Goal: Feedback & Contribution: Submit feedback/report problem

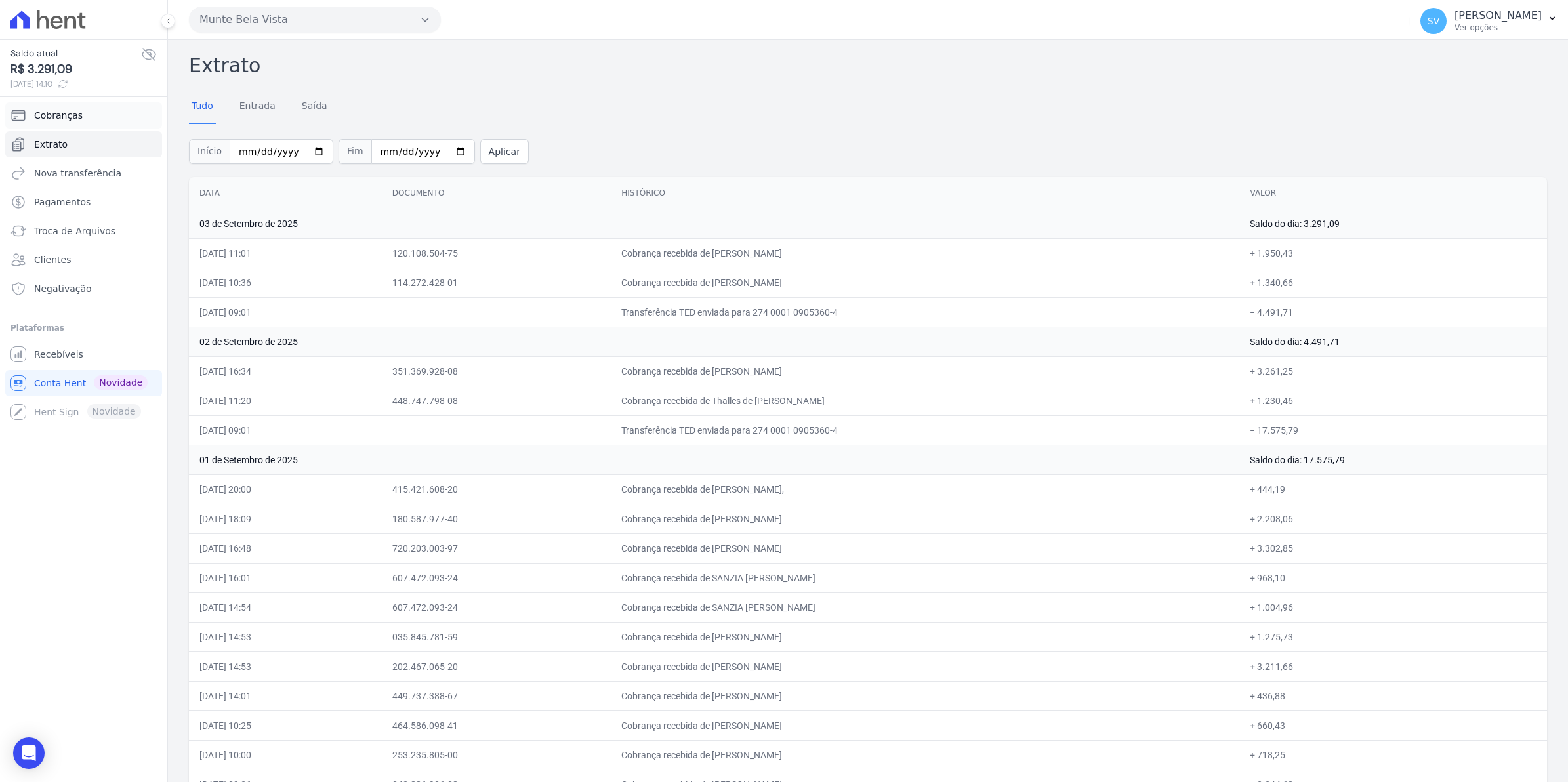
click at [67, 106] on link "Cobranças" at bounding box center [83, 115] width 157 height 26
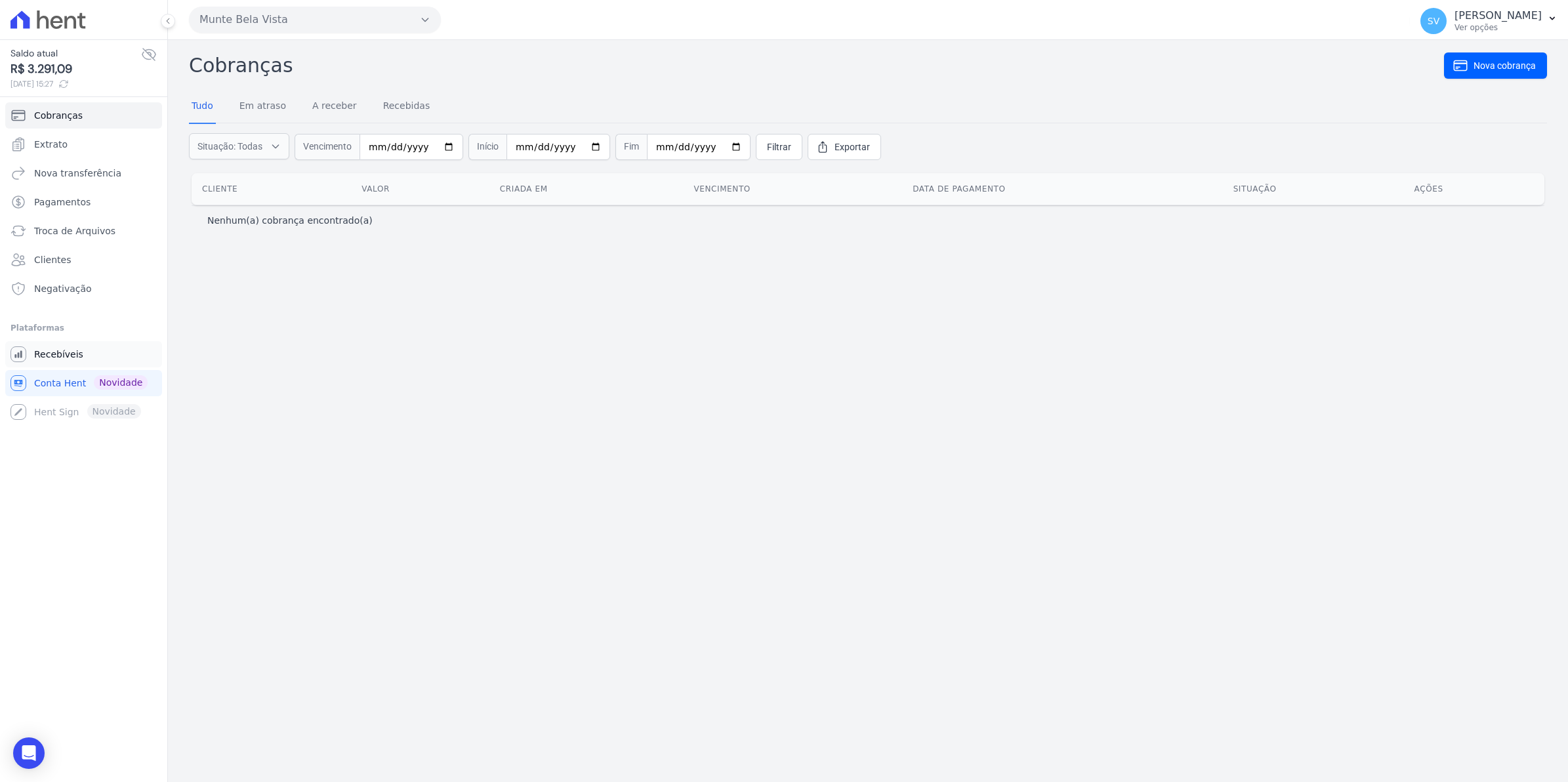
click at [53, 359] on span "Recebíveis" at bounding box center [58, 354] width 49 height 13
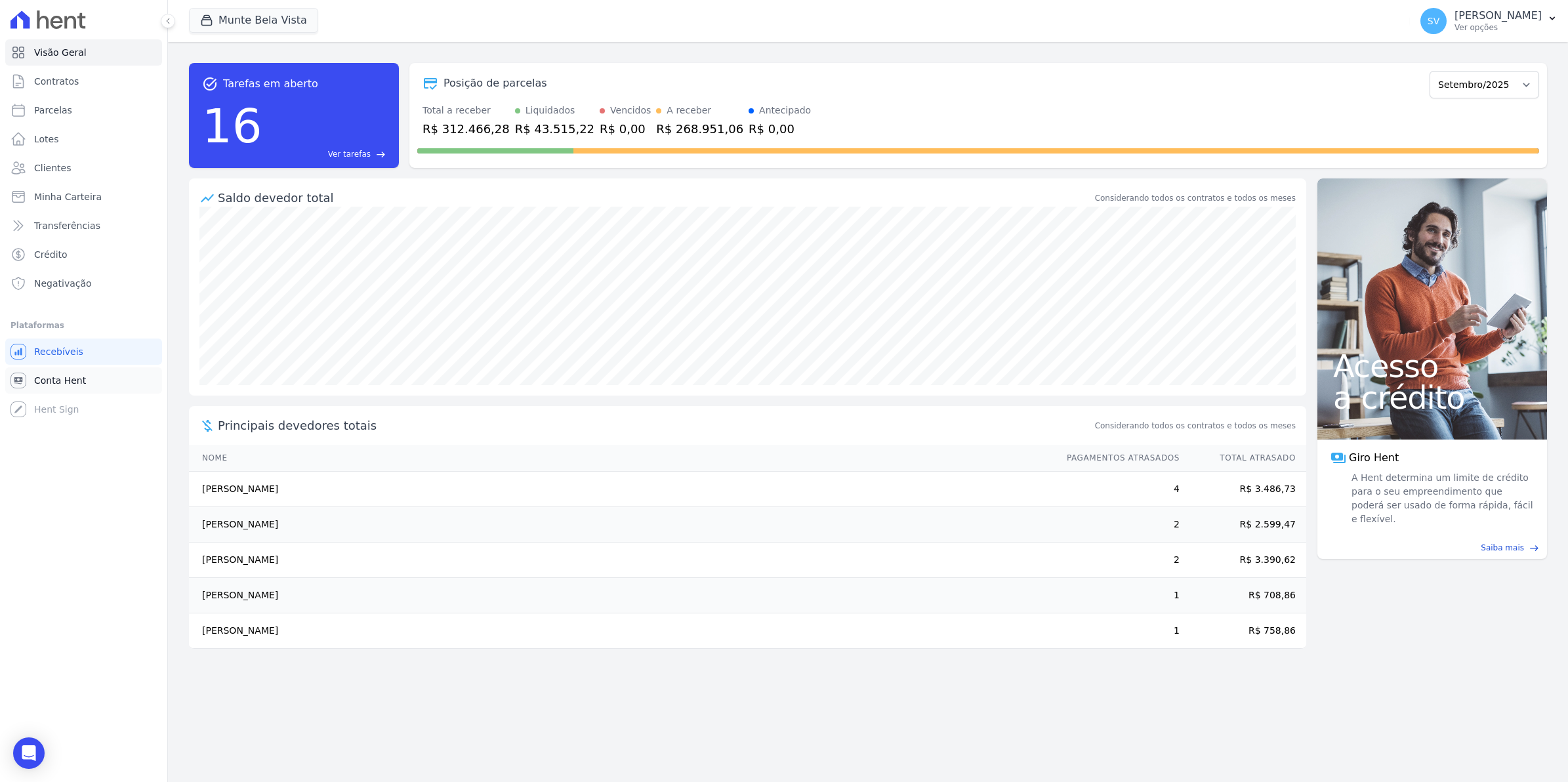
click at [36, 381] on span "Conta Hent" at bounding box center [59, 381] width 52 height 13
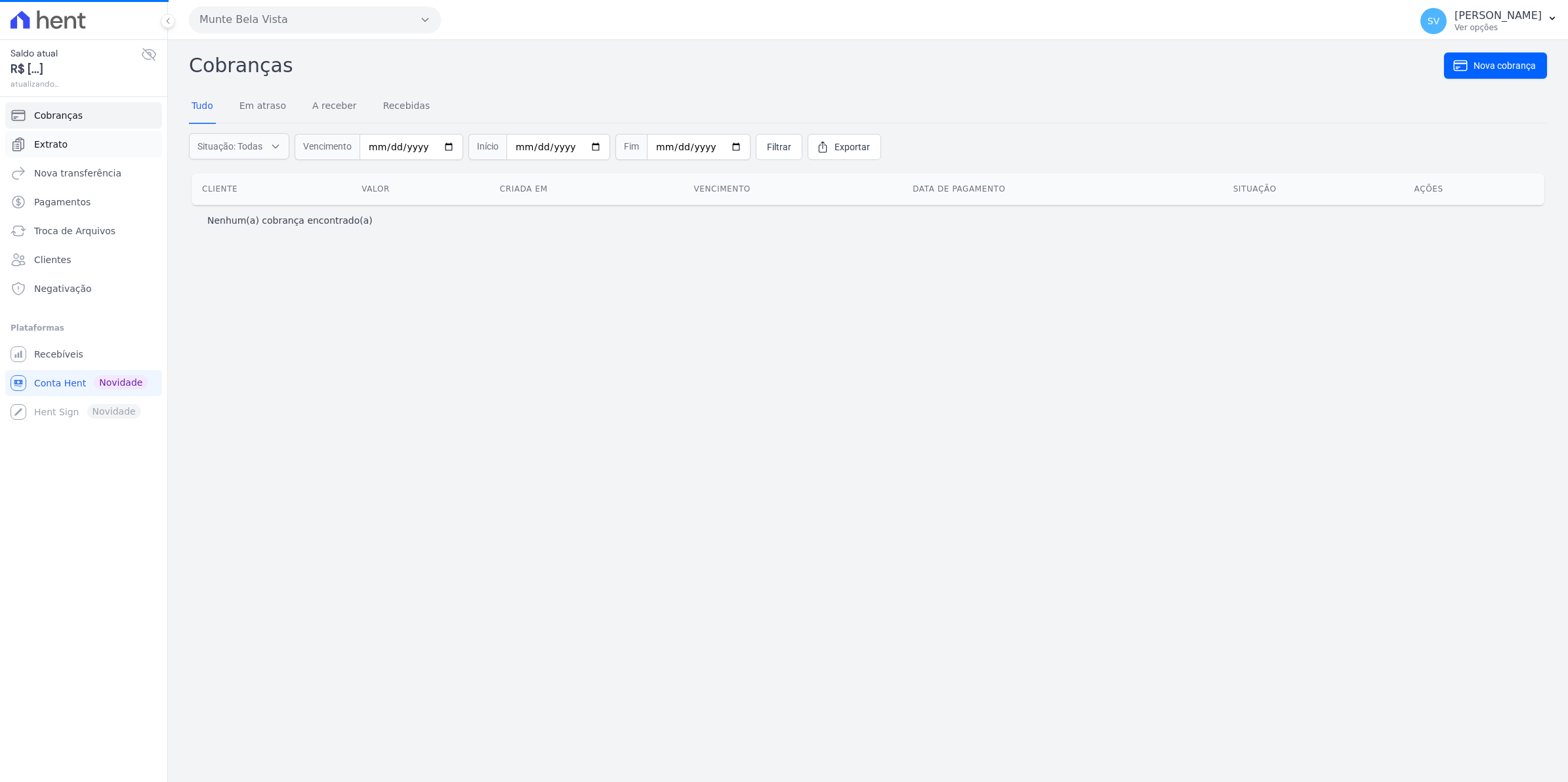
click at [47, 146] on span "Extrato" at bounding box center [51, 144] width 34 height 13
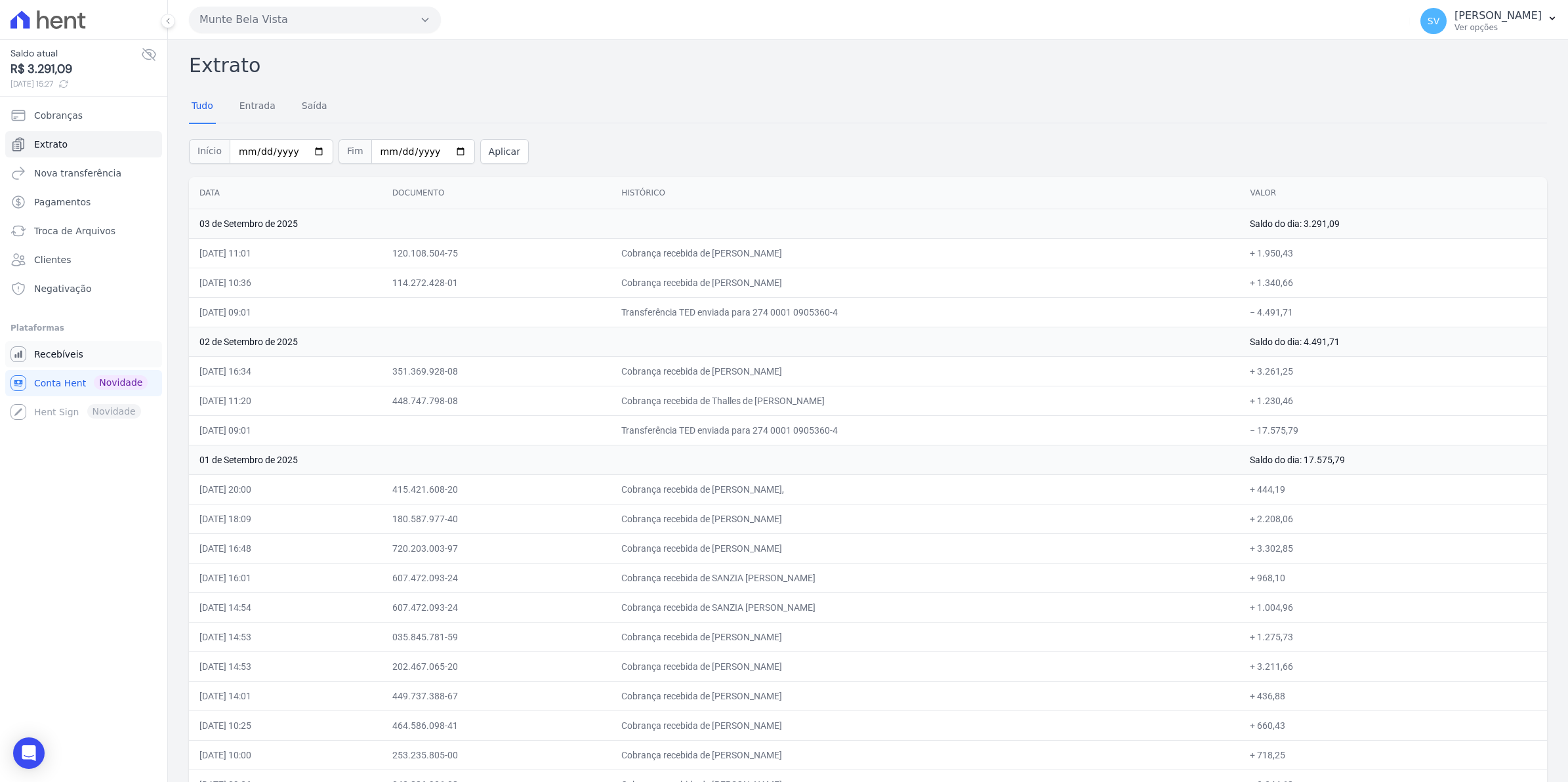
click at [40, 350] on span "Recebíveis" at bounding box center [58, 354] width 49 height 13
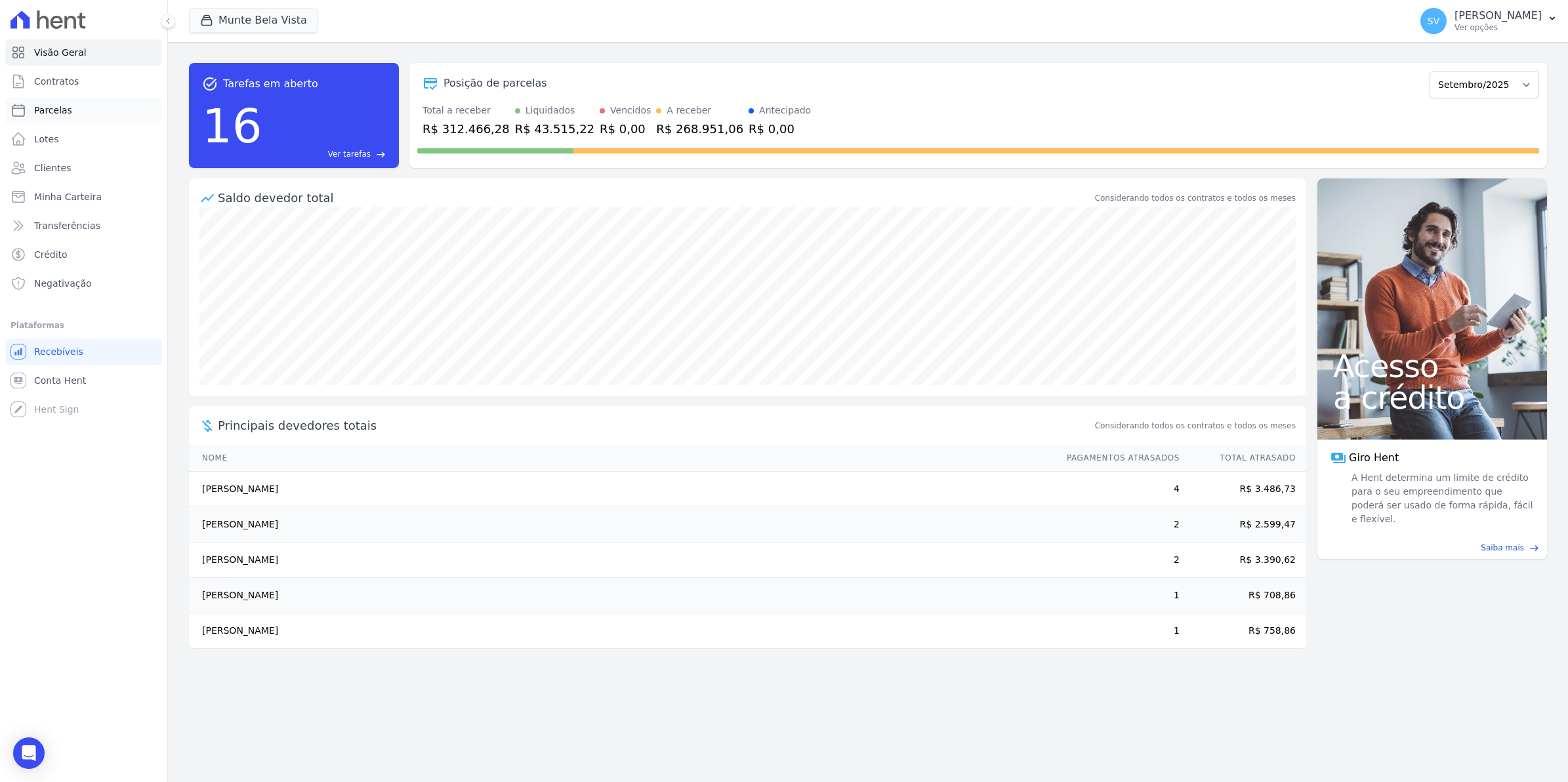
click at [52, 112] on span "Parcelas" at bounding box center [52, 111] width 38 height 13
select select
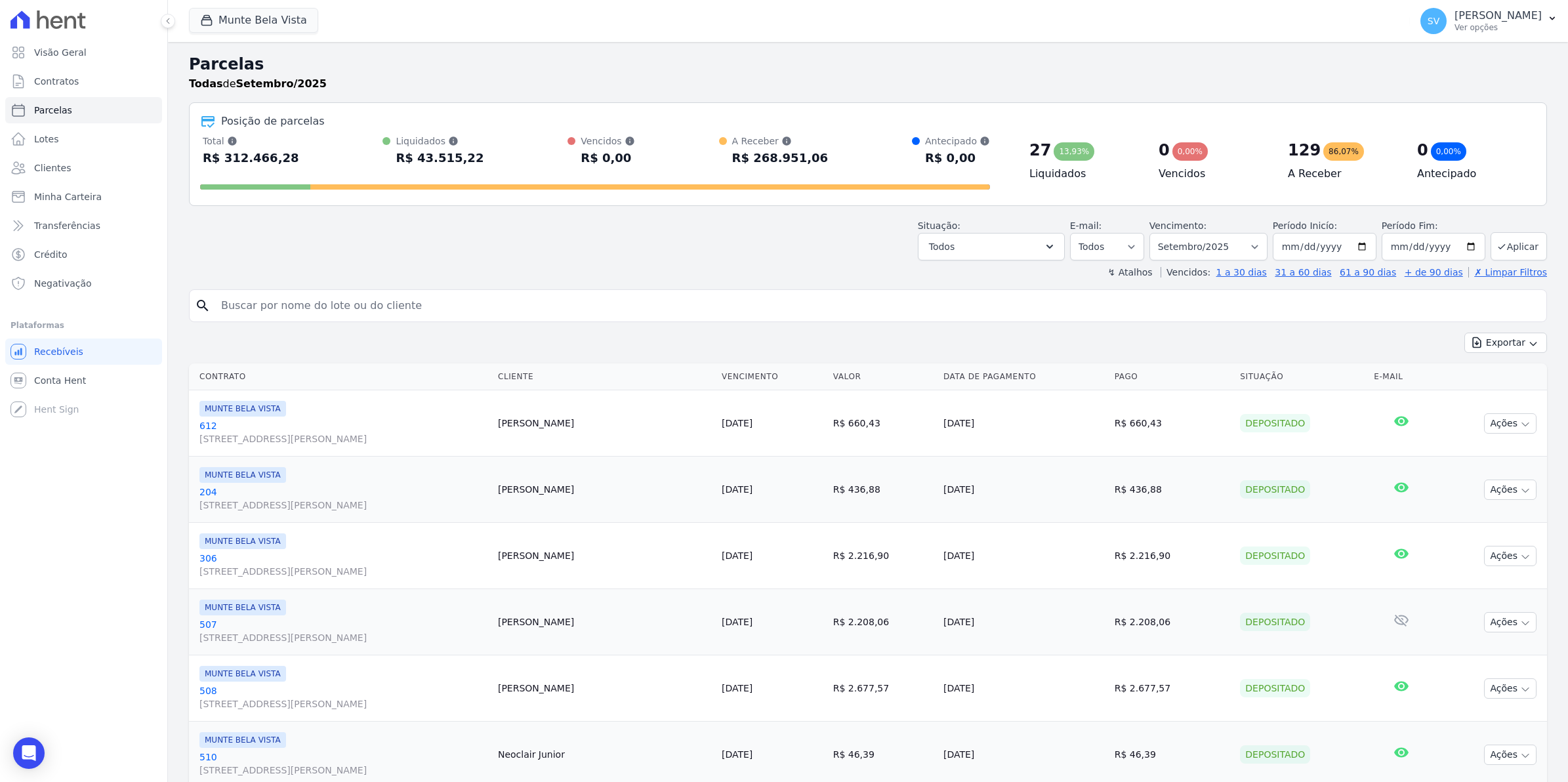
click at [59, 81] on span "Contratos" at bounding box center [56, 82] width 45 height 13
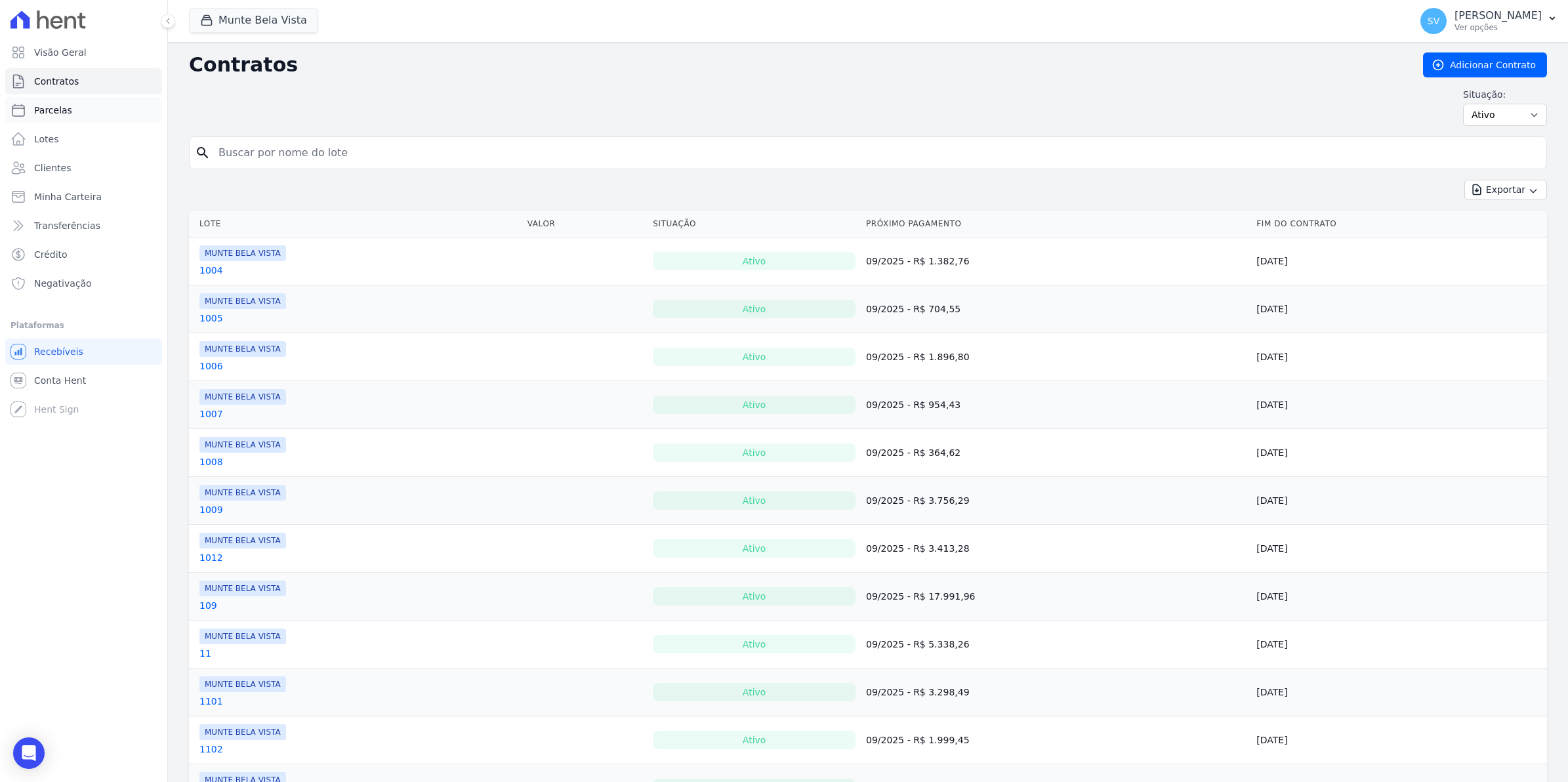
click at [47, 111] on span "Parcelas" at bounding box center [52, 111] width 38 height 13
select select
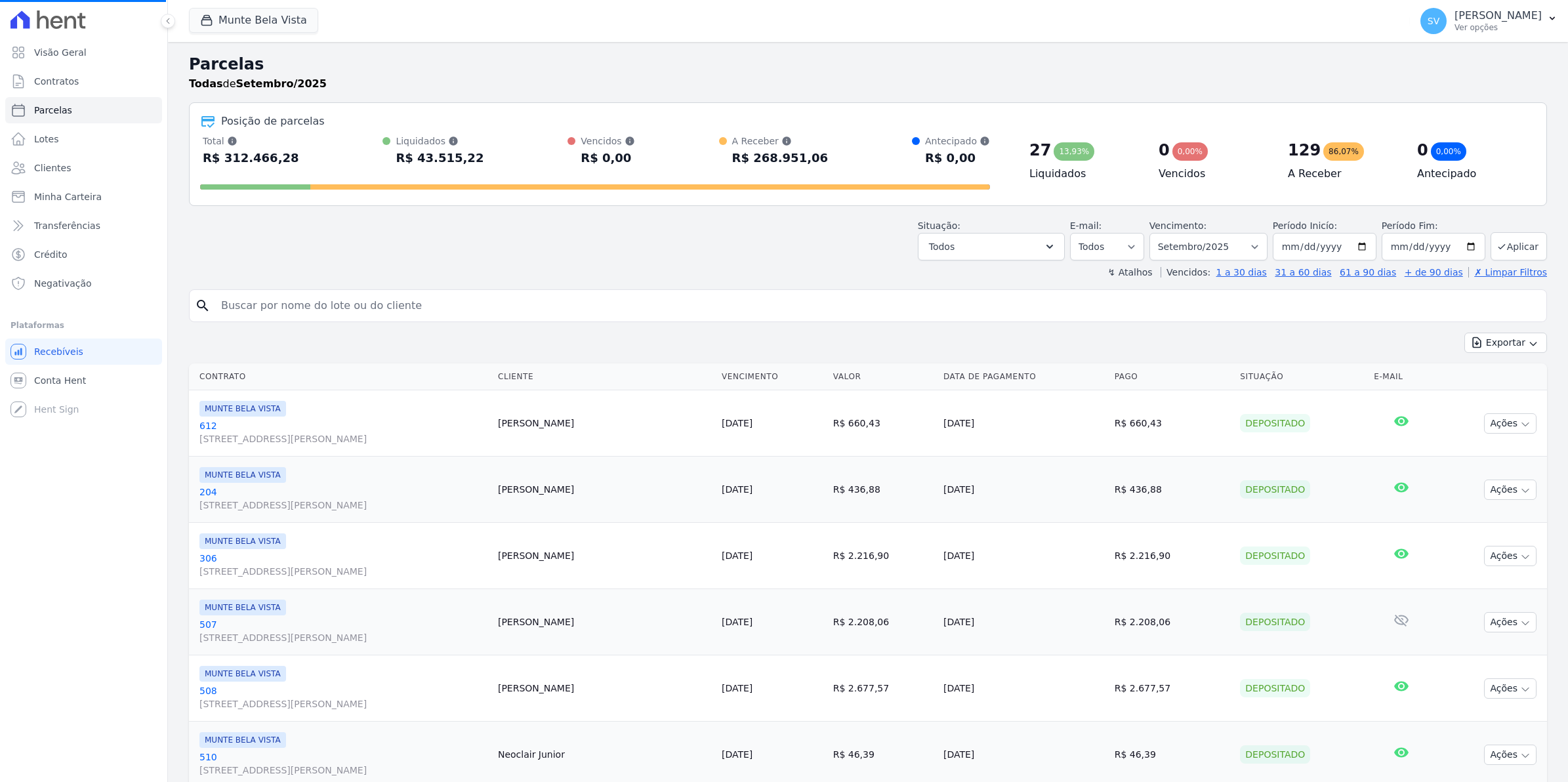
click at [315, 309] on input "search" at bounding box center [876, 306] width 1328 height 26
select select
click at [315, 309] on input "search" at bounding box center [876, 306] width 1328 height 26
type input "luciceia"
select select
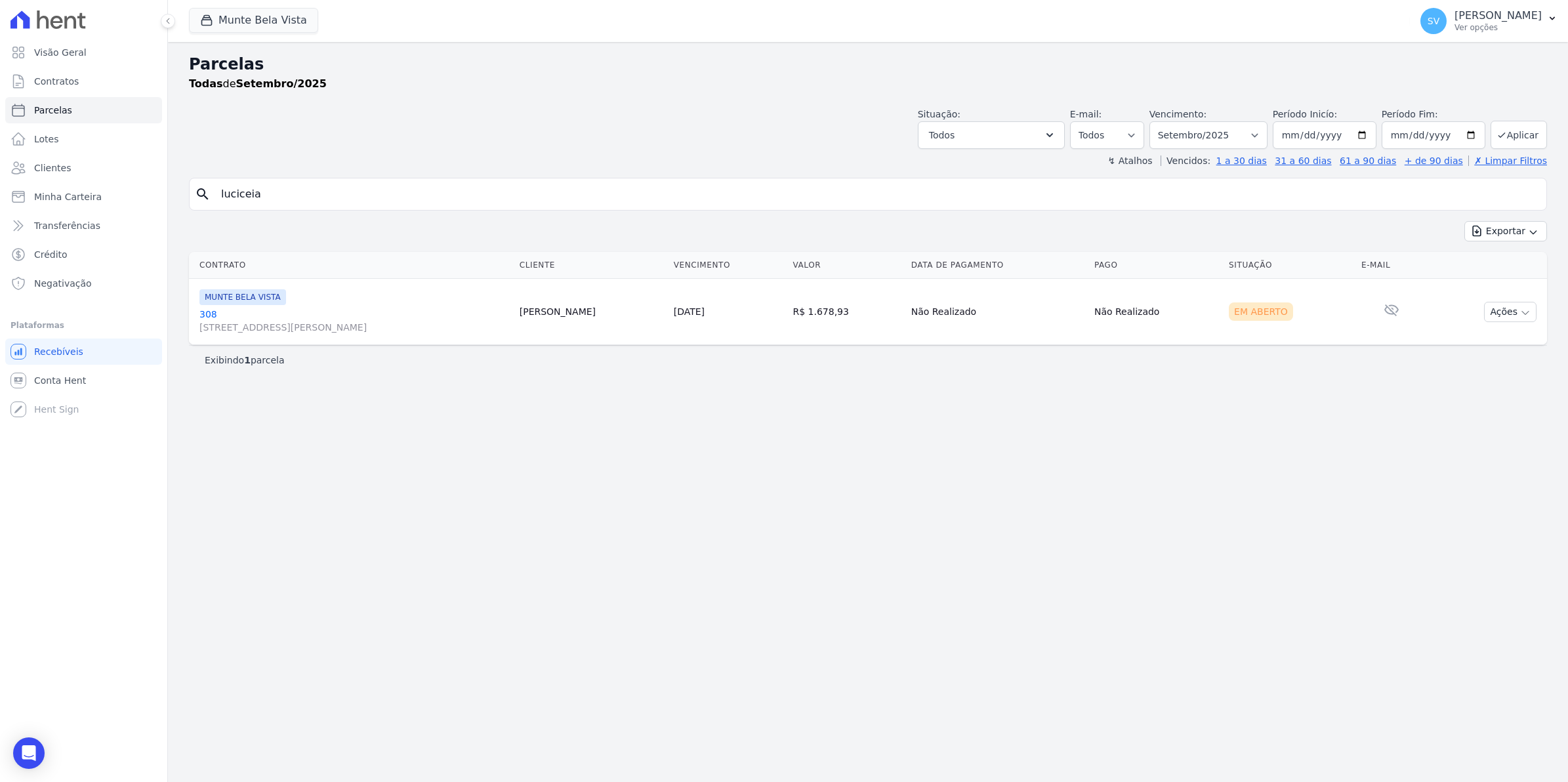
click at [202, 318] on link "308 Avenida Brigadeiro Faria Lima, 1306, 4 andar, Pinheiros" at bounding box center [354, 321] width 309 height 26
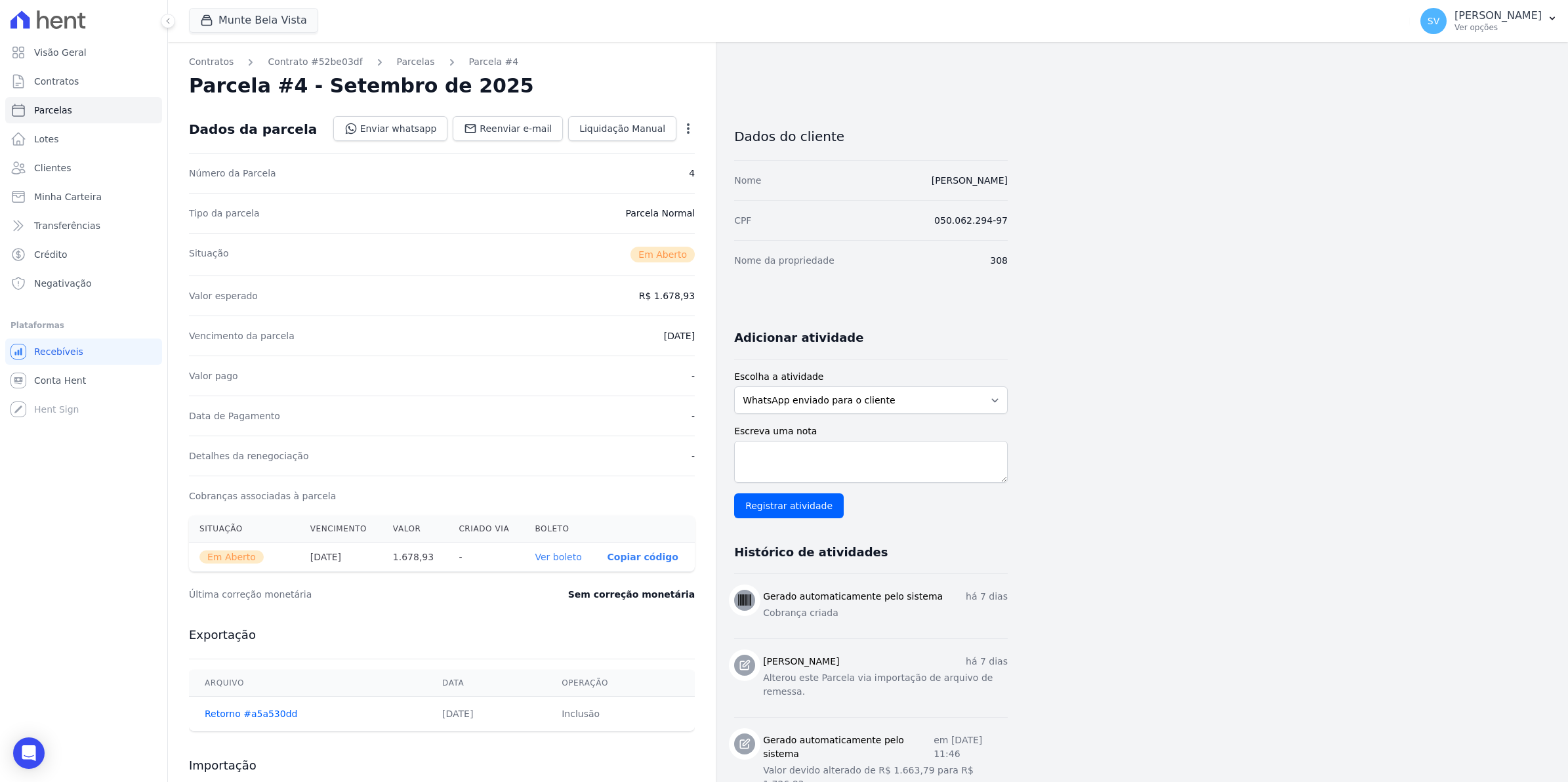
select select
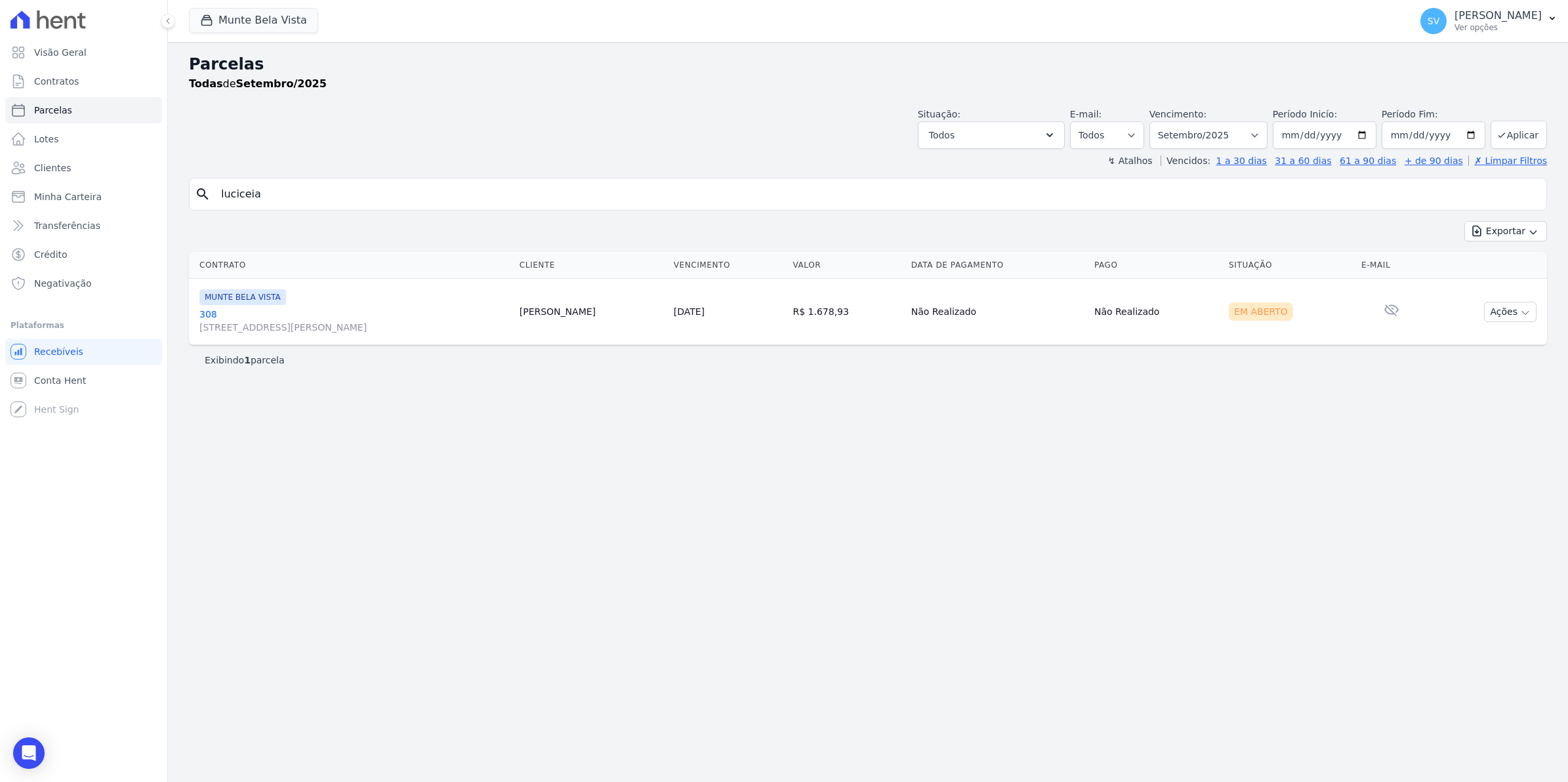
click at [204, 309] on link "308 Avenida Brigadeiro Faria Lima, 1306, 4 andar, Pinheiros" at bounding box center [354, 321] width 309 height 26
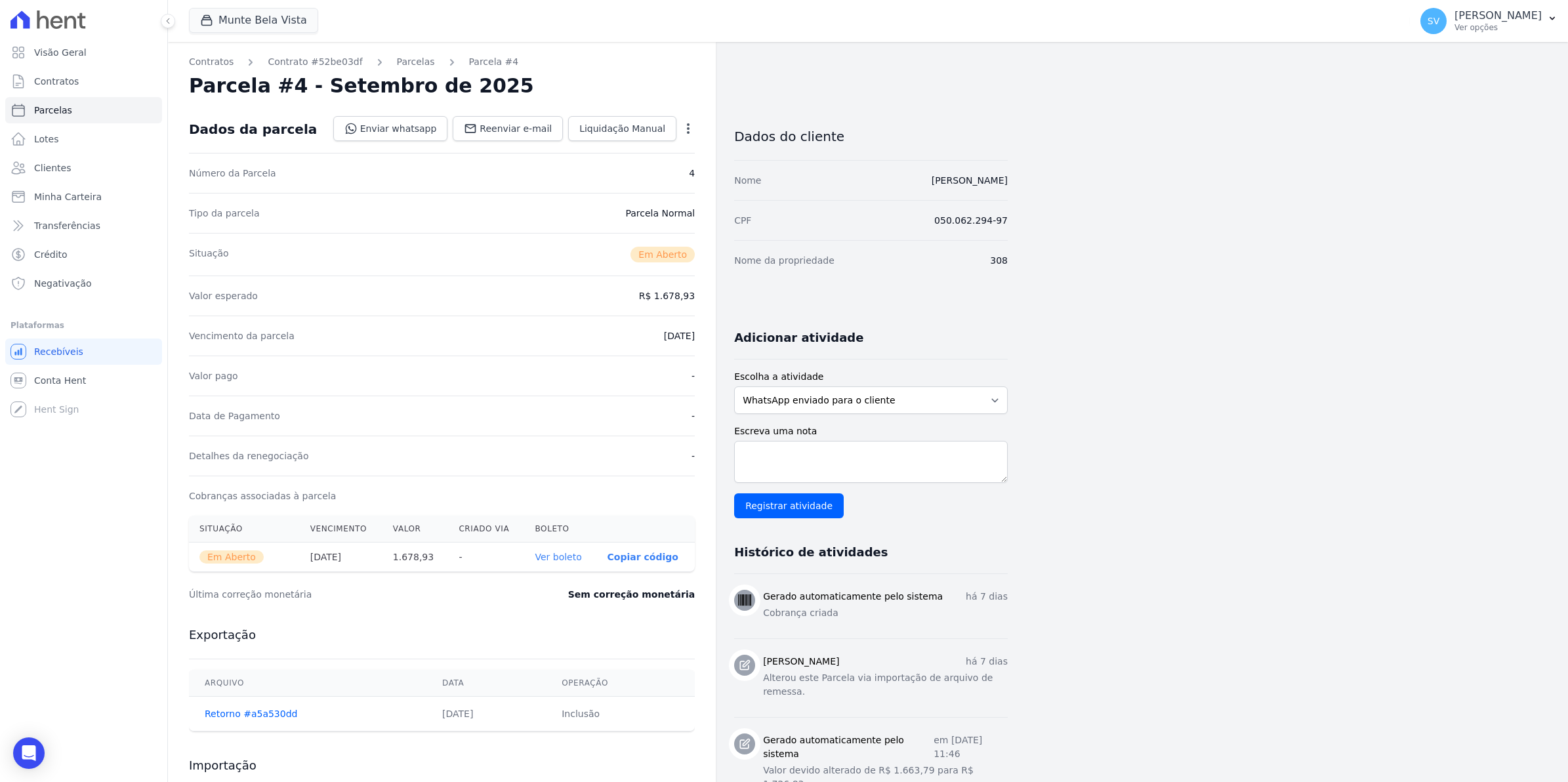
select select
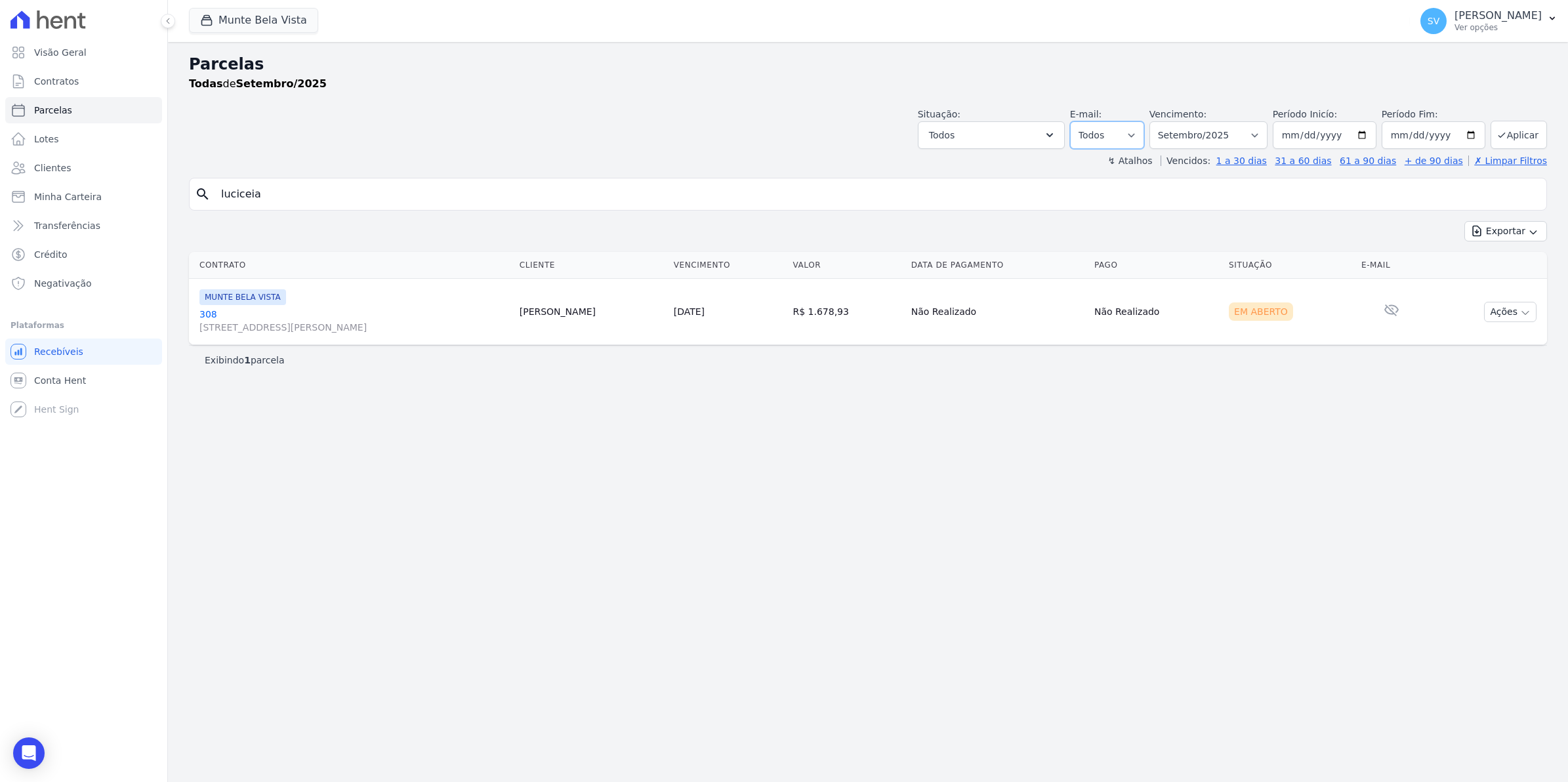
click at [1144, 136] on select "Todos Lido Não-lido" at bounding box center [1107, 134] width 74 height 27
click at [1056, 138] on icon "button" at bounding box center [1050, 135] width 13 height 13
click at [989, 167] on label "Selecionar todos" at bounding box center [982, 168] width 77 height 10
click at [939, 167] on input "Selecionar todos" at bounding box center [933, 168] width 10 height 10
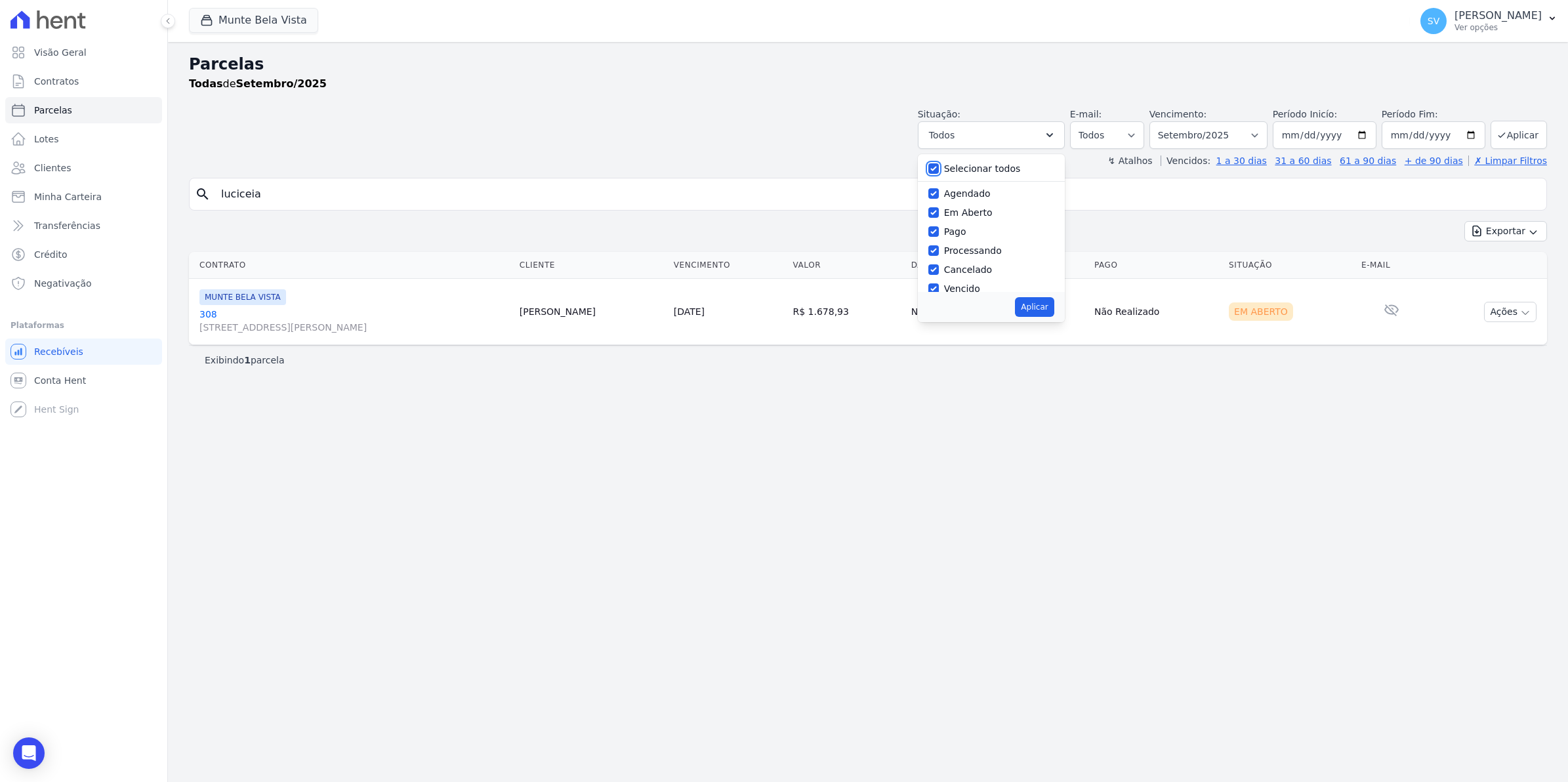
checkbox input "false"
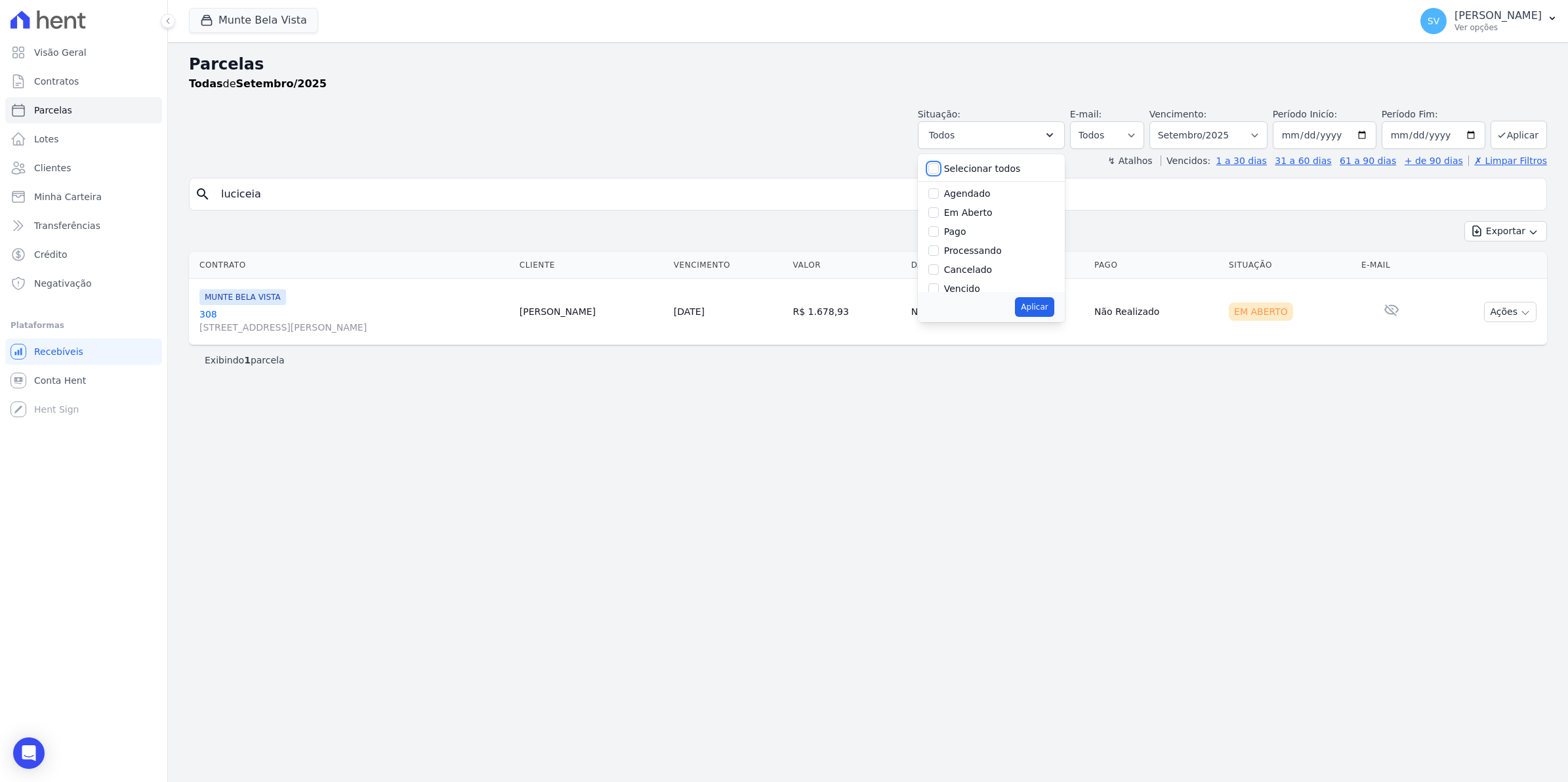
checkbox input "false"
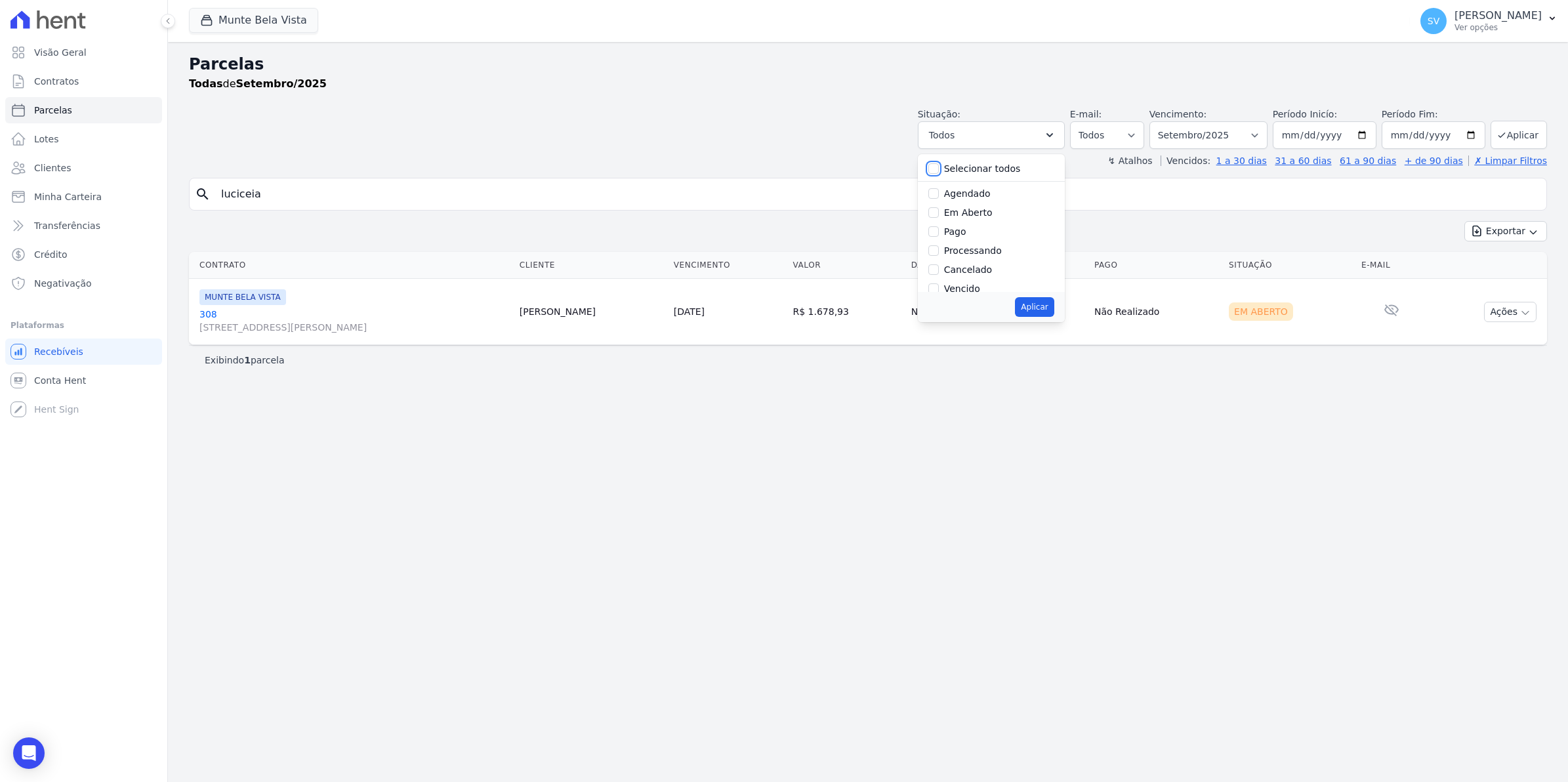
checkbox input "false"
click at [993, 170] on label "Em Aberto" at bounding box center [968, 172] width 49 height 10
click at [939, 170] on input "Em Aberto" at bounding box center [933, 172] width 10 height 10
checkbox input "true"
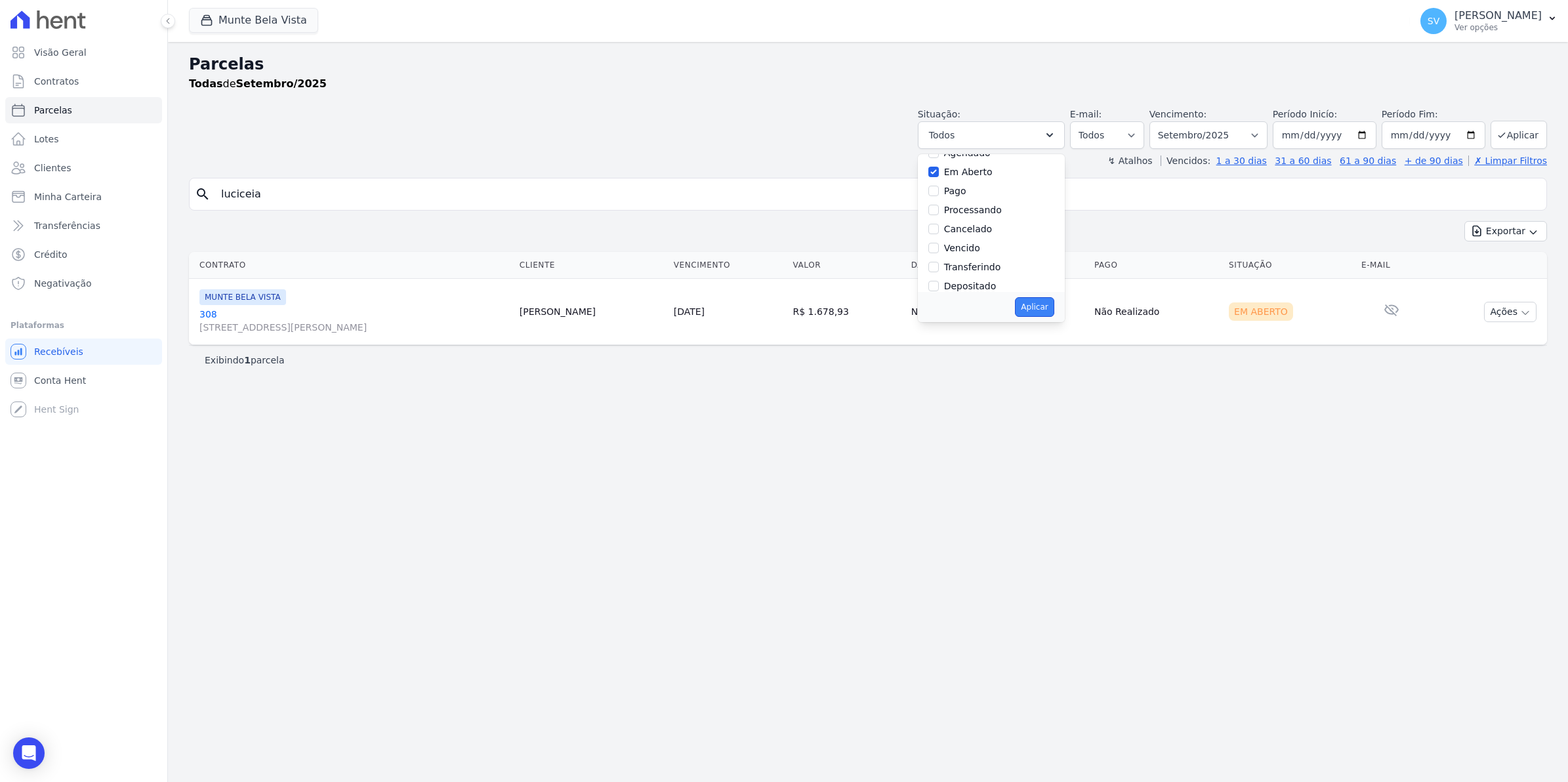
click at [1053, 309] on button "Aplicar" at bounding box center [1034, 307] width 38 height 20
select select "pending"
click at [75, 82] on link "Contratos" at bounding box center [83, 82] width 157 height 26
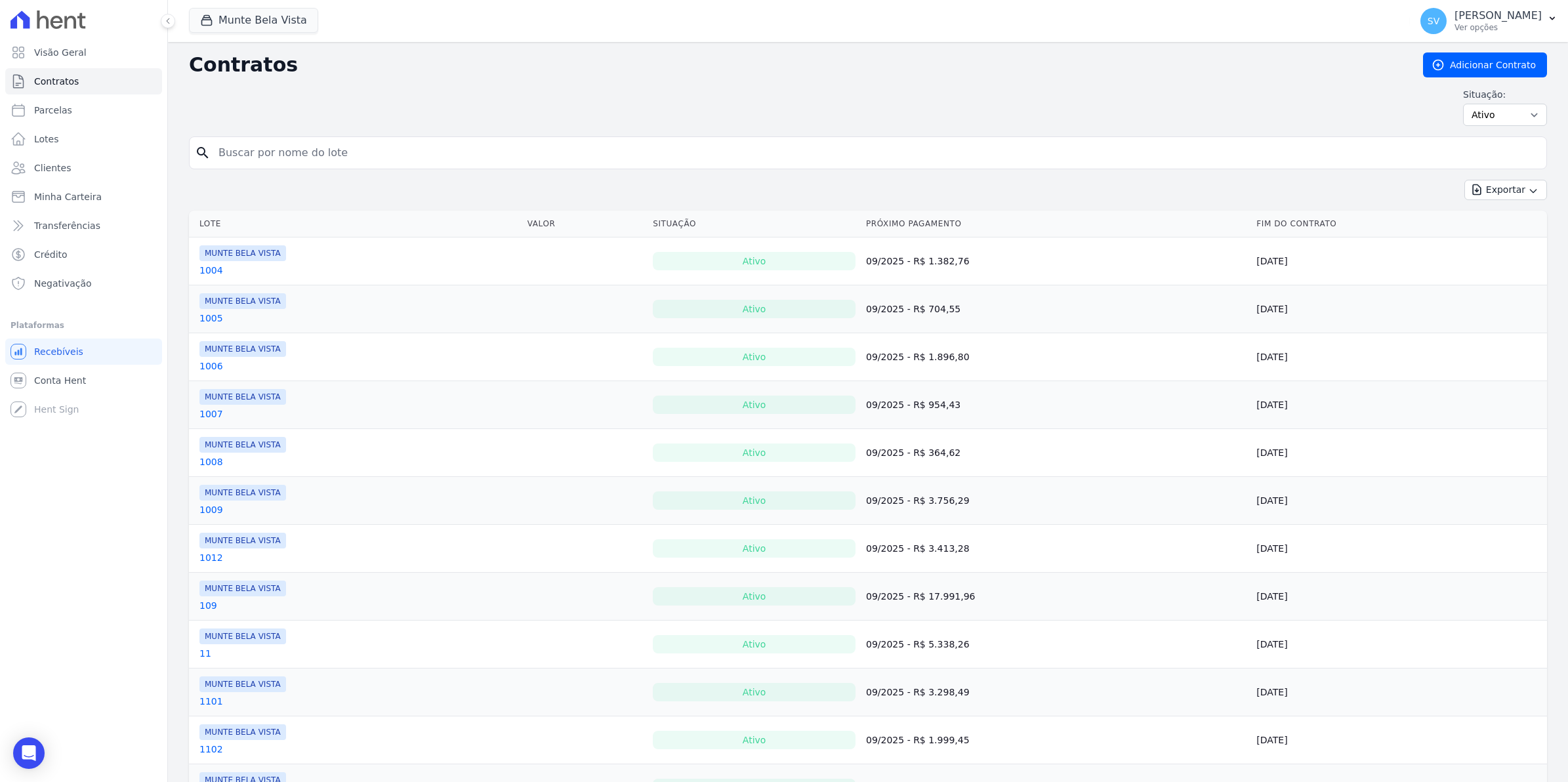
click at [283, 157] on input "search" at bounding box center [875, 153] width 1330 height 26
type input "luci"
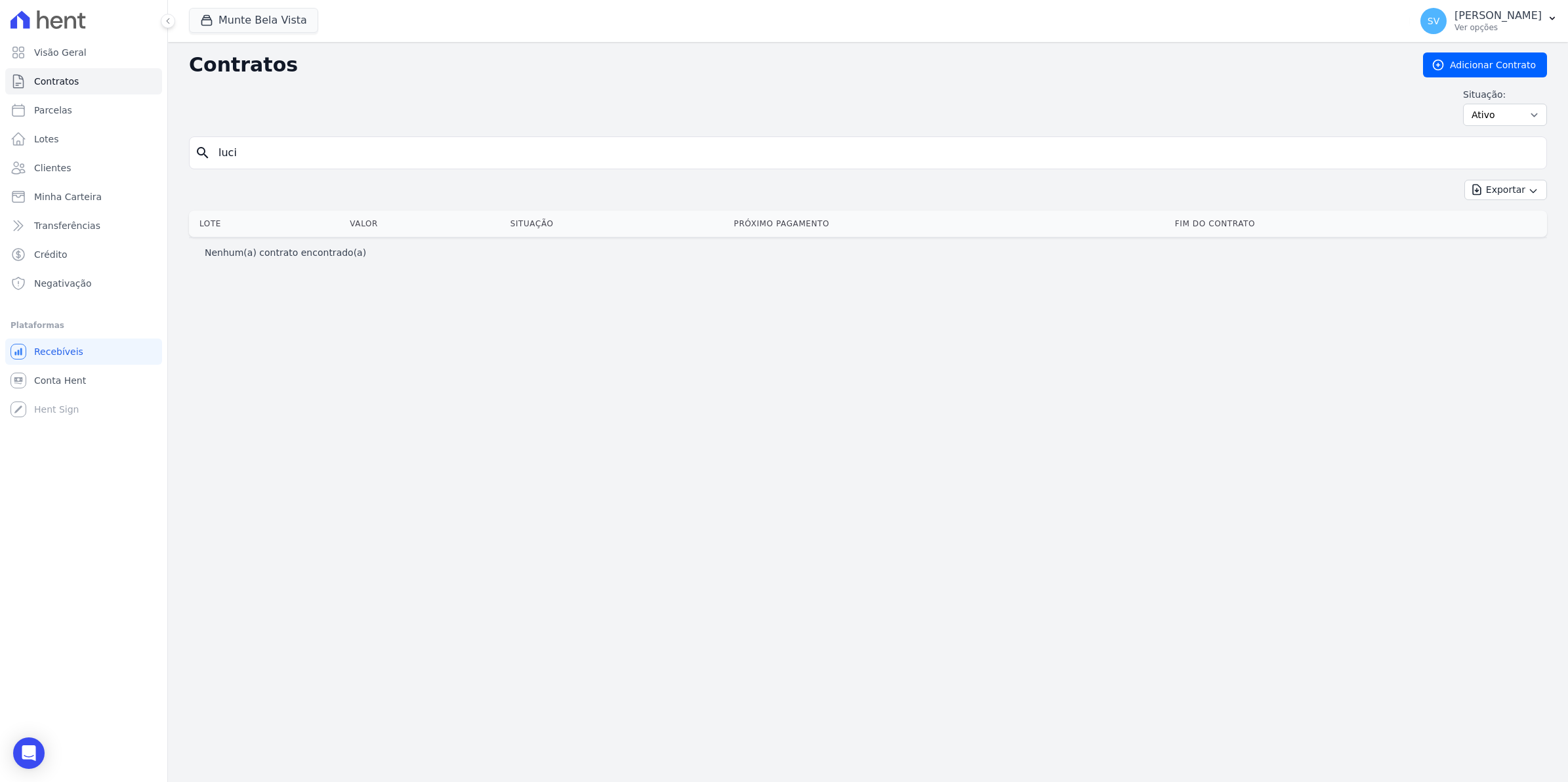
click at [244, 166] on input "luci" at bounding box center [875, 153] width 1330 height 26
type input "l"
type input "47"
click at [38, 352] on span "Recebíveis" at bounding box center [58, 352] width 49 height 13
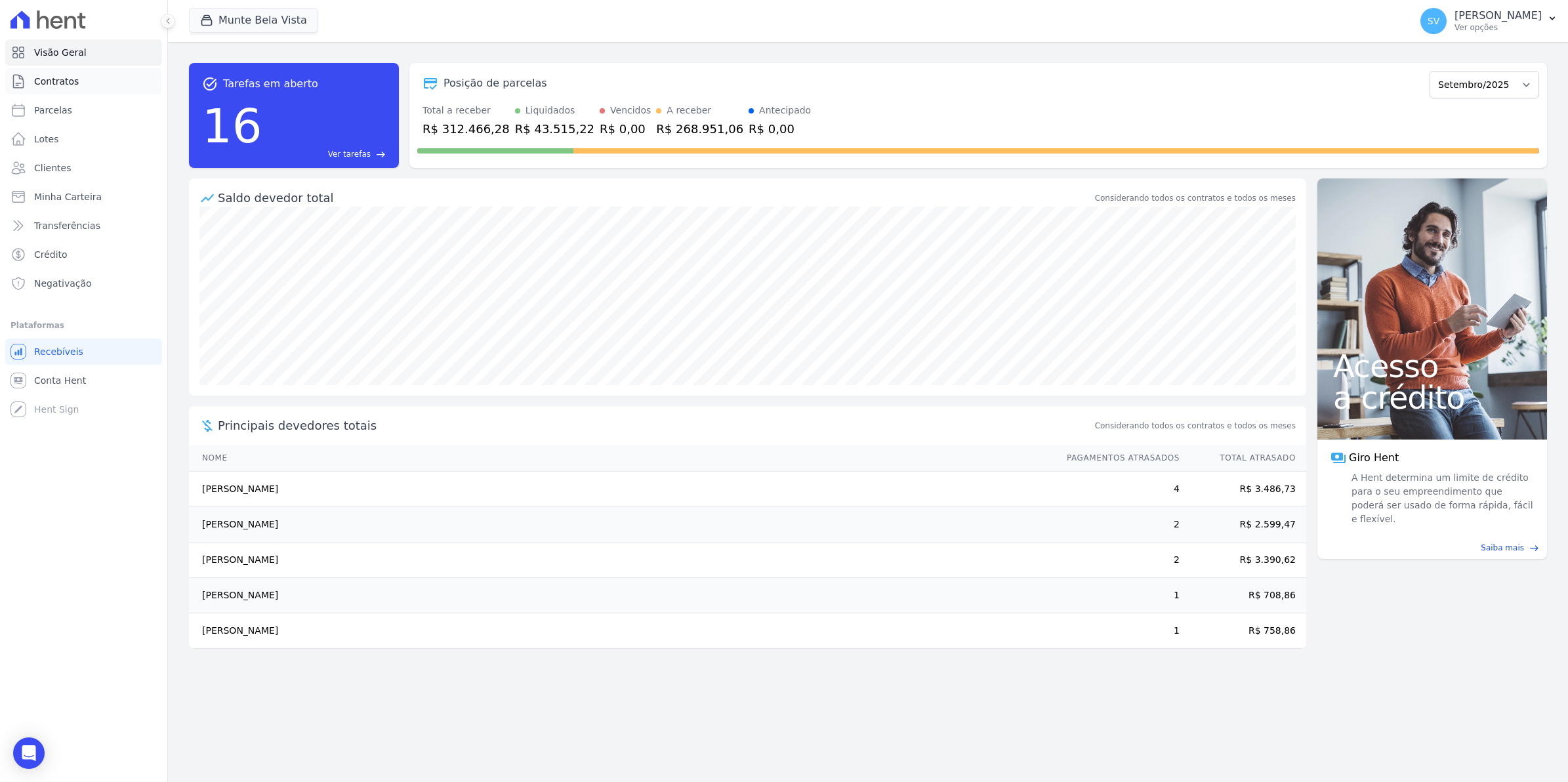
click at [46, 83] on span "Contratos" at bounding box center [56, 82] width 45 height 13
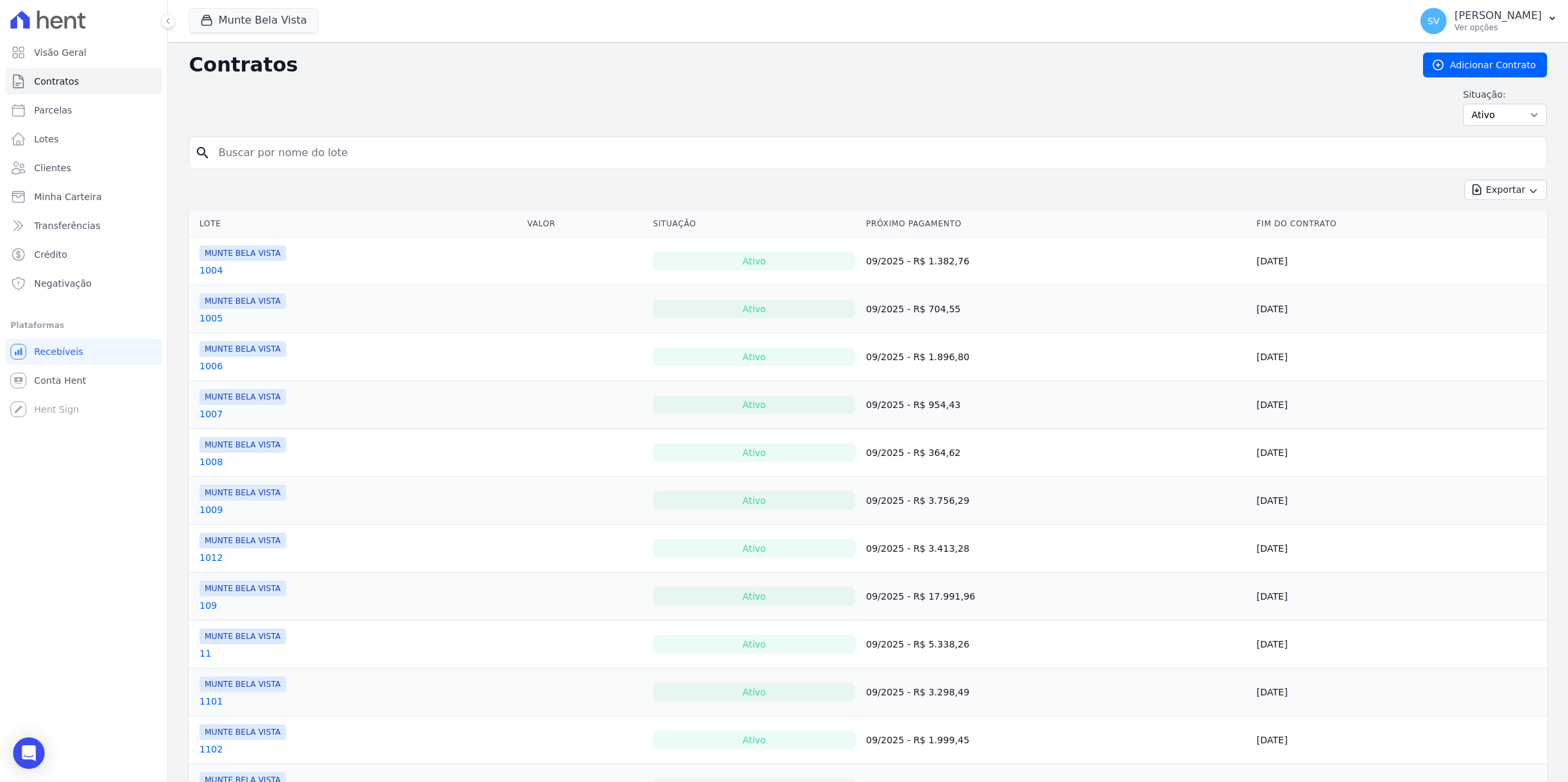
click at [0, 216] on html "Visão Geral Contratos [GEOGRAPHIC_DATA] Lotes Clientes Minha Carteira Transferê…" at bounding box center [784, 391] width 1568 height 782
click at [75, 110] on link "Parcelas" at bounding box center [83, 111] width 157 height 26
select select
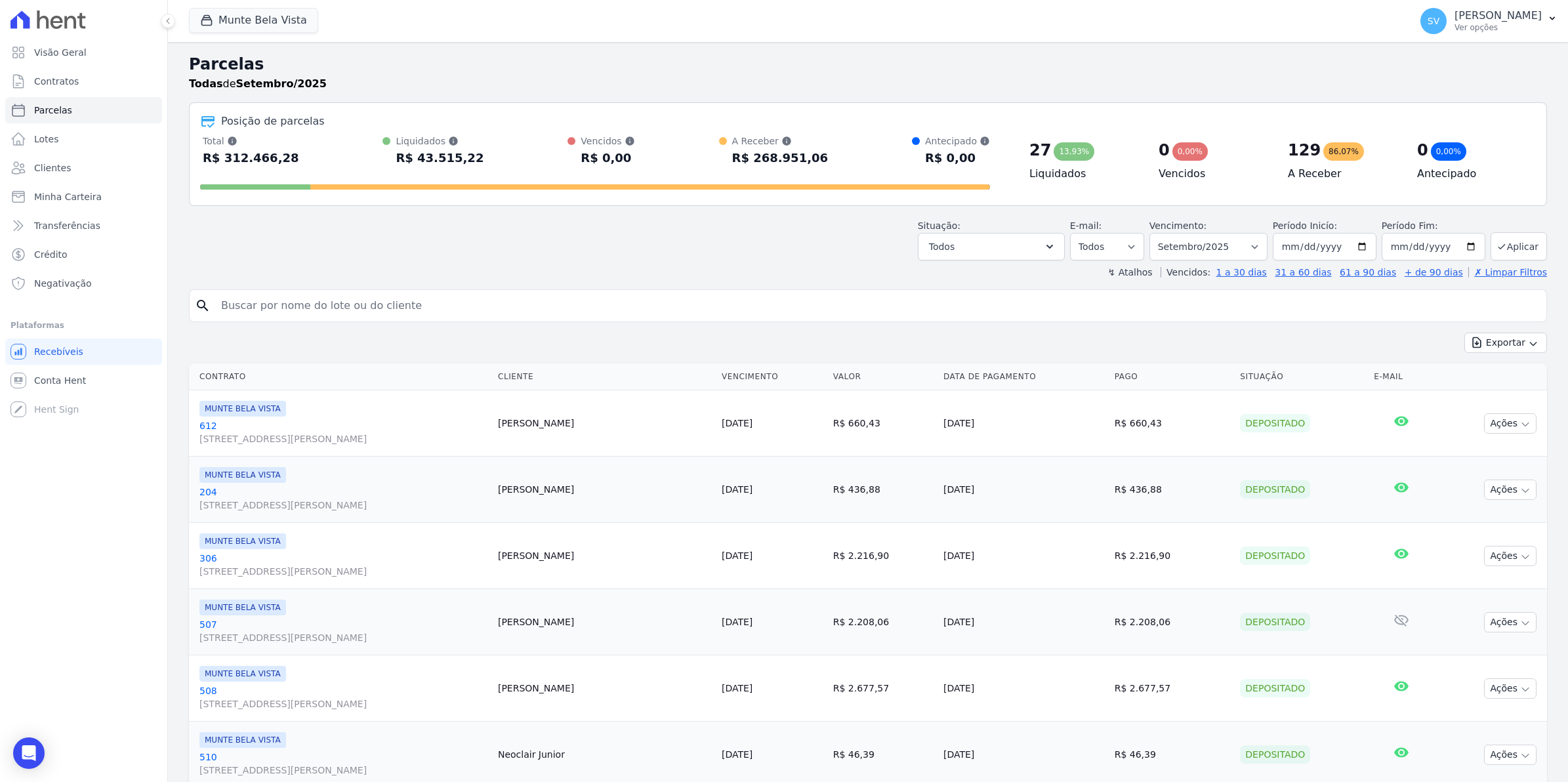
click at [263, 151] on div "R$ 312.466,28" at bounding box center [250, 158] width 97 height 21
click at [252, 301] on input "search" at bounding box center [876, 306] width 1328 height 26
type input "47"
select select
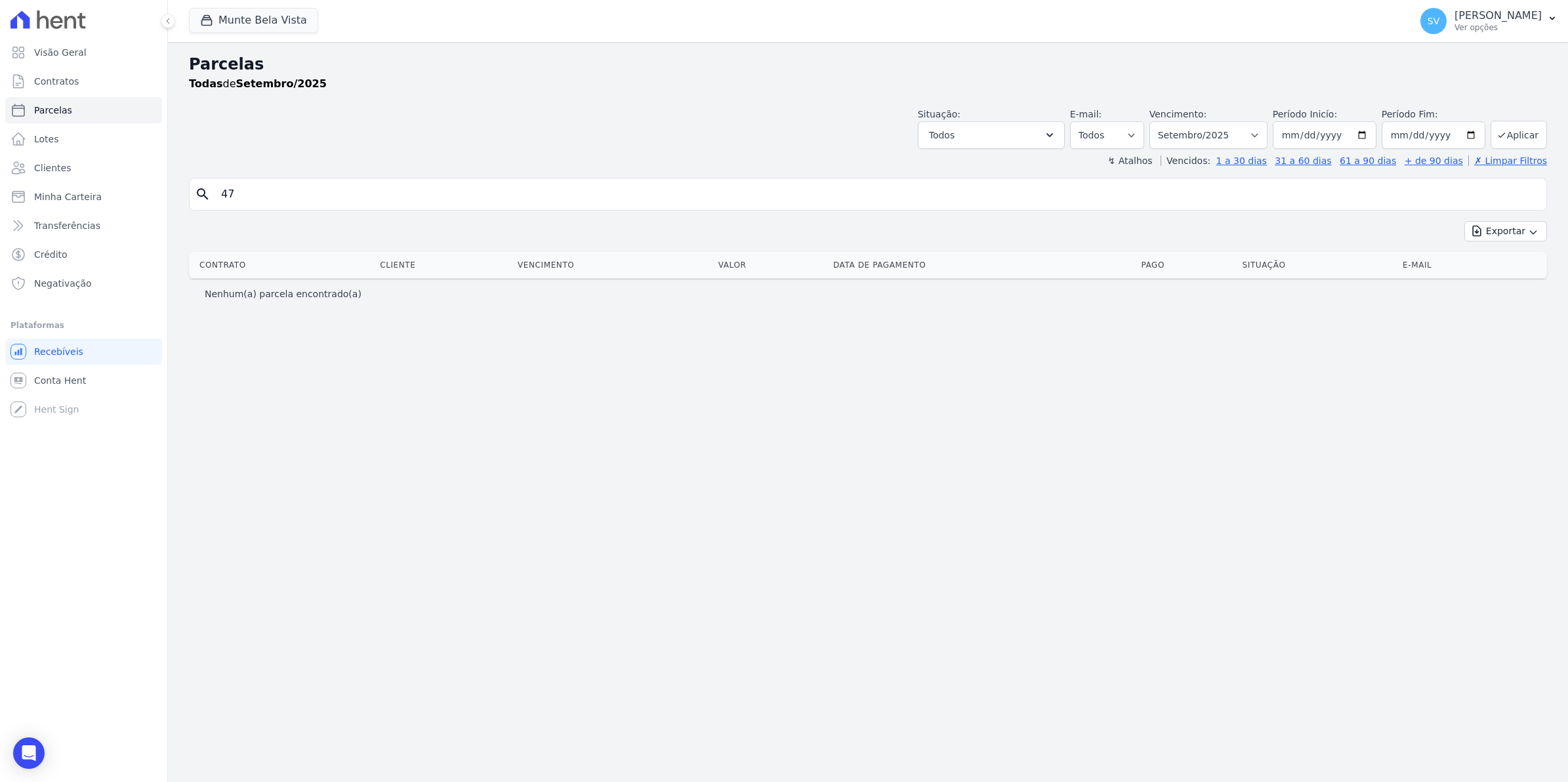
drag, startPoint x: 294, startPoint y: 192, endPoint x: 0, endPoint y: 263, distance: 302.5
click at [0, 259] on html "Visão Geral Contratos Parcelas Lotes Clientes Minha Carteira Transferências Cré…" at bounding box center [784, 391] width 1568 height 782
type input "308"
select select
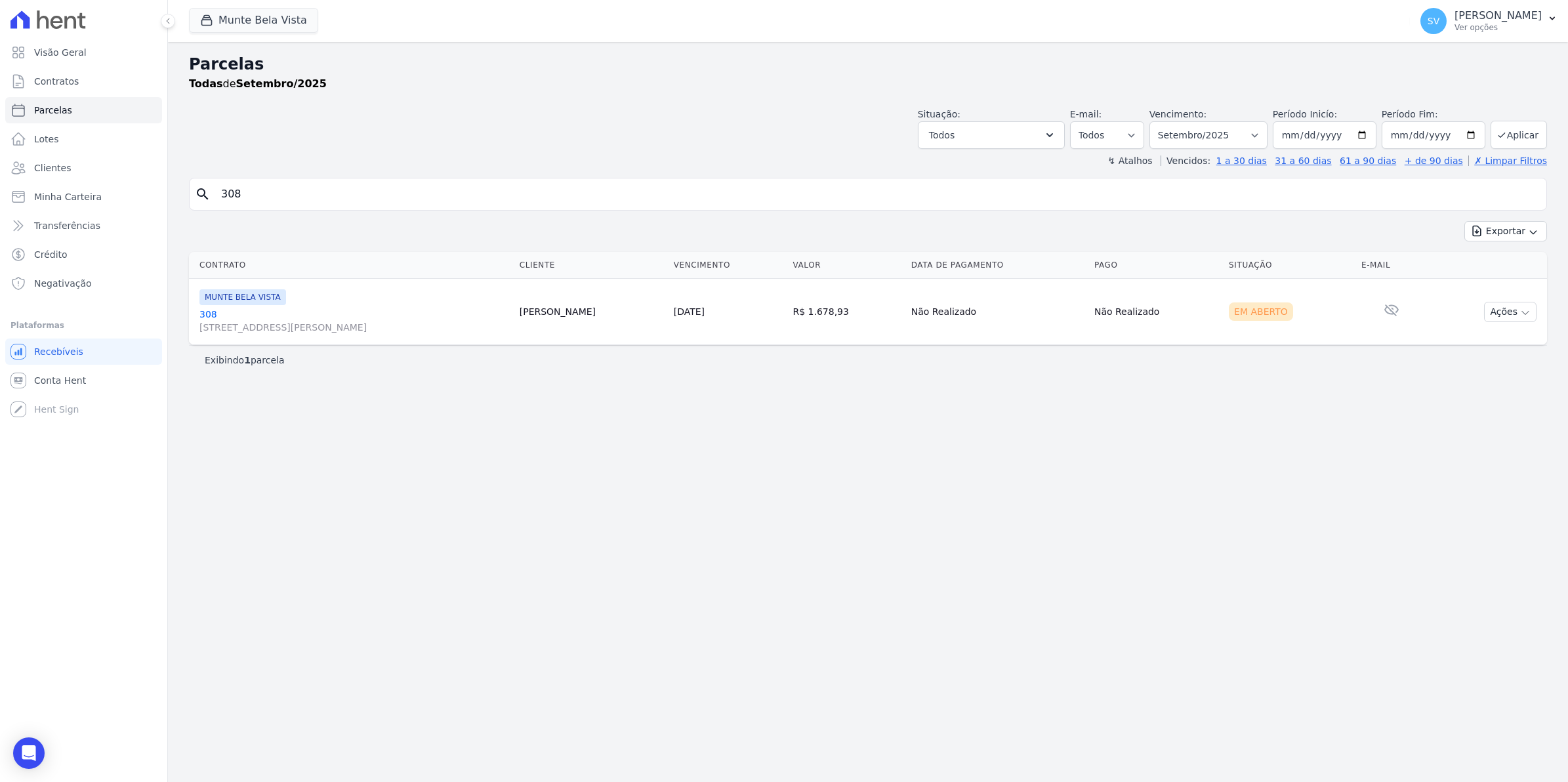
click at [209, 311] on link "308 Avenida Brigadeiro Faria Lima, 1306, 4 andar, Pinheiros" at bounding box center [354, 321] width 309 height 26
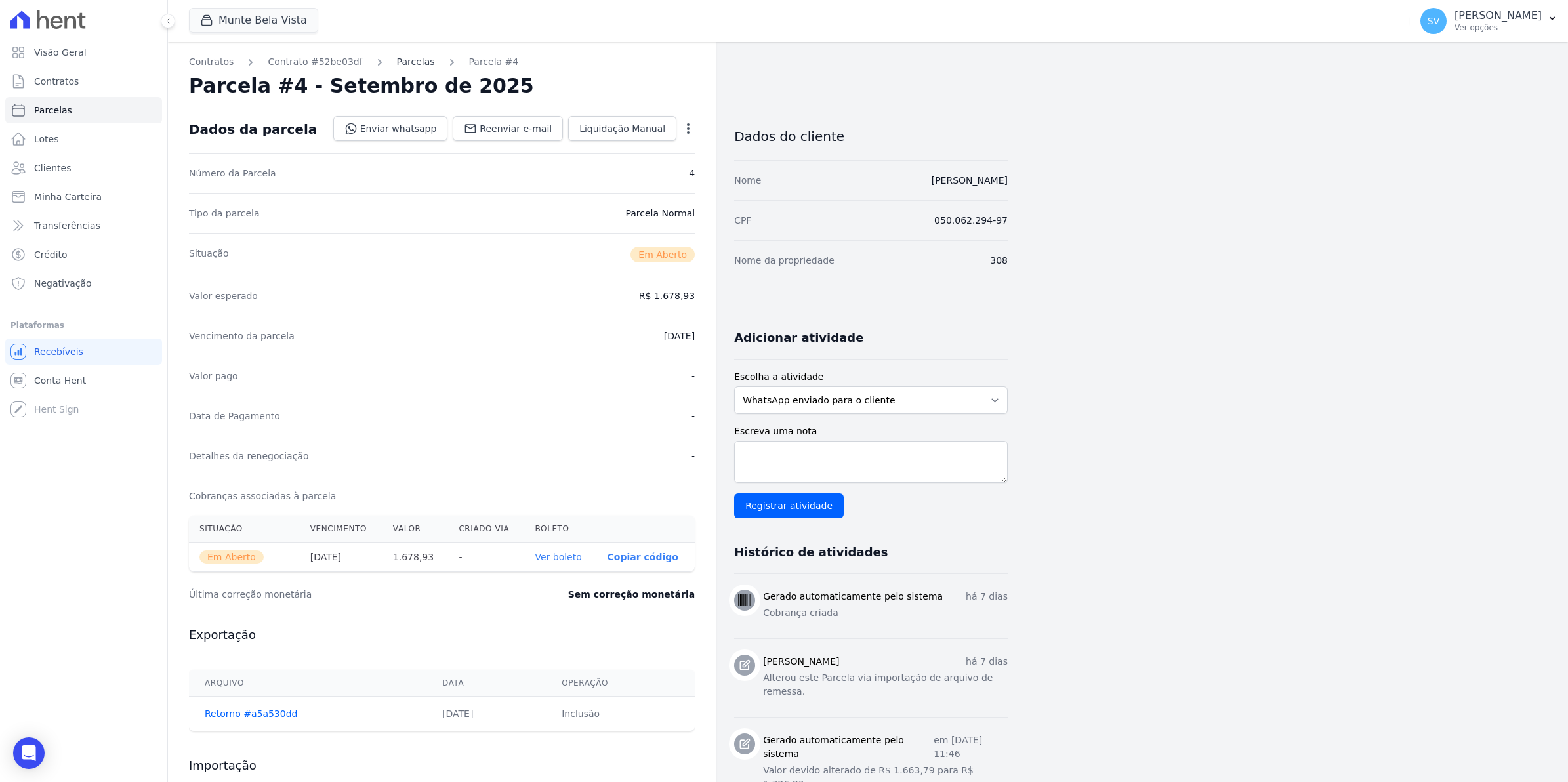
click at [396, 56] on link "Parcelas" at bounding box center [415, 62] width 38 height 14
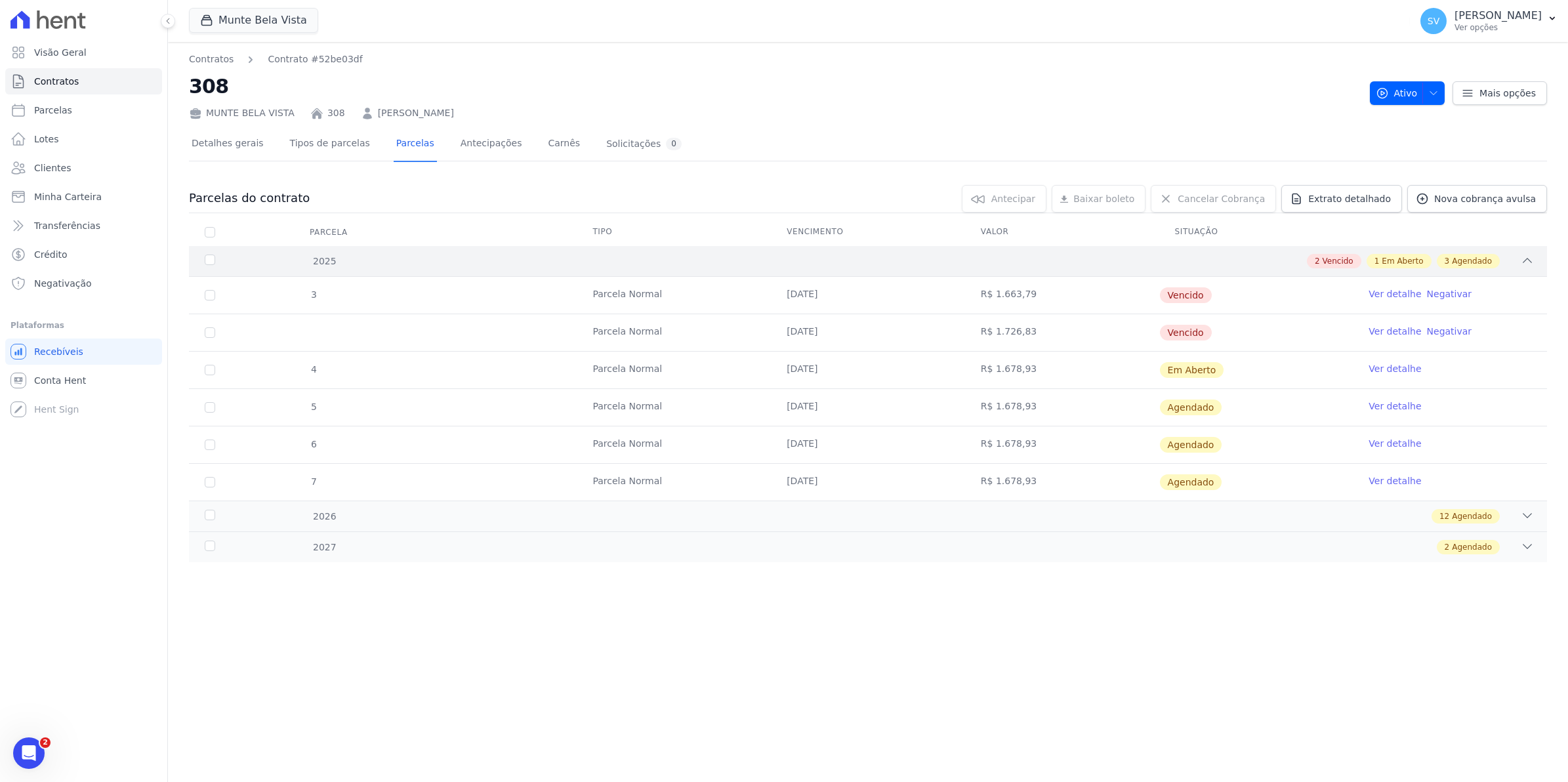
click at [208, 261] on div "2025" at bounding box center [265, 262] width 126 height 14
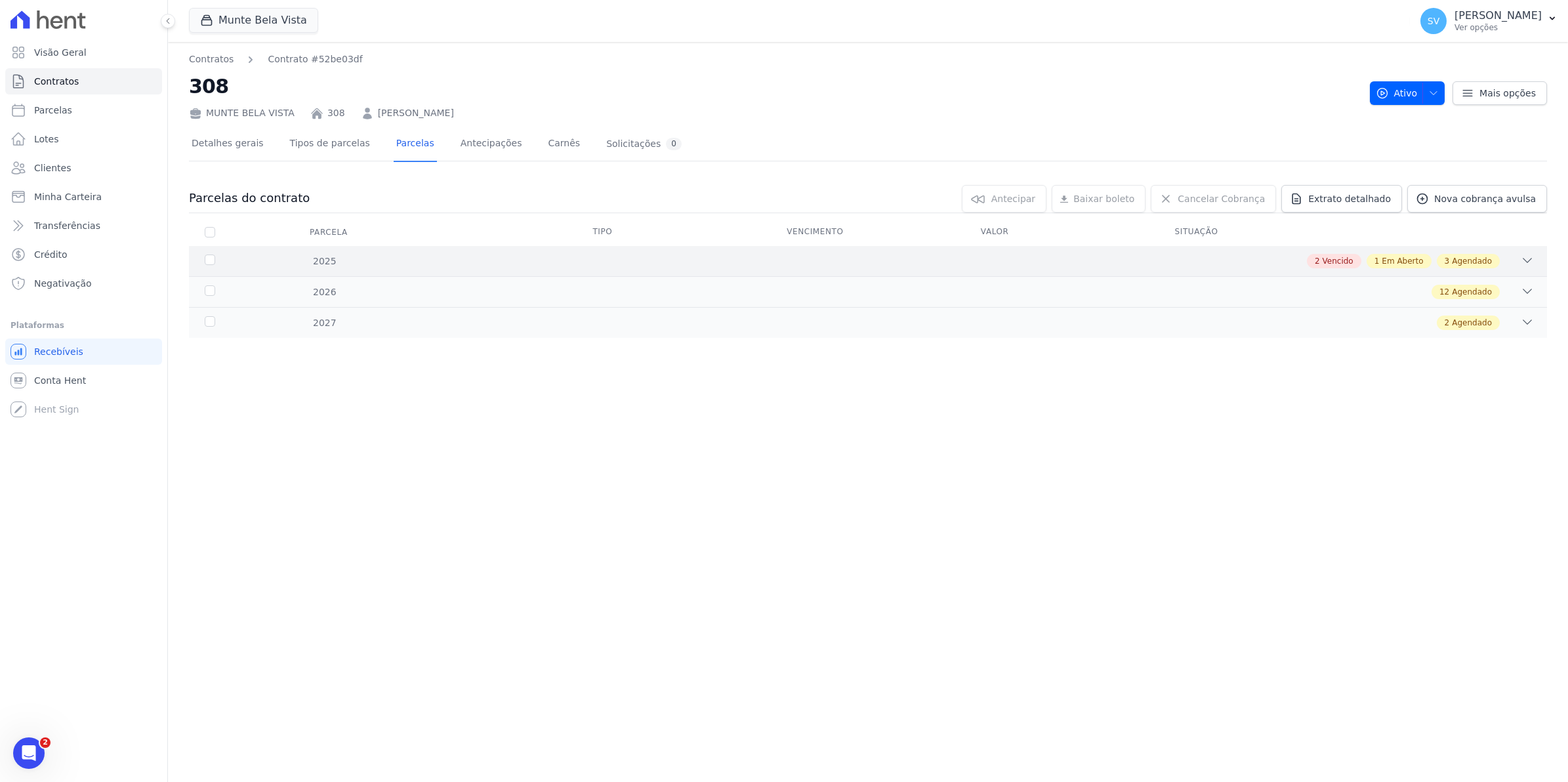
click at [205, 262] on div "2025" at bounding box center [265, 262] width 126 height 14
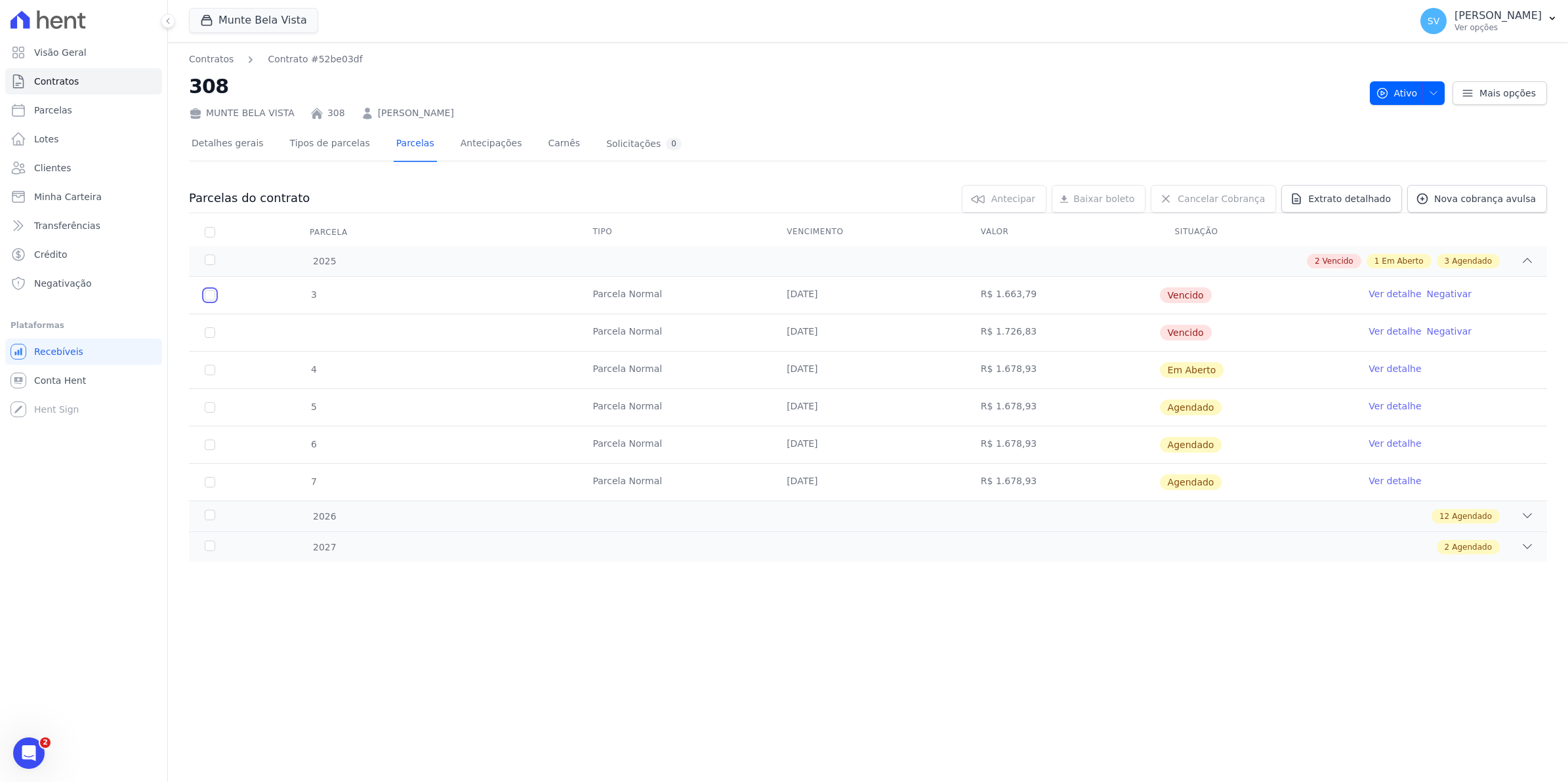
click at [205, 298] on input "checkbox" at bounding box center [209, 294] width 10 height 10
checkbox input "true"
click at [207, 301] on input "checkbox" at bounding box center [209, 294] width 10 height 10
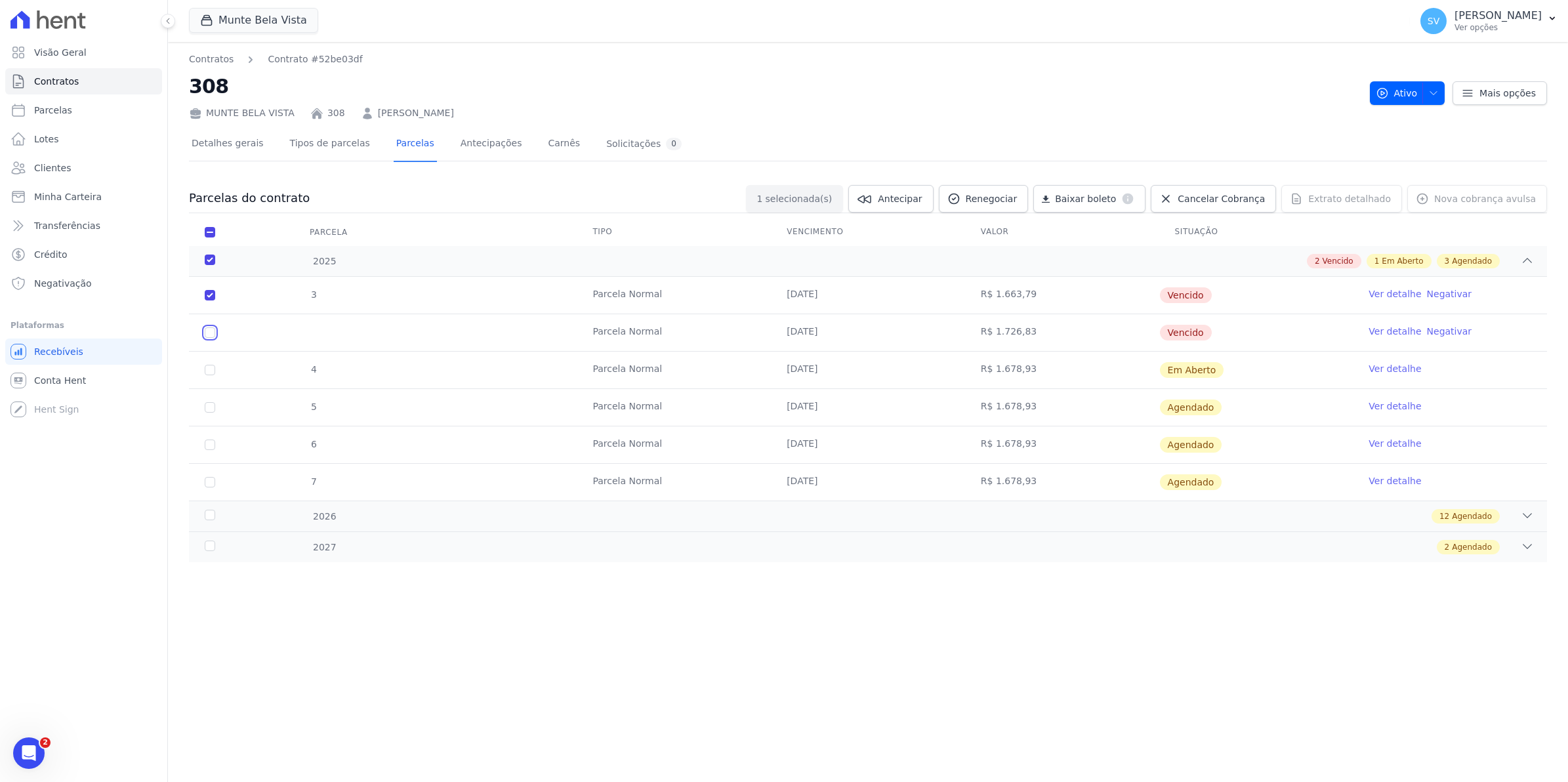
checkbox input "true"
click at [1018, 203] on span "Renegociar" at bounding box center [991, 199] width 52 height 13
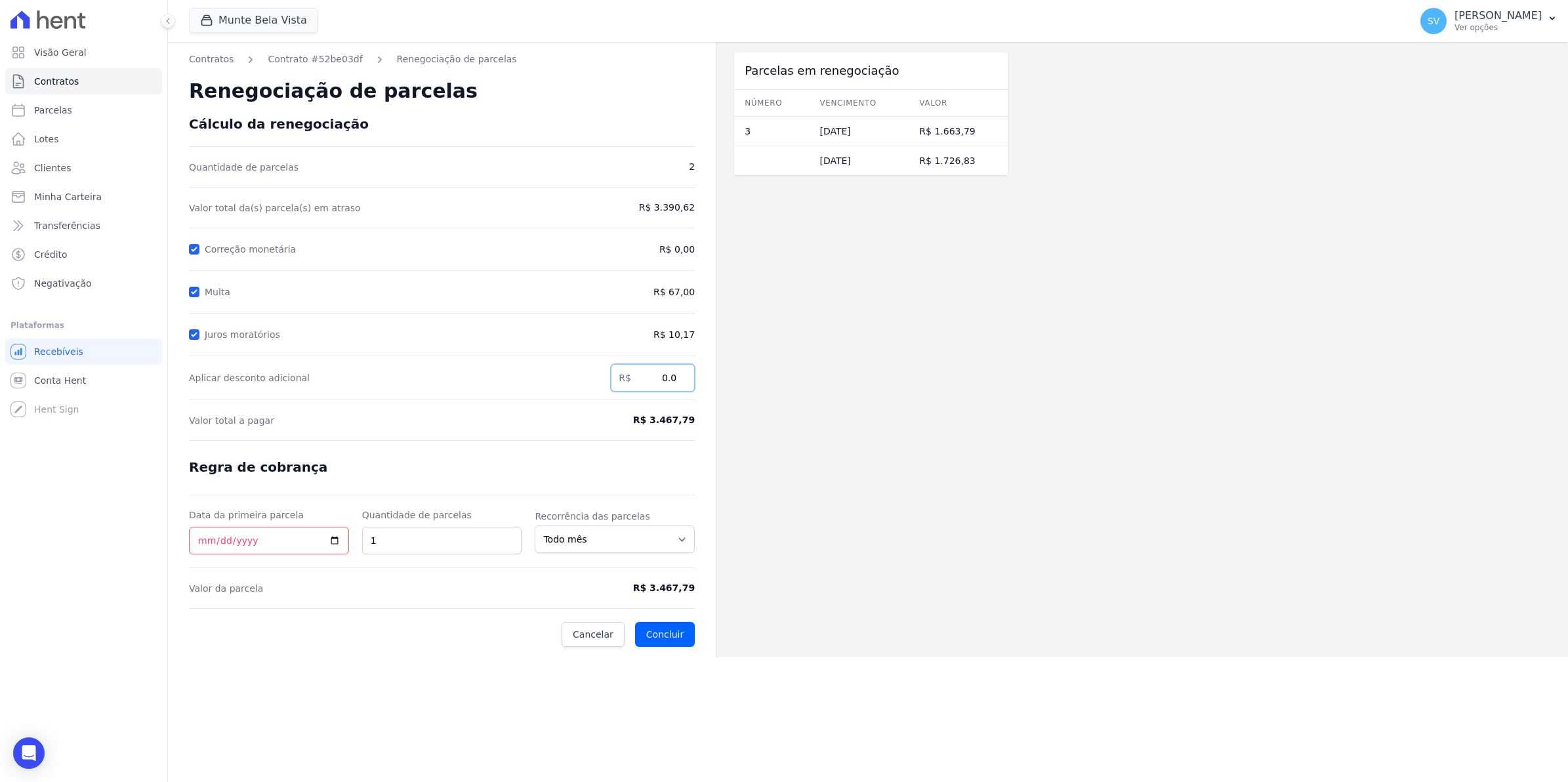
click at [636, 382] on input "0.0" at bounding box center [653, 377] width 84 height 27
click at [450, 59] on link "Renegociação de parcelas" at bounding box center [456, 59] width 120 height 14
click at [426, 59] on link "Renegociação de parcelas" at bounding box center [456, 59] width 120 height 14
click at [193, 61] on link "Contratos" at bounding box center [212, 59] width 45 height 14
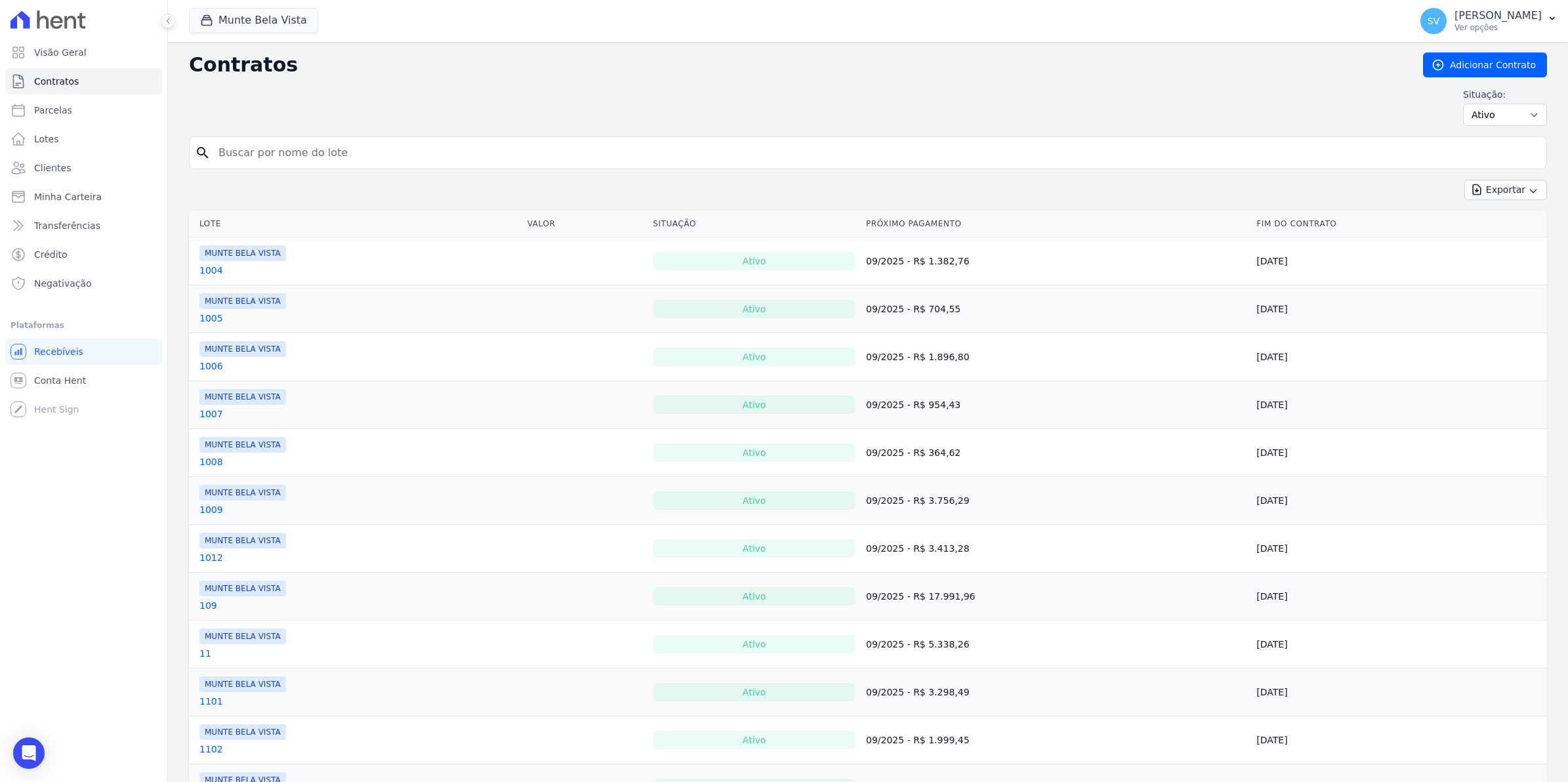
click at [246, 158] on input "search" at bounding box center [875, 153] width 1330 height 26
type input "309"
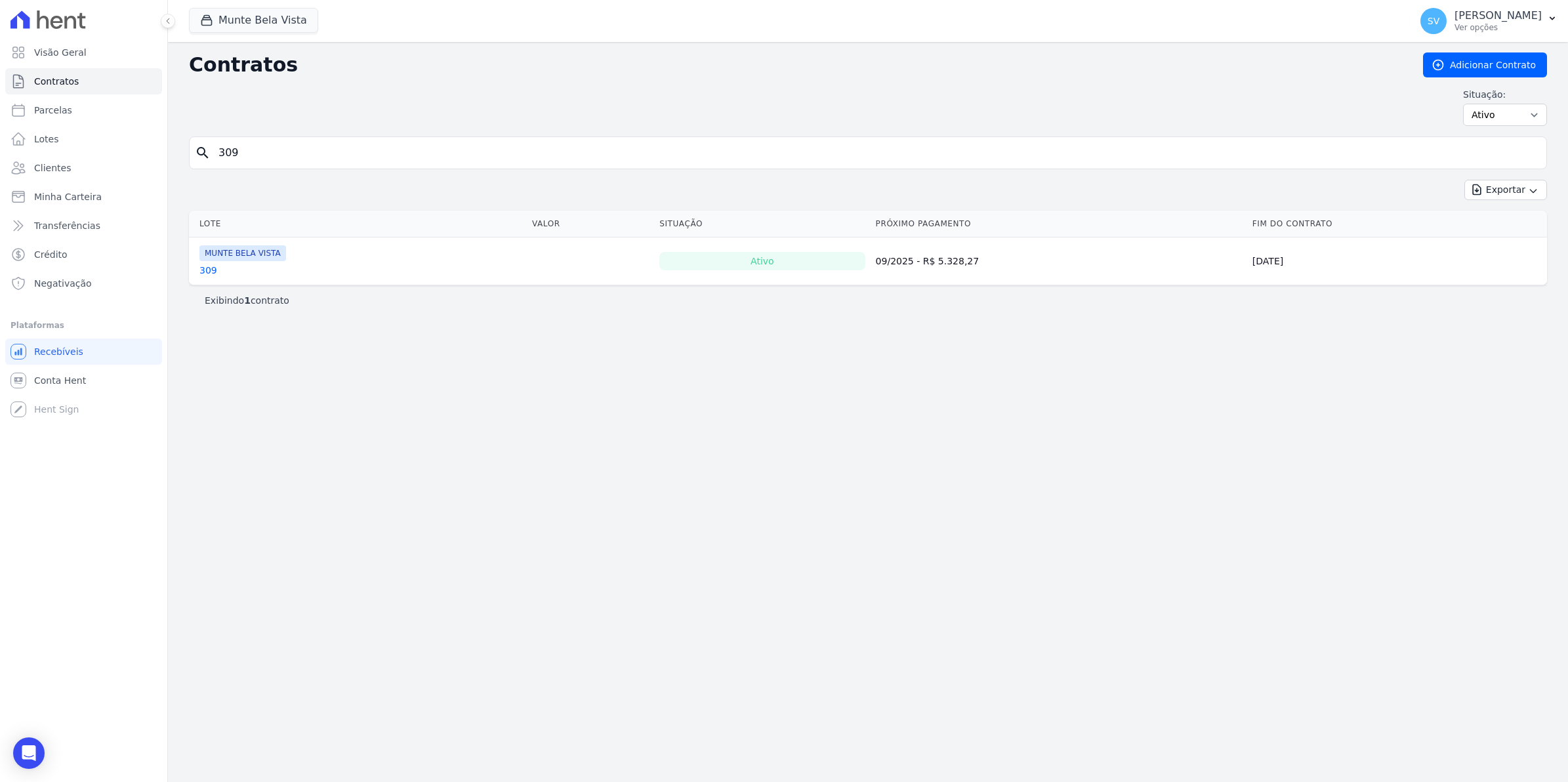
click at [208, 266] on link "309" at bounding box center [208, 270] width 18 height 13
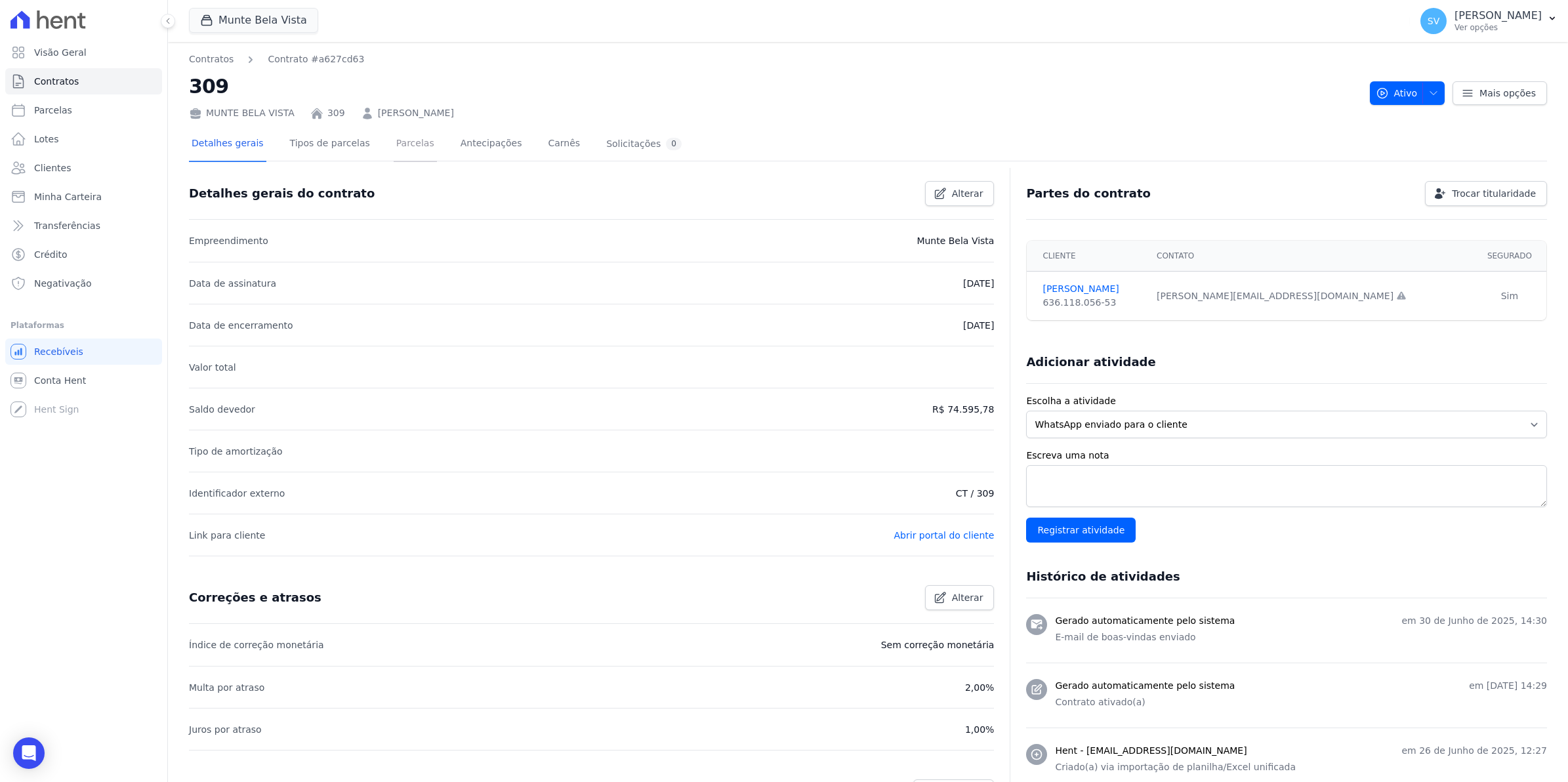
click at [395, 143] on link "Parcelas" at bounding box center [415, 144] width 43 height 35
click at [200, 61] on link "Contratos" at bounding box center [212, 59] width 45 height 14
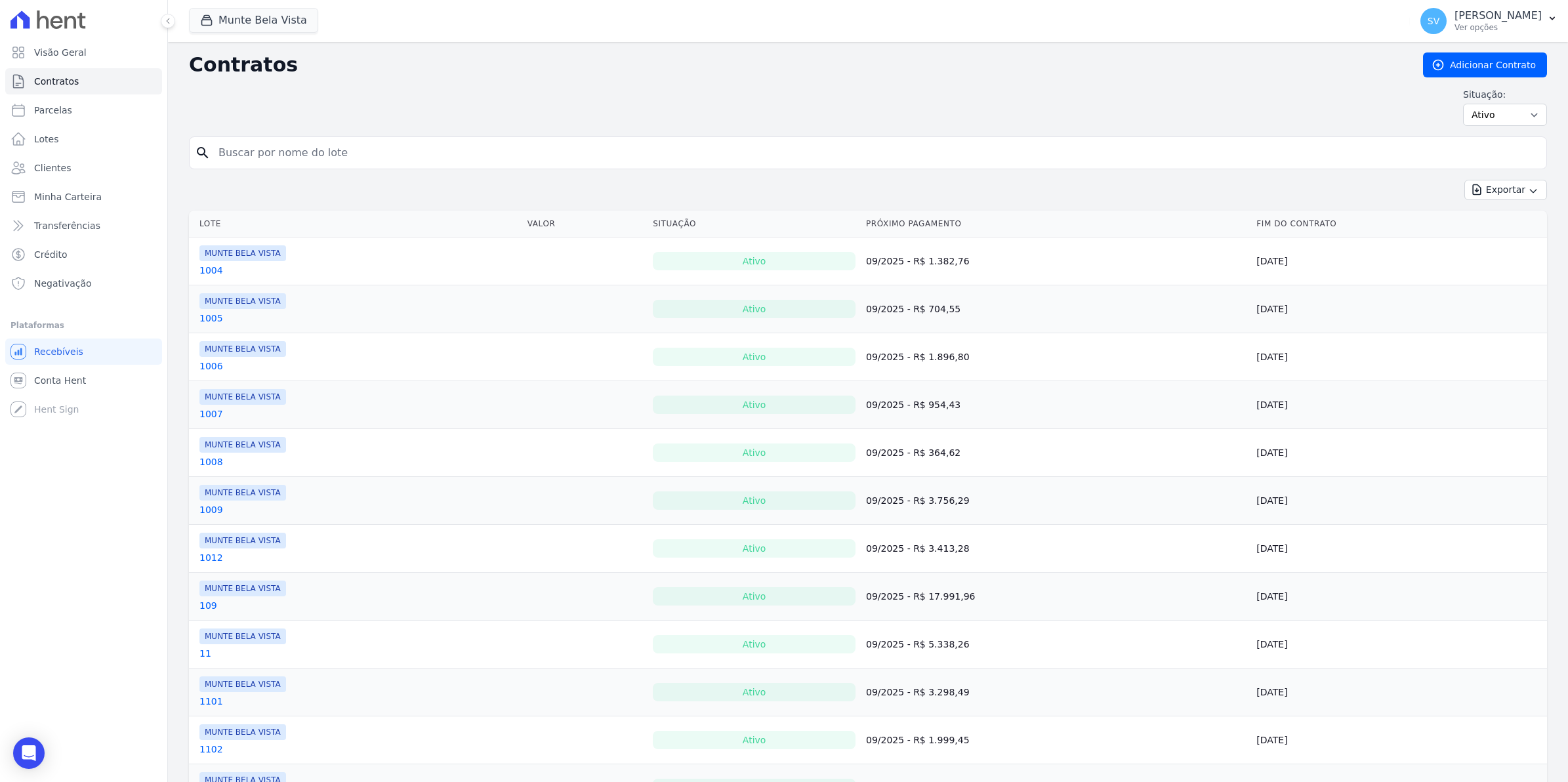
click at [254, 158] on input "search" at bounding box center [875, 153] width 1330 height 26
type input "308"
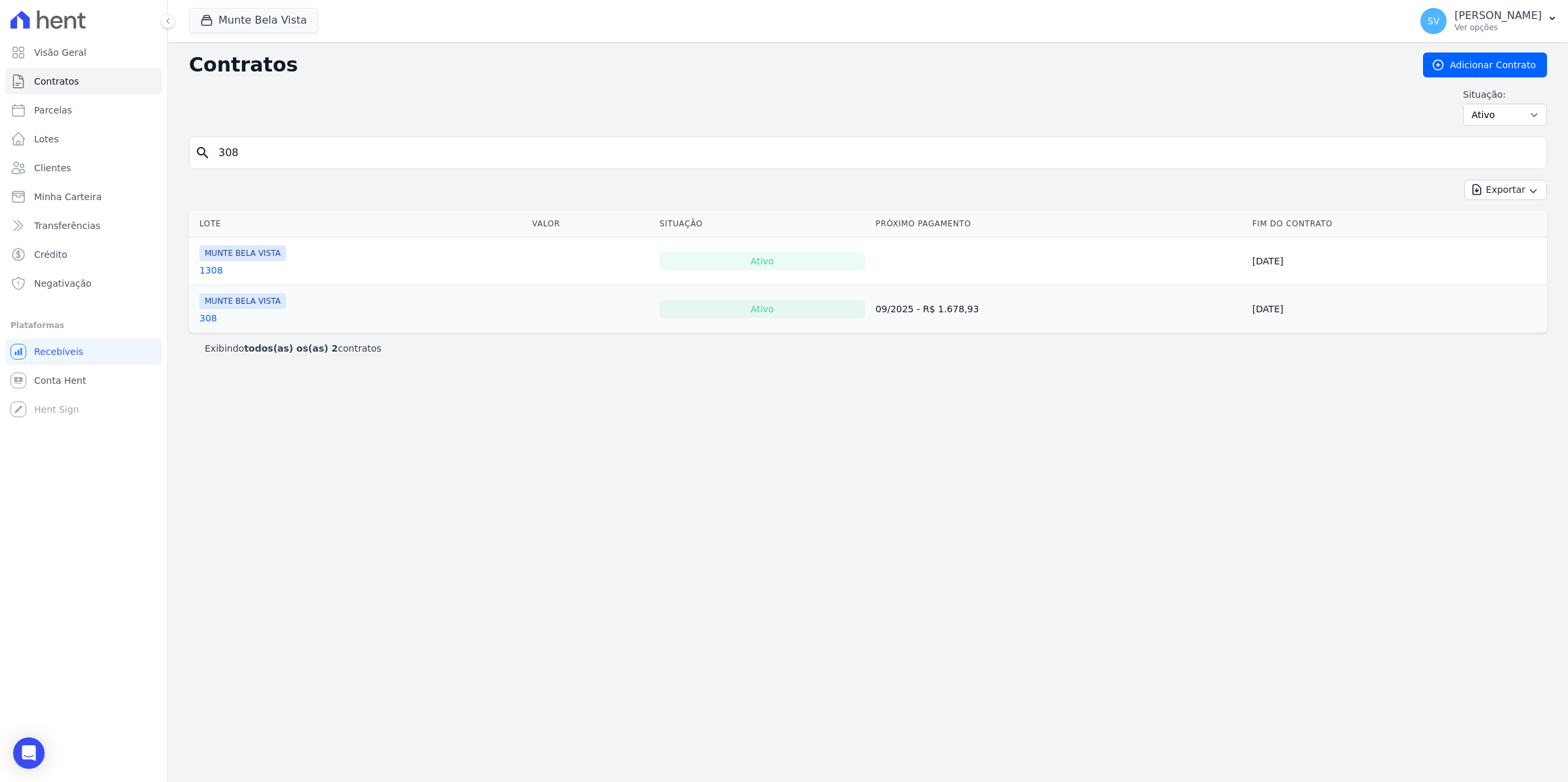
click at [205, 323] on link "308" at bounding box center [208, 318] width 18 height 13
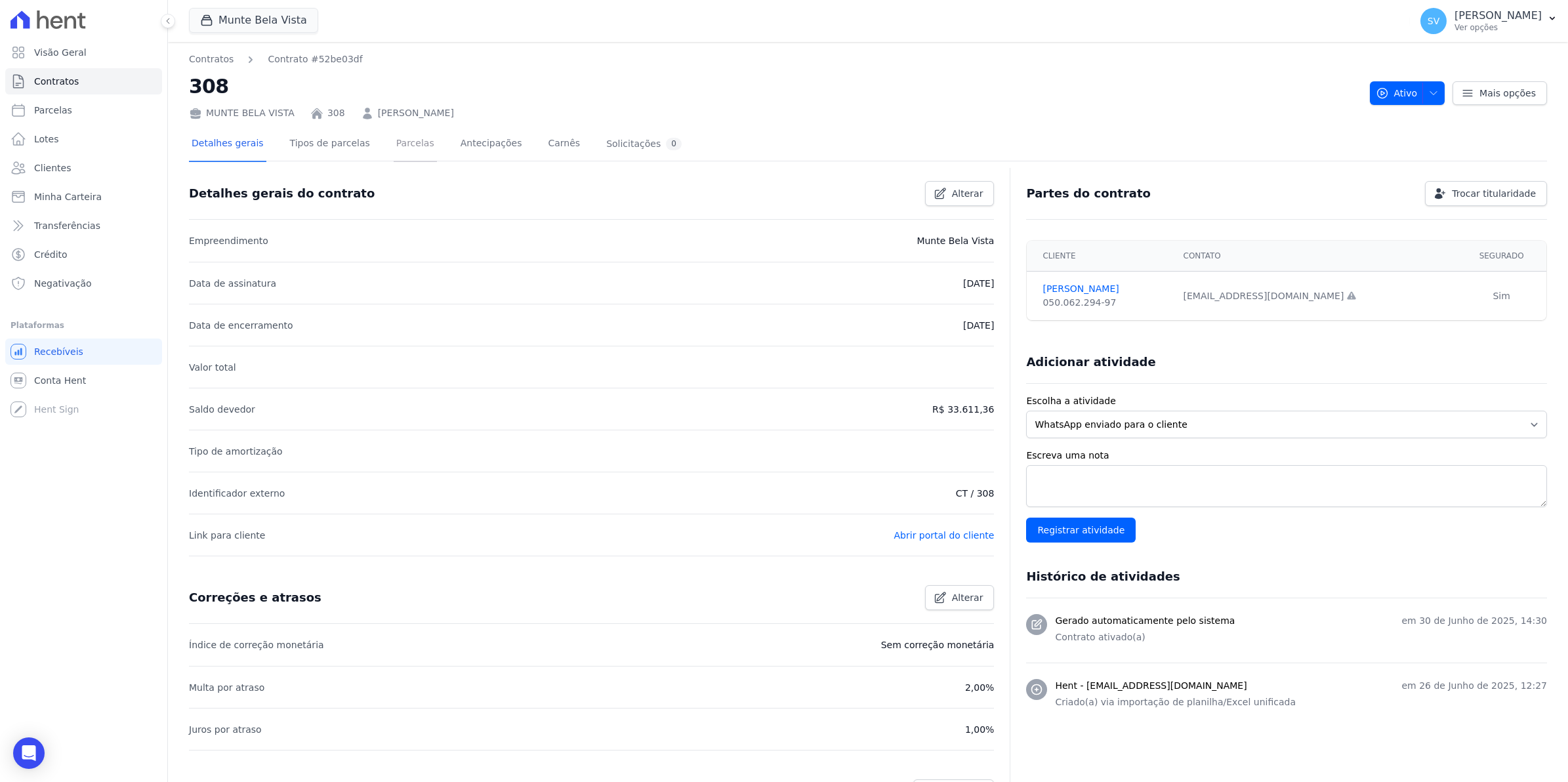
click at [403, 141] on link "Parcelas" at bounding box center [415, 144] width 43 height 35
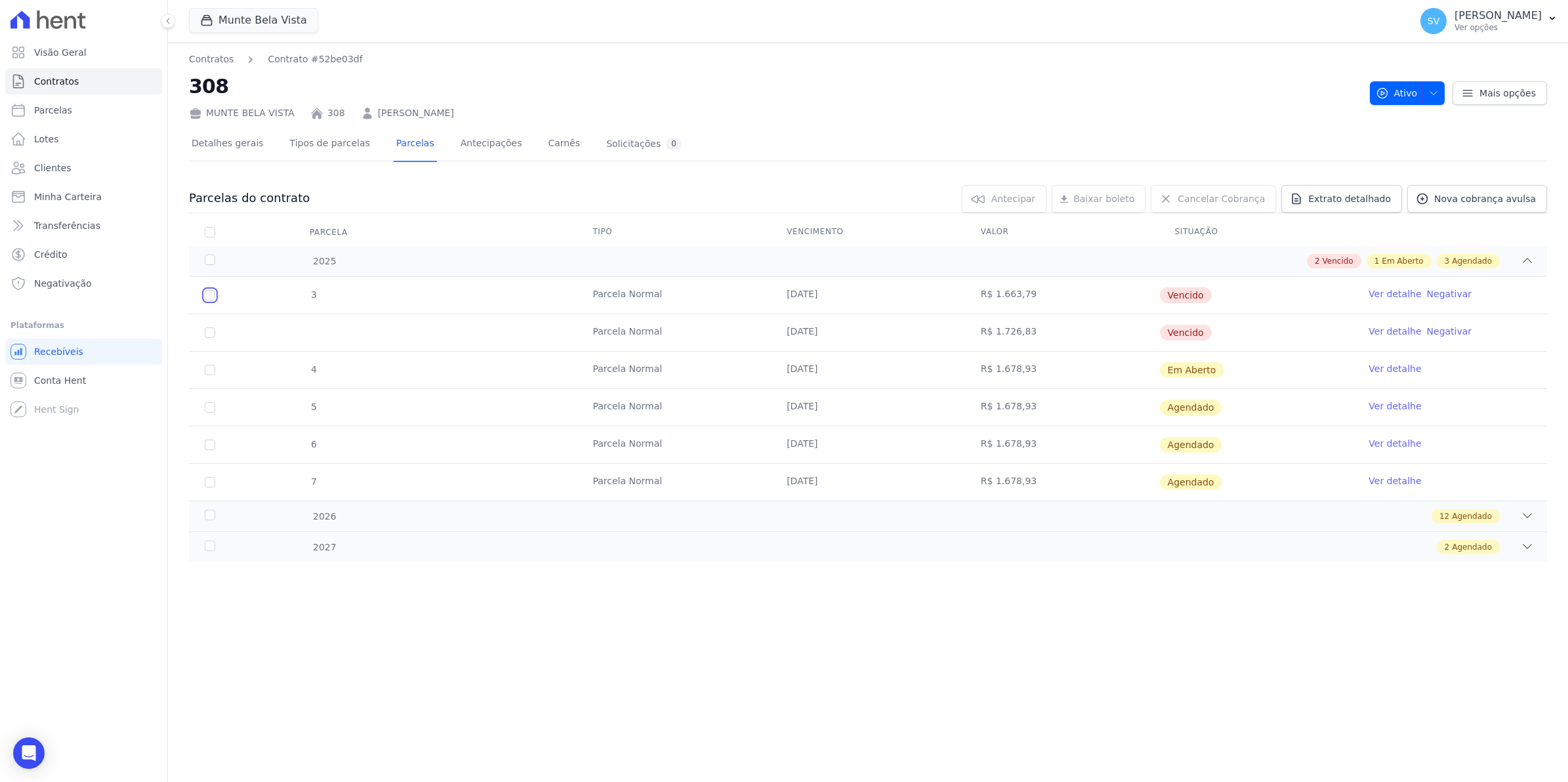
click at [206, 293] on input "checkbox" at bounding box center [209, 294] width 10 height 10
checkbox input "true"
click at [205, 301] on input "checkbox" at bounding box center [209, 294] width 10 height 10
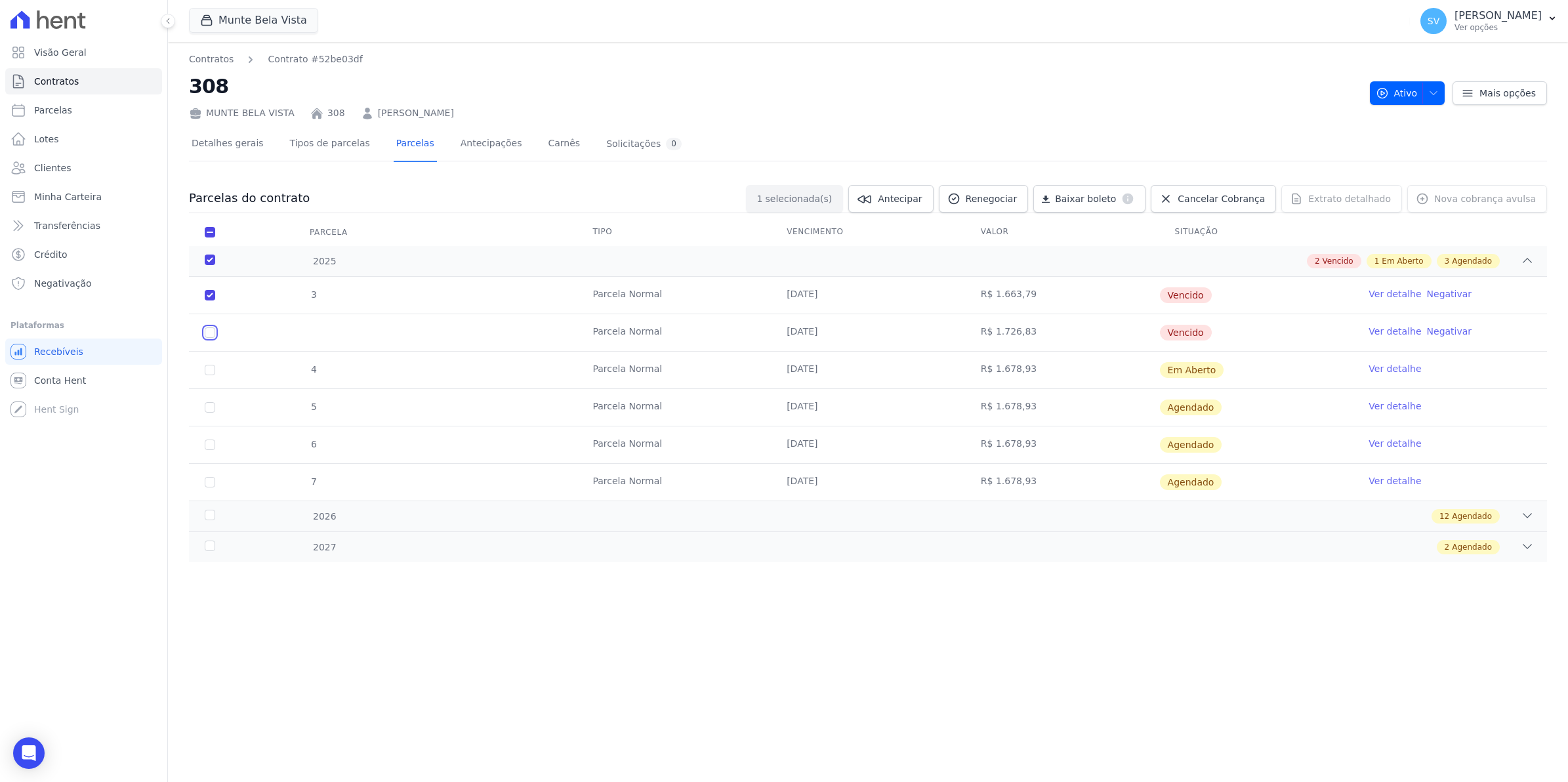
checkbox input "true"
click at [1015, 202] on span "Renegociar" at bounding box center [991, 199] width 52 height 13
click at [207, 301] on input "checkbox" at bounding box center [209, 294] width 10 height 10
checkbox input "false"
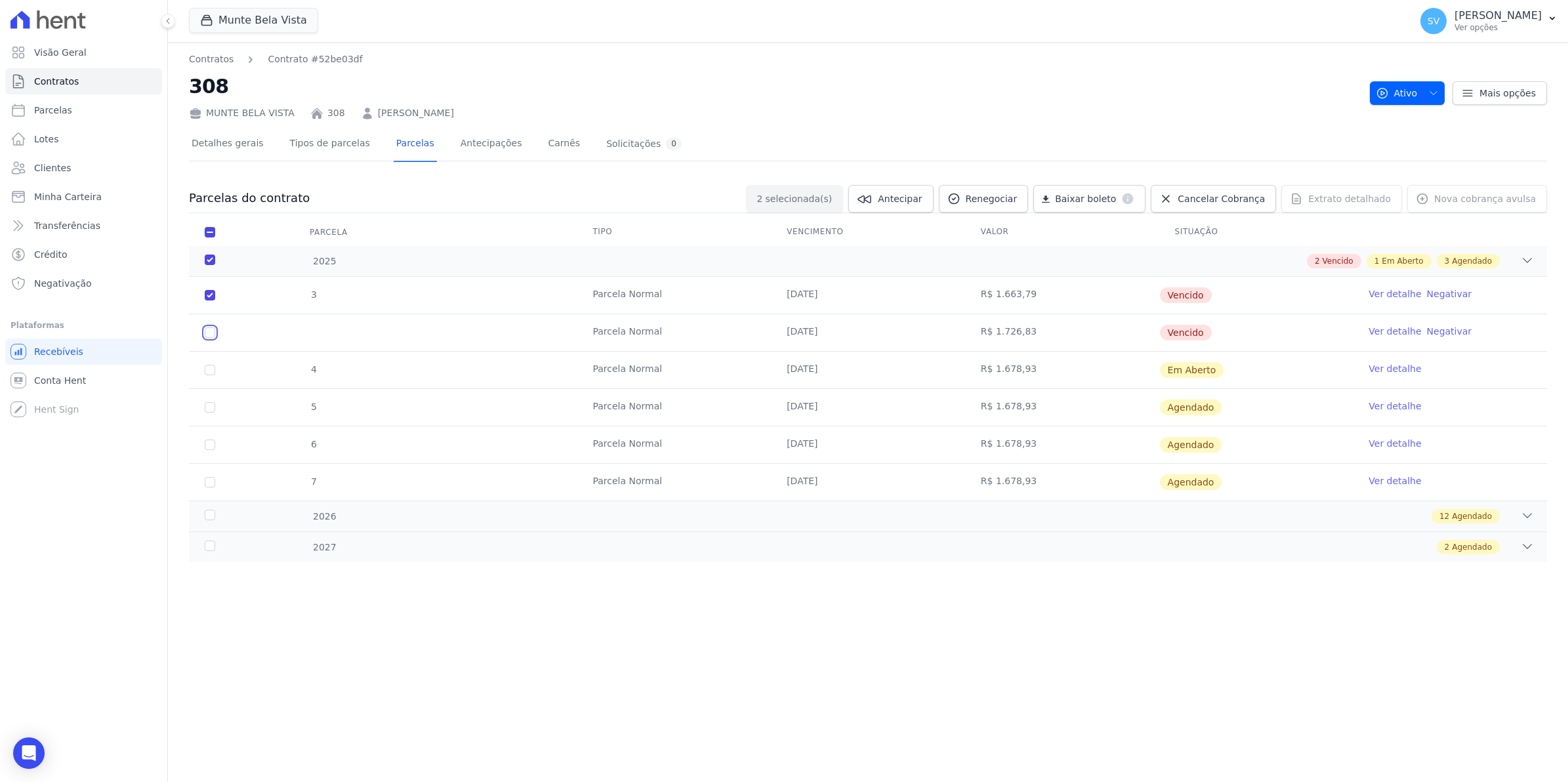
checkbox input "true"
click at [1005, 204] on span "Renegociar" at bounding box center [991, 199] width 52 height 13
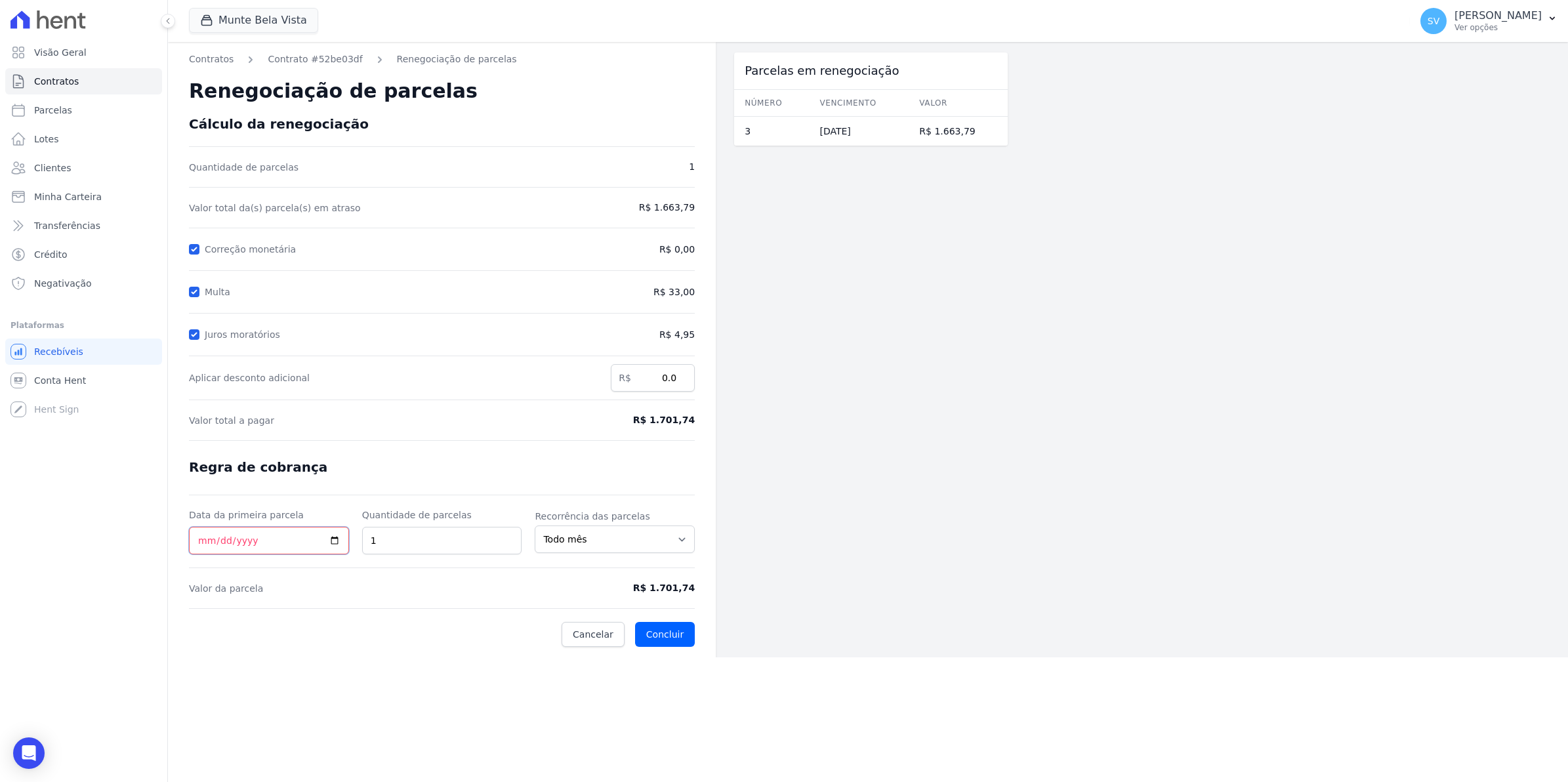
click at [262, 539] on input "Data da primeira parcela" at bounding box center [269, 540] width 160 height 27
click at [687, 540] on select "Todo mês A cada 2 meses A cada 3 meses A cada 6 meses A cada 10 meses A cada 12…" at bounding box center [614, 539] width 160 height 27
click at [64, 119] on link "Parcelas" at bounding box center [83, 111] width 157 height 26
select select
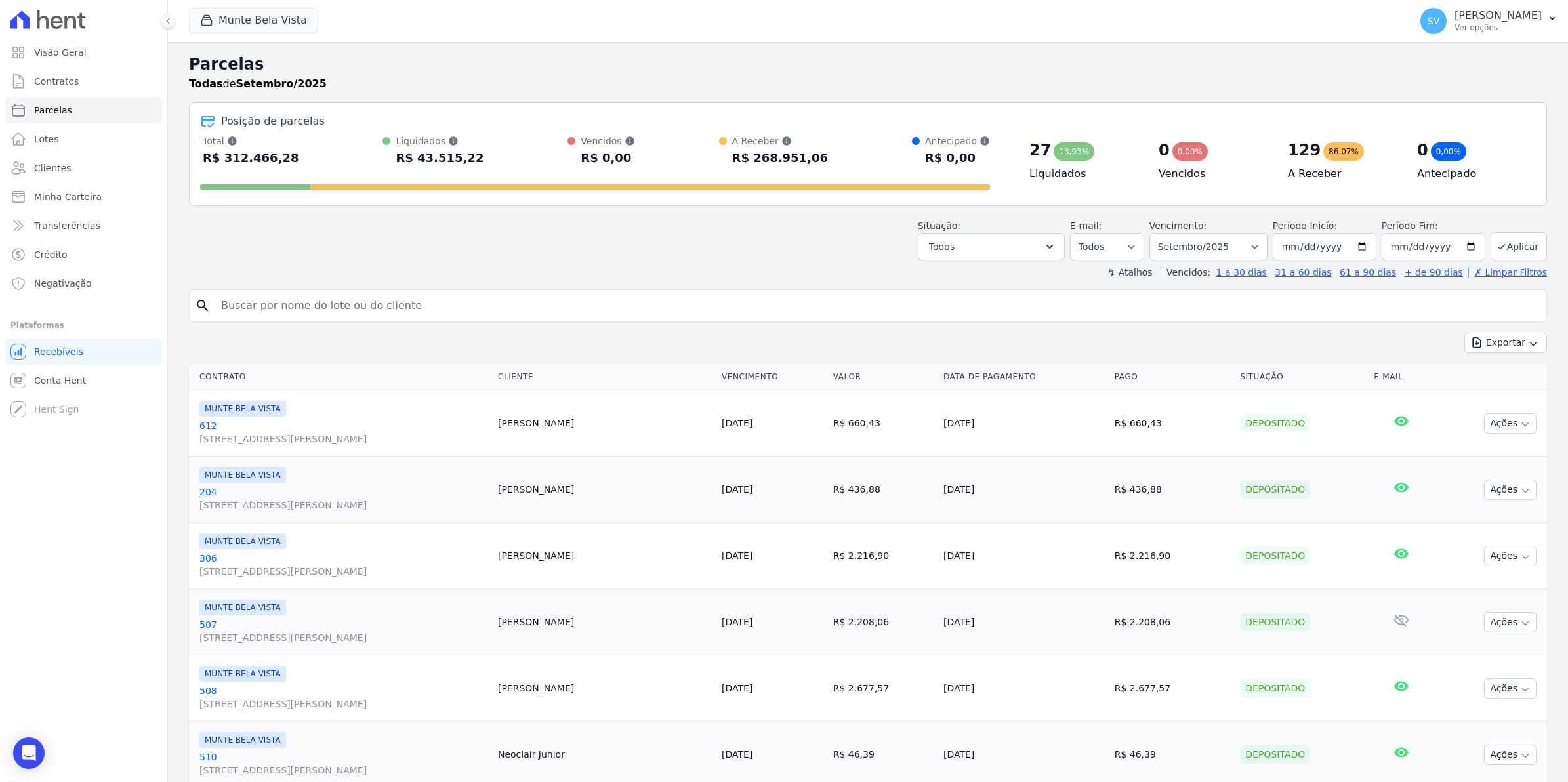
click at [260, 307] on input "search" at bounding box center [876, 306] width 1328 height 26
type input "308"
select select
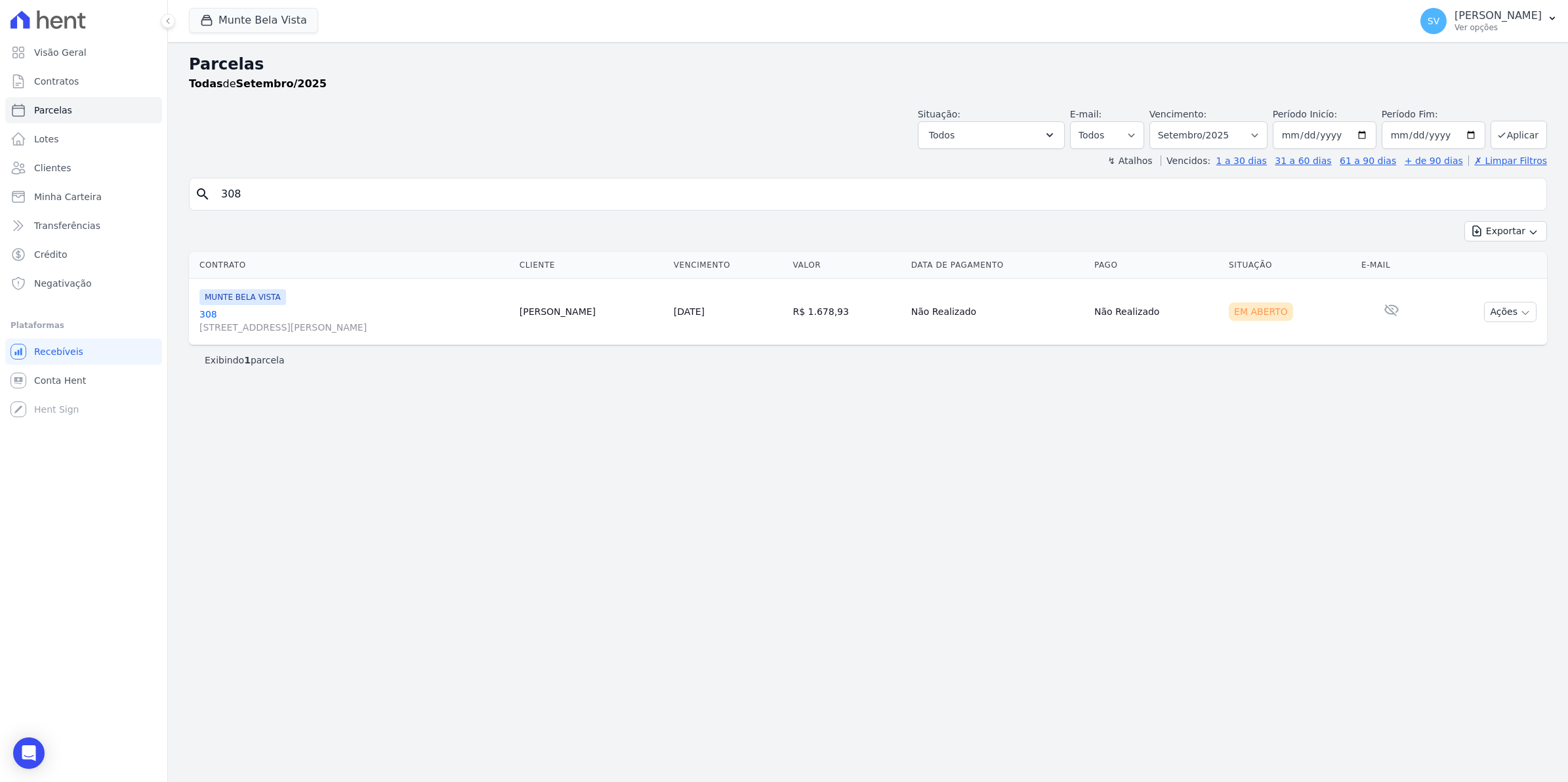
click at [202, 317] on link "308 Avenida Brigadeiro Faria Lima, 1306, 4 andar, Pinheiros" at bounding box center [354, 321] width 309 height 26
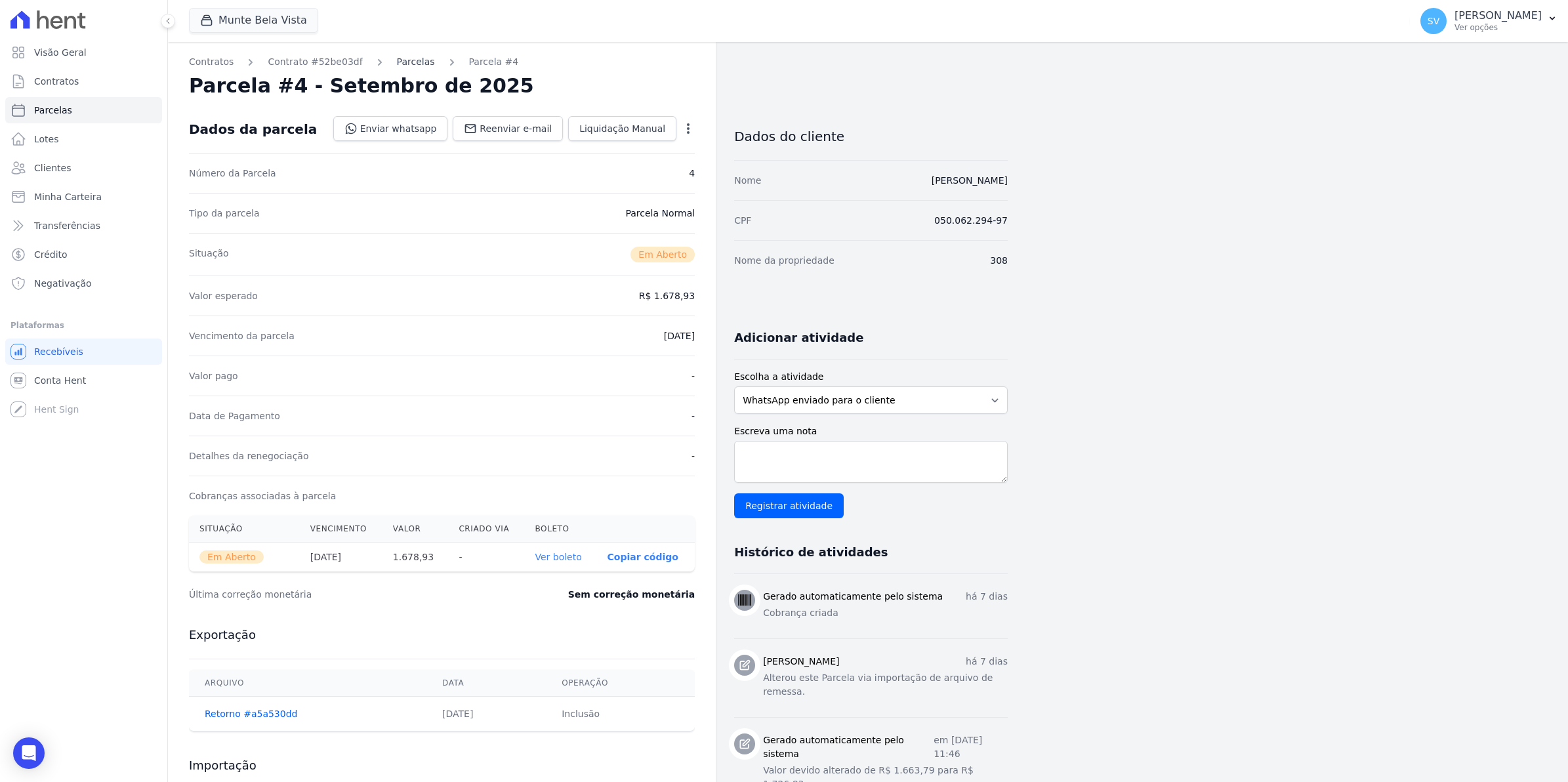
click at [396, 60] on link "Parcelas" at bounding box center [415, 62] width 38 height 14
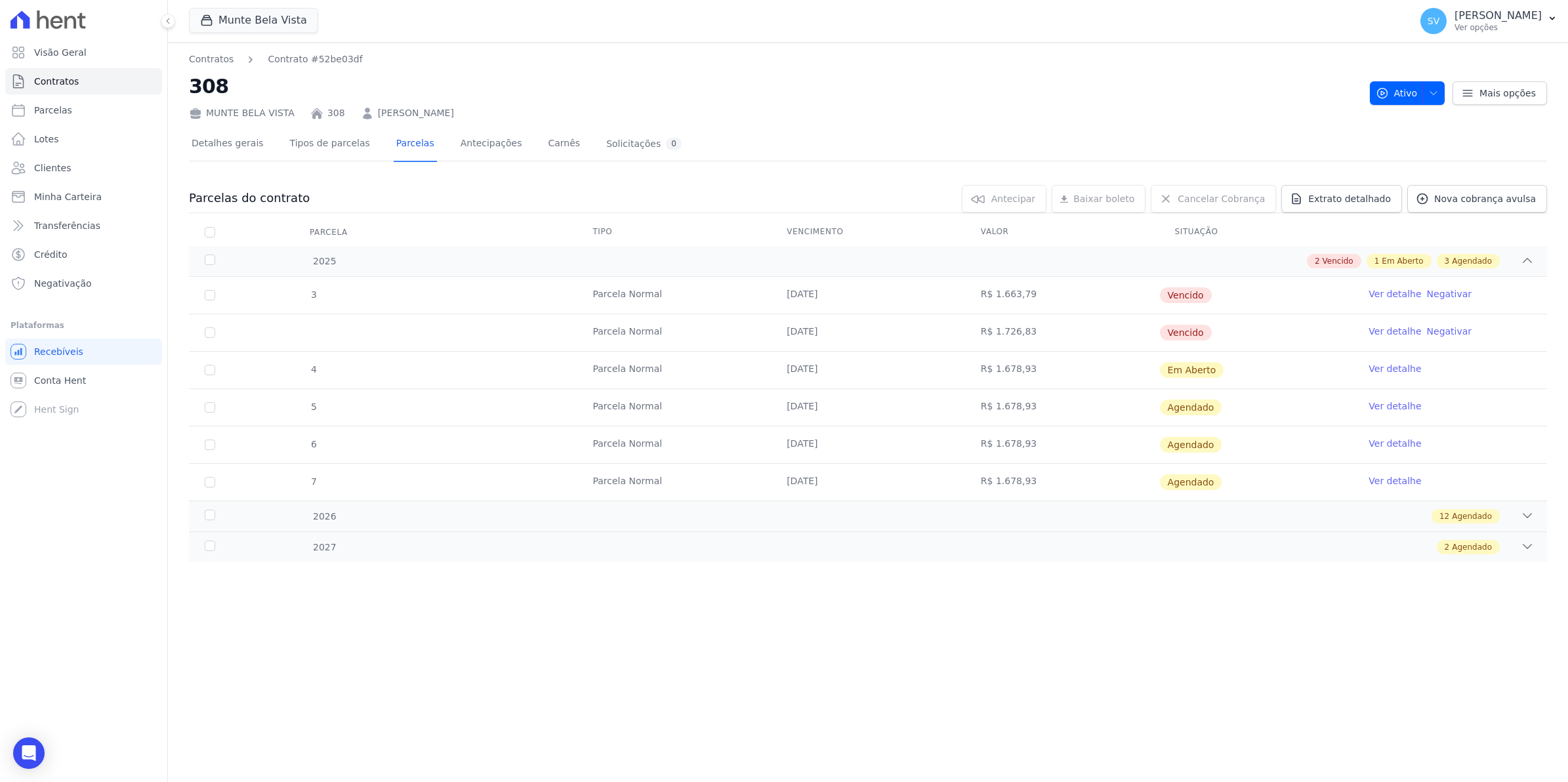
click at [1398, 295] on link "Ver detalhe" at bounding box center [1395, 294] width 52 height 13
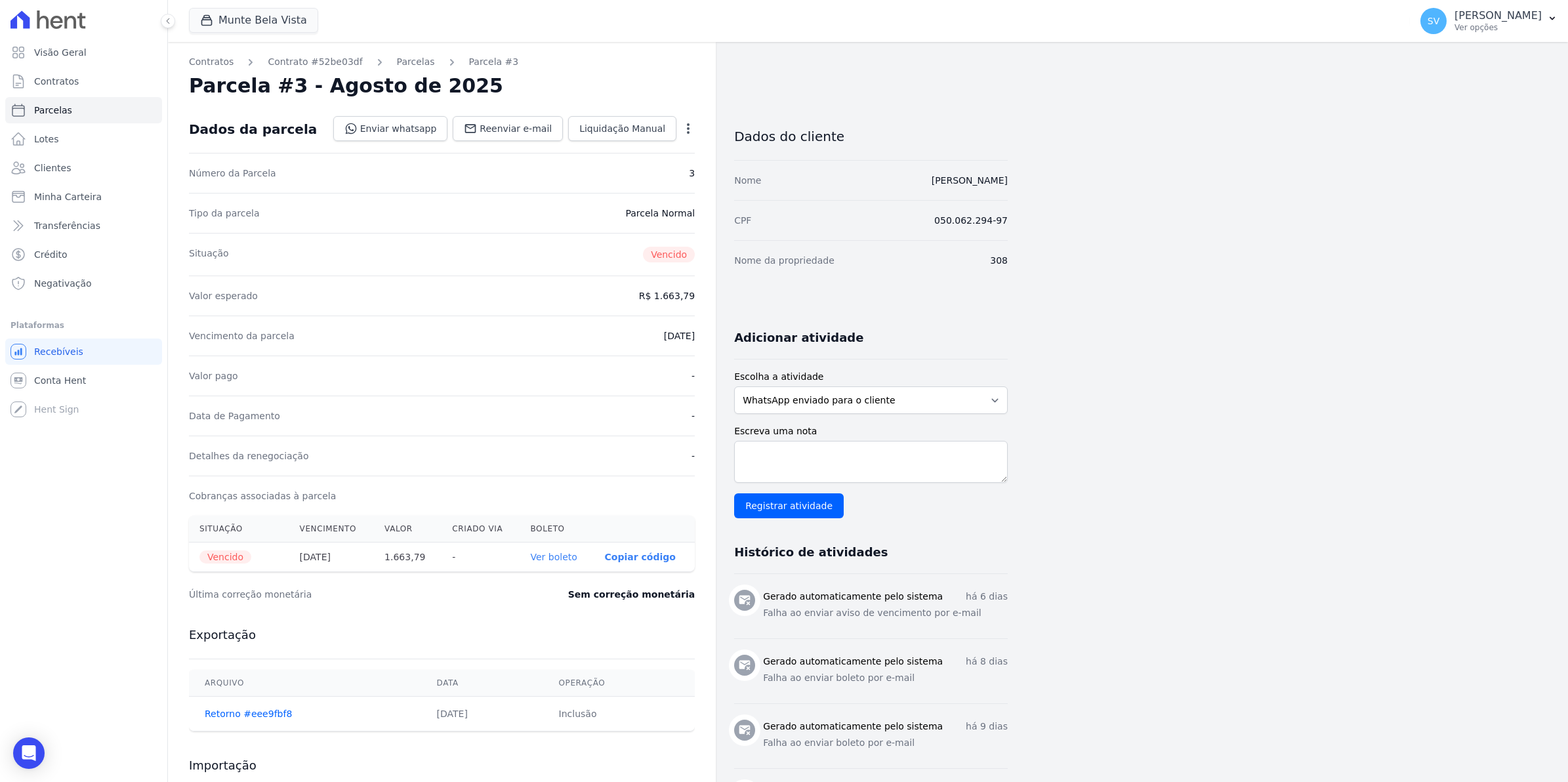
click at [689, 127] on icon "button" at bounding box center [688, 128] width 13 height 13
click at [641, 165] on link "Cancelar Cobrança" at bounding box center [631, 170] width 115 height 23
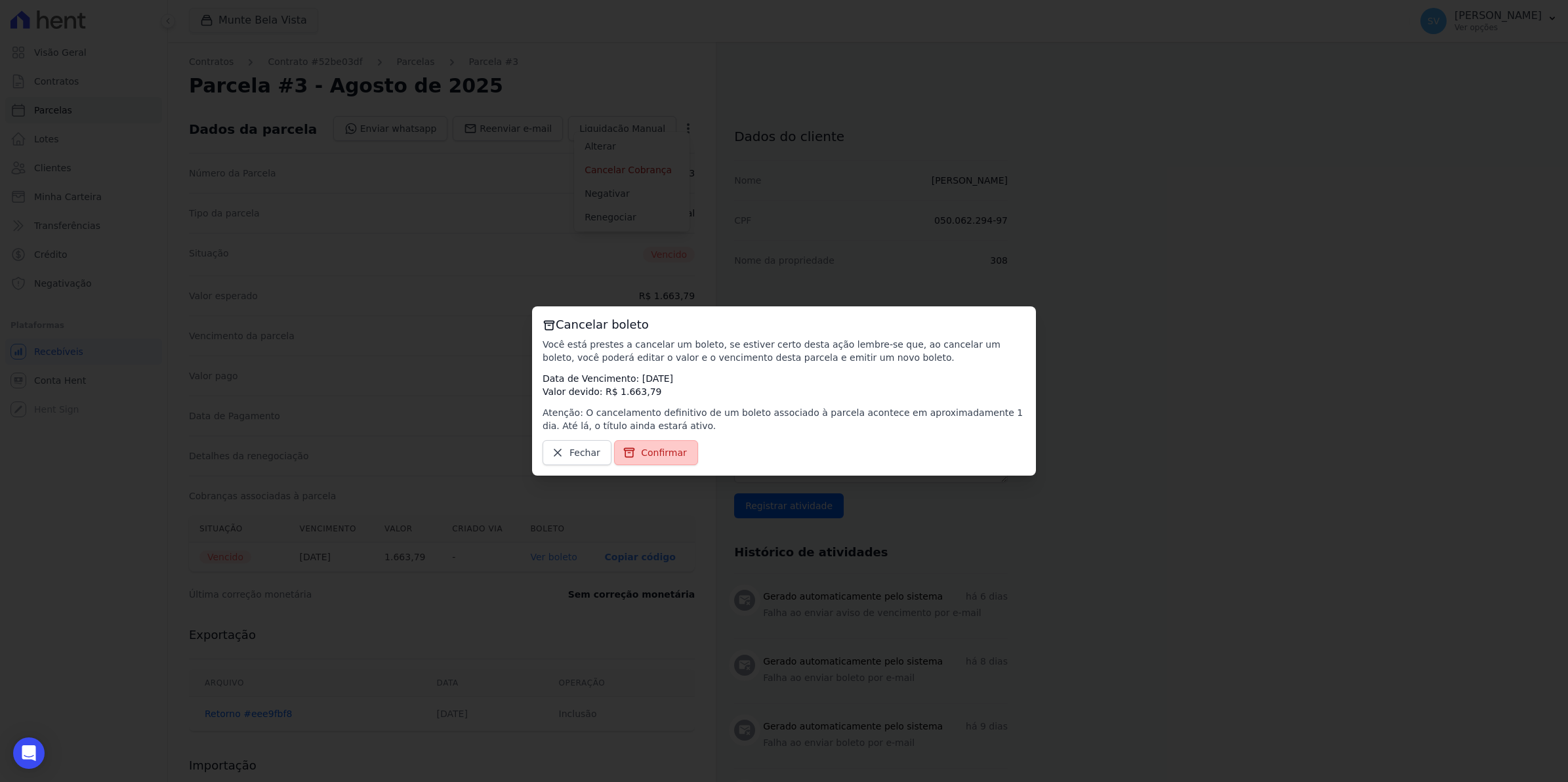
click at [654, 453] on span "Confirmar" at bounding box center [664, 453] width 46 height 13
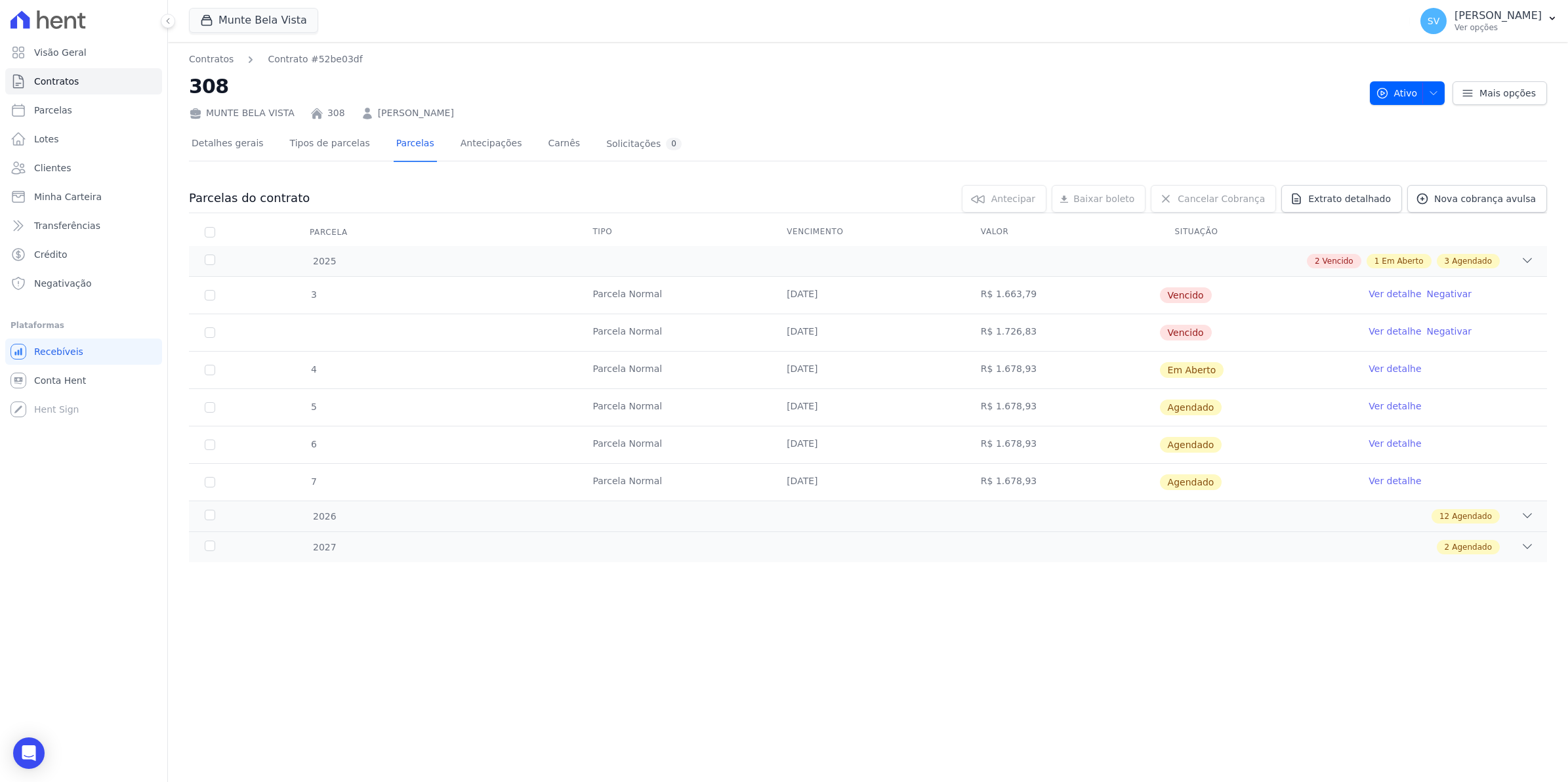
click at [1388, 336] on link "Ver detalhe" at bounding box center [1395, 331] width 52 height 13
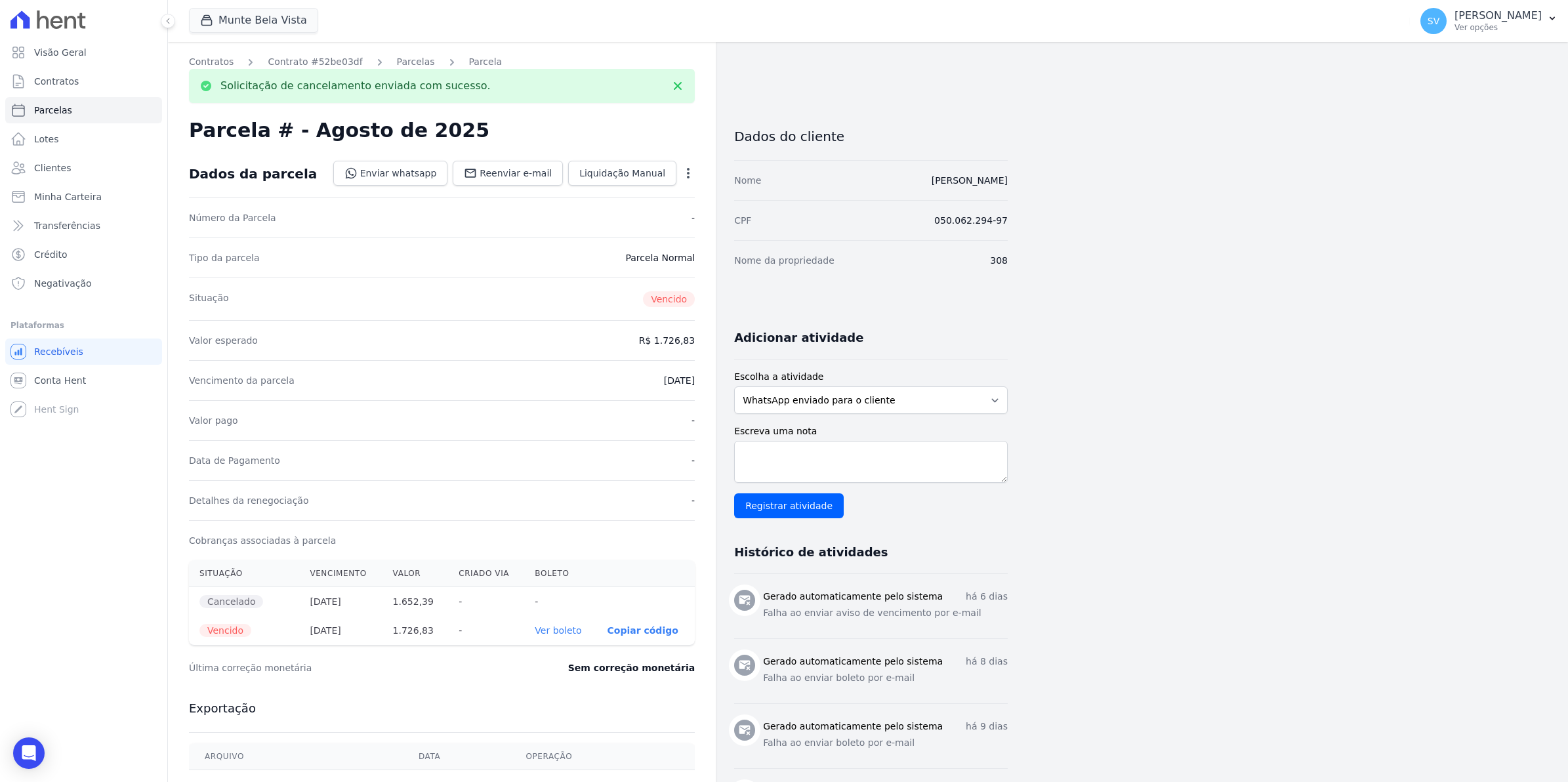
click at [684, 169] on icon "button" at bounding box center [688, 173] width 13 height 13
click at [620, 218] on link "Cancelar Cobrança" at bounding box center [631, 214] width 115 height 23
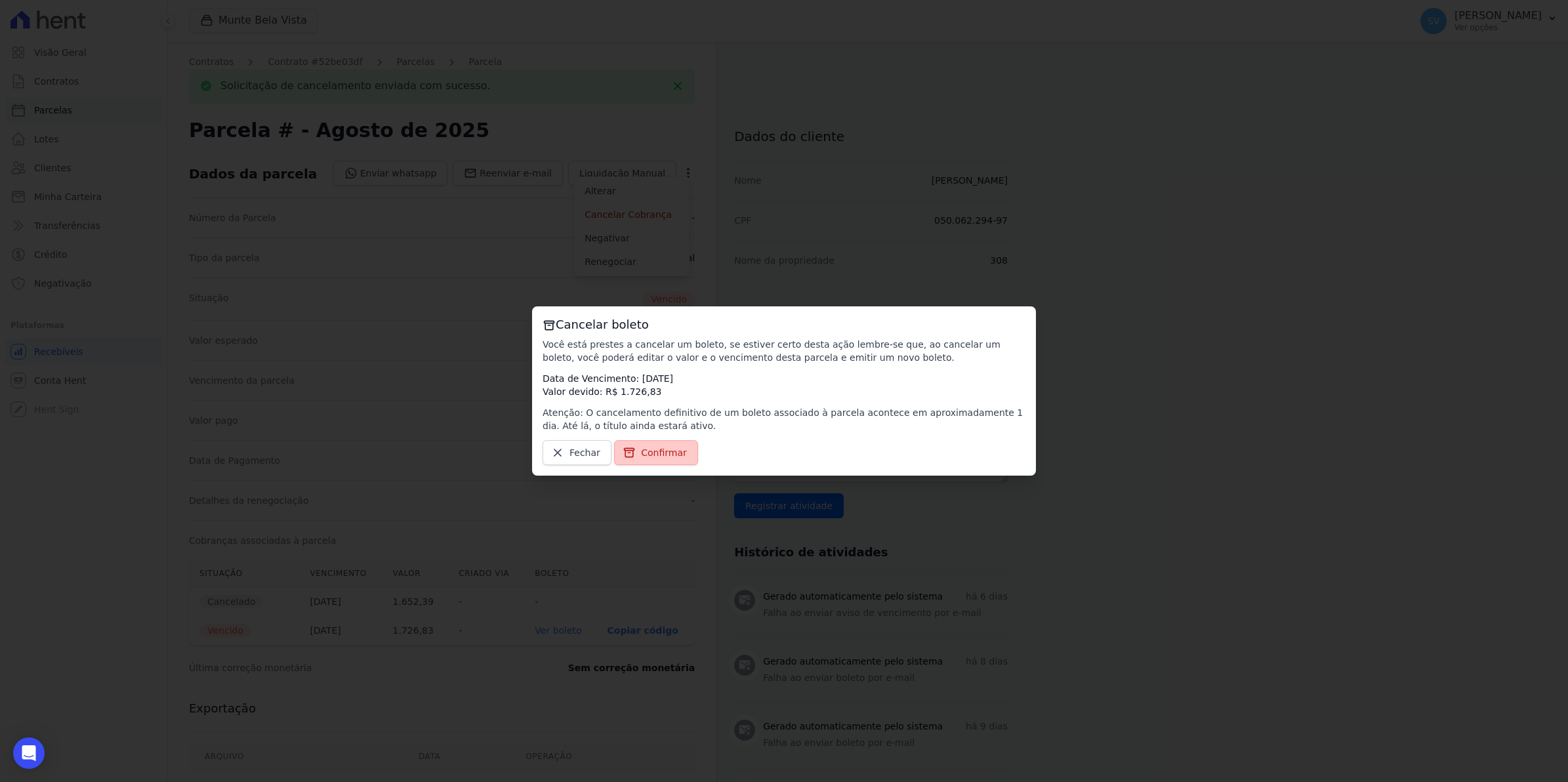
click at [664, 459] on span "Confirmar" at bounding box center [664, 453] width 46 height 13
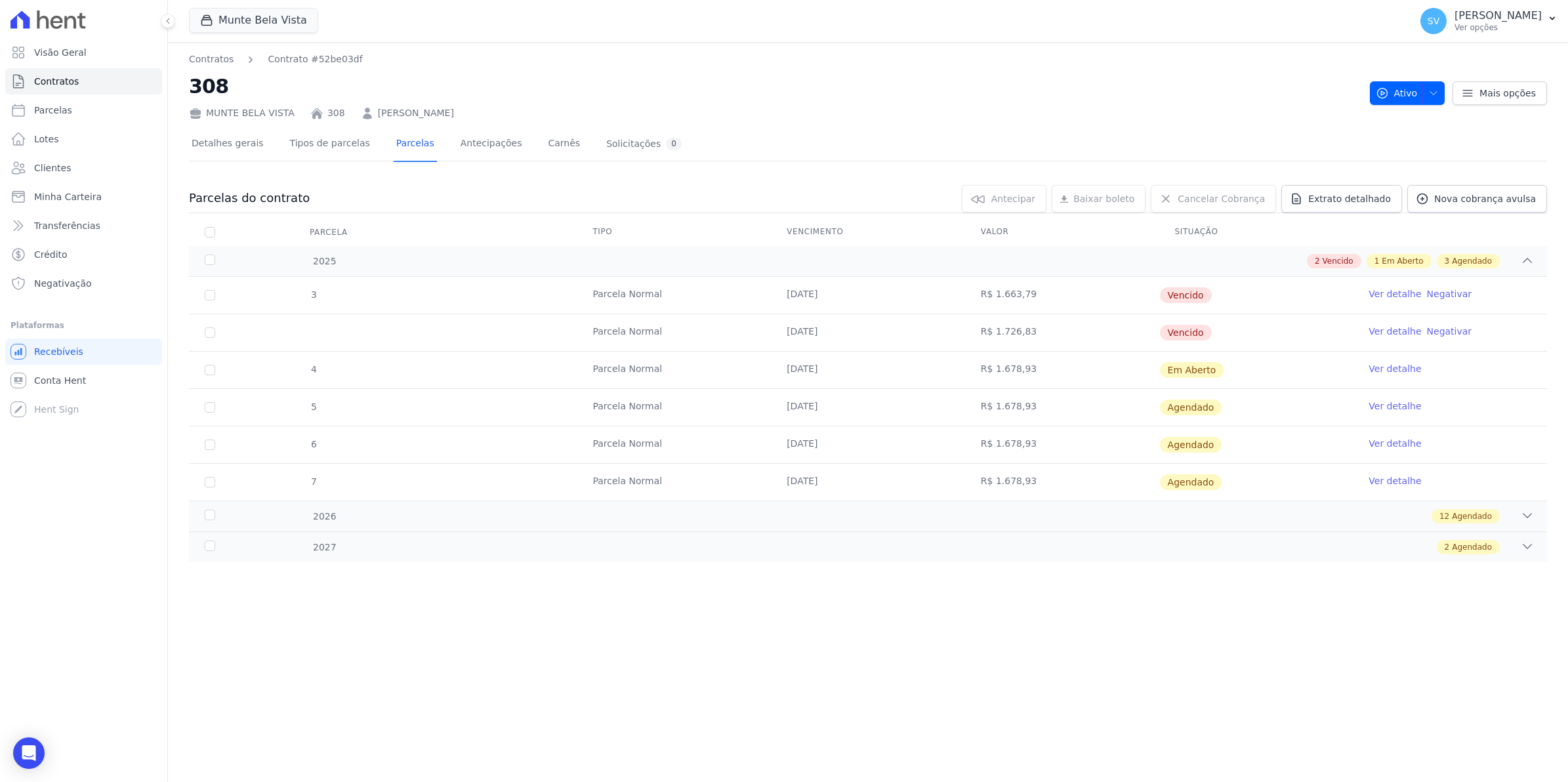
click at [1384, 297] on link "Ver detalhe" at bounding box center [1395, 294] width 52 height 13
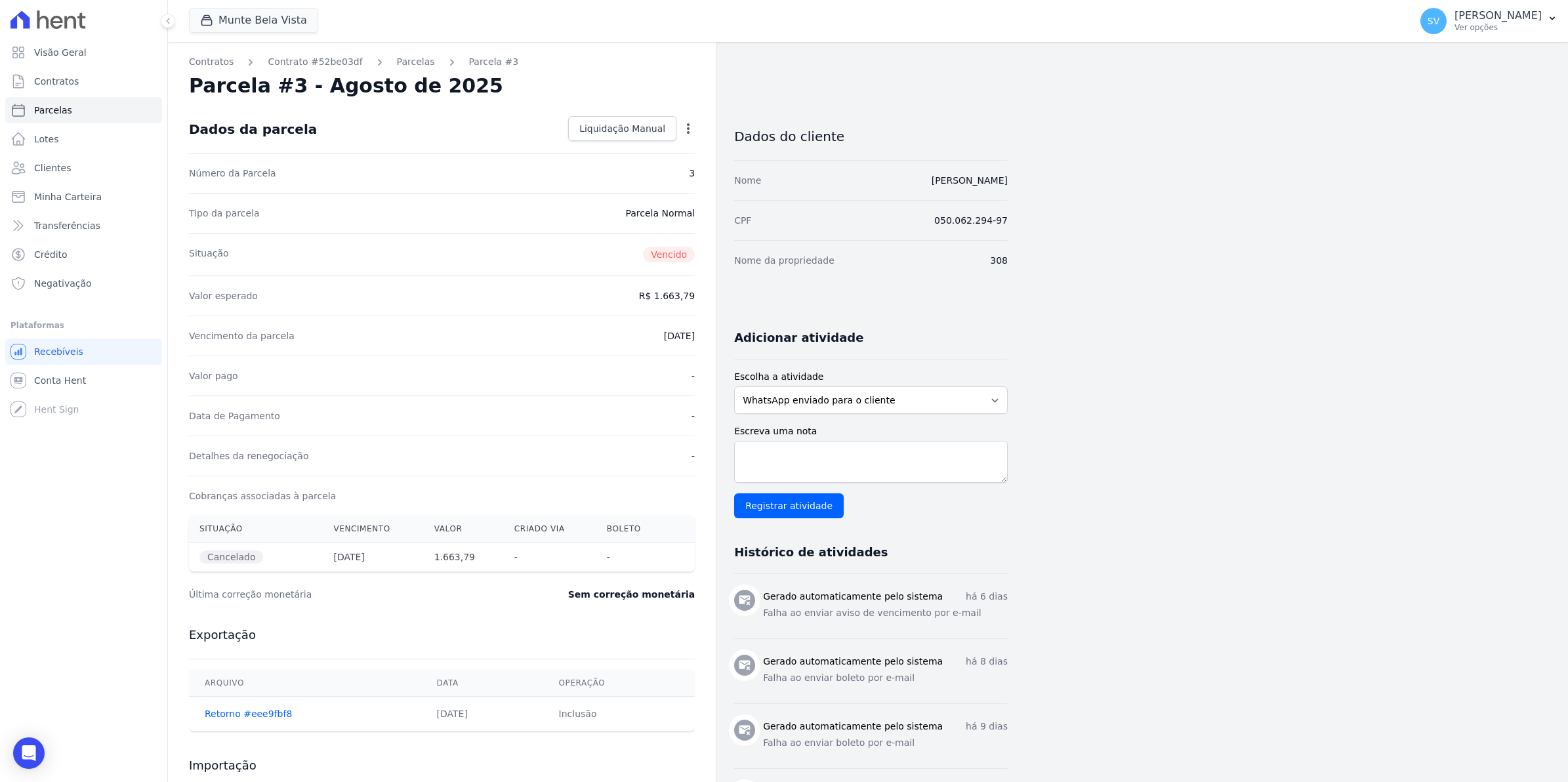
click at [685, 130] on icon "button" at bounding box center [688, 128] width 13 height 13
click at [683, 131] on icon "button" at bounding box center [688, 128] width 13 height 13
click at [623, 169] on link "Renegociar" at bounding box center [631, 170] width 115 height 23
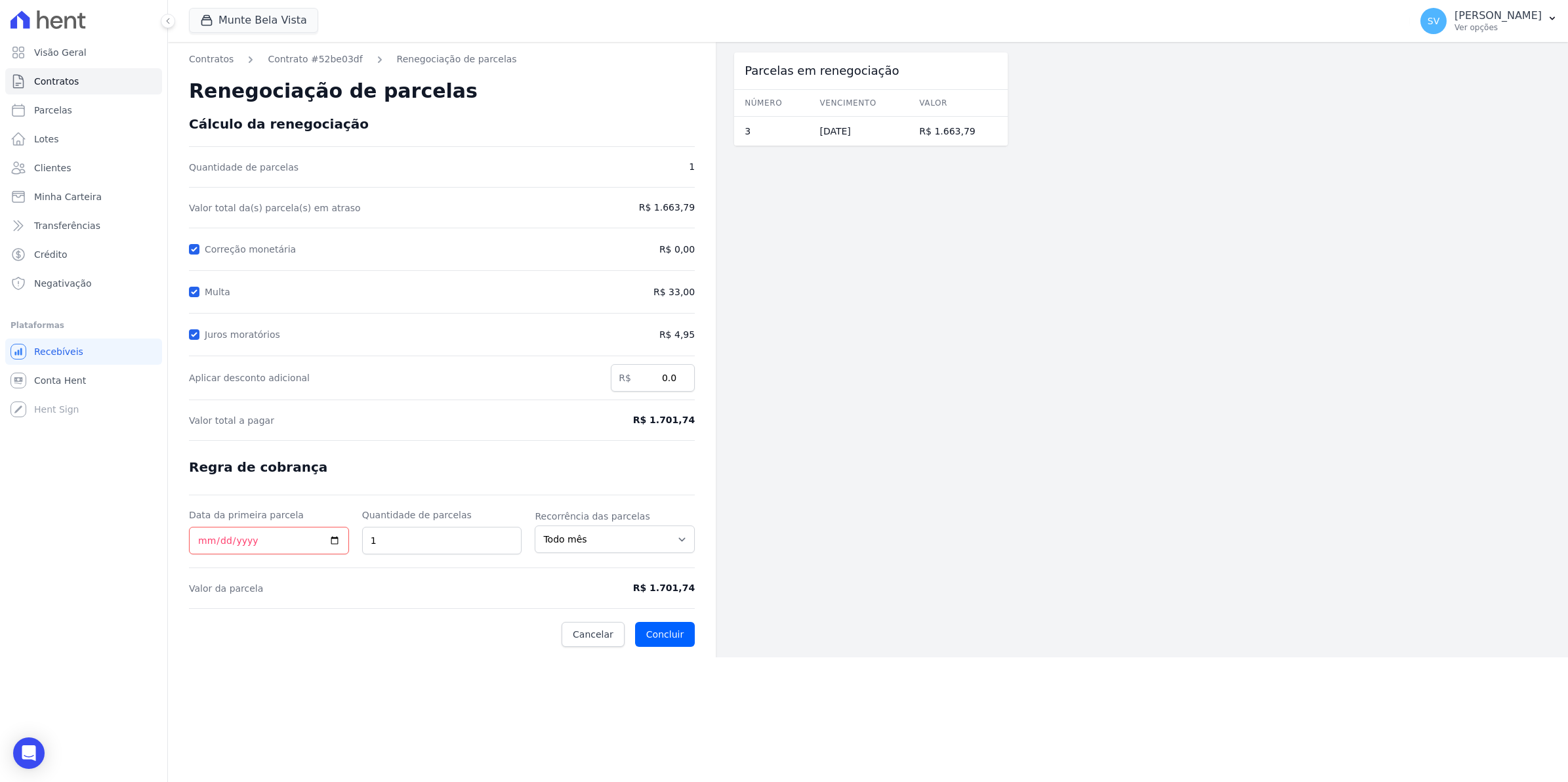
click at [658, 211] on span "R$ 1.663,79" at bounding box center [636, 207] width 117 height 14
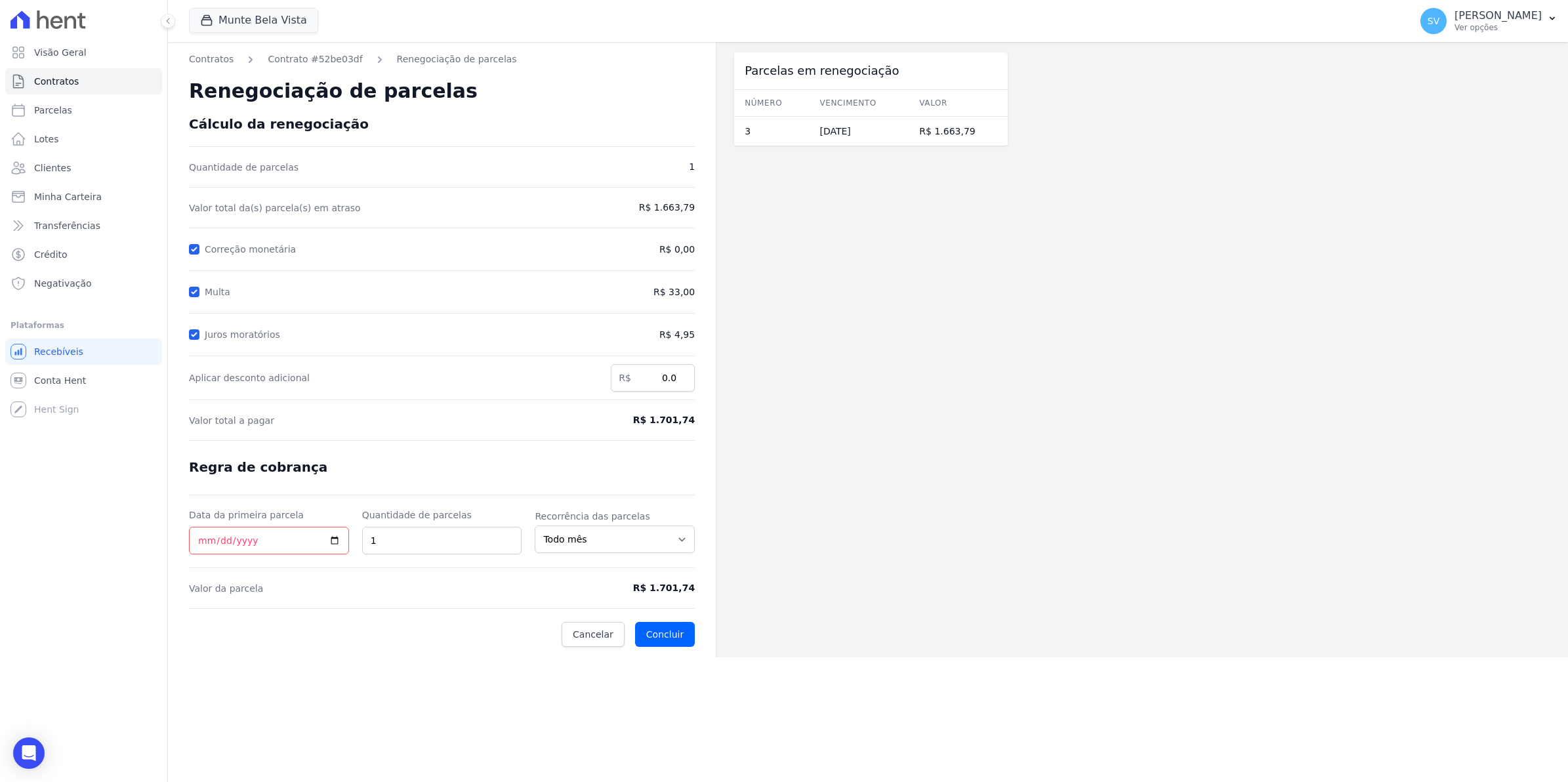
click at [658, 211] on span "R$ 1.663,79" at bounding box center [636, 207] width 117 height 14
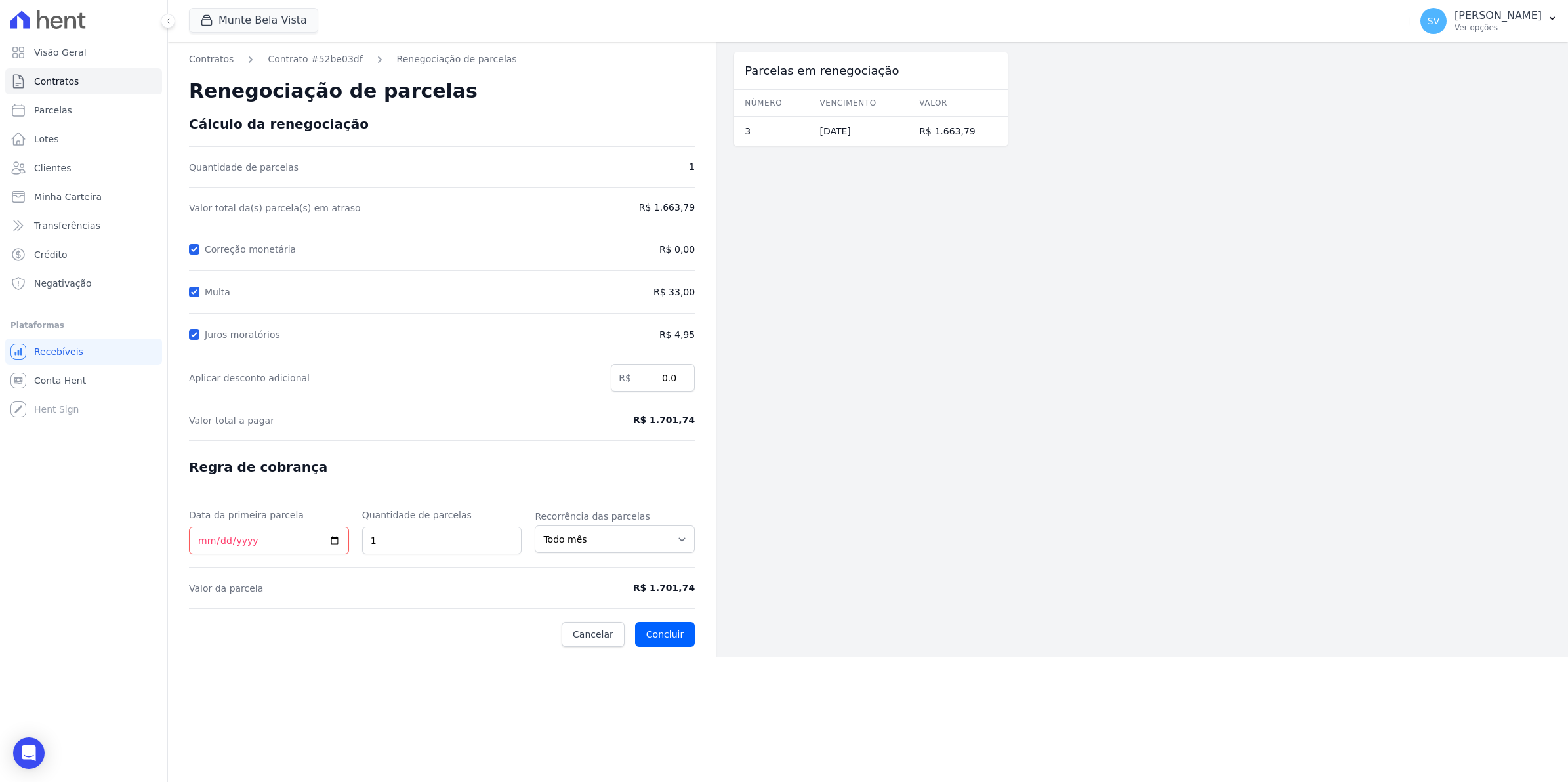
click at [658, 211] on span "R$ 1.663,79" at bounding box center [636, 207] width 117 height 14
drag, startPoint x: 886, startPoint y: 459, endPoint x: 351, endPoint y: 187, distance: 600.2
click at [881, 452] on div "Parcelas em renegociação Número Vencimento Valor 3 25/08/2025 R$ 1.663,79" at bounding box center [871, 350] width 274 height 616
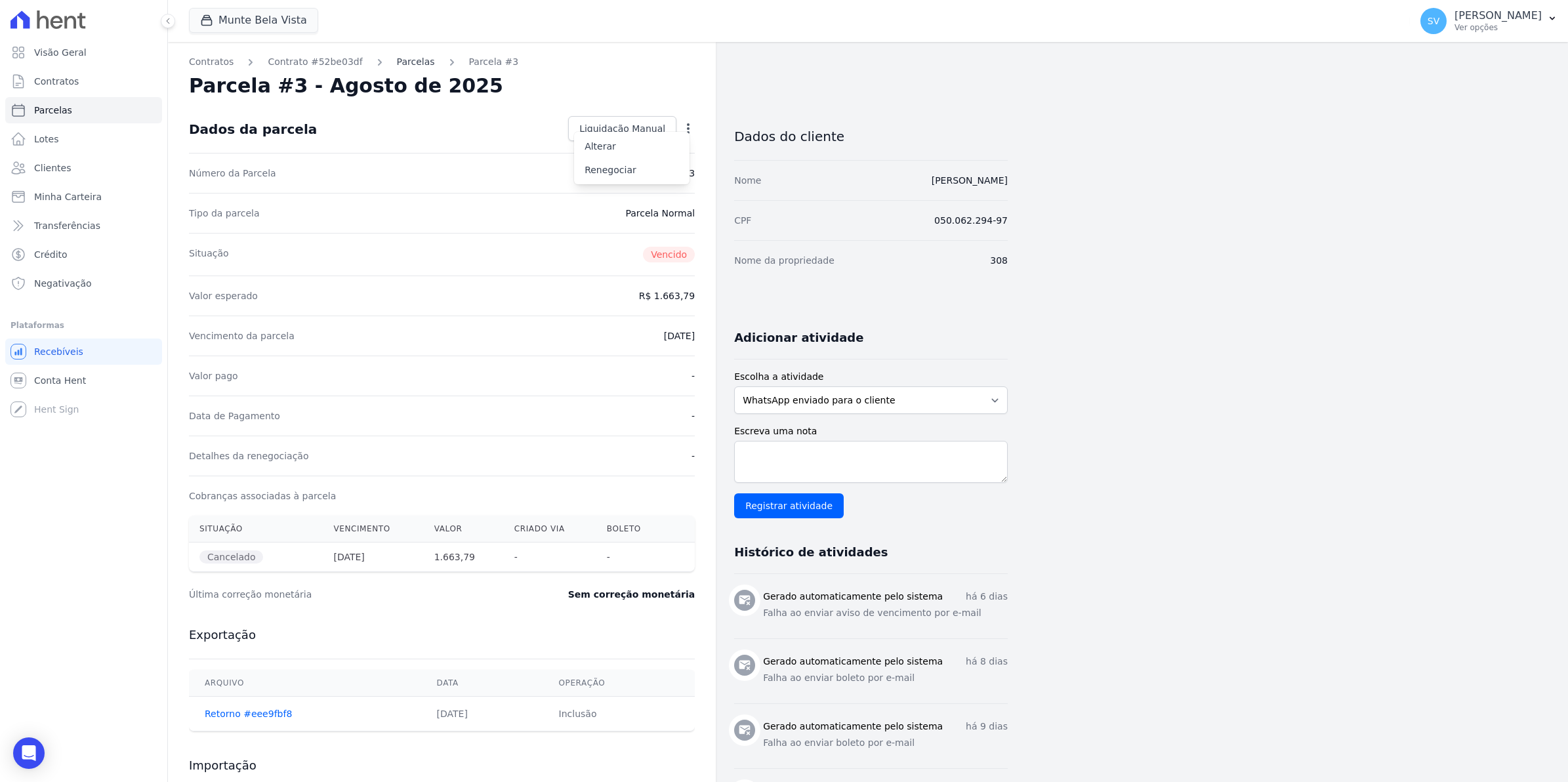
click at [404, 60] on link "Parcelas" at bounding box center [415, 62] width 38 height 14
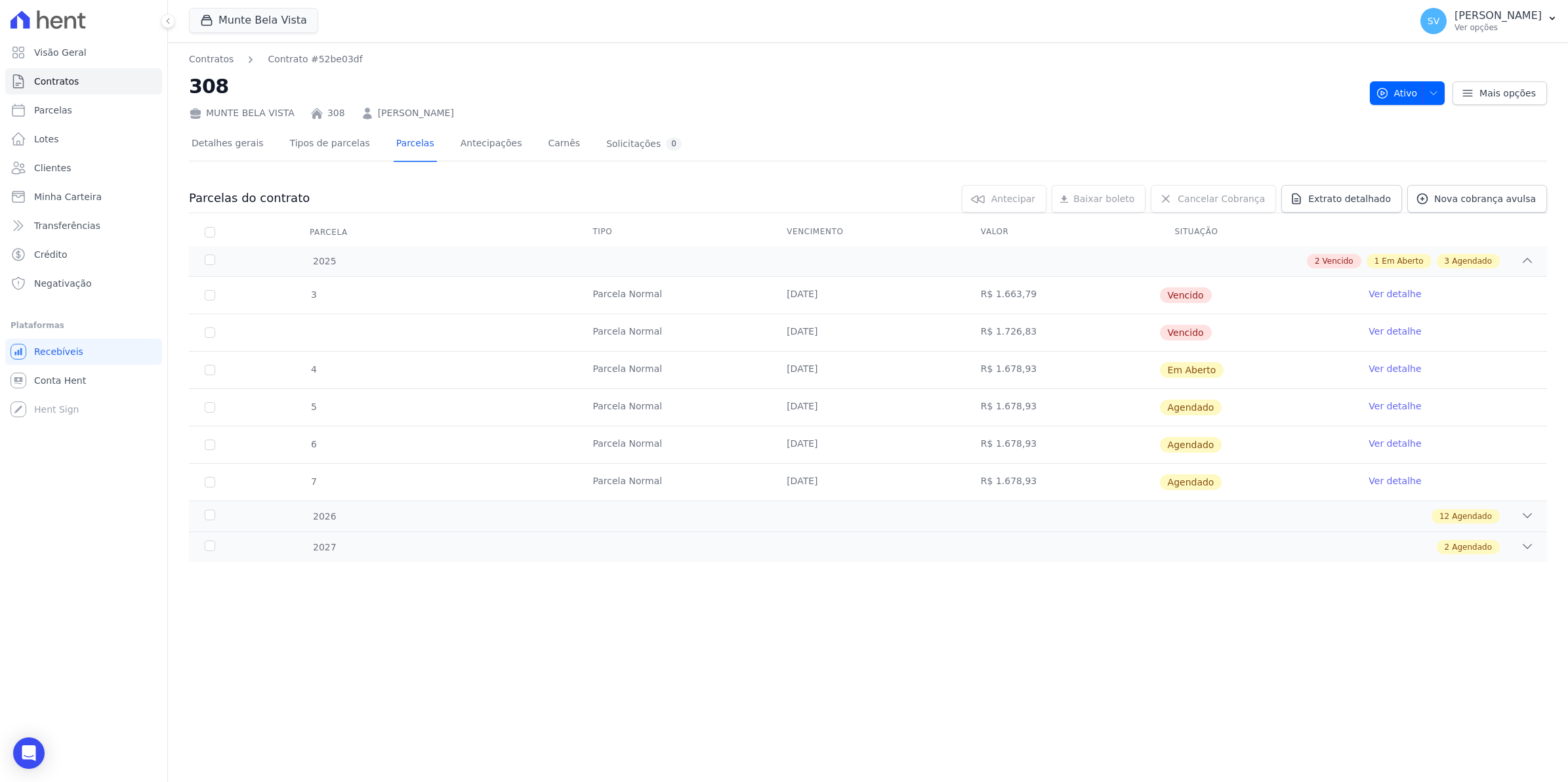
click at [1389, 329] on link "Ver detalhe" at bounding box center [1395, 331] width 52 height 13
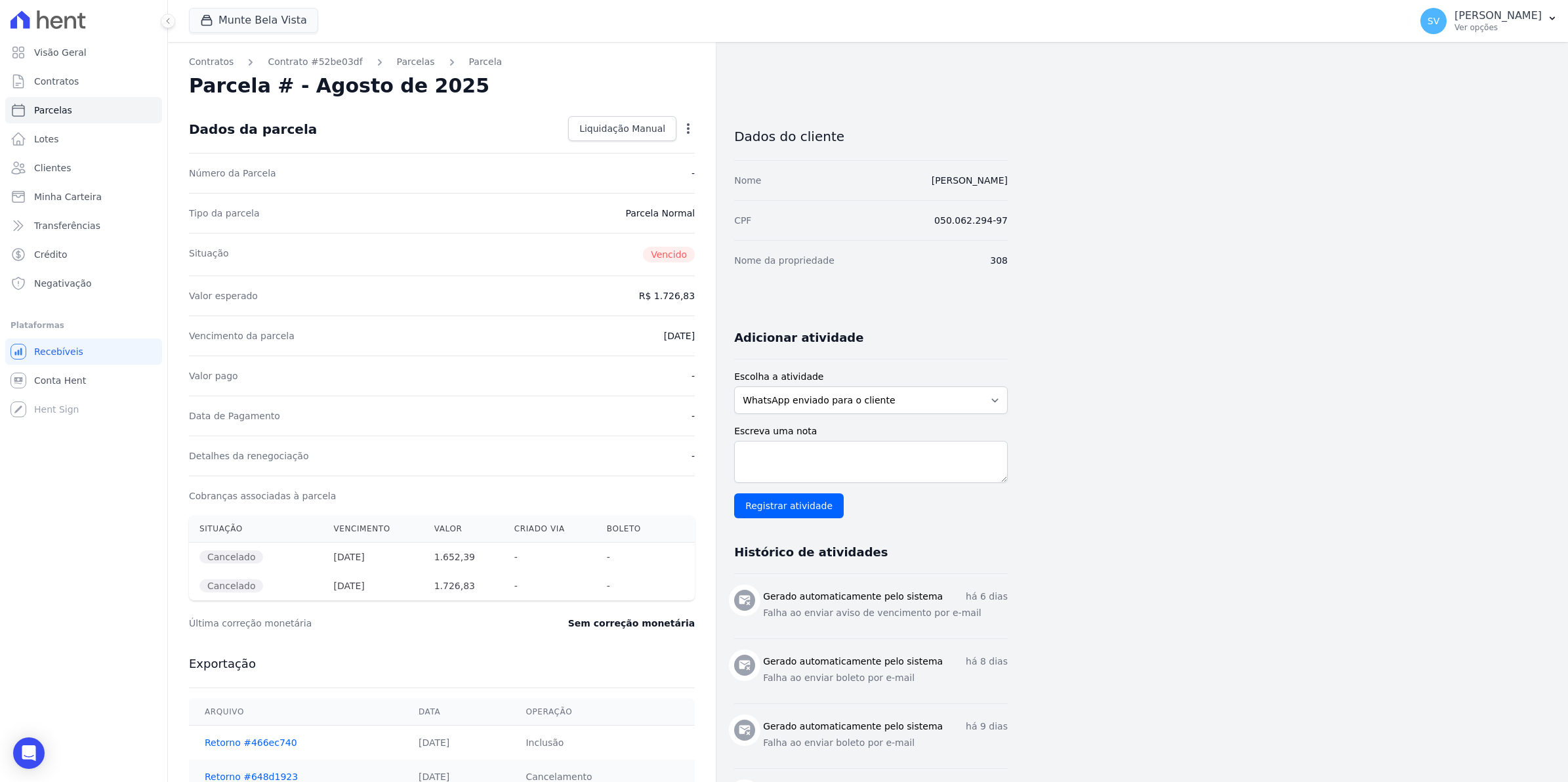
click at [687, 126] on icon "button" at bounding box center [688, 128] width 13 height 13
click at [604, 170] on link "Renegociar" at bounding box center [631, 170] width 115 height 23
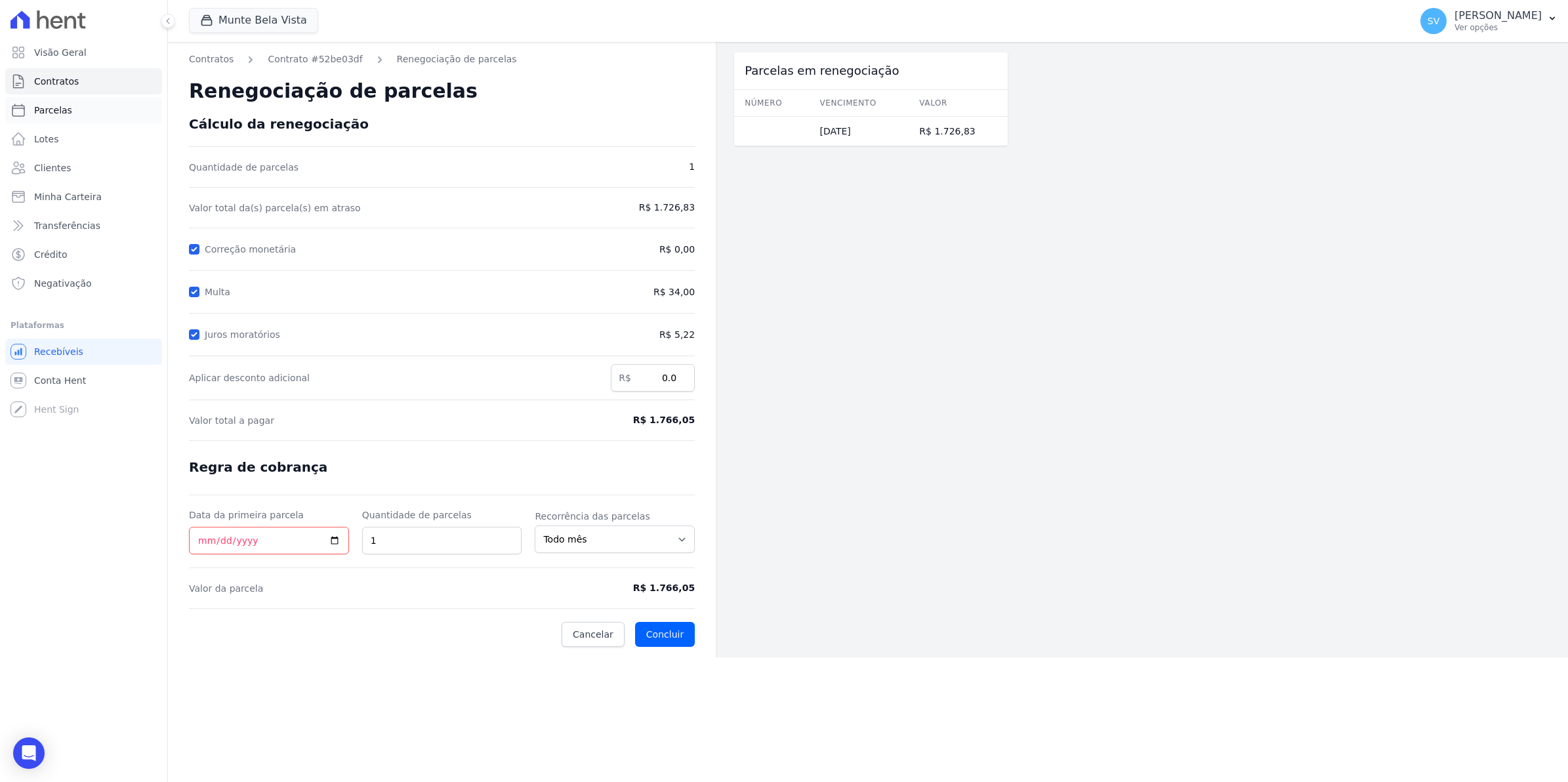
click at [76, 111] on link "Parcelas" at bounding box center [83, 111] width 157 height 26
select select
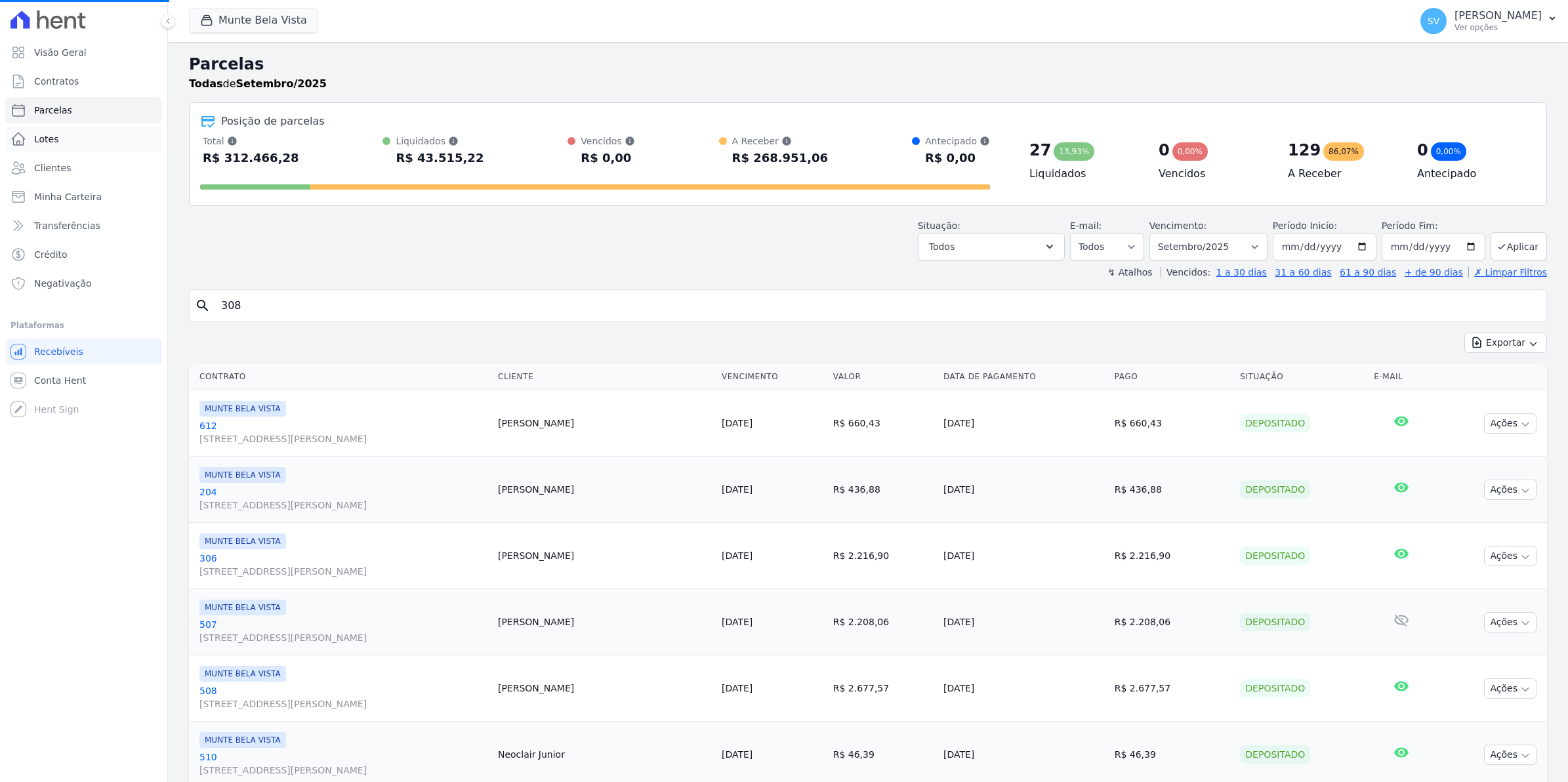
select select
click at [55, 69] on link "Contratos" at bounding box center [83, 82] width 157 height 26
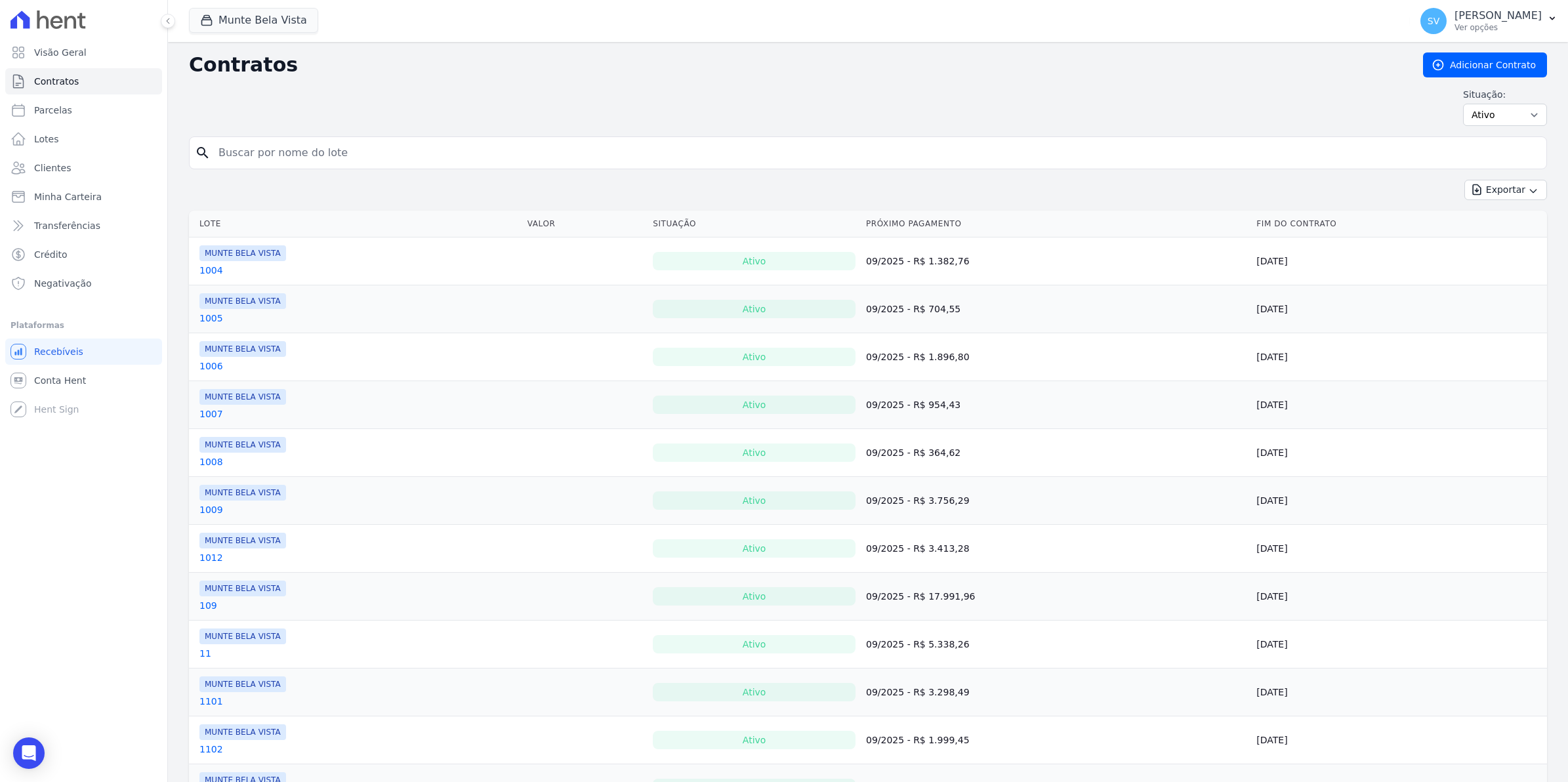
click at [253, 163] on input "search" at bounding box center [875, 153] width 1330 height 26
type input "308"
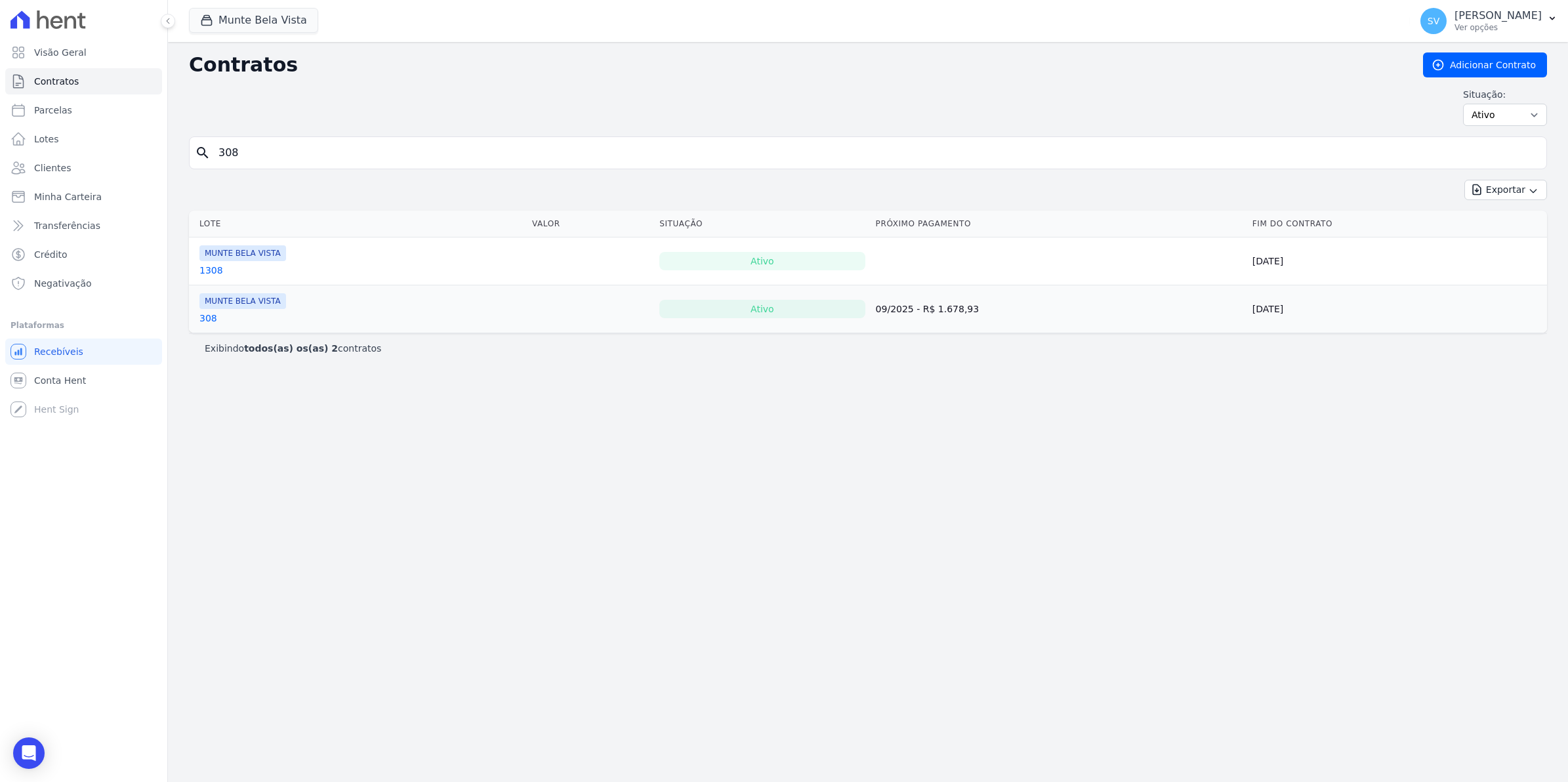
click at [208, 316] on link "308" at bounding box center [208, 318] width 18 height 13
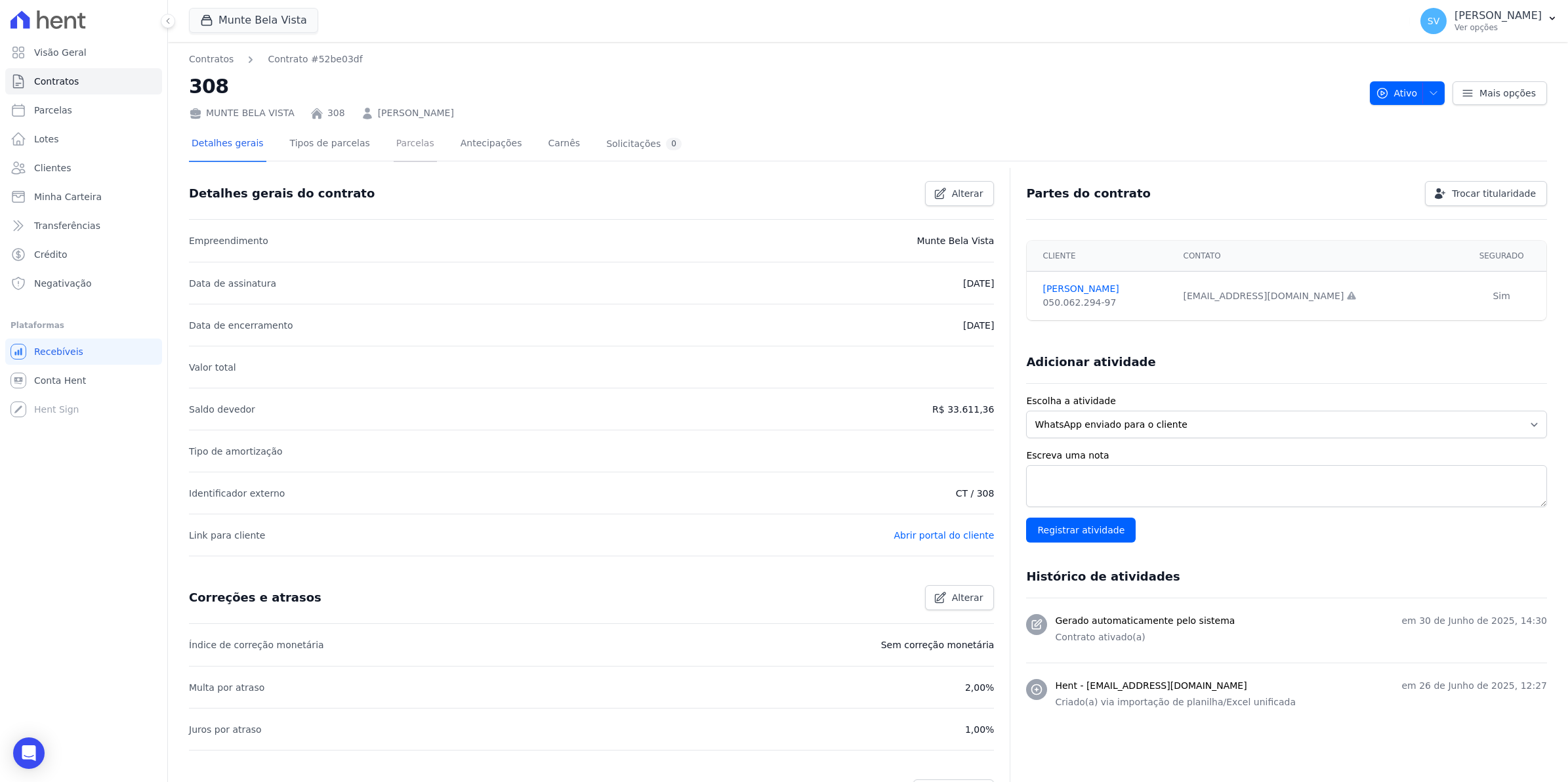
click at [401, 143] on link "Parcelas" at bounding box center [415, 144] width 43 height 35
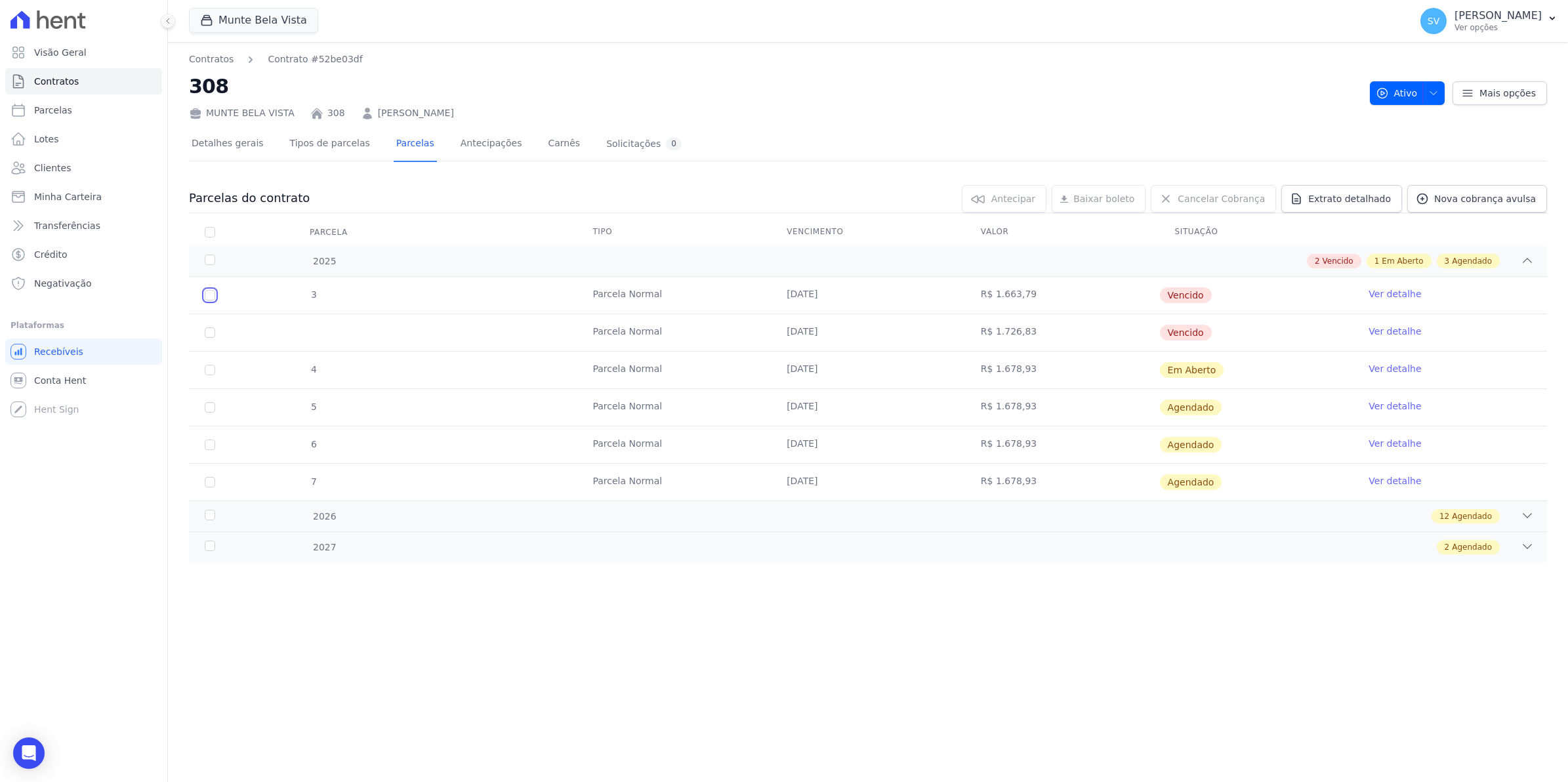
click at [205, 295] on input "checkbox" at bounding box center [209, 294] width 10 height 10
checkbox input "true"
click at [208, 301] on input "checkbox" at bounding box center [209, 294] width 10 height 10
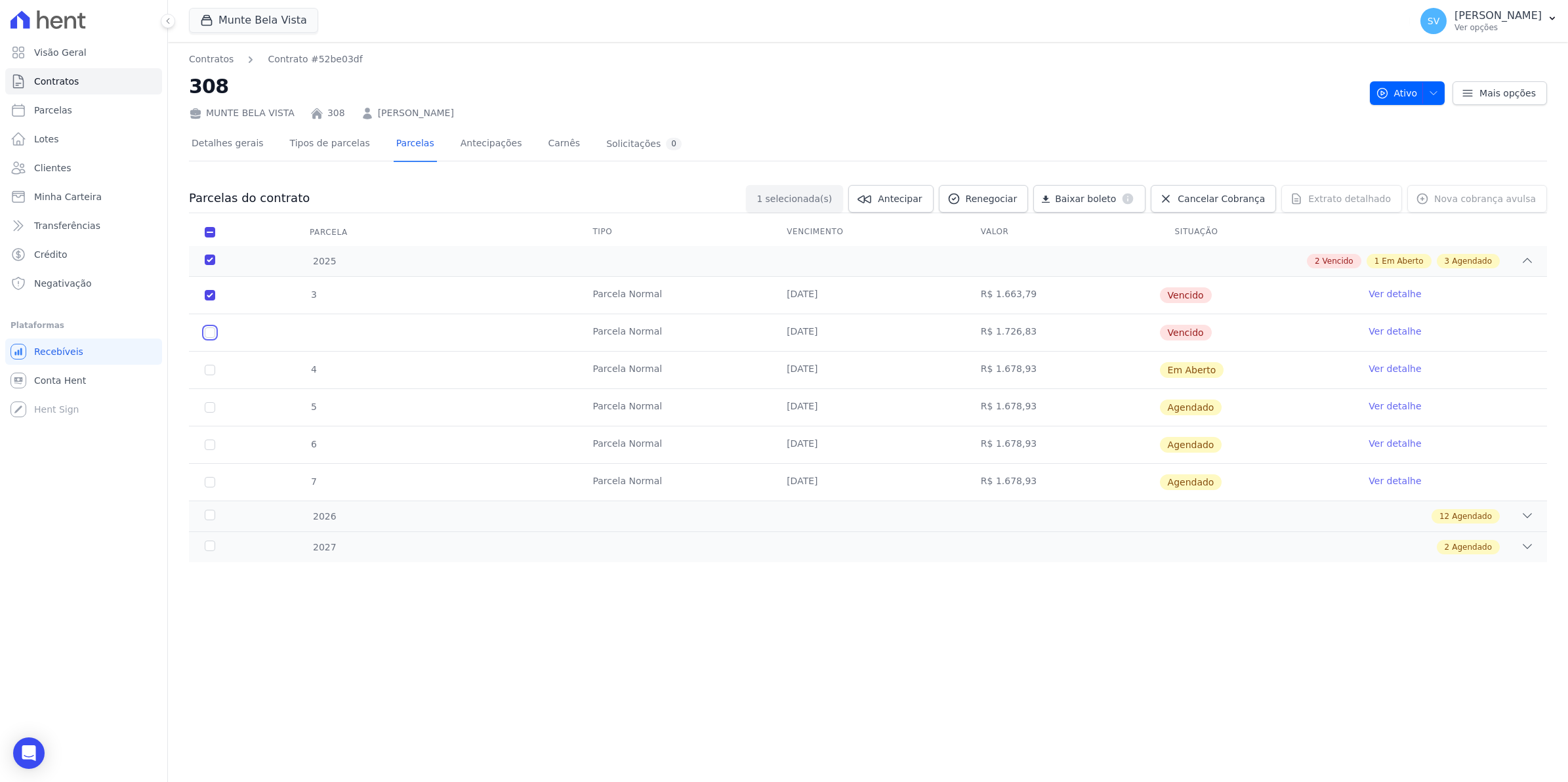
checkbox input "true"
click at [1018, 192] on span "Renegociar" at bounding box center [991, 199] width 52 height 13
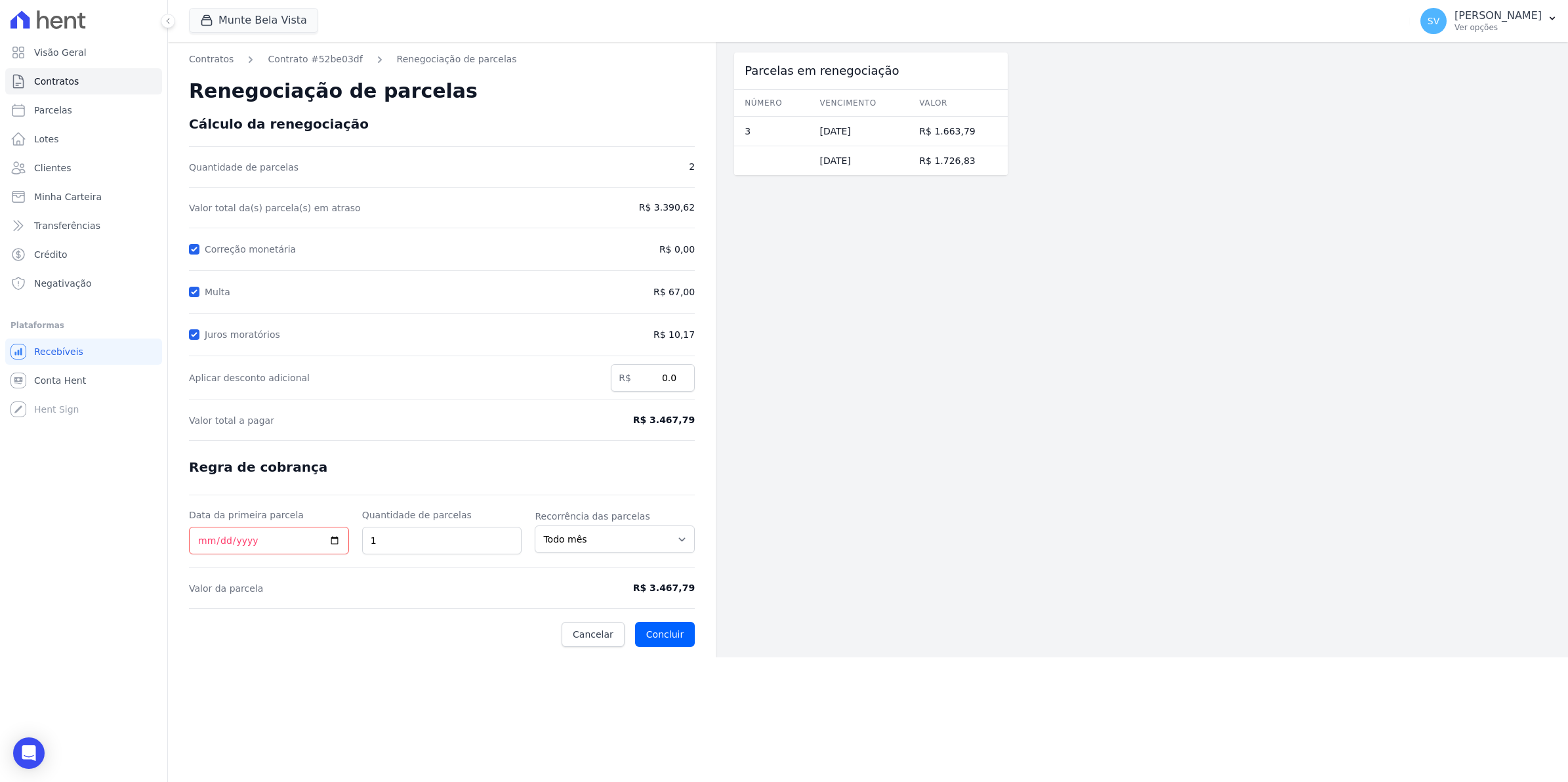
click at [666, 203] on span "R$ 3.390,62" at bounding box center [636, 207] width 117 height 14
click at [690, 417] on span "R$ 3.467,79" at bounding box center [636, 420] width 117 height 14
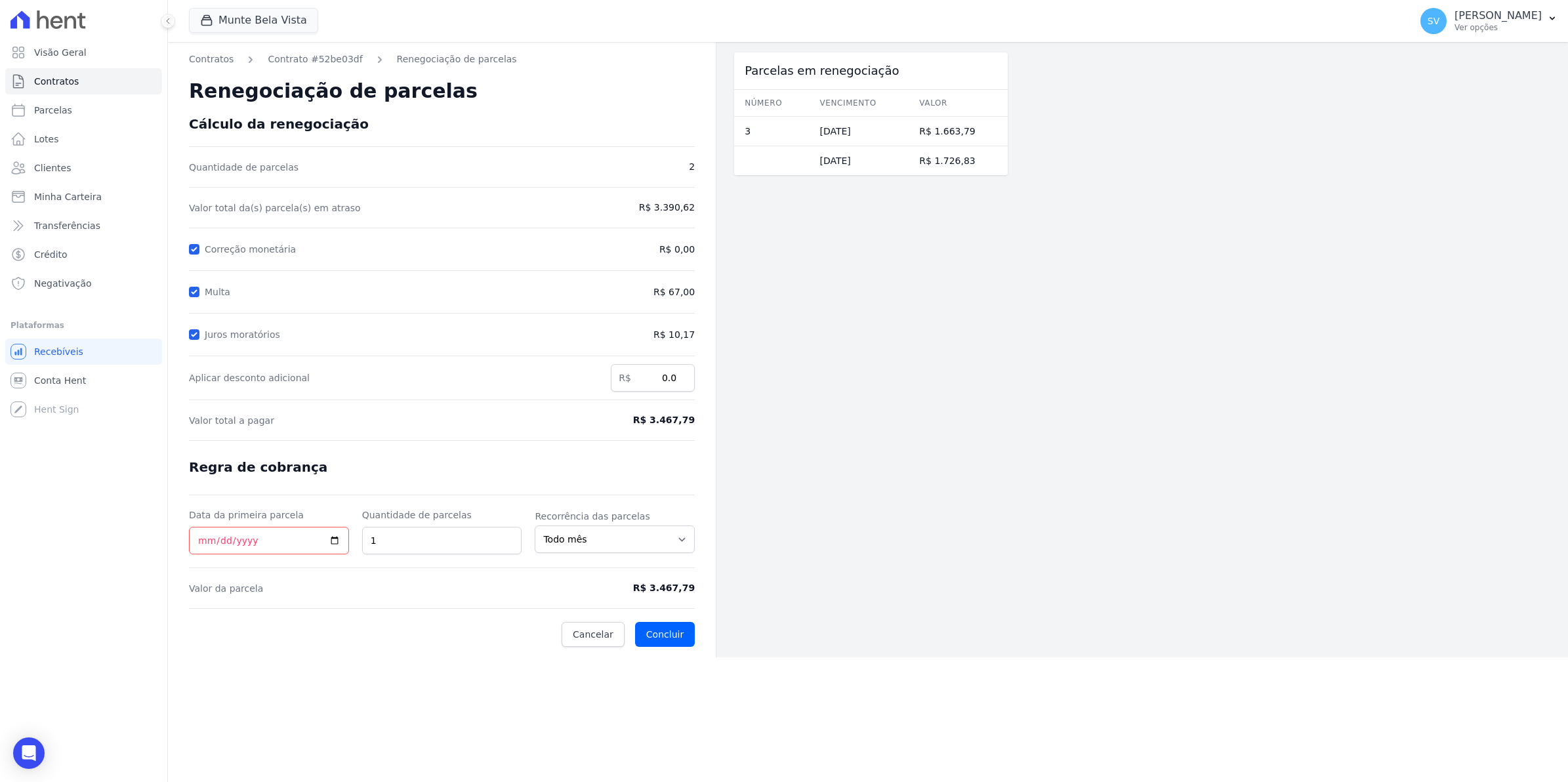
click at [889, 473] on div "Parcelas em renegociação Número Vencimento Valor 3 25/08/2025 R$ 1.663,79 25/08…" at bounding box center [871, 350] width 274 height 616
click at [60, 85] on span "Contratos" at bounding box center [56, 82] width 45 height 13
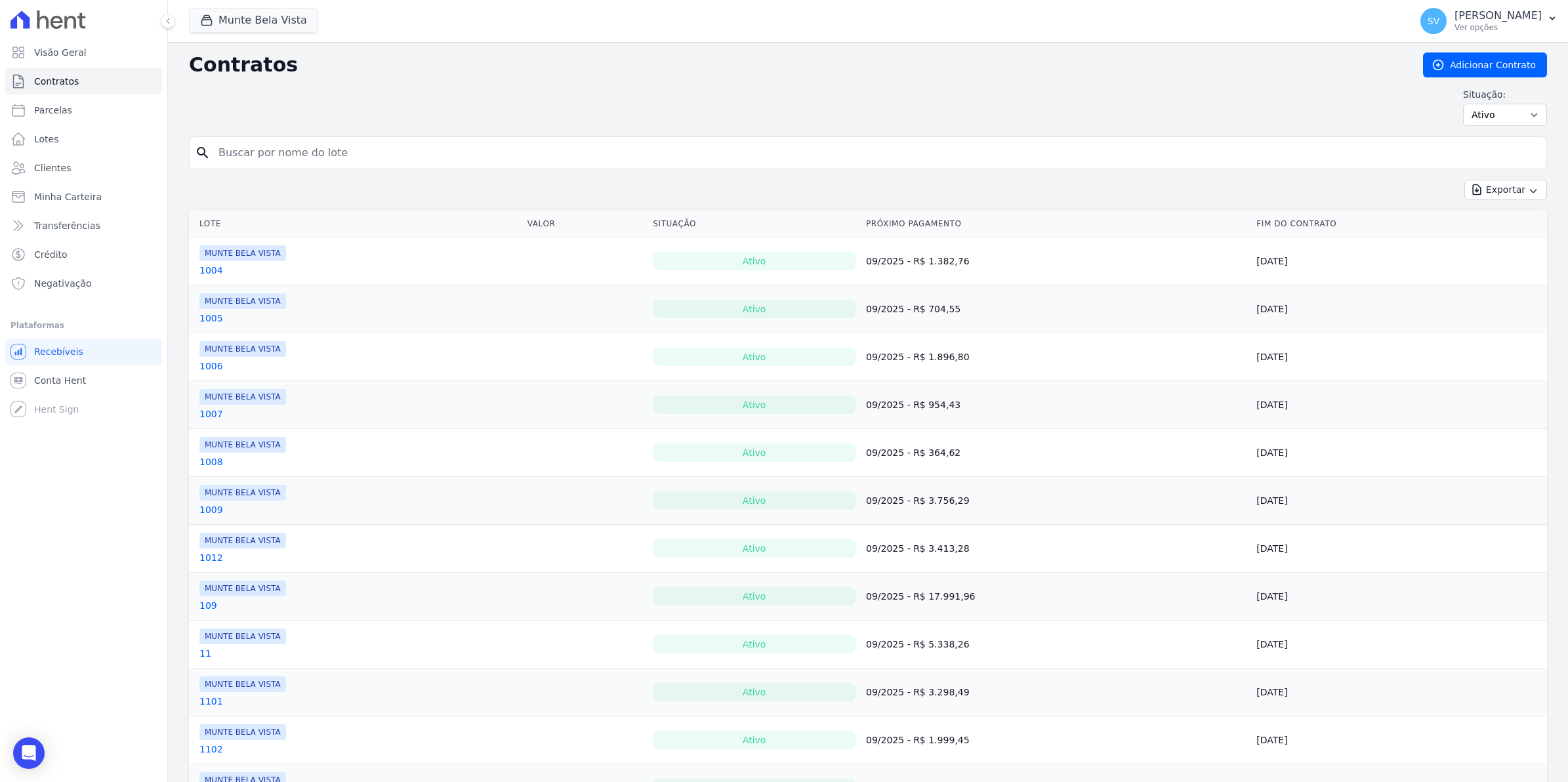
click at [273, 153] on input "search" at bounding box center [875, 153] width 1330 height 26
type input "308"
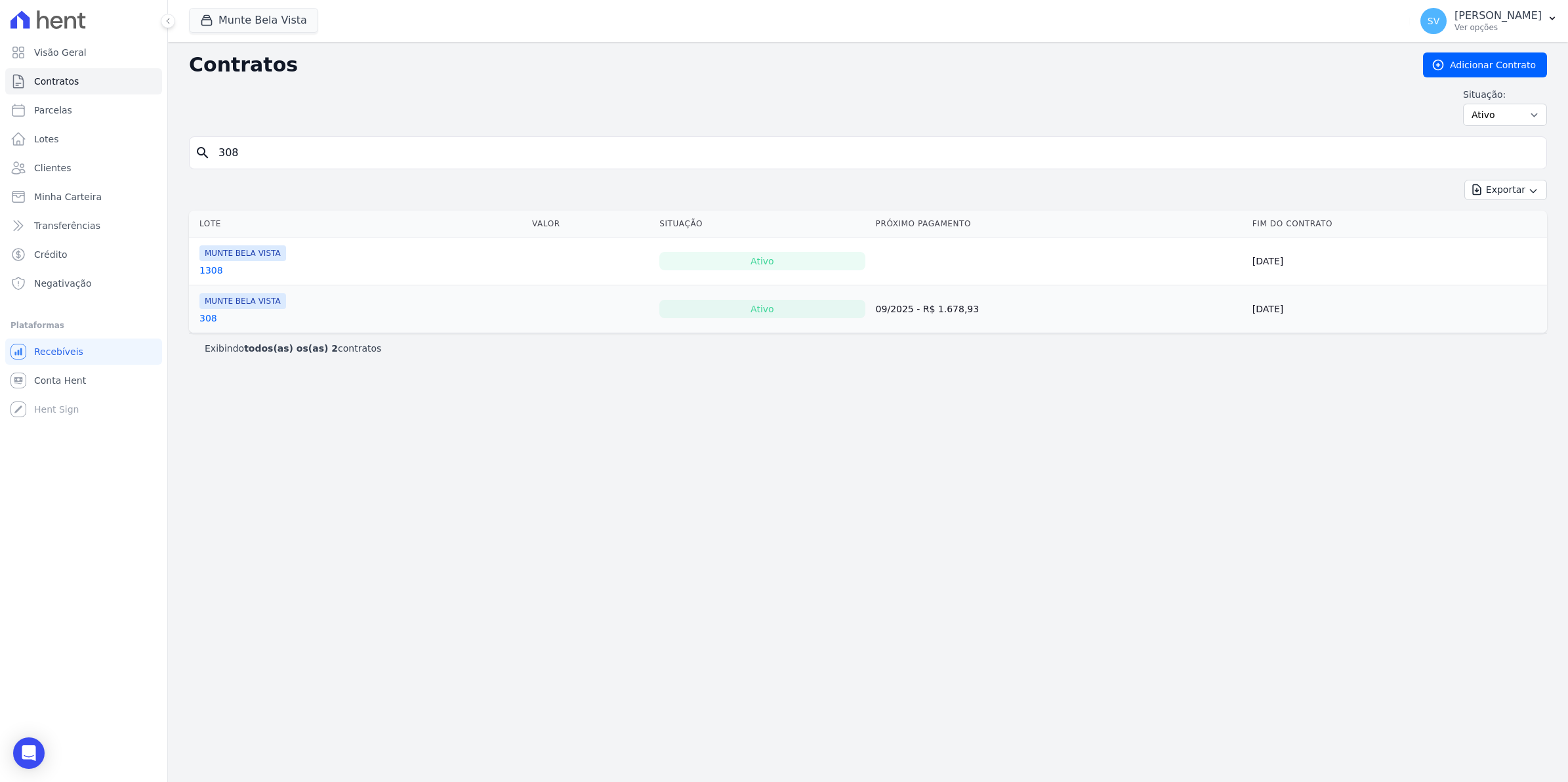
click at [212, 323] on link "308" at bounding box center [208, 318] width 18 height 13
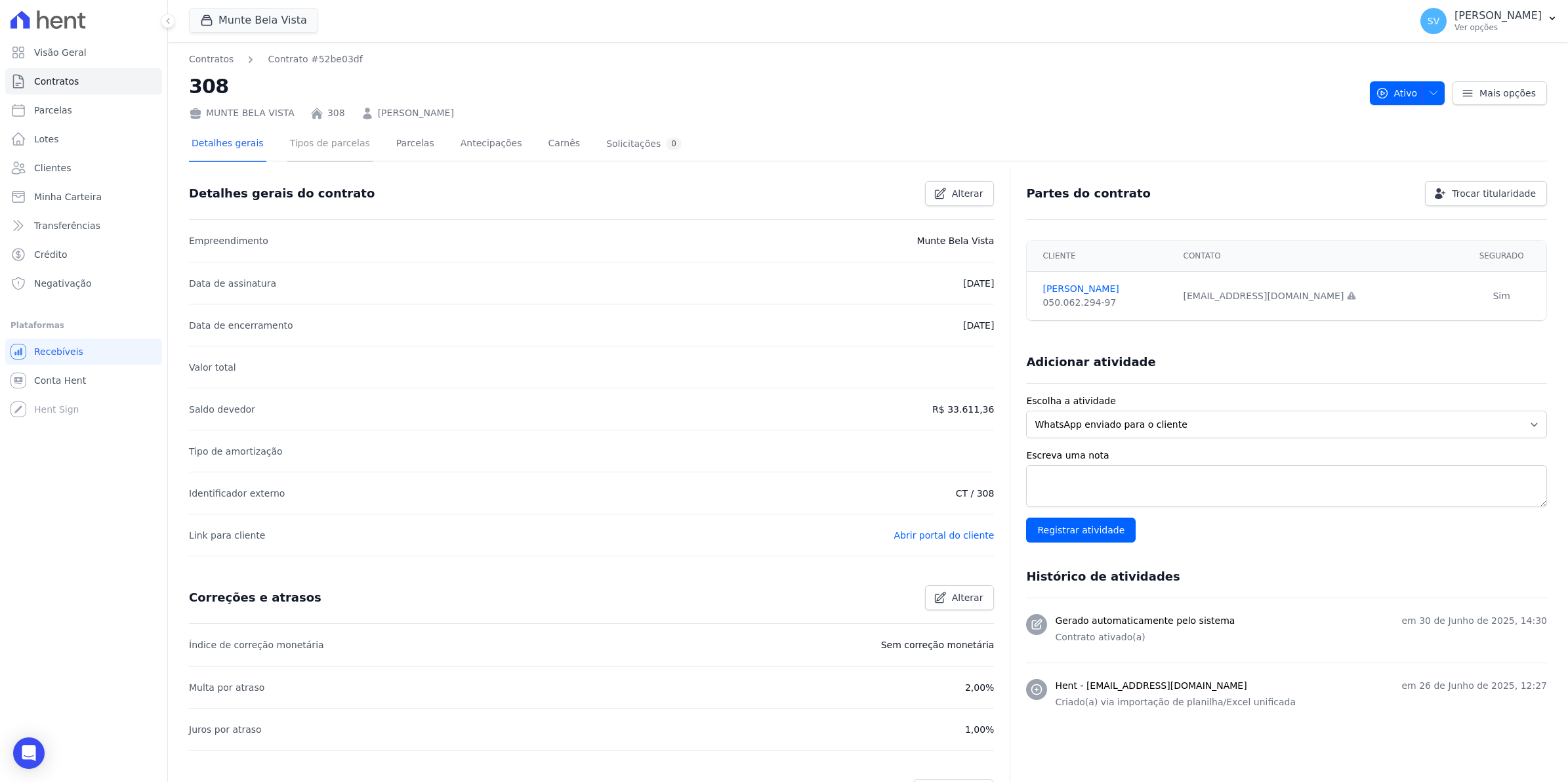
click at [301, 147] on link "Tipos de parcelas" at bounding box center [330, 144] width 85 height 35
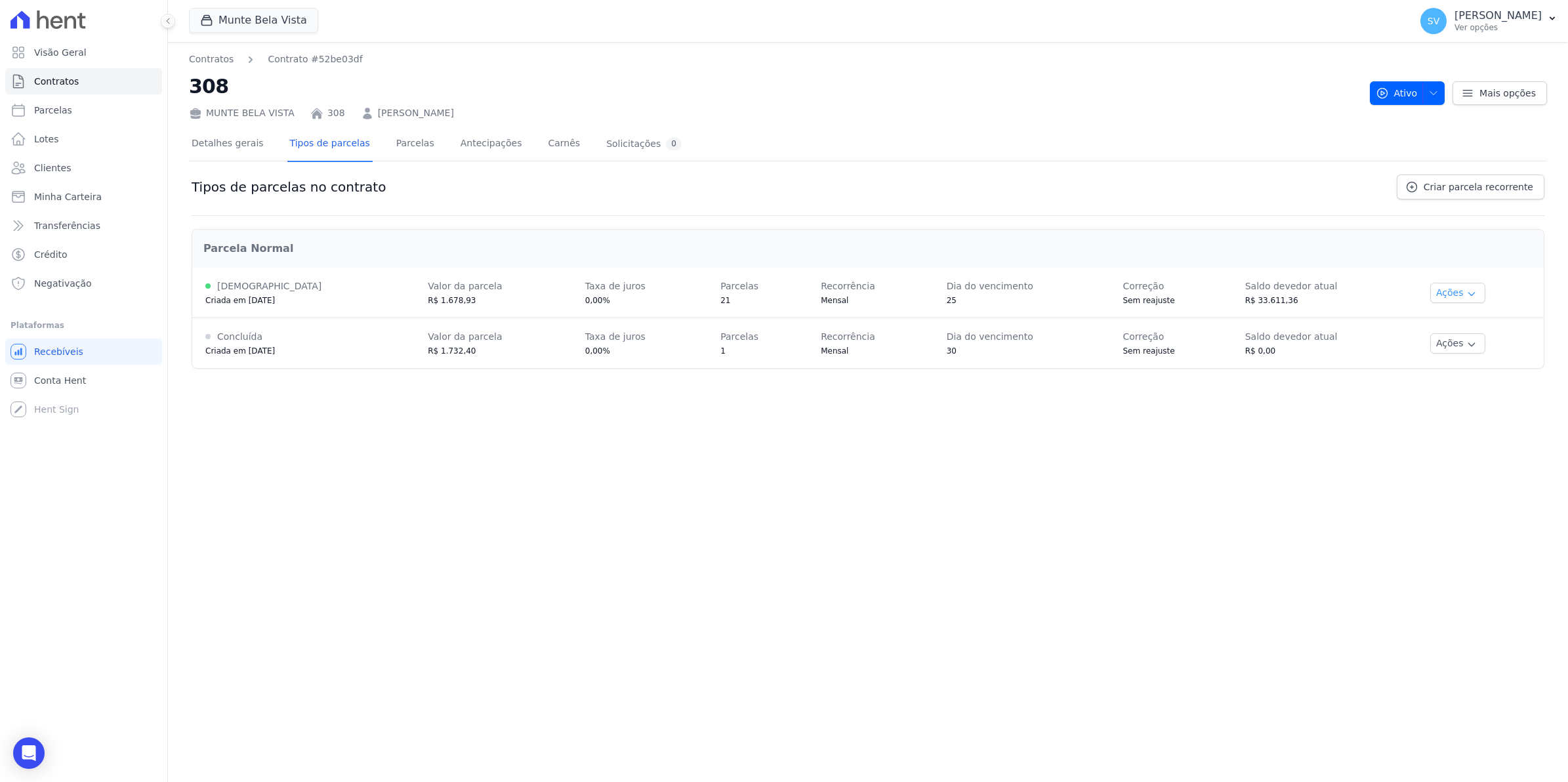
click at [1461, 293] on button "Ações" at bounding box center [1457, 293] width 55 height 21
click at [1472, 362] on link "Renegociar" at bounding box center [1474, 358] width 101 height 16
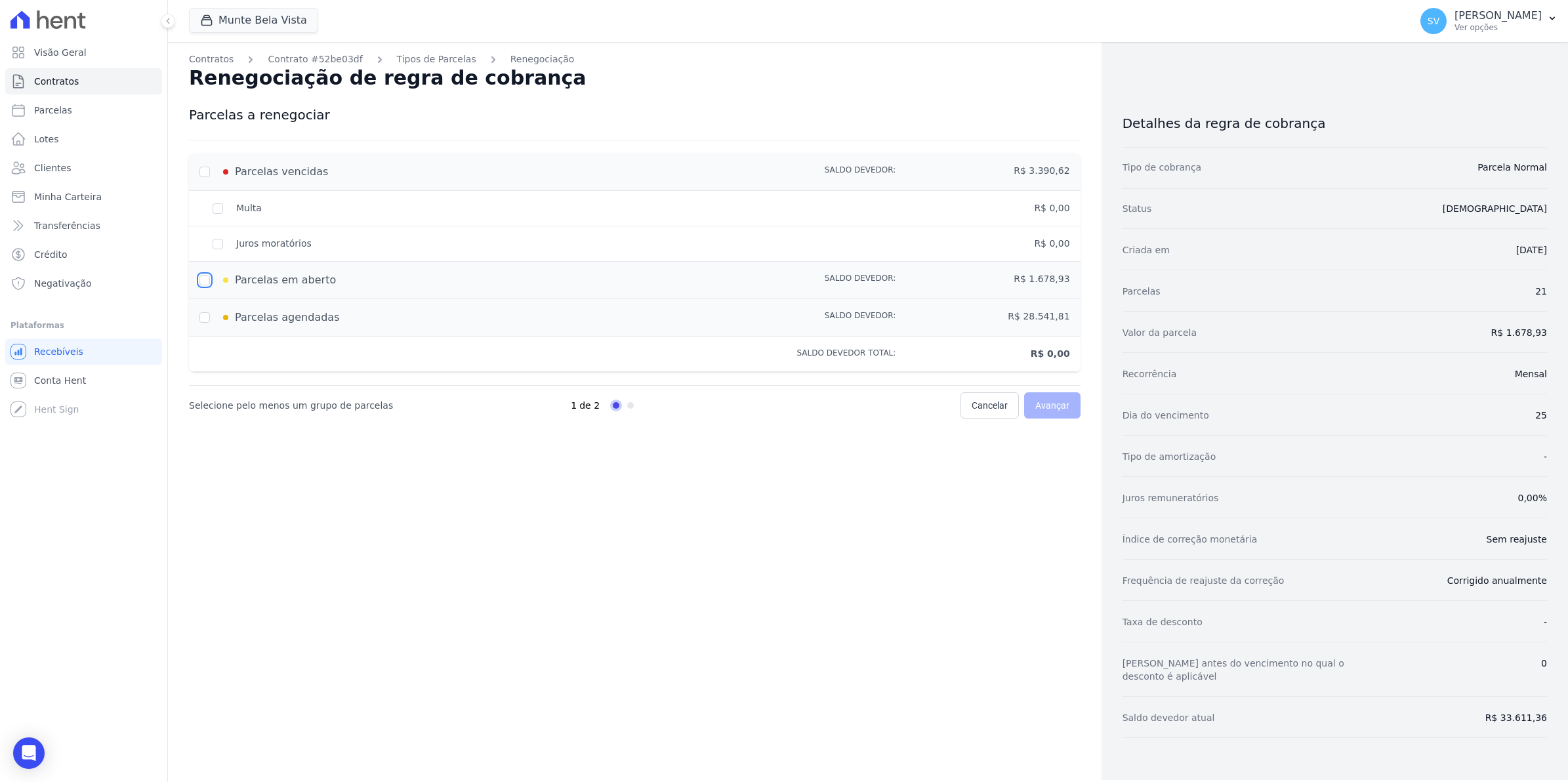
click at [201, 280] on input "checkbox" at bounding box center [204, 279] width 10 height 10
checkbox input "true"
click at [205, 319] on input "checkbox" at bounding box center [204, 317] width 10 height 10
checkbox input "true"
click at [204, 172] on input "checkbox" at bounding box center [204, 172] width 10 height 10
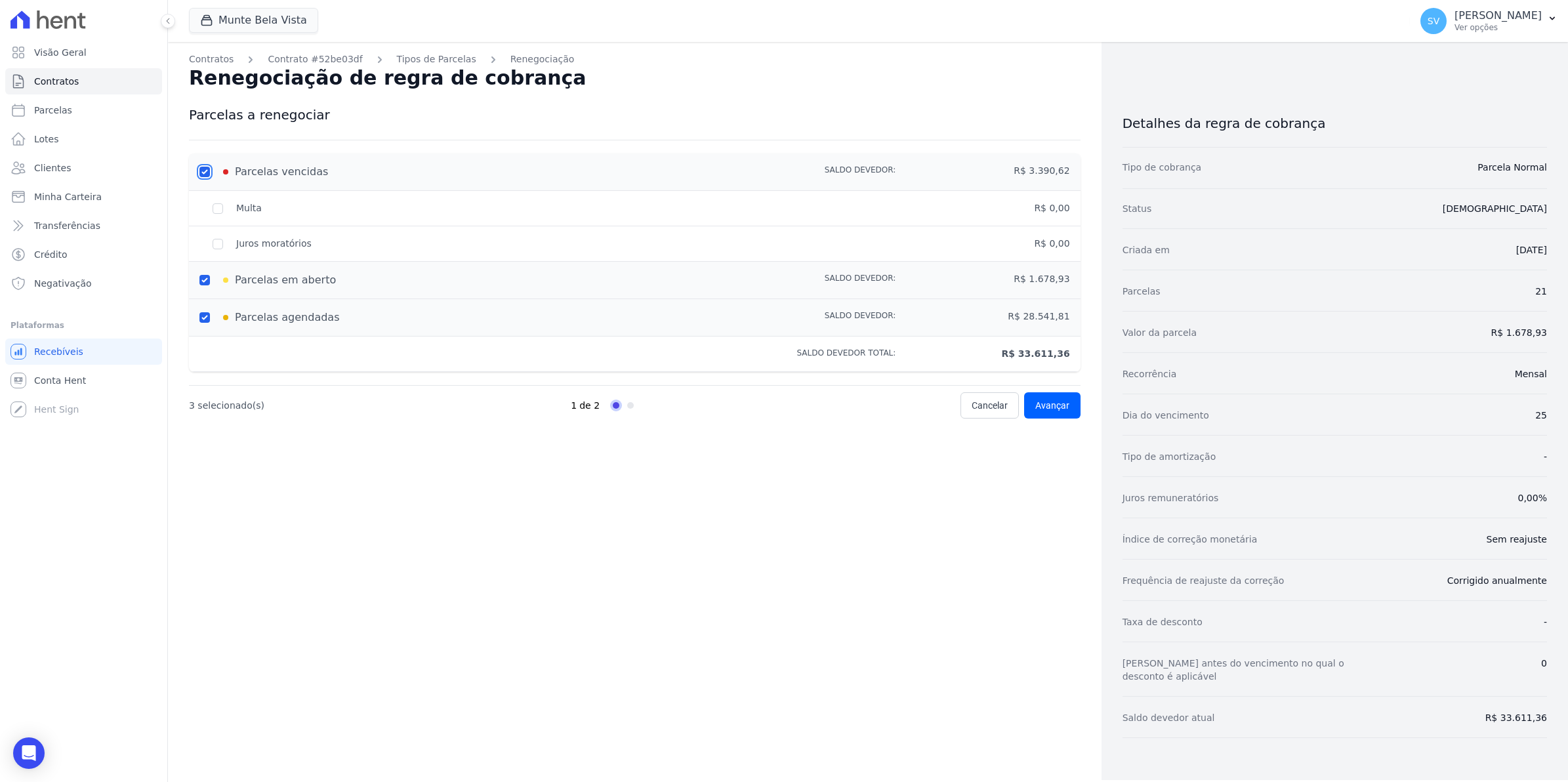
checkbox input "true"
click at [401, 60] on link "Tipos de Parcelas" at bounding box center [436, 59] width 80 height 14
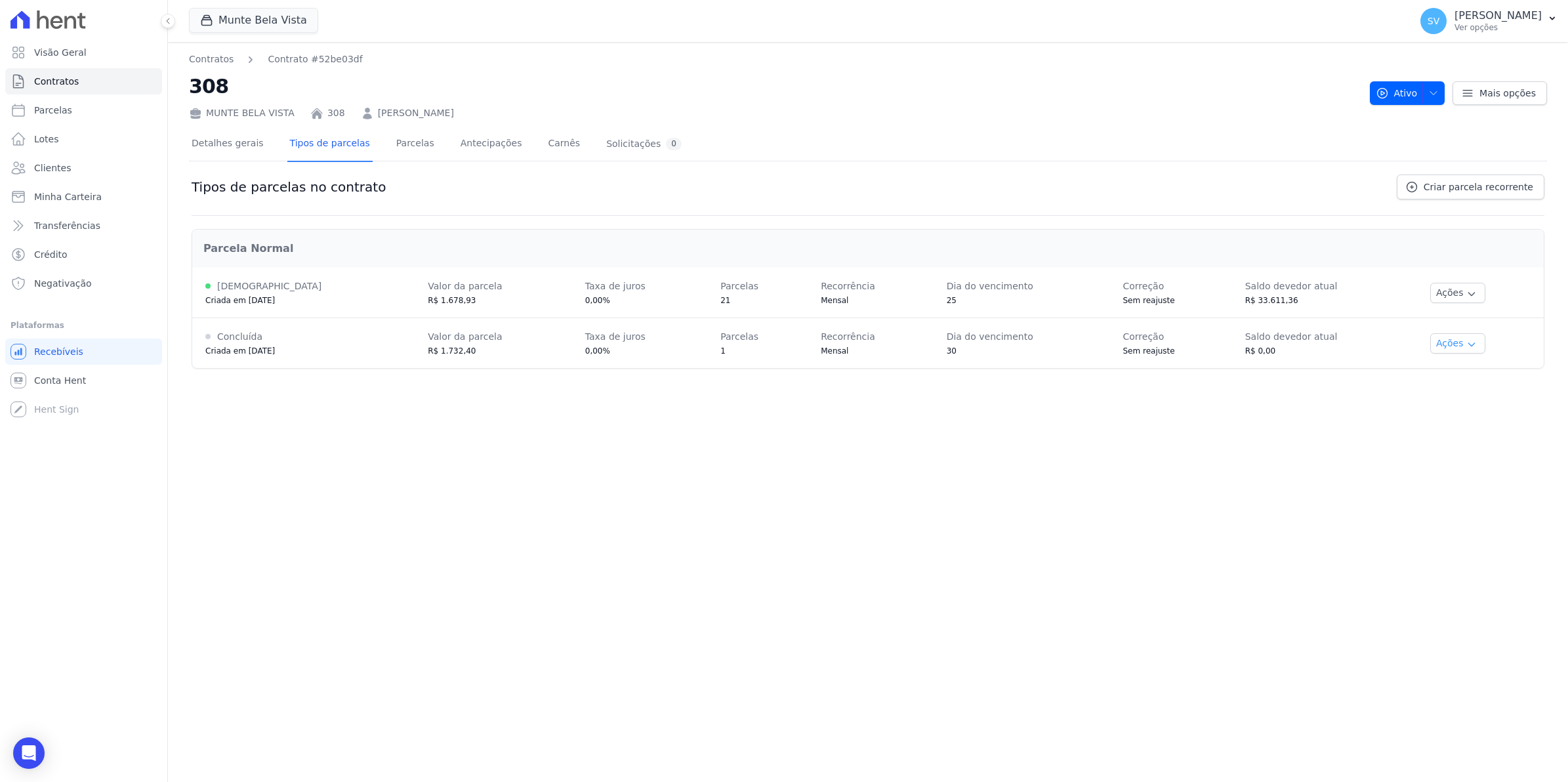
click at [1468, 342] on button "Ações" at bounding box center [1457, 344] width 55 height 21
click at [1466, 294] on icon "button" at bounding box center [1471, 293] width 10 height 10
drag, startPoint x: 1450, startPoint y: 374, endPoint x: 396, endPoint y: 668, distance: 1094.2
click at [422, 660] on div "Contratos Contrato #52be03df 308 MUNTE BELA VISTA 308 Luciceia Barboza de Souza…" at bounding box center [868, 412] width 1400 height 740
click at [1466, 296] on icon "button" at bounding box center [1471, 293] width 10 height 10
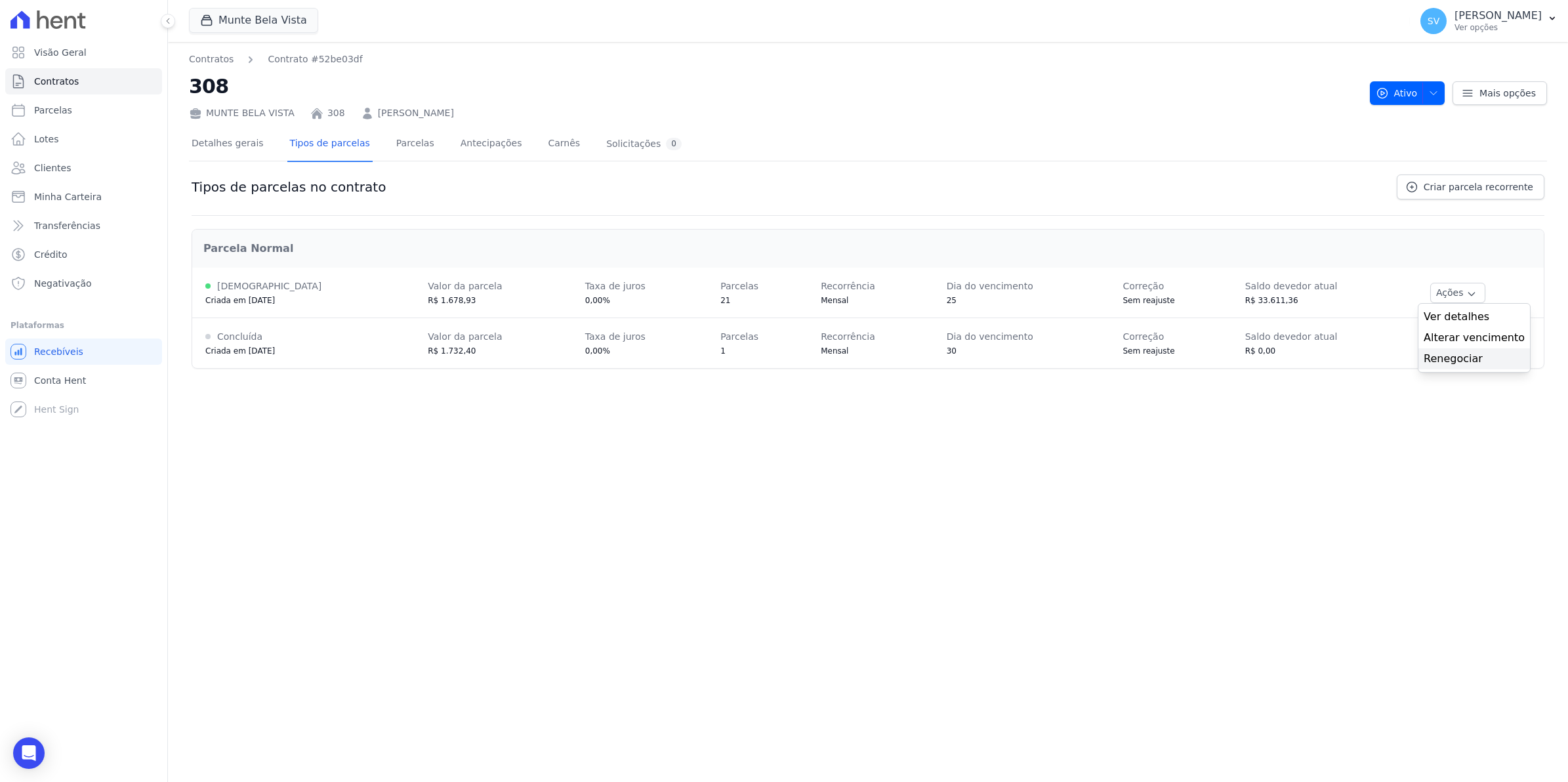
click at [1463, 361] on link "Renegociar" at bounding box center [1474, 358] width 101 height 16
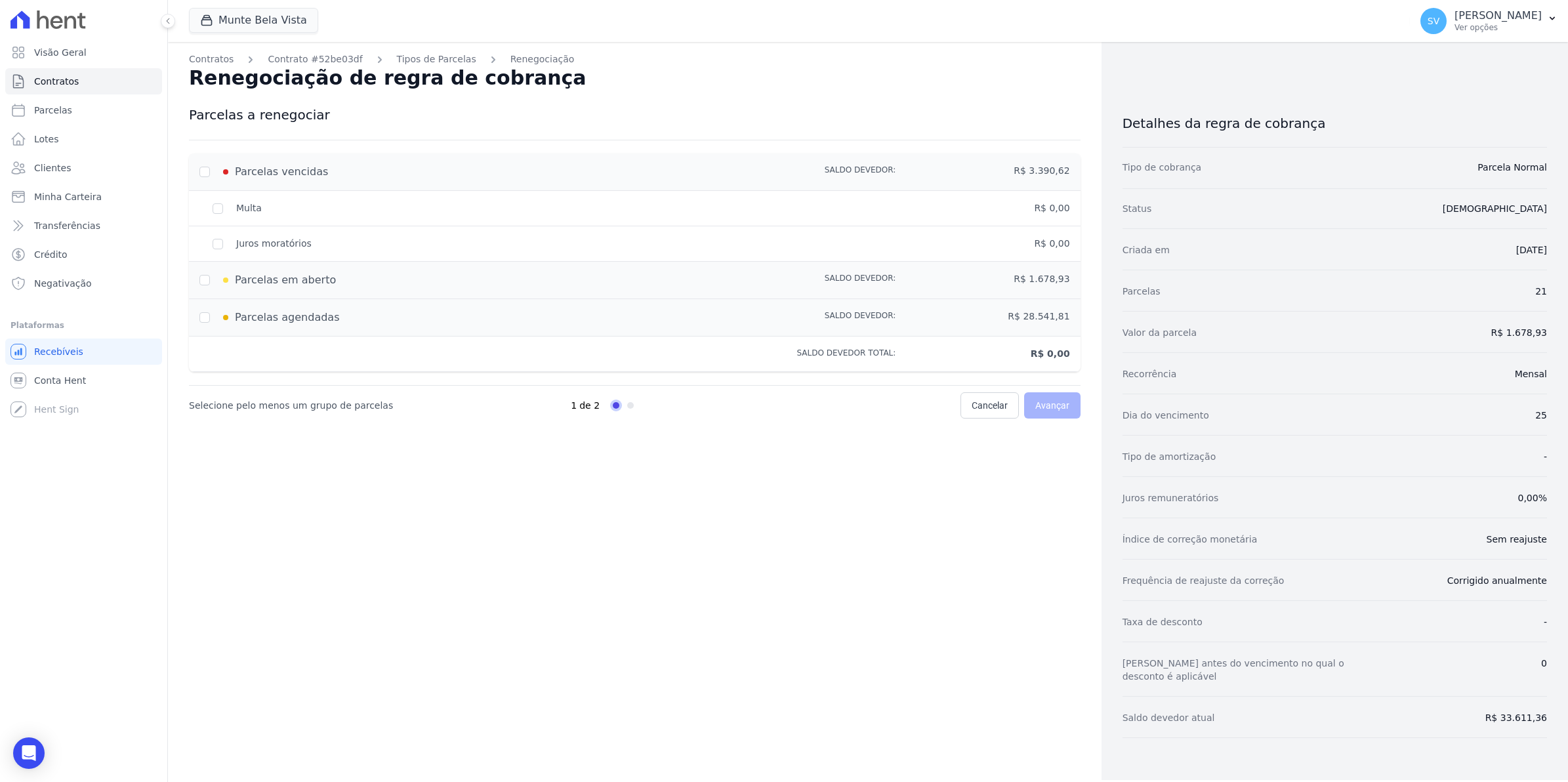
click at [211, 168] on div "Parcelas vencidas" at bounding box center [460, 172] width 522 height 16
click at [202, 173] on input "checkbox" at bounding box center [204, 172] width 10 height 10
checkbox input "true"
click at [217, 210] on div "Multa" at bounding box center [460, 208] width 522 height 14
click at [201, 283] on input "checkbox" at bounding box center [204, 279] width 10 height 10
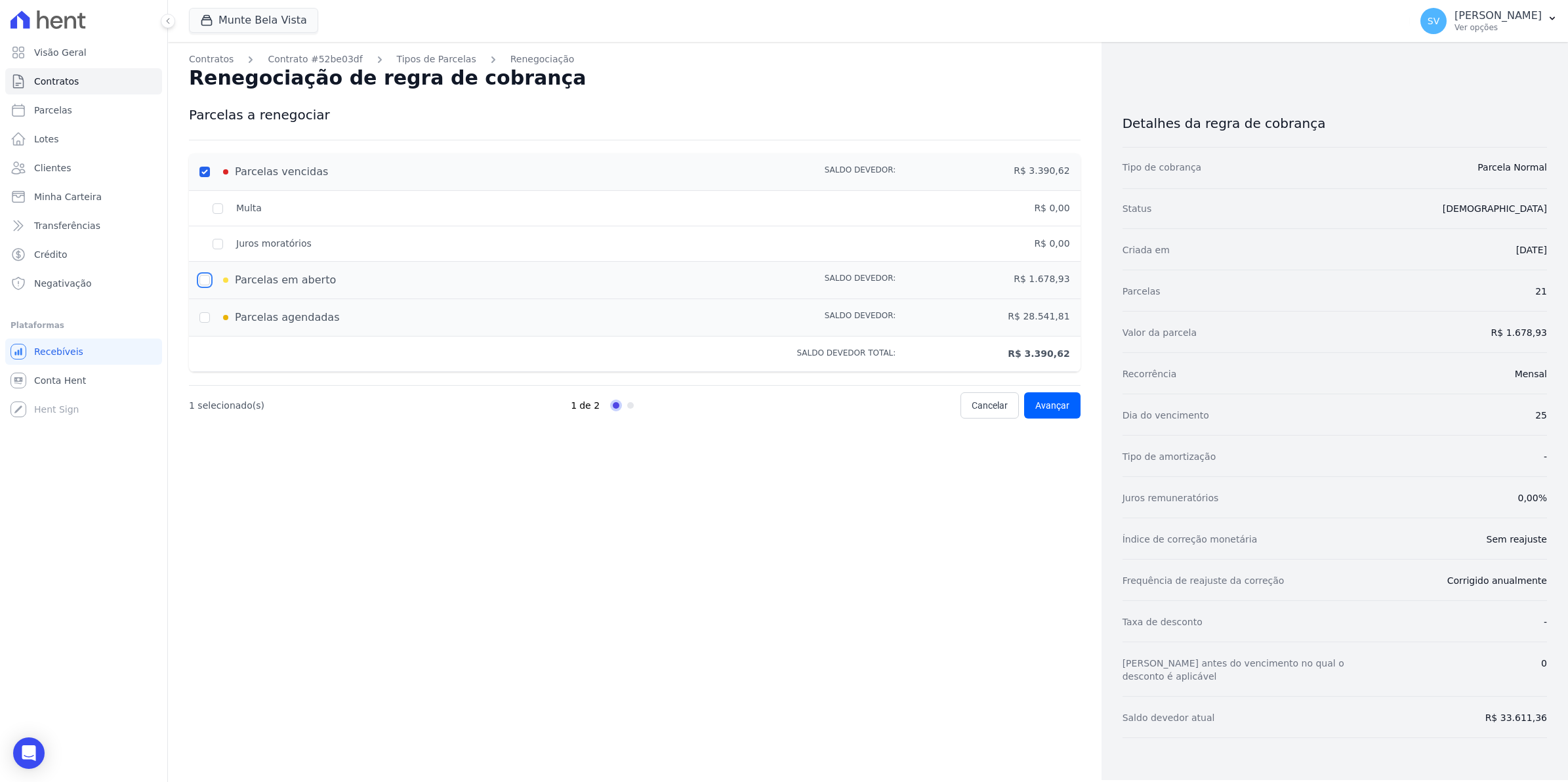
checkbox input "true"
click at [1044, 403] on span "Avançar" at bounding box center [1052, 406] width 34 height 13
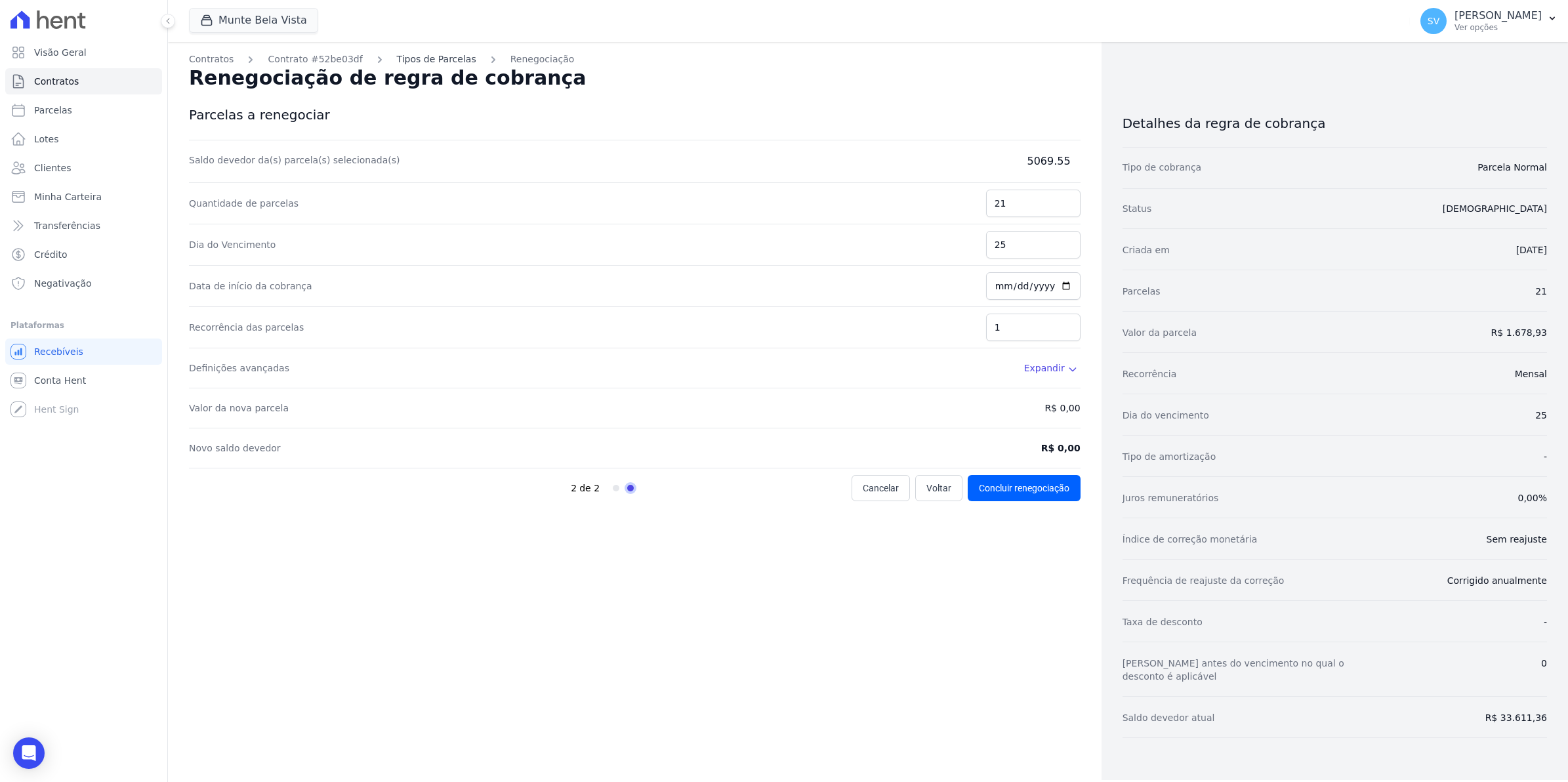
click at [396, 59] on link "Tipos de Parcelas" at bounding box center [436, 59] width 80 height 14
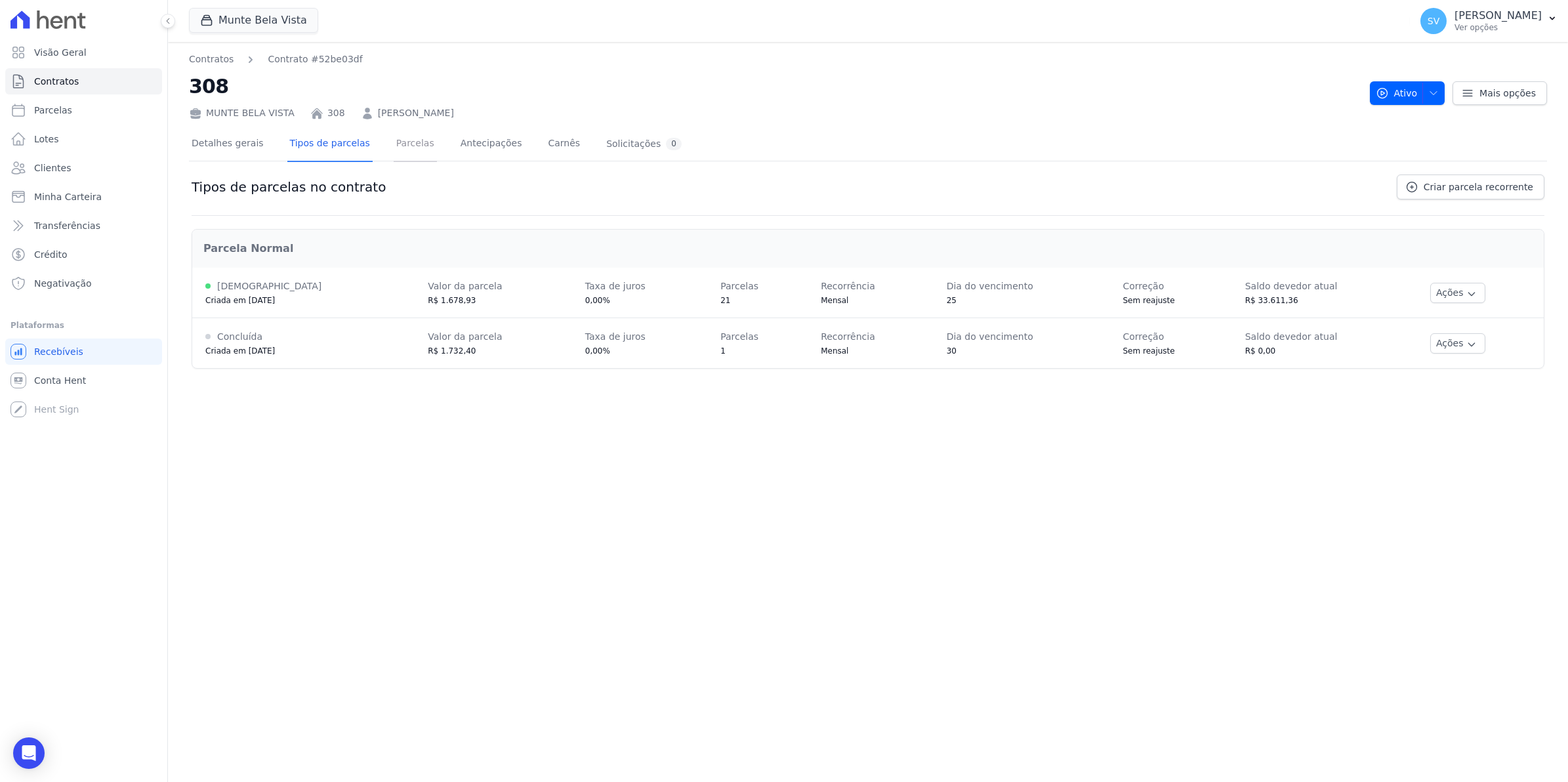
click at [412, 145] on link "Parcelas" at bounding box center [415, 144] width 43 height 35
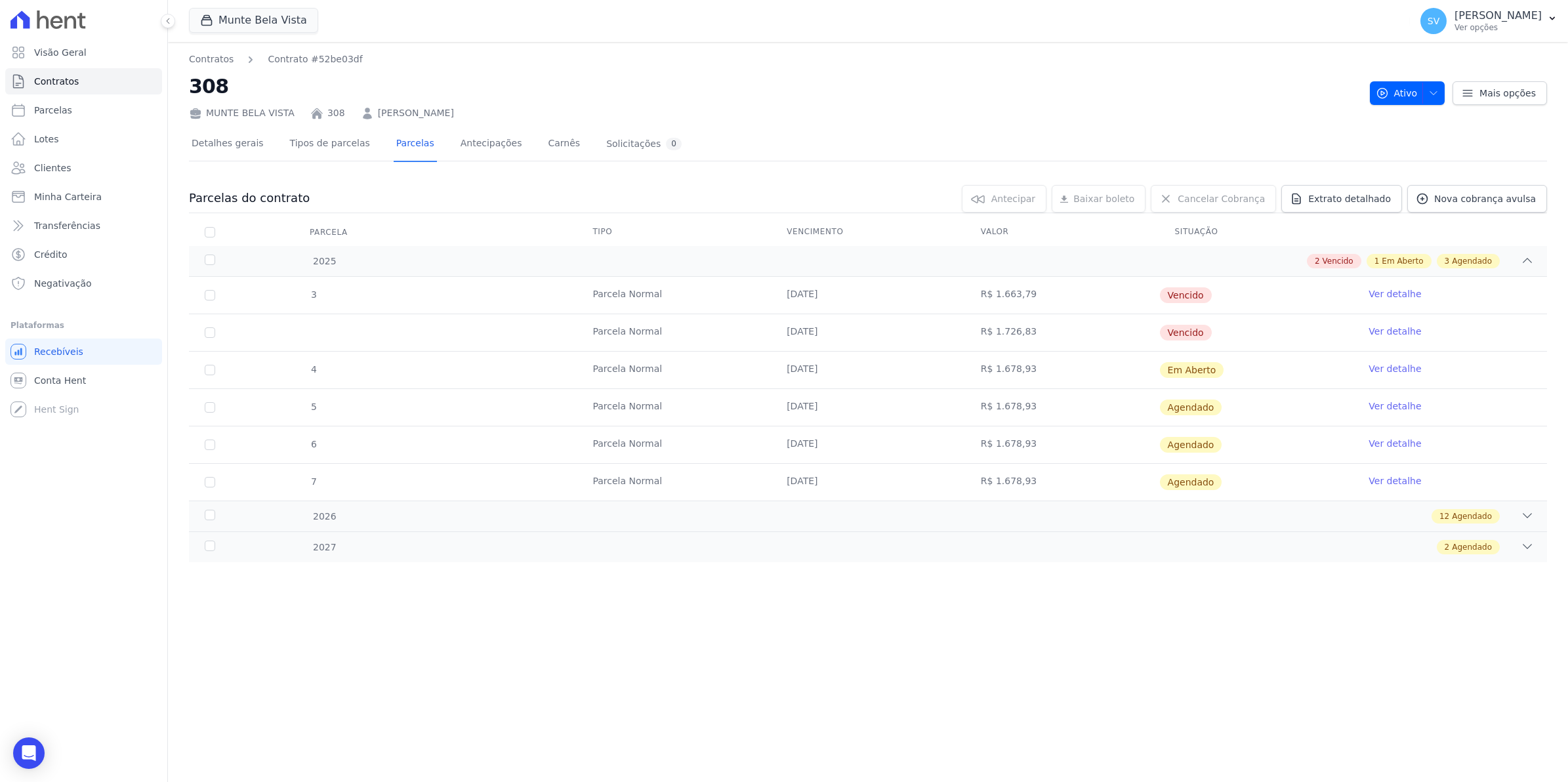
drag, startPoint x: 719, startPoint y: 608, endPoint x: 647, endPoint y: 450, distance: 173.6
click at [719, 608] on div "Contratos Contrato #52be03df 308 MUNTE BELA VISTA 308 Luciceia Barboza de Souza…" at bounding box center [868, 412] width 1400 height 740
click at [210, 298] on input "checkbox" at bounding box center [209, 294] width 10 height 10
checkbox input "true"
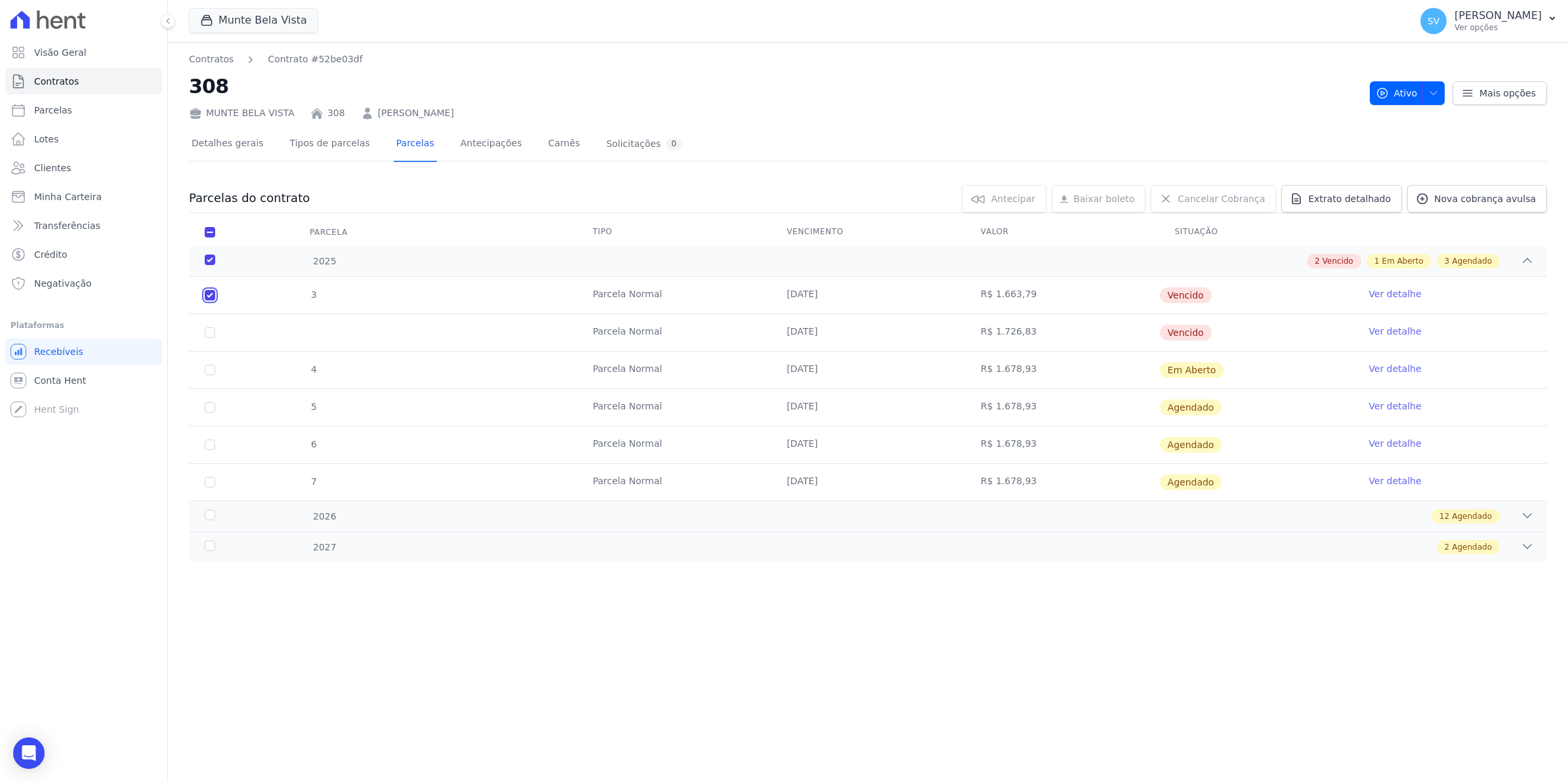
checkbox input "true"
click at [212, 301] on input "checkbox" at bounding box center [209, 294] width 10 height 10
checkbox input "true"
click at [1017, 194] on span "Renegociar" at bounding box center [991, 199] width 52 height 13
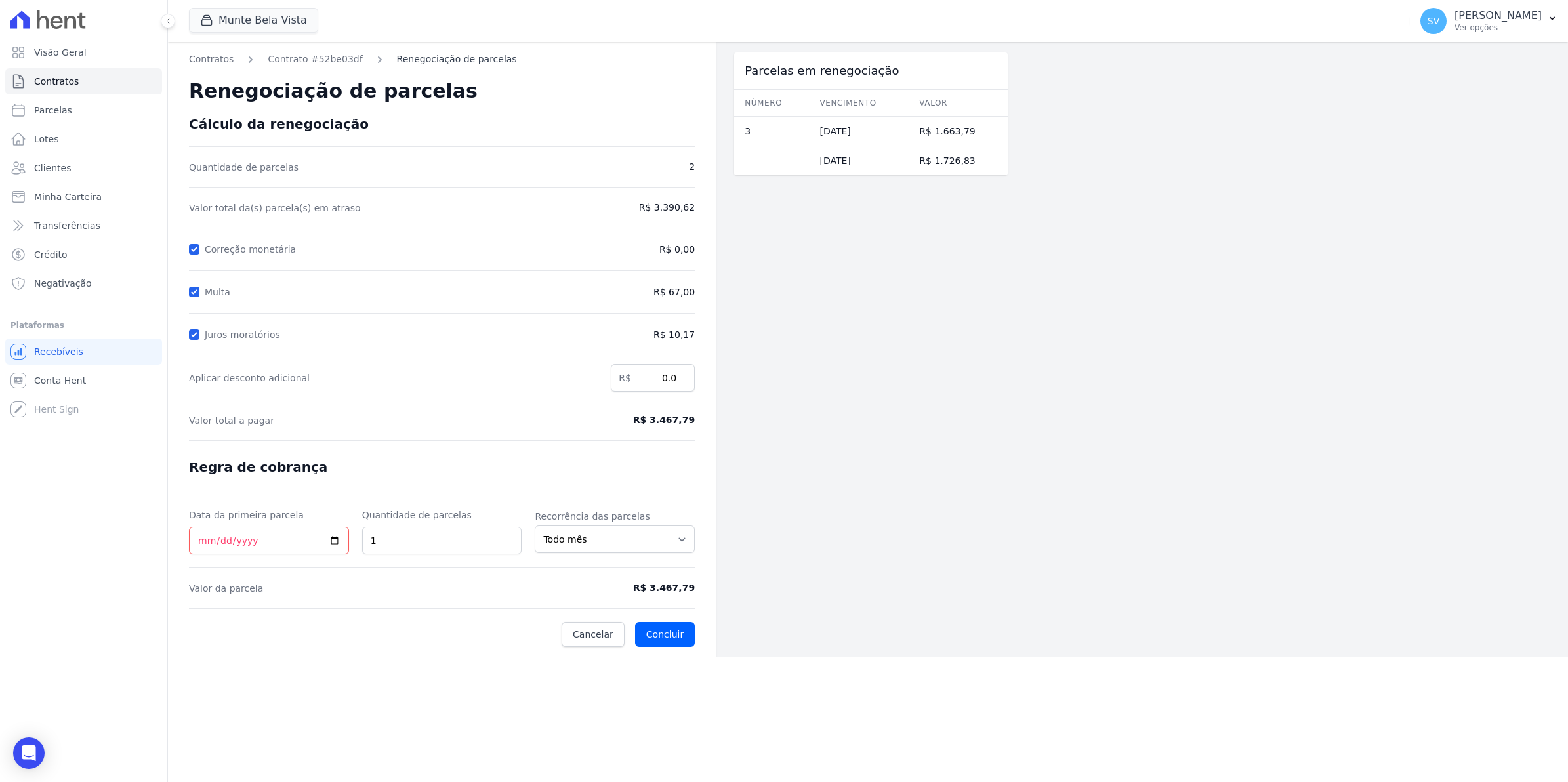
click at [404, 60] on link "Renegociação de parcelas" at bounding box center [456, 59] width 120 height 14
click at [224, 57] on link "Contratos" at bounding box center [212, 59] width 45 height 14
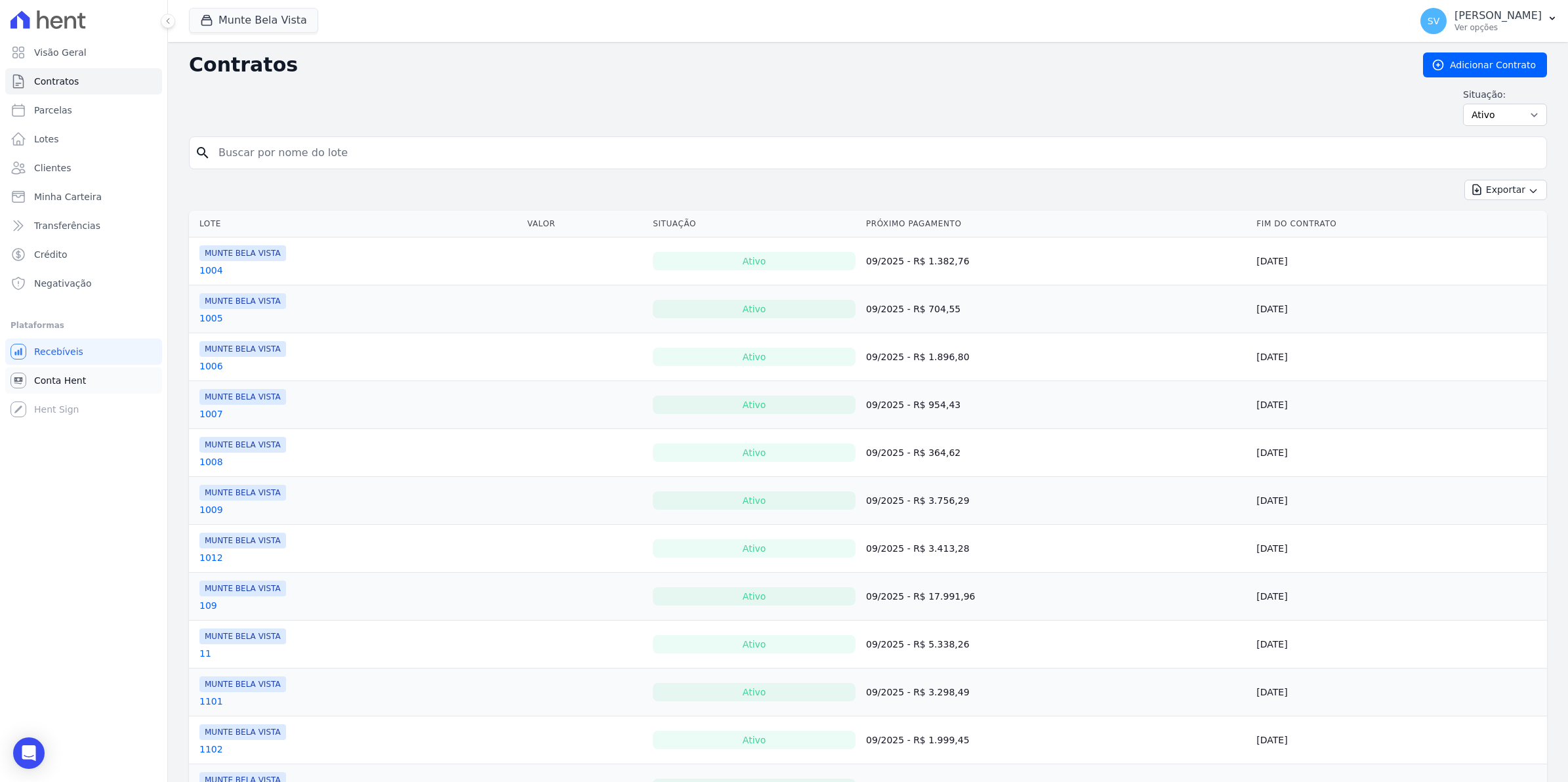
click at [67, 372] on link "Conta Hent" at bounding box center [83, 381] width 157 height 26
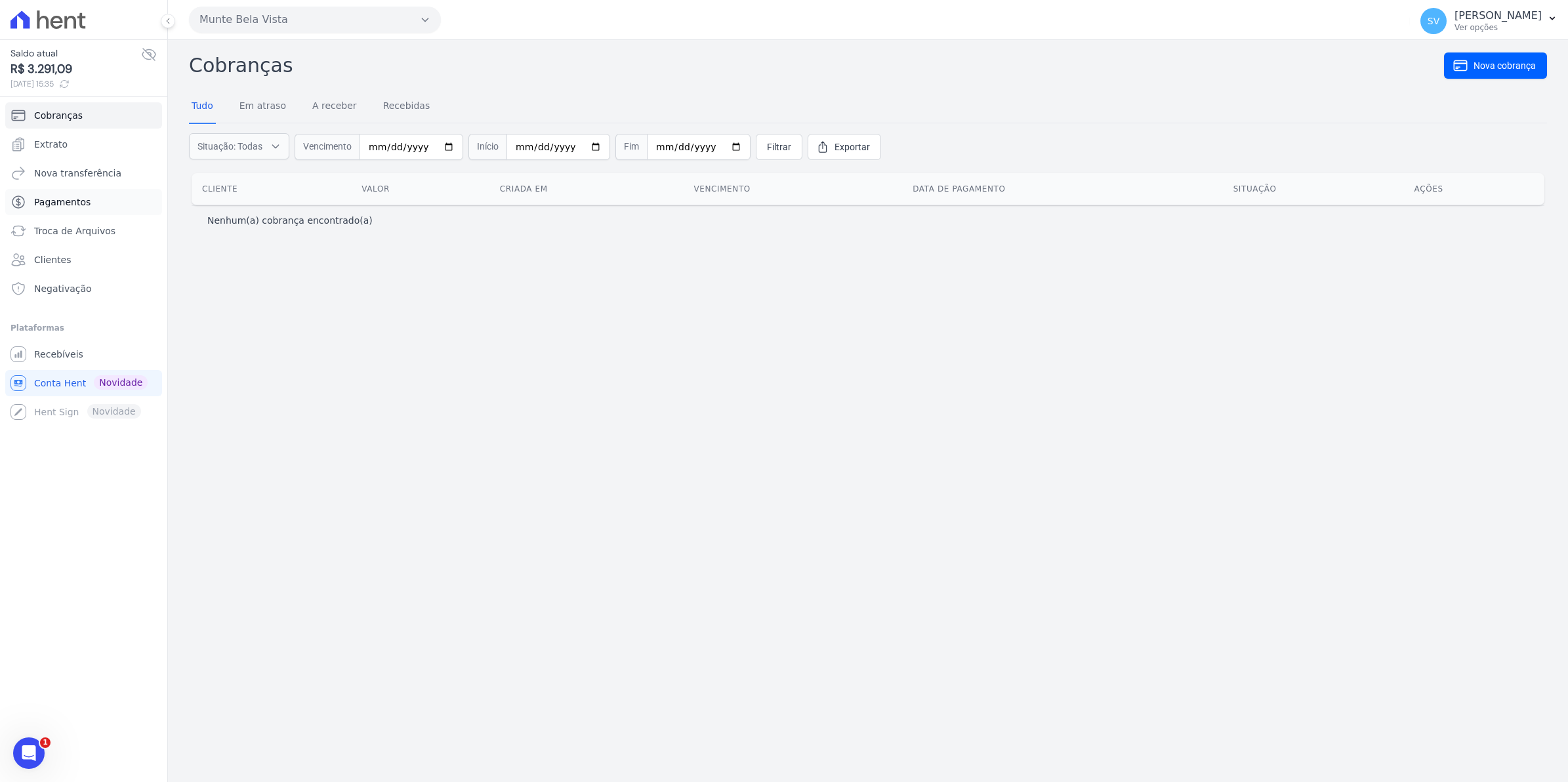
click at [60, 200] on span "Pagamentos" at bounding box center [62, 203] width 56 height 13
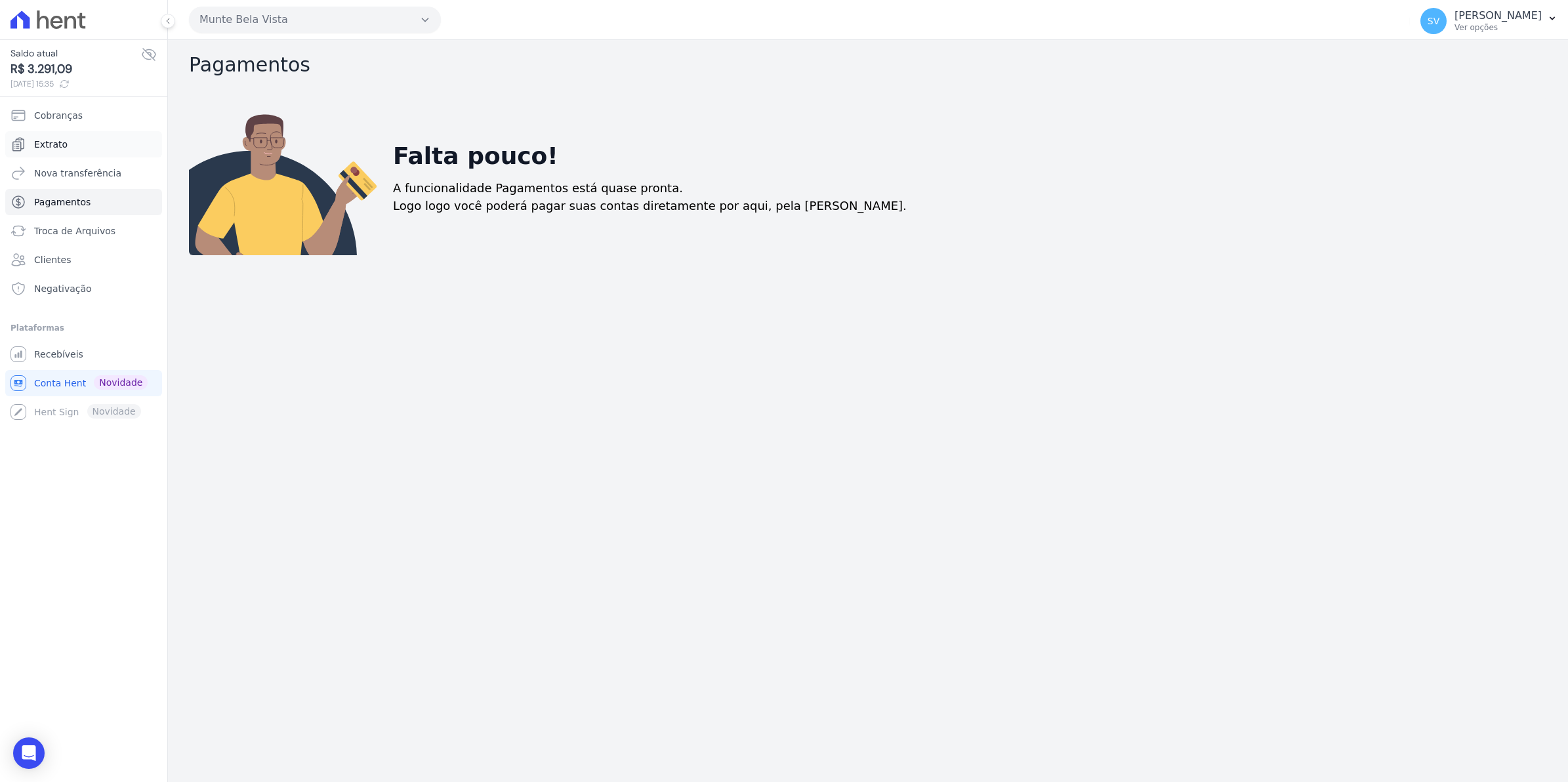
click at [53, 139] on span "Extrato" at bounding box center [51, 144] width 34 height 13
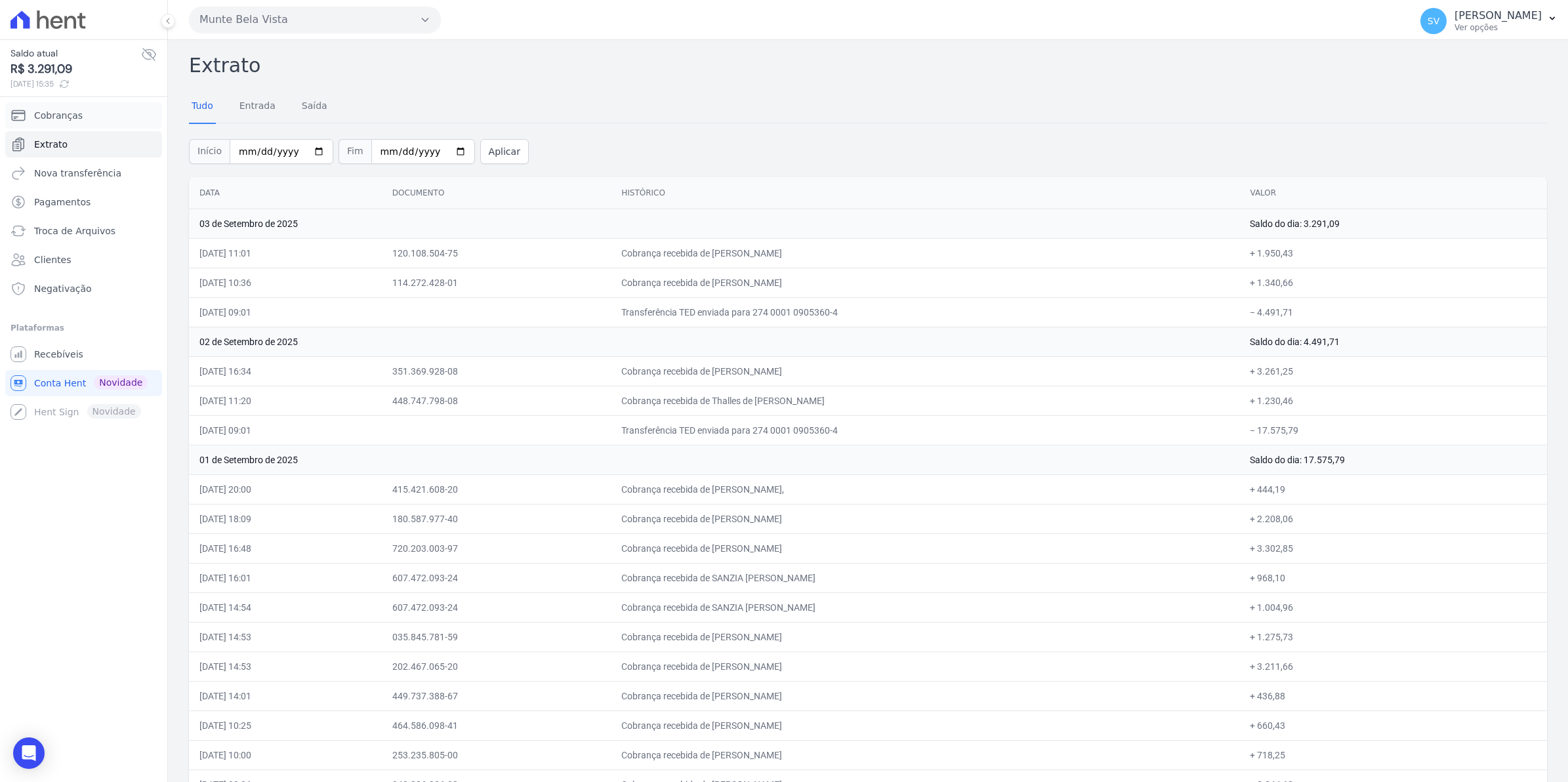
click at [63, 119] on span "Cobranças" at bounding box center [58, 115] width 49 height 13
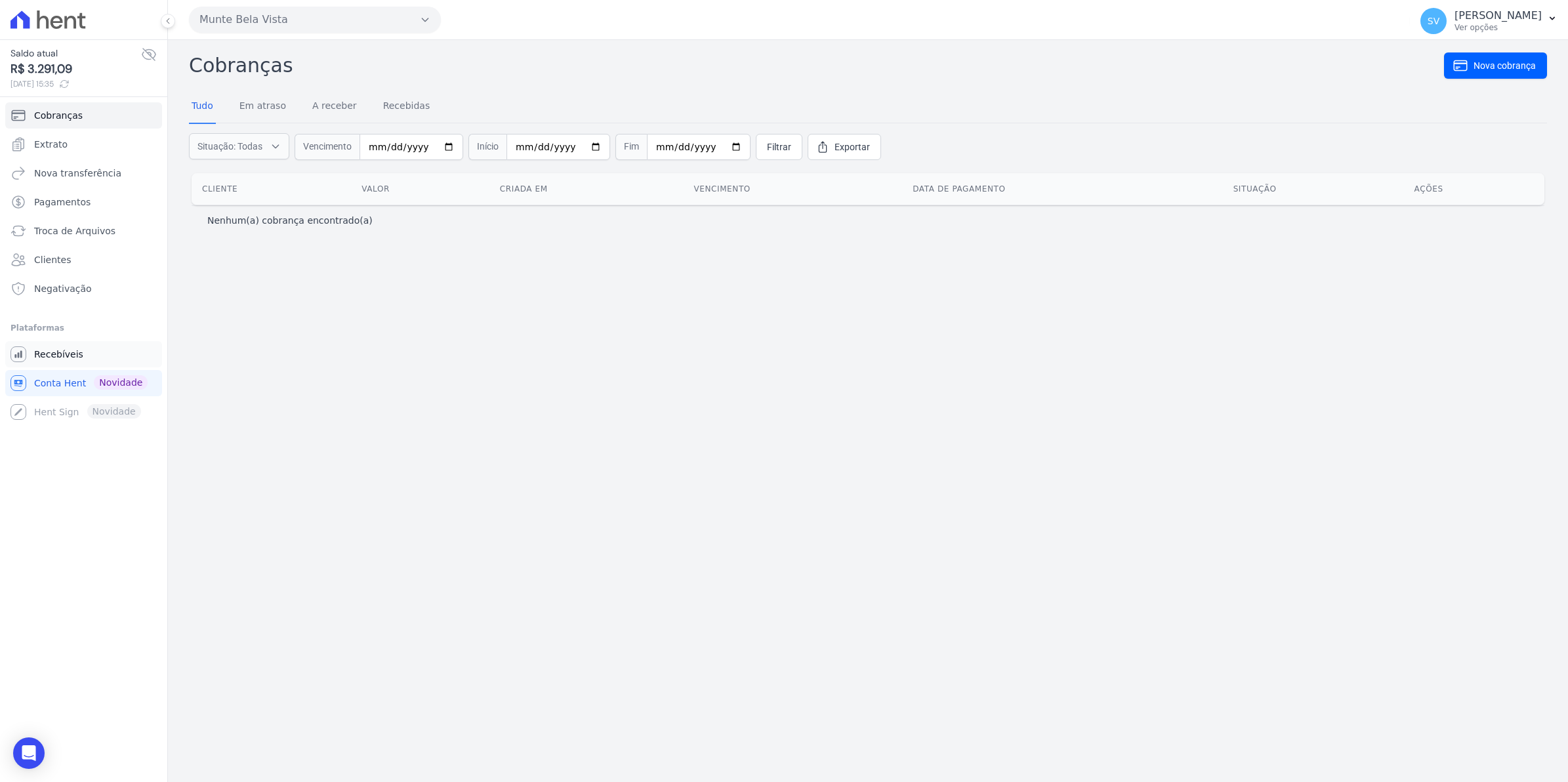
click at [64, 354] on span "Recebíveis" at bounding box center [58, 354] width 49 height 13
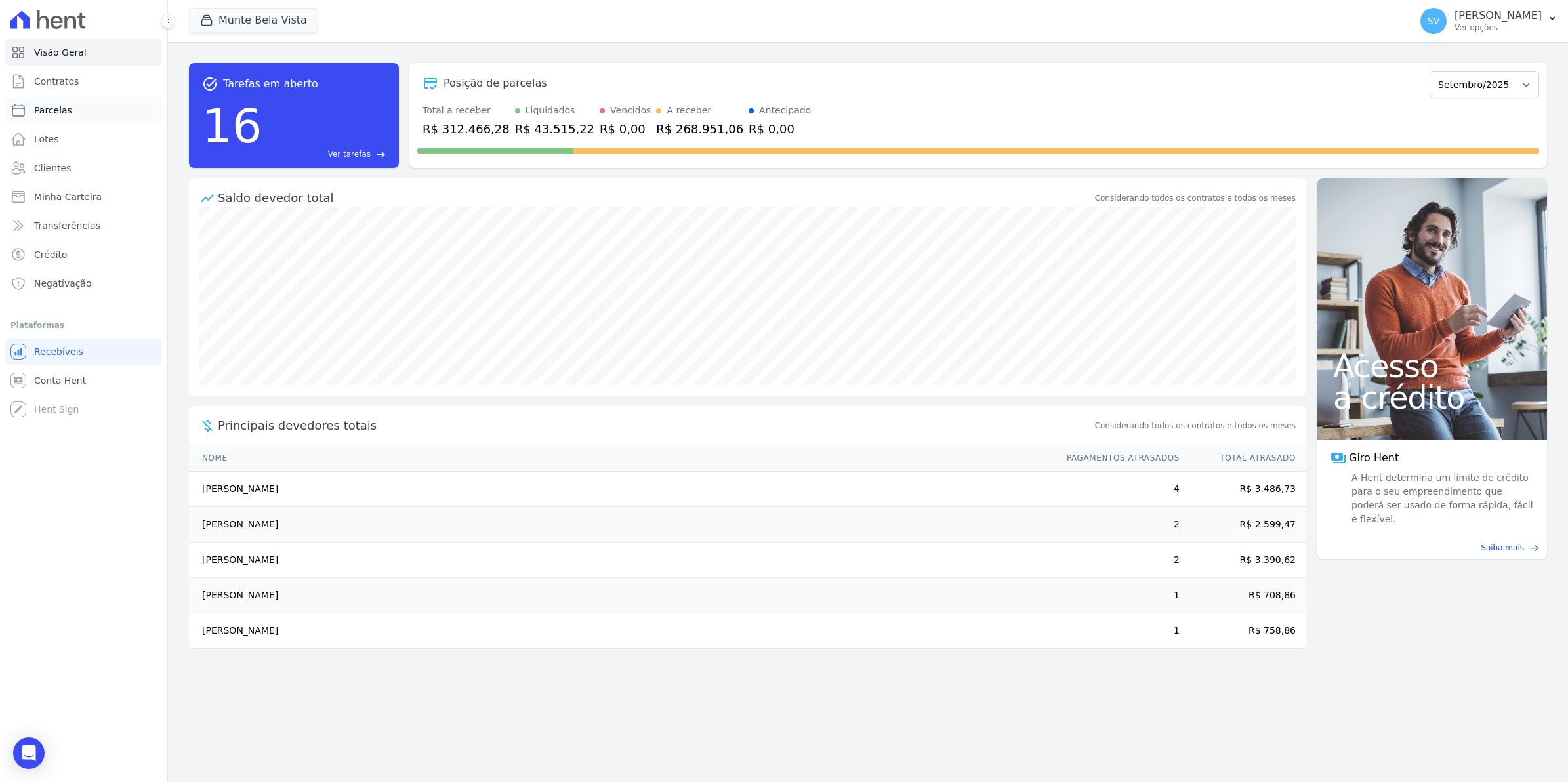
click at [54, 111] on span "Parcelas" at bounding box center [52, 111] width 38 height 13
select select
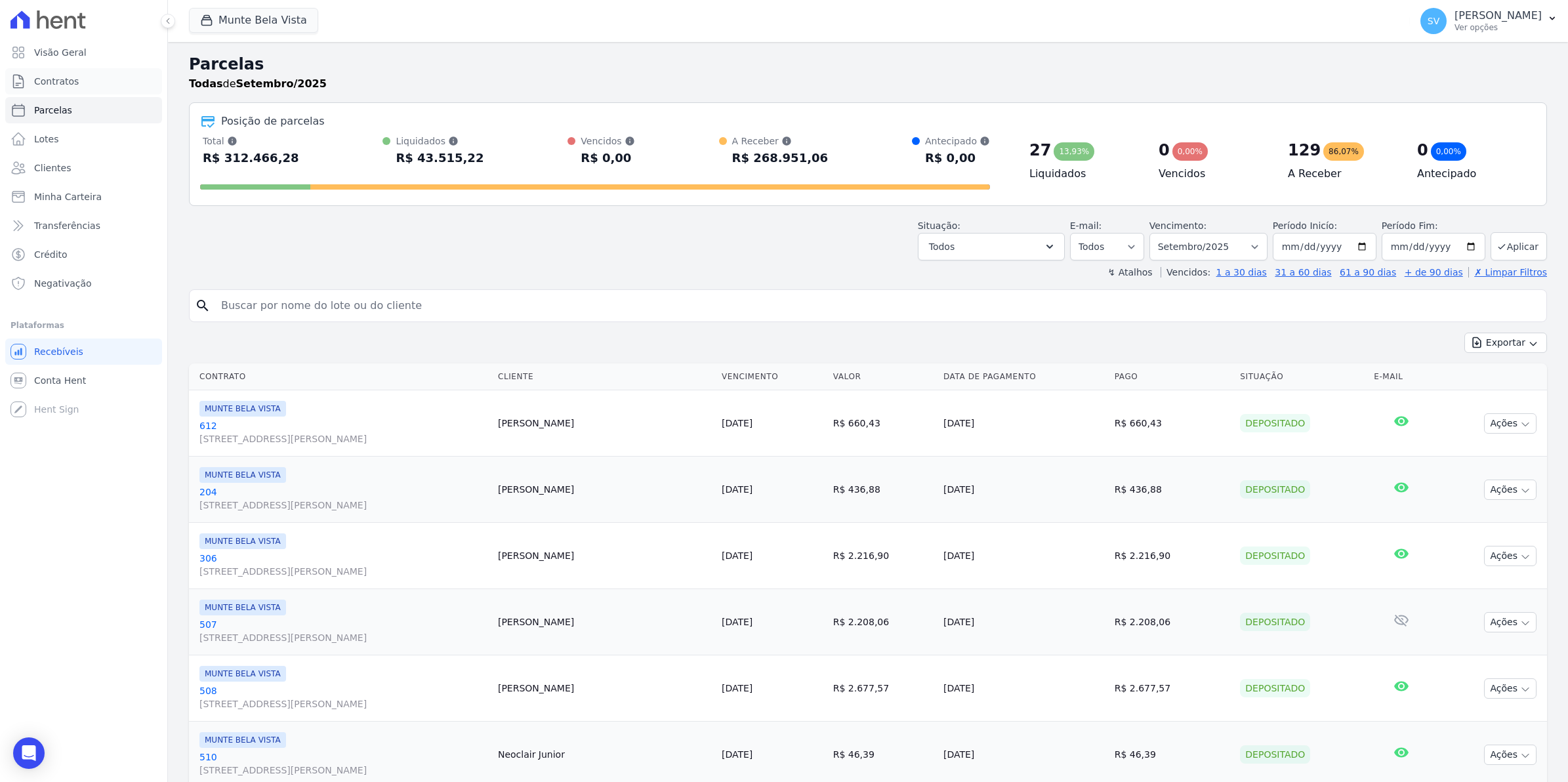
click at [54, 77] on span "Contratos" at bounding box center [56, 82] width 45 height 13
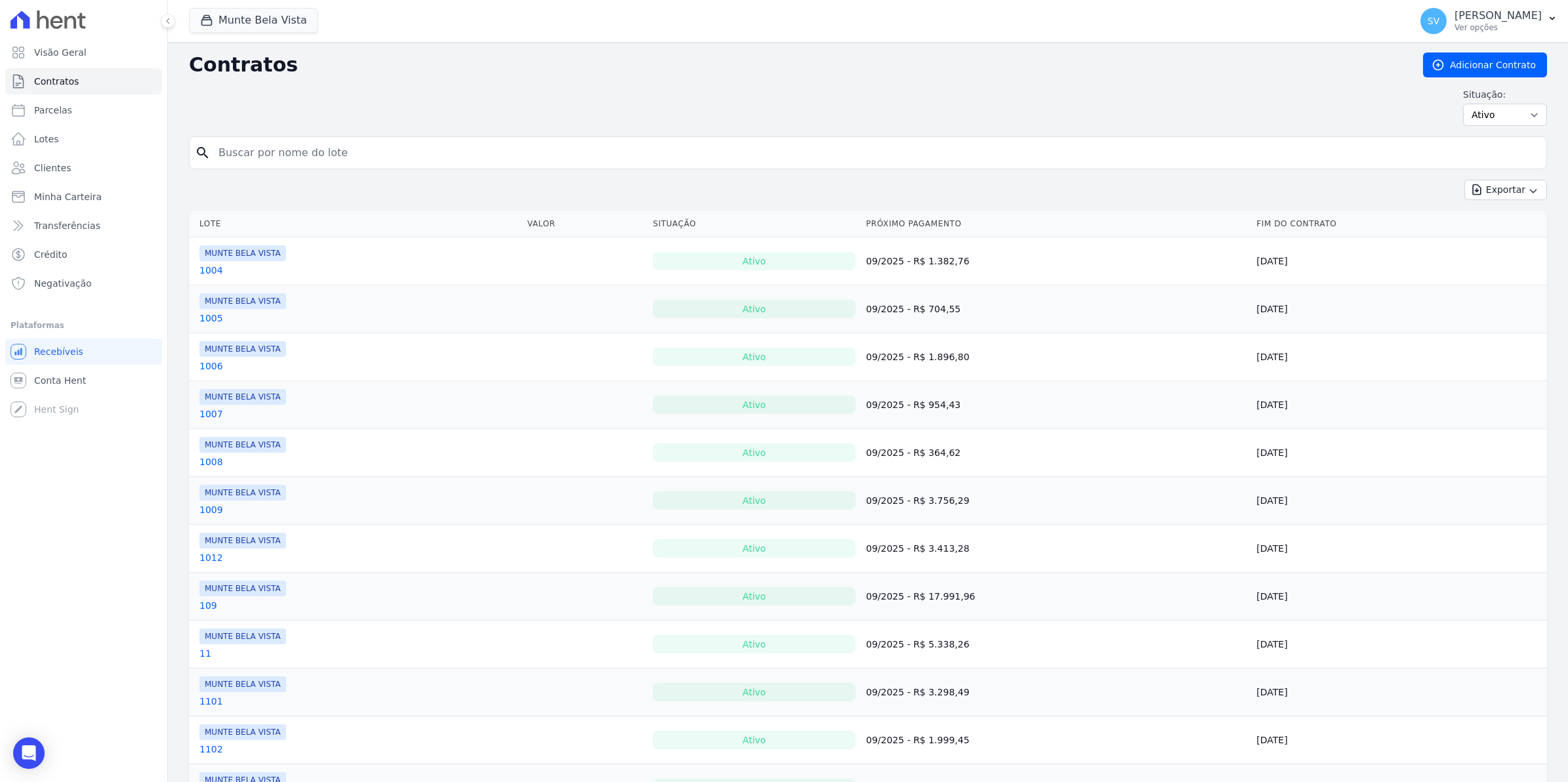
click at [260, 158] on input "search" at bounding box center [875, 153] width 1330 height 26
type input "308"
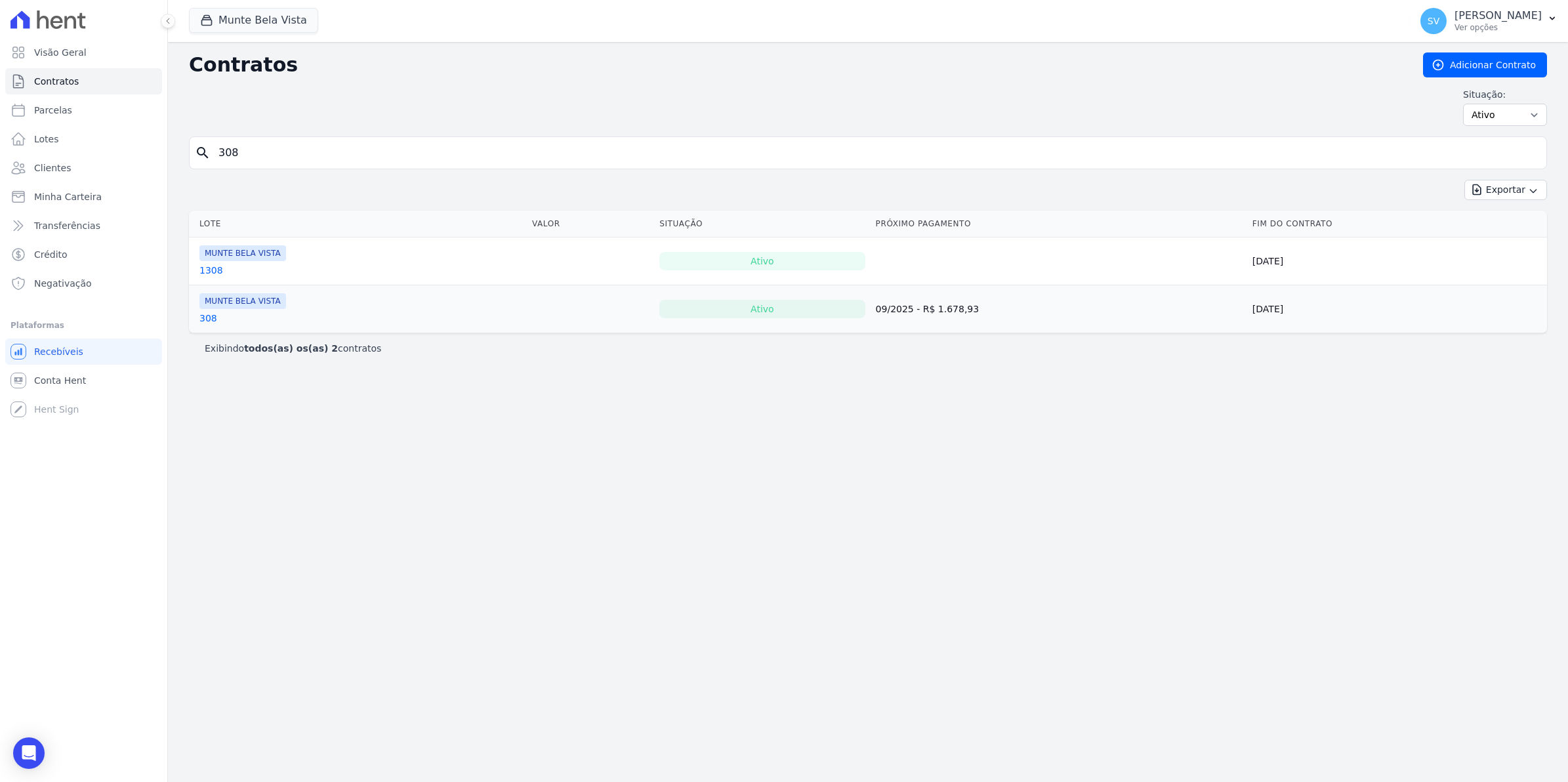
click at [201, 315] on link "308" at bounding box center [208, 318] width 18 height 13
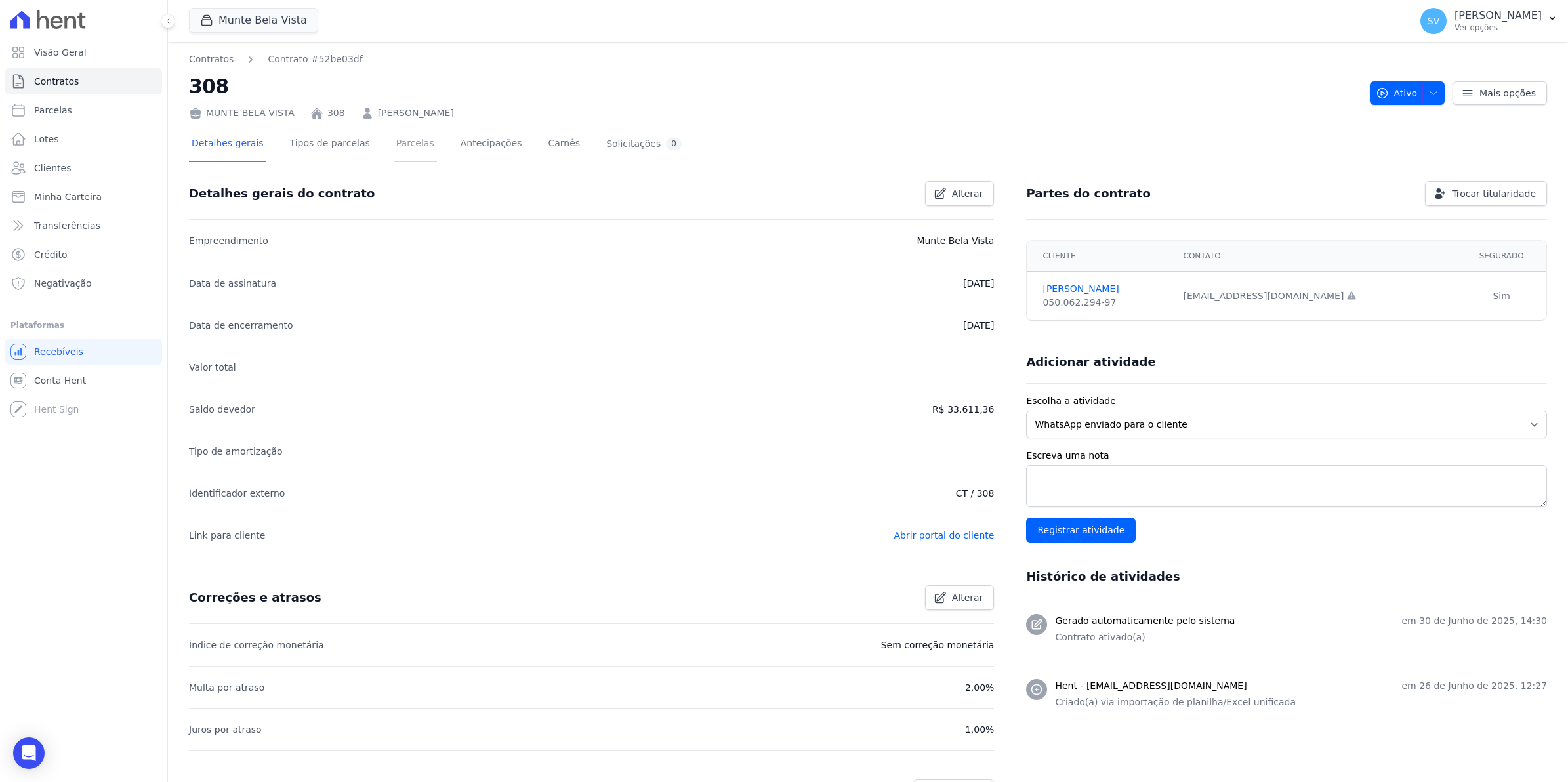
click at [396, 129] on link "Parcelas" at bounding box center [415, 144] width 43 height 35
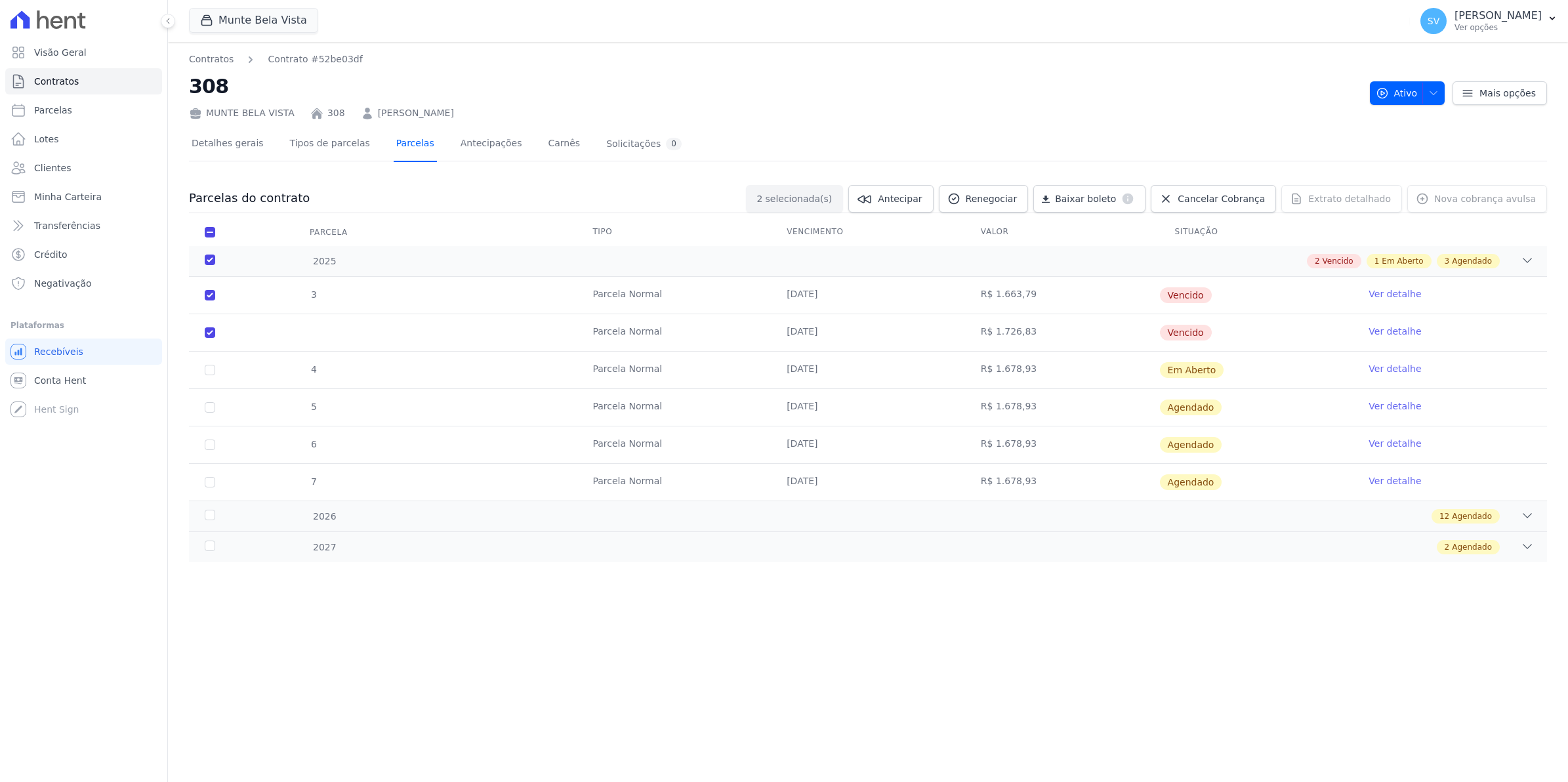
click at [407, 143] on link "Parcelas" at bounding box center [415, 144] width 43 height 35
checkbox input "true"
click at [396, 143] on link "Parcelas" at bounding box center [415, 144] width 43 height 35
click at [1396, 293] on link "Ver detalhe" at bounding box center [1395, 294] width 52 height 13
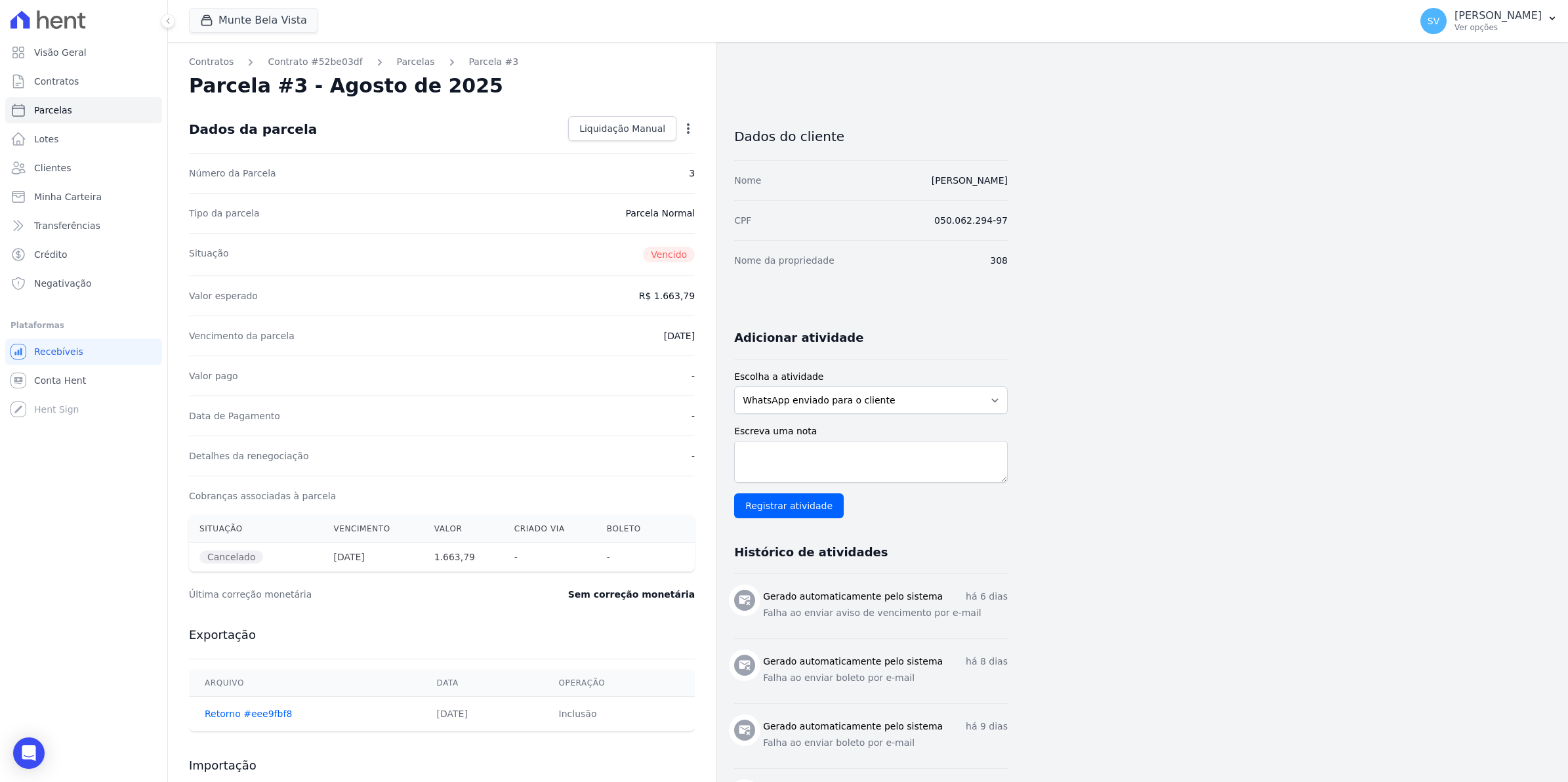
click at [690, 131] on icon "button" at bounding box center [688, 128] width 13 height 13
click at [632, 151] on link "Alterar" at bounding box center [631, 145] width 115 height 23
drag, startPoint x: 607, startPoint y: 333, endPoint x: 613, endPoint y: 342, distance: 10.8
click at [611, 340] on input "2025-08-25" at bounding box center [643, 334] width 104 height 27
type input "2025-08-05"
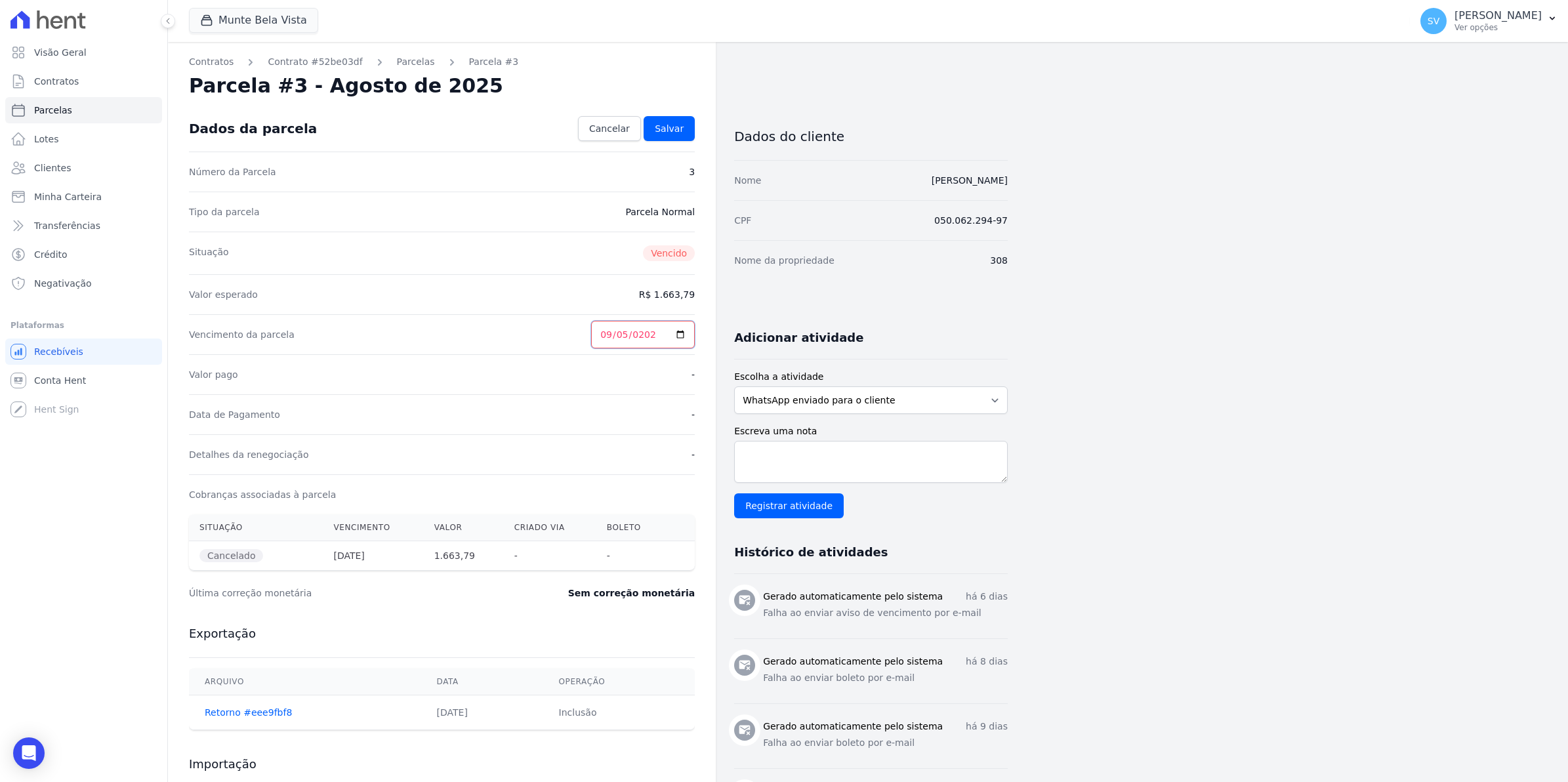
type input "2025-09-05"
click at [671, 126] on span "Salvar" at bounding box center [668, 128] width 29 height 13
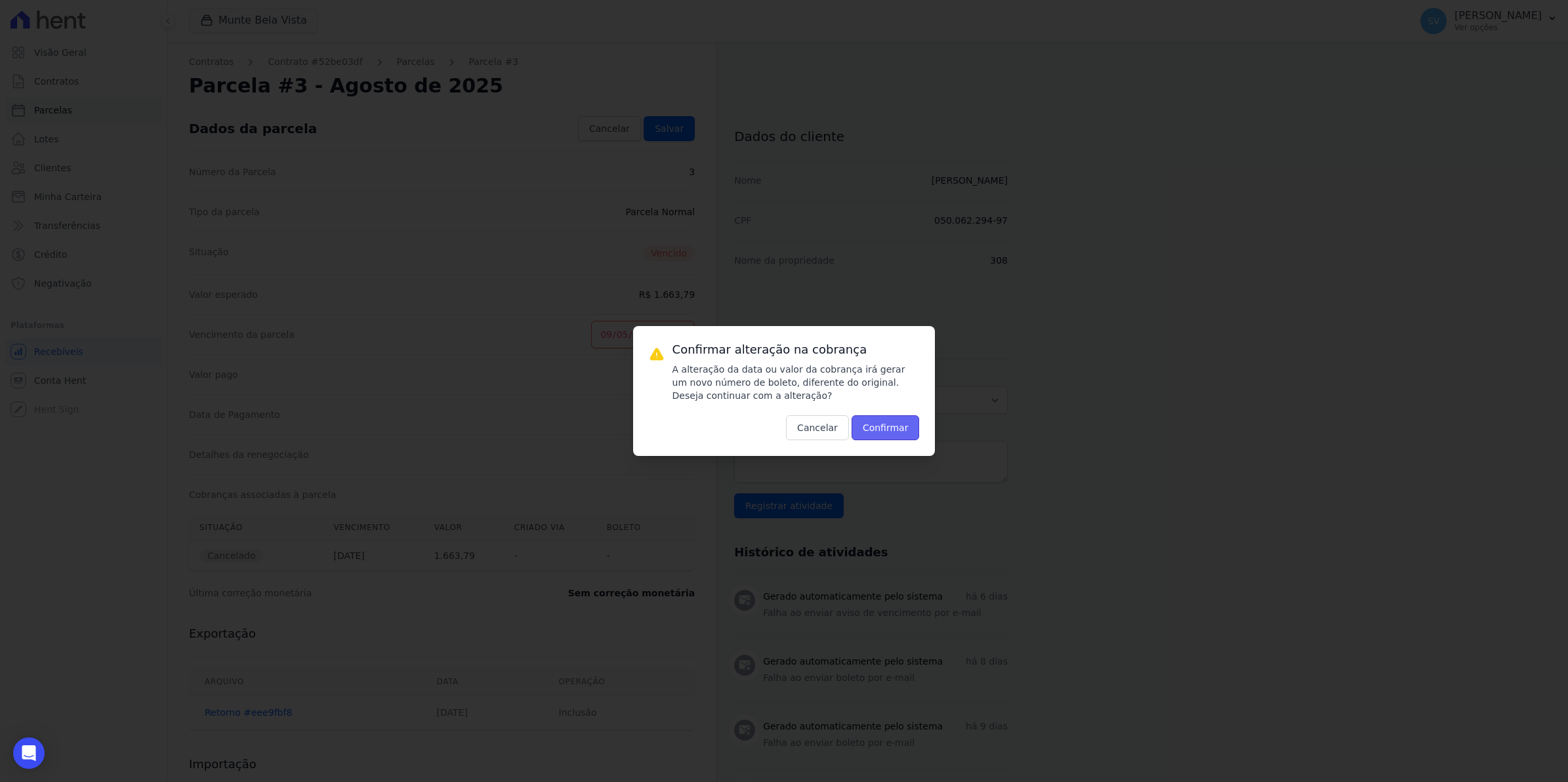
click at [888, 434] on button "Confirmar" at bounding box center [885, 428] width 68 height 25
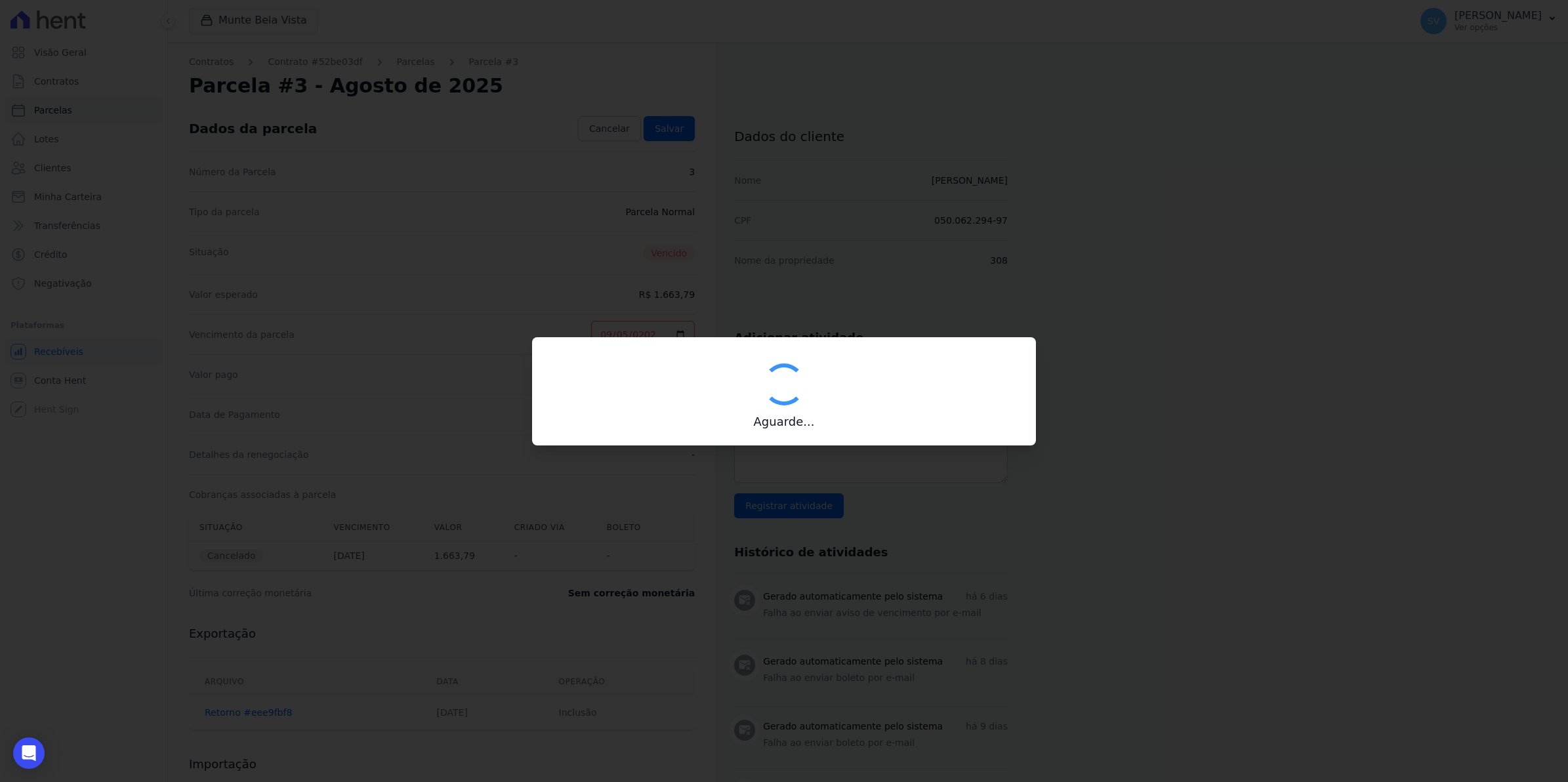
type input "00190000090335103300000641545173211840000166379"
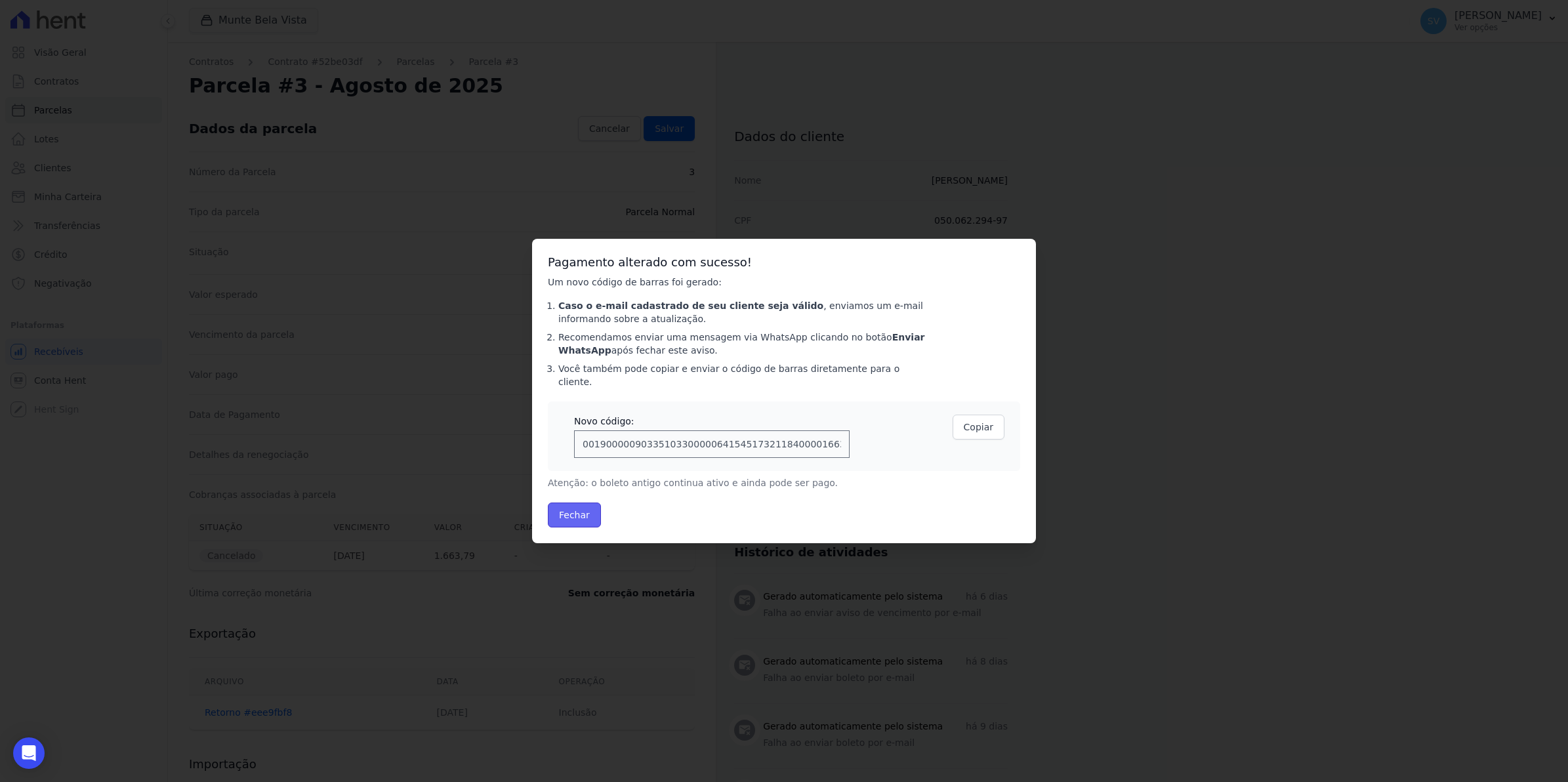
click at [571, 507] on button "Fechar" at bounding box center [574, 515] width 53 height 25
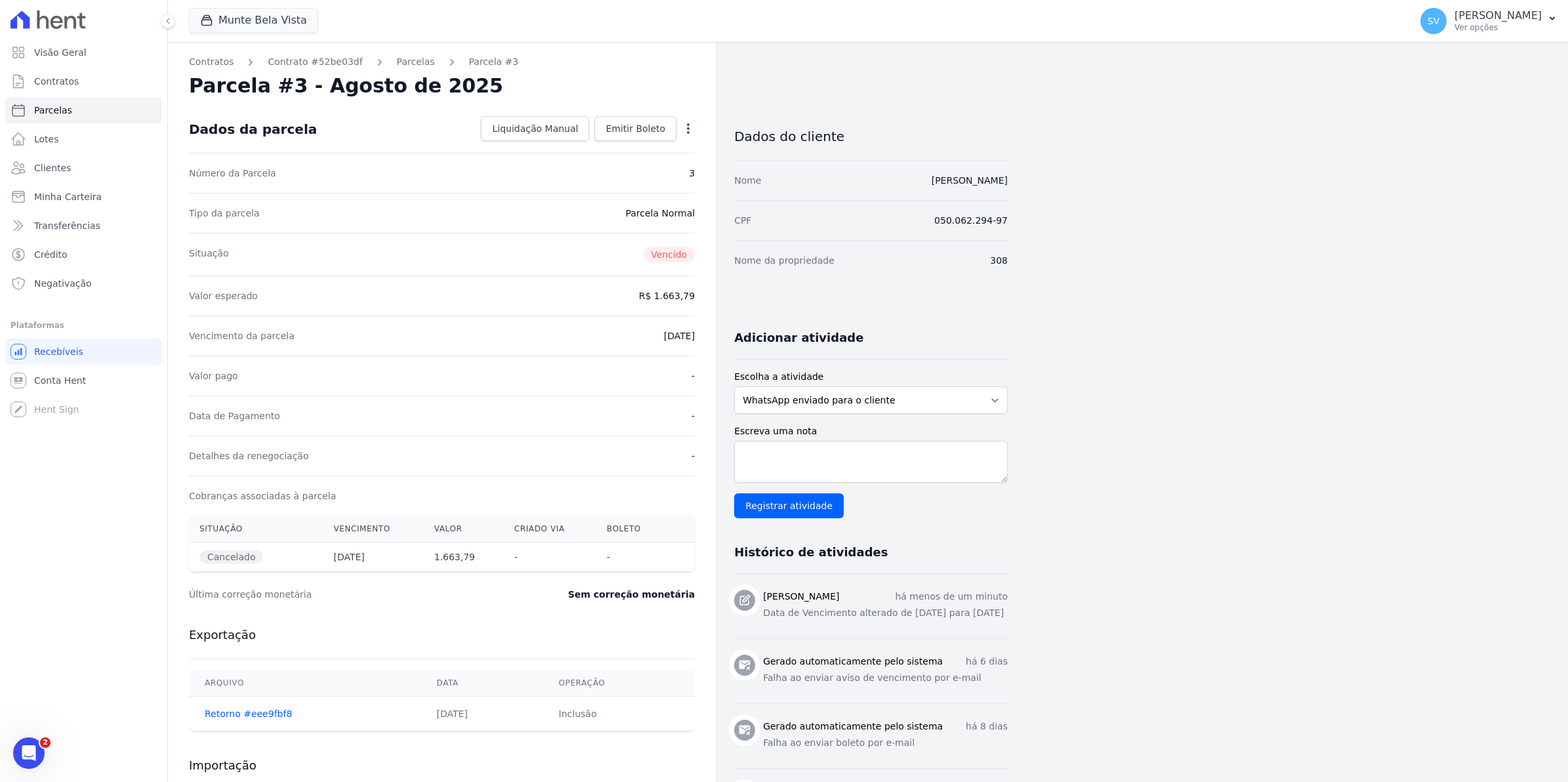
click at [691, 124] on icon "button" at bounding box center [688, 128] width 13 height 13
click at [480, 278] on div "Valor esperado R$ 1.663,79" at bounding box center [442, 295] width 506 height 40
click at [401, 61] on link "Parcelas" at bounding box center [415, 62] width 38 height 14
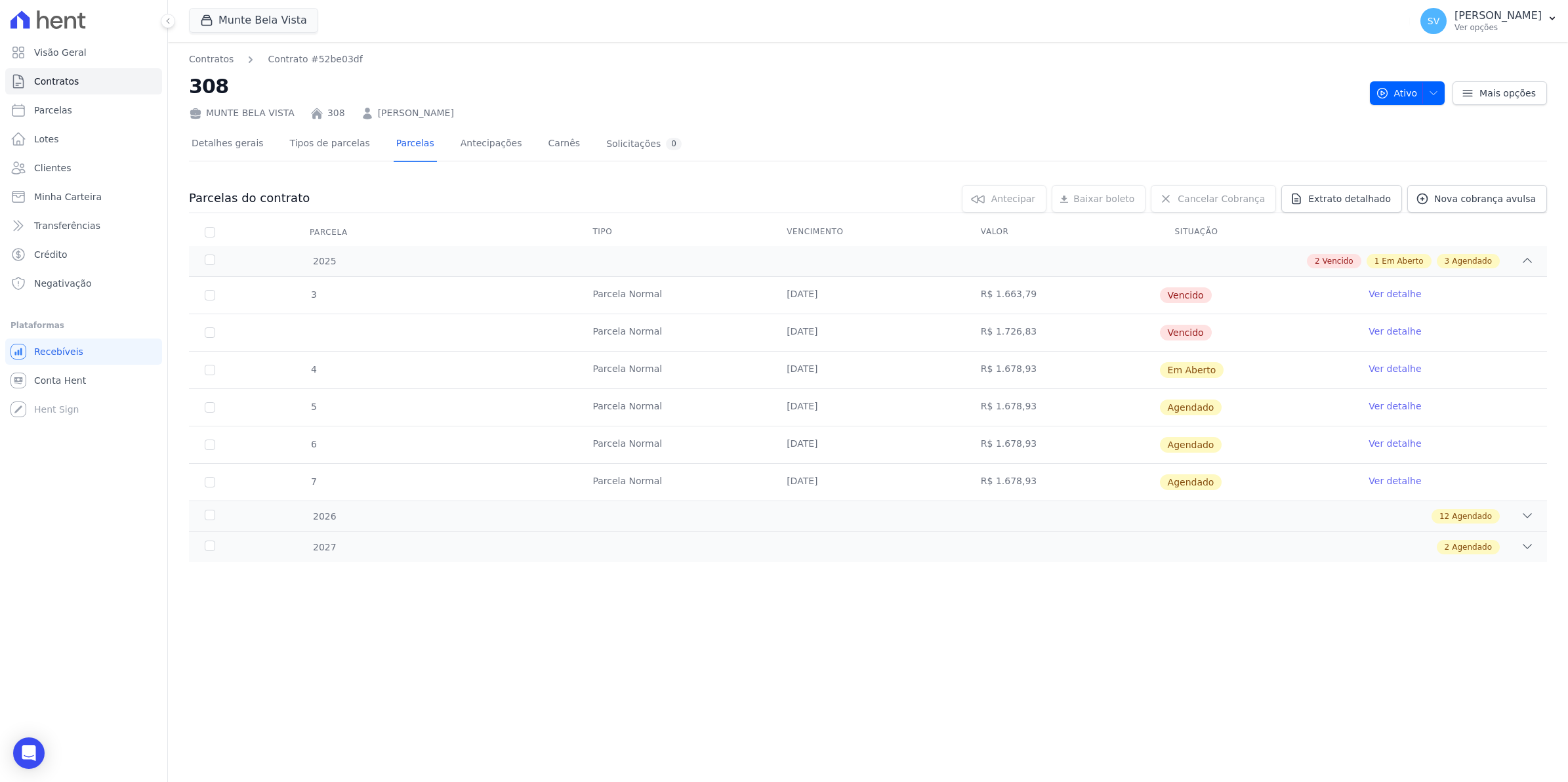
click at [1400, 328] on link "Ver detalhe" at bounding box center [1395, 331] width 52 height 13
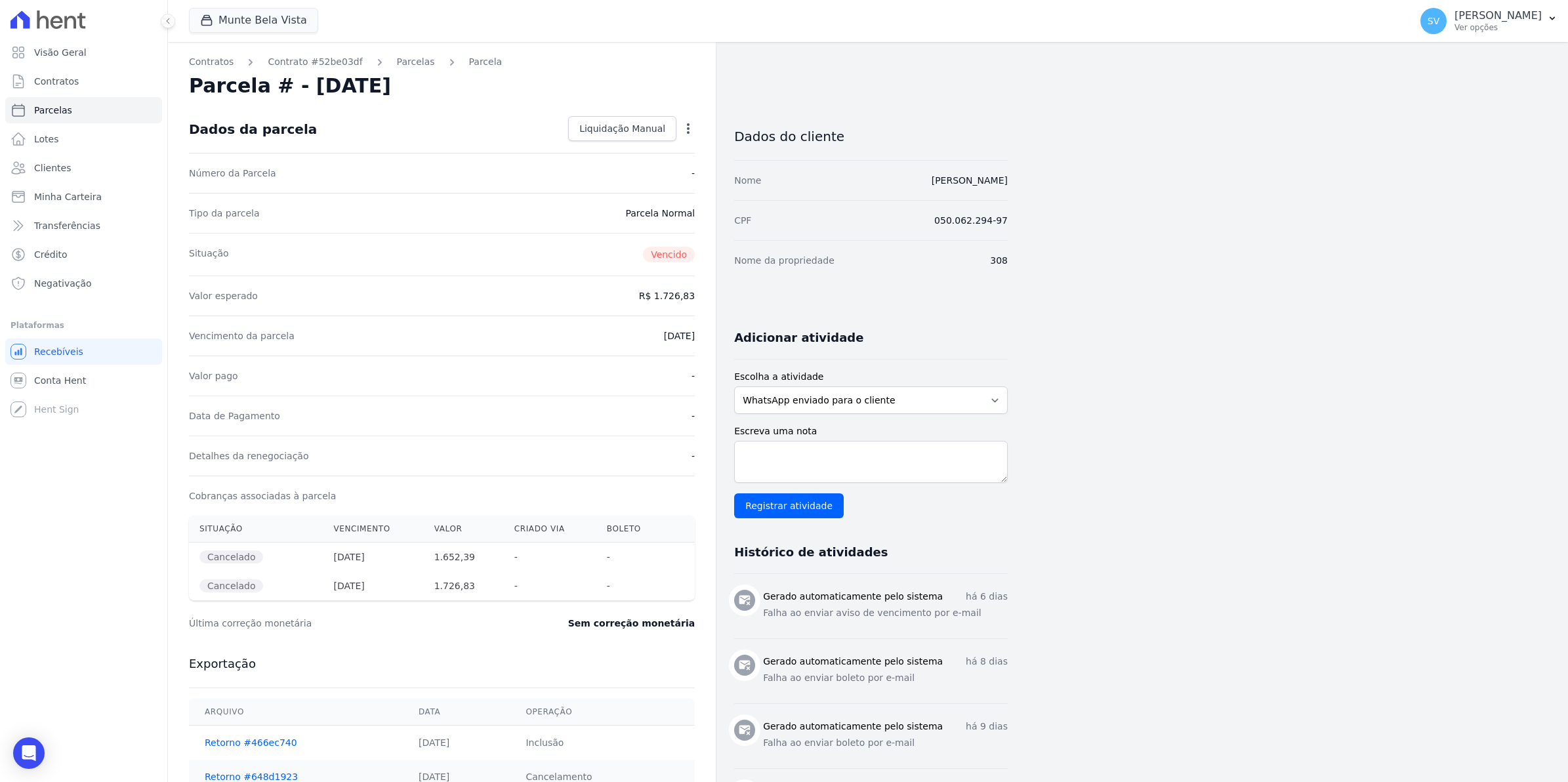
click at [685, 128] on icon "button" at bounding box center [688, 128] width 13 height 13
click at [618, 145] on link "Alterar" at bounding box center [631, 145] width 115 height 23
click at [612, 336] on input "[DATE]" at bounding box center [643, 334] width 104 height 27
type input "[DATE]"
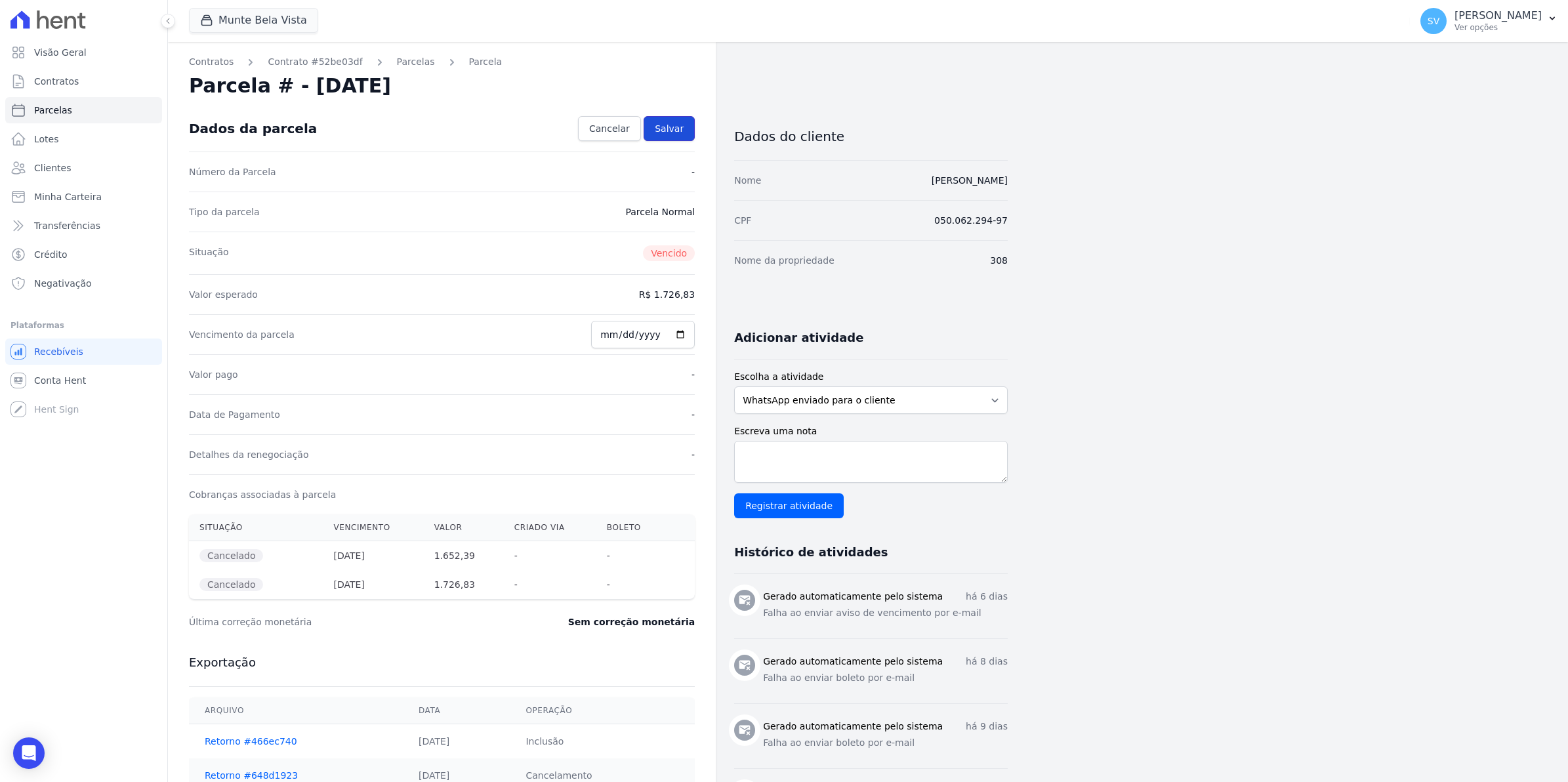
click at [674, 132] on span "Salvar" at bounding box center [668, 128] width 29 height 13
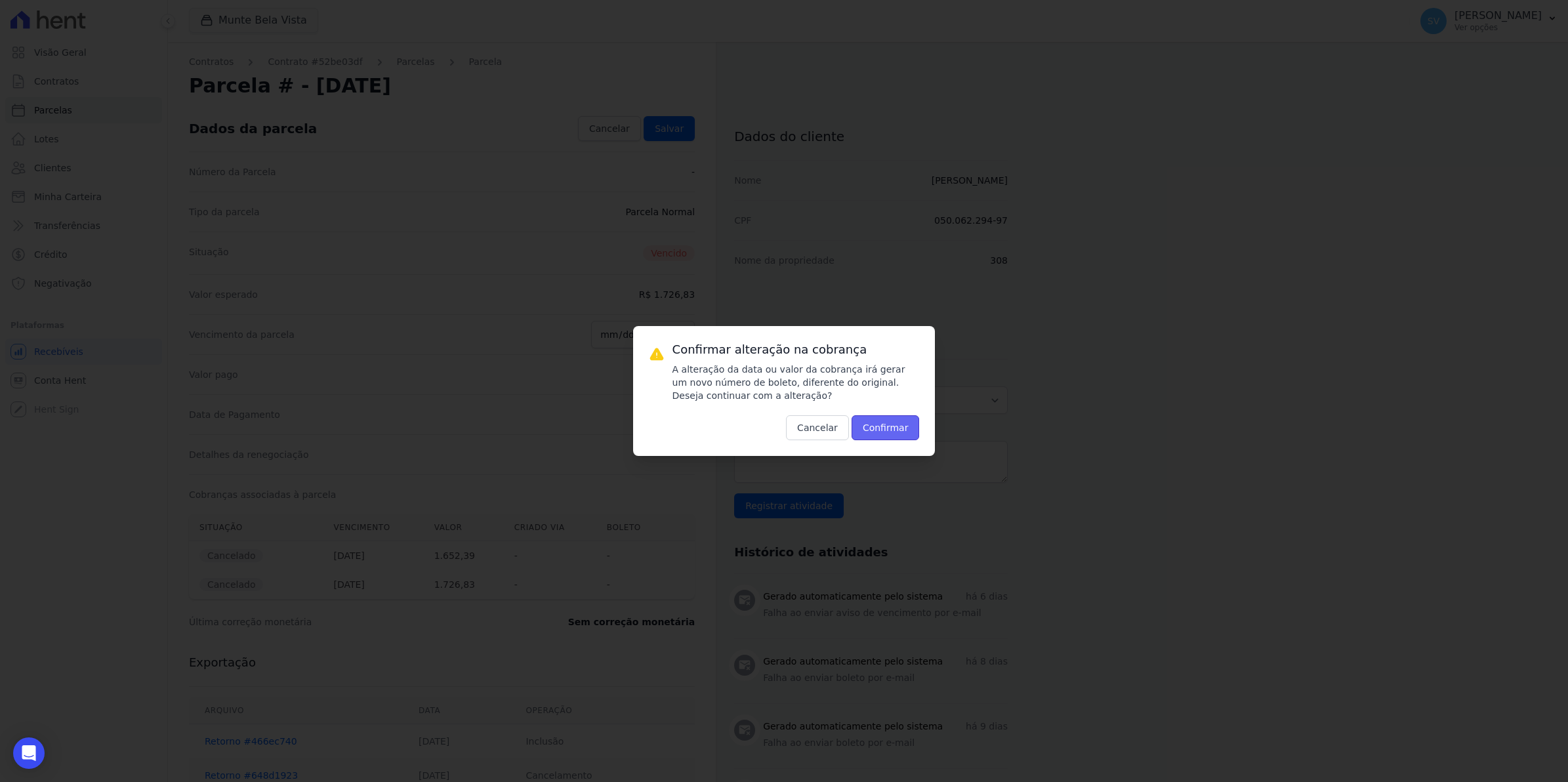
click at [883, 428] on button "Confirmar" at bounding box center [885, 428] width 68 height 25
type input "00190000090335103300000652194176611840000172683"
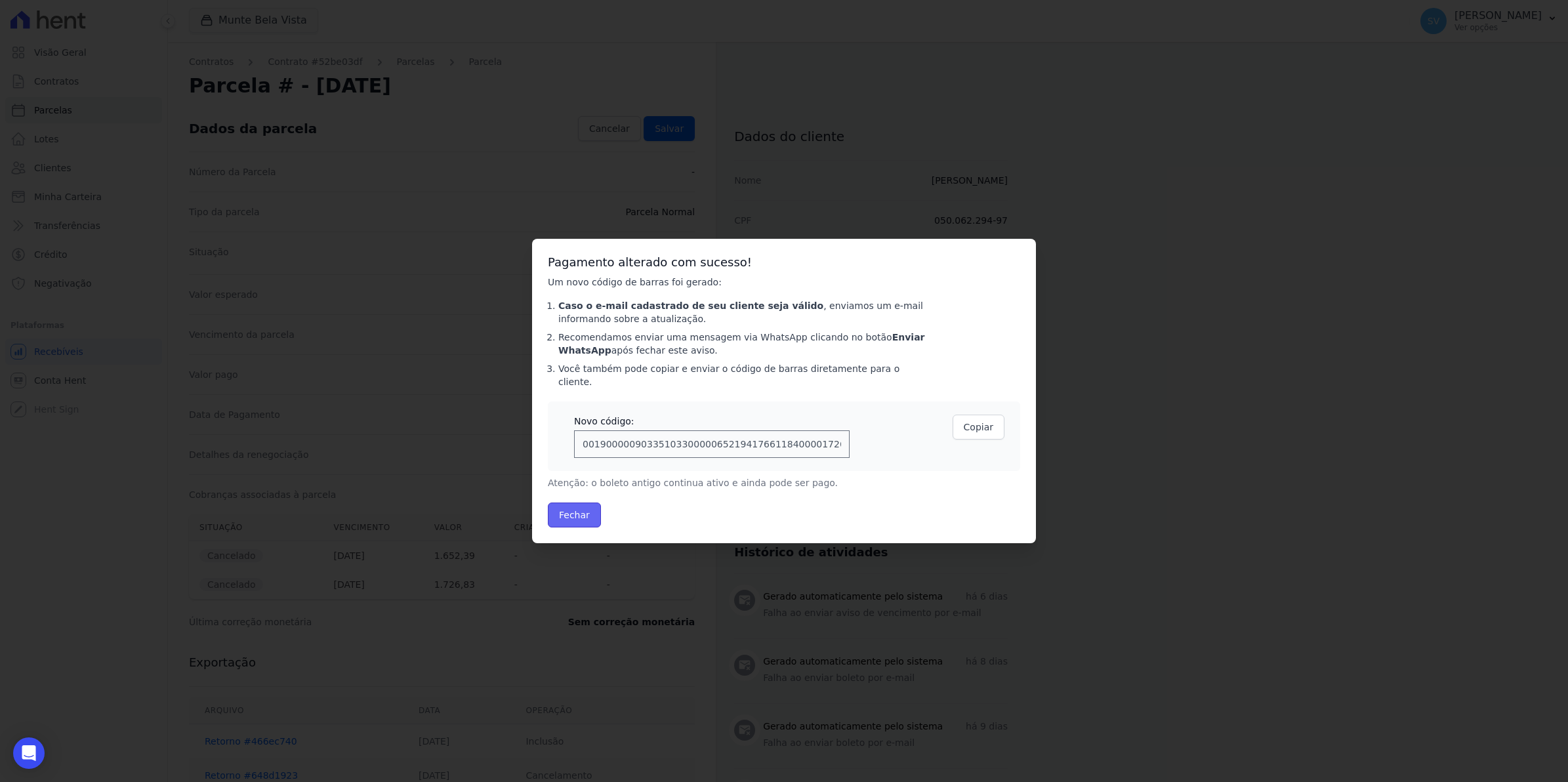
click at [562, 503] on button "Fechar" at bounding box center [574, 515] width 53 height 25
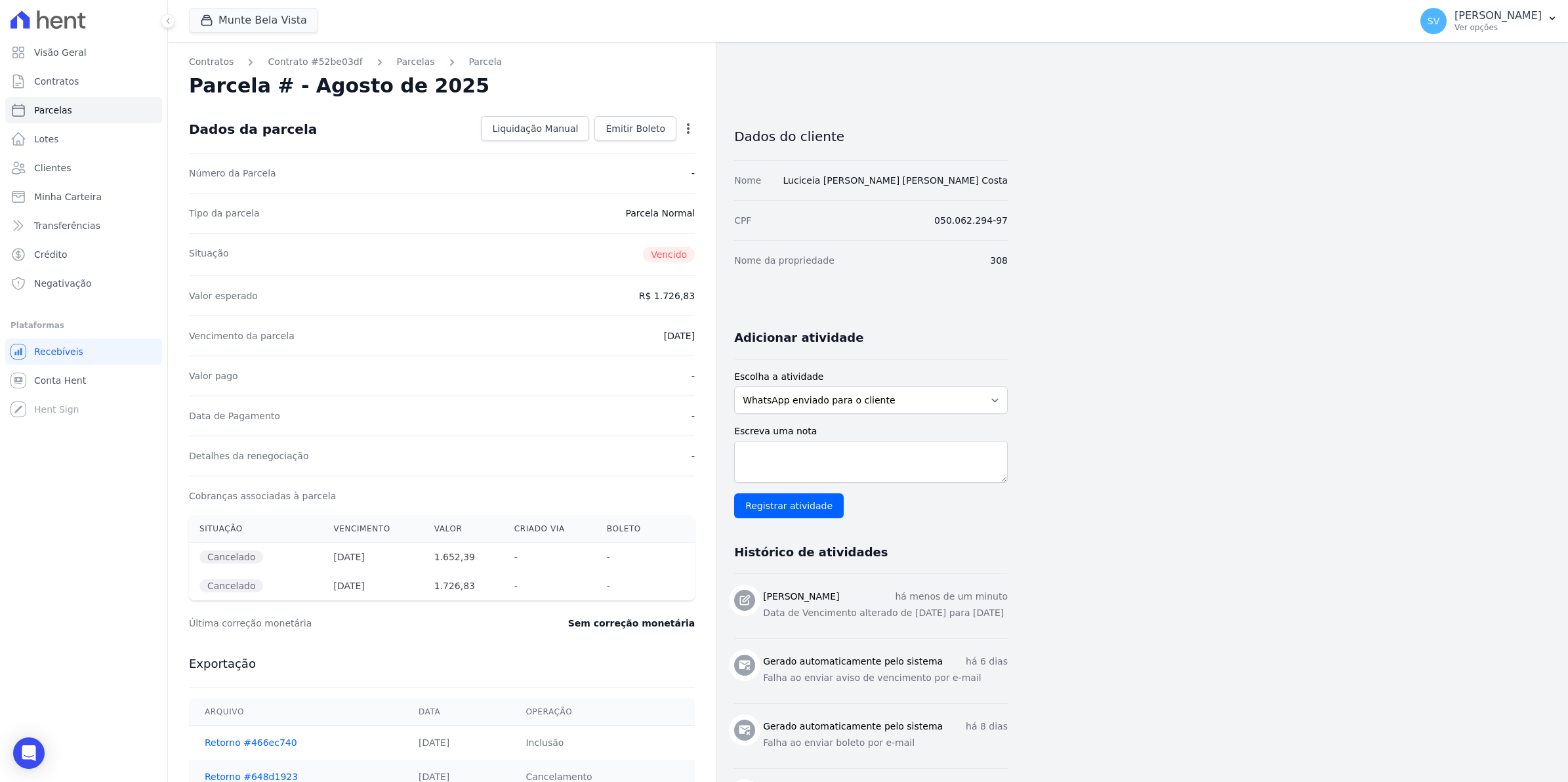
click at [565, 515] on div "Situação Vencimento Valor Criado via Boleto Cancelado 25/07/2025 1.652,39 - - C…" at bounding box center [441, 559] width 547 height 96
click at [511, 314] on div "Valor esperado R$ 1.726,83" at bounding box center [442, 295] width 506 height 40
click at [47, 79] on span "Contratos" at bounding box center [56, 82] width 45 height 13
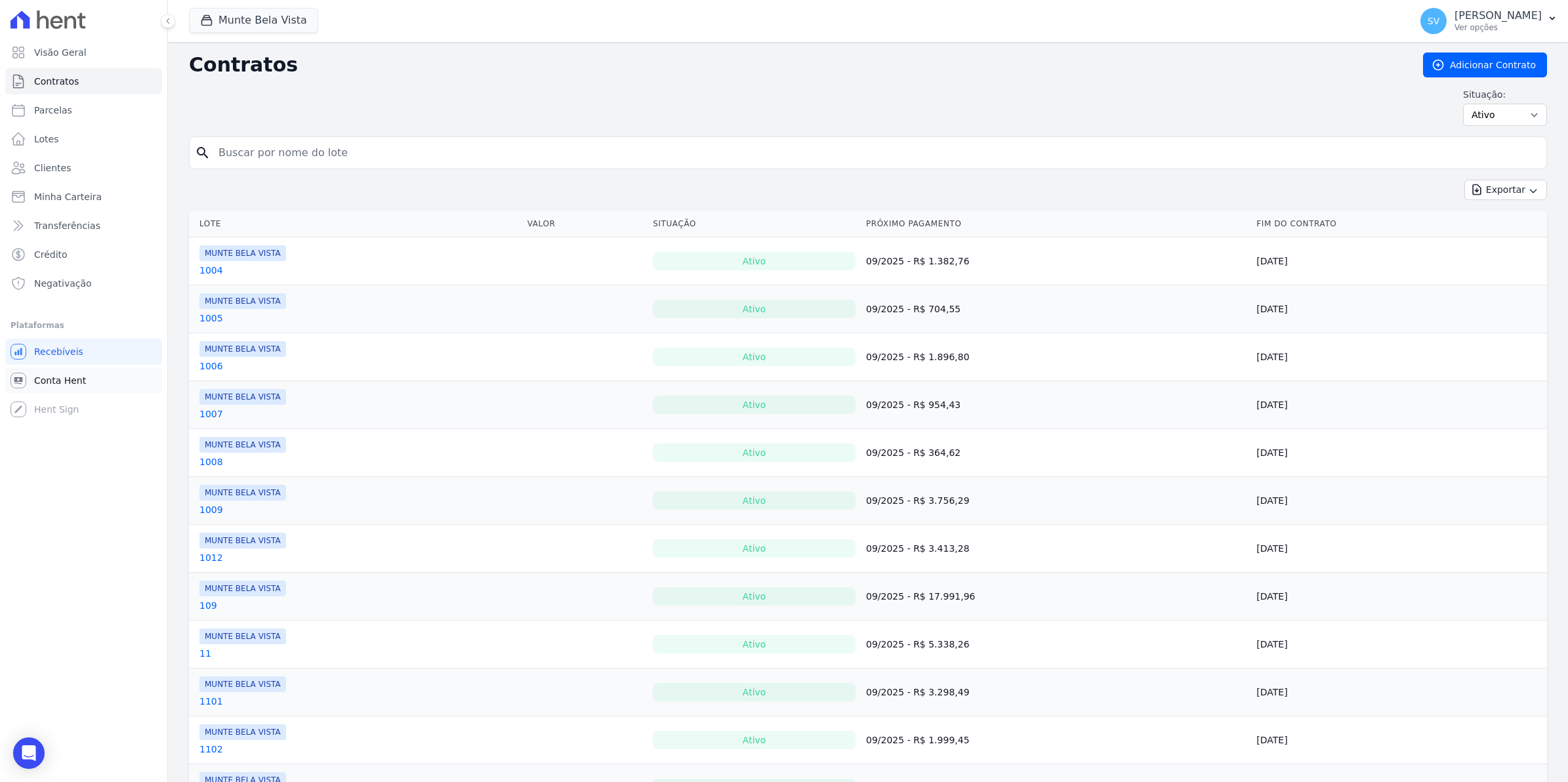
click at [59, 389] on link "Conta Hent" at bounding box center [83, 381] width 157 height 26
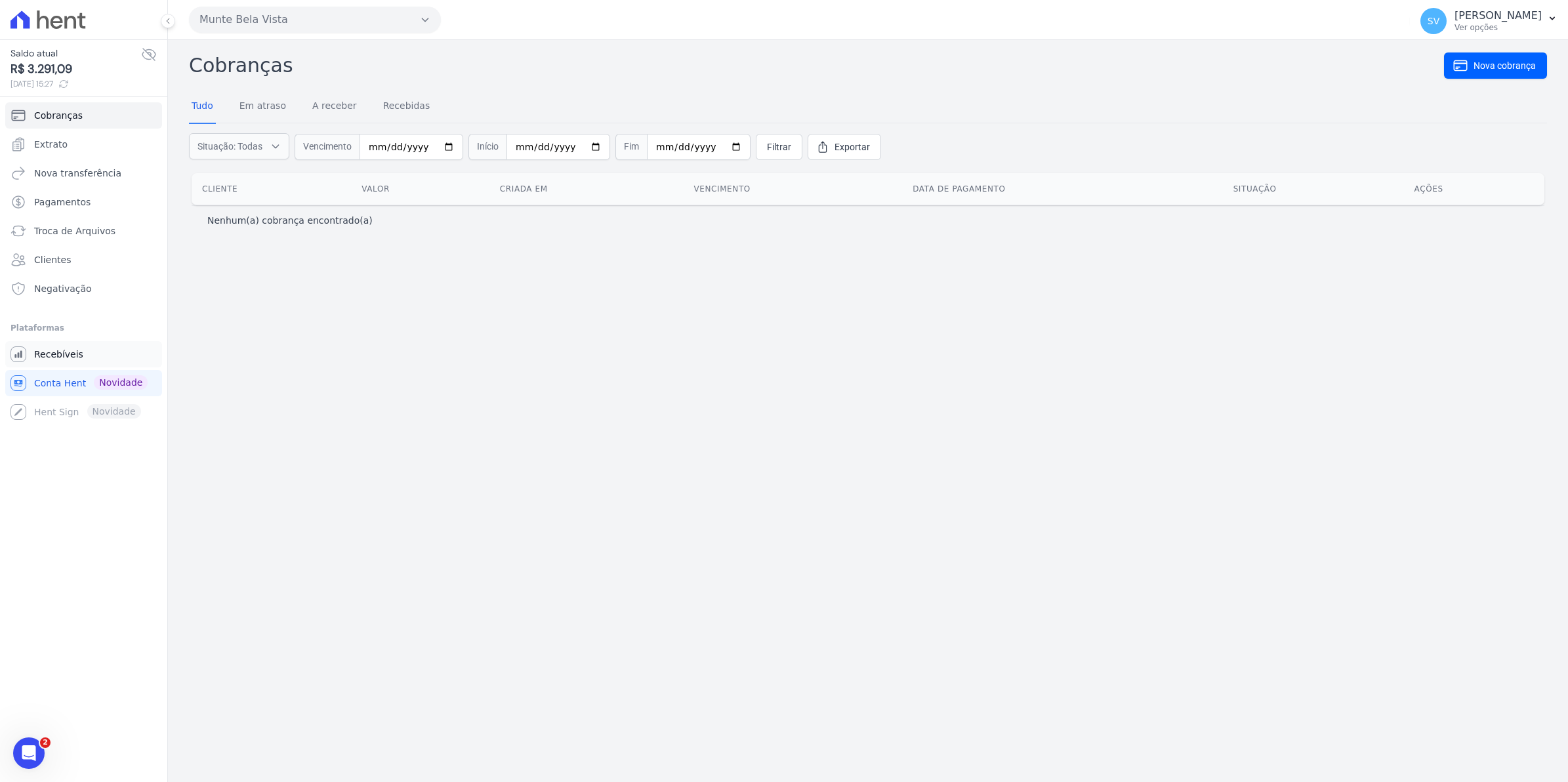
click at [67, 356] on span "Recebíveis" at bounding box center [58, 354] width 49 height 13
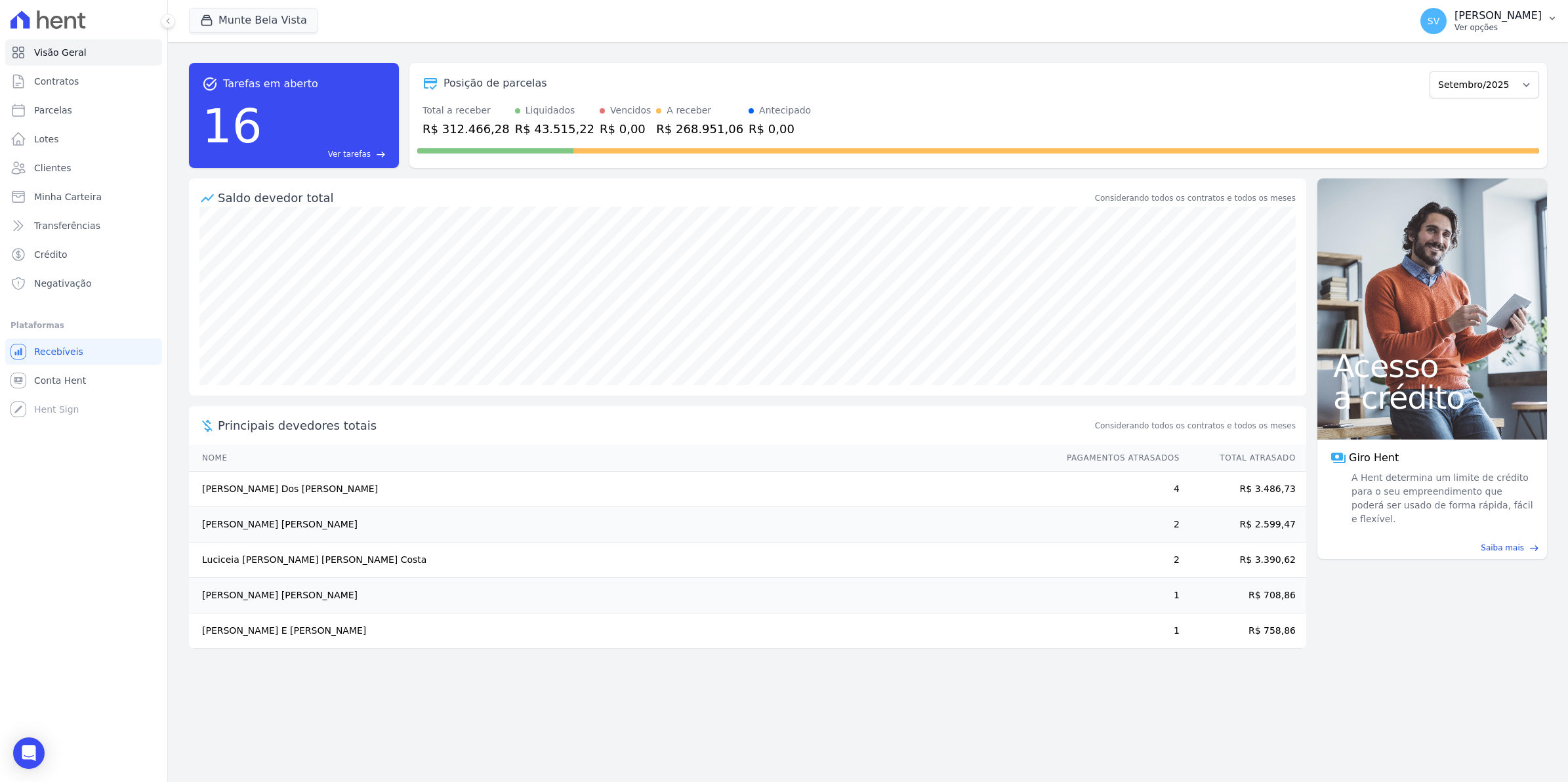
click at [1441, 25] on span "SV" at bounding box center [1433, 21] width 26 height 26
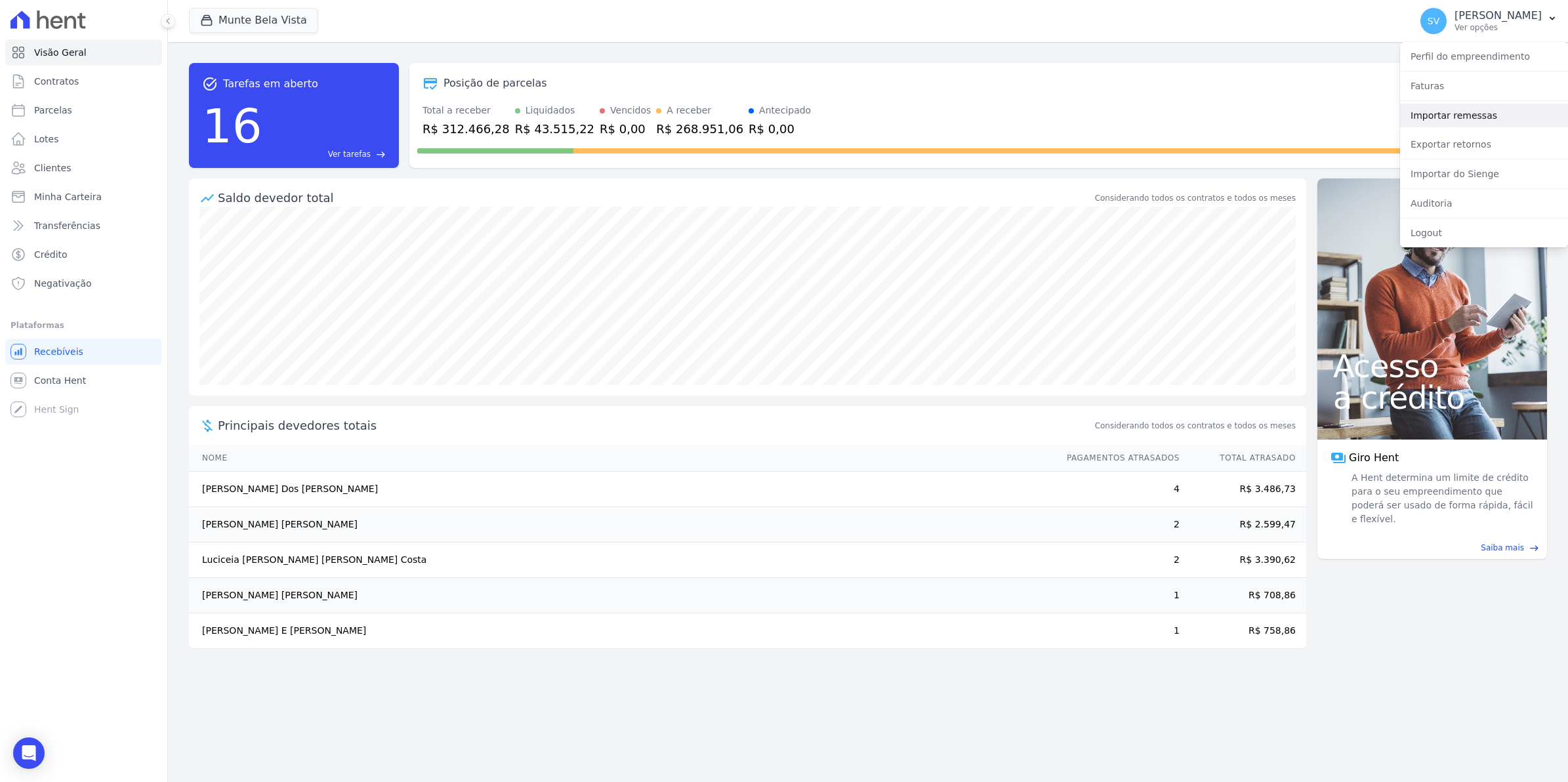
click at [1459, 117] on link "Importar remessas" at bounding box center [1484, 115] width 168 height 23
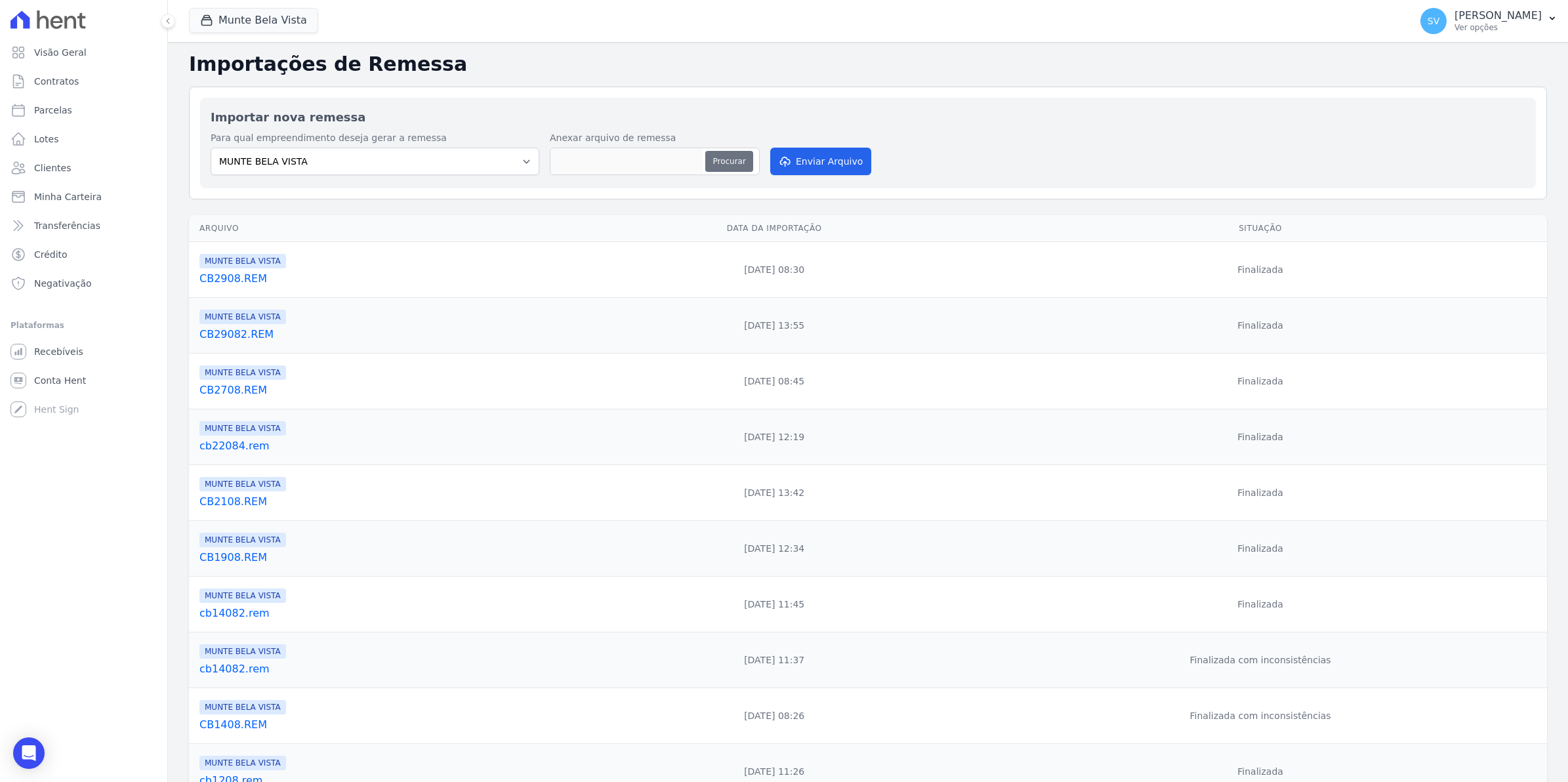
click at [729, 162] on button "Procurar" at bounding box center [728, 161] width 47 height 21
type input "cb0309.rem"
click at [820, 165] on button "Enviar Arquivo" at bounding box center [821, 160] width 101 height 27
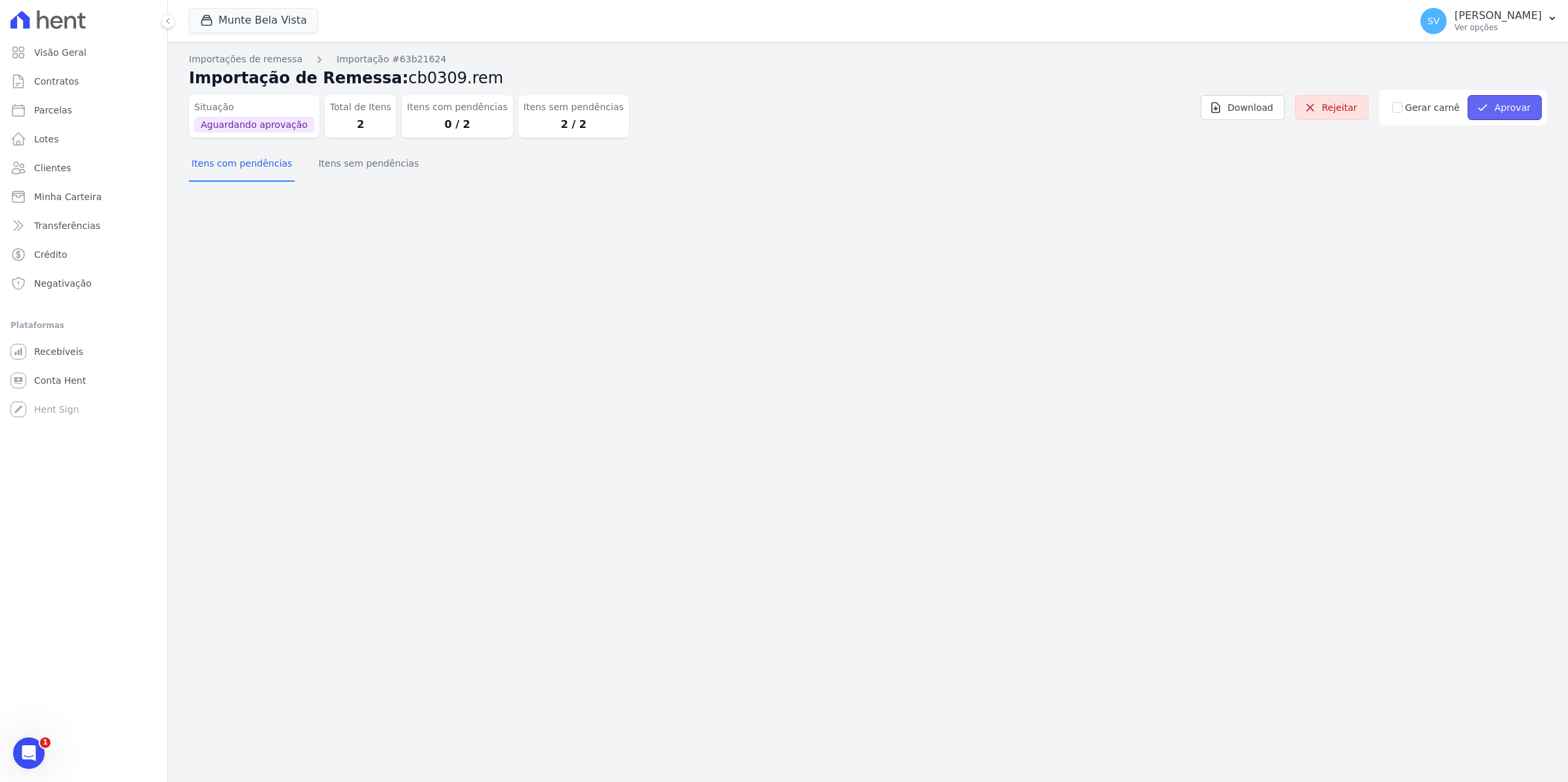
click at [1516, 116] on button "Aprovar" at bounding box center [1504, 107] width 74 height 25
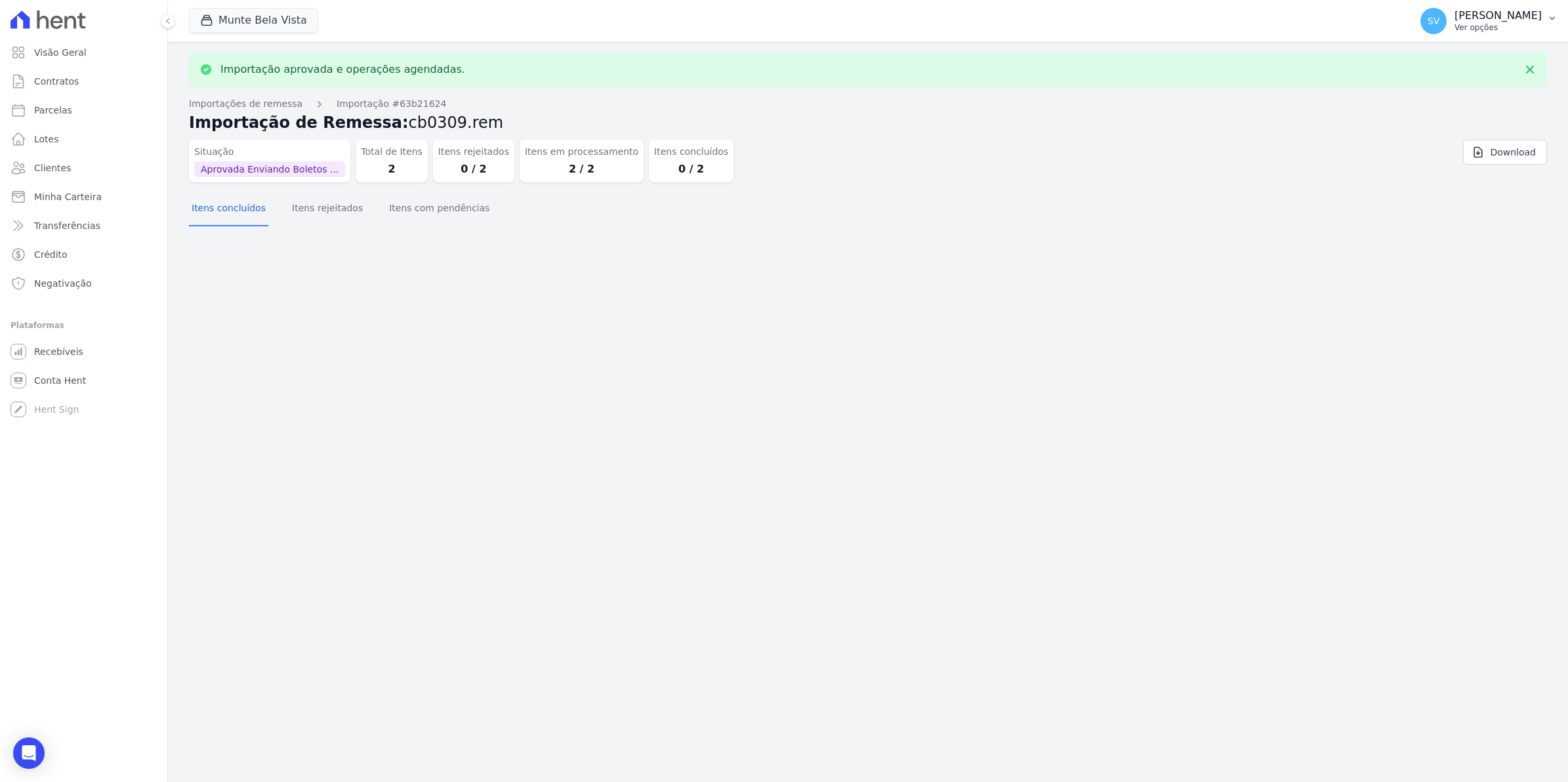
click at [1440, 23] on span "SV" at bounding box center [1433, 21] width 12 height 9
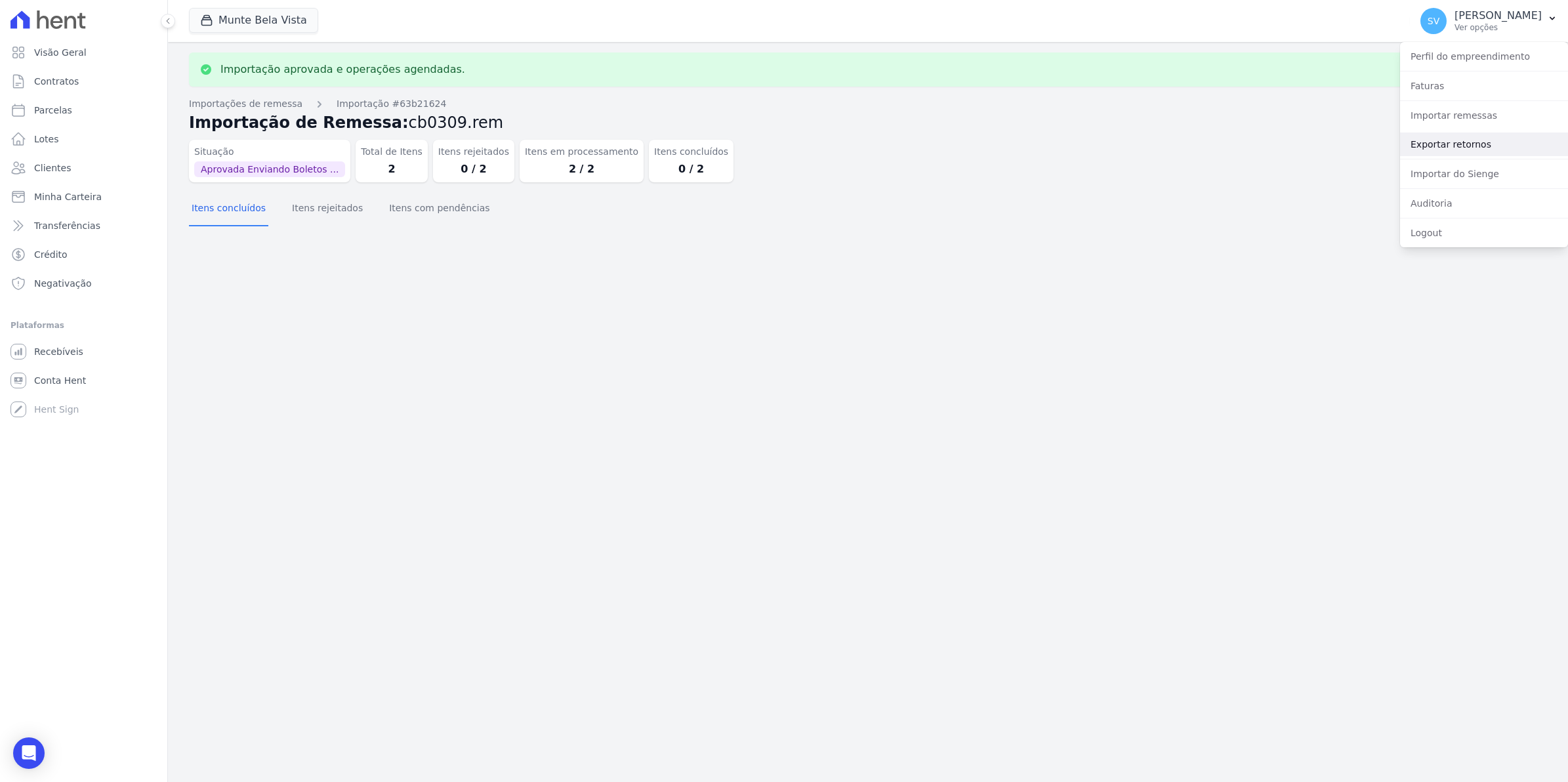
click at [1437, 146] on link "Exportar retornos" at bounding box center [1484, 143] width 168 height 23
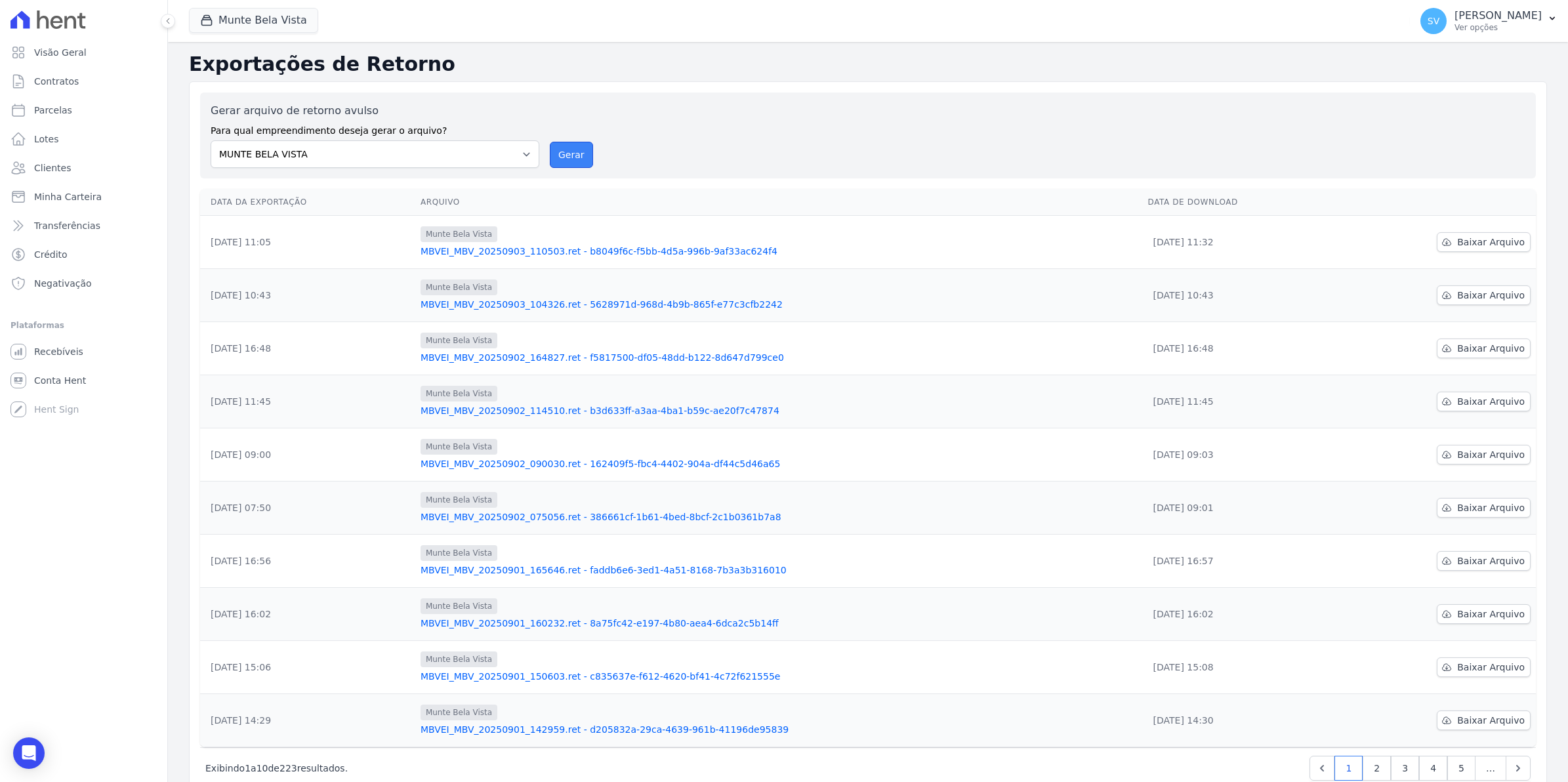
click at [550, 157] on button "Gerar" at bounding box center [572, 155] width 43 height 26
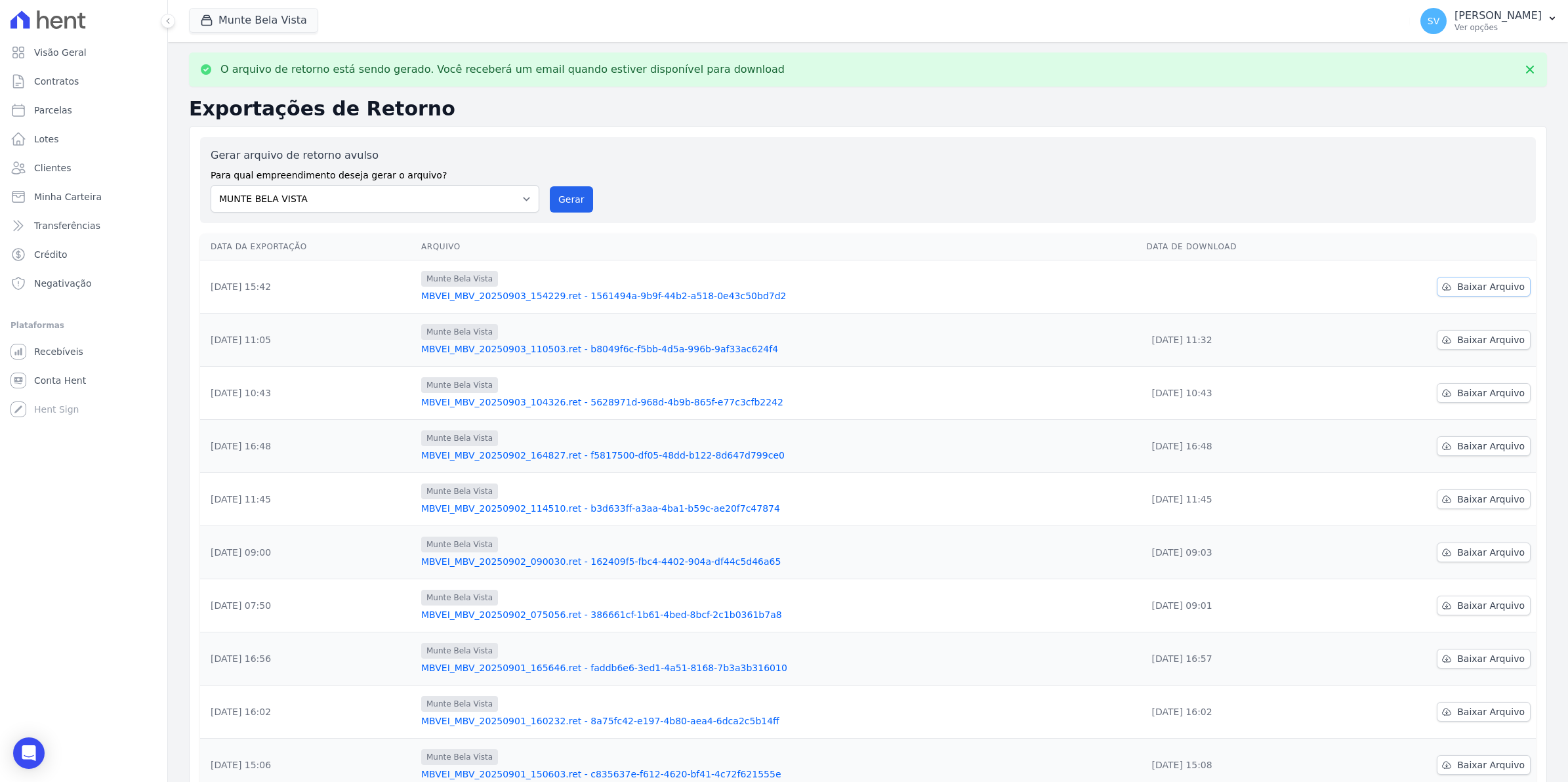
click at [1481, 289] on span "Baixar Arquivo" at bounding box center [1490, 287] width 67 height 13
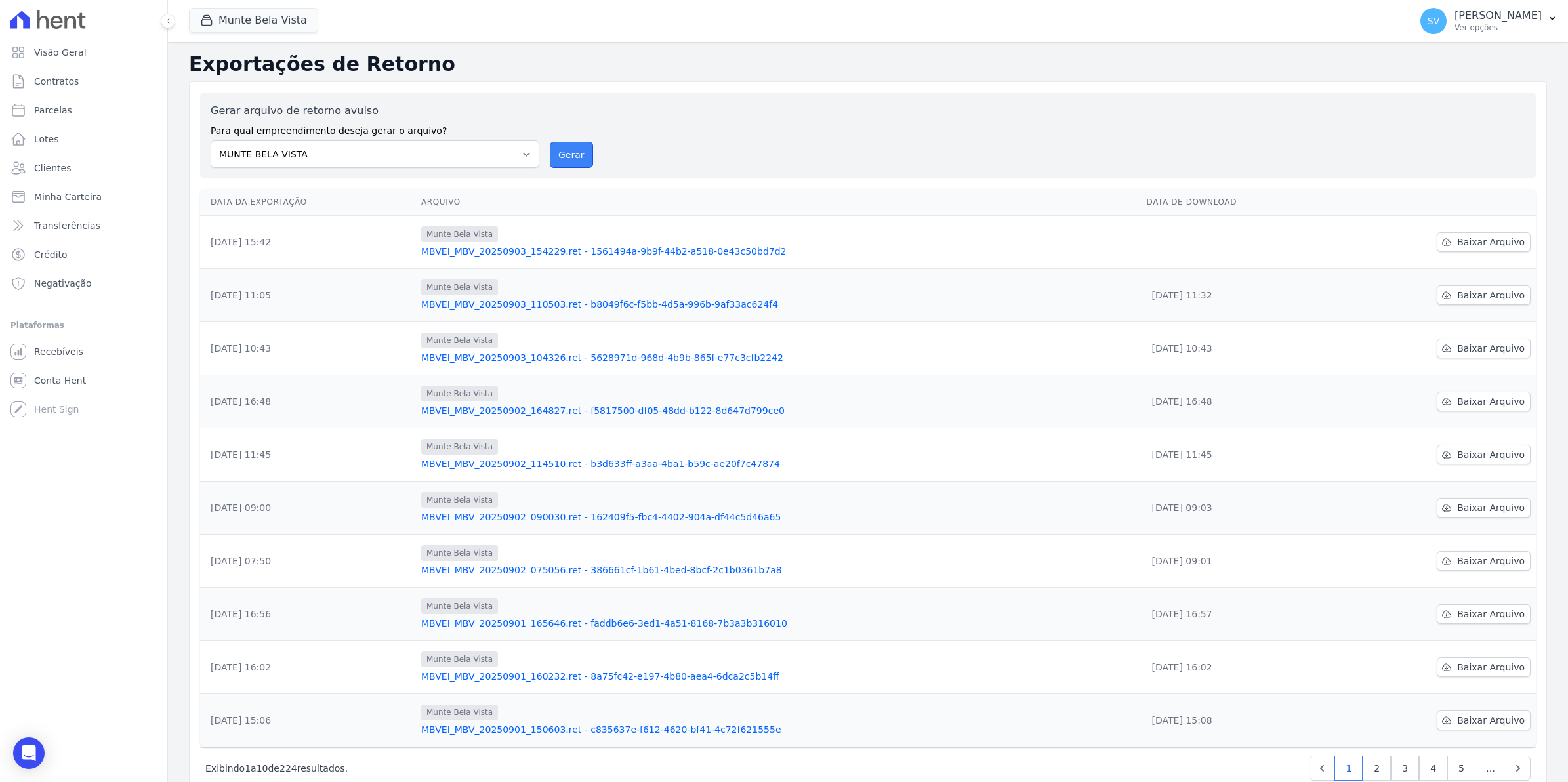
click at [560, 152] on button "Gerar" at bounding box center [572, 155] width 43 height 26
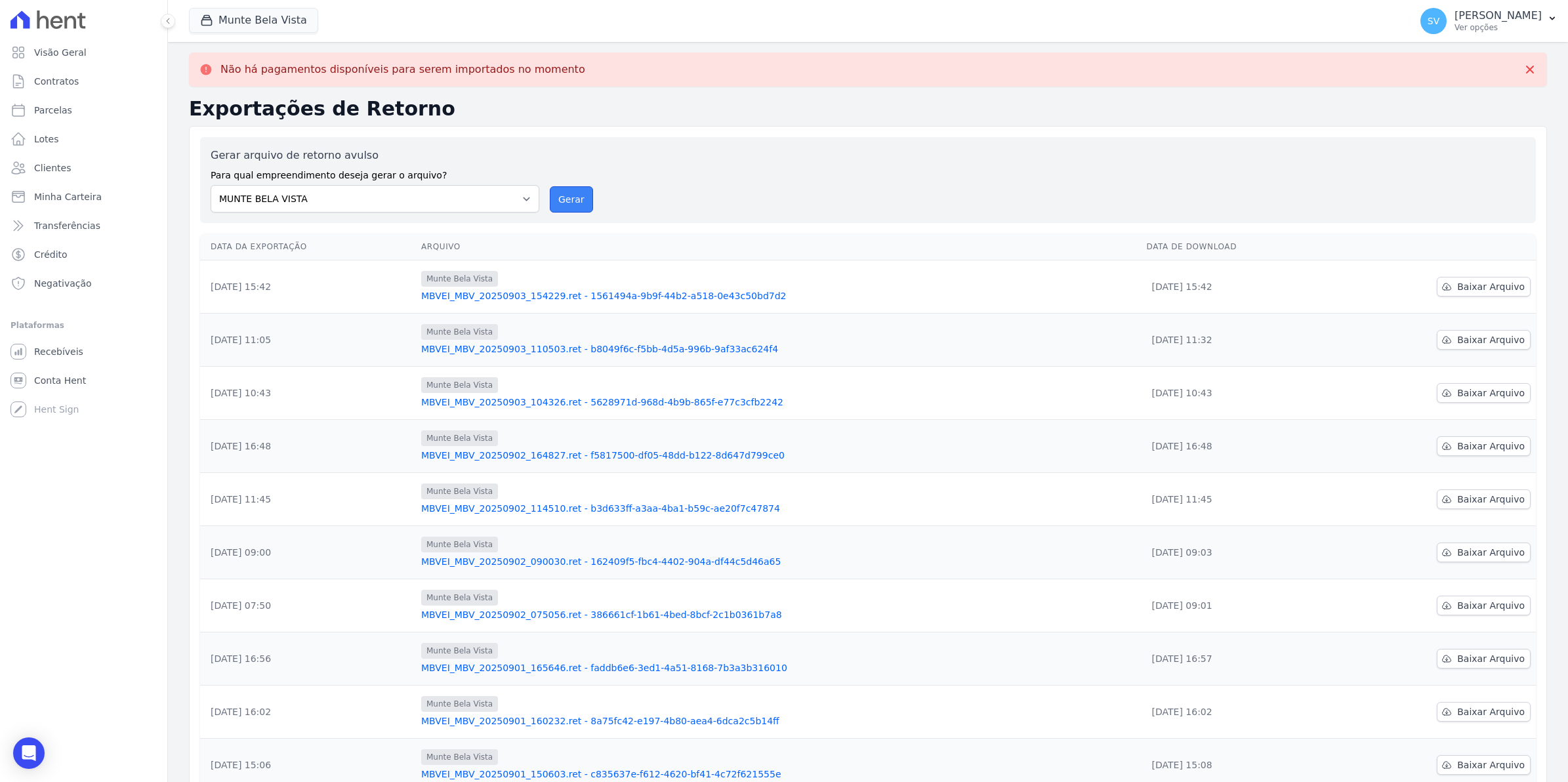
click at [573, 194] on button "Gerar" at bounding box center [572, 200] width 43 height 26
click at [40, 112] on span "Parcelas" at bounding box center [52, 111] width 38 height 13
select select
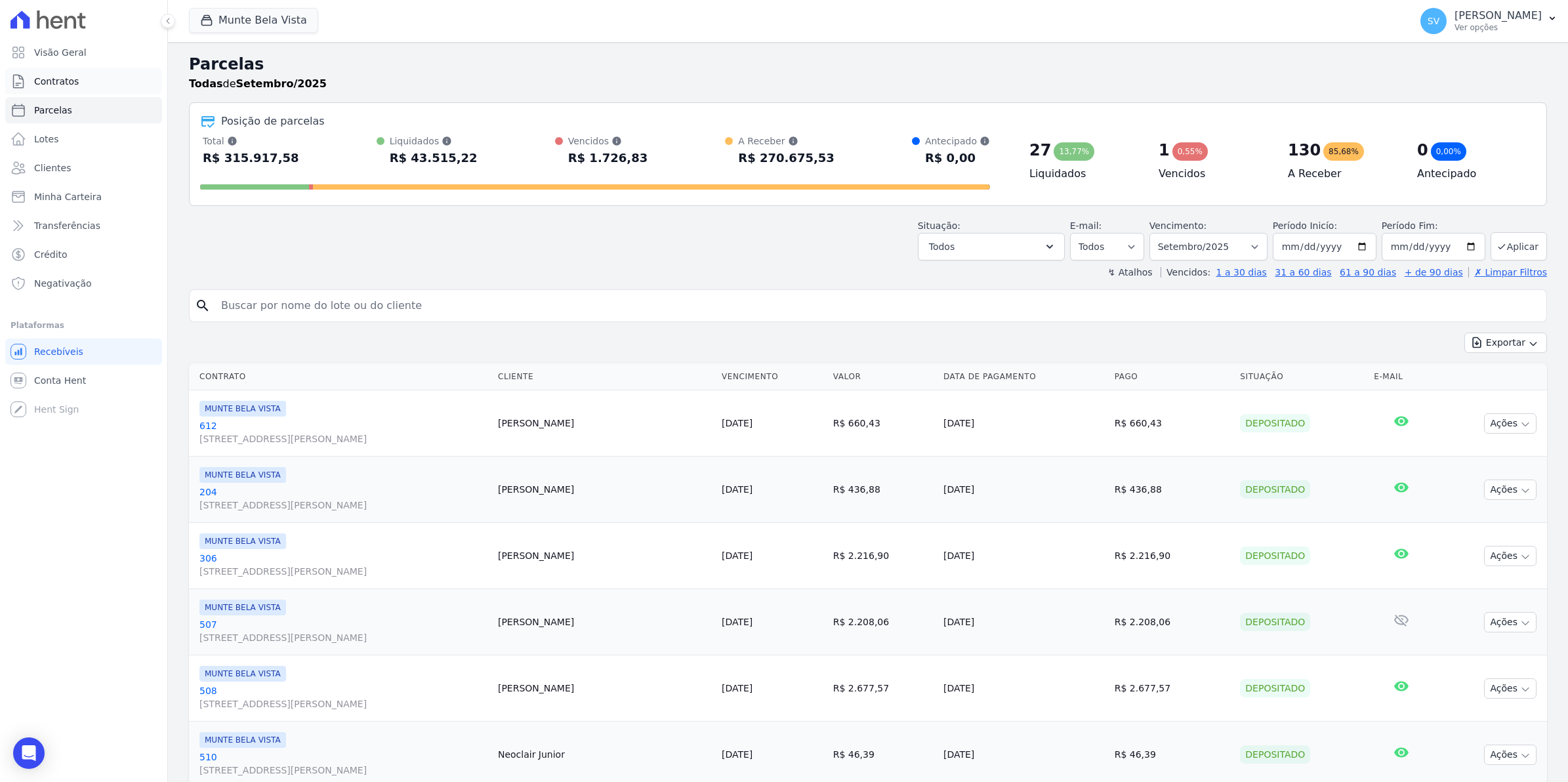
click at [61, 82] on span "Contratos" at bounding box center [56, 82] width 45 height 13
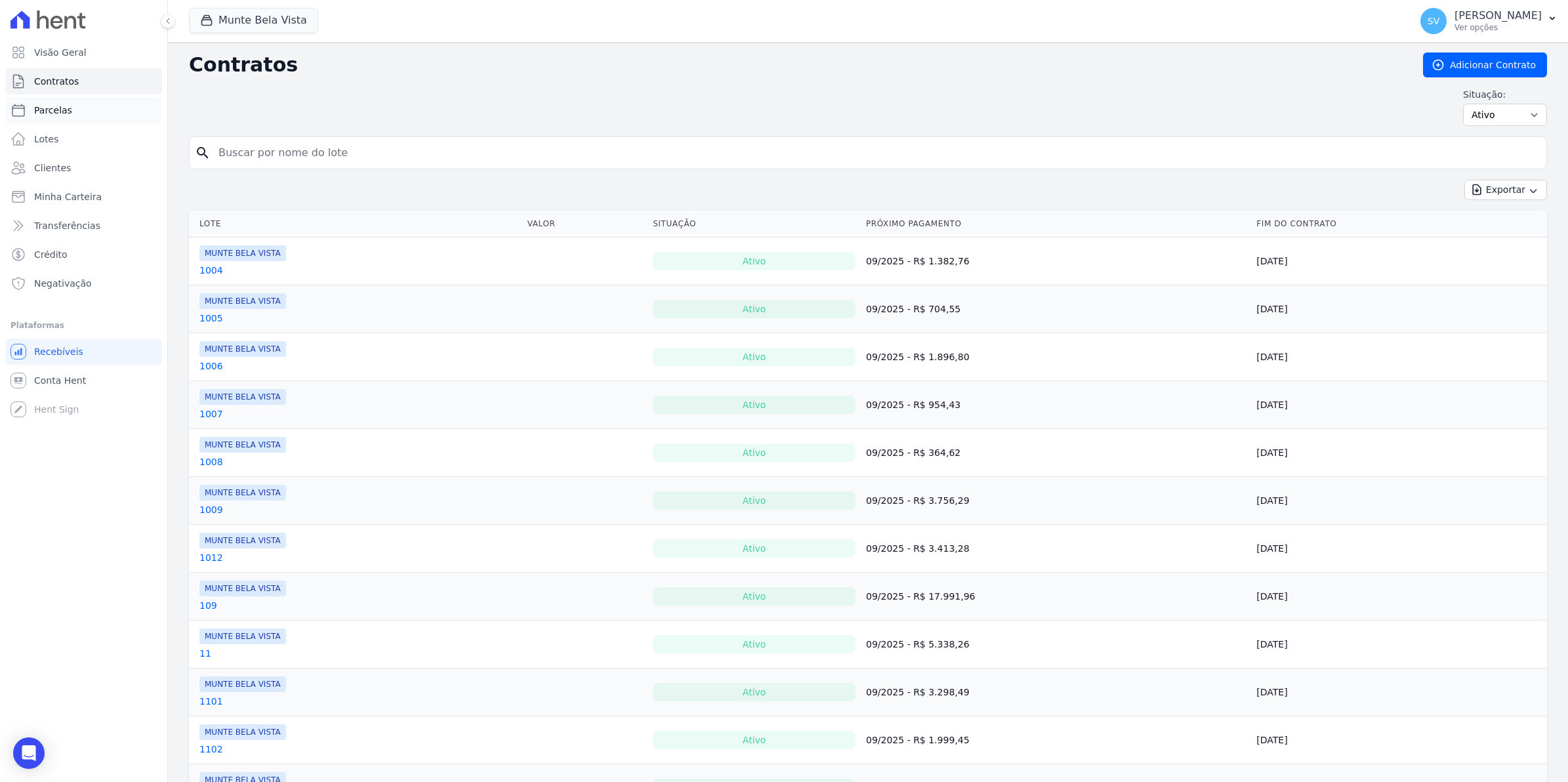
click at [57, 113] on span "Parcelas" at bounding box center [52, 111] width 38 height 13
select select
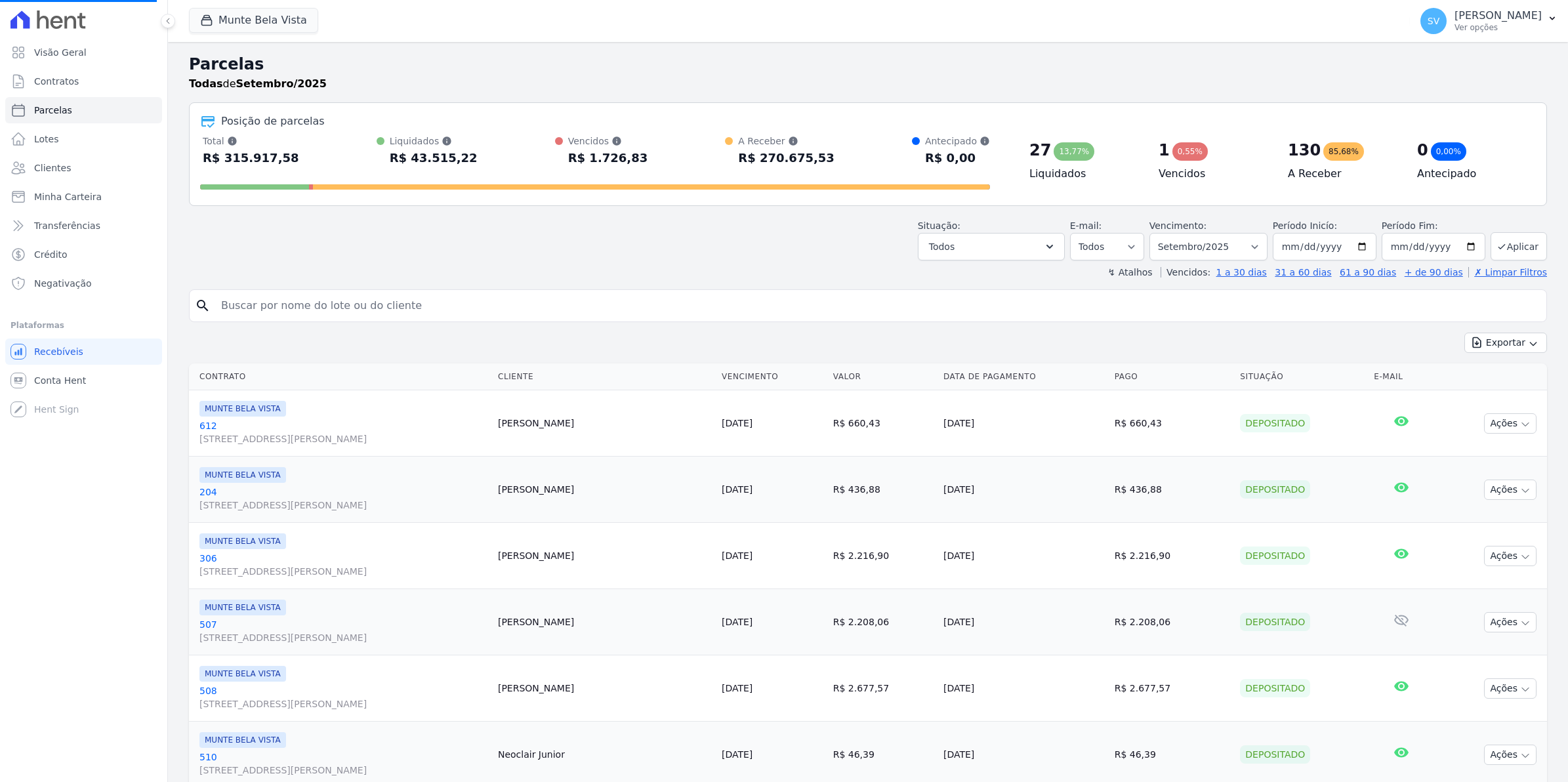
click at [275, 311] on input "search" at bounding box center [876, 306] width 1328 height 26
select select
click at [275, 311] on input "search" at bounding box center [876, 306] width 1328 height 26
type input "LUCI"
select select
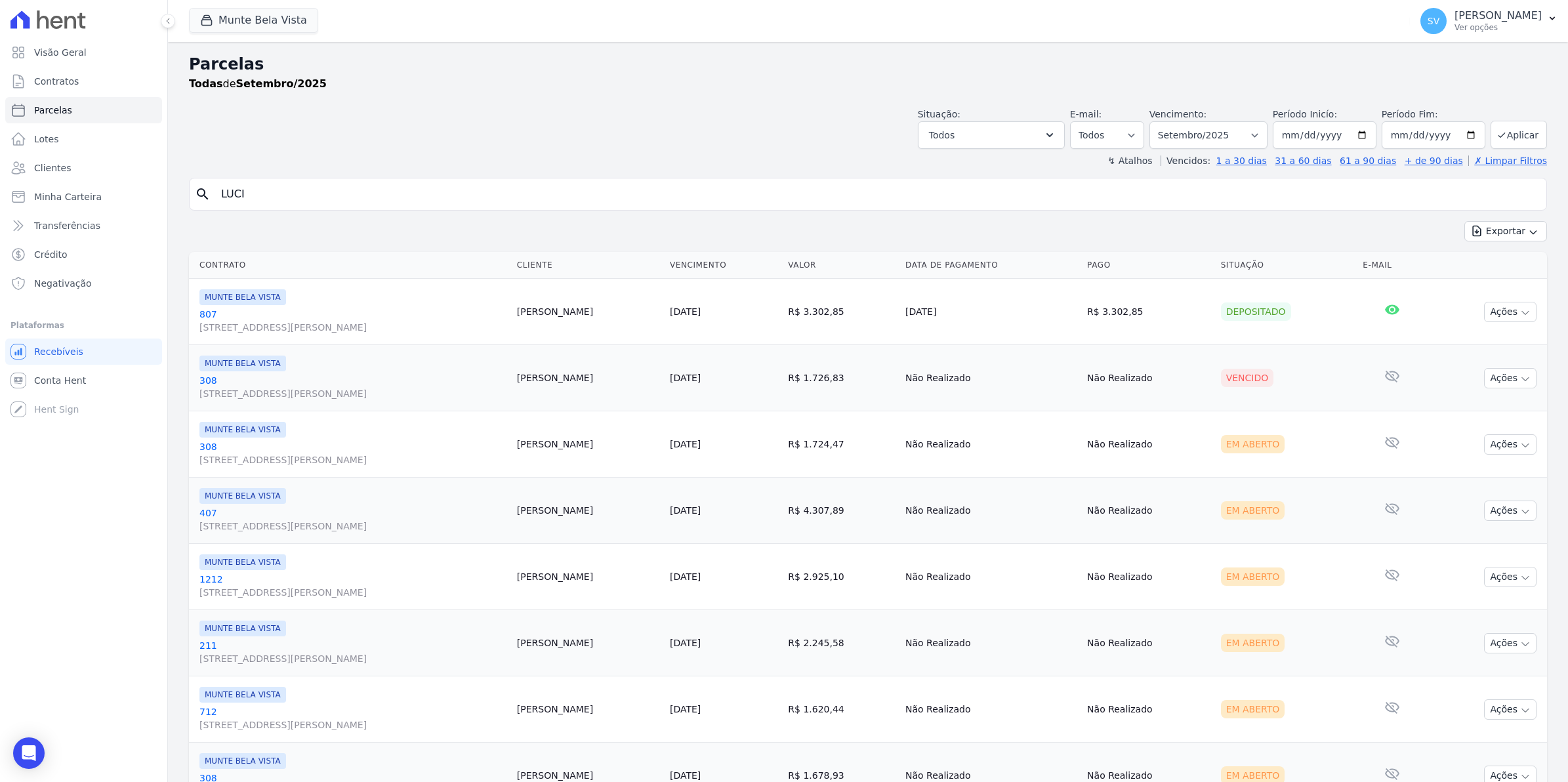
click at [355, 193] on input "LUCI" at bounding box center [876, 194] width 1328 height 26
type input "L"
type input "308"
select select
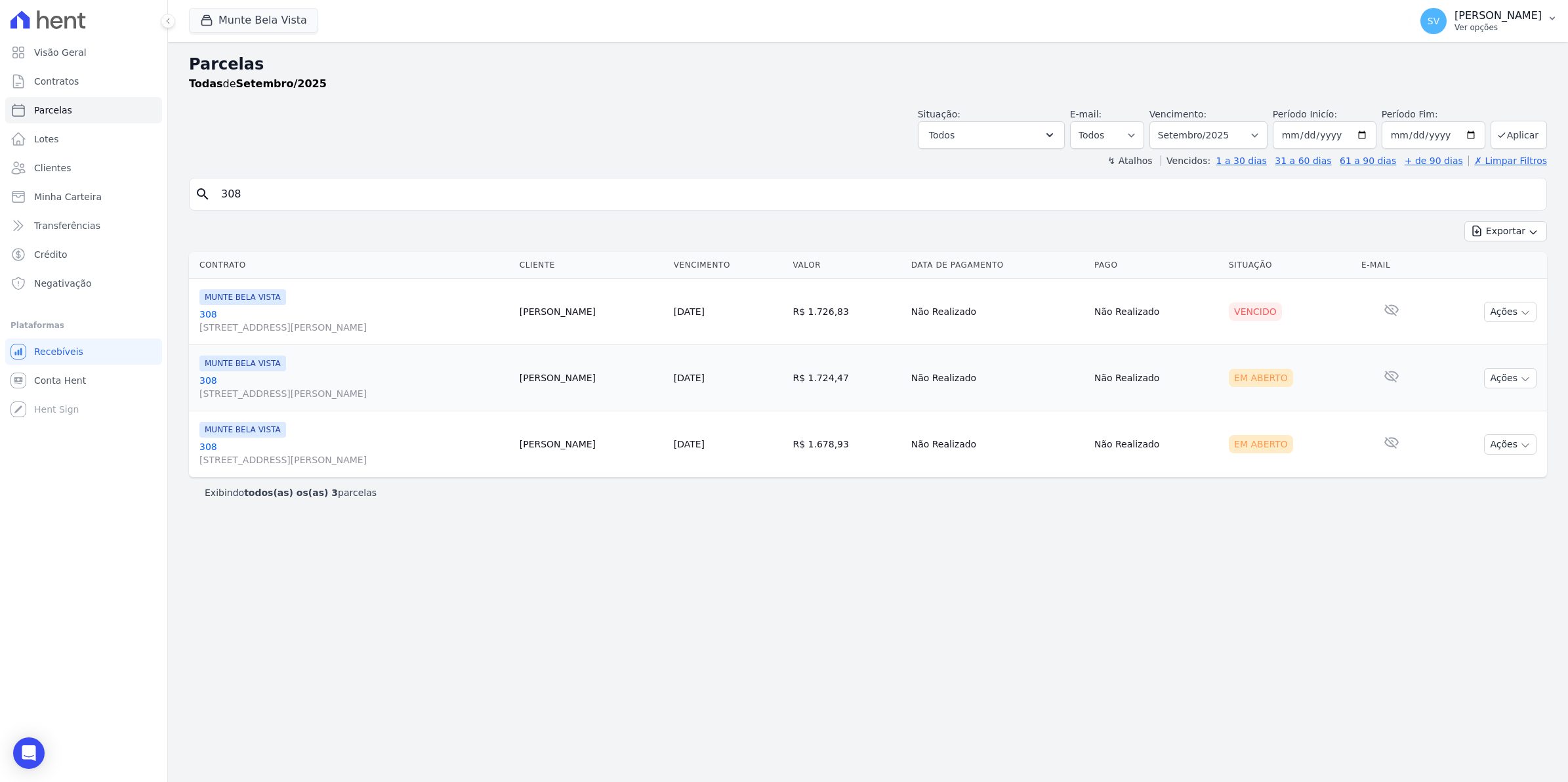
click at [1446, 32] on span "SV" at bounding box center [1433, 21] width 26 height 26
drag, startPoint x: 1441, startPoint y: 54, endPoint x: 425, endPoint y: 579, distance: 1143.6
click at [882, 624] on div "Parcelas Todas de Setembro/2025 Situação: Agendado Em Aberto Pago Processando C…" at bounding box center [868, 412] width 1400 height 740
click at [1446, 26] on span "SV" at bounding box center [1433, 21] width 26 height 26
click at [1441, 144] on link "Exportar retornos" at bounding box center [1484, 143] width 168 height 23
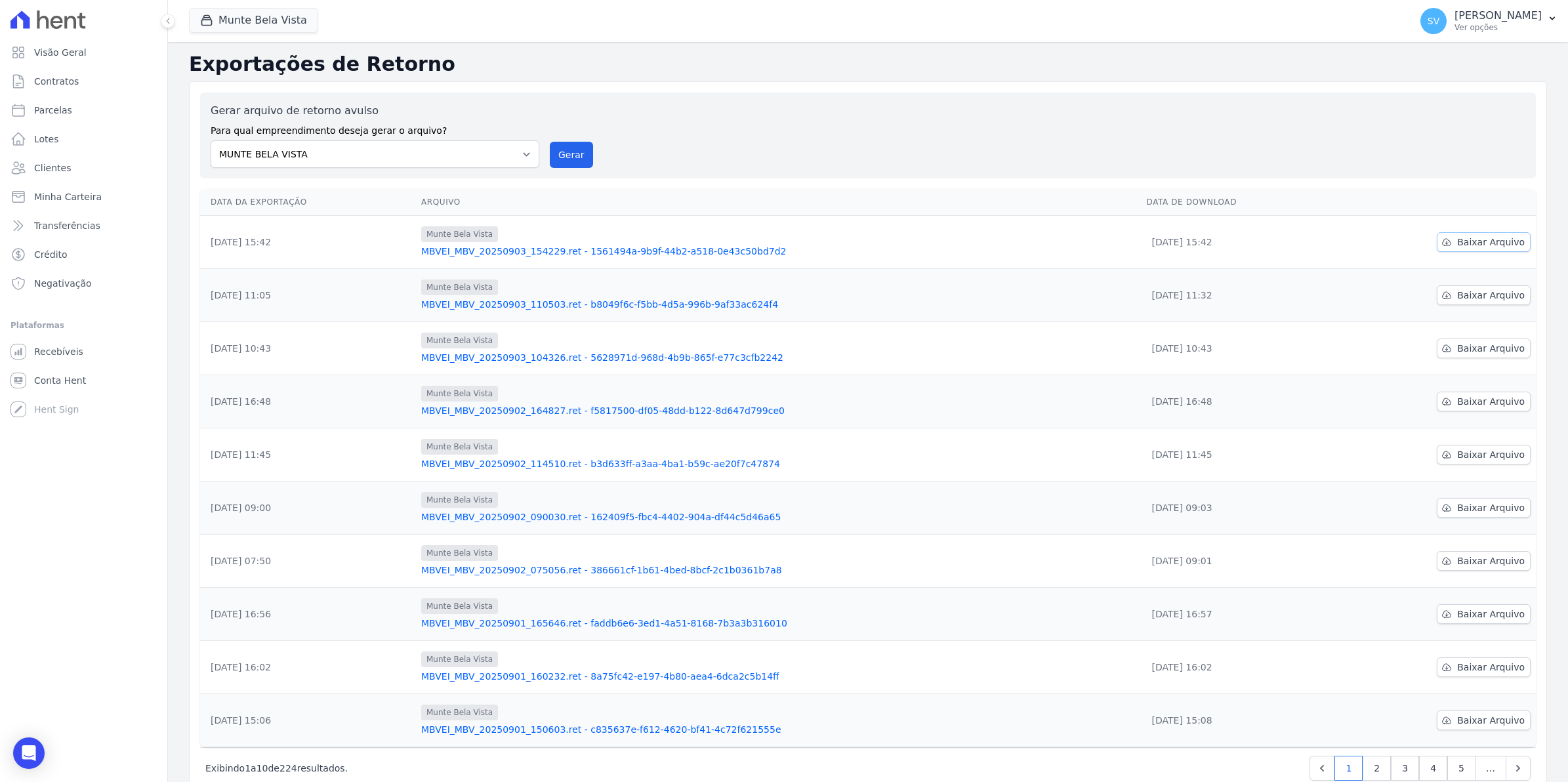
click at [1486, 238] on span "Baixar Arquivo" at bounding box center [1490, 242] width 67 height 13
drag, startPoint x: 1014, startPoint y: 143, endPoint x: 777, endPoint y: 106, distance: 239.9
click at [1012, 143] on div "Gerar arquivo de retorno avulso Para qual empreendimento deseja gerar o arquivo…" at bounding box center [868, 135] width 1315 height 65
click at [559, 152] on button "Gerar" at bounding box center [572, 155] width 43 height 26
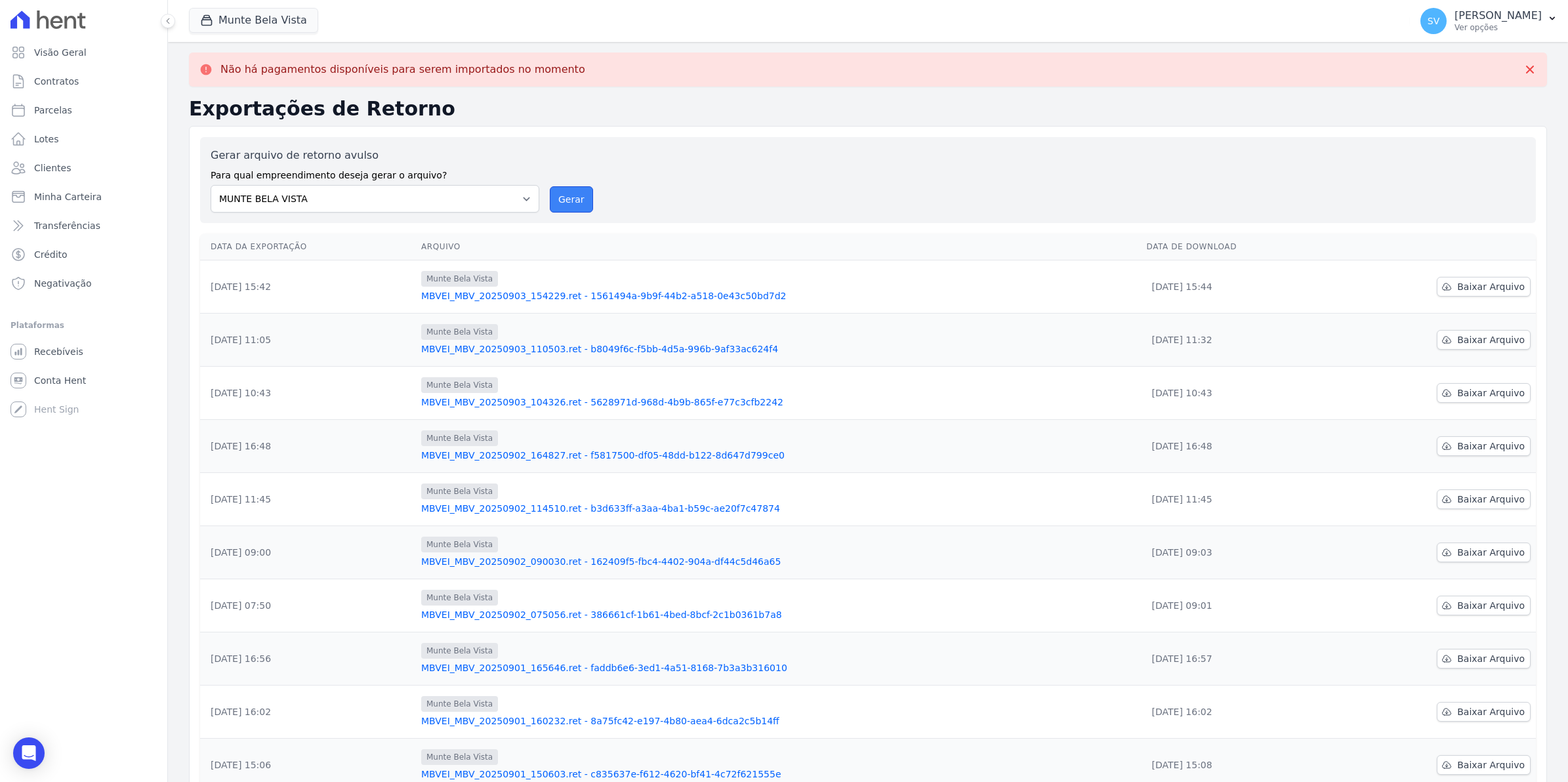
click at [572, 197] on button "Gerar" at bounding box center [572, 200] width 43 height 26
click at [566, 193] on button "Gerar" at bounding box center [572, 200] width 43 height 26
click at [53, 80] on span "Contratos" at bounding box center [56, 82] width 45 height 13
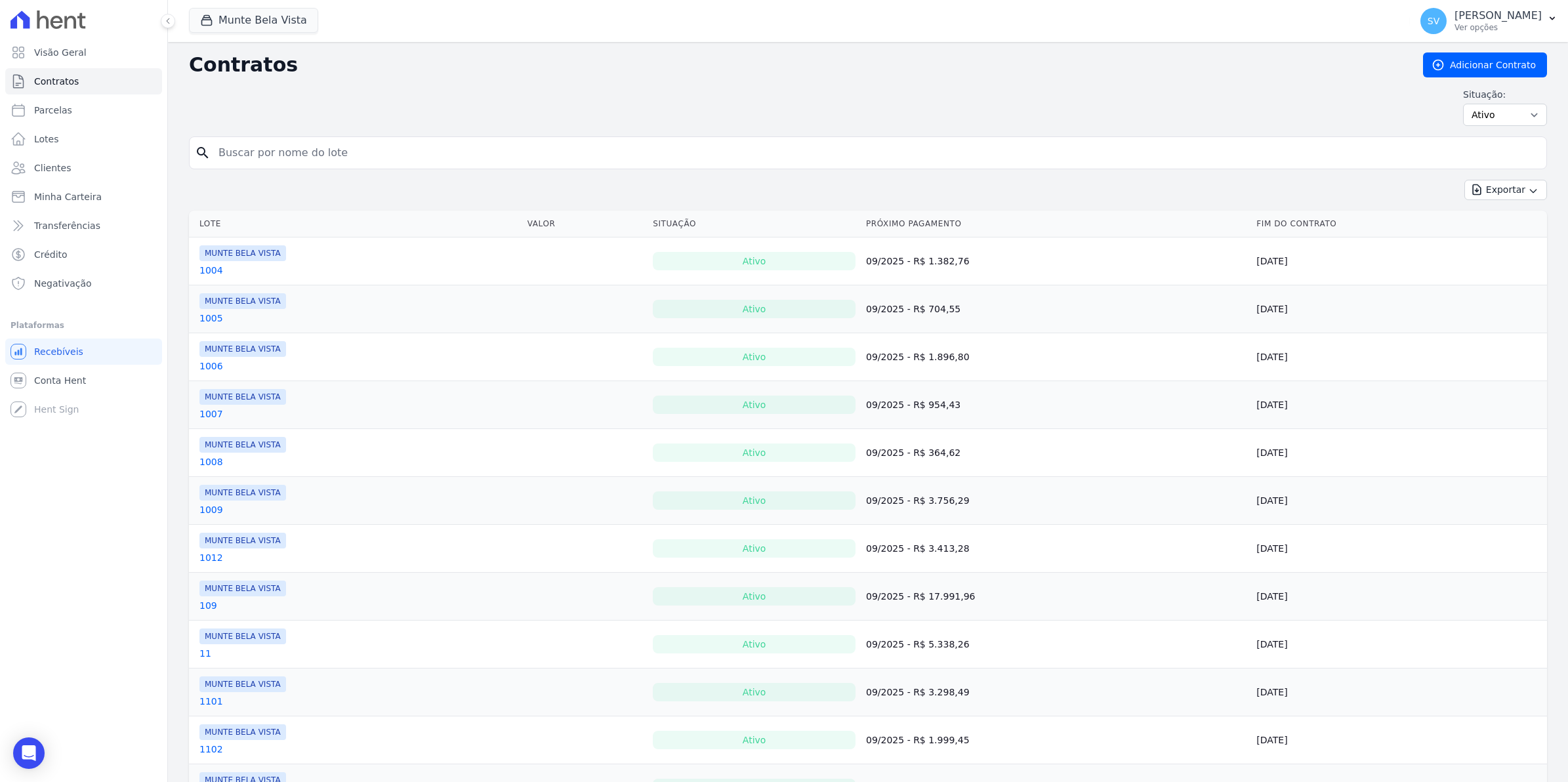
click at [289, 158] on input "search" at bounding box center [875, 153] width 1330 height 26
type input "DENISE"
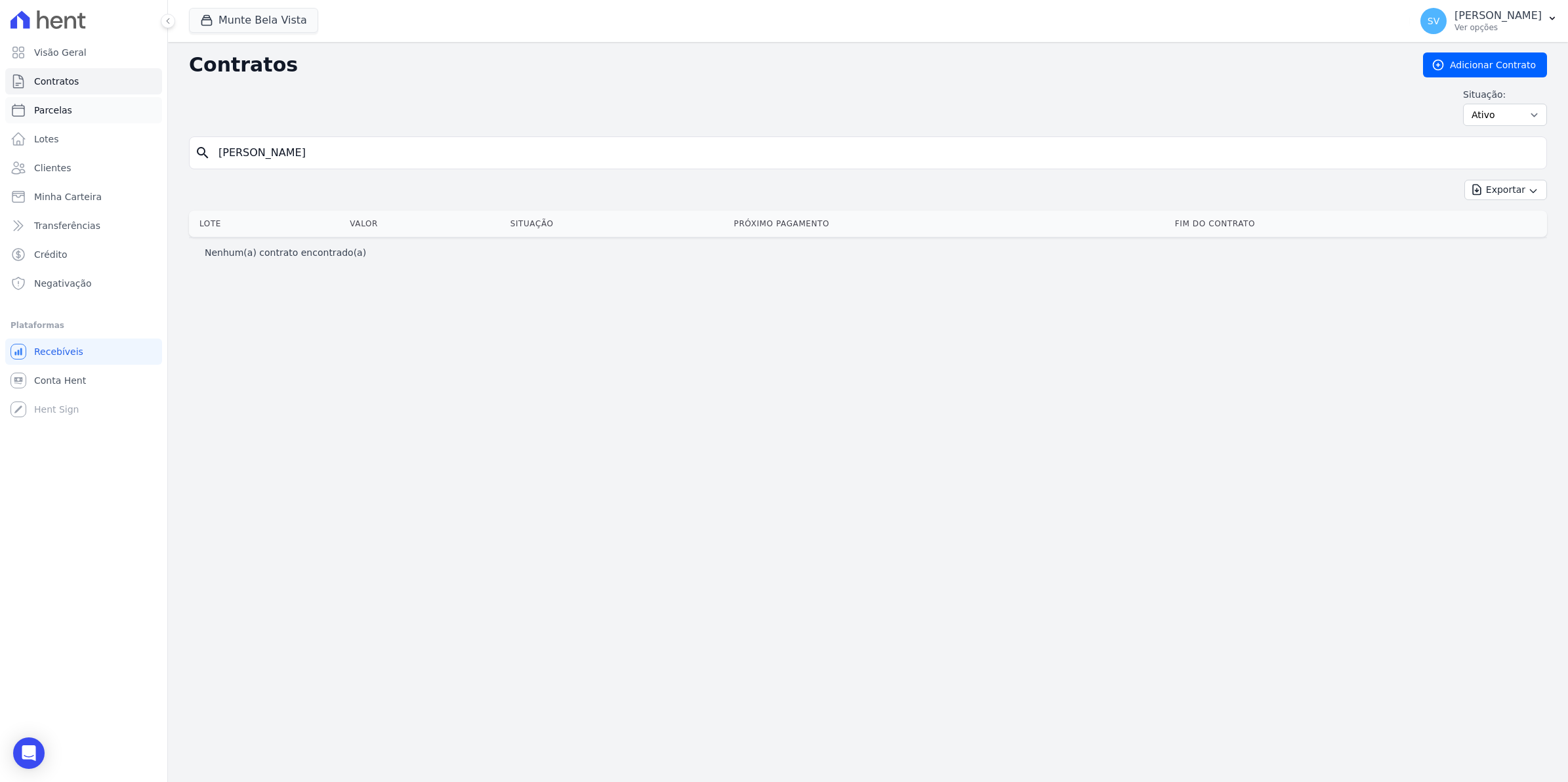
click at [63, 101] on link "Parcelas" at bounding box center [83, 111] width 157 height 26
select select
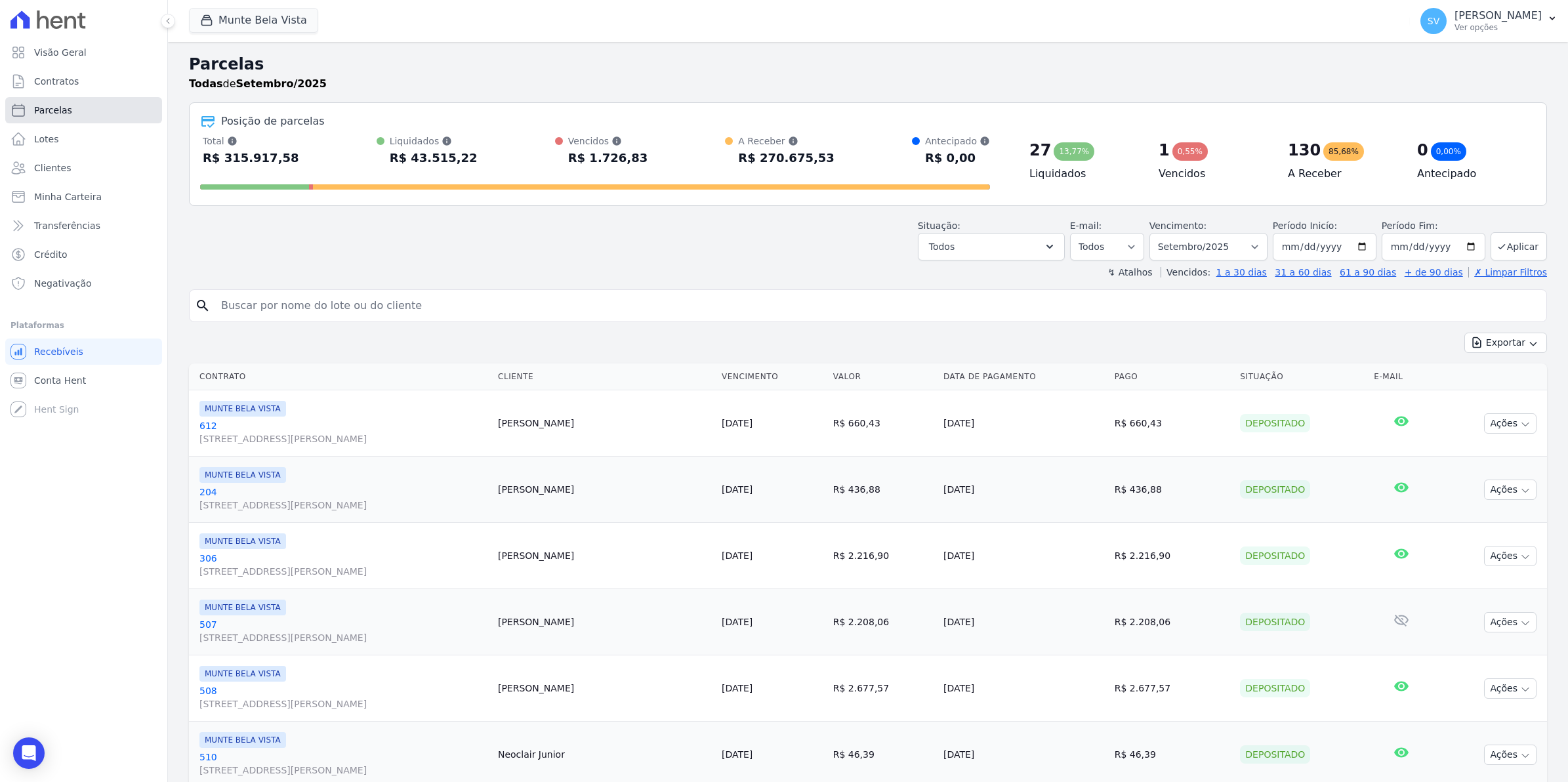
click at [54, 106] on span "Parcelas" at bounding box center [52, 111] width 38 height 13
click at [244, 303] on input "search" at bounding box center [876, 306] width 1328 height 26
select select
click at [244, 303] on input "search" at bounding box center [876, 306] width 1328 height 26
type input "DENISE"
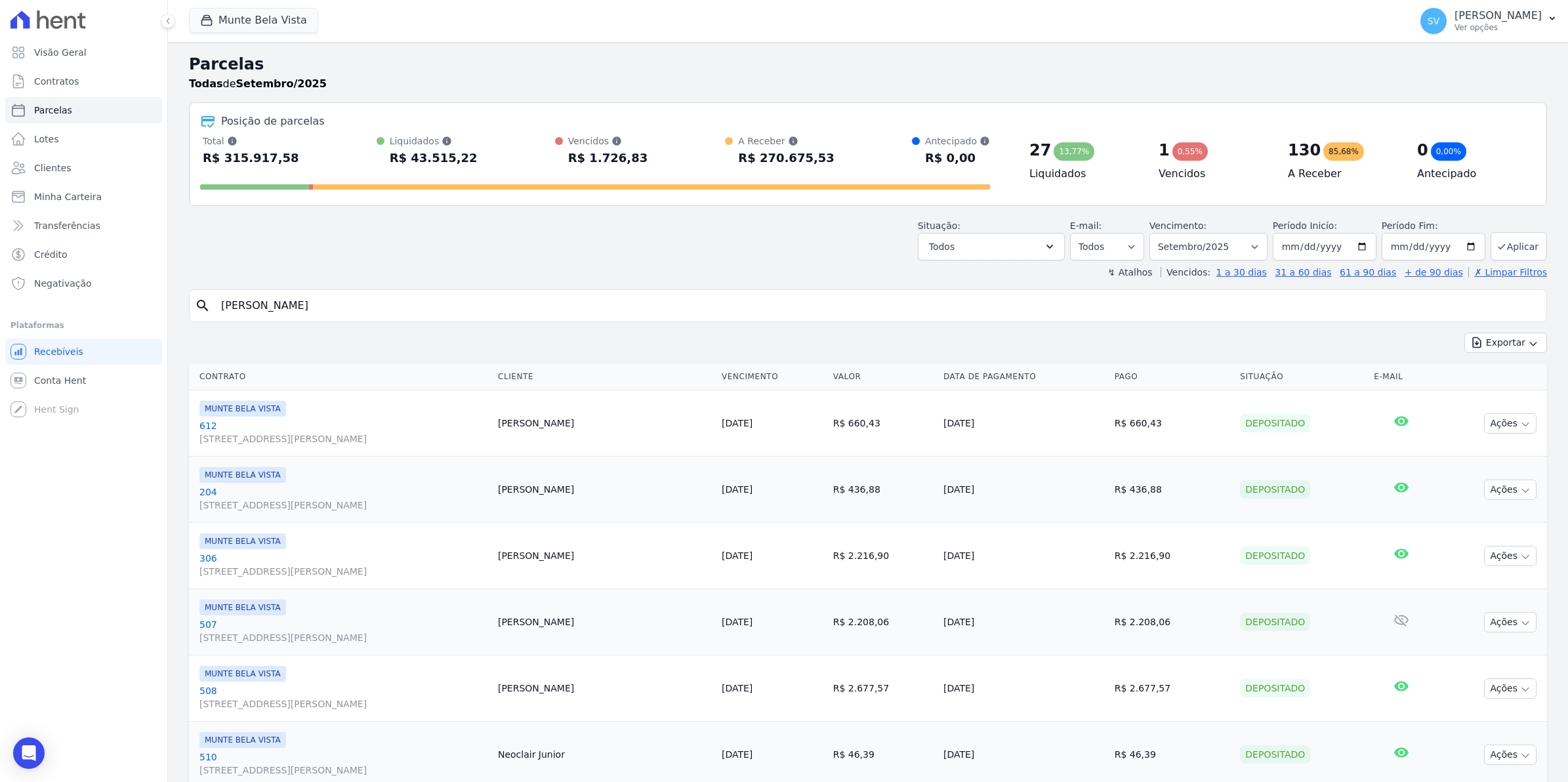
select select
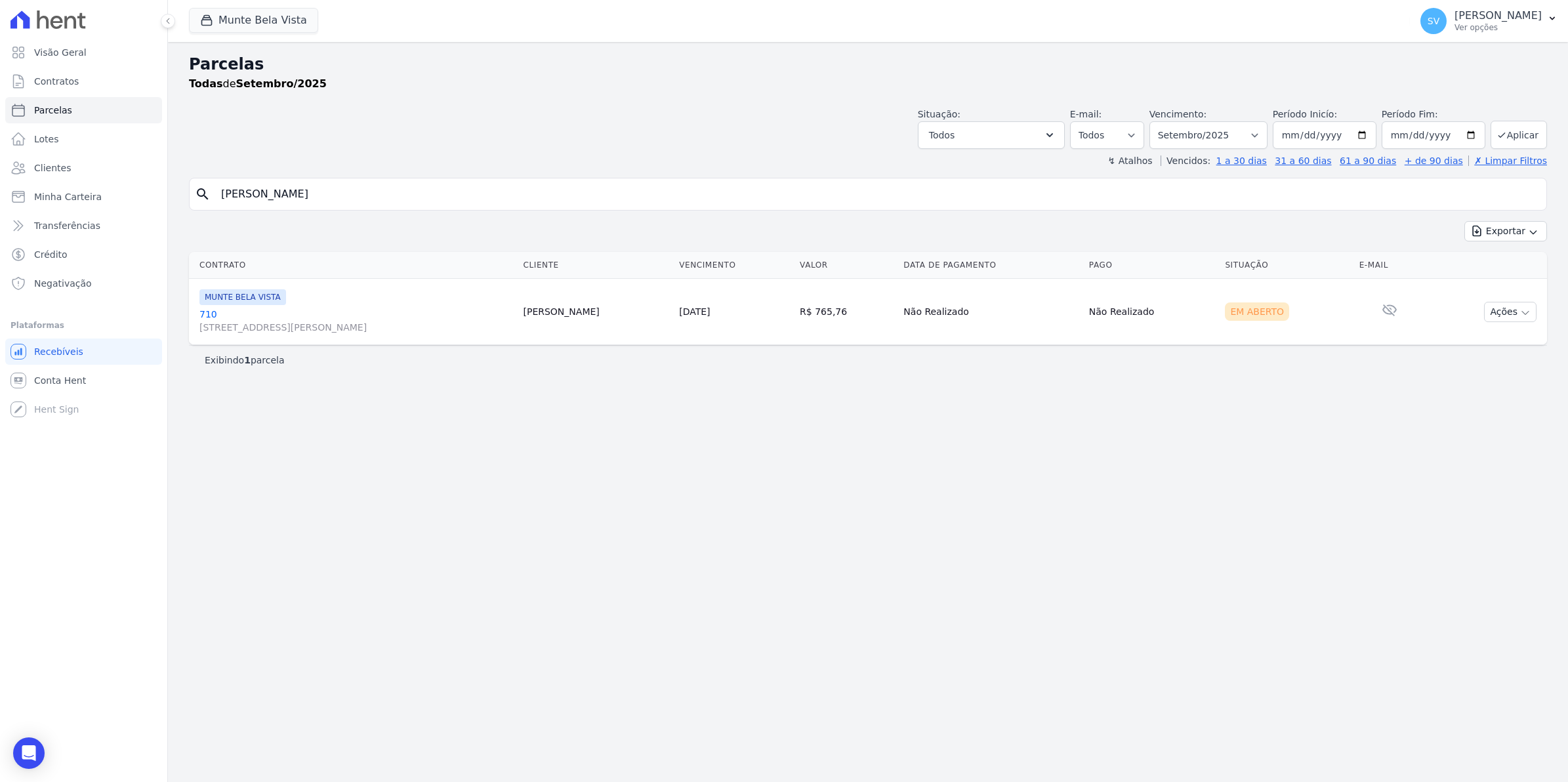
click at [203, 313] on link "710 Avenida Brigadeiro Faria Lima, 1306, 4 andar, Pinheiros" at bounding box center [356, 321] width 313 height 26
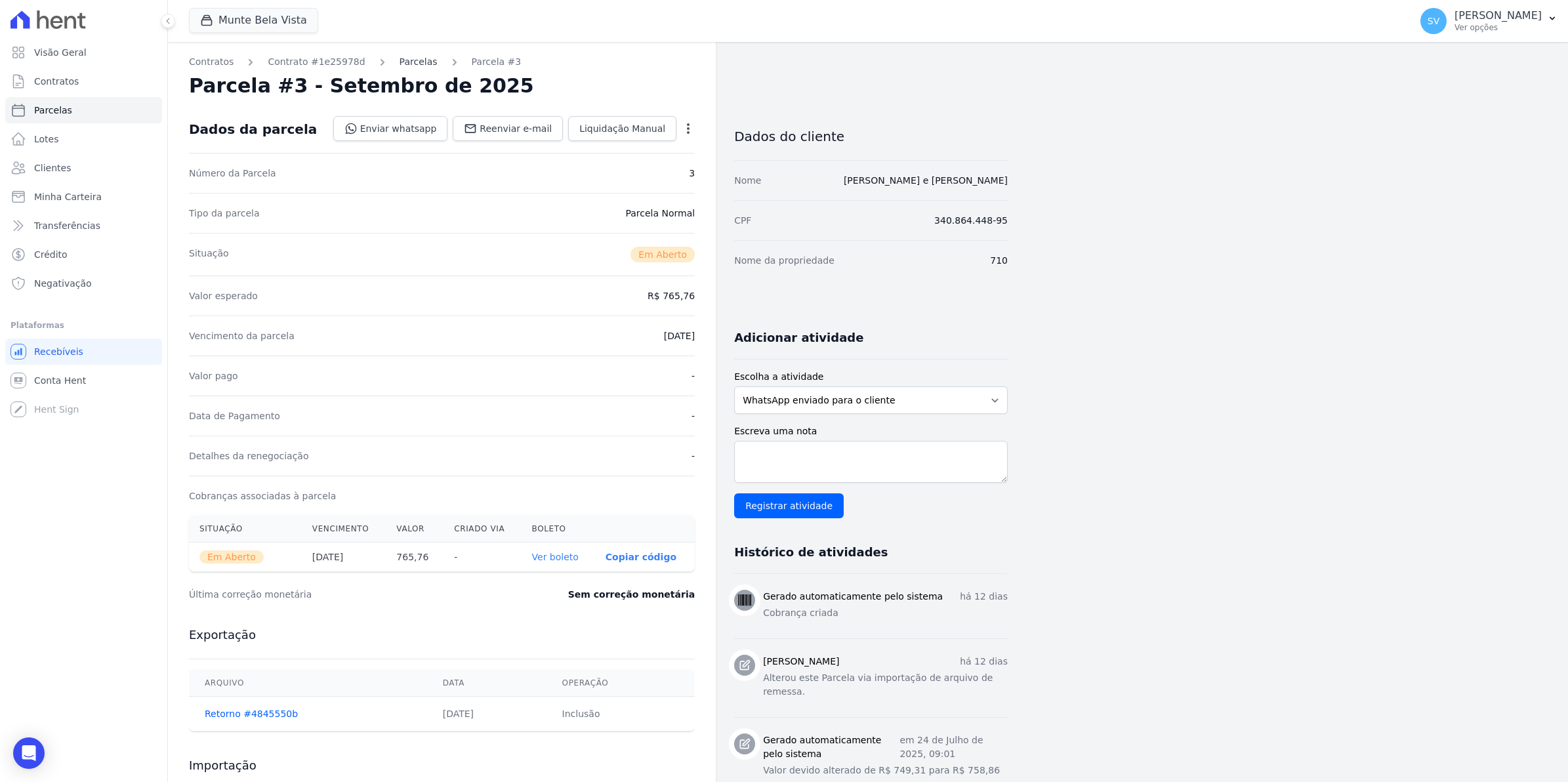
click at [399, 65] on link "Parcelas" at bounding box center [418, 62] width 38 height 14
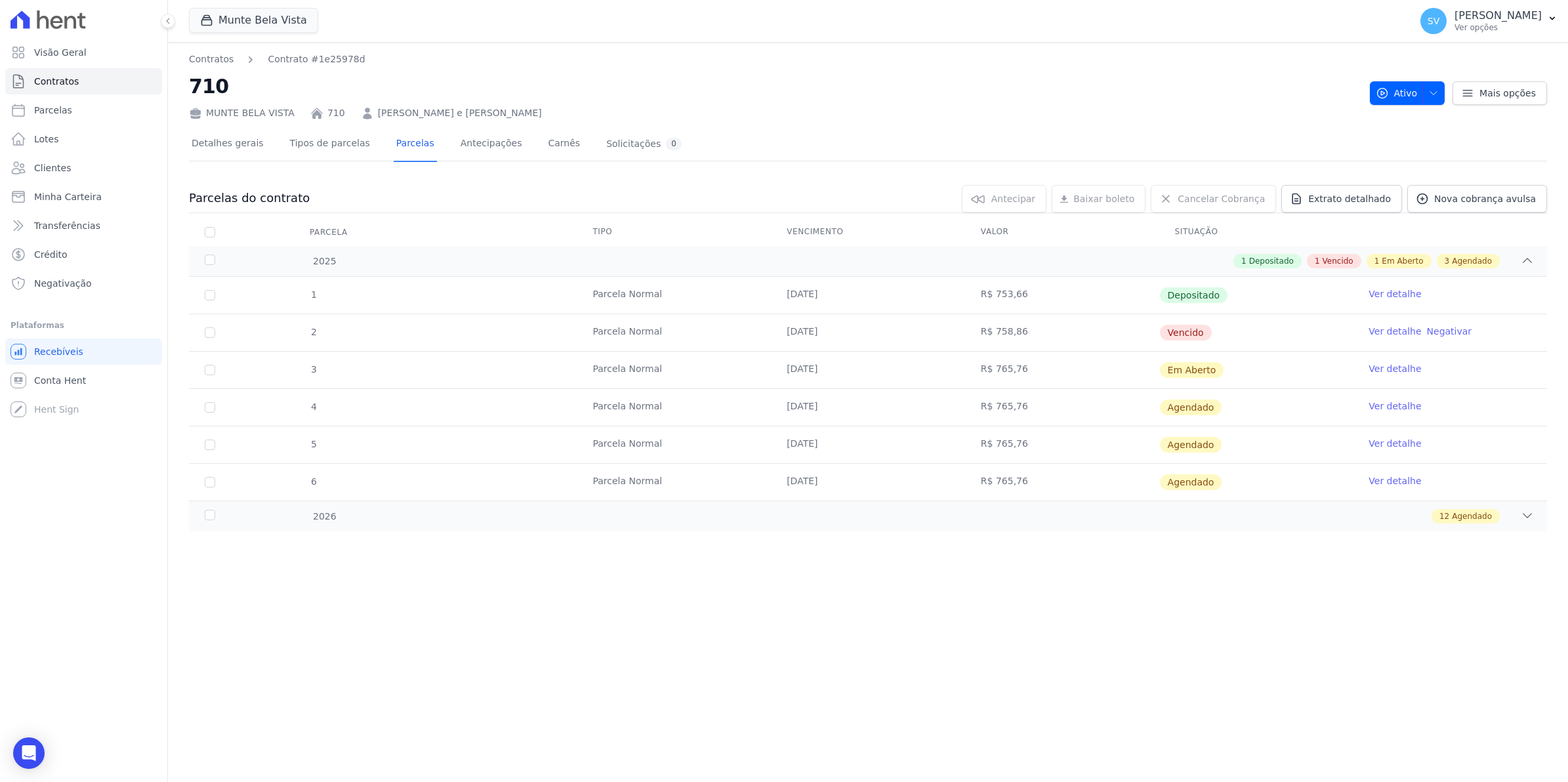
click at [1380, 331] on link "Ver detalhe" at bounding box center [1395, 331] width 52 height 13
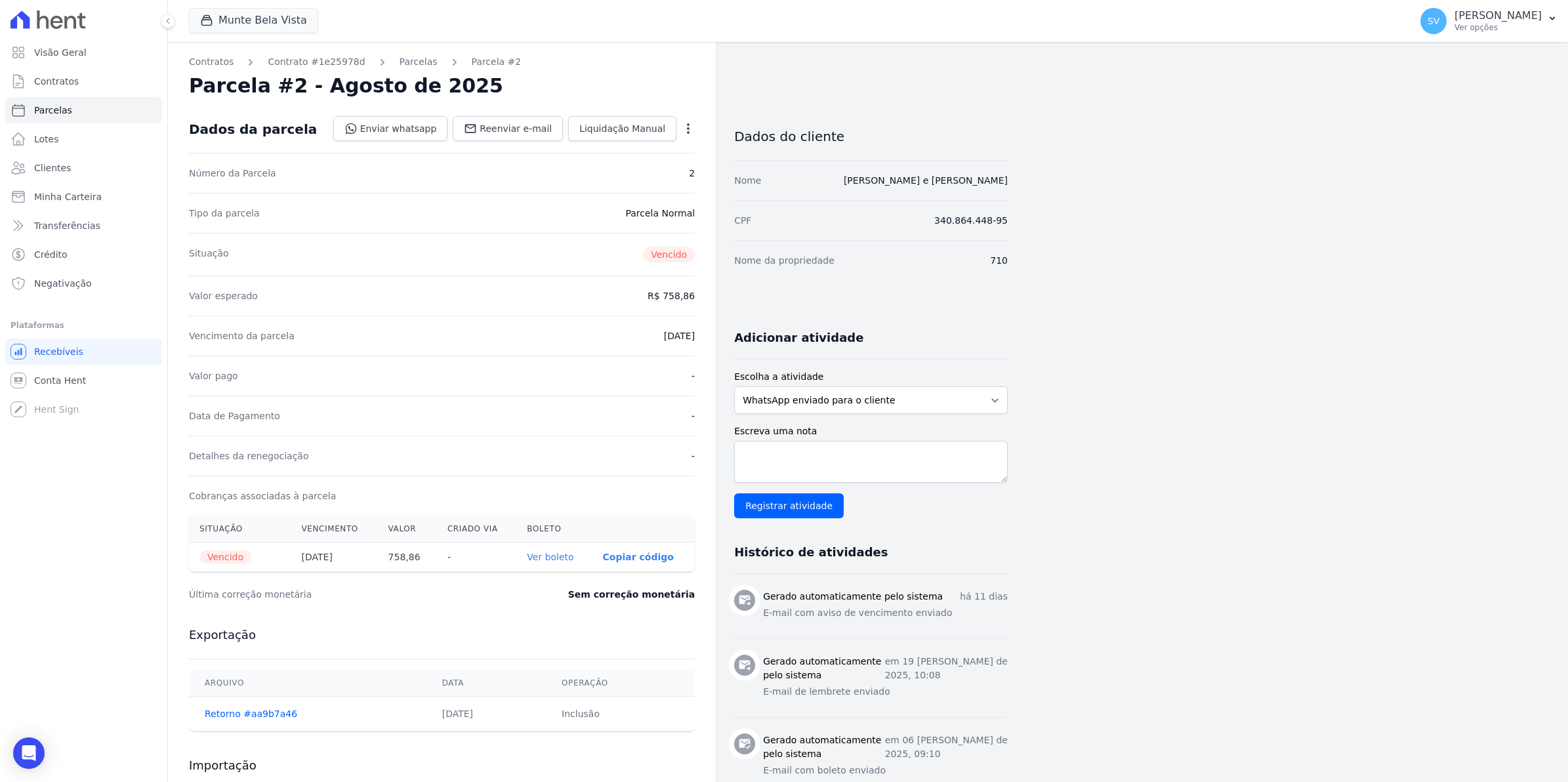
click at [691, 128] on icon "button" at bounding box center [688, 128] width 13 height 13
click at [636, 218] on link "Renegociar" at bounding box center [631, 217] width 115 height 23
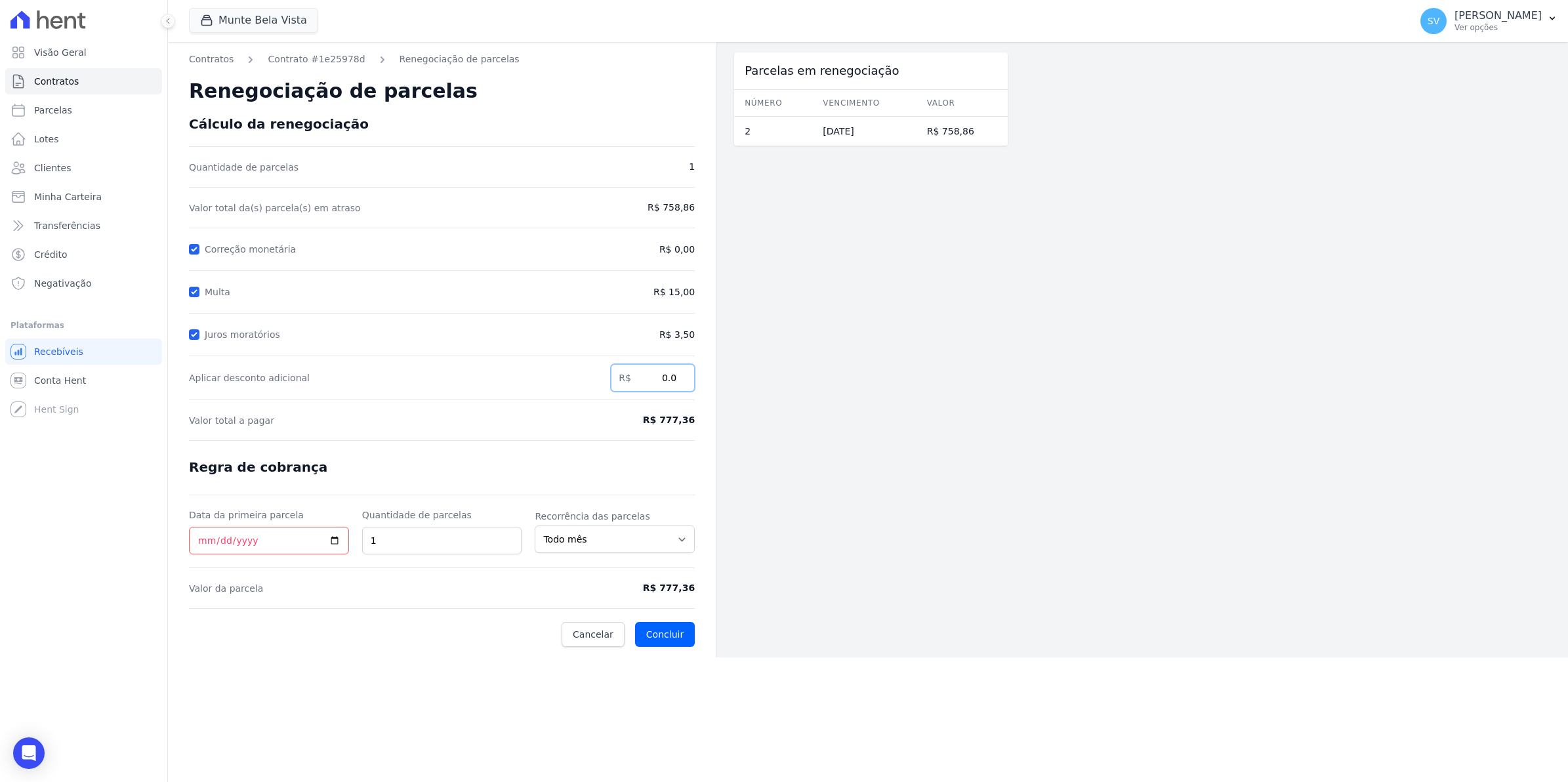
click at [660, 382] on input "0.0" at bounding box center [653, 377] width 84 height 27
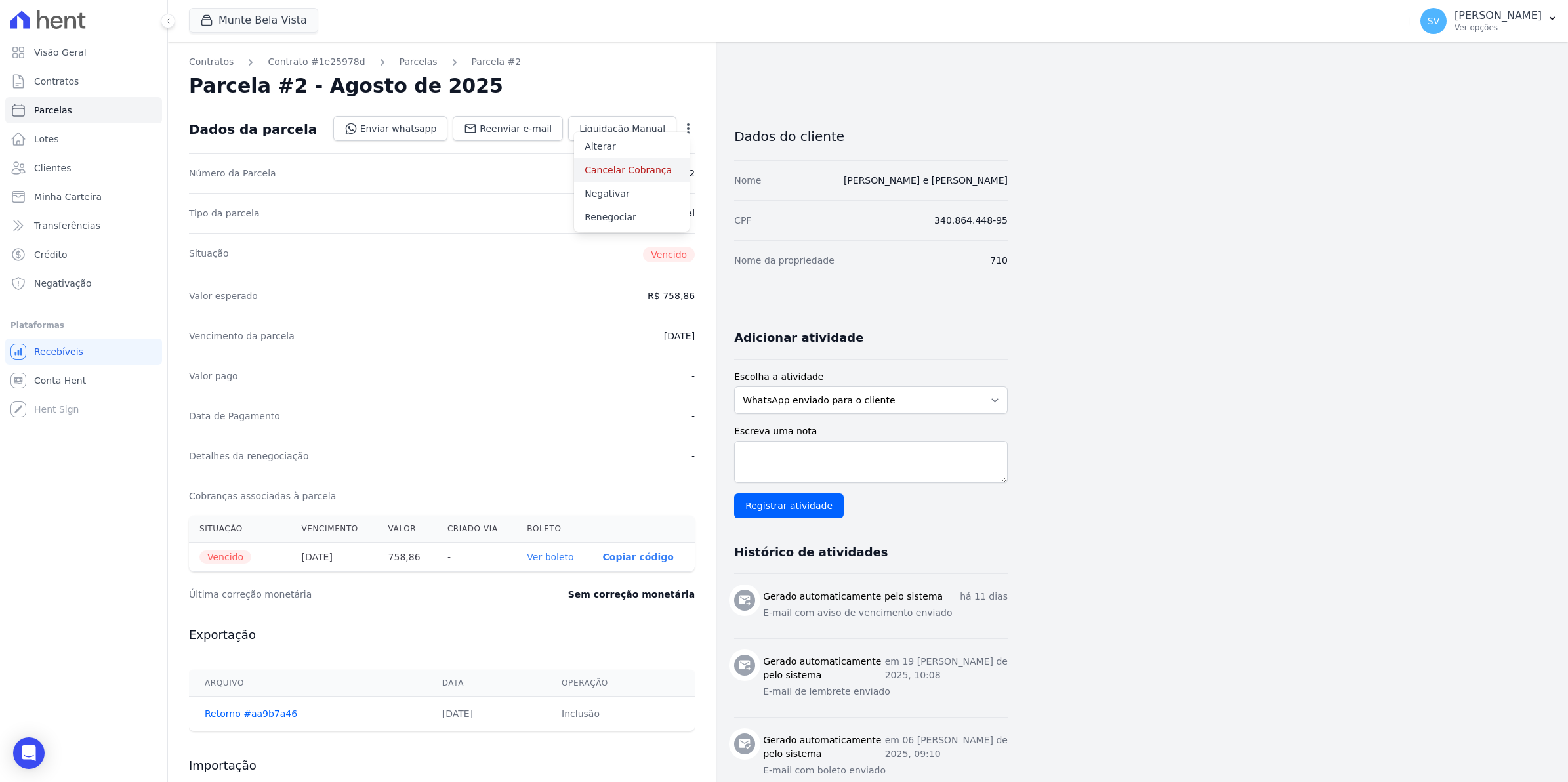
click at [650, 172] on link "Cancelar Cobrança" at bounding box center [631, 170] width 115 height 23
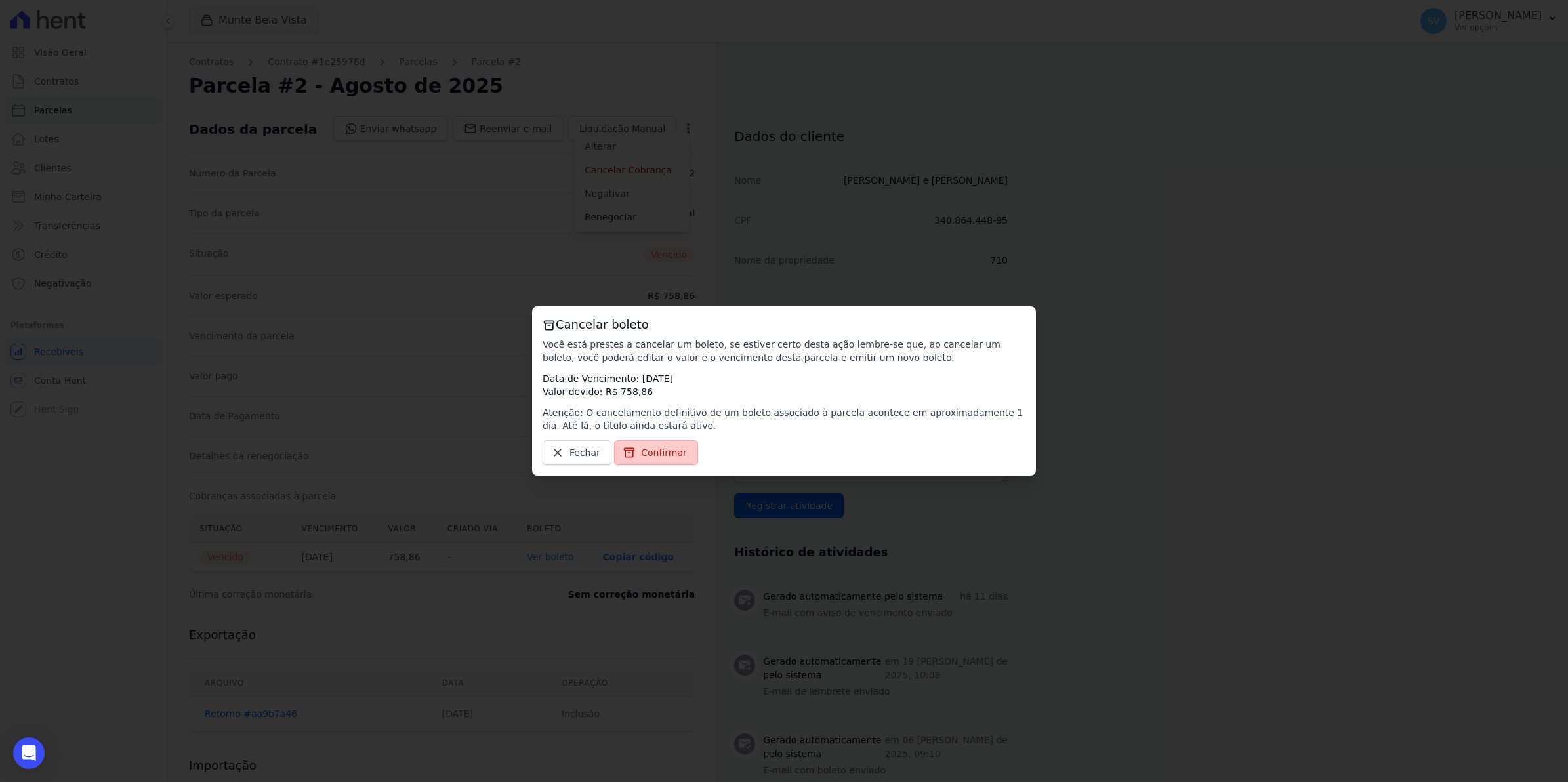
click at [667, 454] on span "Confirmar" at bounding box center [664, 453] width 46 height 13
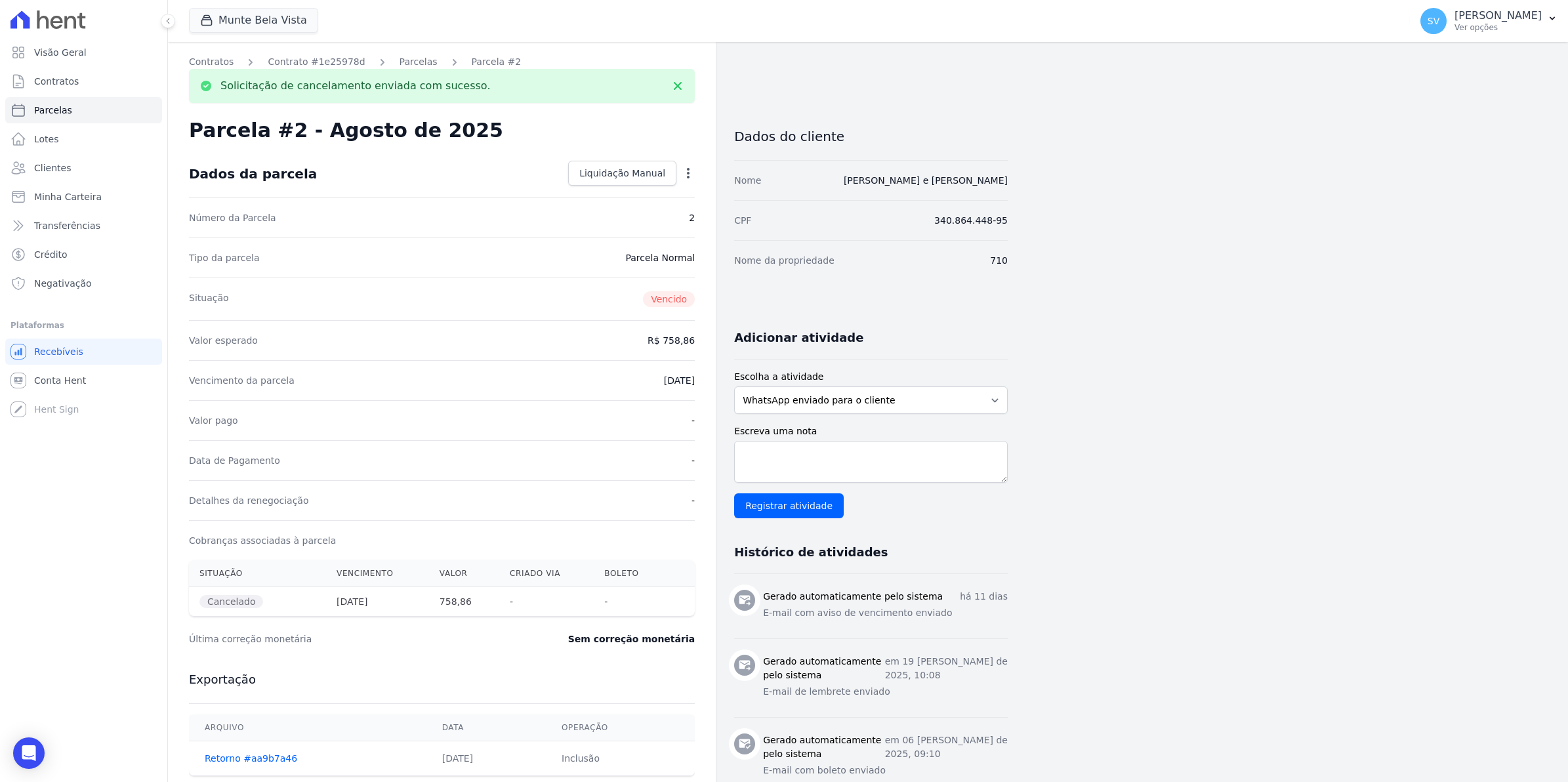
click at [401, 347] on div "Valor esperado R$ 758,86" at bounding box center [442, 340] width 506 height 40
drag, startPoint x: 394, startPoint y: 60, endPoint x: 396, endPoint y: 67, distance: 7.3
click at [399, 60] on link "Parcelas" at bounding box center [418, 62] width 38 height 14
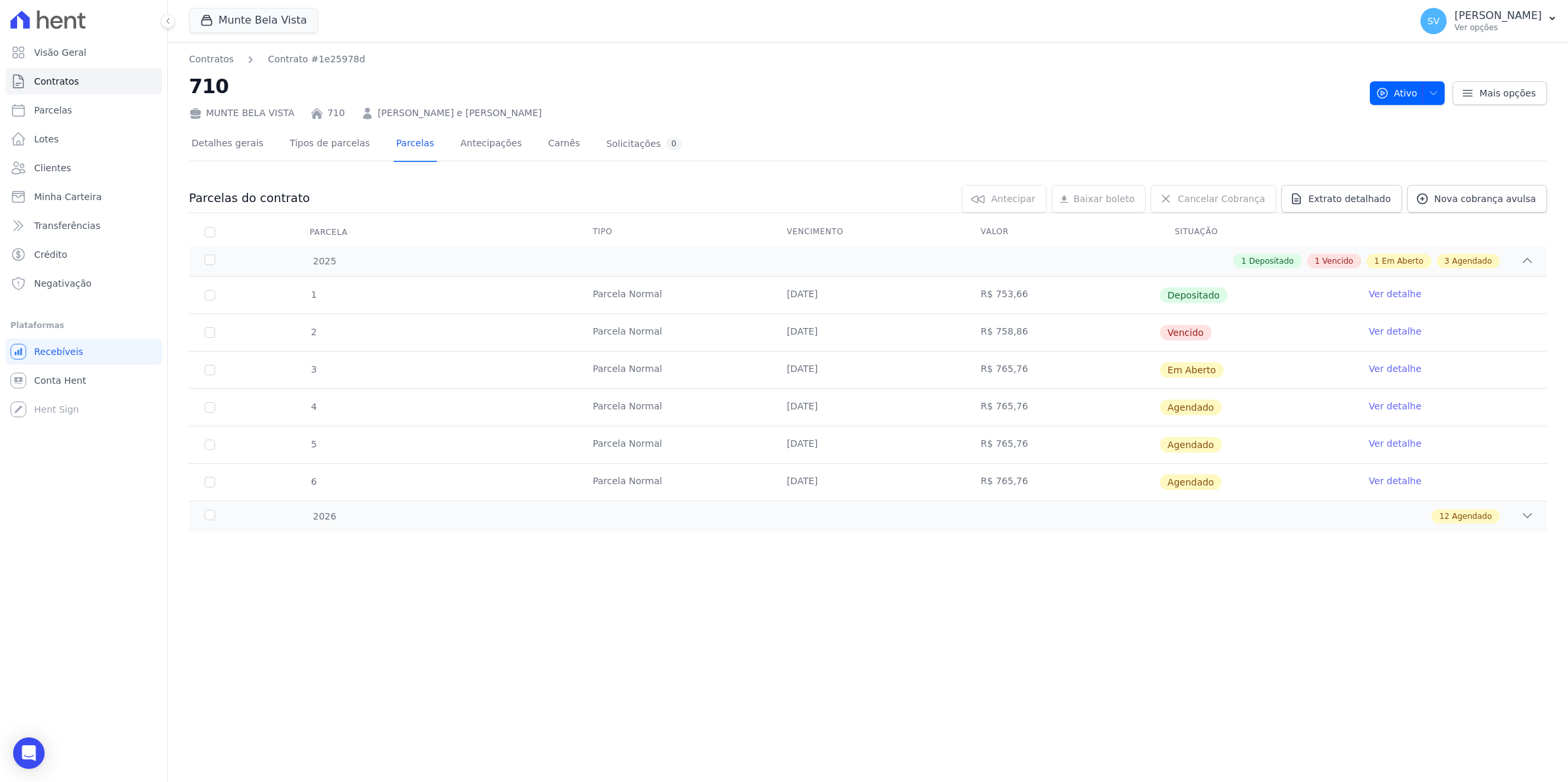
click at [1394, 332] on link "Ver detalhe" at bounding box center [1395, 331] width 52 height 13
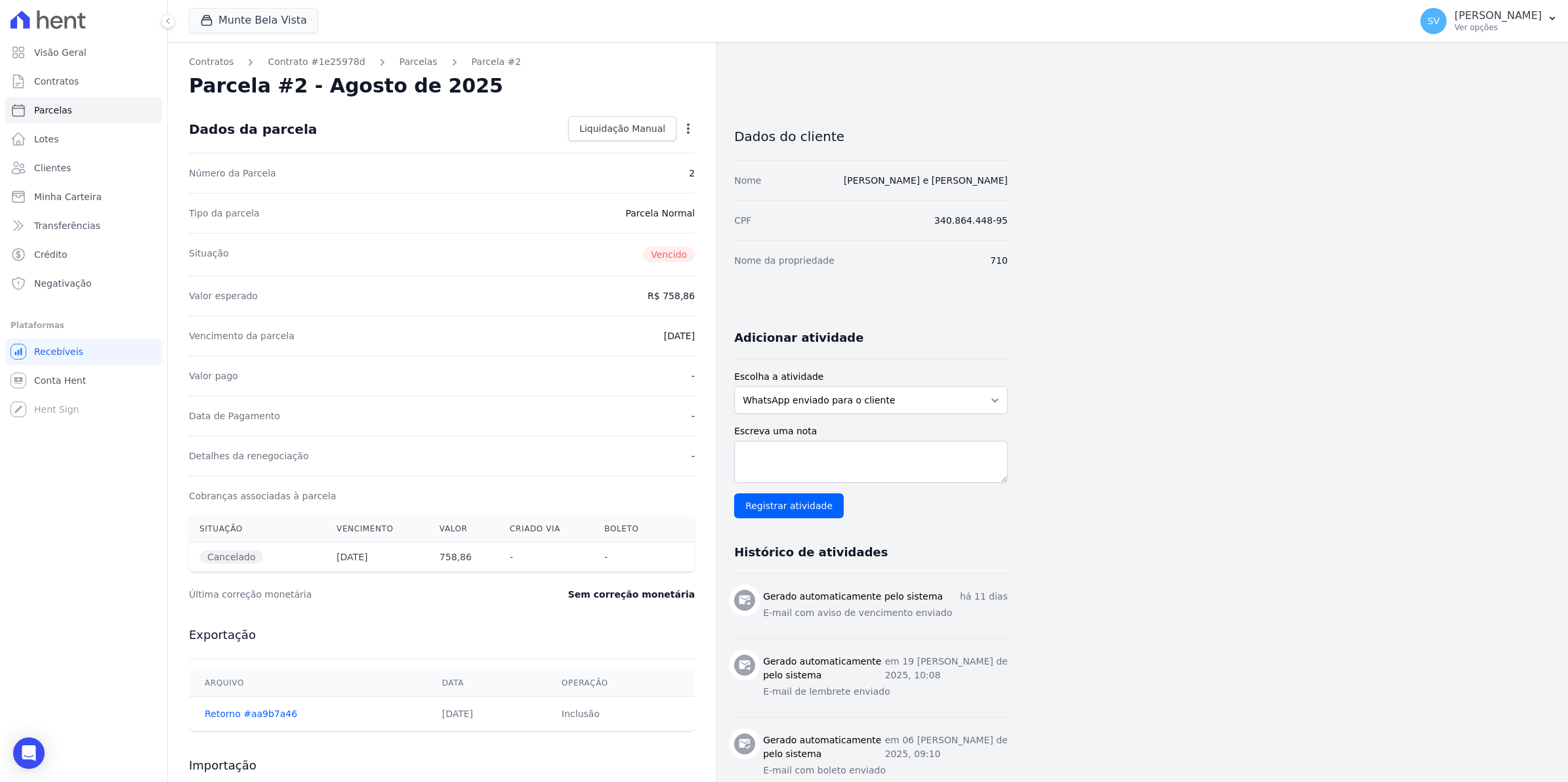
click at [687, 130] on icon "button" at bounding box center [688, 128] width 13 height 13
click at [624, 147] on link "Alterar" at bounding box center [631, 145] width 115 height 23
click at [610, 337] on input "2025-08-20" at bounding box center [643, 334] width 104 height 27
type input "2025-08-09"
type input "2025-09-09"
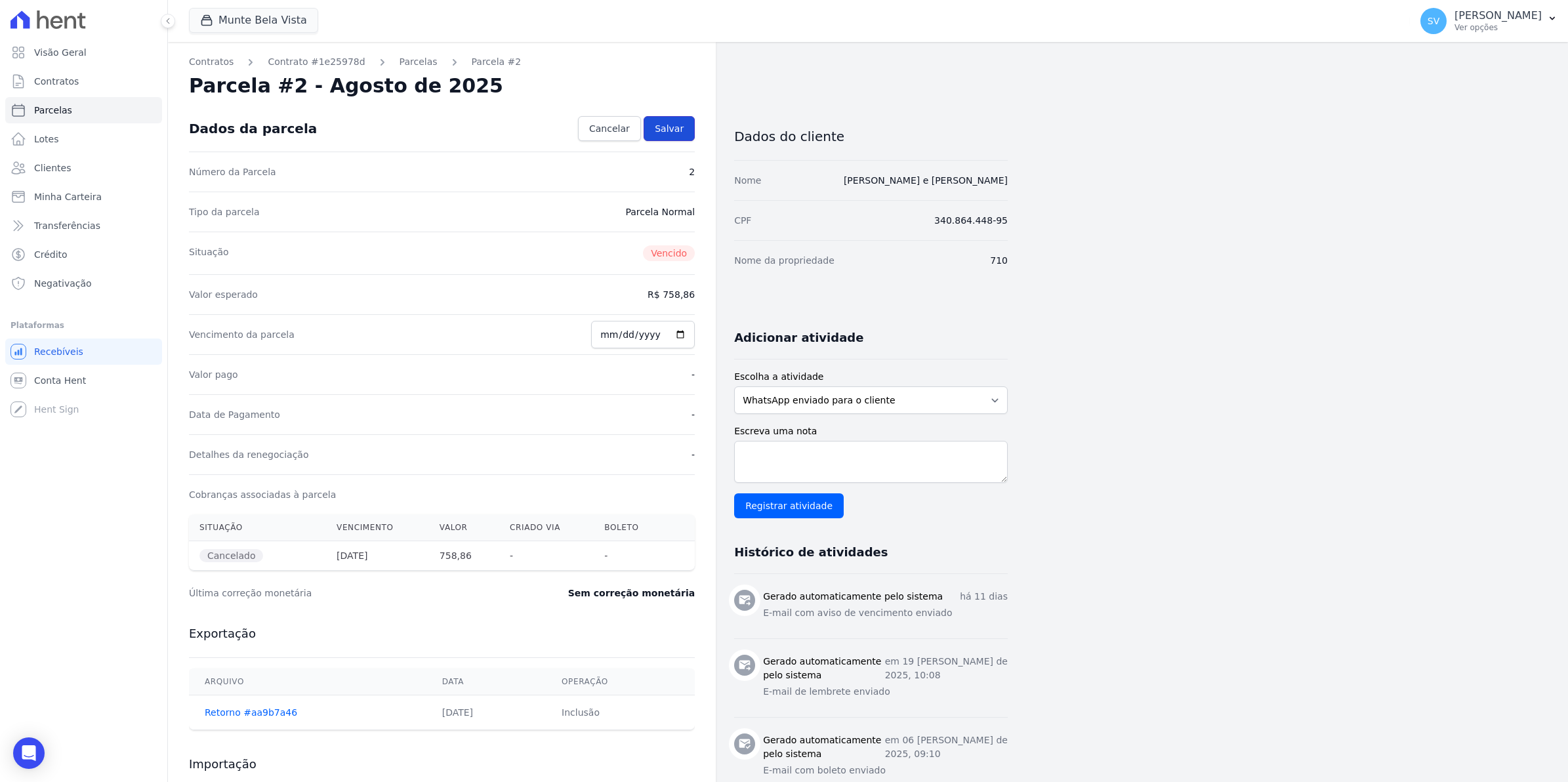
click at [667, 127] on span "Salvar" at bounding box center [668, 128] width 29 height 13
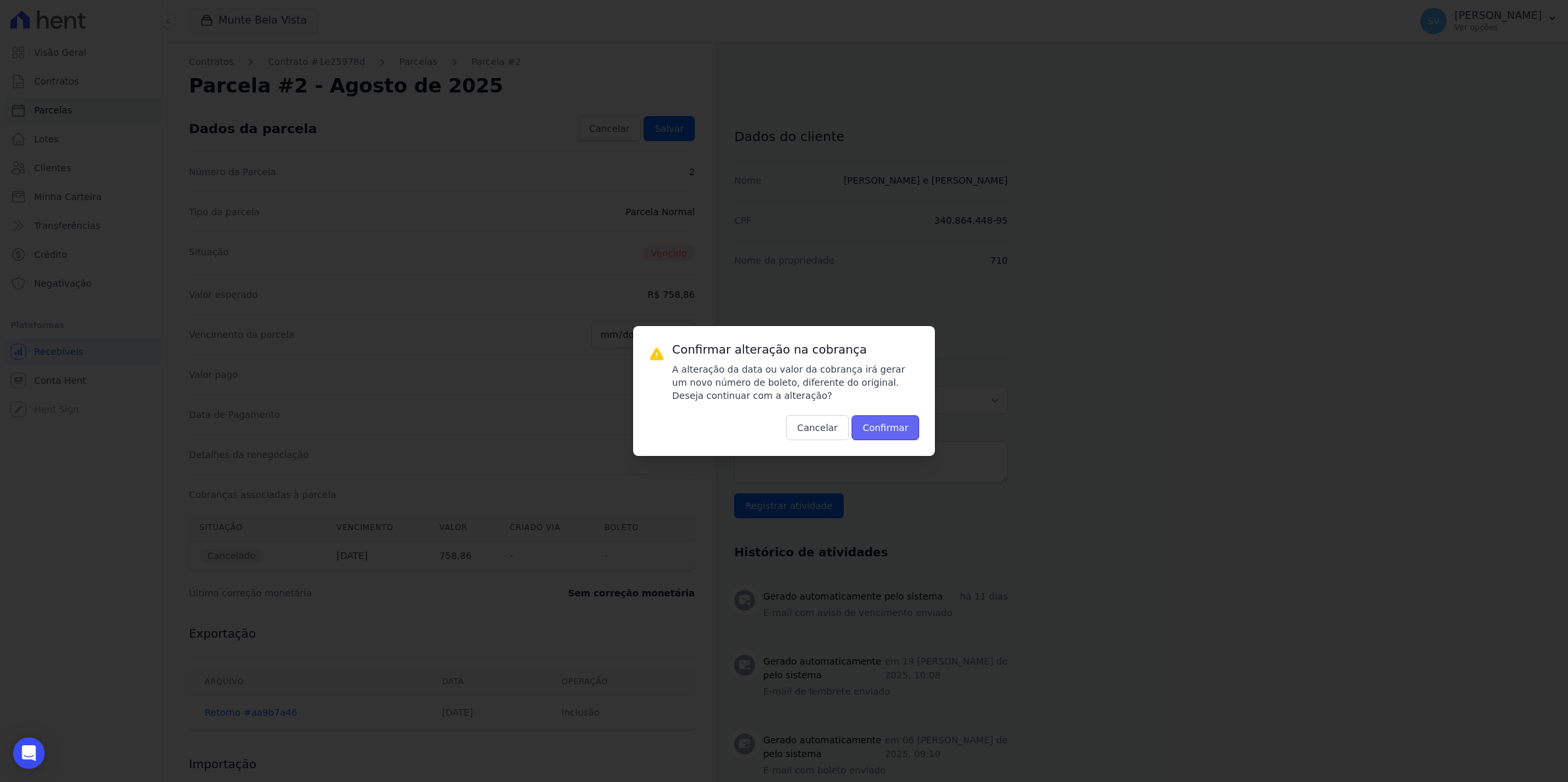
click at [887, 423] on button "Confirmar" at bounding box center [885, 428] width 68 height 25
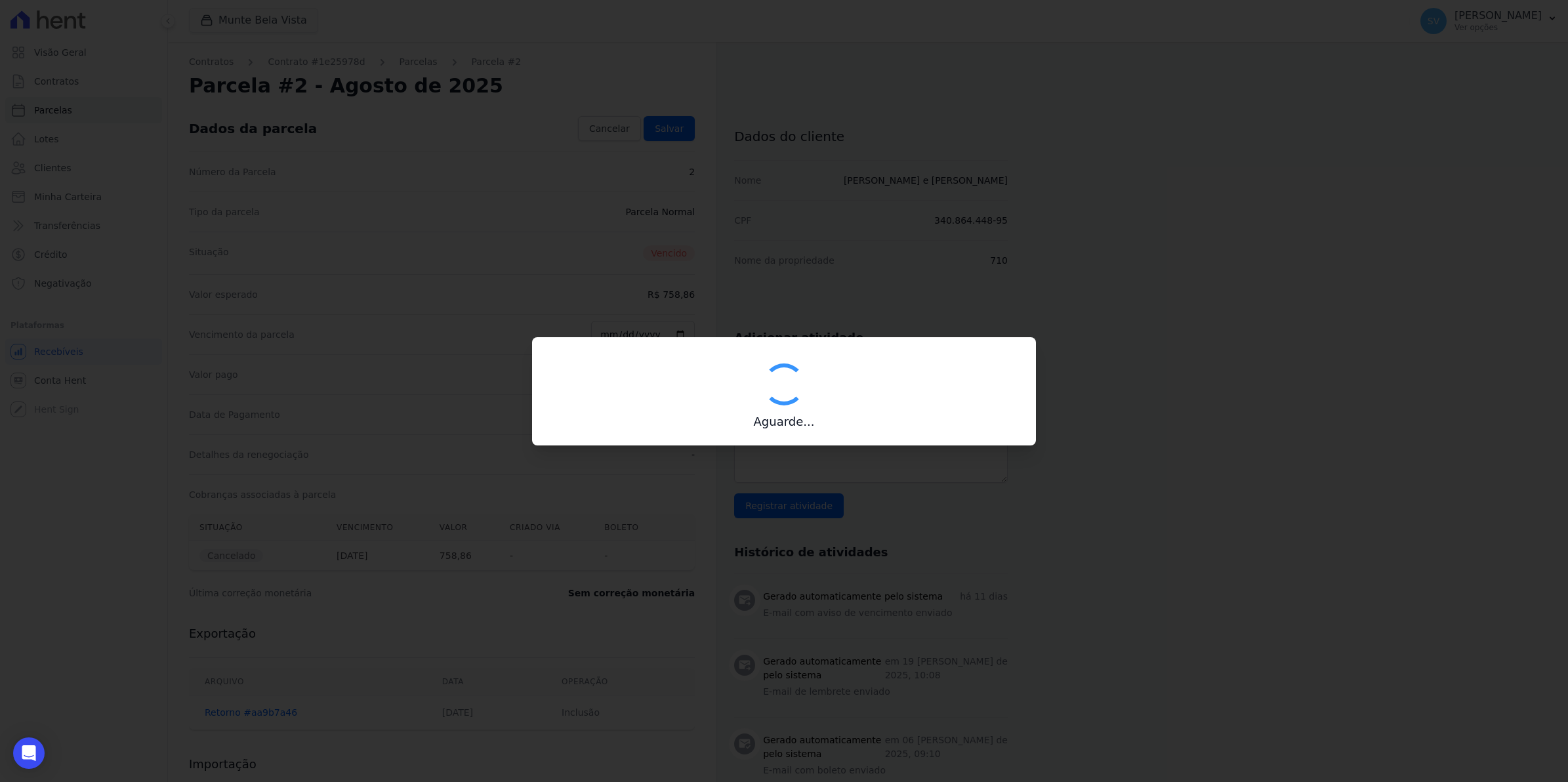
type input "00190000090335103300000639095173411790000075886"
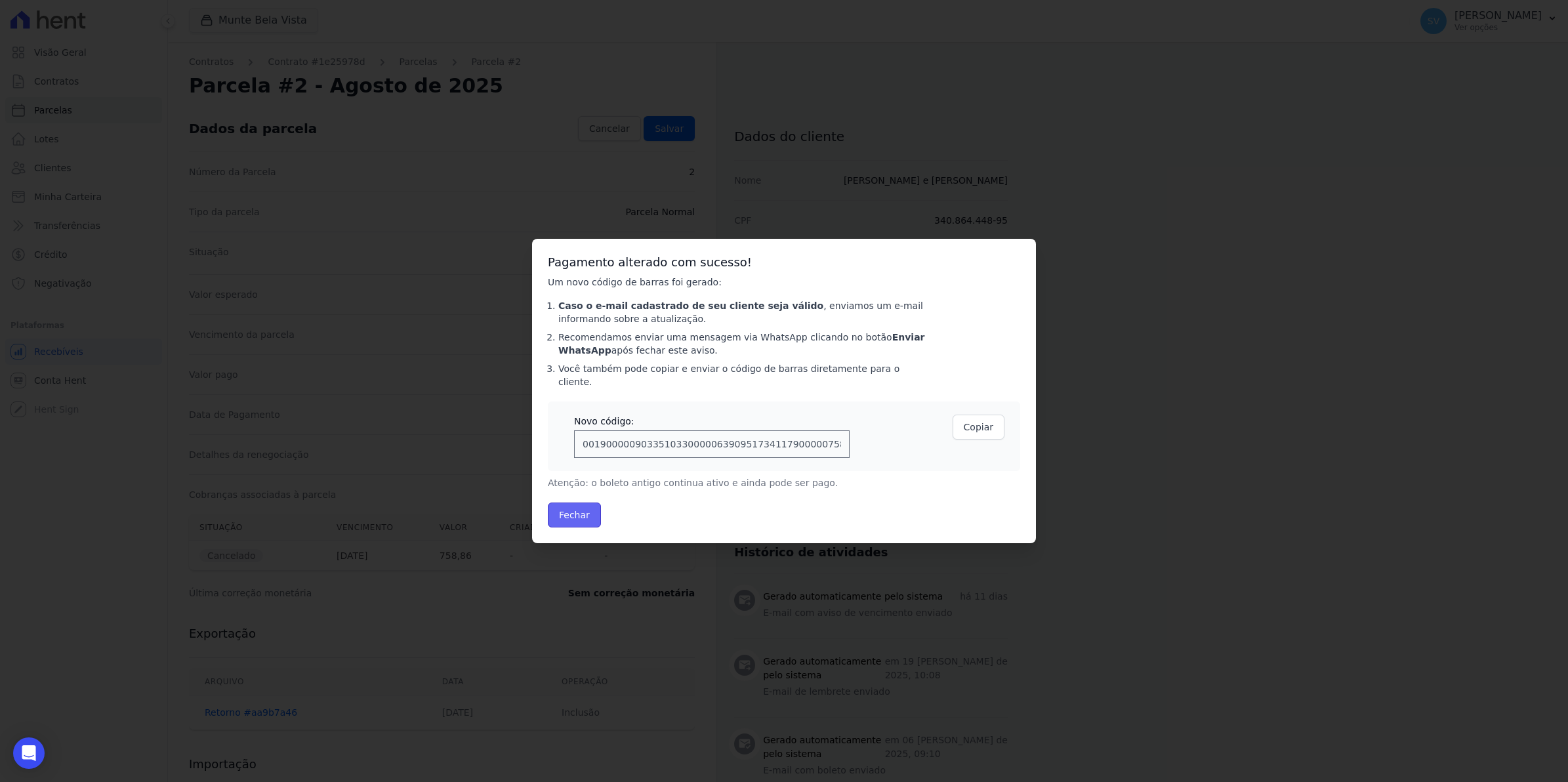
click at [565, 515] on button "Fechar" at bounding box center [574, 515] width 53 height 25
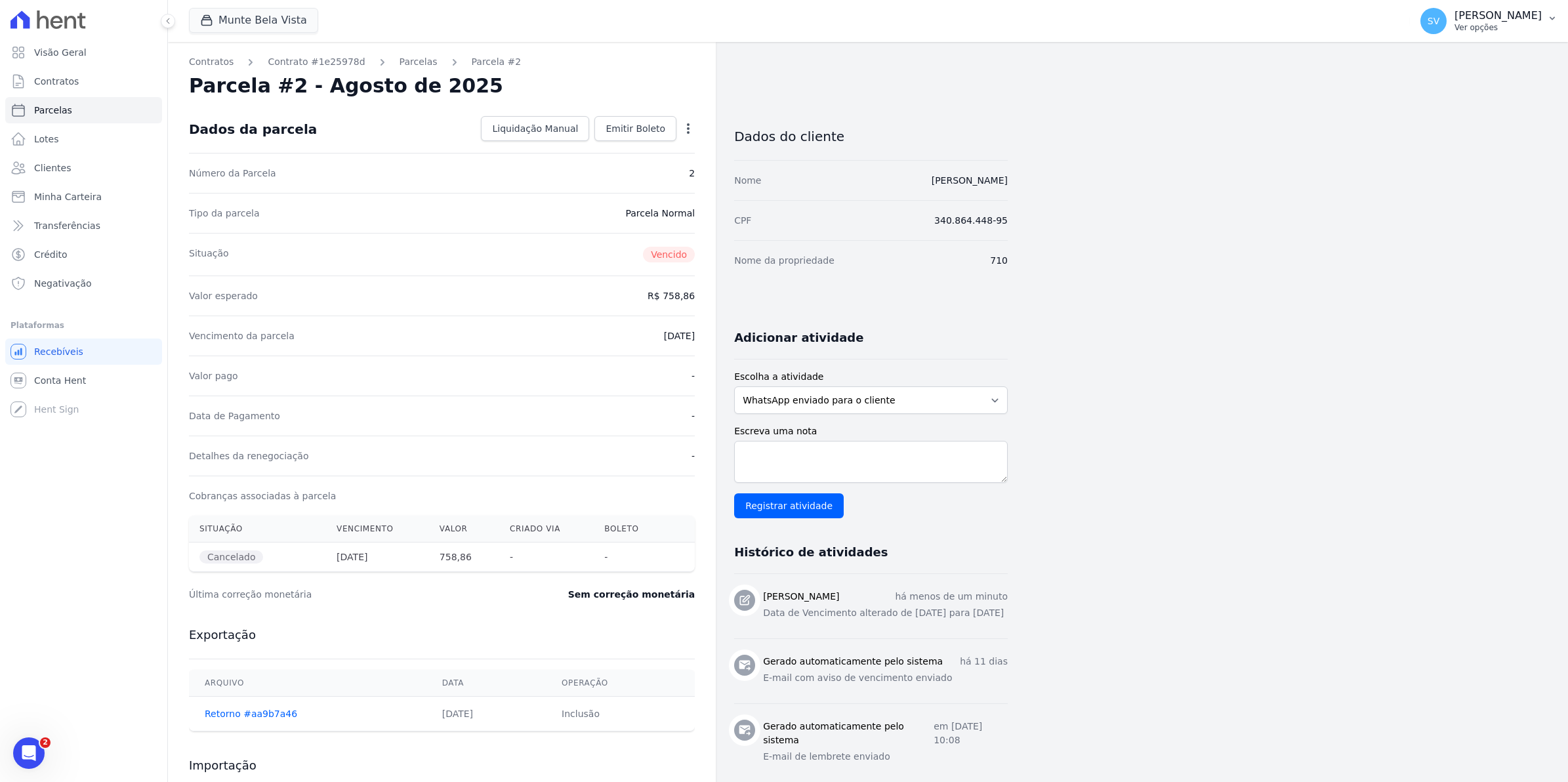
click at [1440, 21] on span "SV" at bounding box center [1433, 21] width 12 height 9
click at [1444, 135] on link "Exportar retornos" at bounding box center [1484, 143] width 168 height 23
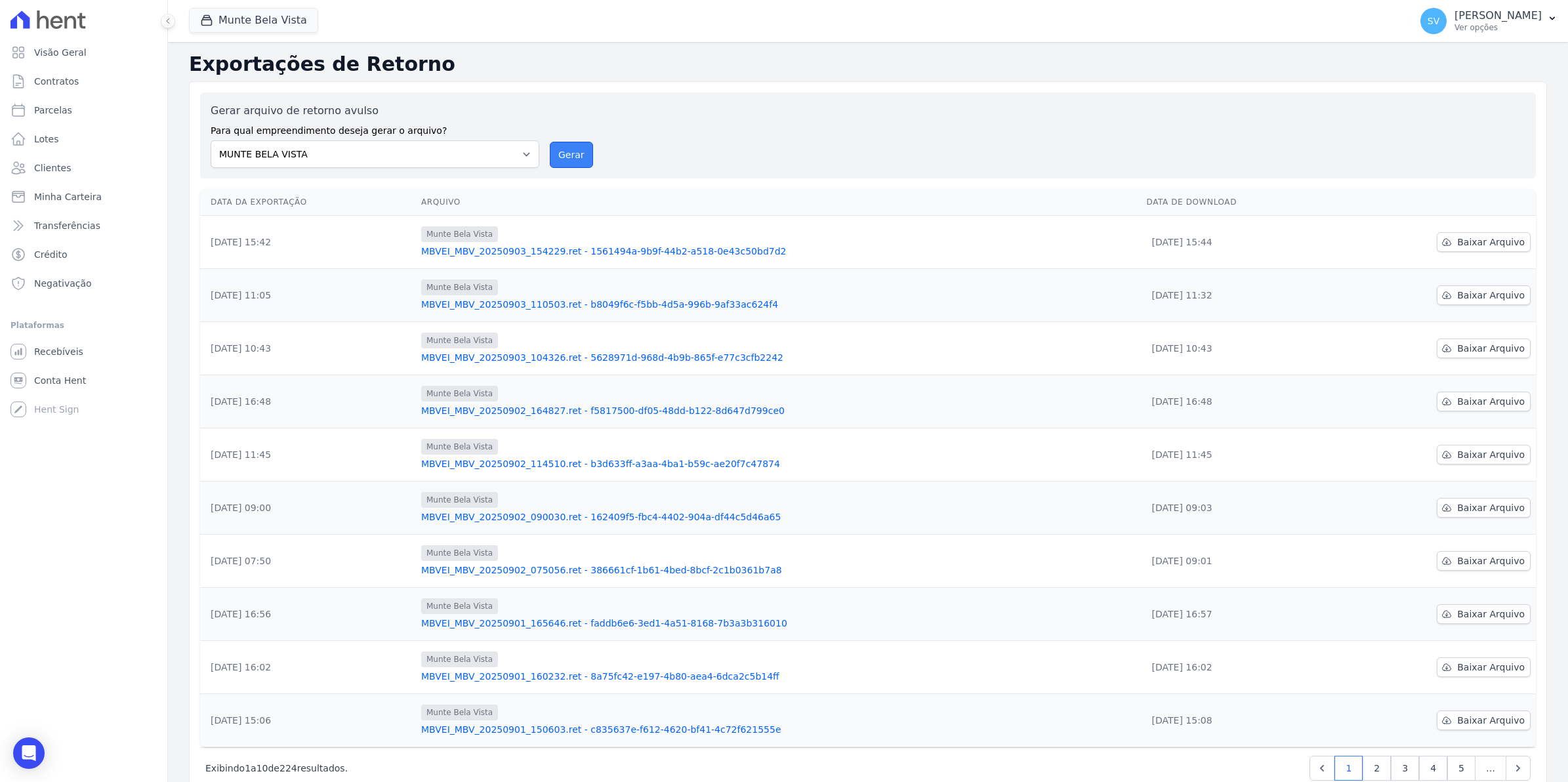
click at [552, 152] on button "Gerar" at bounding box center [572, 155] width 43 height 26
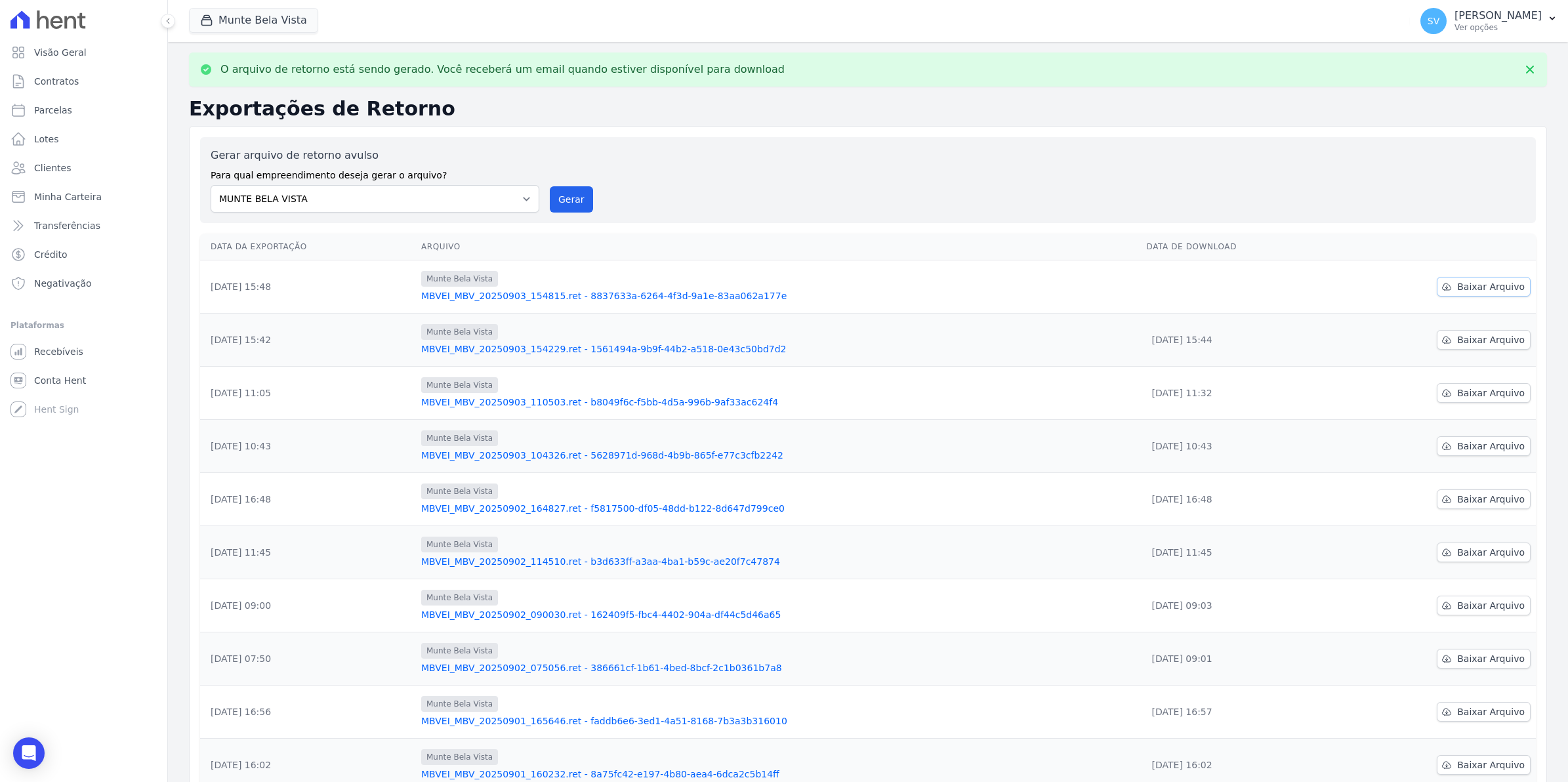
click at [1494, 287] on span "Baixar Arquivo" at bounding box center [1490, 287] width 67 height 13
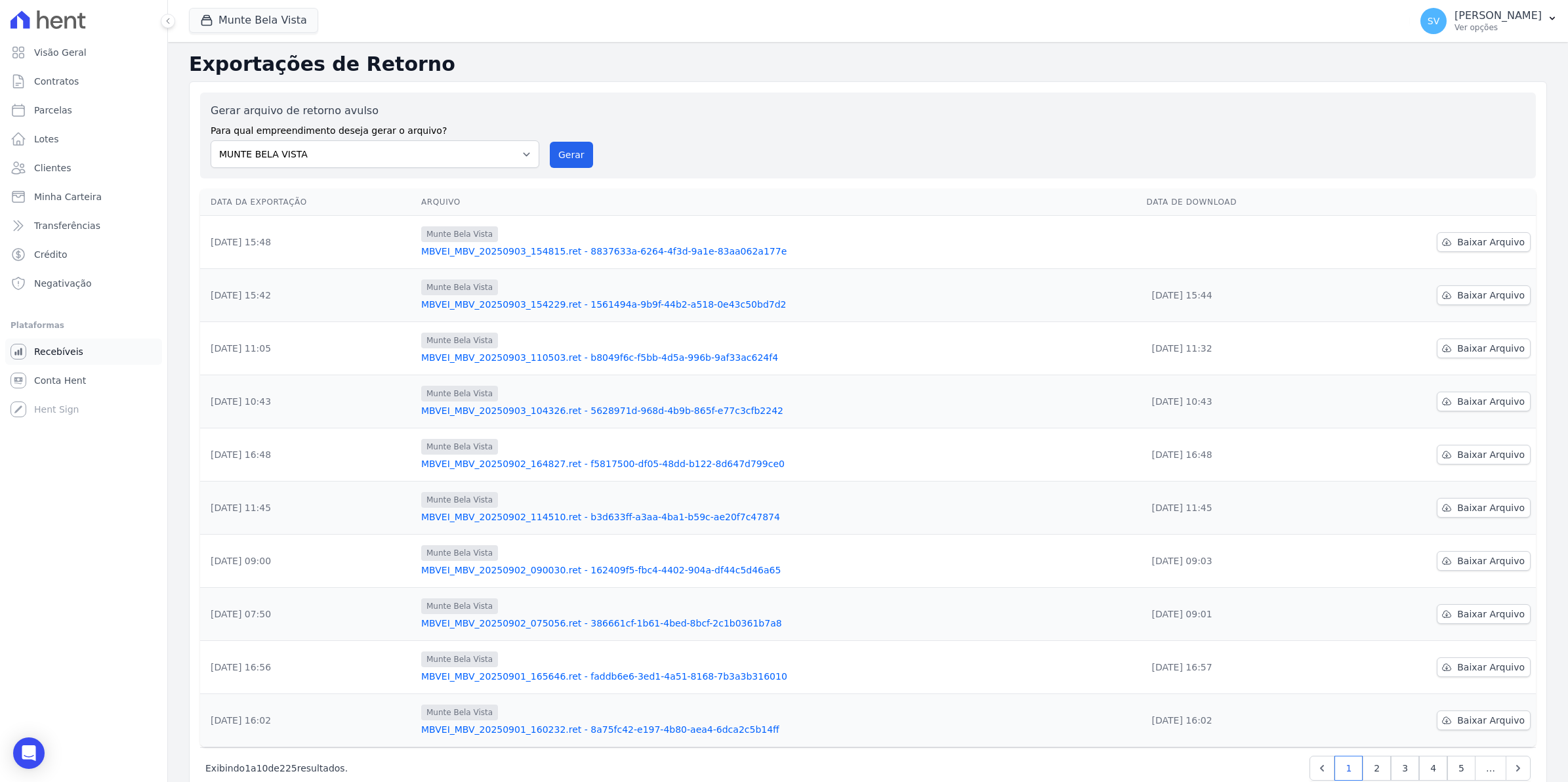
click at [45, 348] on span "Recebíveis" at bounding box center [58, 352] width 49 height 13
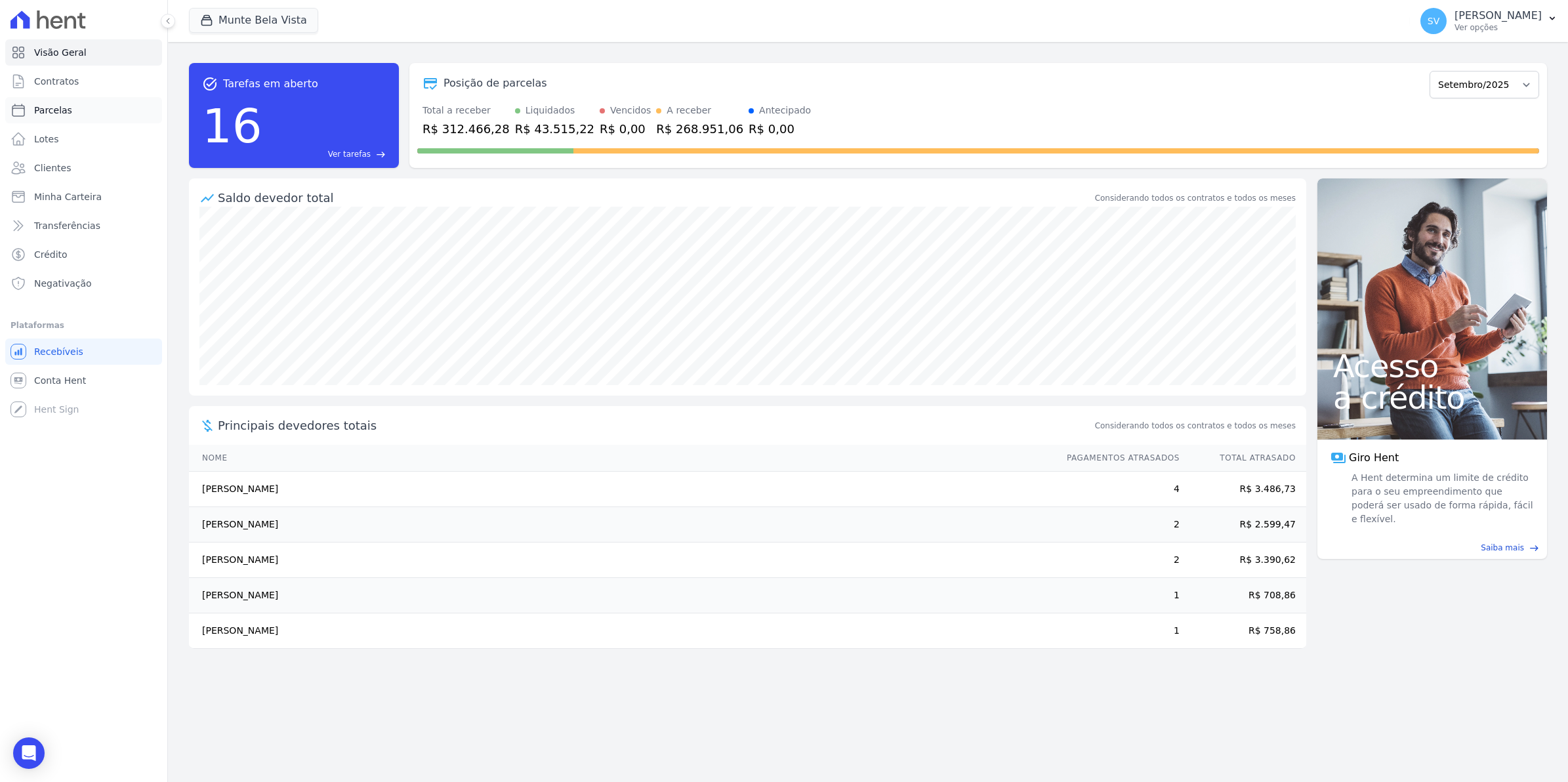
click at [61, 104] on span "Parcelas" at bounding box center [52, 111] width 38 height 13
select select
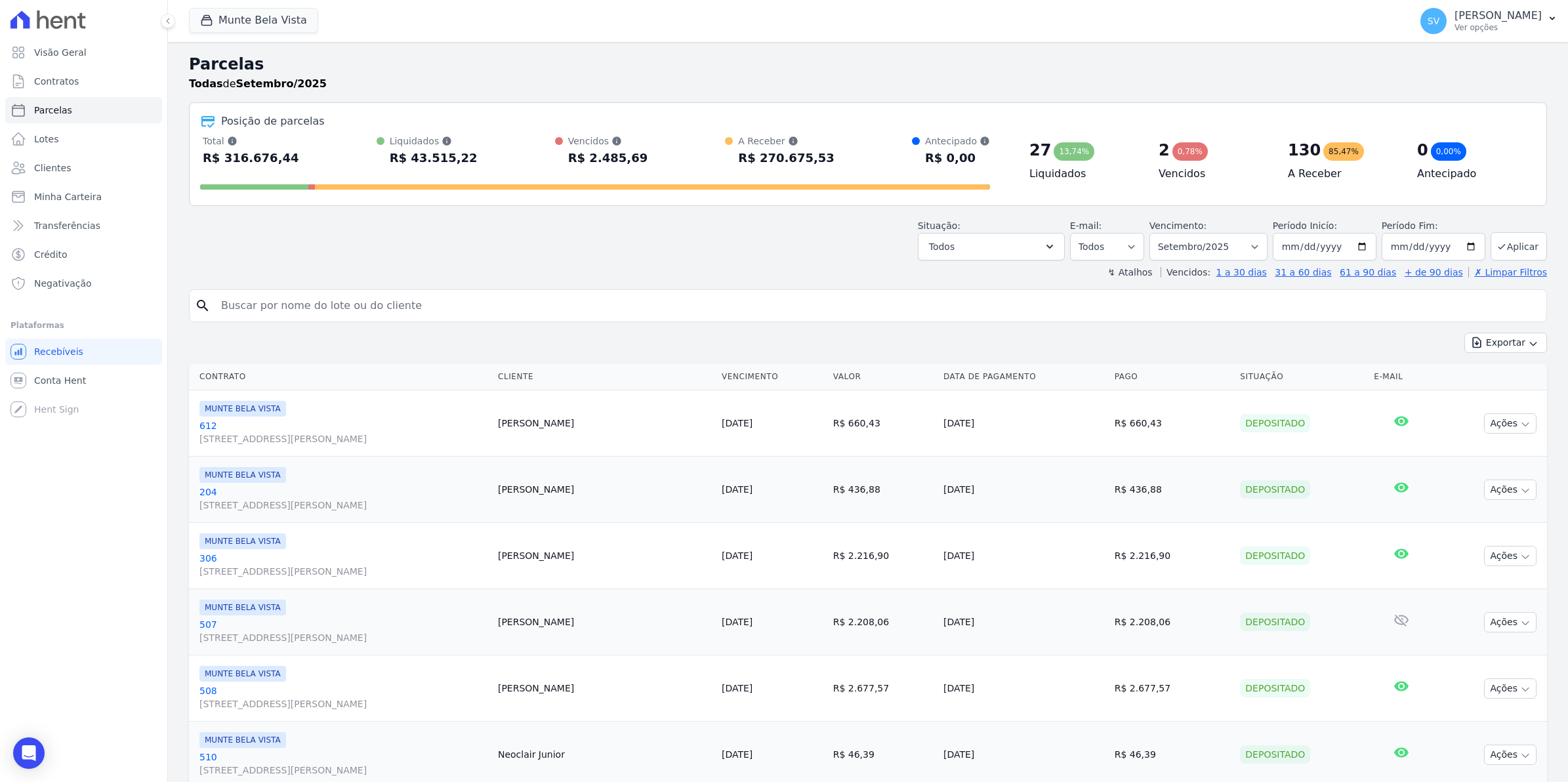
click at [330, 308] on input "search" at bounding box center [876, 306] width 1328 height 26
type input "308"
select select
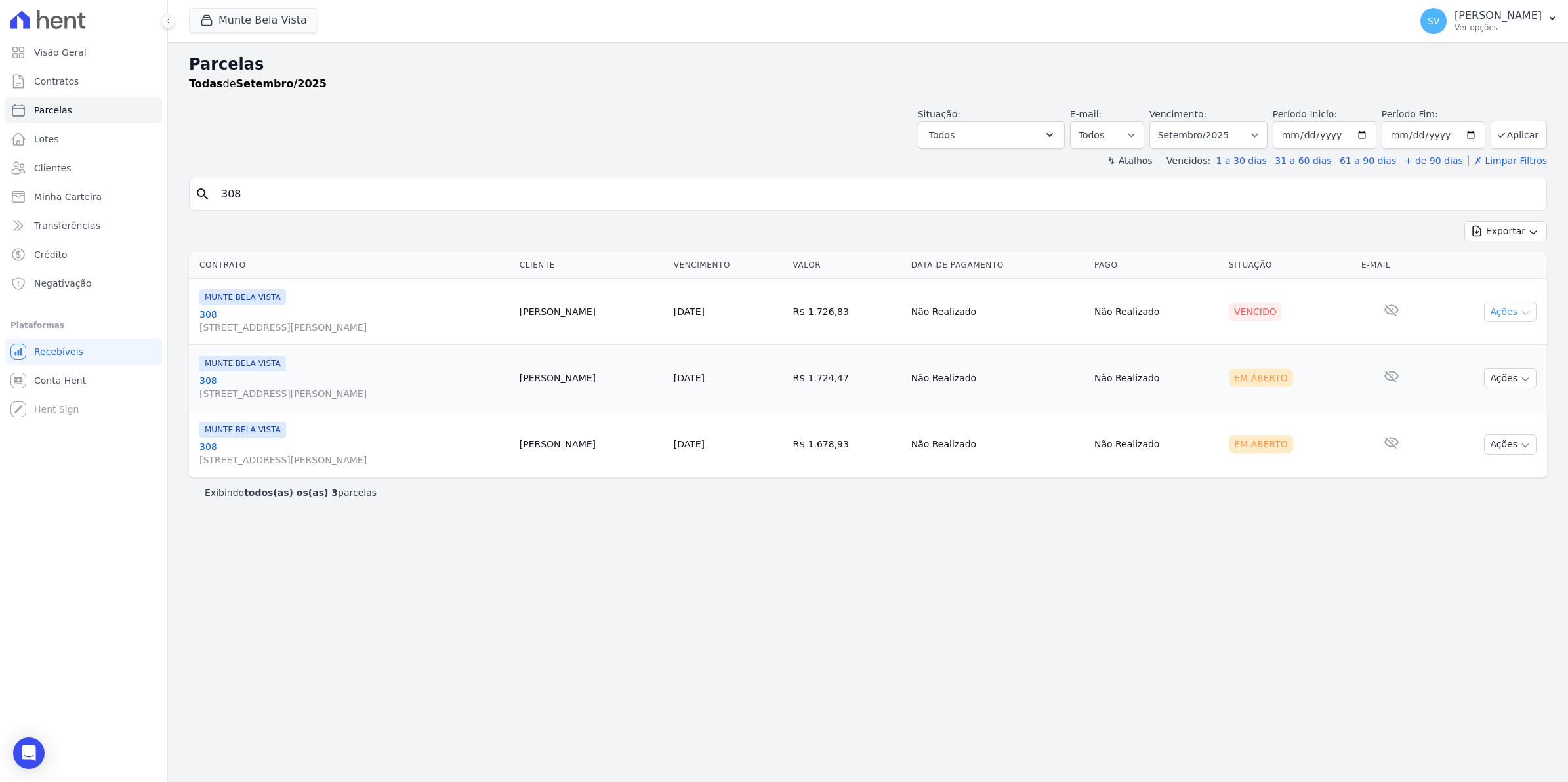
click at [1533, 313] on button "Ações" at bounding box center [1510, 312] width 52 height 21
click at [1478, 347] on link "Ver boleto" at bounding box center [1504, 342] width 126 height 24
click at [1381, 604] on div "Parcelas Todas de Setembro/2025 Situação: Agendado Em Aberto Pago Processando C…" at bounding box center [868, 412] width 1400 height 740
click at [279, 194] on input "308" at bounding box center [876, 194] width 1328 height 26
drag, startPoint x: 297, startPoint y: 191, endPoint x: 83, endPoint y: 200, distance: 214.2
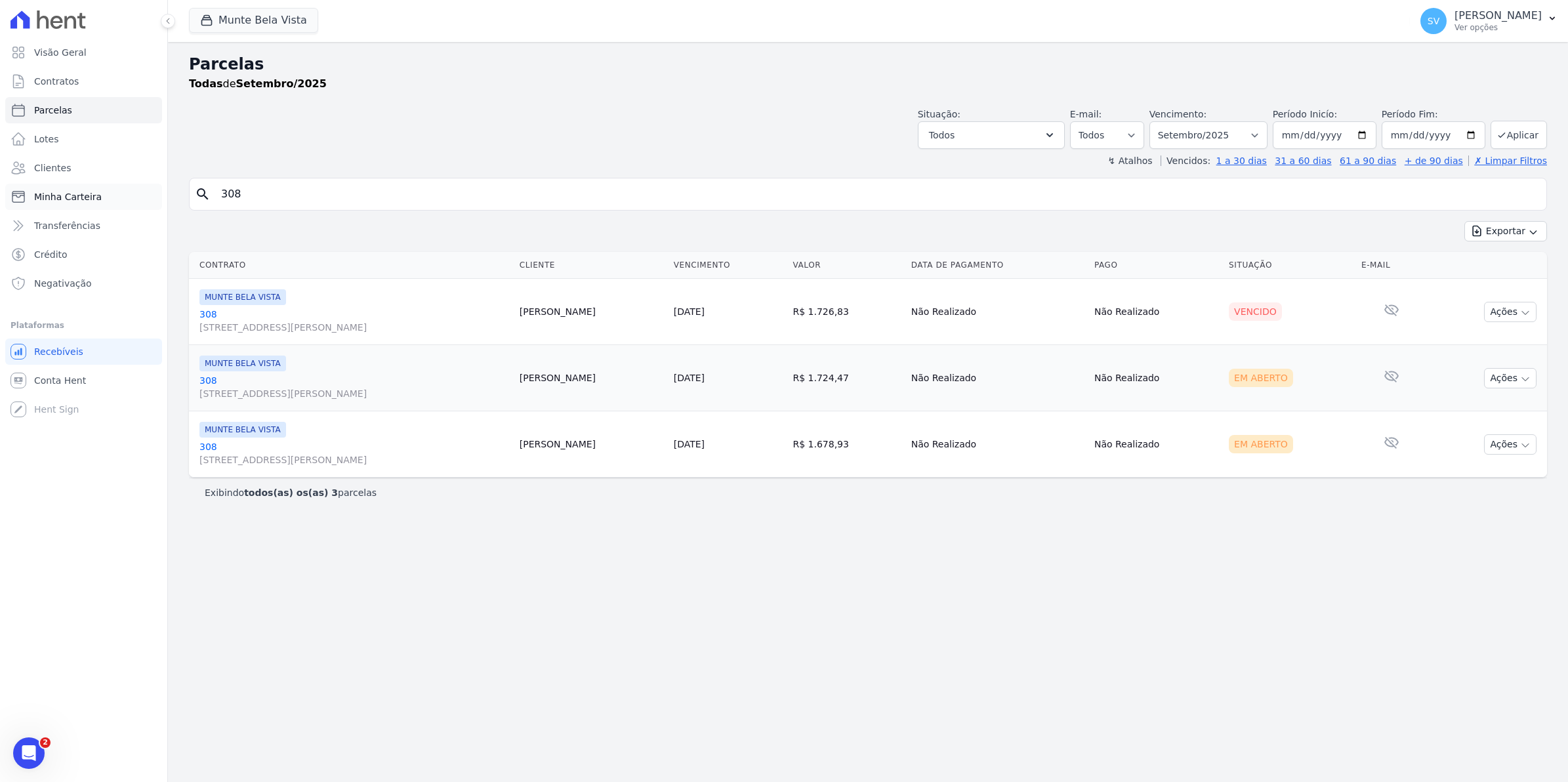
click at [83, 200] on div "Visão Geral Contratos [GEOGRAPHIC_DATA] Lotes Clientes Minha Carteira Transferê…" at bounding box center [784, 391] width 1568 height 782
type input "710"
select select
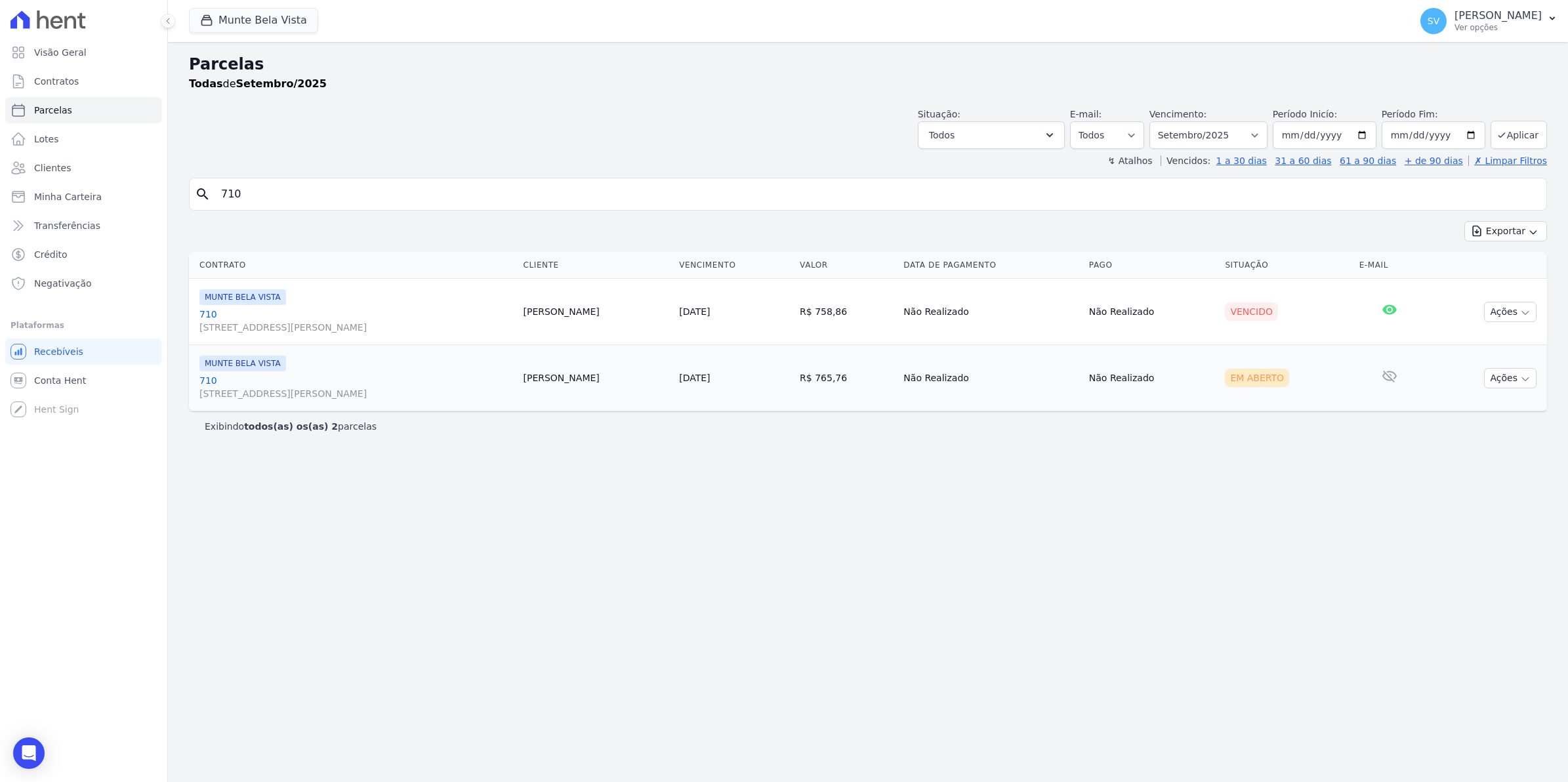
click at [308, 186] on input "710" at bounding box center [876, 194] width 1328 height 26
type input "7"
type input "308"
select select
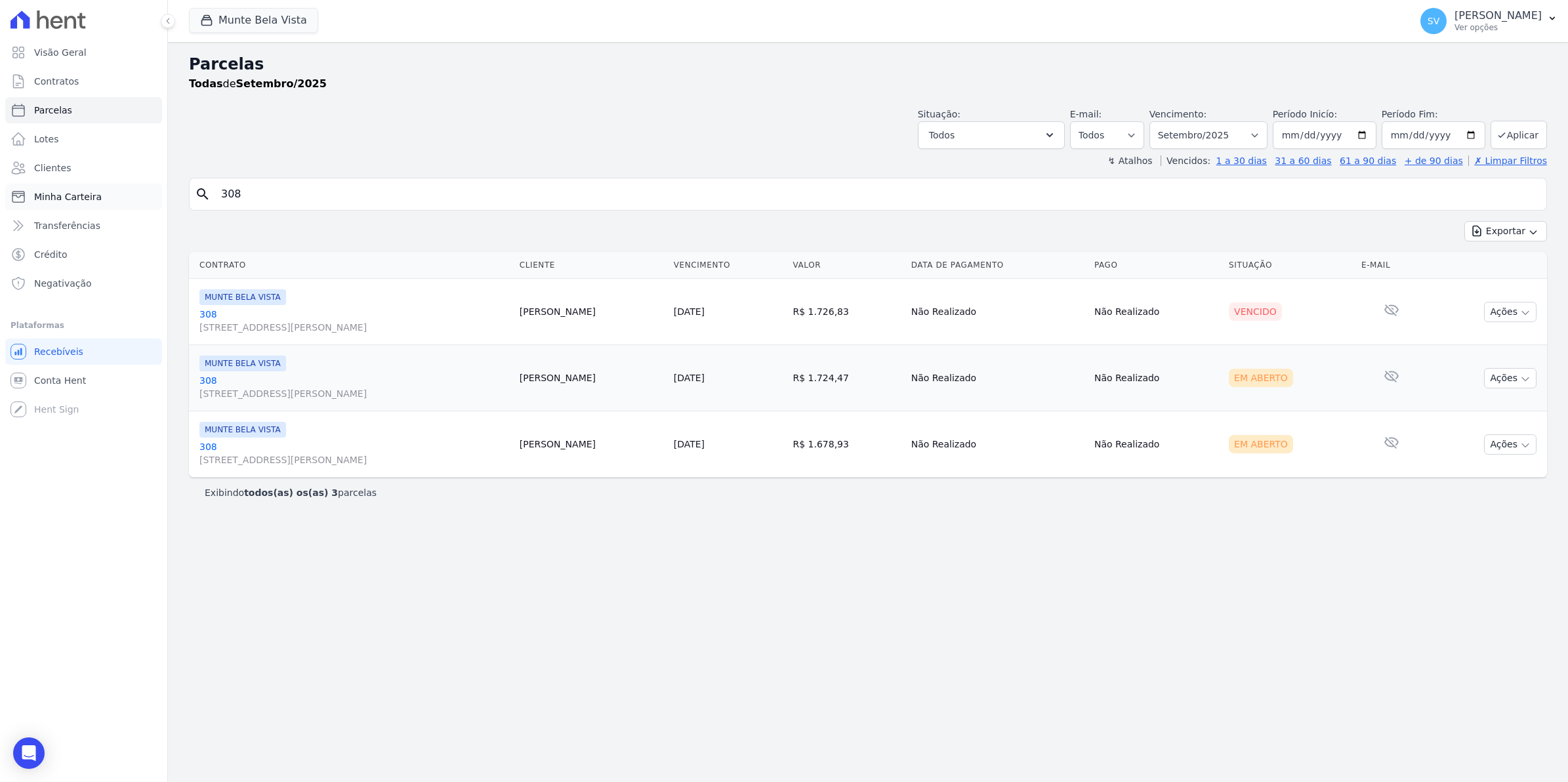
drag, startPoint x: 261, startPoint y: 197, endPoint x: 60, endPoint y: 199, distance: 201.0
click at [60, 199] on div "Visão Geral Contratos [GEOGRAPHIC_DATA] Lotes Clientes Minha Carteira Transferê…" at bounding box center [784, 391] width 1568 height 782
type input "710"
select select
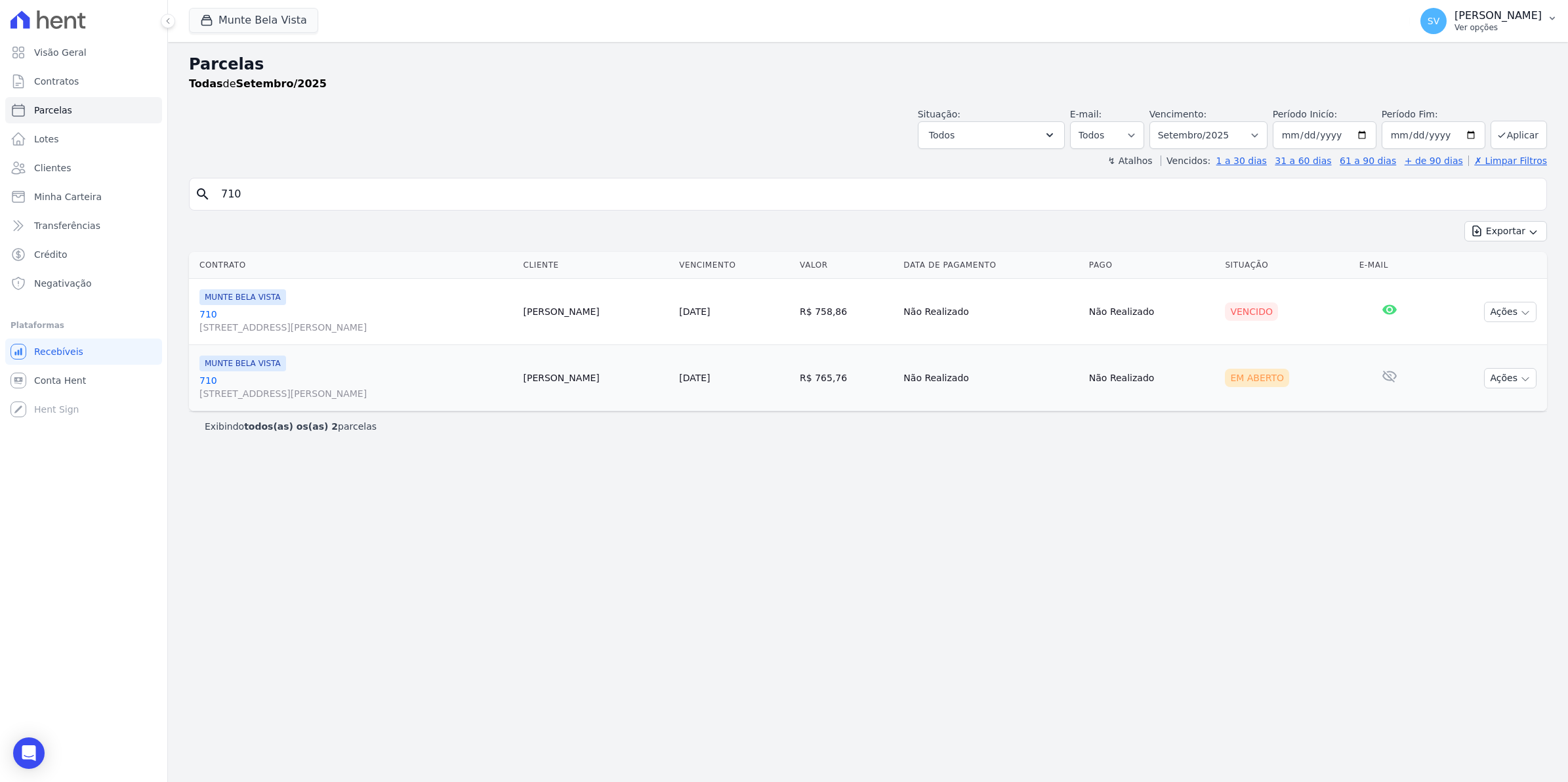
click at [1440, 23] on span "SV" at bounding box center [1433, 21] width 12 height 9
click at [1445, 110] on link "Importar remessas" at bounding box center [1484, 115] width 168 height 23
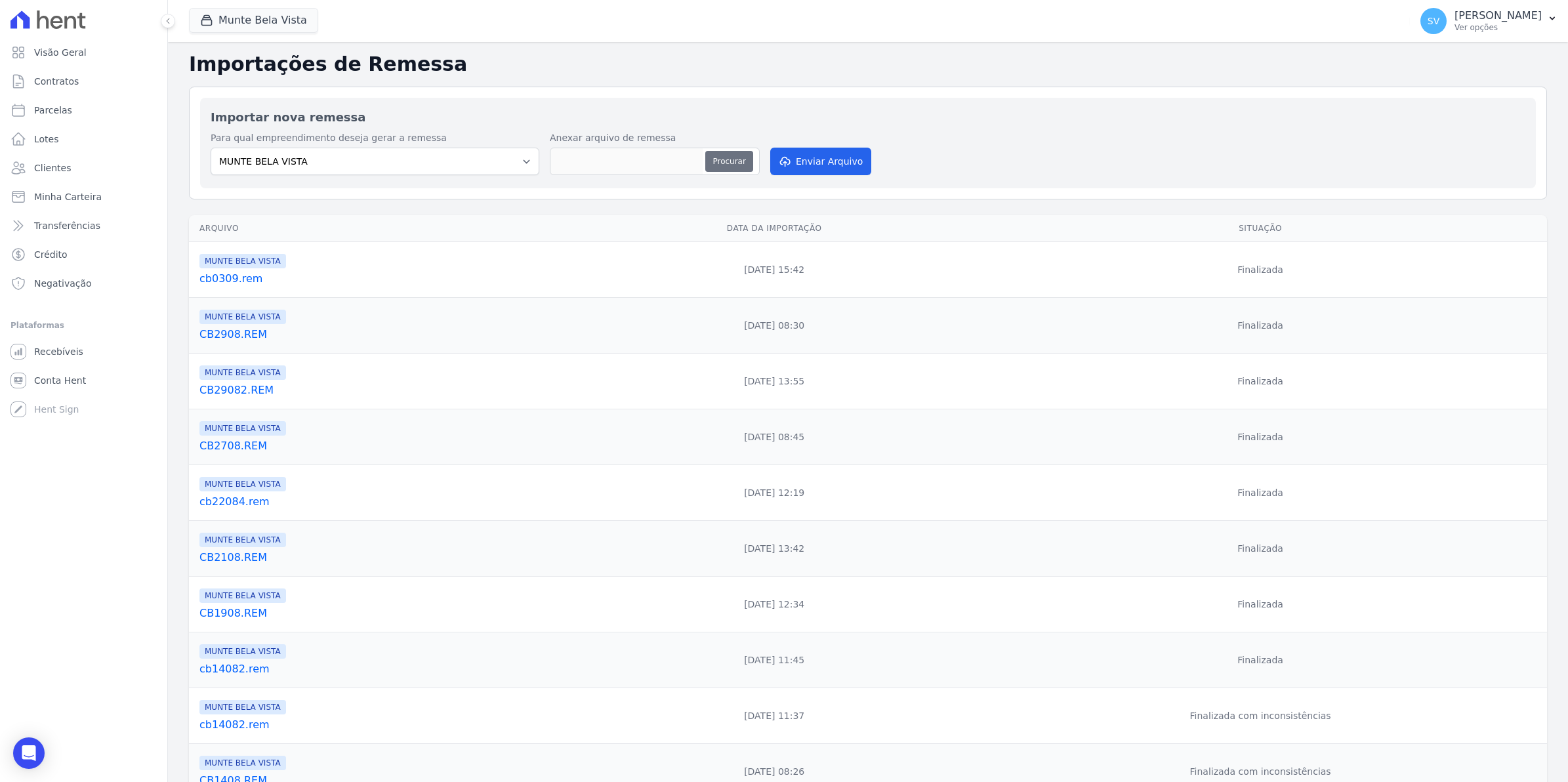
click at [733, 156] on button "Procurar" at bounding box center [728, 161] width 47 height 21
type input "CB03092.REM"
click at [829, 166] on button "Enviar Arquivo" at bounding box center [821, 160] width 101 height 27
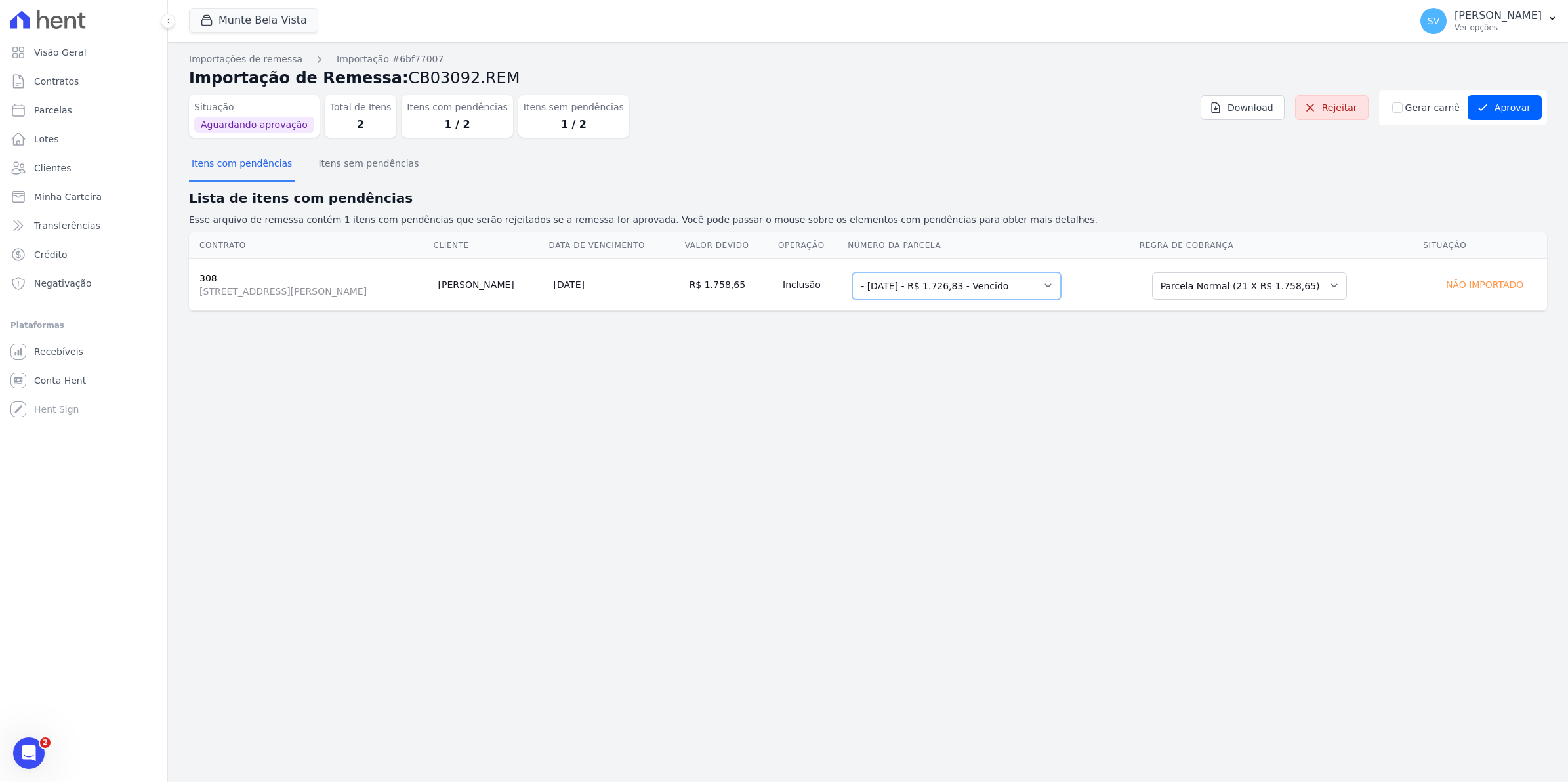
click at [1061, 286] on select "Selecione uma - [DATE] - R$ 1.726,83 - Vencido 5 - [DATE] - R$ 1.758,65 - Agend…" at bounding box center [956, 285] width 209 height 27
click at [887, 272] on select "Selecione uma - [DATE] - R$ 1.726,83 - Vencido 5 - [DATE] - R$ 1.758,65 - Agend…" at bounding box center [956, 285] width 209 height 27
click at [1507, 104] on button "Aprovar" at bounding box center [1504, 107] width 74 height 25
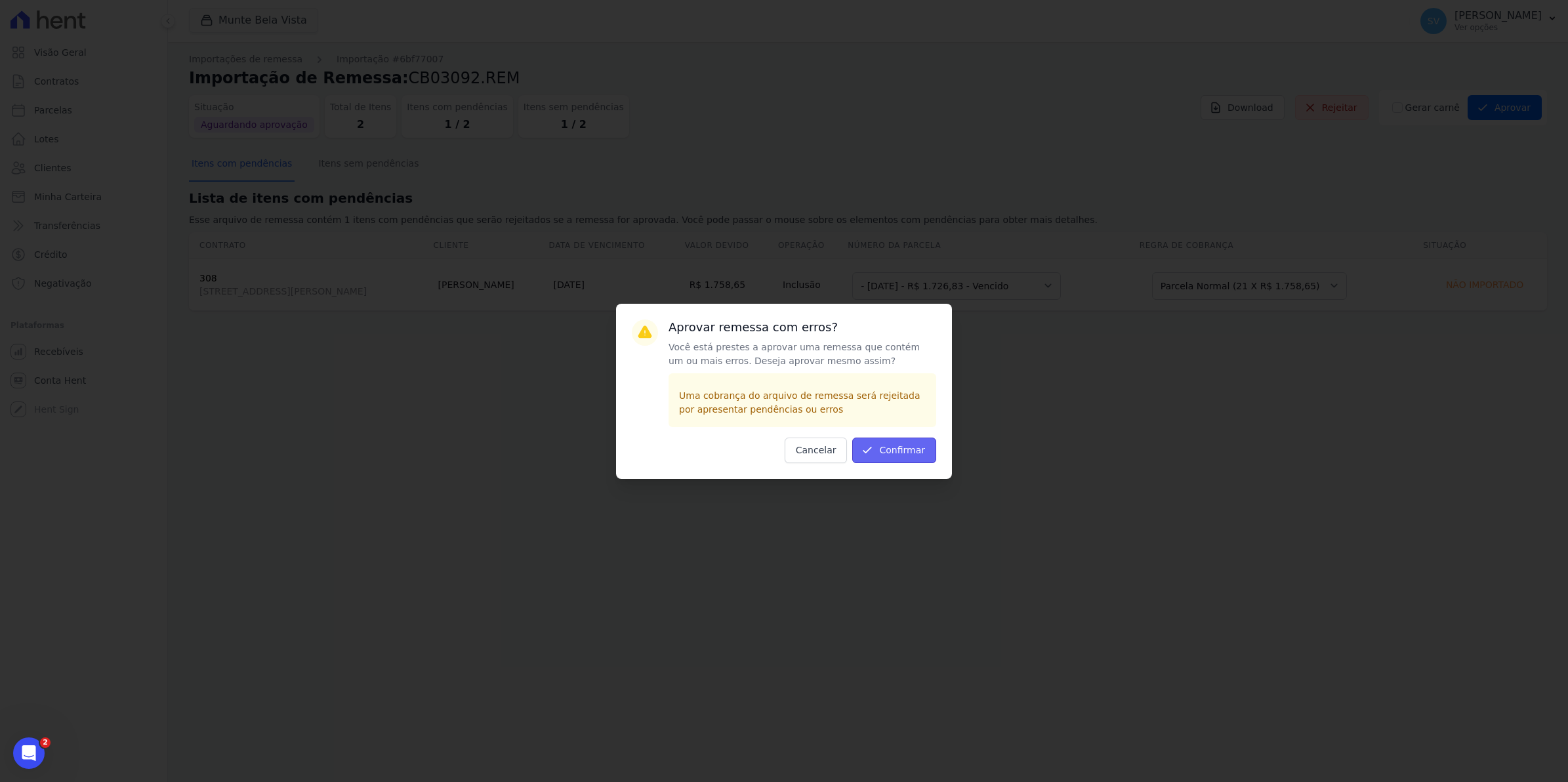
click at [913, 443] on button "Confirmar" at bounding box center [894, 450] width 84 height 25
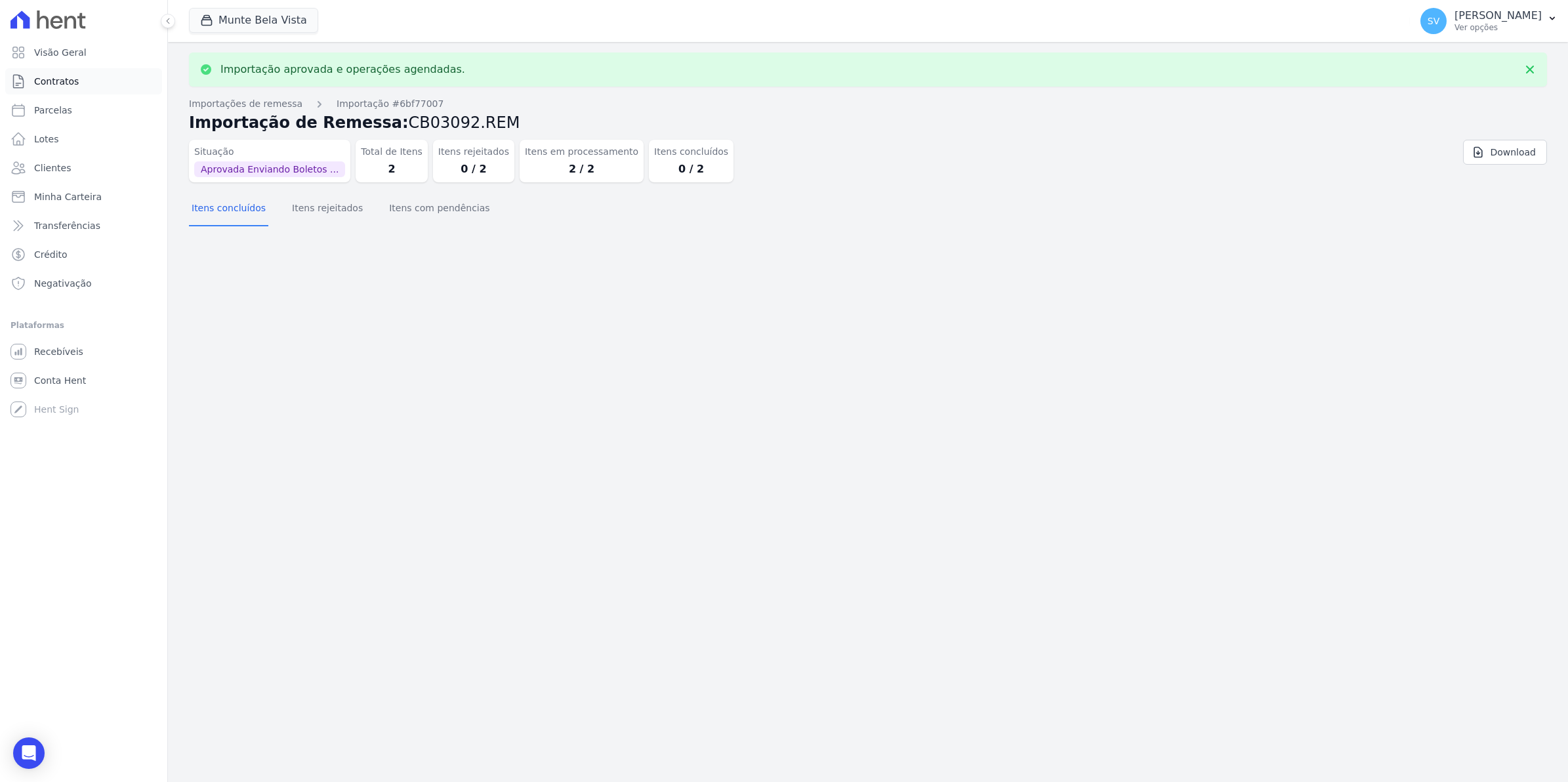
click at [60, 92] on link "Contratos" at bounding box center [83, 82] width 157 height 26
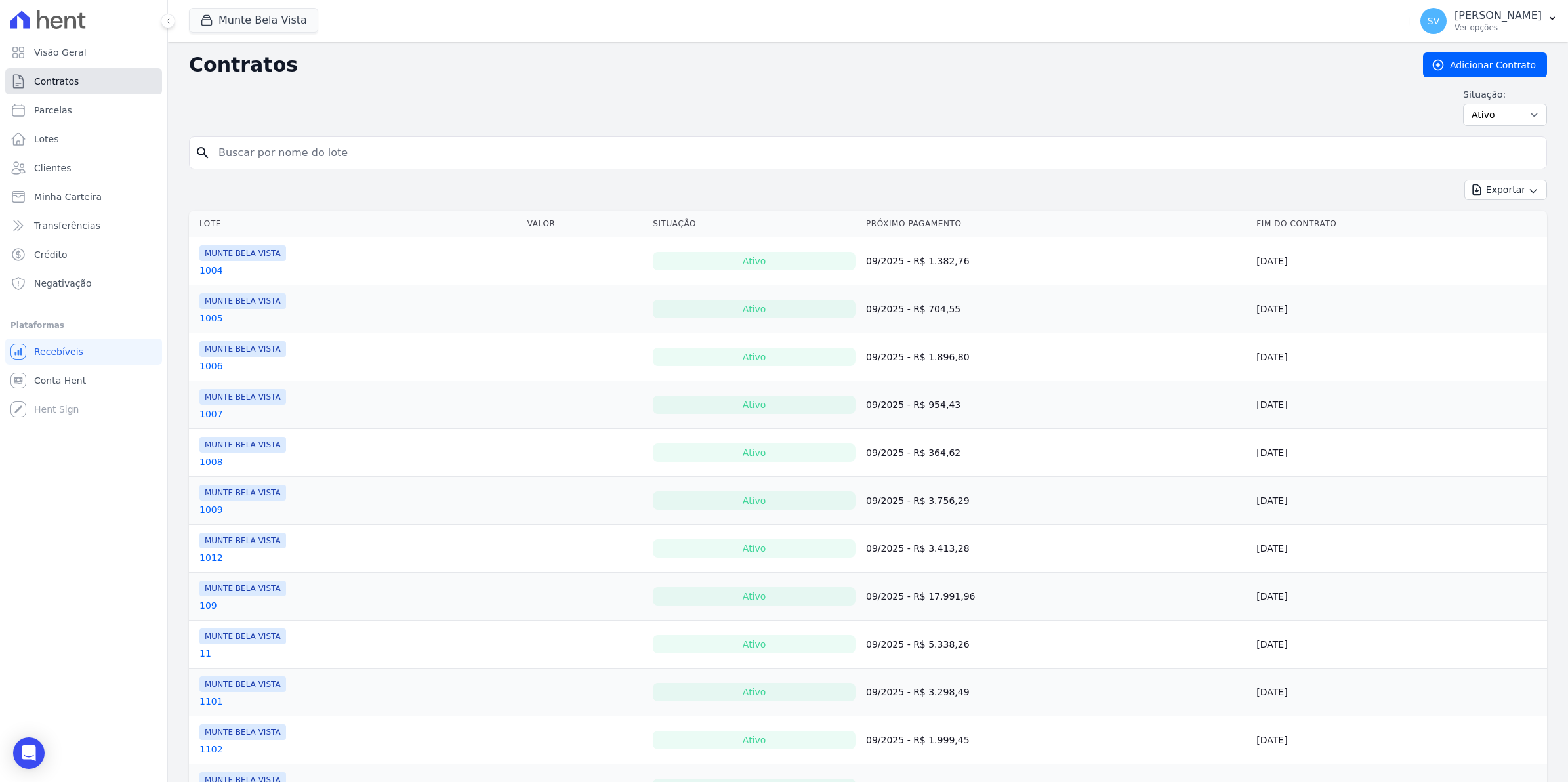
click at [67, 83] on span "Contratos" at bounding box center [56, 82] width 45 height 13
click at [63, 109] on span "Parcelas" at bounding box center [52, 111] width 38 height 13
select select
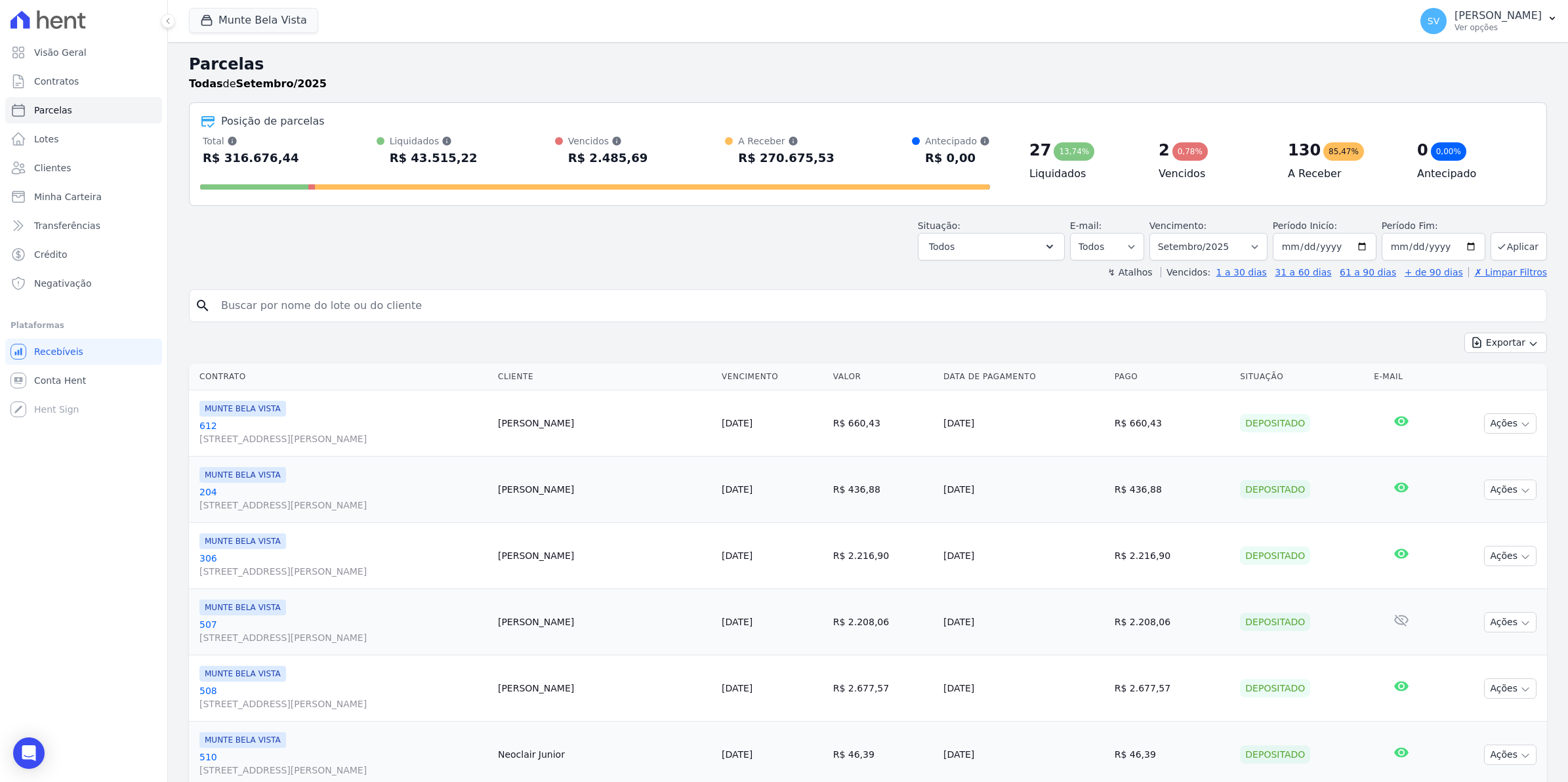
click at [257, 158] on div "R$ 316.676,44" at bounding box center [250, 158] width 97 height 21
click at [260, 303] on input "search" at bounding box center [876, 306] width 1328 height 26
type input "309"
select select
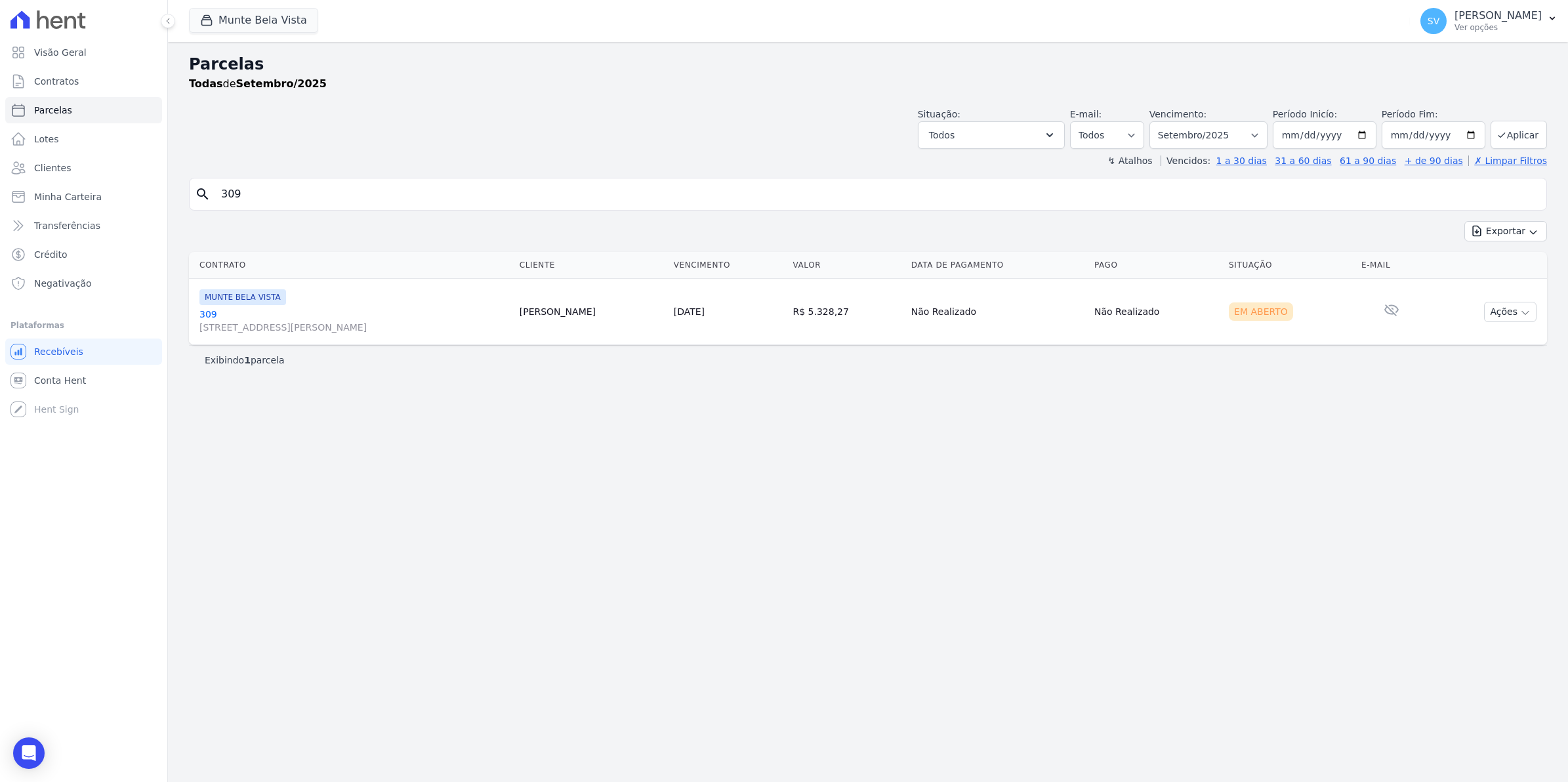
click at [260, 303] on span "MUNTE BELA VISTA" at bounding box center [243, 297] width 86 height 16
drag, startPoint x: 264, startPoint y: 198, endPoint x: 0, endPoint y: 210, distance: 264.3
click at [0, 210] on html "Visão Geral Contratos [GEOGRAPHIC_DATA] Lotes Clientes Minha Carteira Transferê…" at bounding box center [784, 391] width 1568 height 782
type input "308"
select select
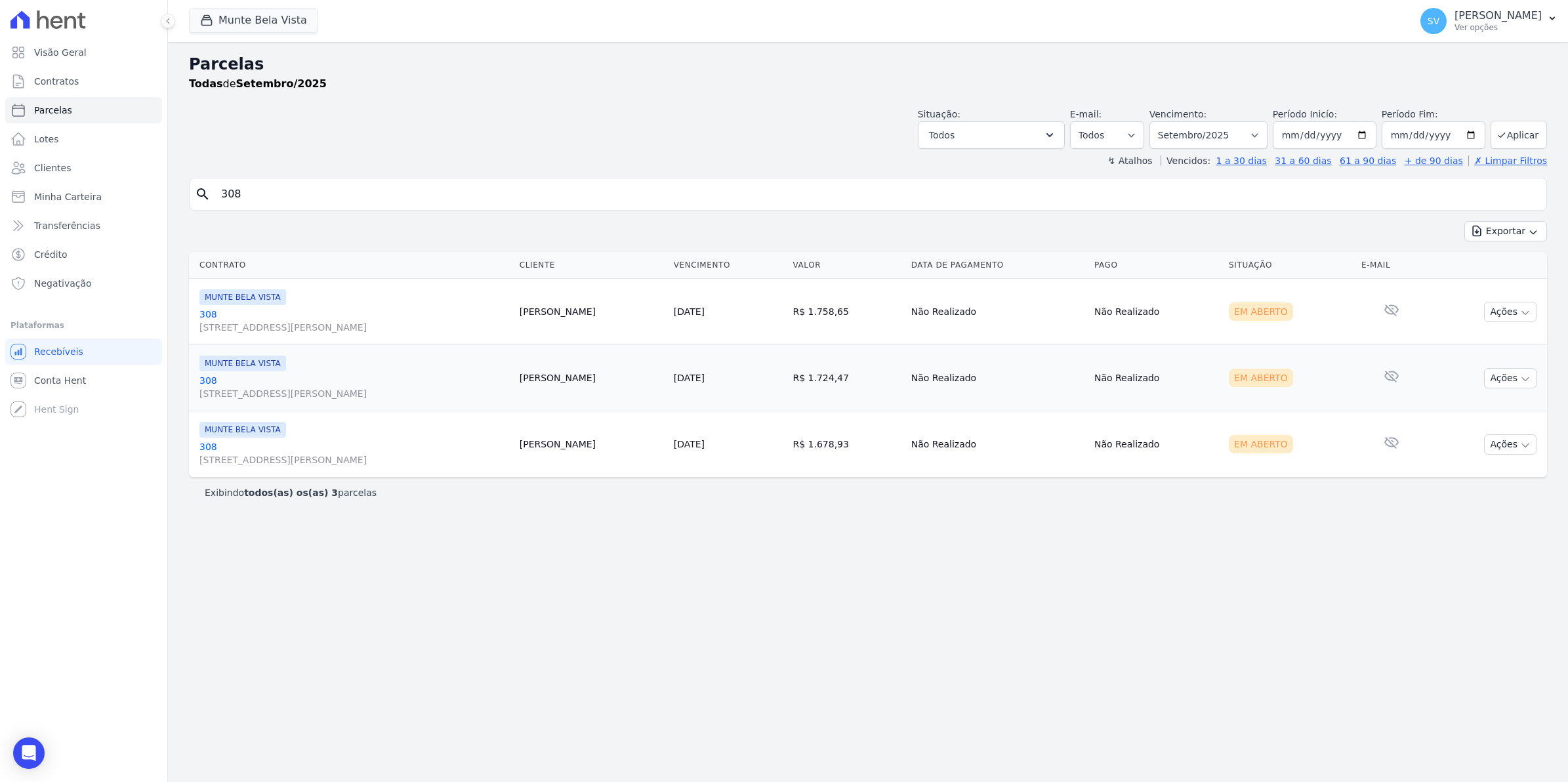
drag, startPoint x: 290, startPoint y: 187, endPoint x: 273, endPoint y: 188, distance: 17.0
click at [273, 188] on input "308" at bounding box center [876, 194] width 1328 height 26
type input "3"
type input "710"
select select
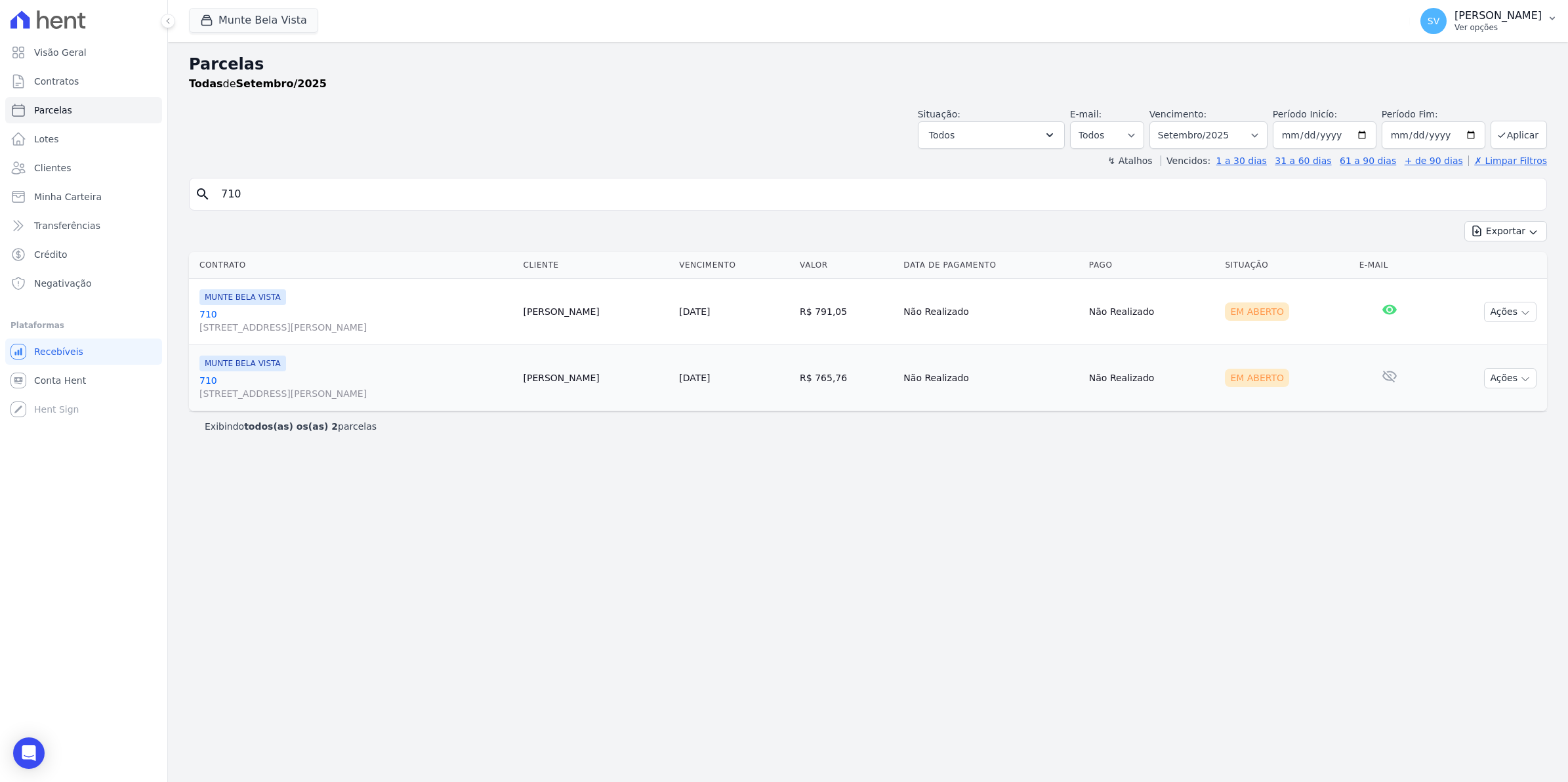
click at [1440, 19] on span "SV" at bounding box center [1433, 21] width 12 height 9
click at [1441, 149] on link "Exportar retornos" at bounding box center [1484, 143] width 168 height 23
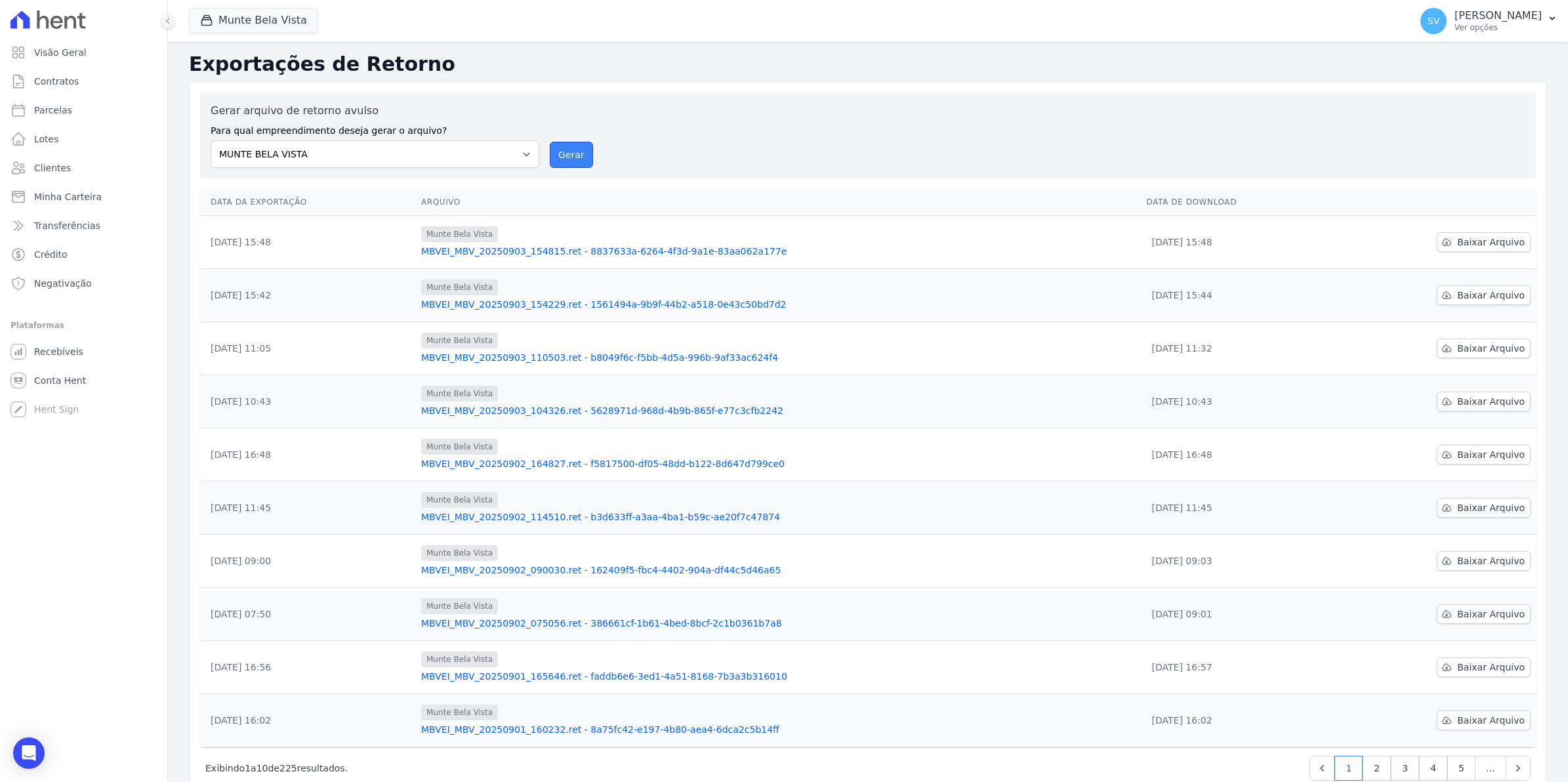
click at [575, 155] on button "Gerar" at bounding box center [572, 155] width 43 height 26
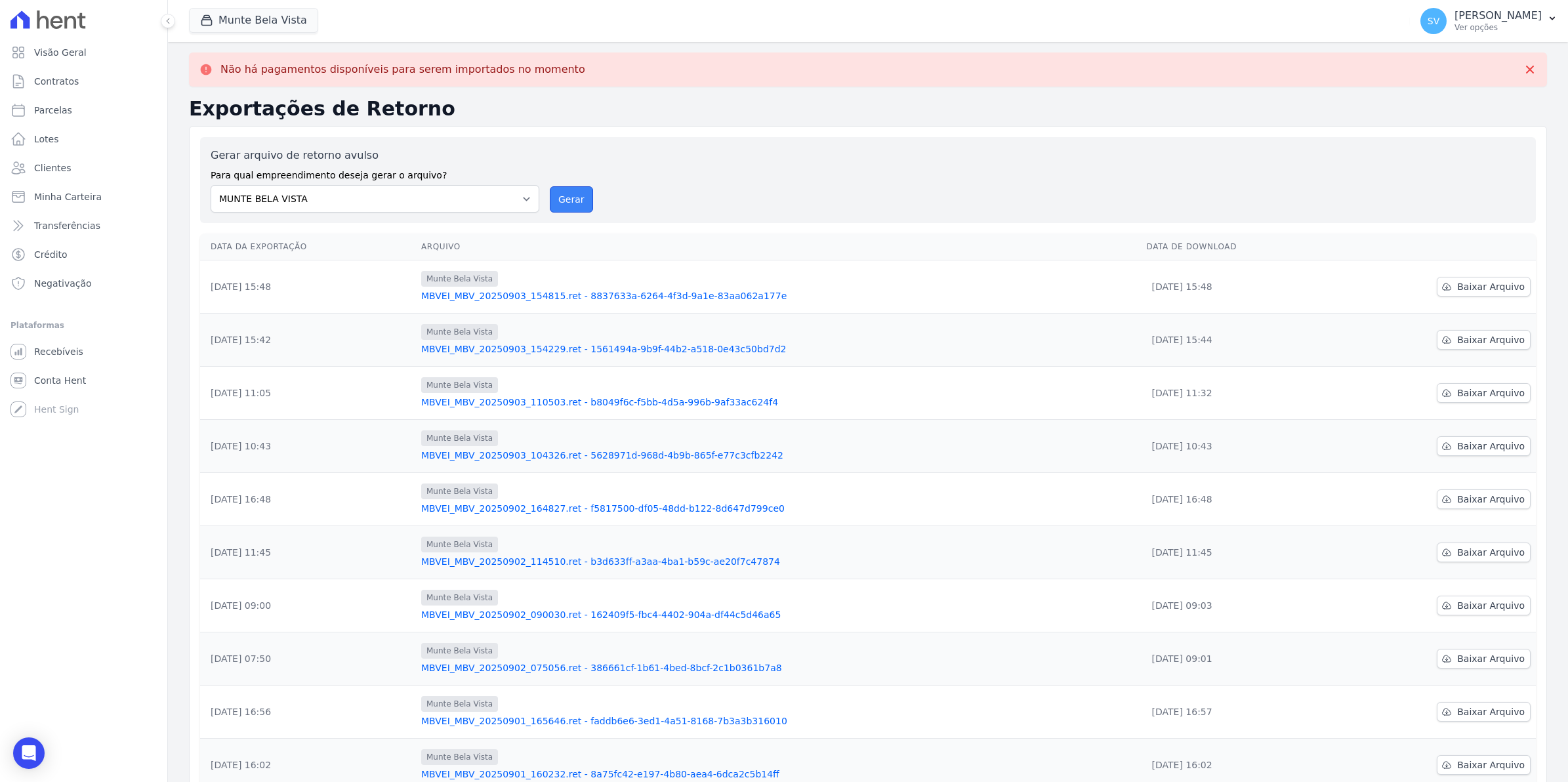
click at [567, 196] on button "Gerar" at bounding box center [572, 200] width 43 height 26
click at [573, 203] on button "Gerar" at bounding box center [572, 200] width 43 height 26
click at [558, 197] on button "Gerar" at bounding box center [572, 200] width 43 height 26
click at [21, 755] on div "Open Intercom Messenger" at bounding box center [29, 753] width 35 height 35
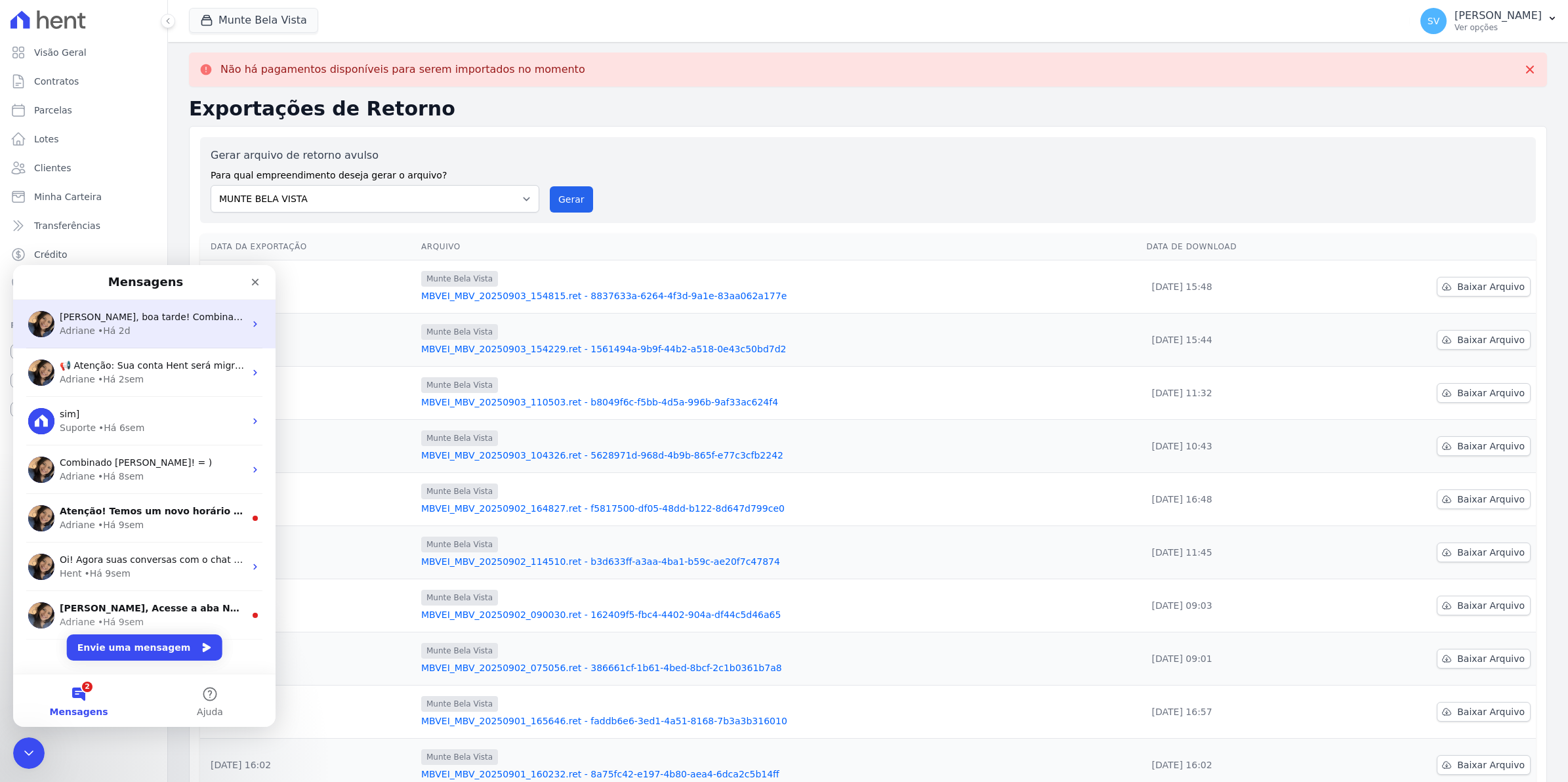
click at [97, 334] on div "• Há 2d" at bounding box center [113, 331] width 33 height 14
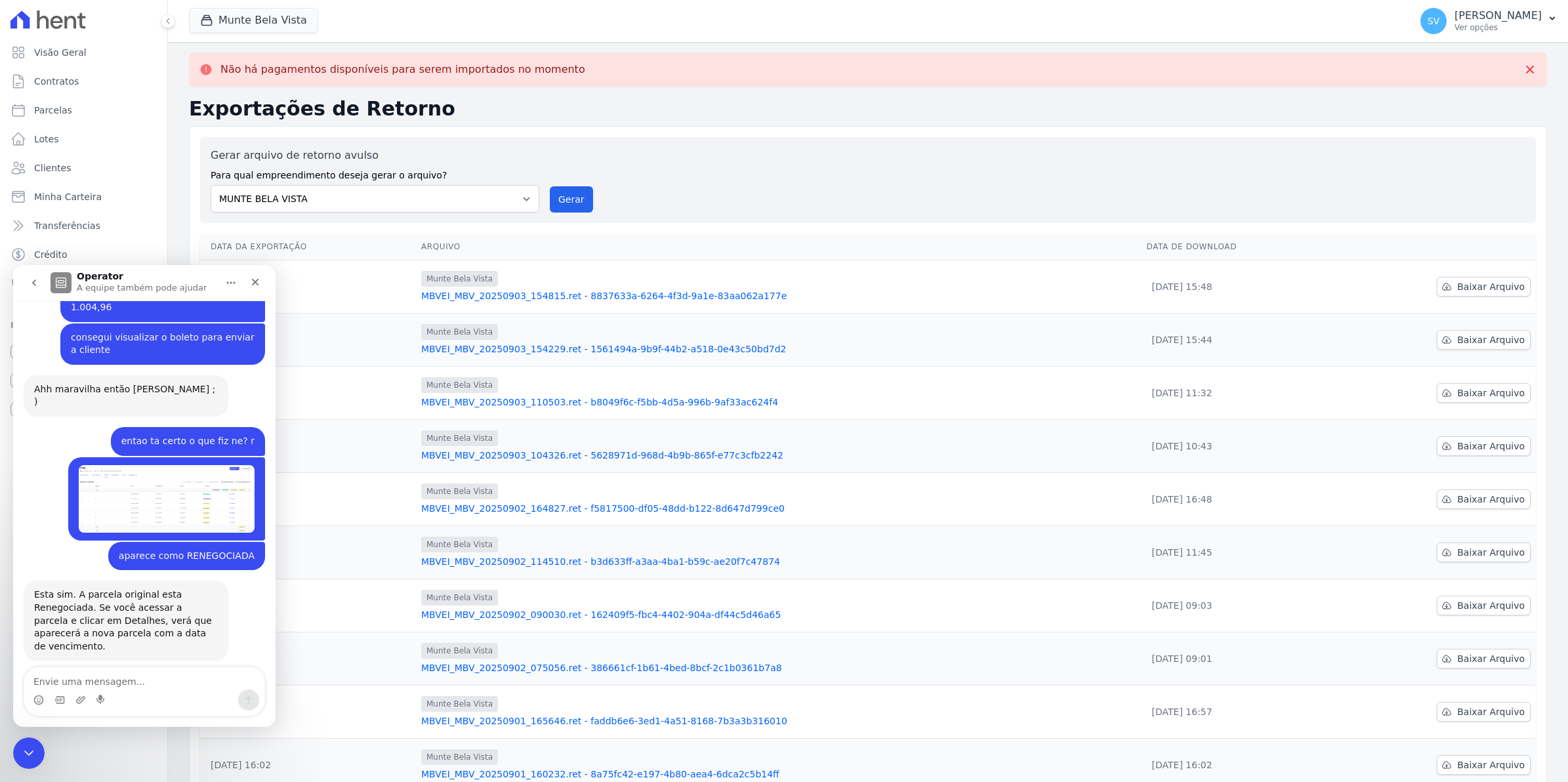
scroll to position [10709, 0]
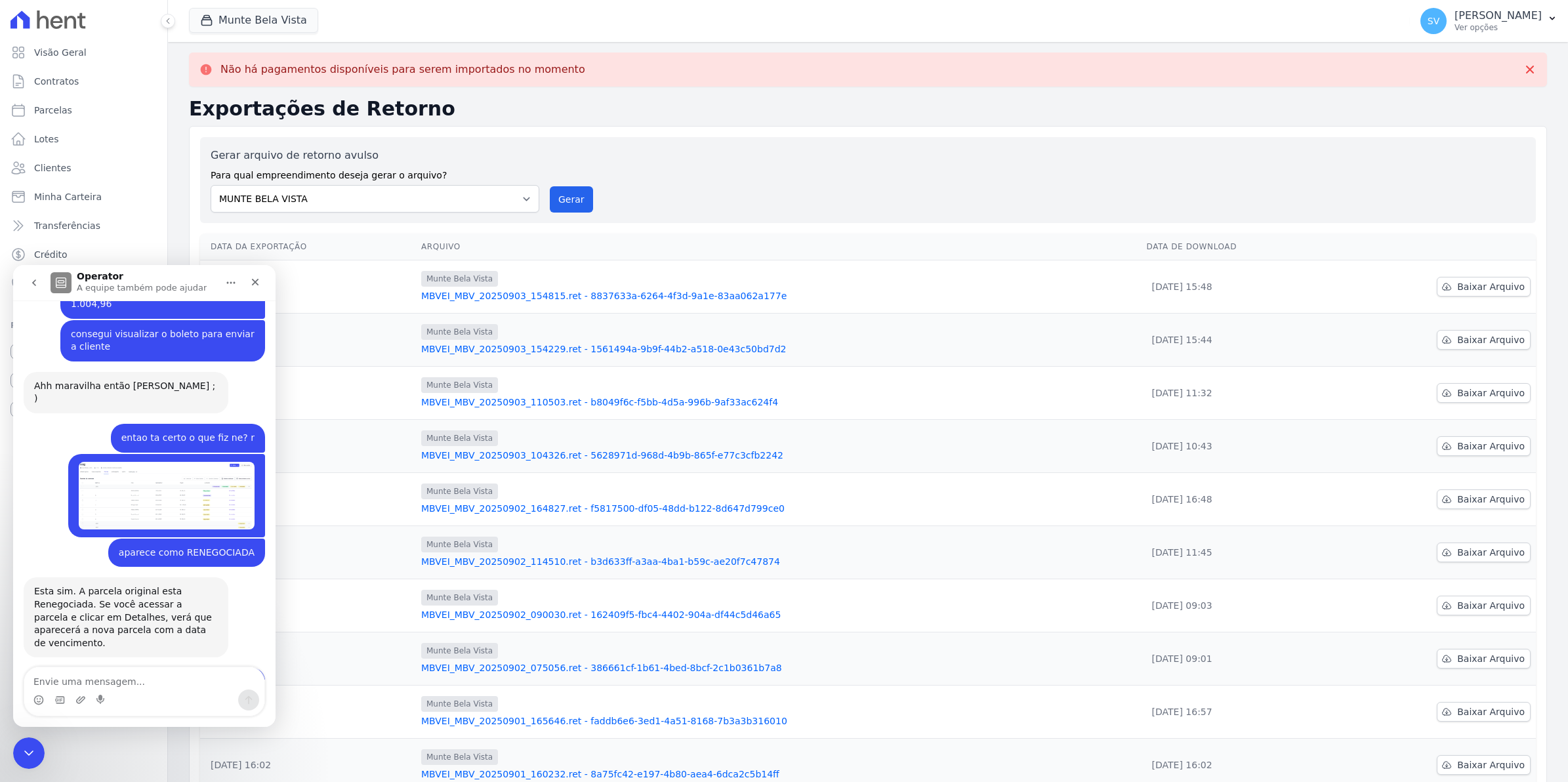
click at [106, 684] on textarea "Envie uma mensagem..." at bounding box center [144, 679] width 240 height 23
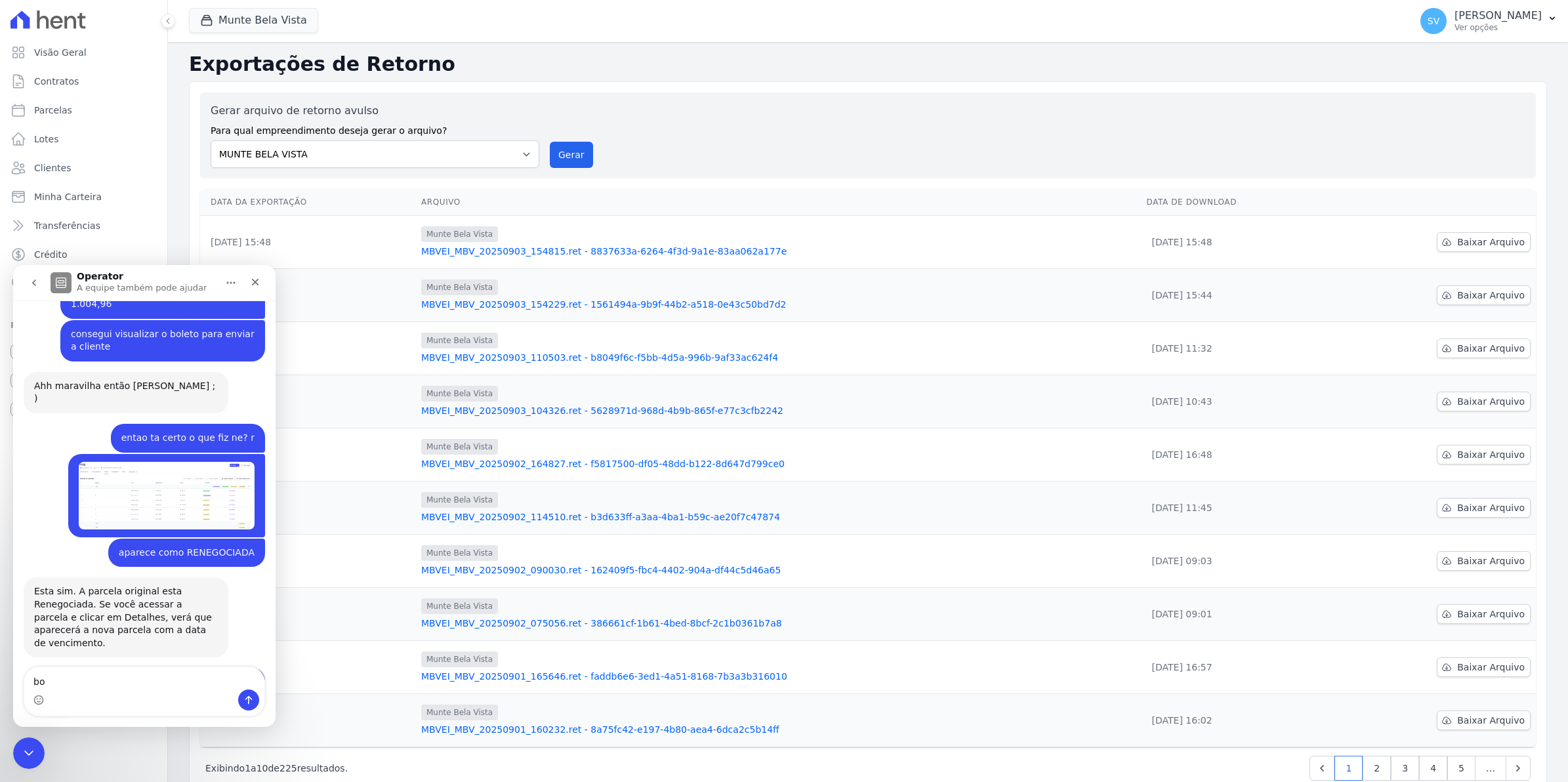
type textarea "b"
type textarea "Boa Tarde, Dri tudo bem?"
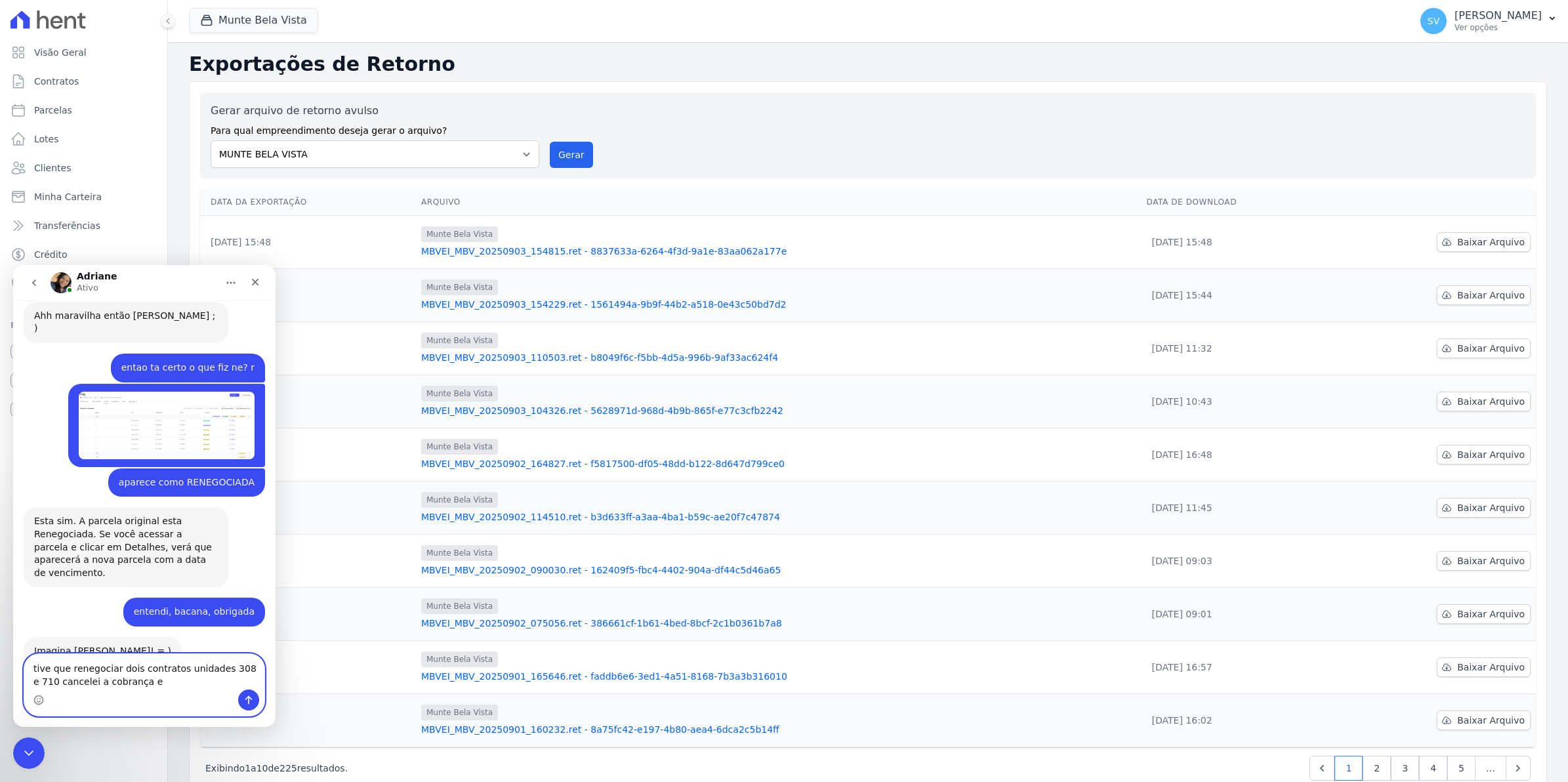
scroll to position [10830, 0]
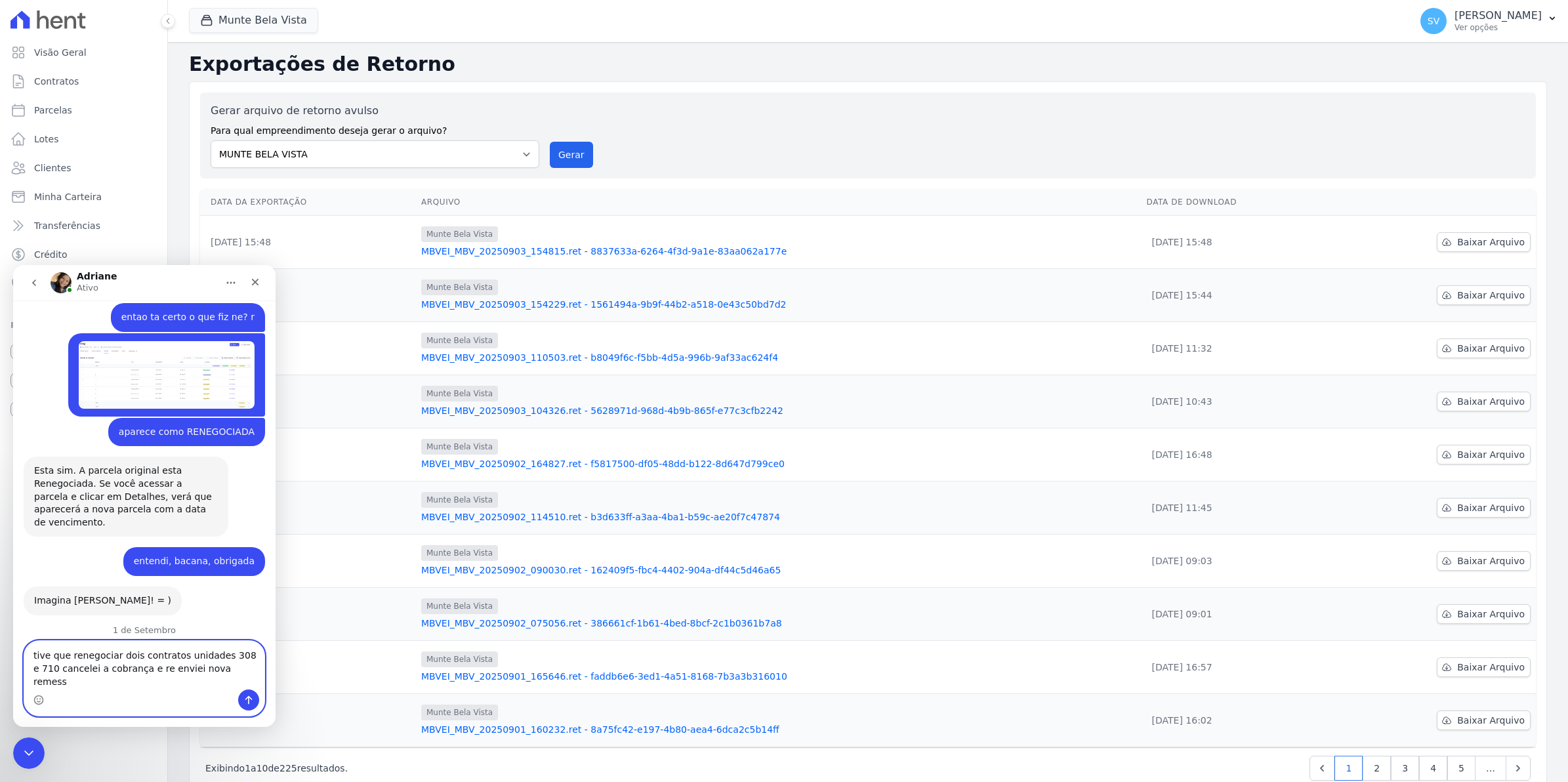
type textarea "tive que renegociar dois contratos unidades 308 e 710 cancelei a cobrança e re …"
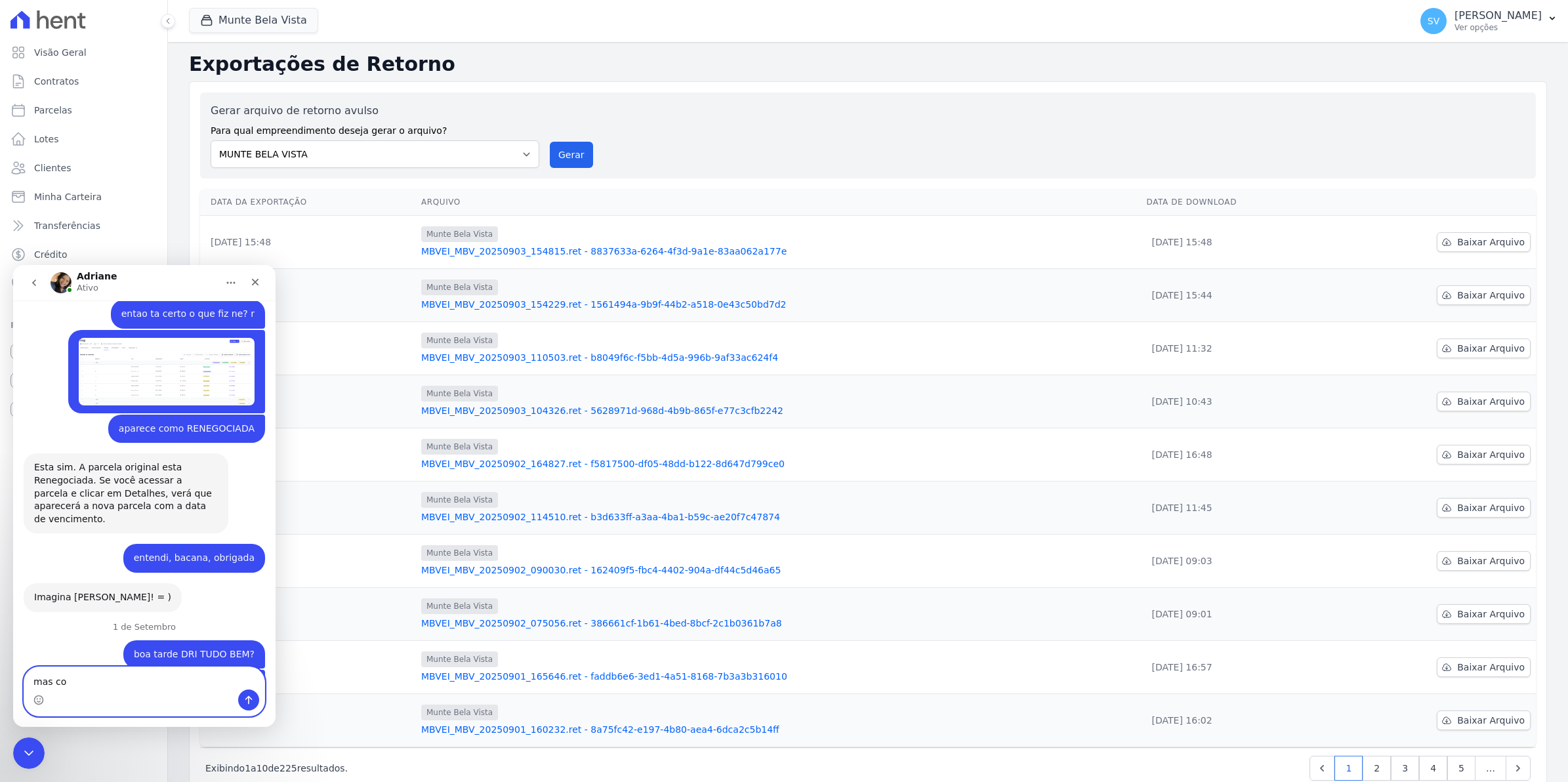
scroll to position [10909, 0]
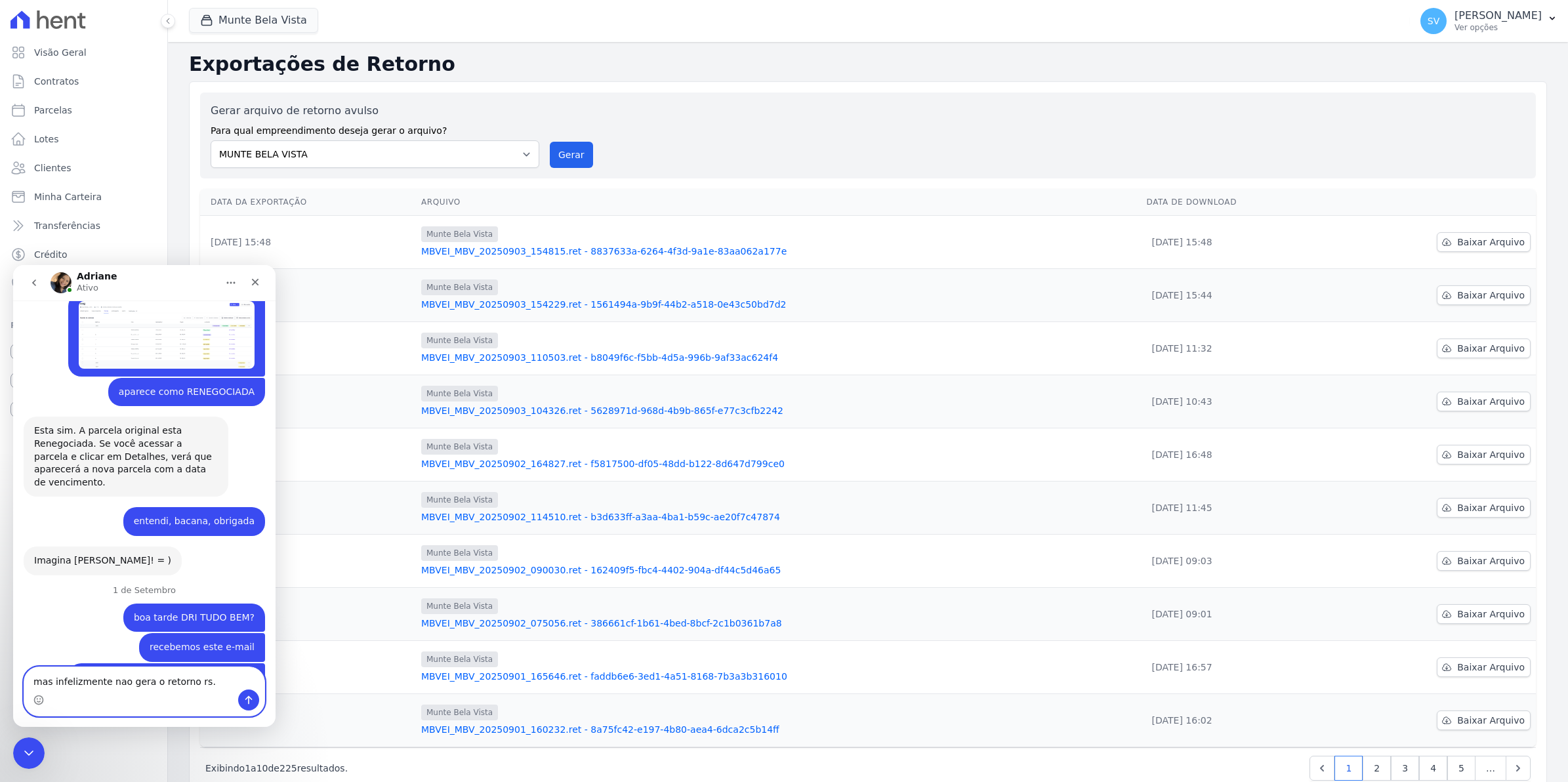
type textarea "mas infelizmente nao gera o retorno rs.."
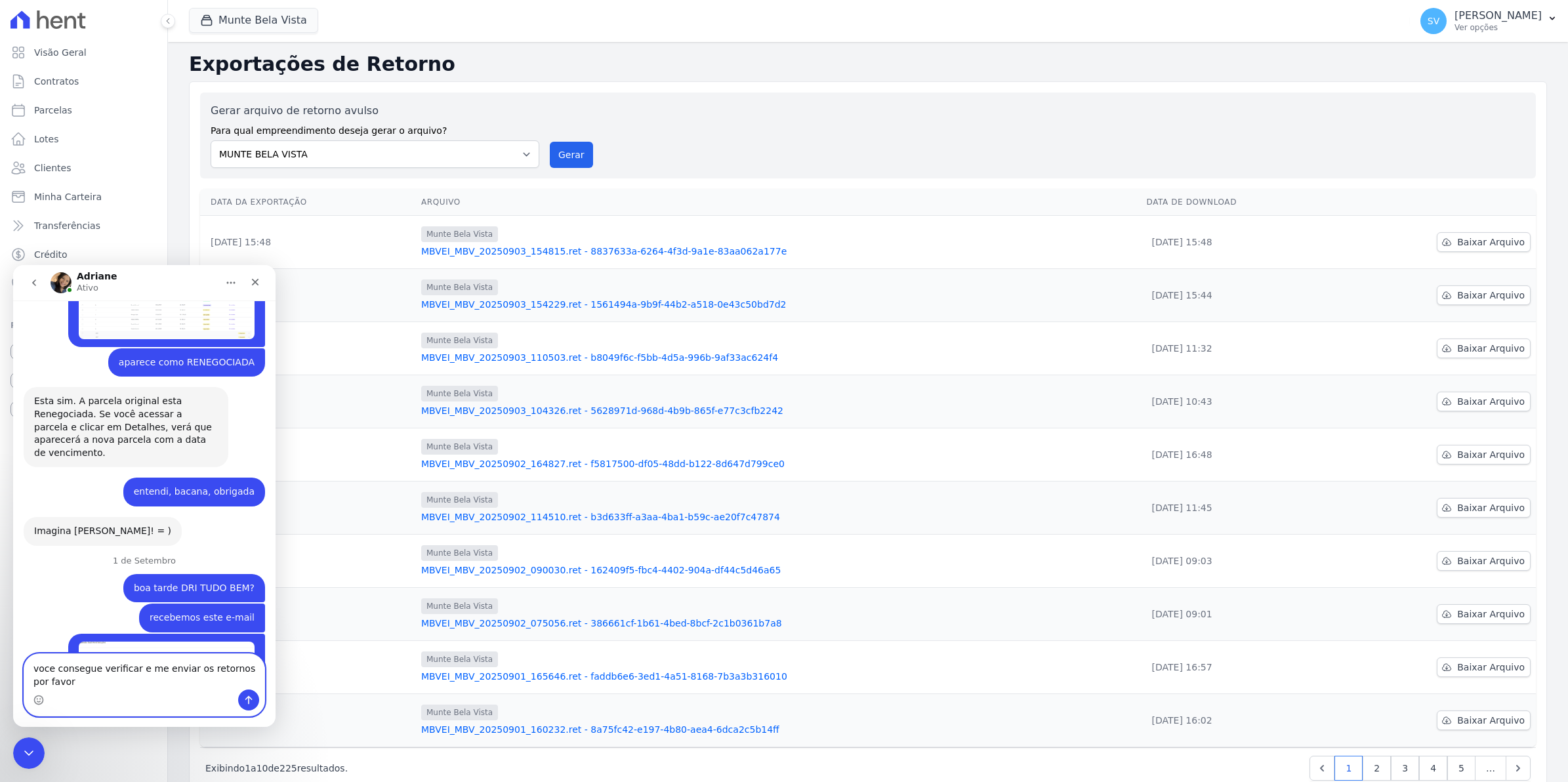
scroll to position [10952, 0]
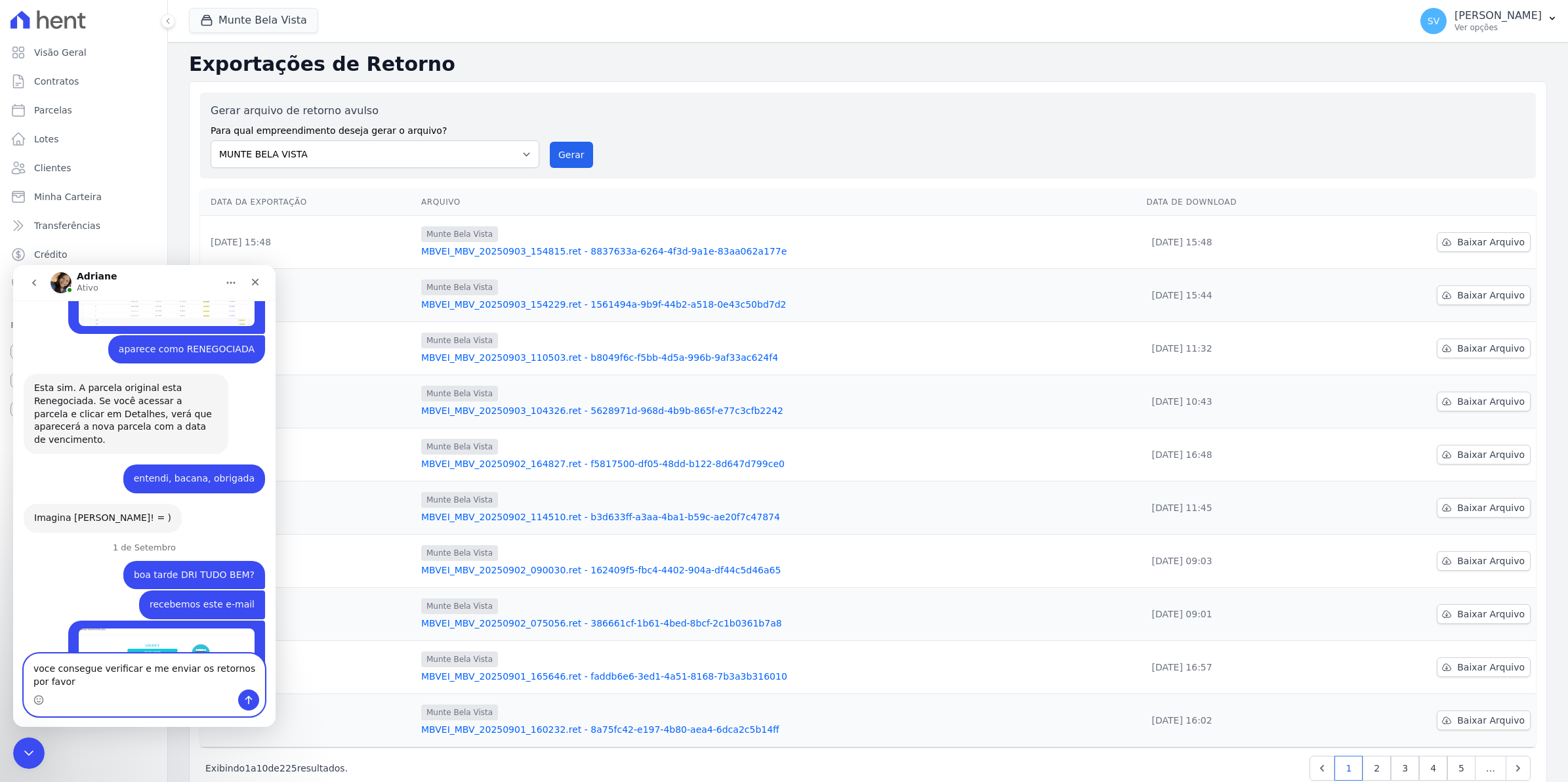
type textarea "voce consegue verificar e me enviar os retornos por favor?"
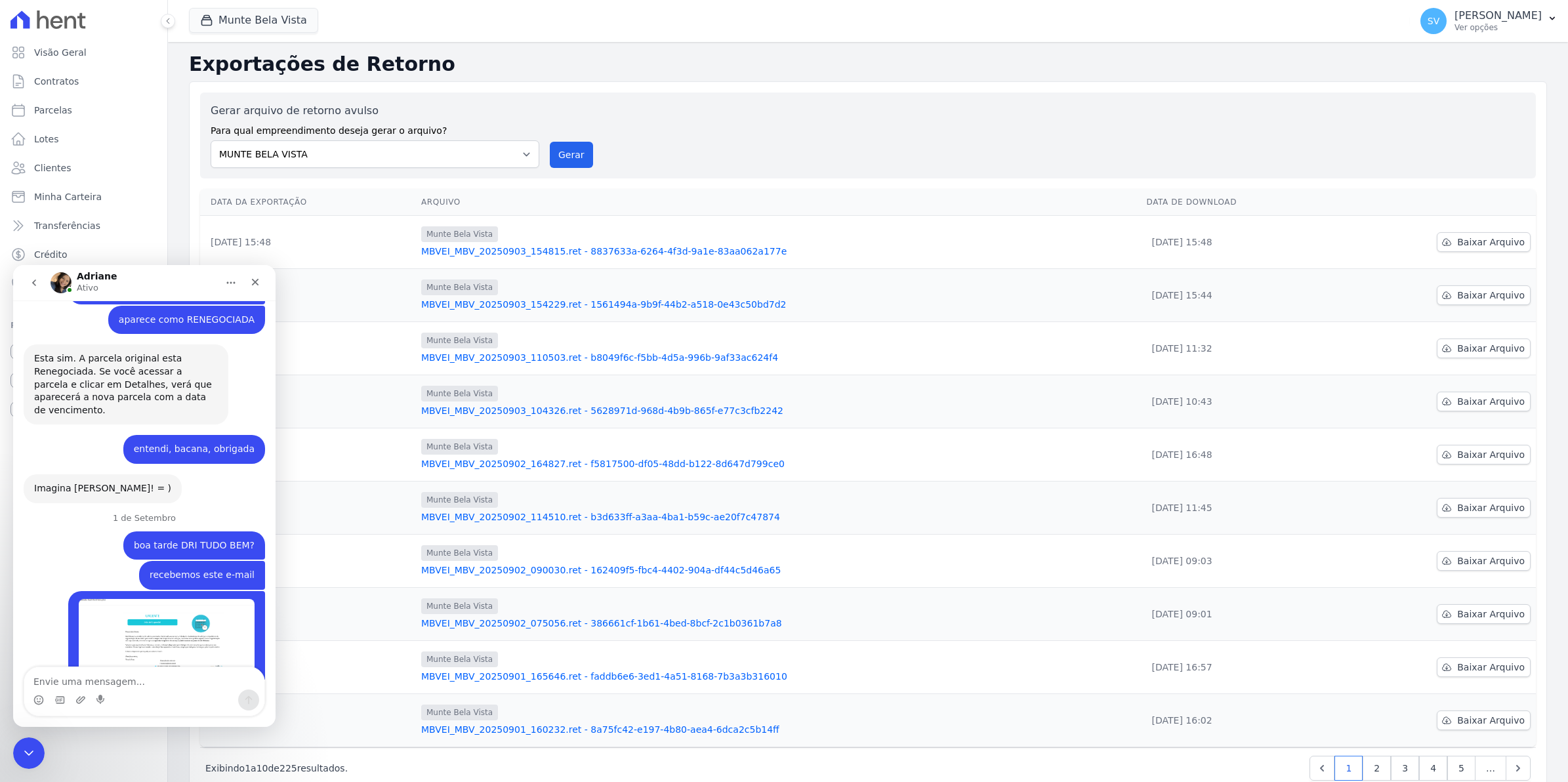
click at [592, 151] on div "Gerar arquivo de retorno avulso Para qual empreendimento deseja gerar o arquivo…" at bounding box center [868, 135] width 1315 height 65
click at [572, 152] on button "Gerar" at bounding box center [572, 155] width 43 height 26
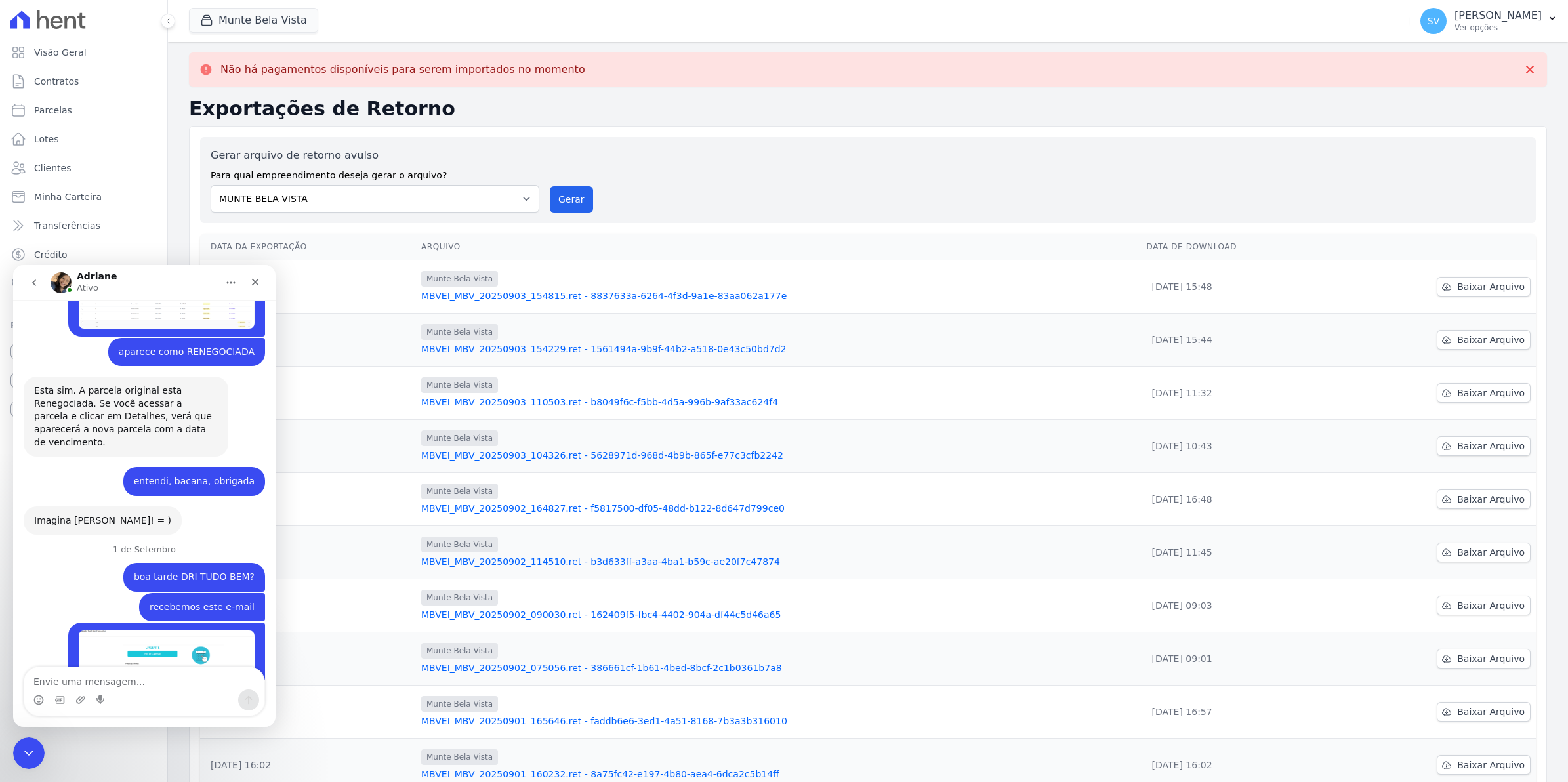
scroll to position [10640, 0]
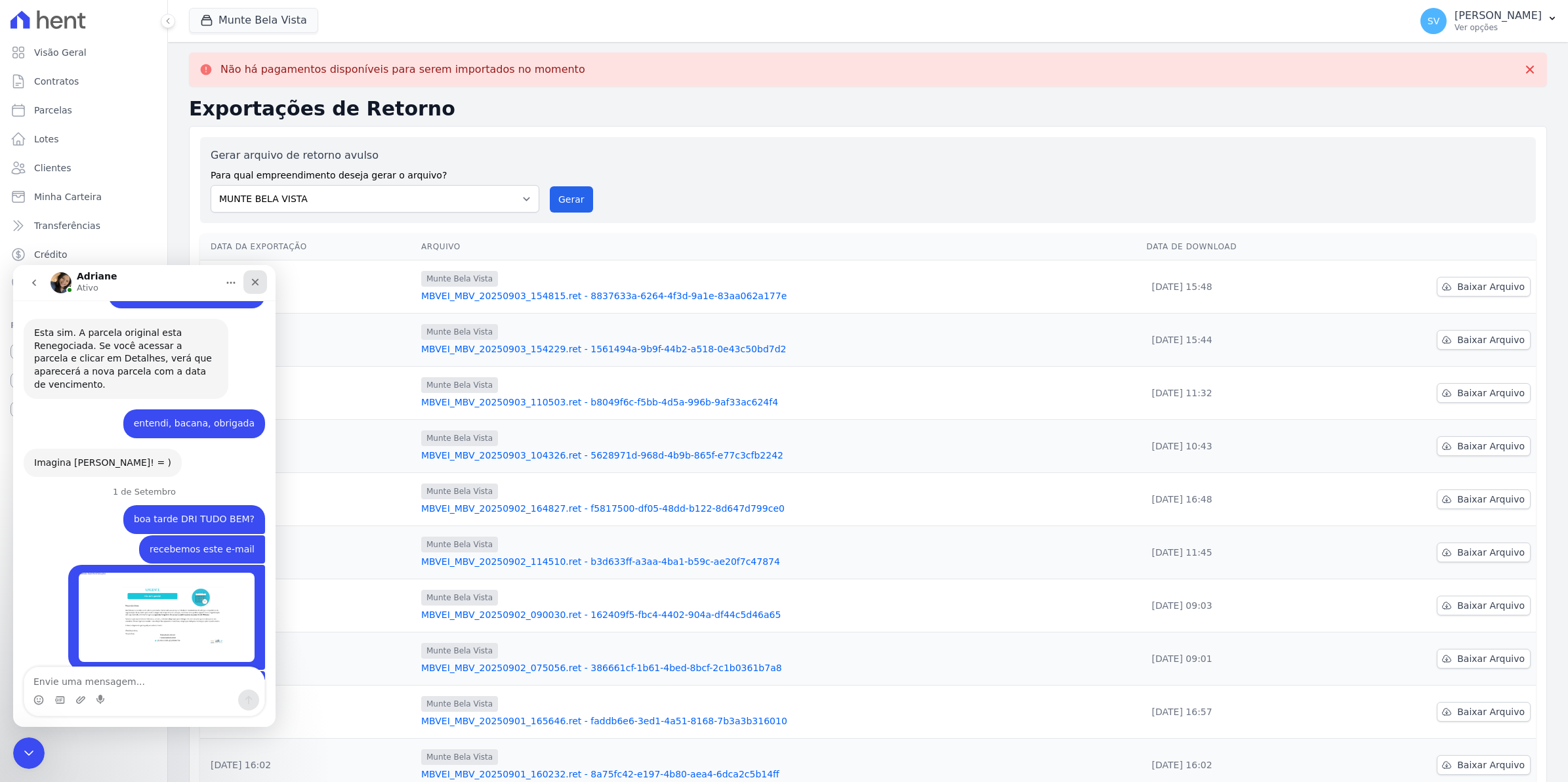
click at [258, 281] on icon "Fechar" at bounding box center [255, 281] width 10 height 10
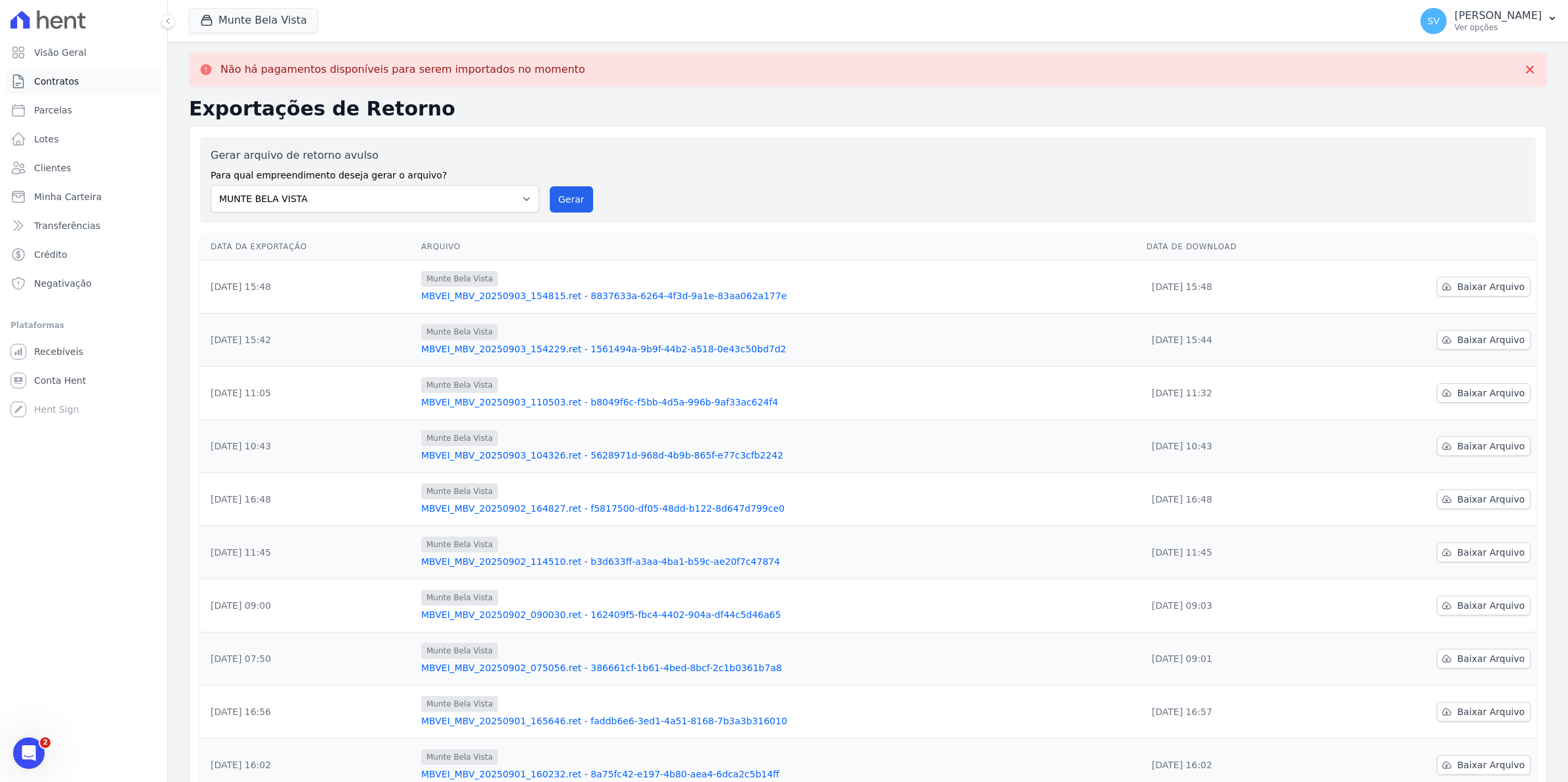
click at [49, 77] on span "Contratos" at bounding box center [56, 82] width 45 height 13
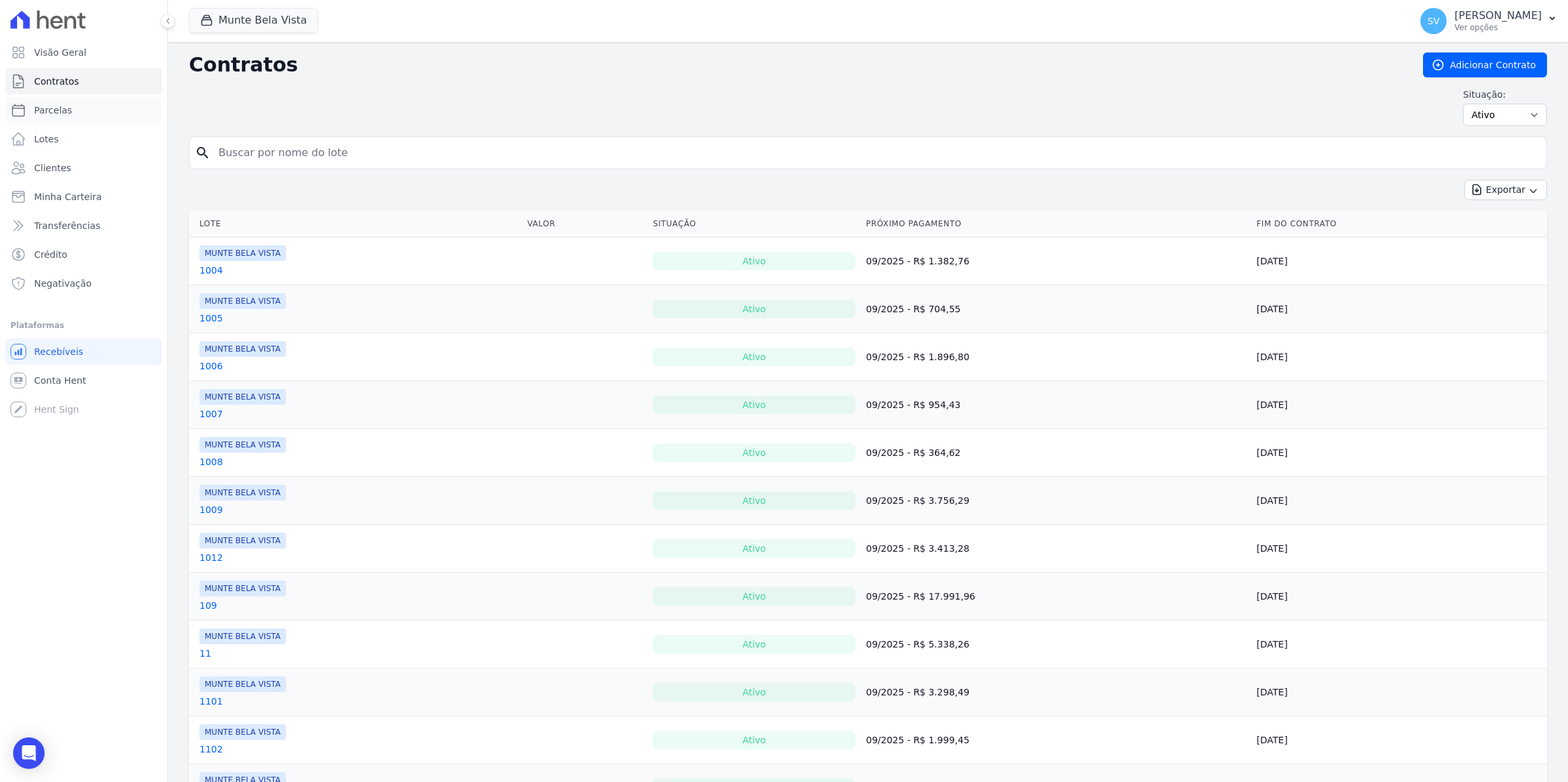
click at [55, 112] on span "Parcelas" at bounding box center [52, 111] width 38 height 13
select select
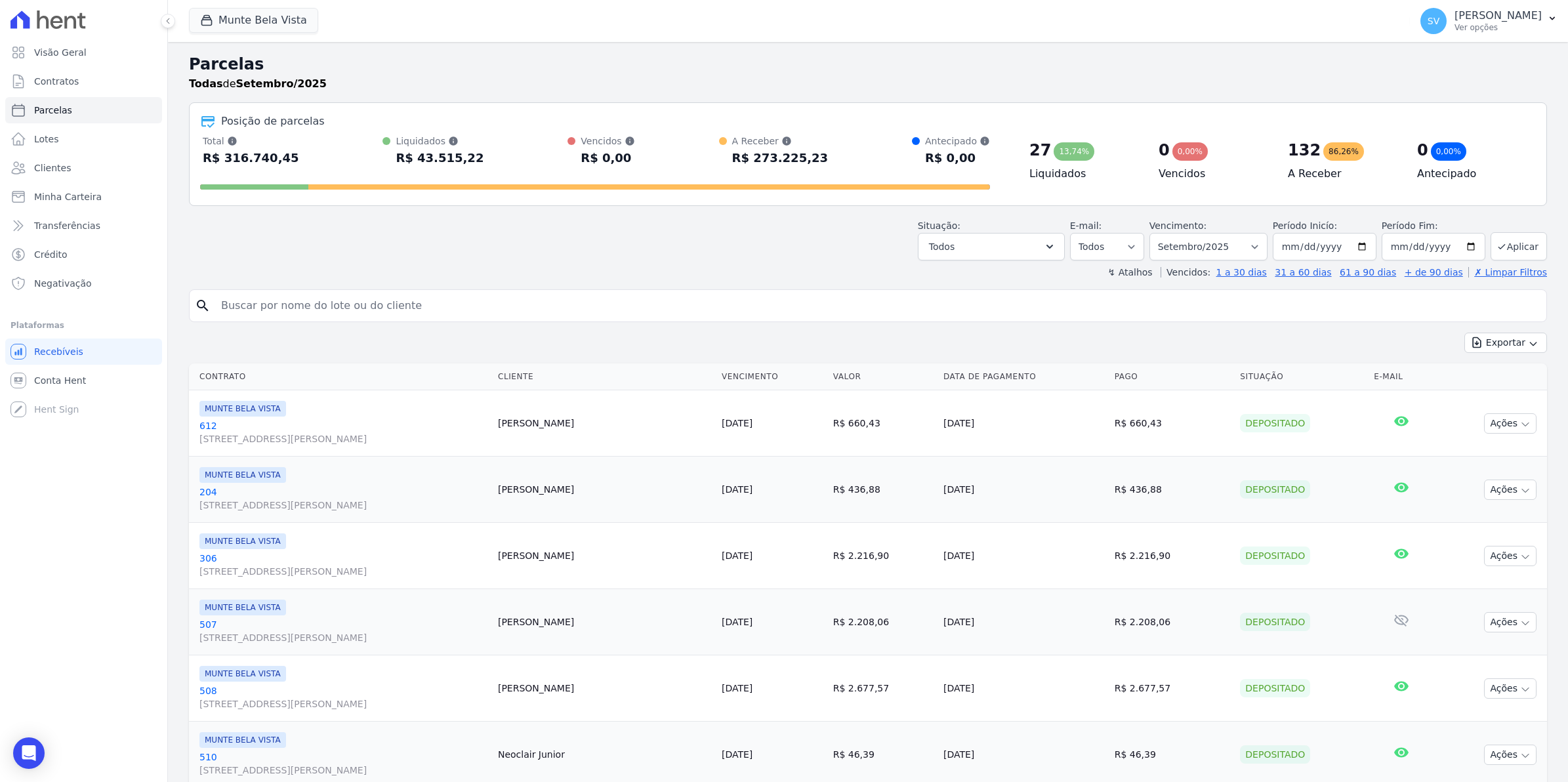
click at [298, 301] on input "search" at bounding box center [876, 306] width 1328 height 26
type input "308"
select select
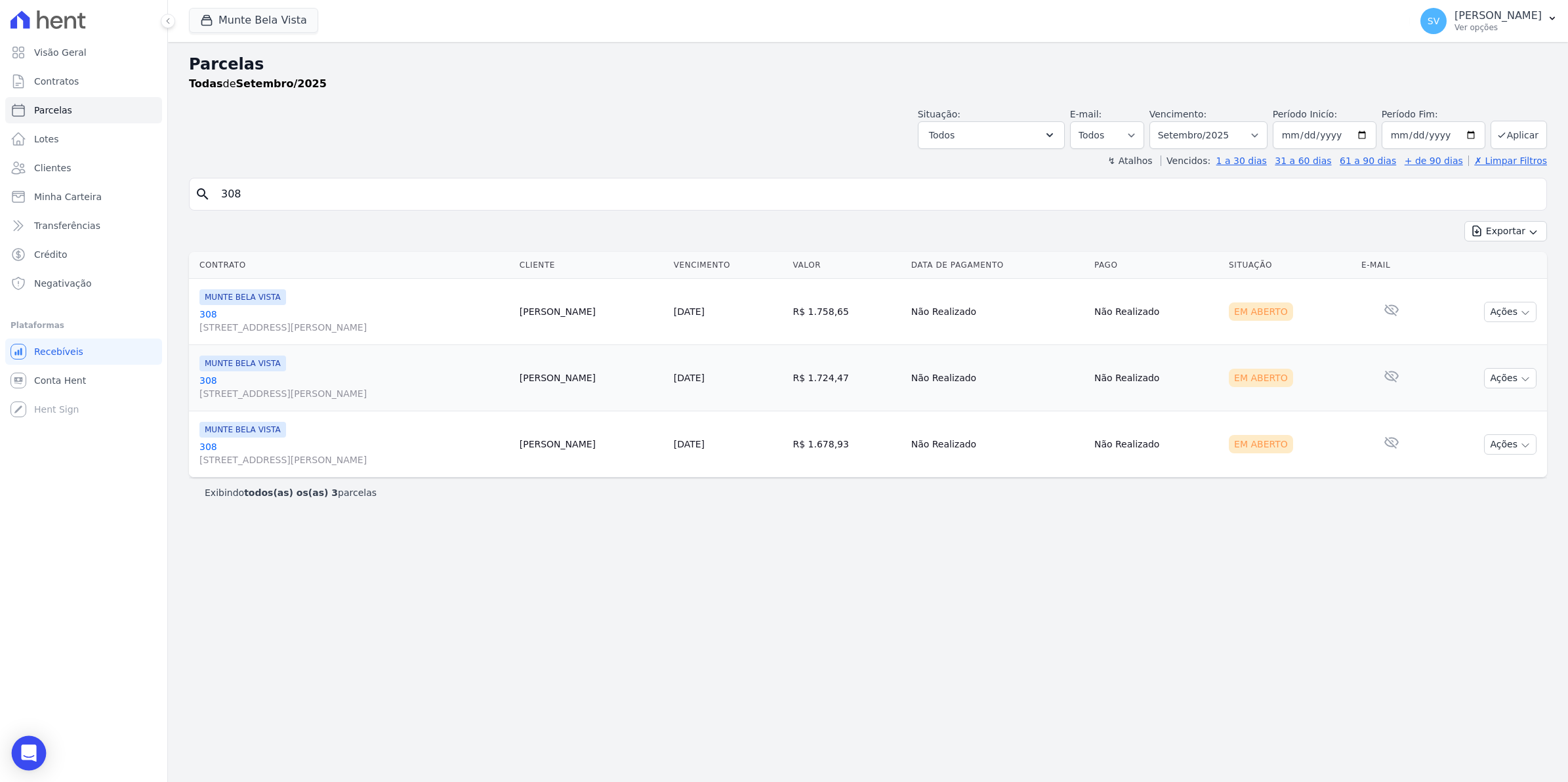
click at [38, 757] on div "Open Intercom Messenger" at bounding box center [29, 753] width 35 height 35
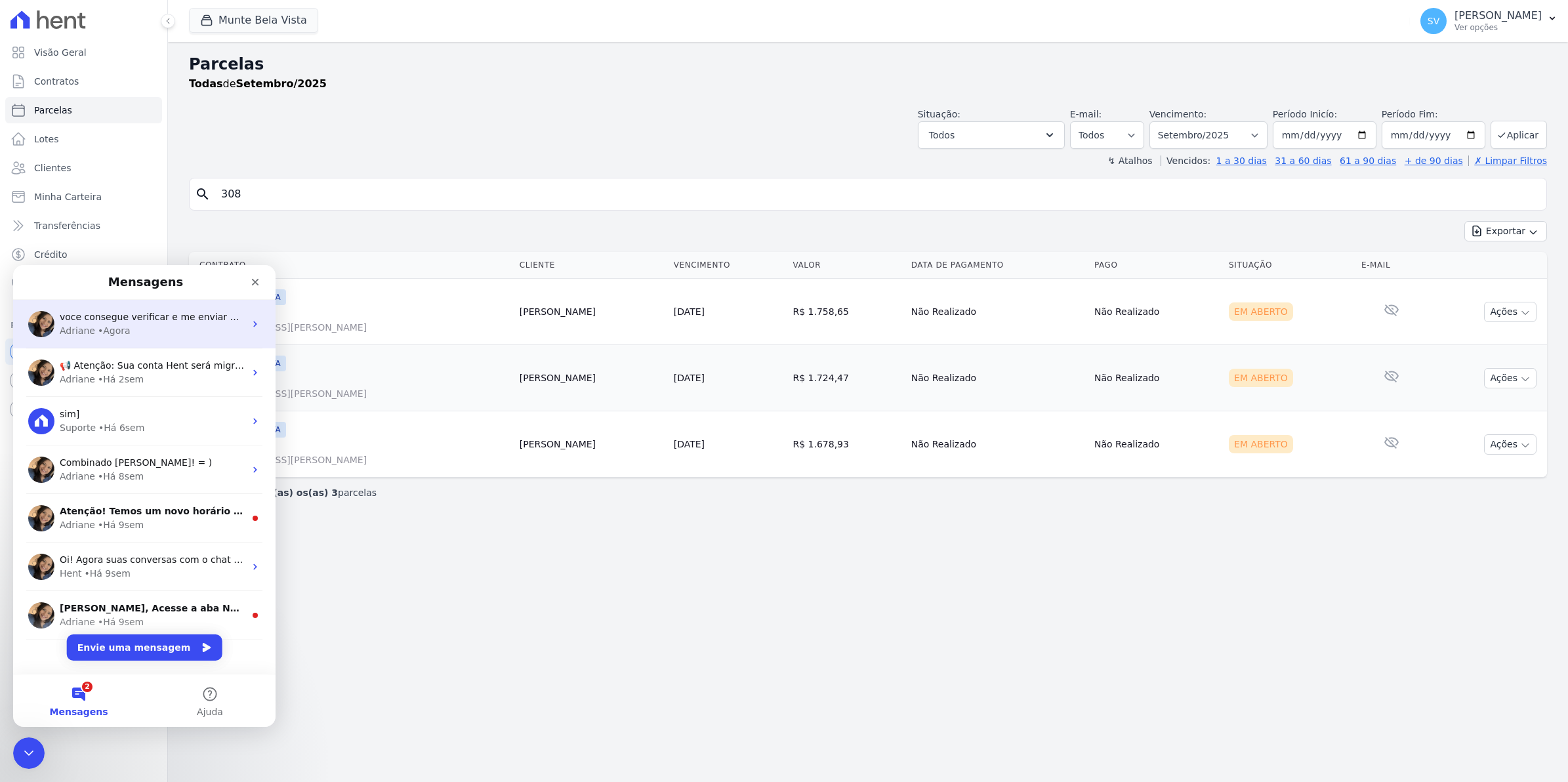
click at [65, 323] on div "voce consegue verificar e me enviar os retornos por favor?" at bounding box center [152, 317] width 185 height 14
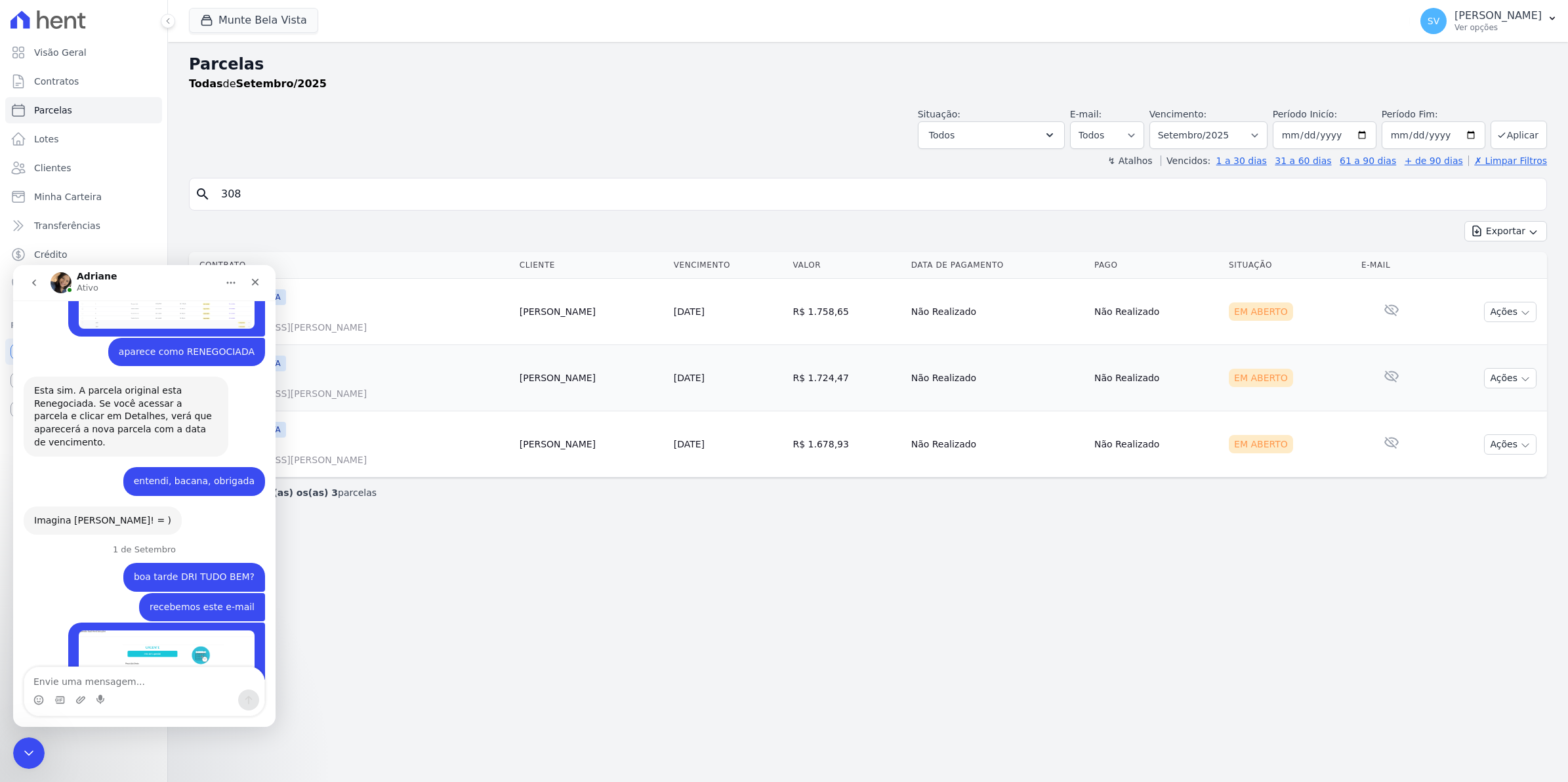
scroll to position [10640, 0]
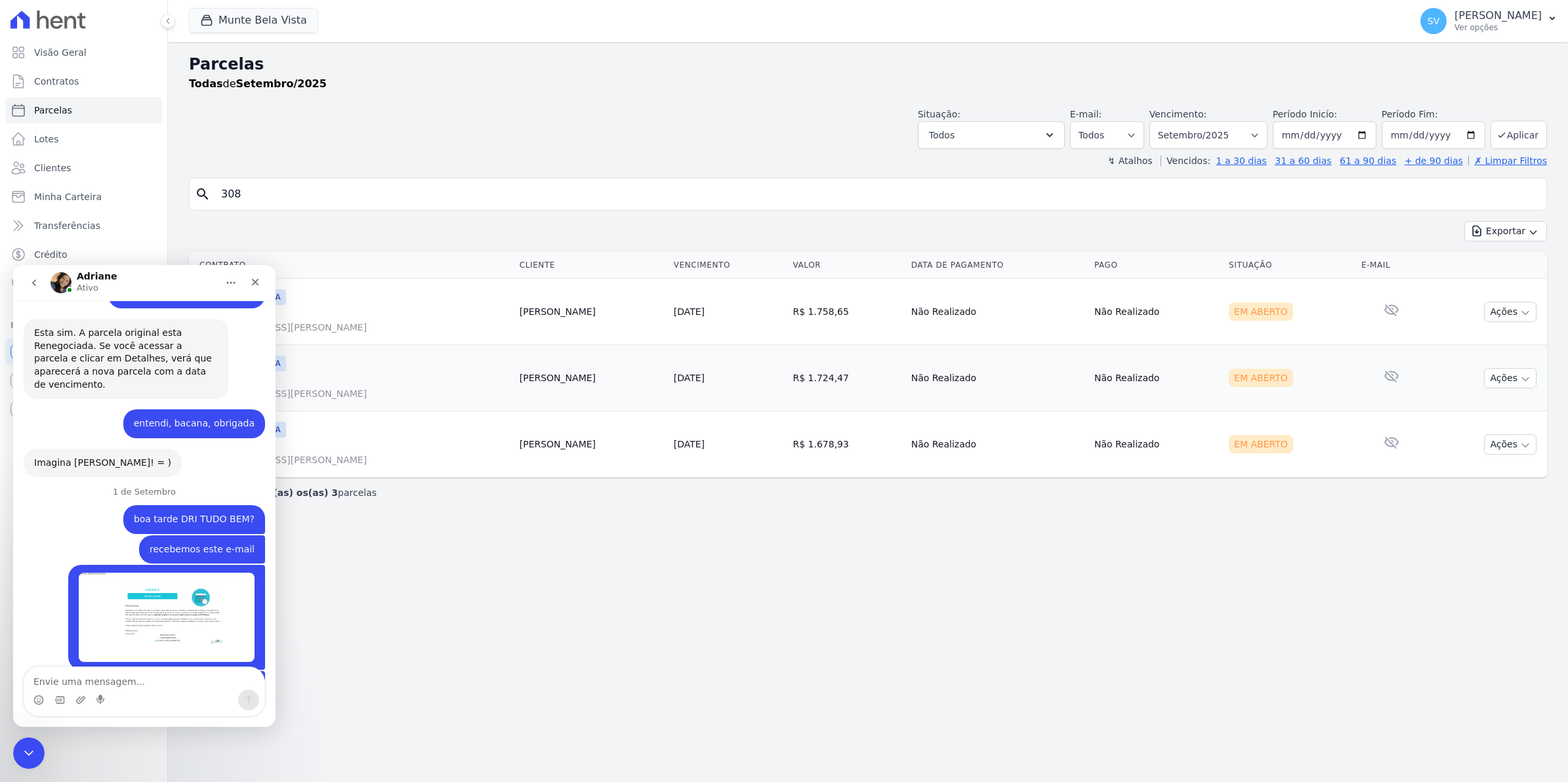
click at [109, 684] on textarea "Envie uma mensagem..." at bounding box center [144, 679] width 240 height 23
type textarea "essas duas parcelas"
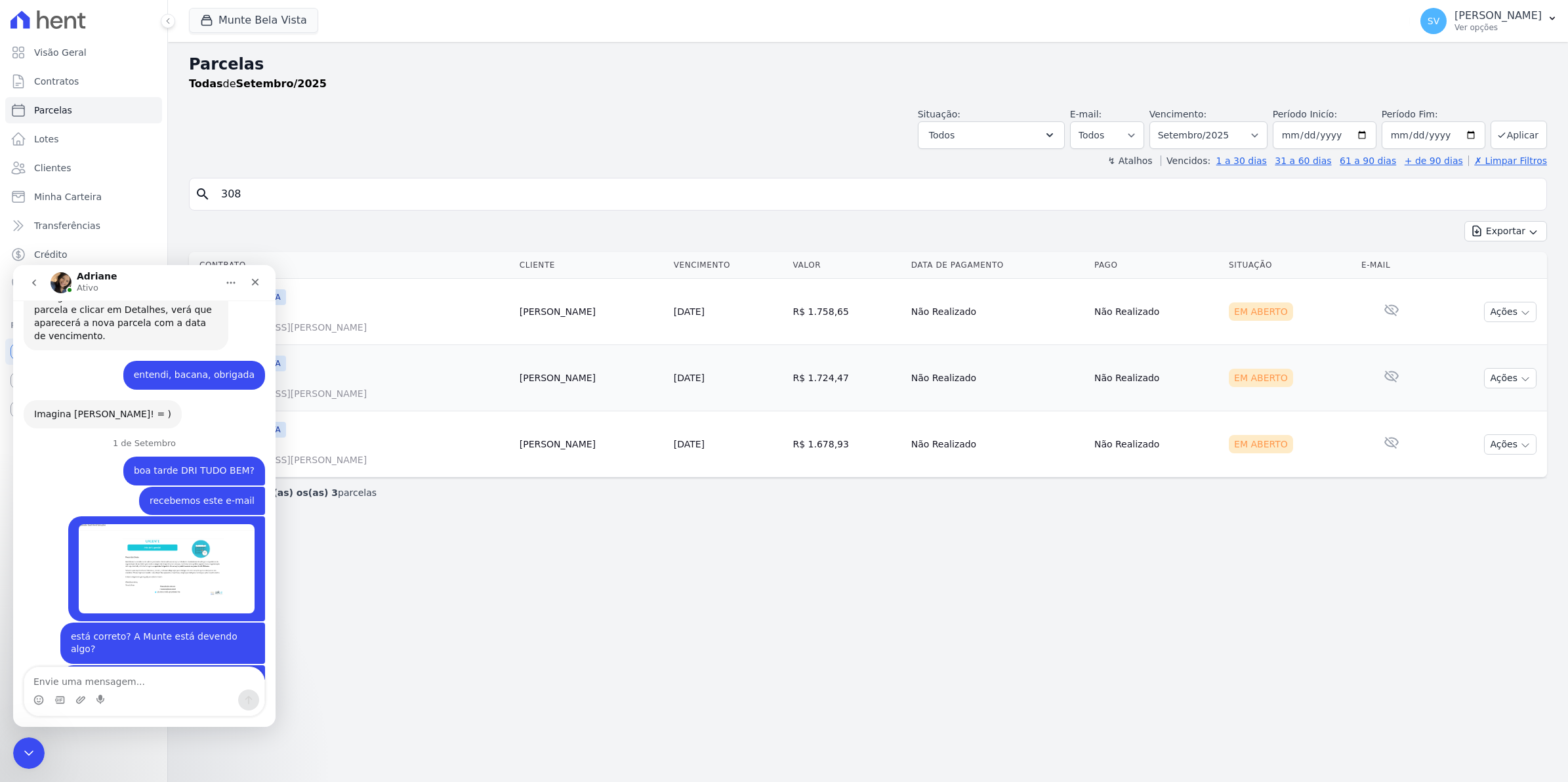
scroll to position [10712, 0]
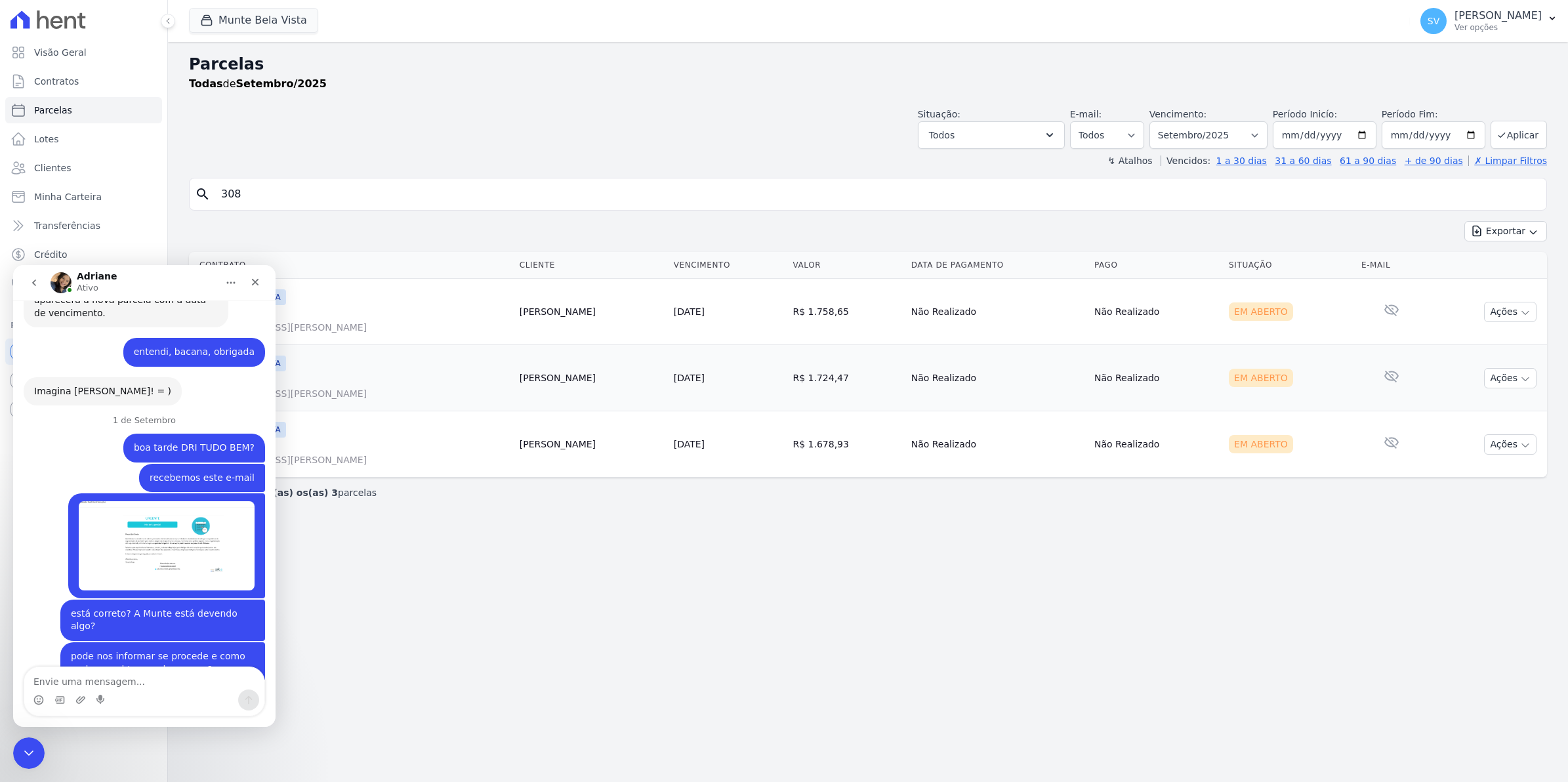
click at [262, 201] on input "308" at bounding box center [876, 194] width 1328 height 26
type input "3"
type input "710"
select select
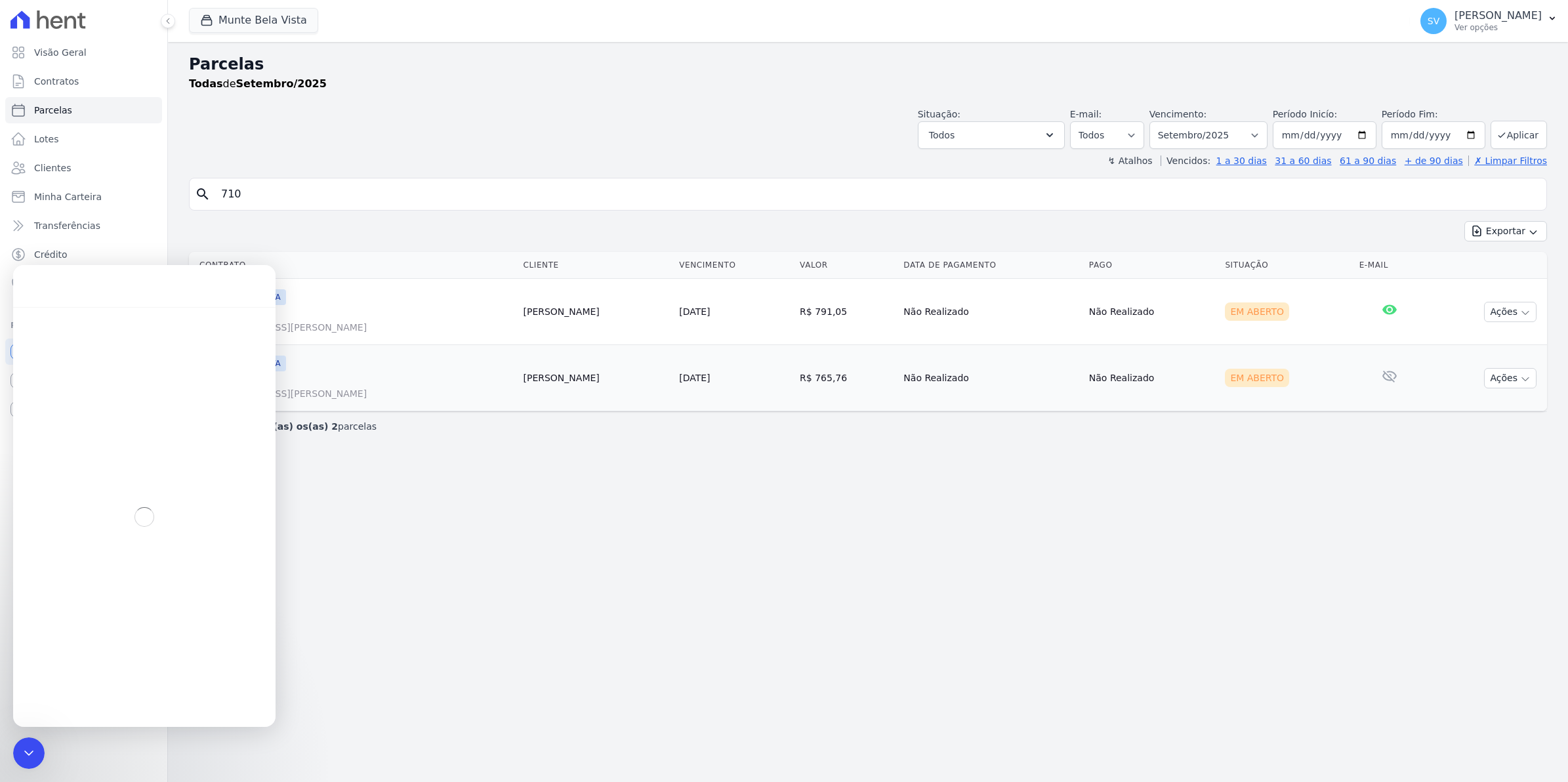
drag, startPoint x: 684, startPoint y: 631, endPoint x: 515, endPoint y: 519, distance: 202.7
click at [682, 630] on div "Parcelas Todas de Setembro/2025 Situação: Agendado Em Aberto Pago Processando C…" at bounding box center [868, 412] width 1400 height 740
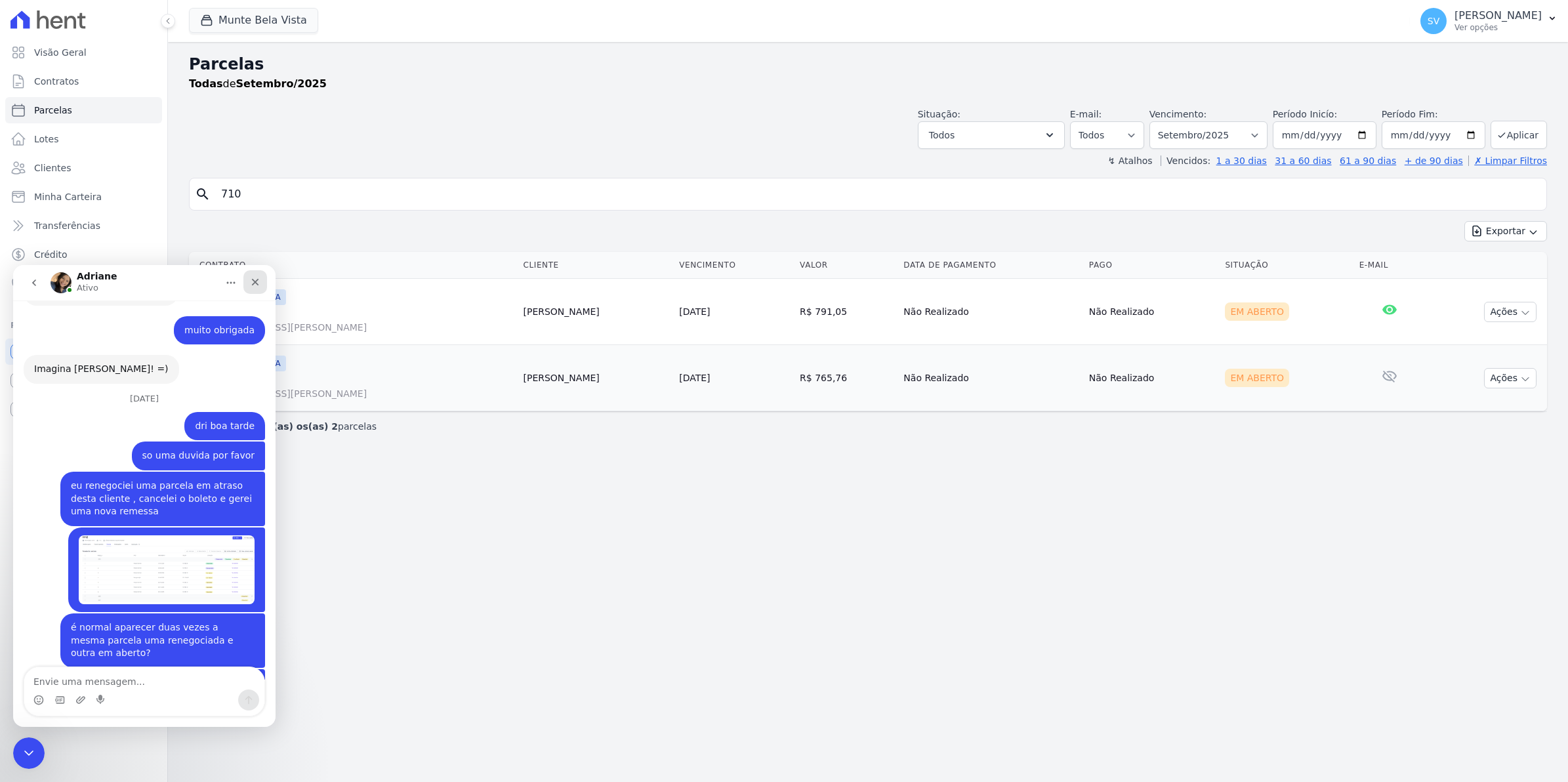
scroll to position [10524, 0]
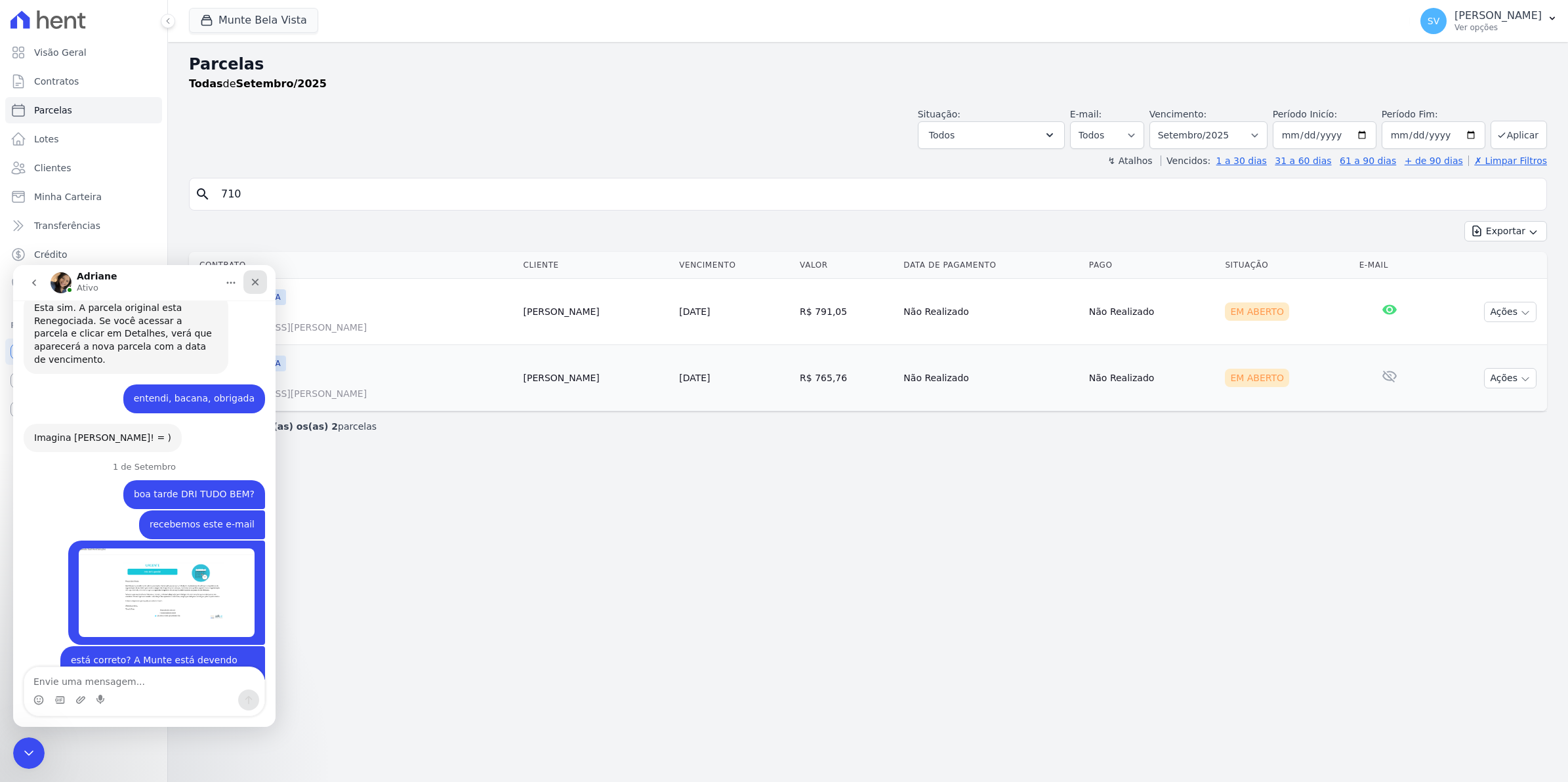
click at [255, 284] on icon "Fechar" at bounding box center [255, 281] width 10 height 10
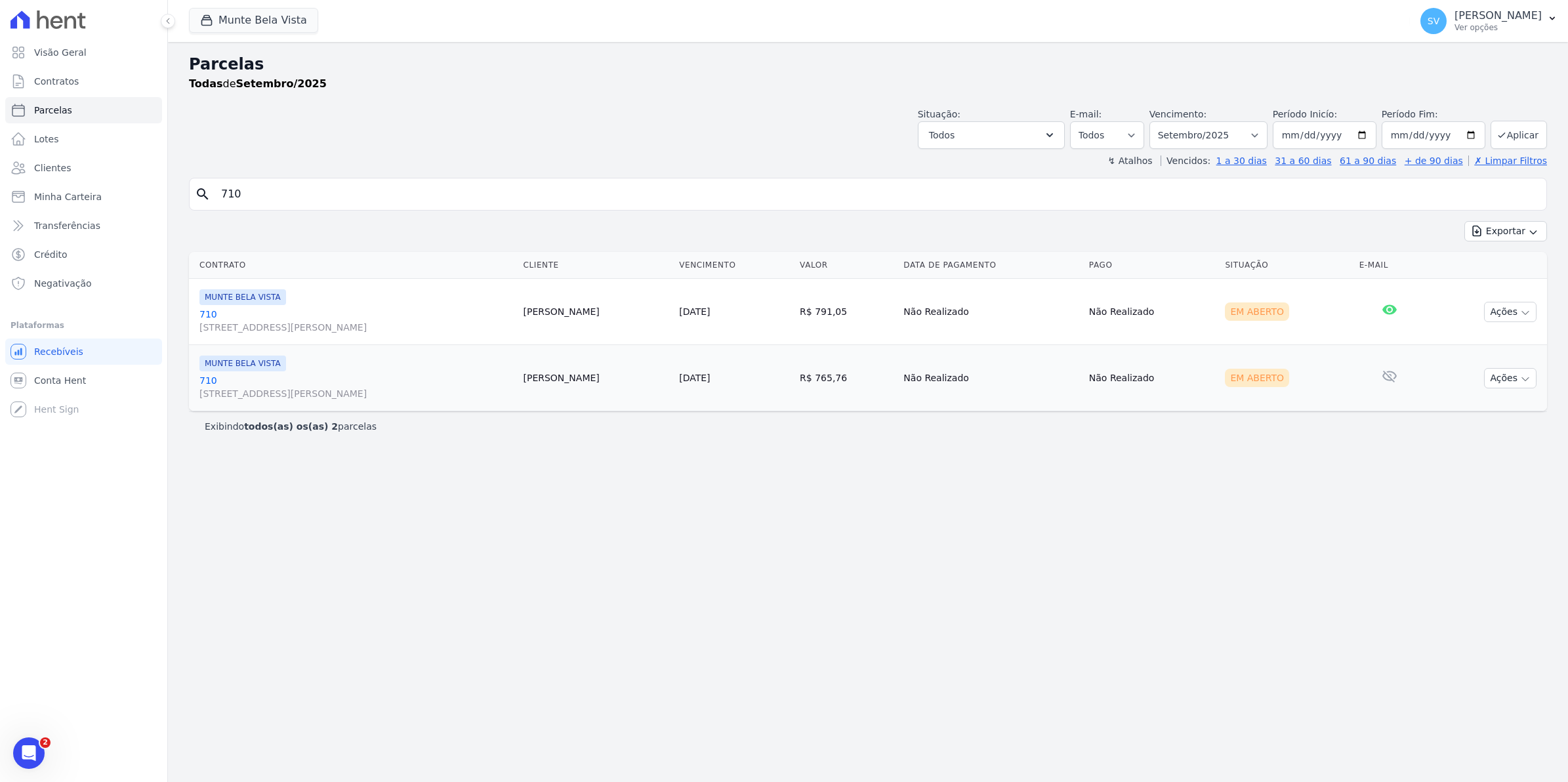
scroll to position [10629, 0]
click at [19, 746] on icon "Abertura do Messenger da Intercom" at bounding box center [26, 751] width 22 height 22
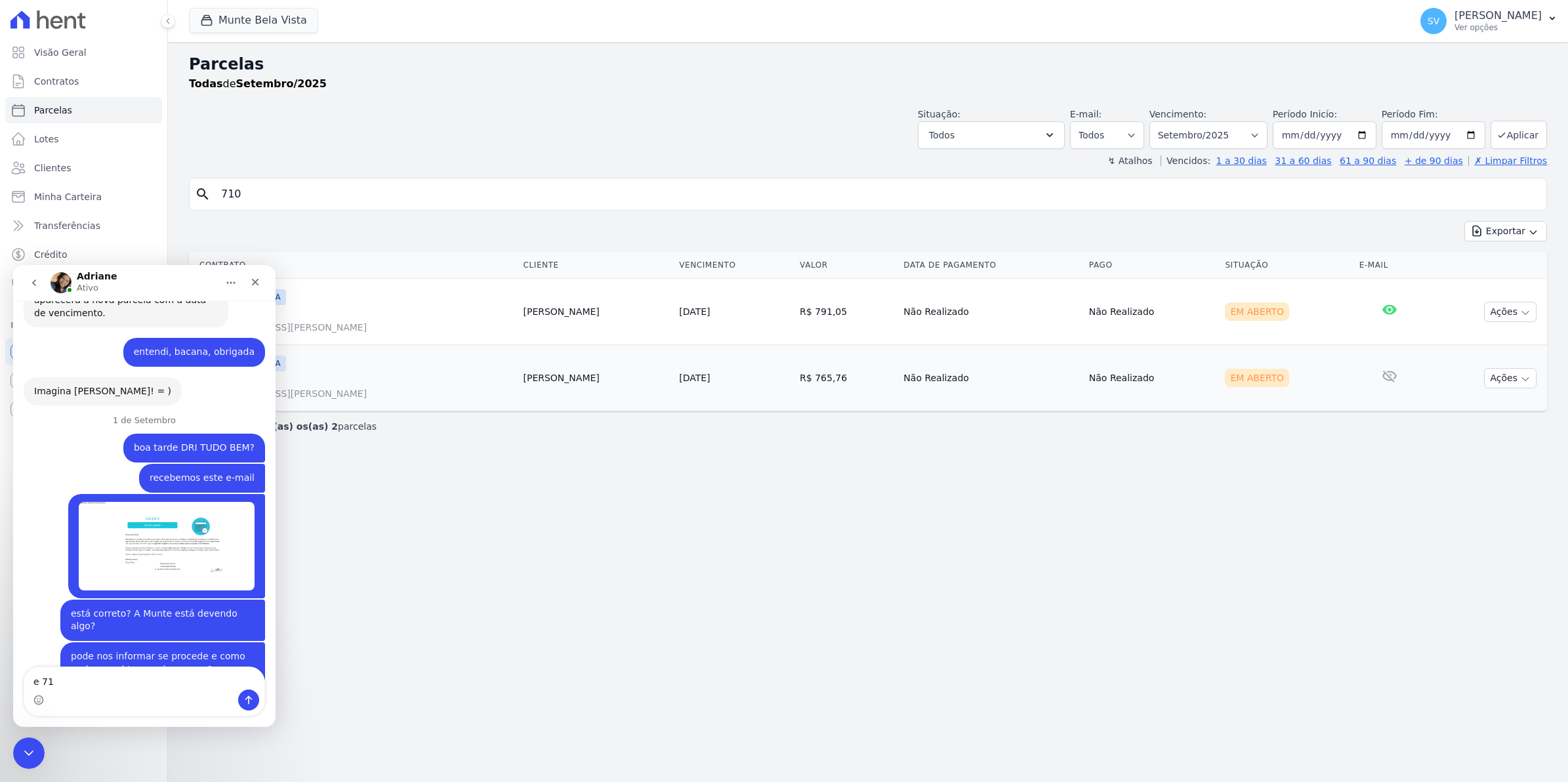
type textarea "e 710"
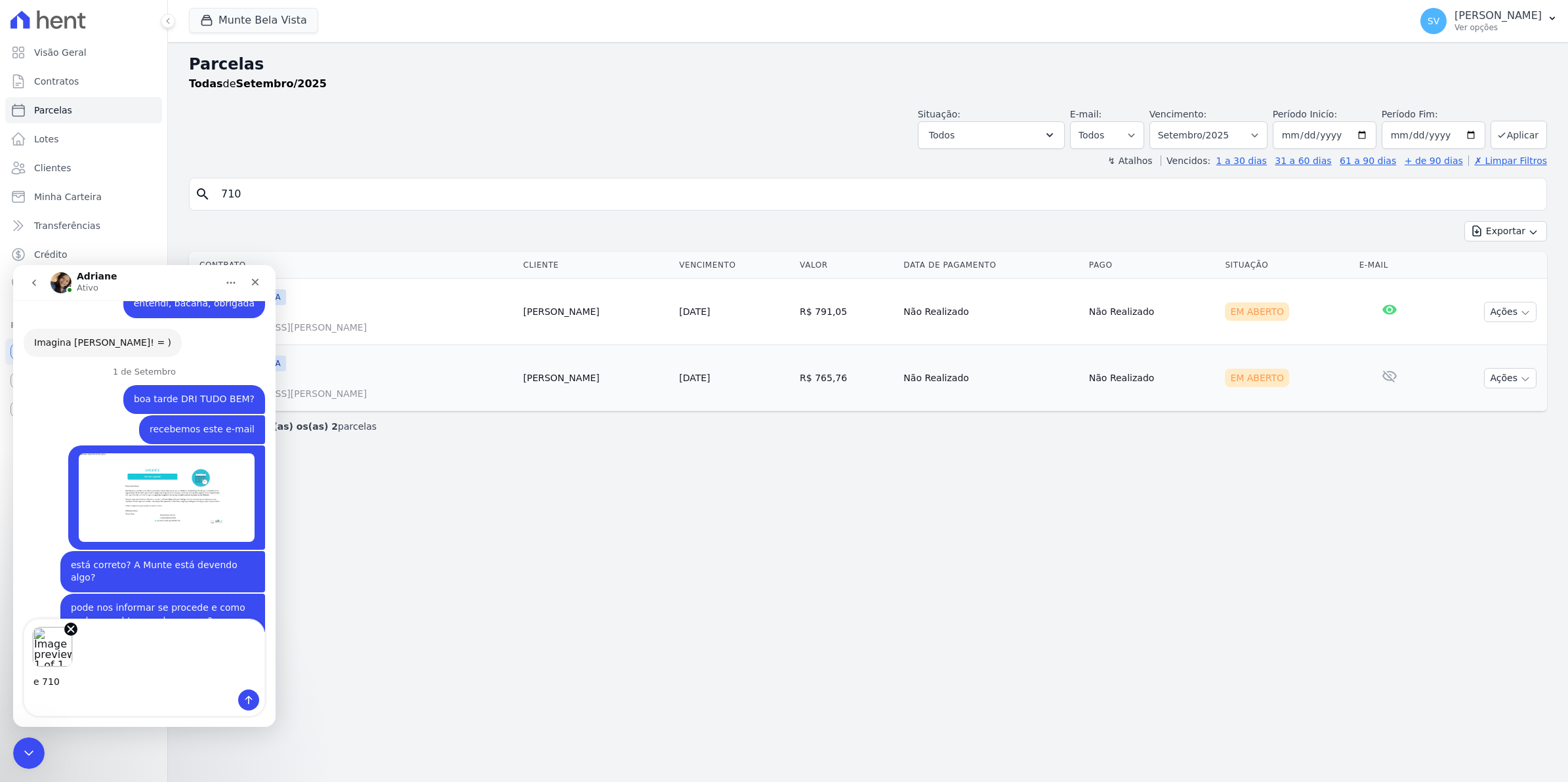
scroll to position [10692, 0]
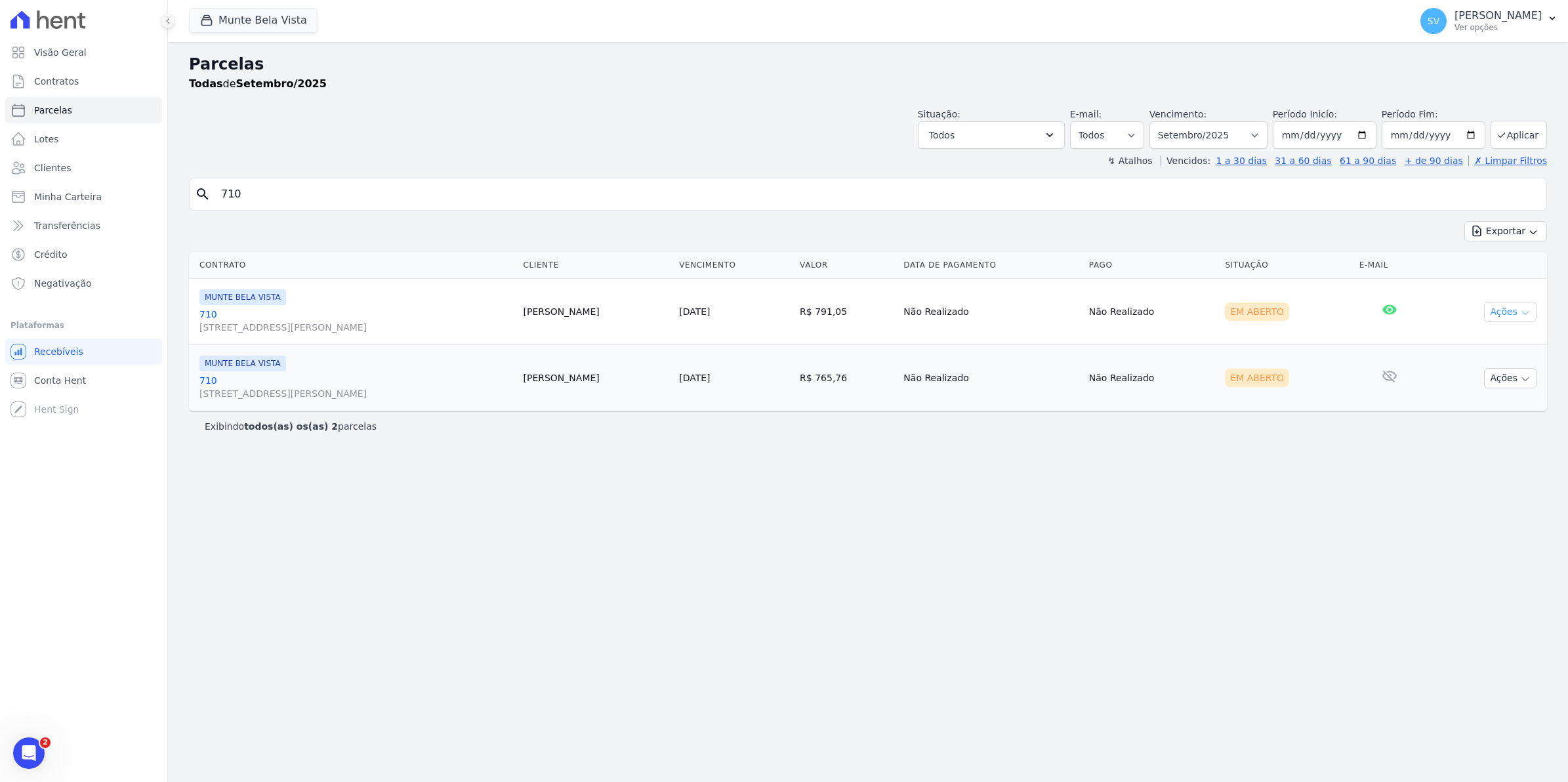
click at [1527, 308] on icon "button" at bounding box center [1525, 312] width 10 height 10
click at [1467, 346] on link "Ver boleto" at bounding box center [1504, 342] width 126 height 24
drag, startPoint x: 274, startPoint y: 194, endPoint x: -3, endPoint y: 187, distance: 277.1
click at [0, 187] on html "Visão Geral Contratos [GEOGRAPHIC_DATA] Lotes Clientes Minha Carteira Transferê…" at bounding box center [784, 391] width 1568 height 782
type input "308"
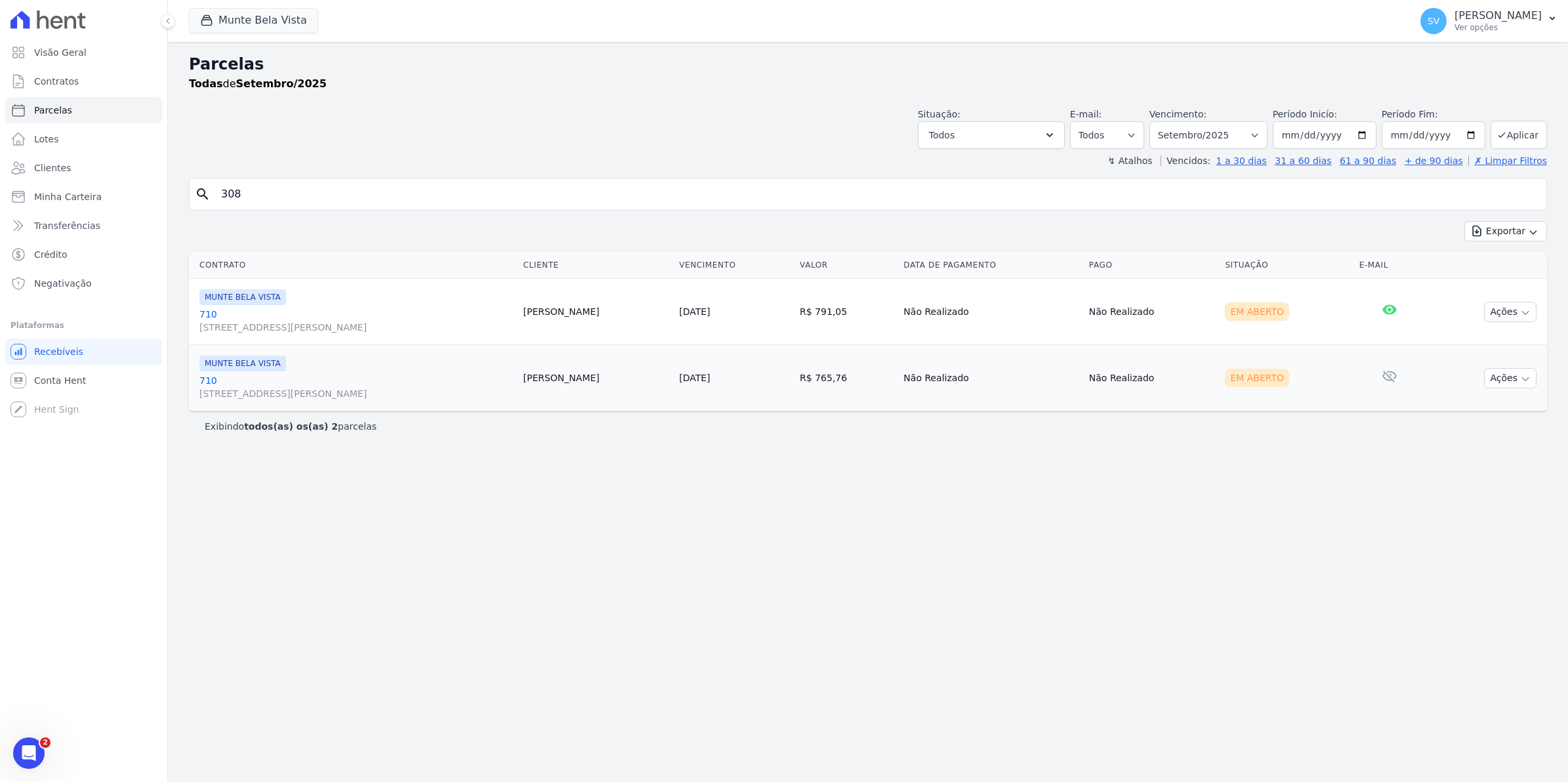
select select
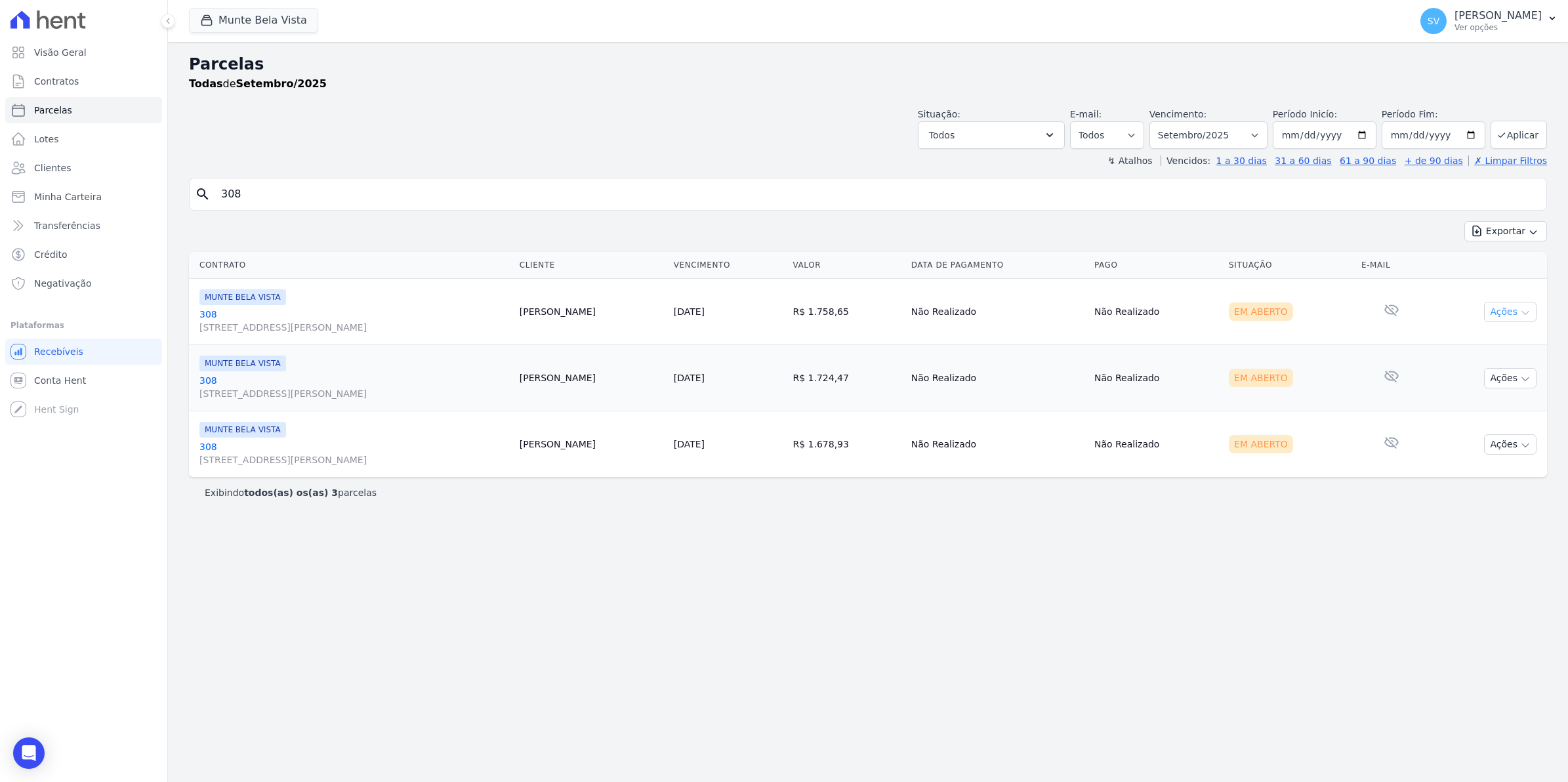
click at [1522, 313] on icon "button" at bounding box center [1525, 312] width 7 height 3
drag, startPoint x: 1385, startPoint y: 576, endPoint x: 1387, endPoint y: 558, distance: 18.1
click at [1386, 575] on div "Parcelas Todas de Setembro/2025 Situação: Agendado Em Aberto Pago Processando C…" at bounding box center [868, 412] width 1400 height 740
click at [1517, 381] on button "Ações" at bounding box center [1510, 379] width 52 height 21
click at [1486, 409] on link "Ver boleto" at bounding box center [1504, 409] width 126 height 24
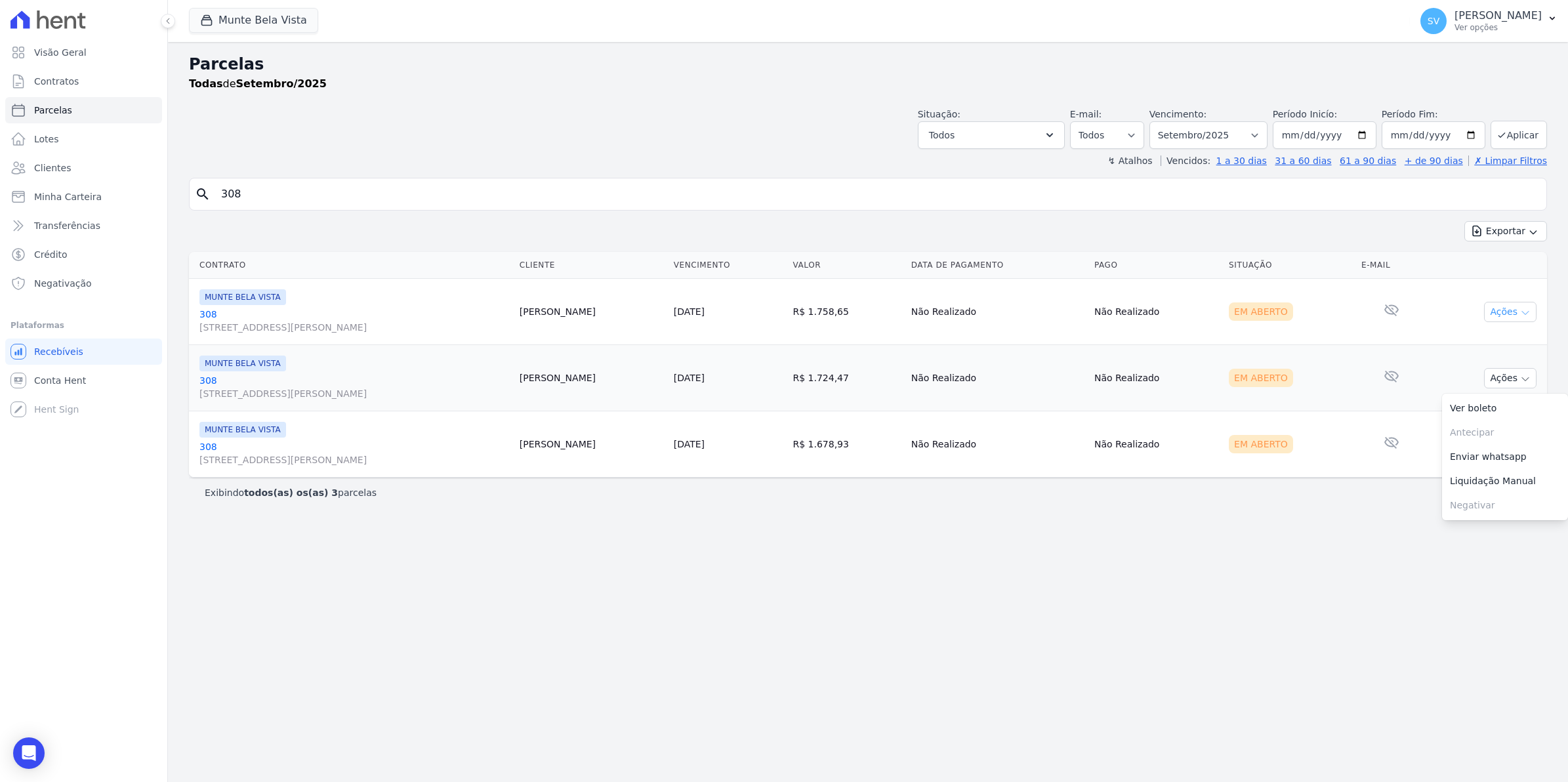
click at [1526, 314] on icon "button" at bounding box center [1525, 312] width 10 height 10
click at [1468, 345] on link "Ver boleto" at bounding box center [1504, 342] width 126 height 24
click at [1439, 21] on span "SV" at bounding box center [1433, 21] width 26 height 26
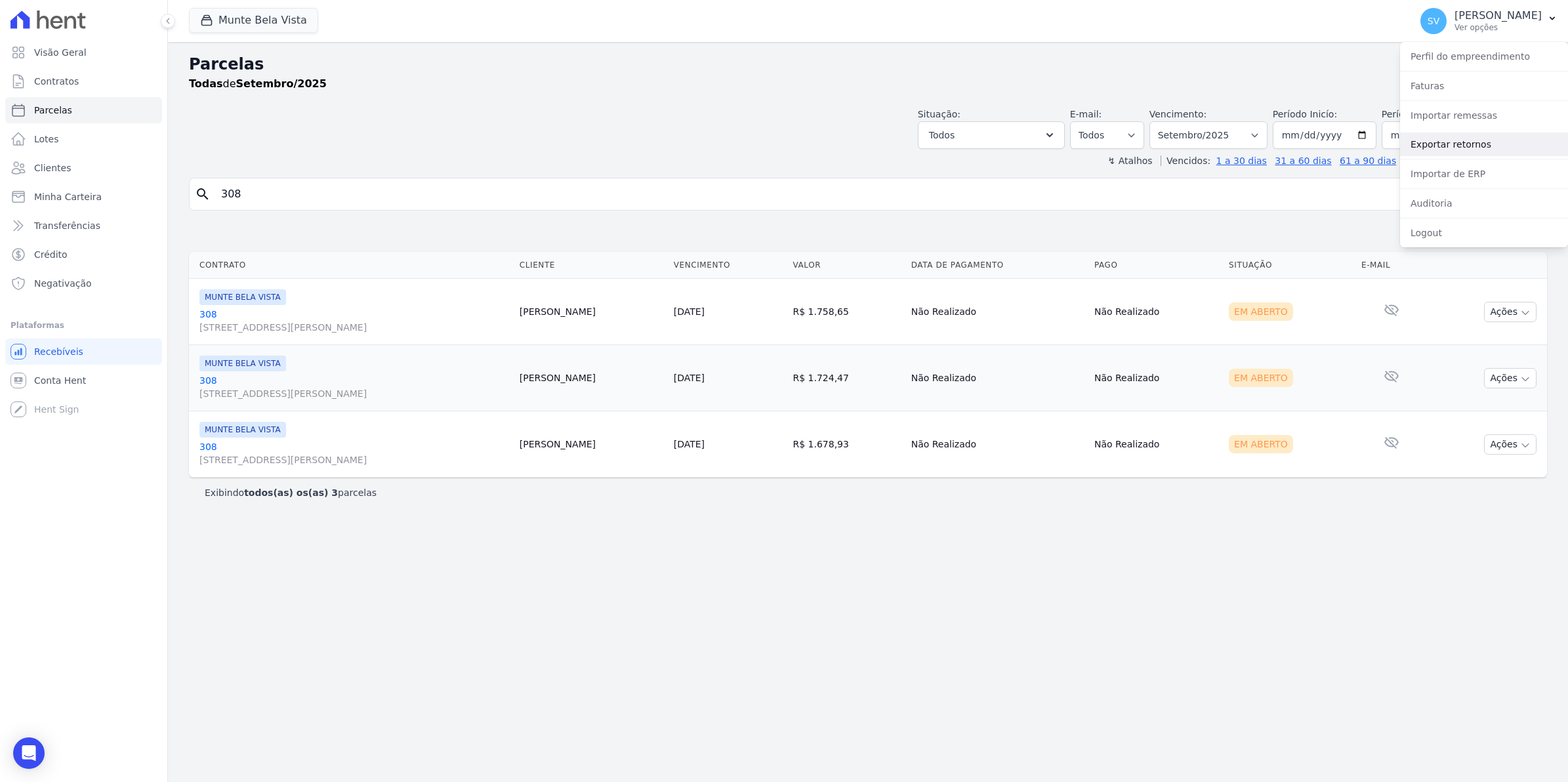
click at [1448, 144] on link "Exportar retornos" at bounding box center [1484, 143] width 168 height 23
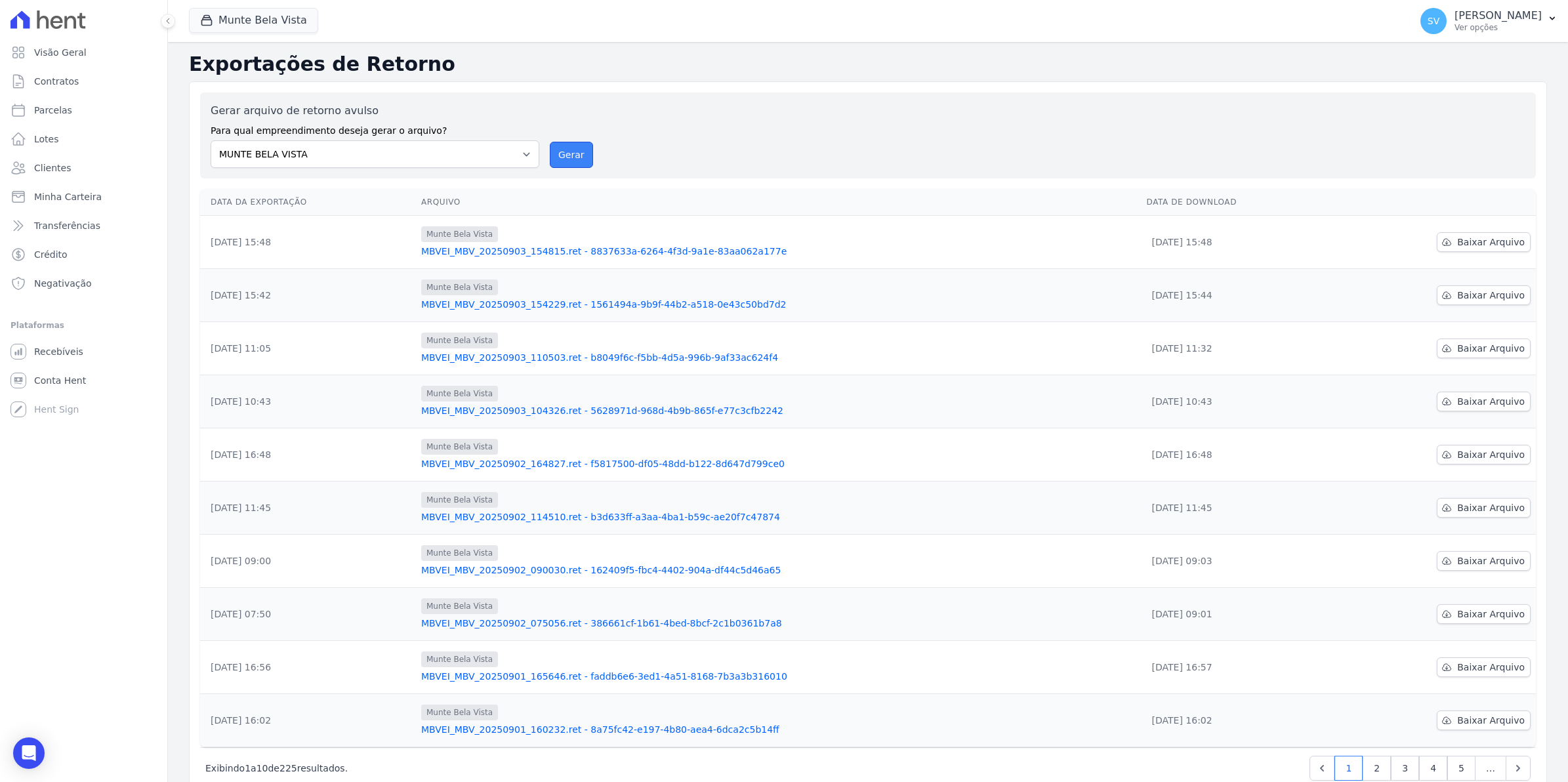
click at [577, 152] on button "Gerar" at bounding box center [572, 155] width 43 height 26
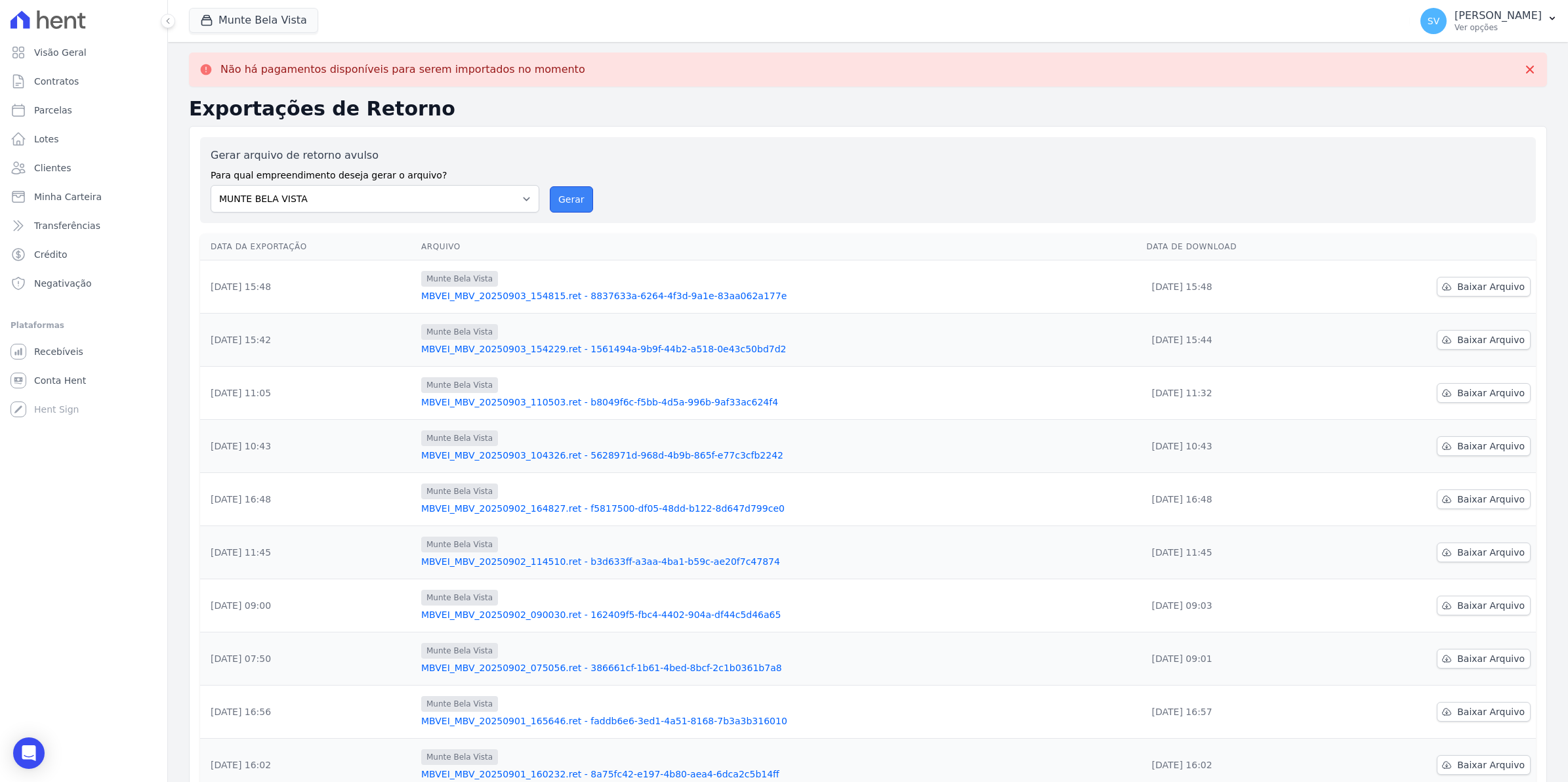
click at [569, 197] on button "Gerar" at bounding box center [572, 200] width 43 height 26
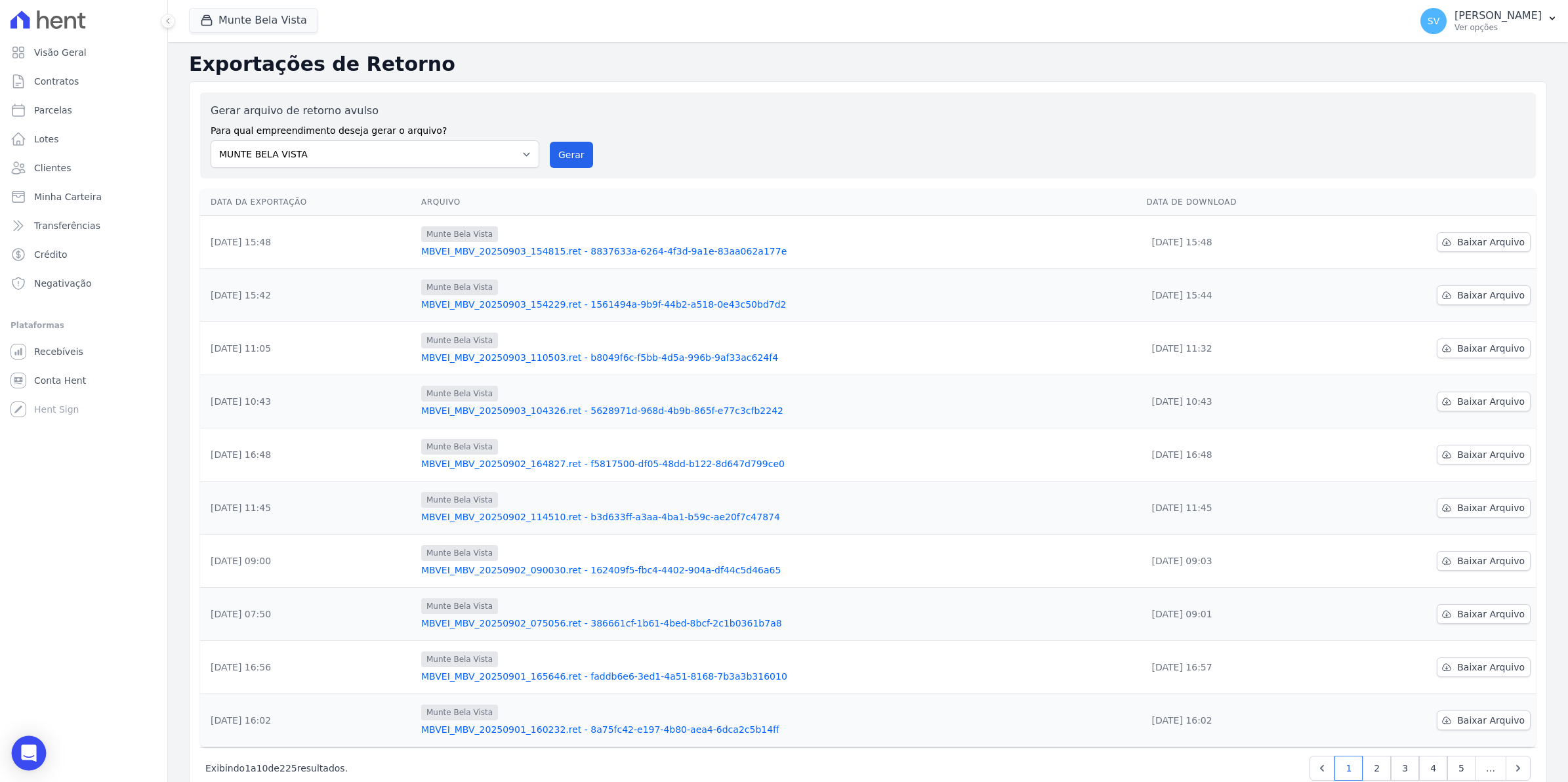
click at [29, 746] on div "Open Intercom Messenger" at bounding box center [29, 753] width 35 height 35
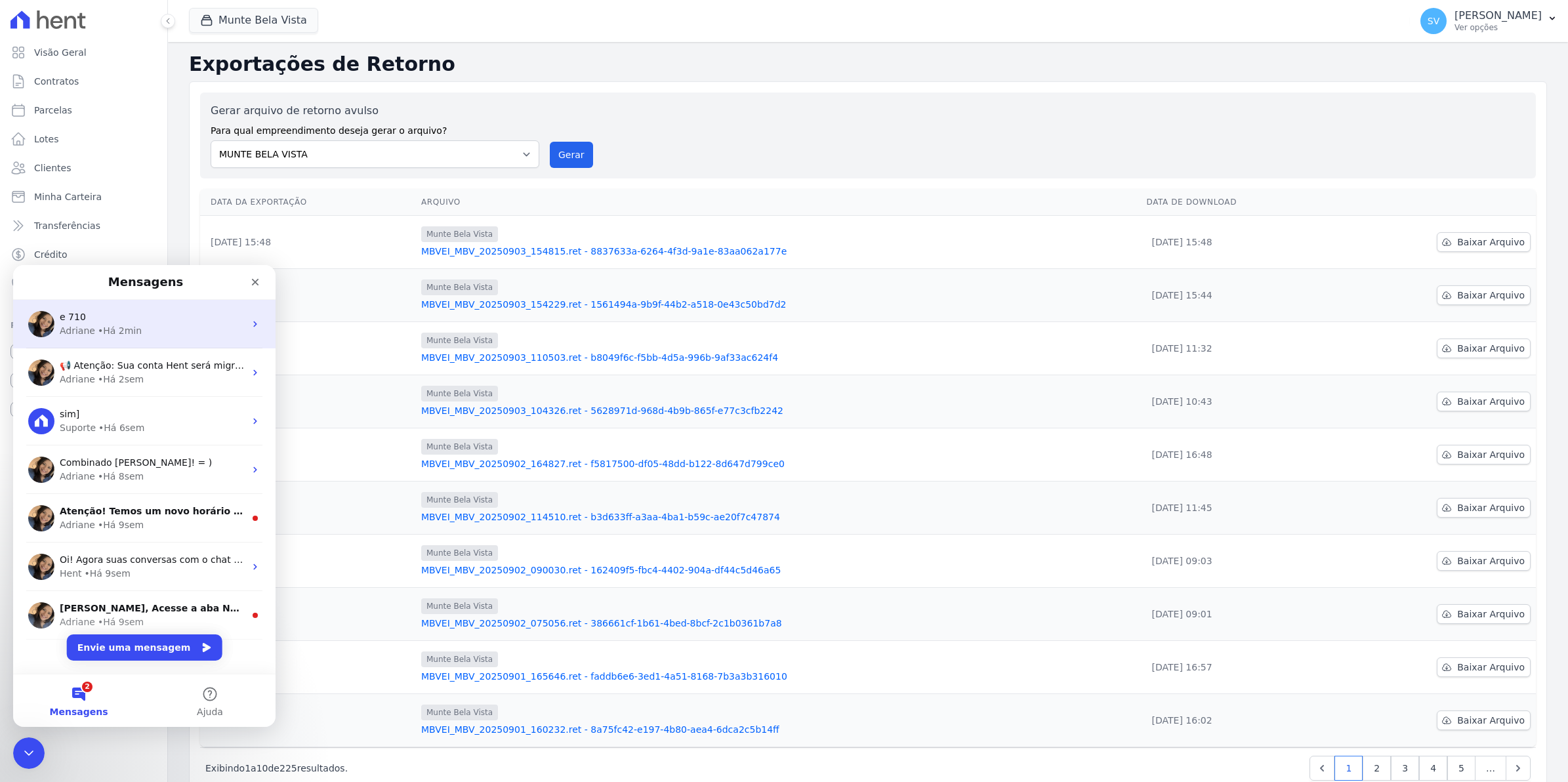
click at [114, 331] on div "• Há 2min" at bounding box center [119, 331] width 44 height 14
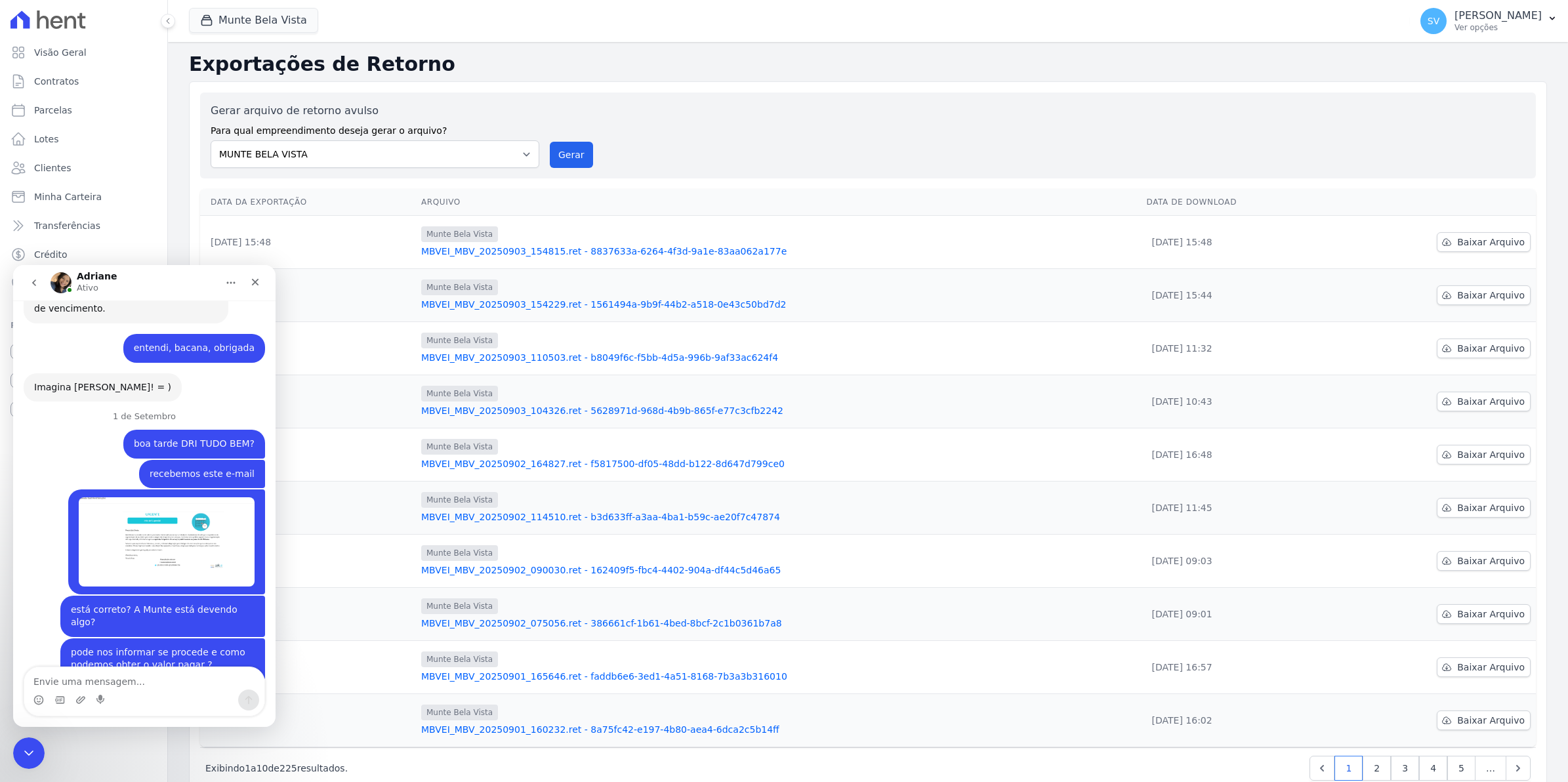
scroll to position [10650, 0]
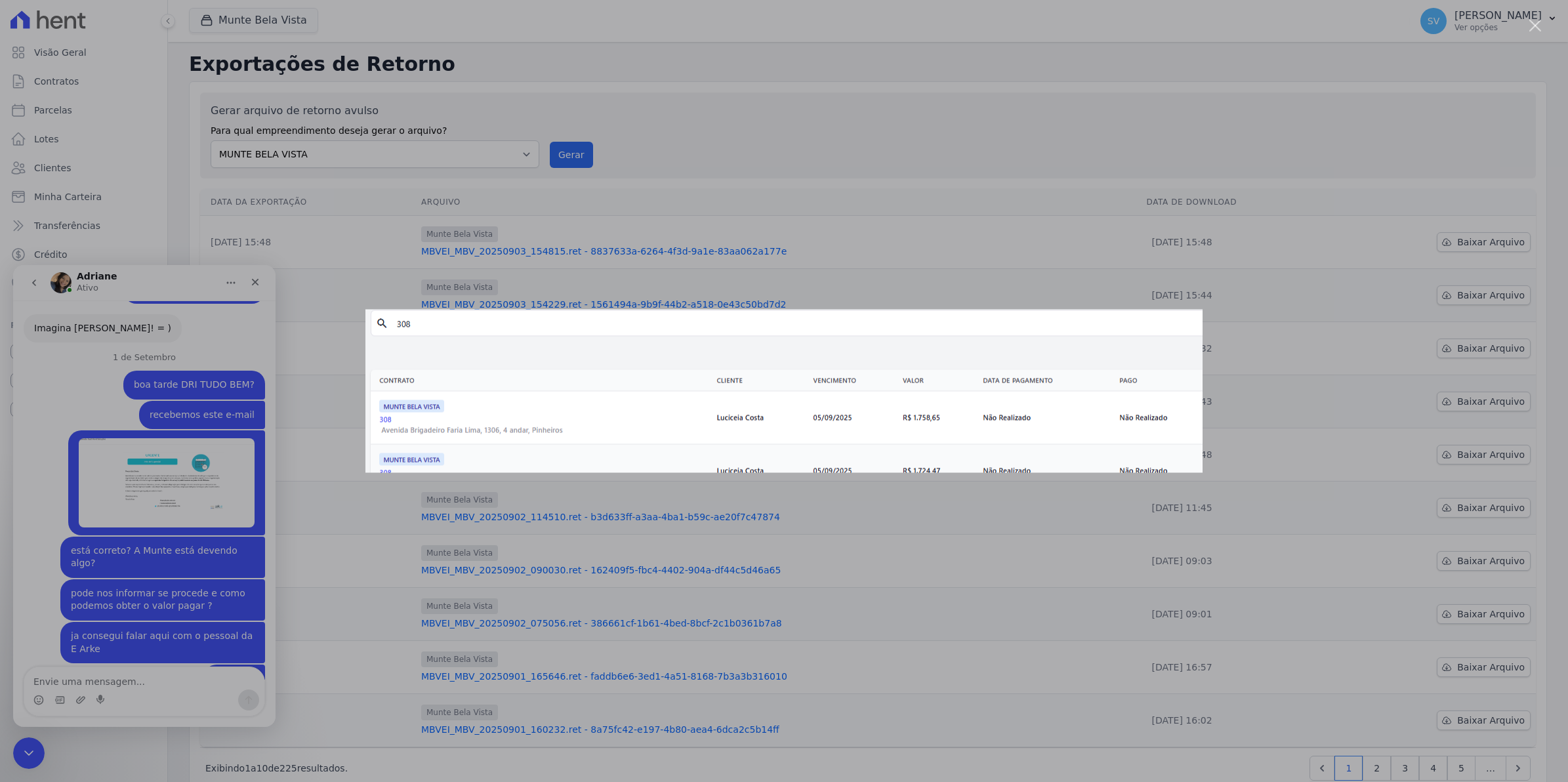
scroll to position [0, 0]
click at [157, 609] on div "Messenger da Intercom" at bounding box center [784, 391] width 1568 height 782
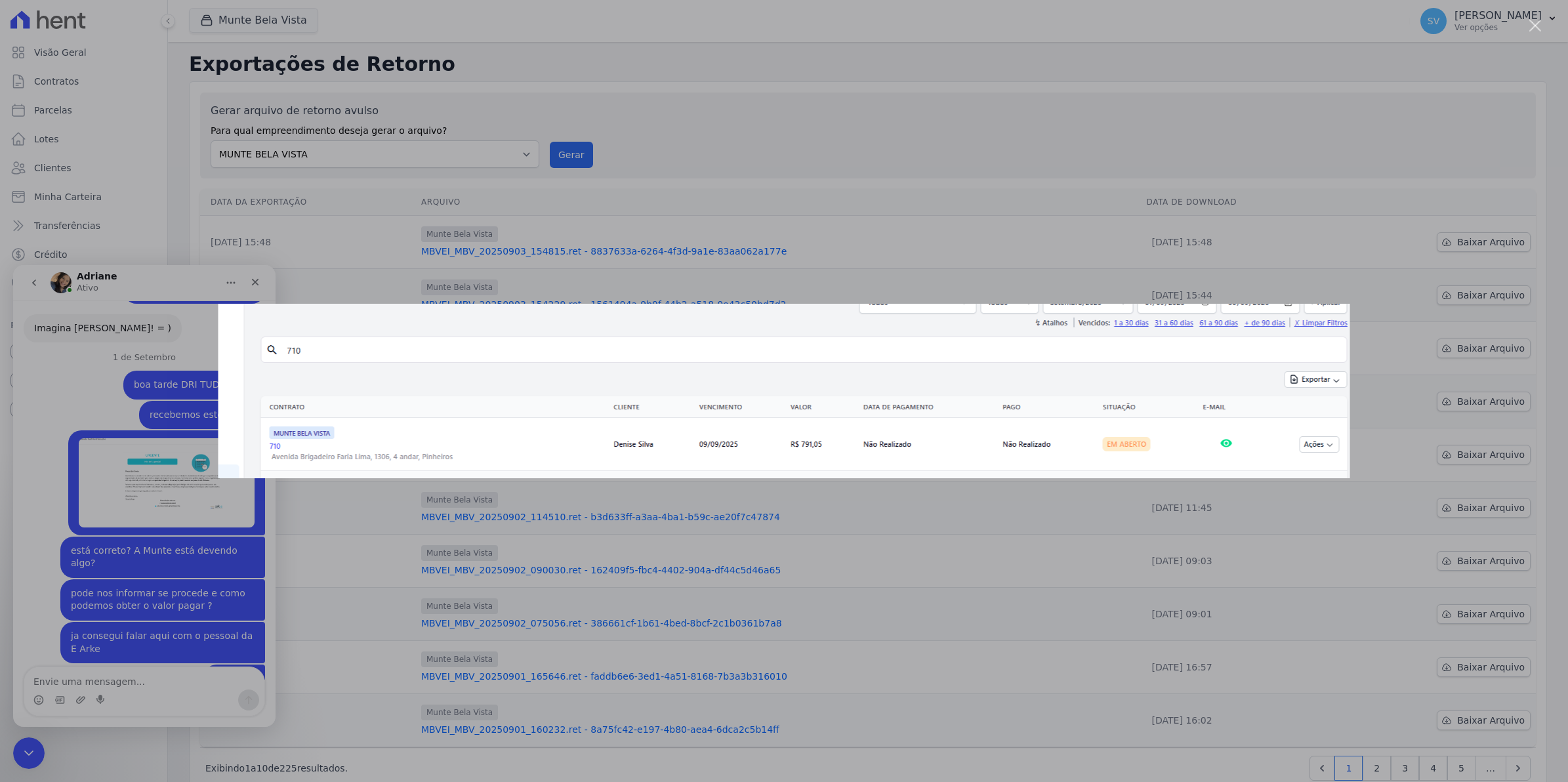
click at [159, 611] on div "Messenger da Intercom" at bounding box center [784, 391] width 1568 height 782
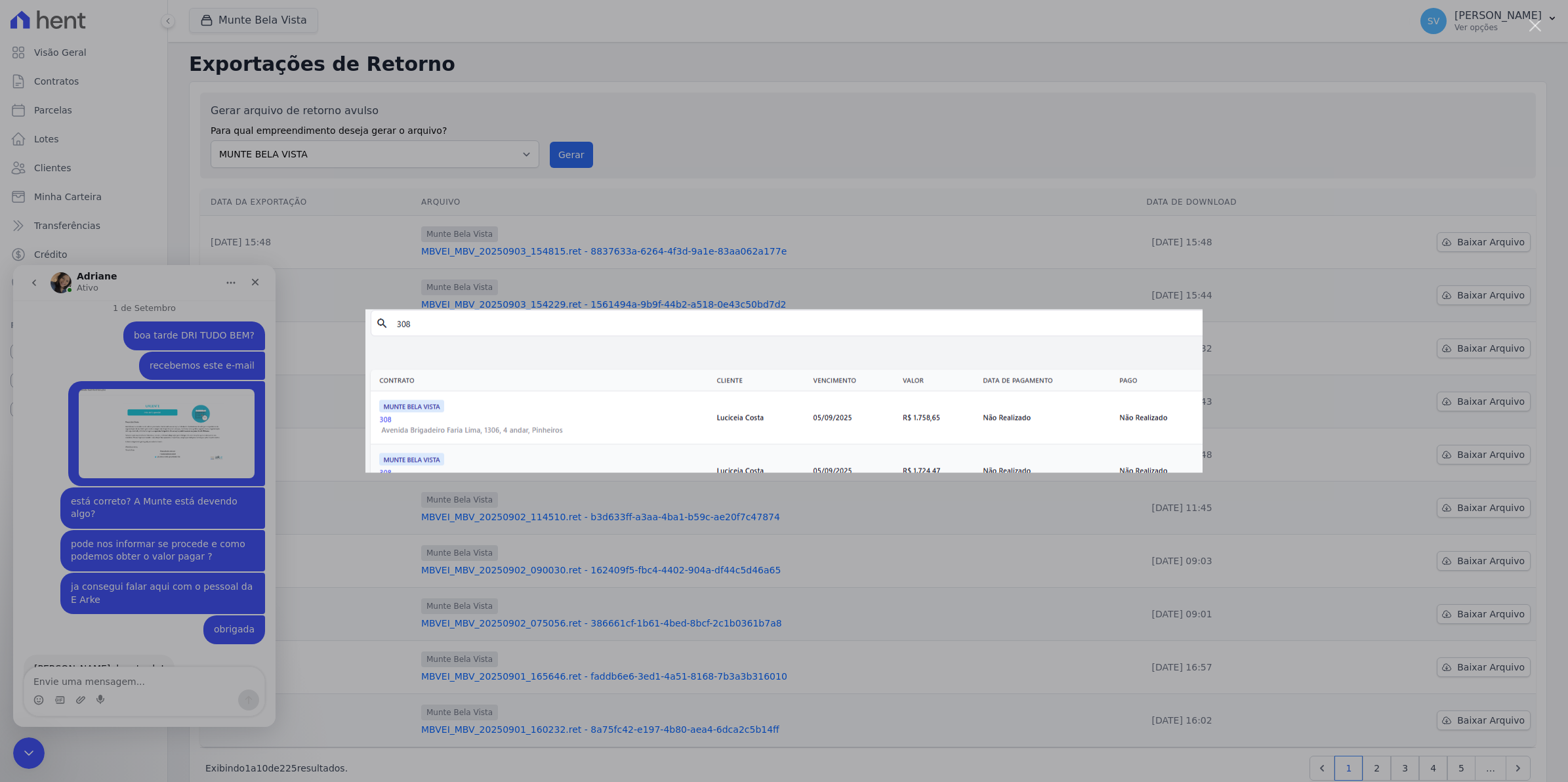
scroll to position [10701, 0]
click at [329, 374] on div "Messenger da Intercom" at bounding box center [784, 391] width 1568 height 782
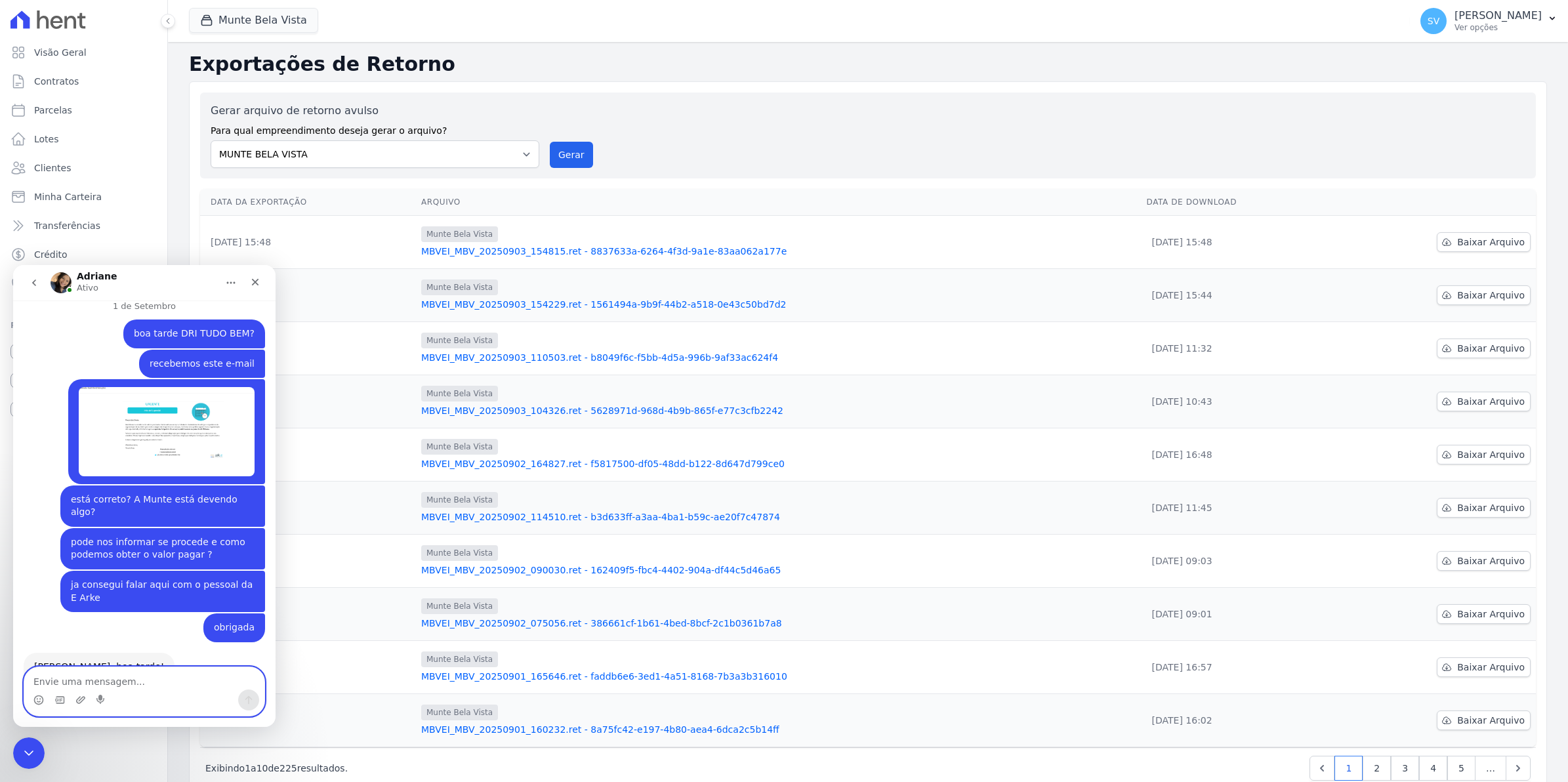
click at [137, 673] on textarea "Envie uma mensagem..." at bounding box center [144, 679] width 240 height 23
type textarea "a unidade 308 são duas parcelas"
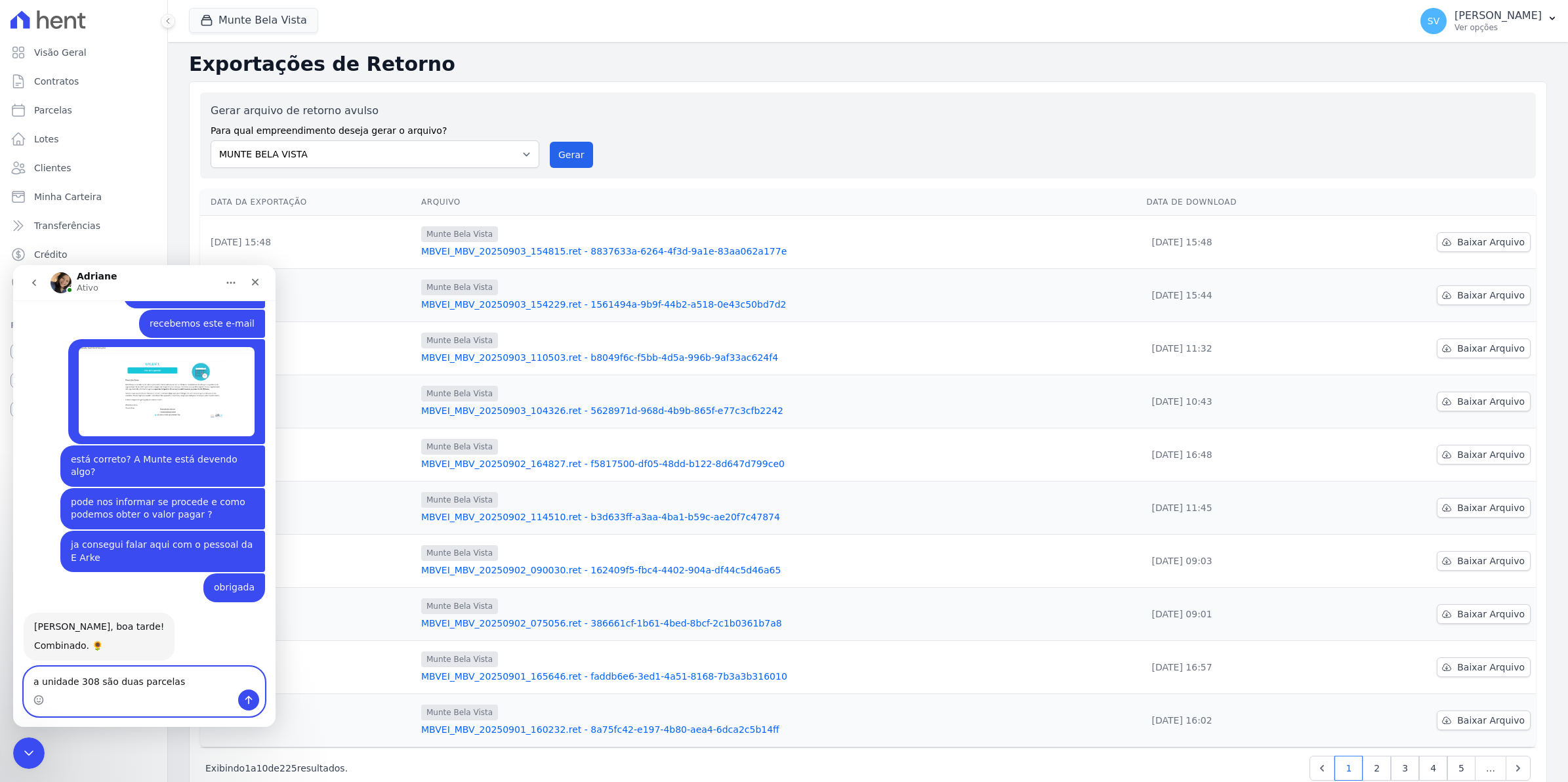
click at [107, 685] on textarea "a unidade 308 são duas parcelas" at bounding box center [144, 679] width 240 height 23
click at [181, 679] on textarea "a unidade 308 são duas parcelas" at bounding box center [144, 679] width 240 height 23
drag, startPoint x: 181, startPoint y: 679, endPoint x: -3, endPoint y: 665, distance: 184.5
click html "[PERSON_NAME] [DATE] BOM Dia [PERSON_NAME] • Há 8sem [DATE] e agora [PERSON_NAM…"
type textarea "fiz todo esse processo"
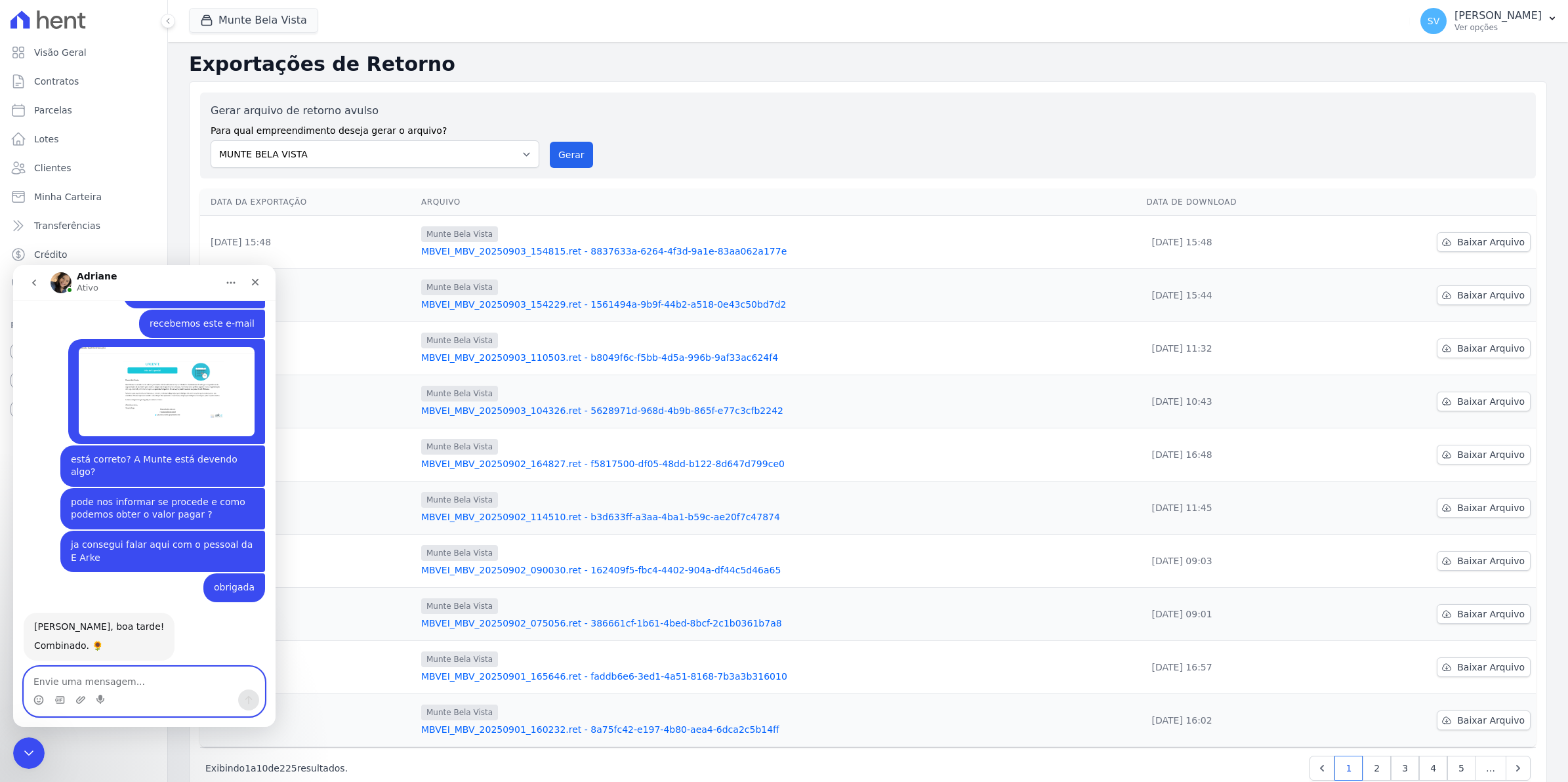
scroll to position [10779, 0]
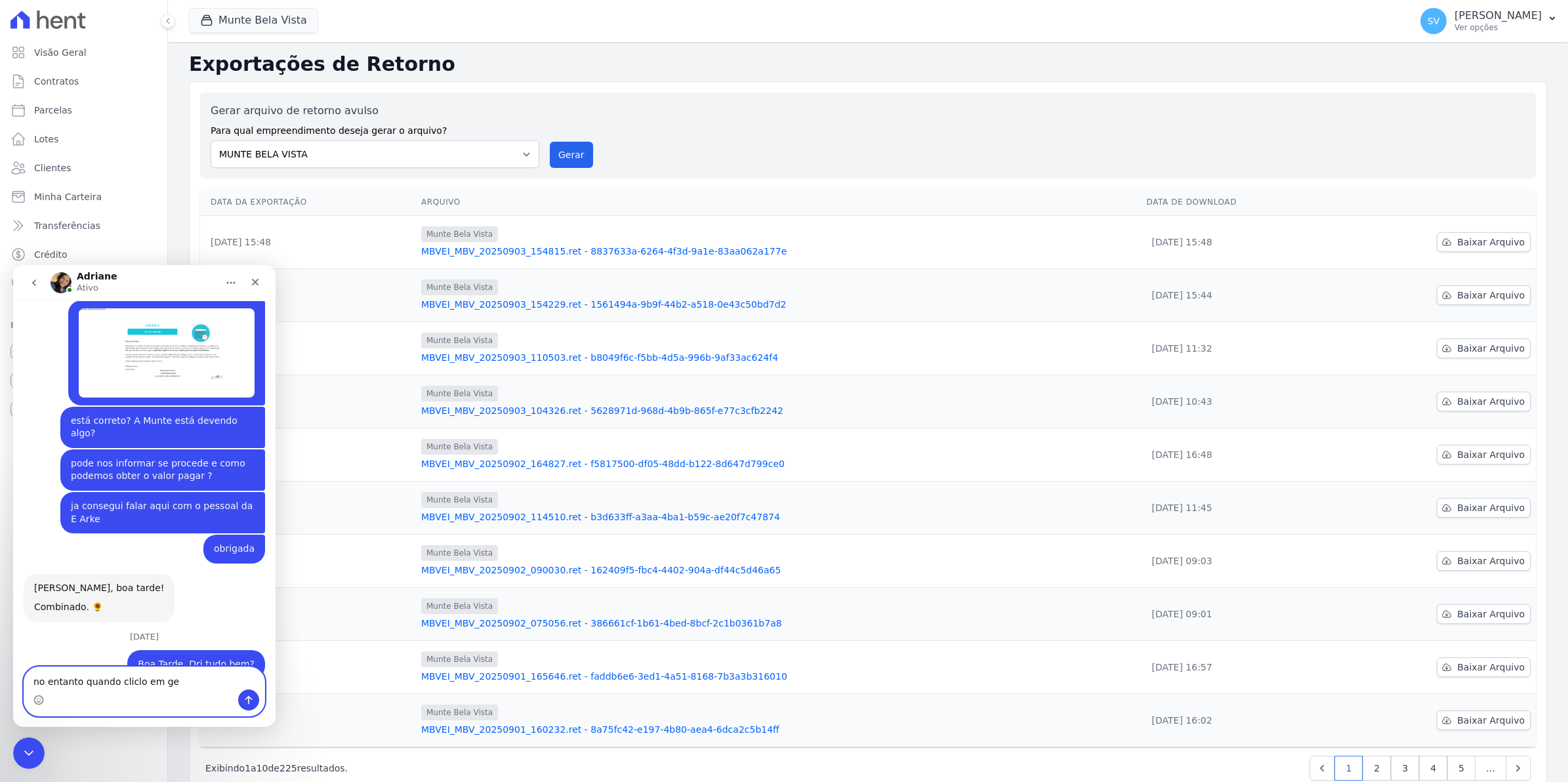
click at [178, 679] on textarea "no entanto quando cliclo em ge" at bounding box center [144, 679] width 240 height 23
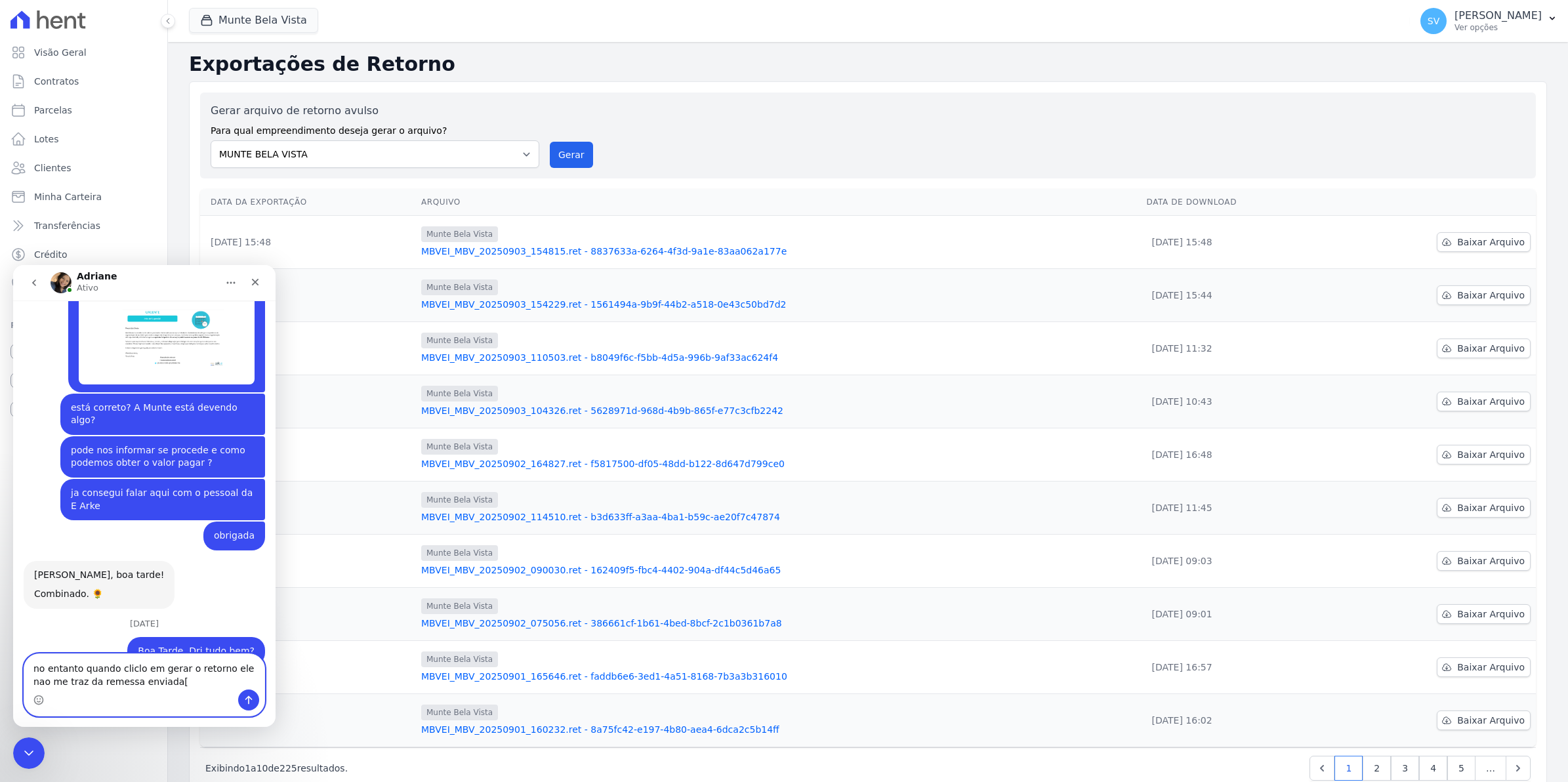
type textarea "no entanto quando cliclo em gerar o retorno ele nao me traz da remessa enviada"
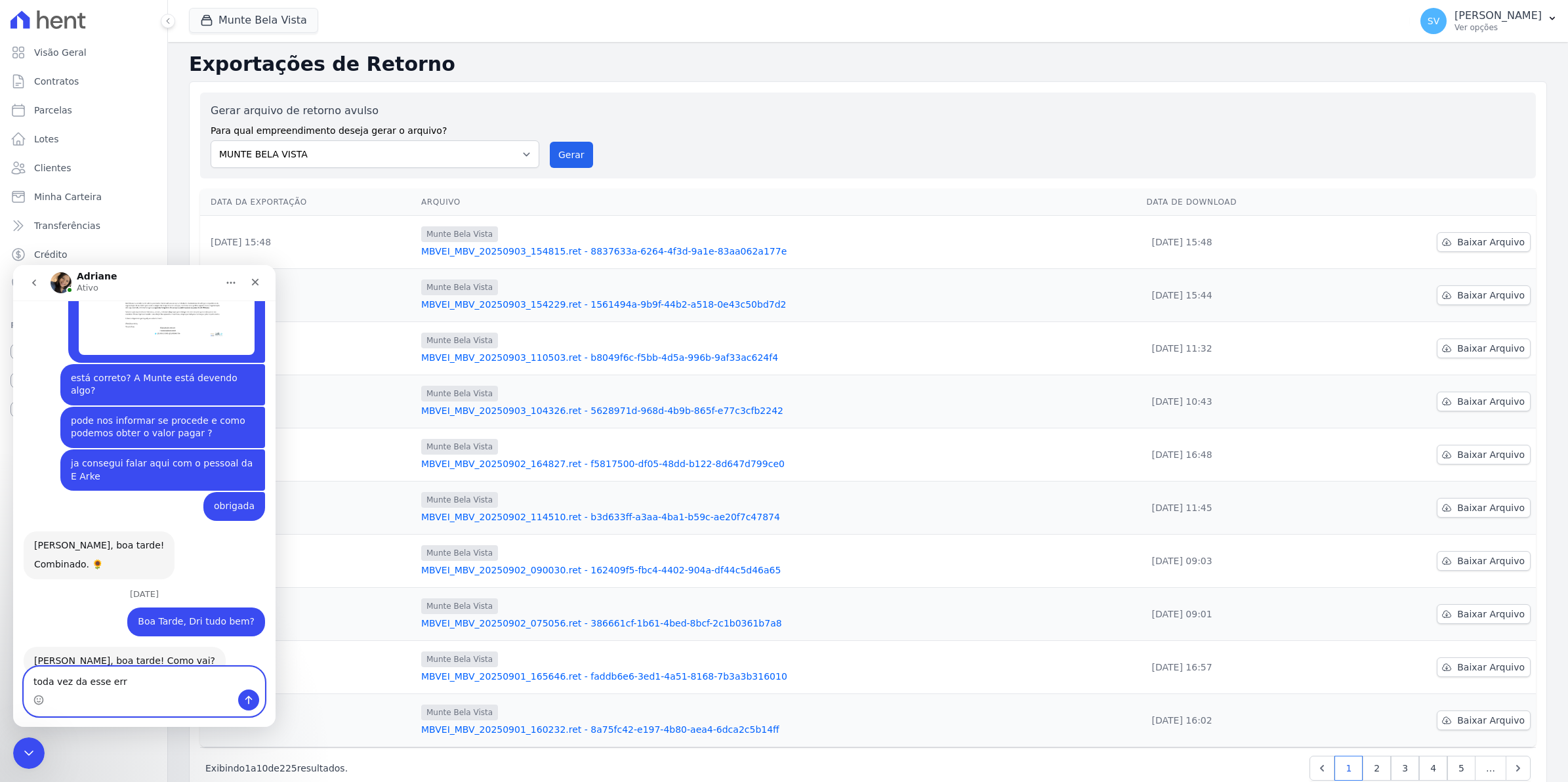
type textarea "toda vez da esse erro"
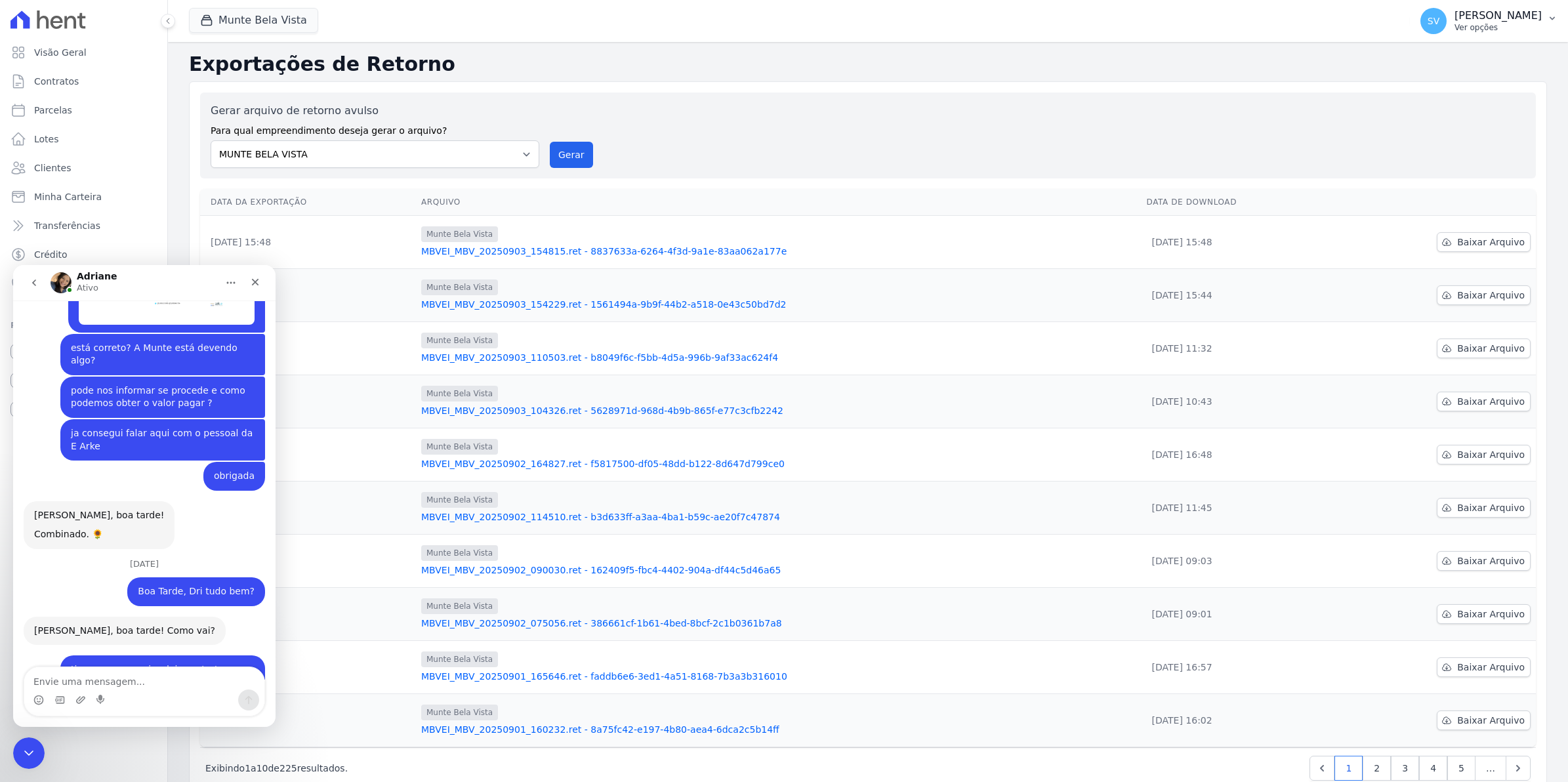
click at [1440, 25] on span "SV" at bounding box center [1433, 21] width 12 height 9
click at [1437, 146] on link "Exportar retornos" at bounding box center [1484, 143] width 168 height 23
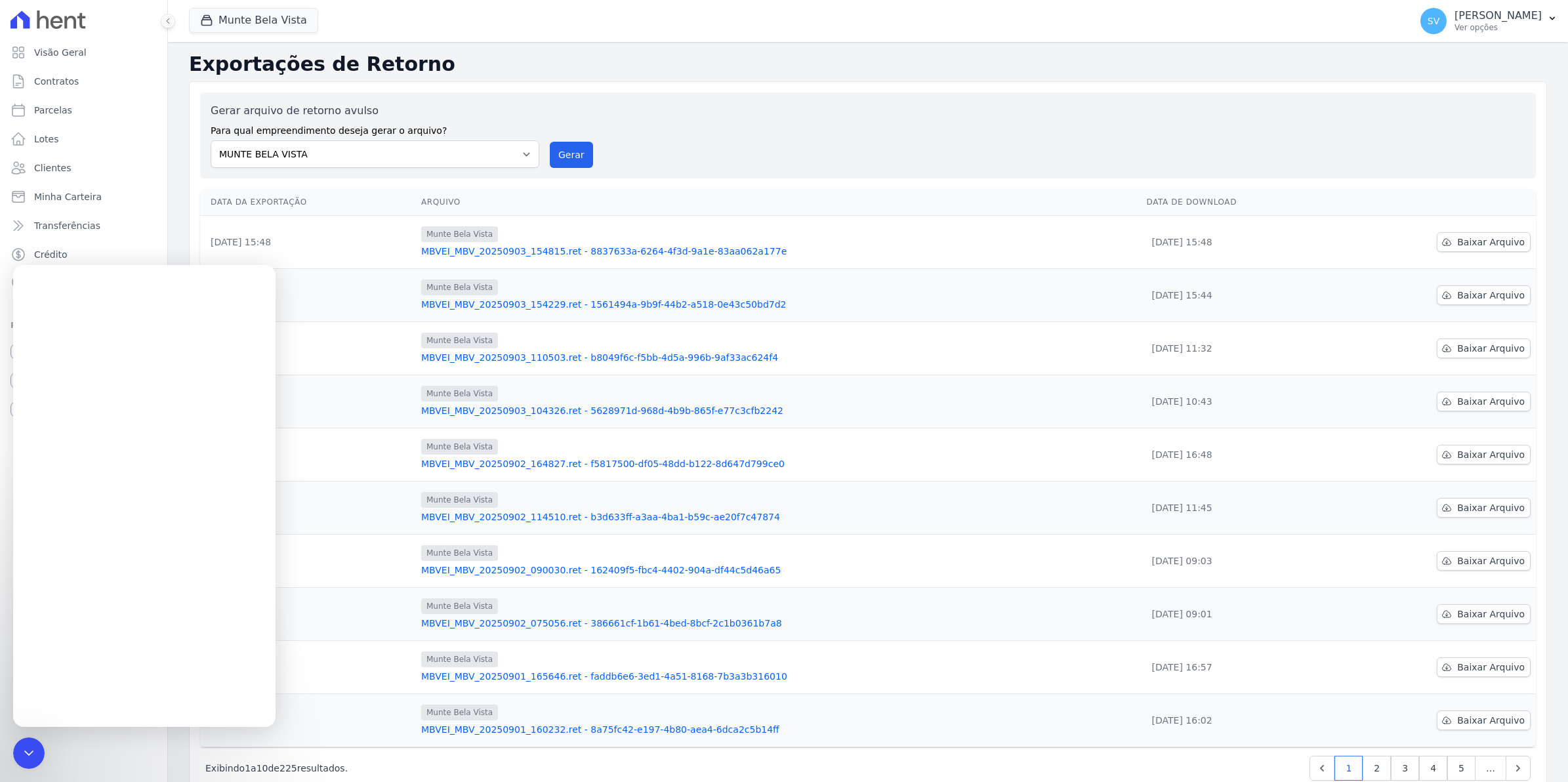
scroll to position [0, 0]
click at [1446, 27] on span "SV" at bounding box center [1433, 21] width 26 height 26
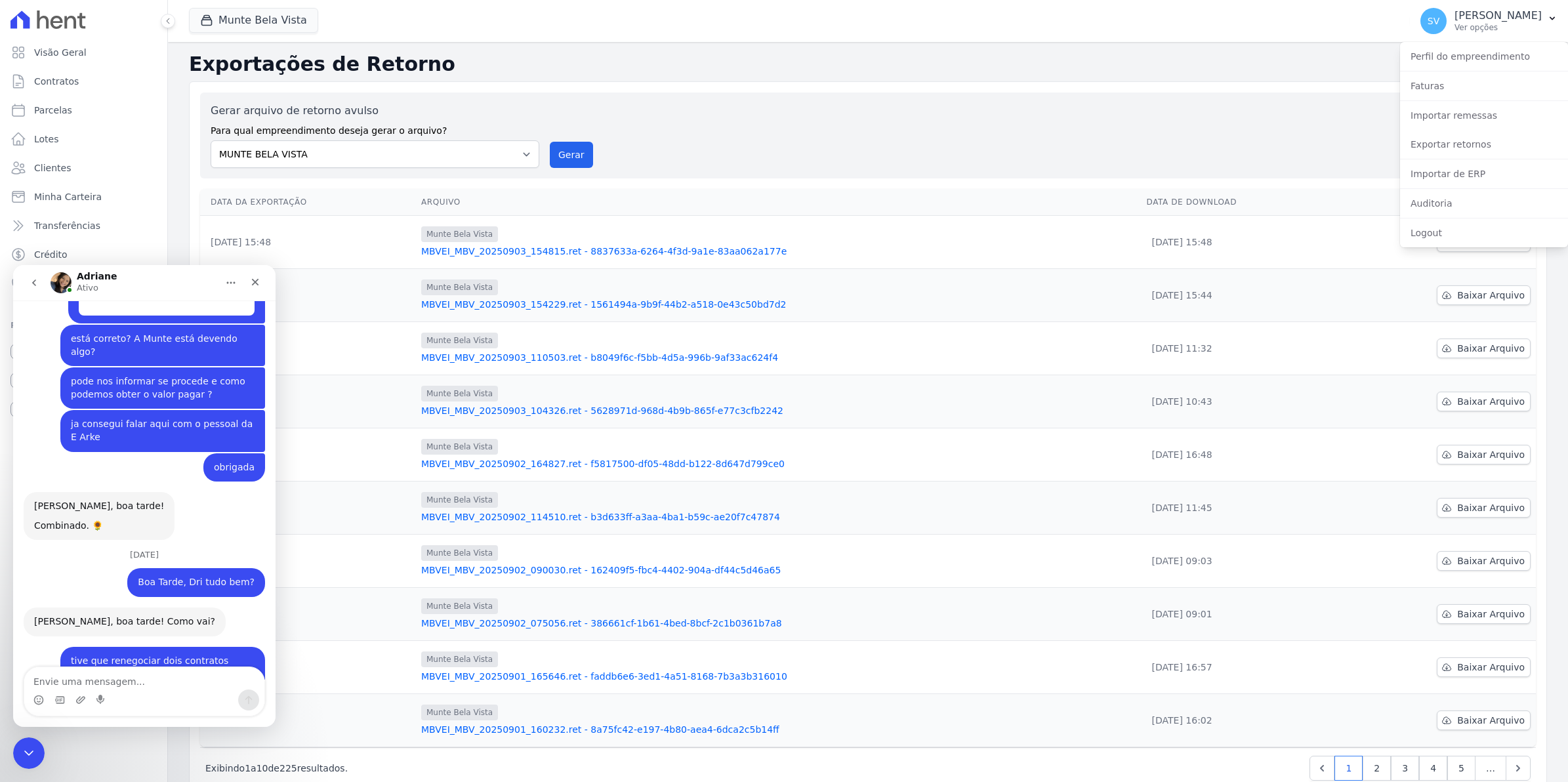
scroll to position [10701, 0]
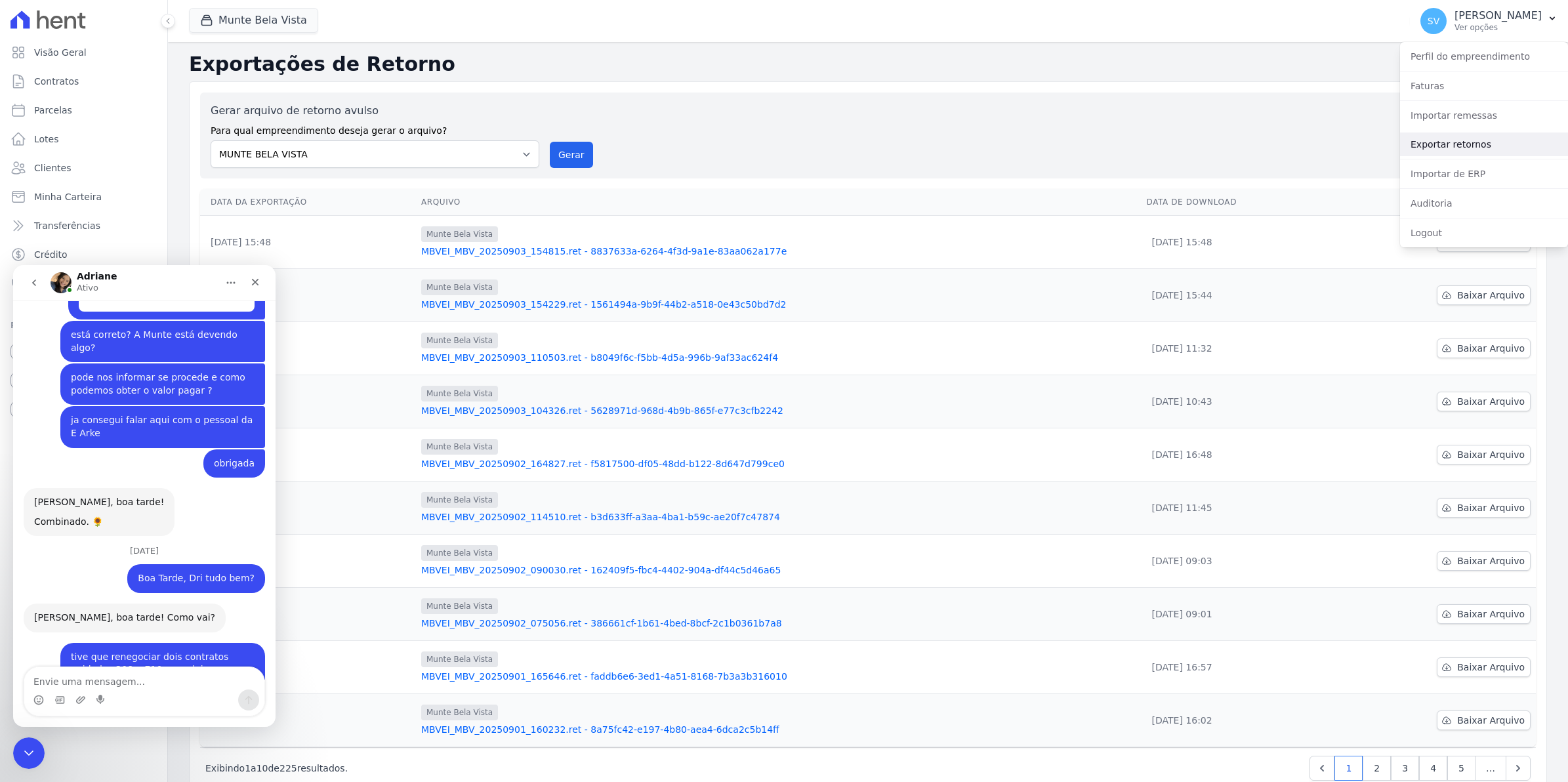
click at [1455, 143] on link "Exportar retornos" at bounding box center [1484, 143] width 168 height 23
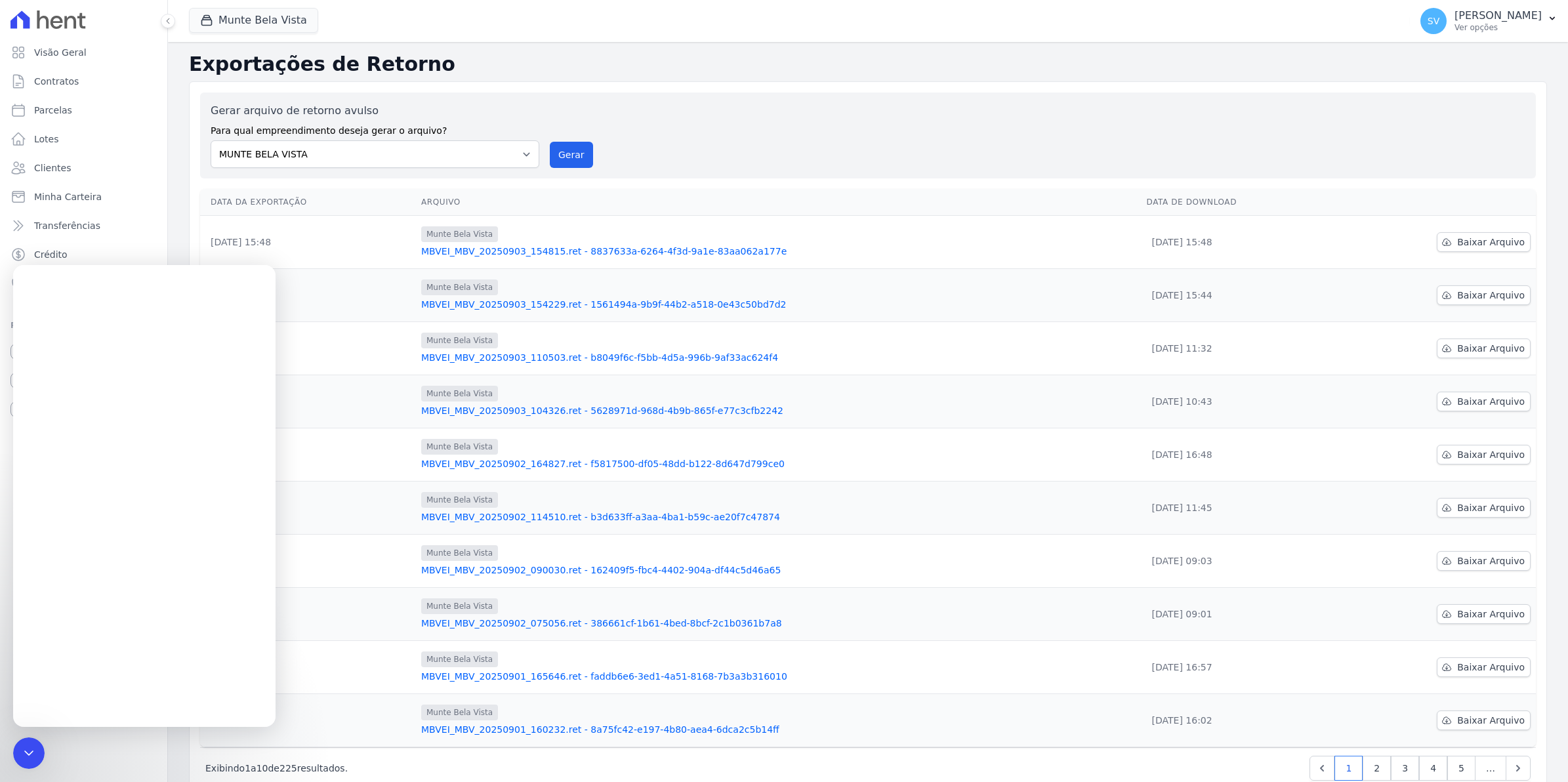
scroll to position [0, 0]
click at [779, 169] on div "Gerar arquivo de retorno avulso Para qual empreendimento deseja gerar o arquivo…" at bounding box center [867, 136] width 1336 height 86
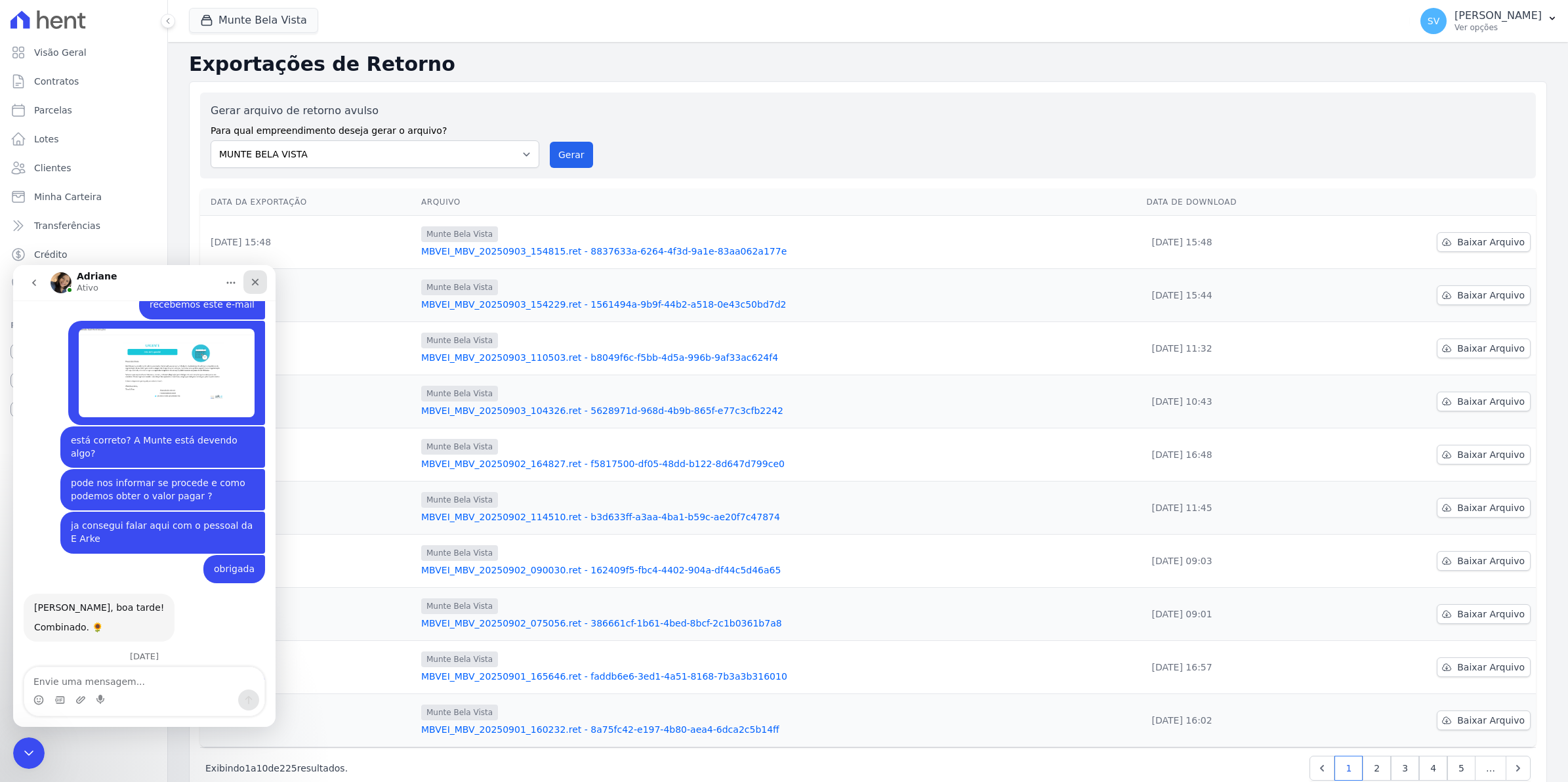
scroll to position [10642, 0]
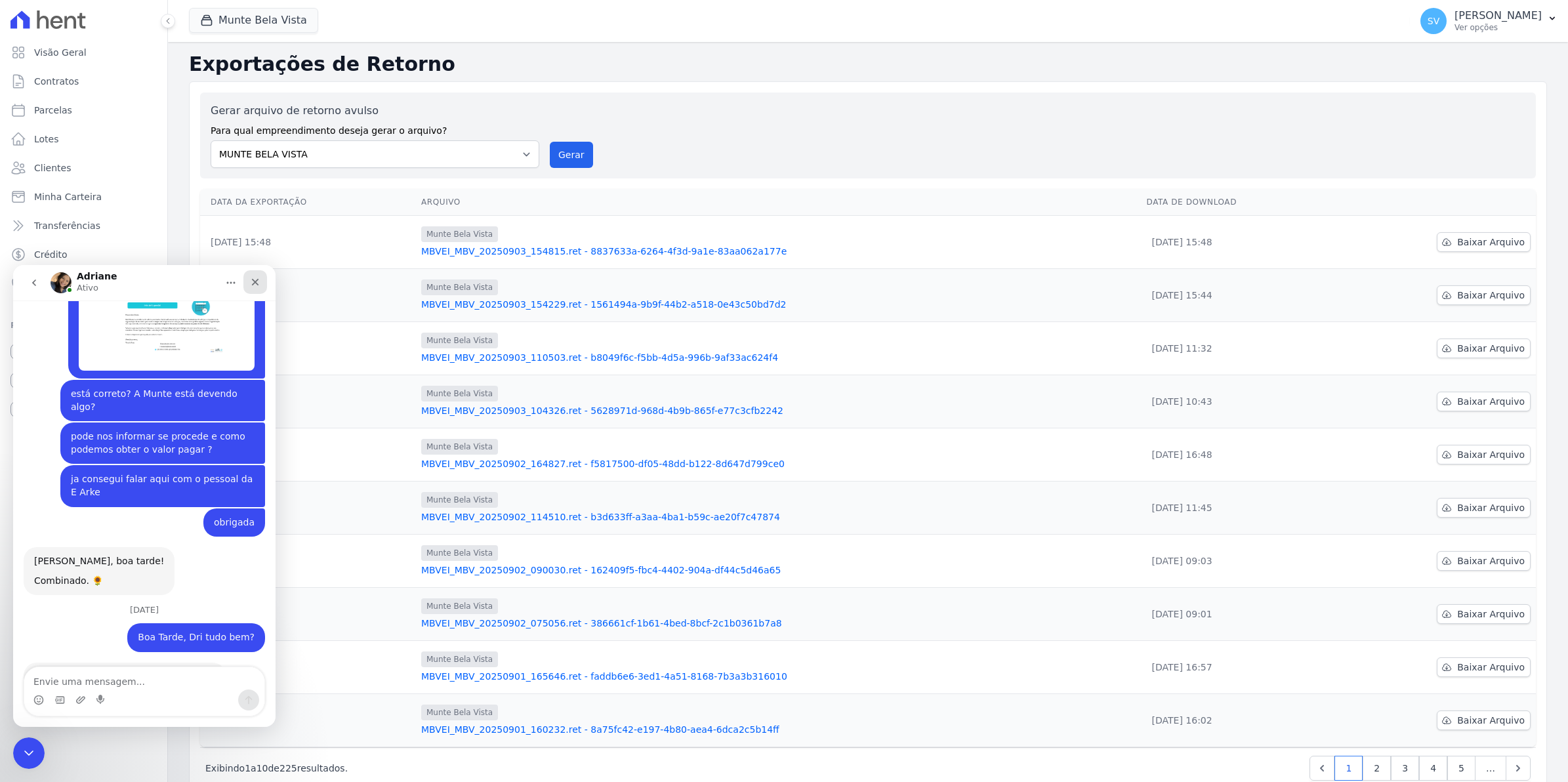
click at [261, 279] on div "Fechar" at bounding box center [255, 281] width 23 height 23
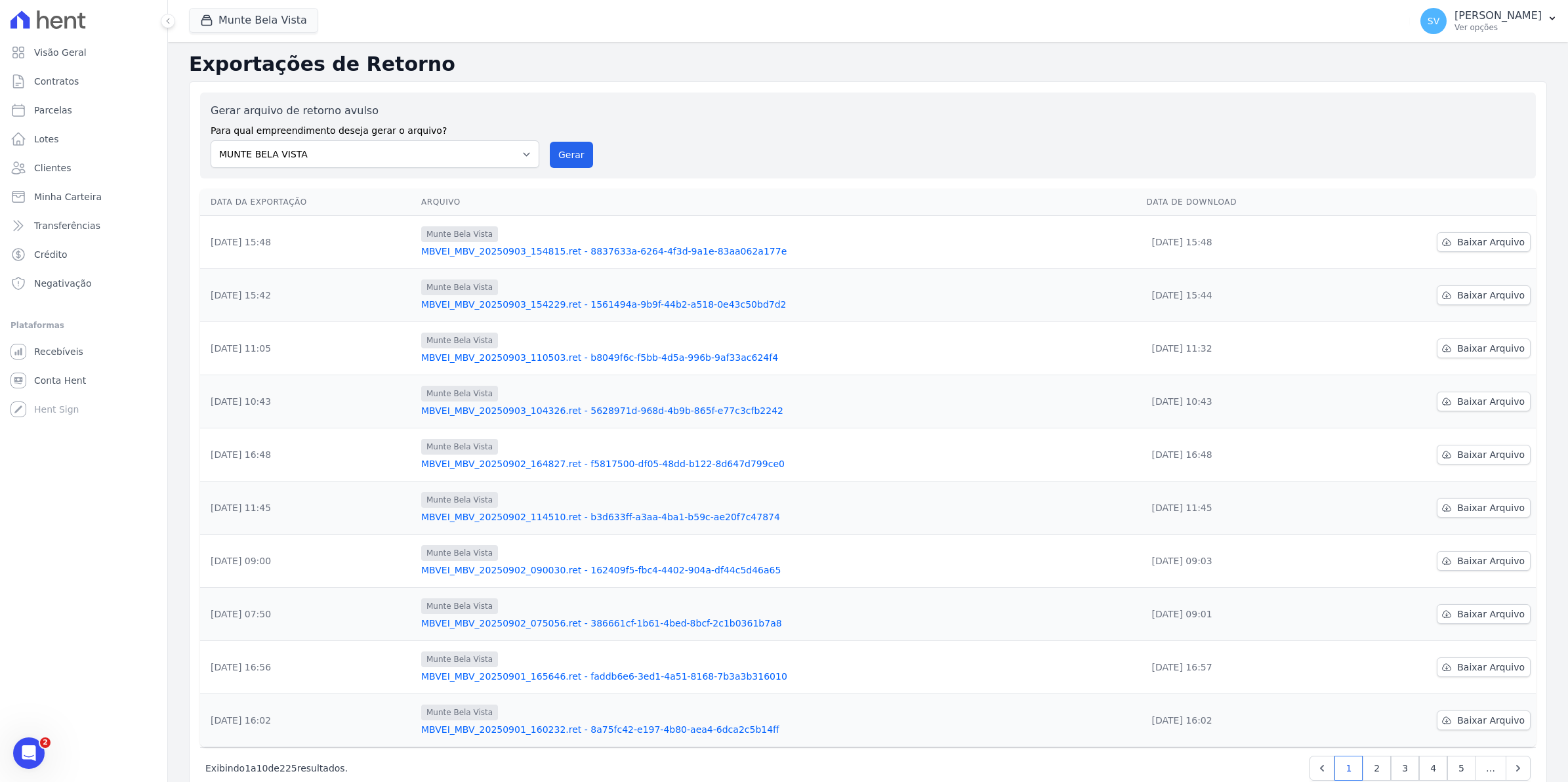
scroll to position [0, 0]
click at [820, 179] on div "Gerar arquivo de retorno avulso Para qual empreendimento deseja gerar o arquivo…" at bounding box center [868, 444] width 1358 height 724
click at [568, 152] on button "Gerar" at bounding box center [572, 155] width 43 height 26
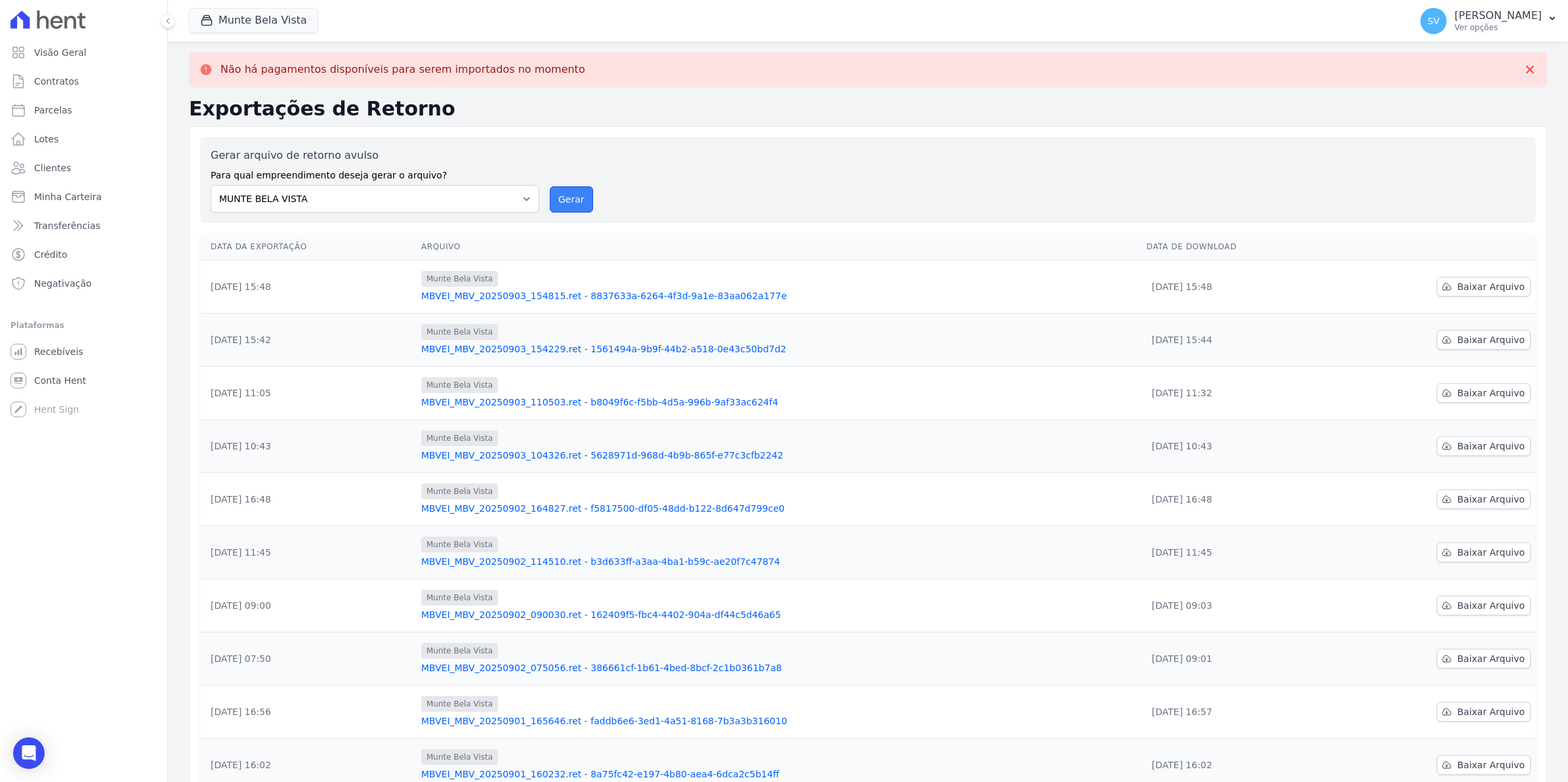
click at [572, 198] on button "Gerar" at bounding box center [572, 200] width 43 height 26
click at [47, 757] on div "Visão Geral Contratos [GEOGRAPHIC_DATA] Lotes Clientes Minha Carteira Transferê…" at bounding box center [83, 391] width 167 height 782
click at [30, 762] on div "Open Intercom Messenger" at bounding box center [29, 753] width 35 height 35
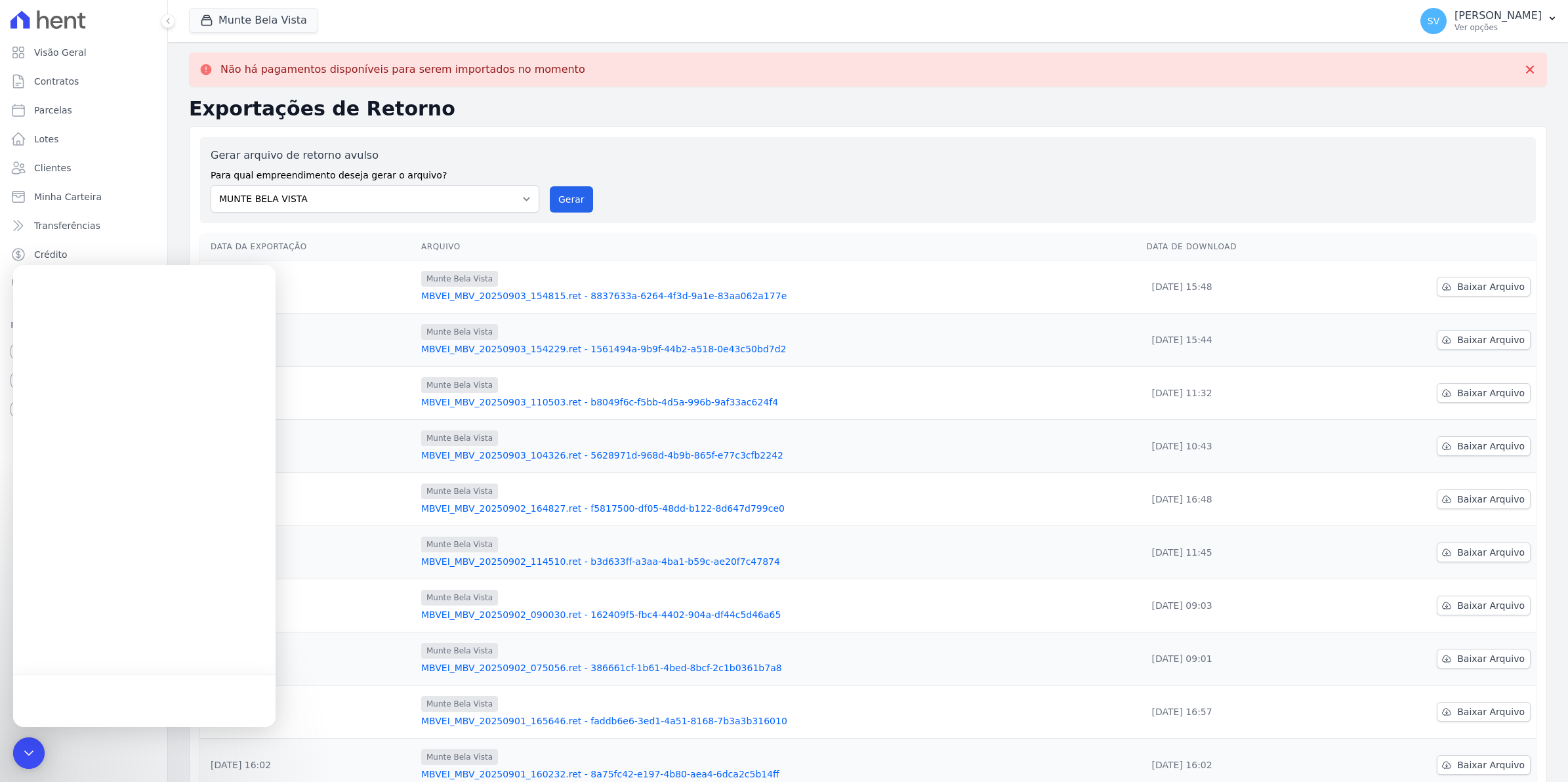
scroll to position [0, 0]
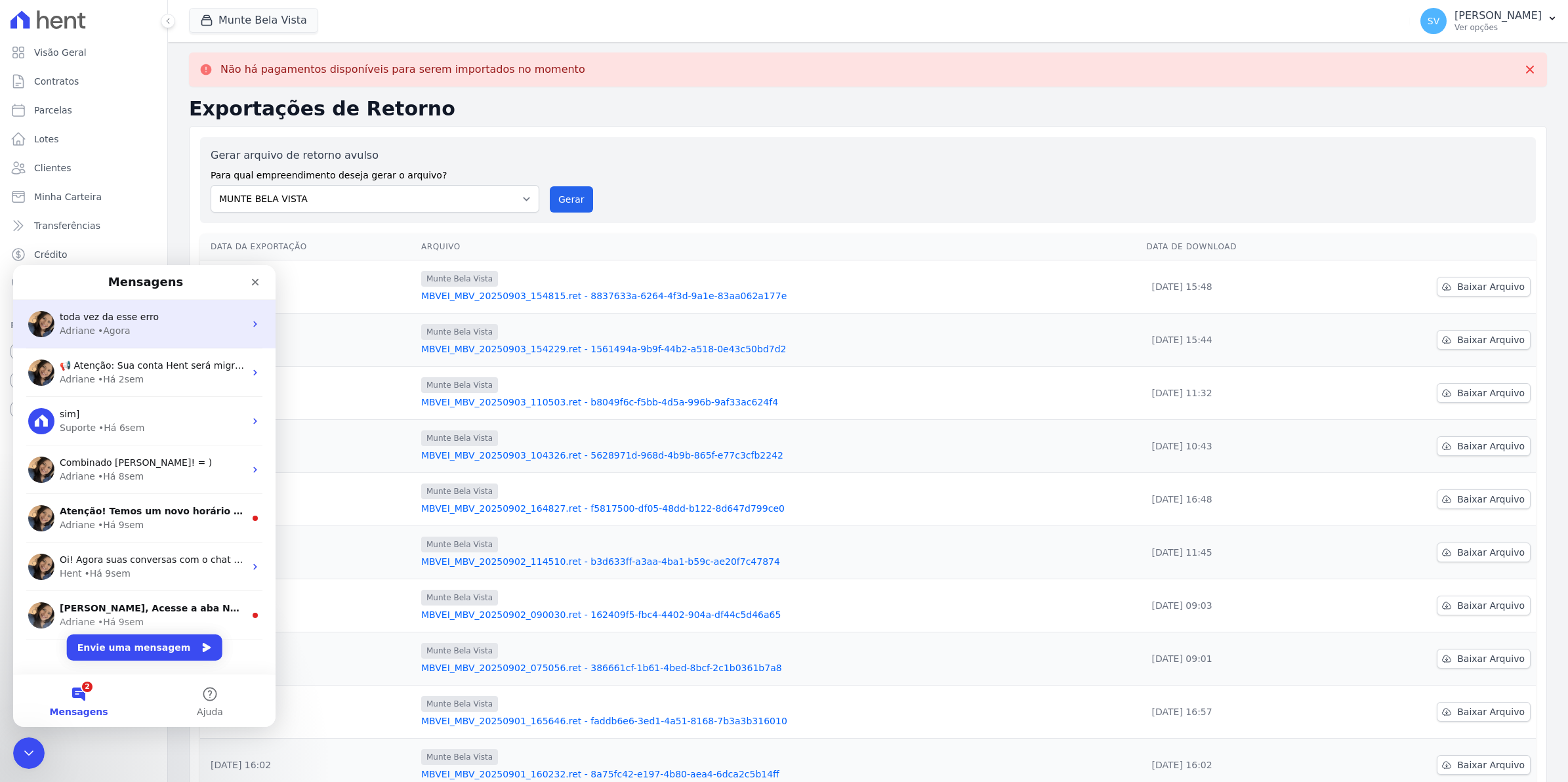
click at [141, 323] on div "toda vez da esse erro" at bounding box center [152, 317] width 185 height 14
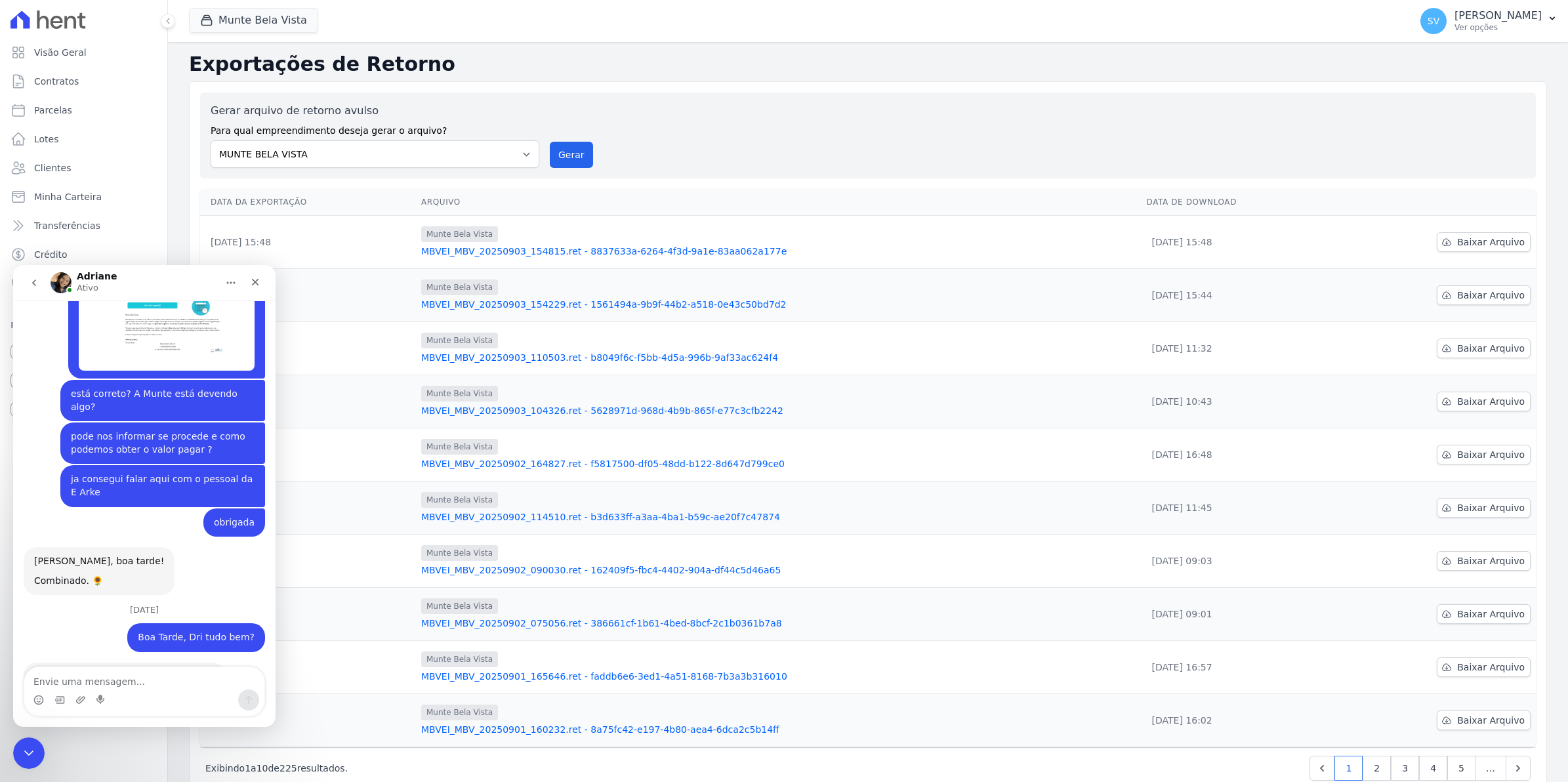
scroll to position [10701, 0]
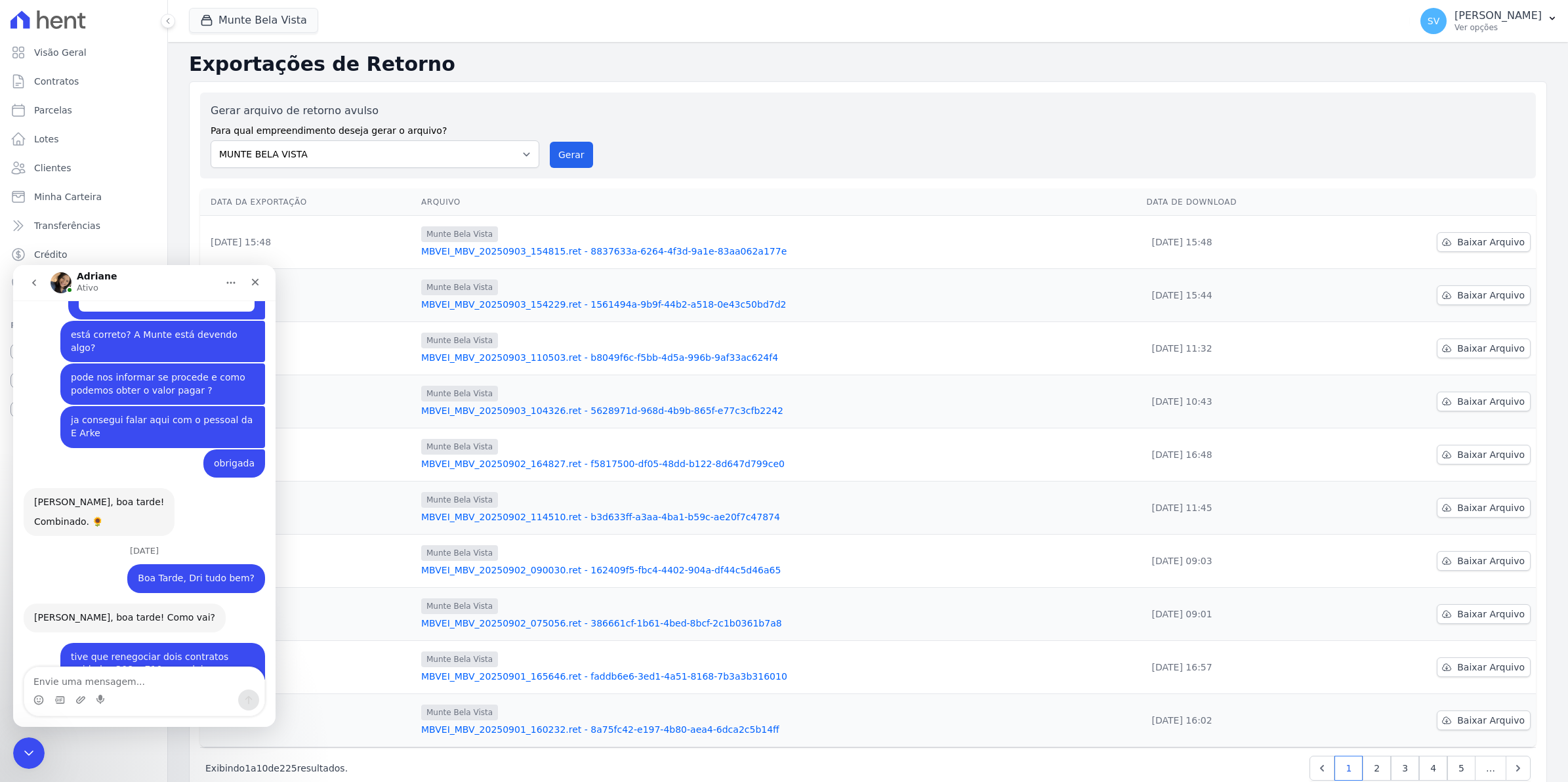
click at [107, 692] on div "Messenger da Intercom" at bounding box center [144, 700] width 240 height 21
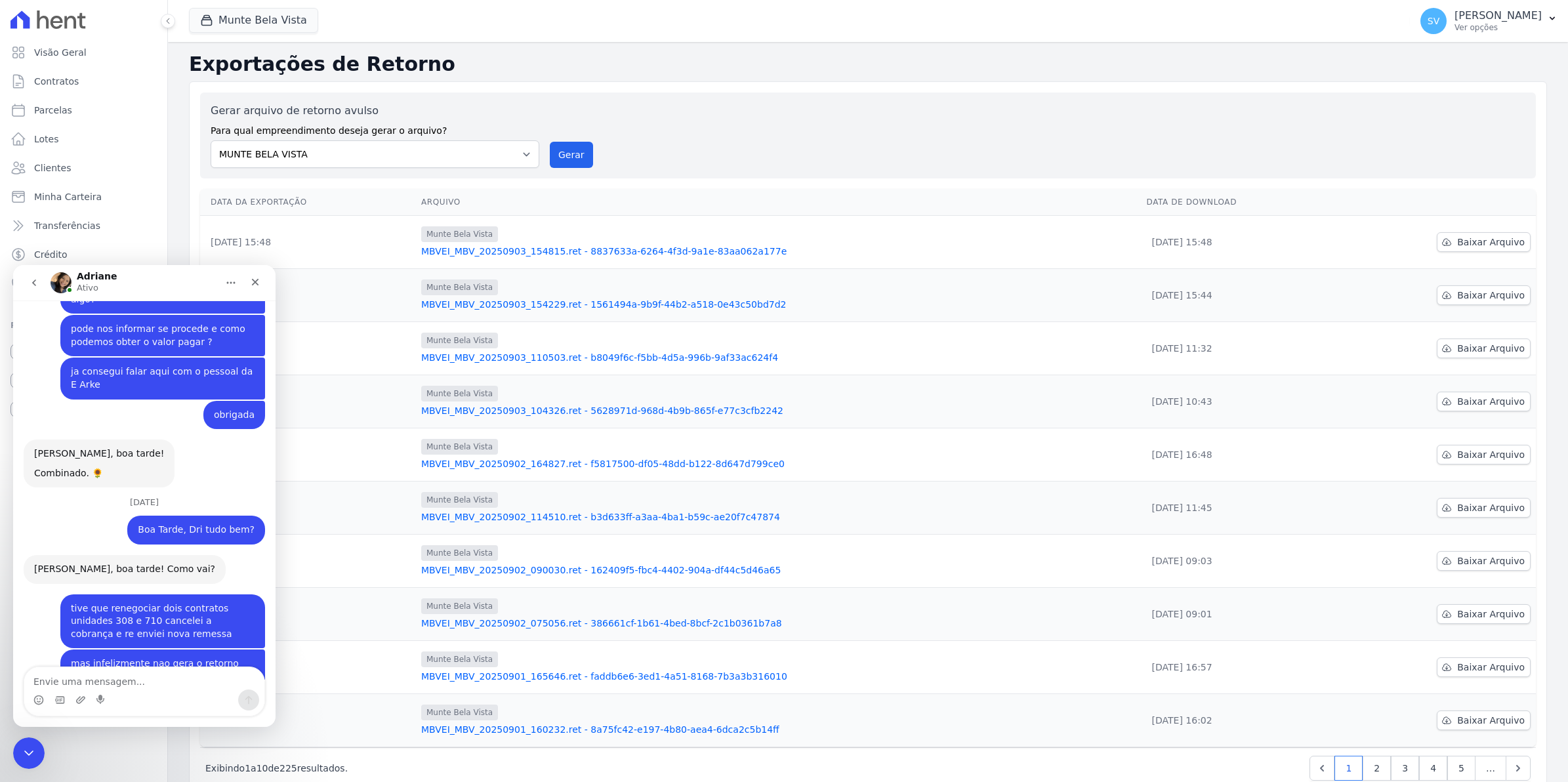
scroll to position [10748, 0]
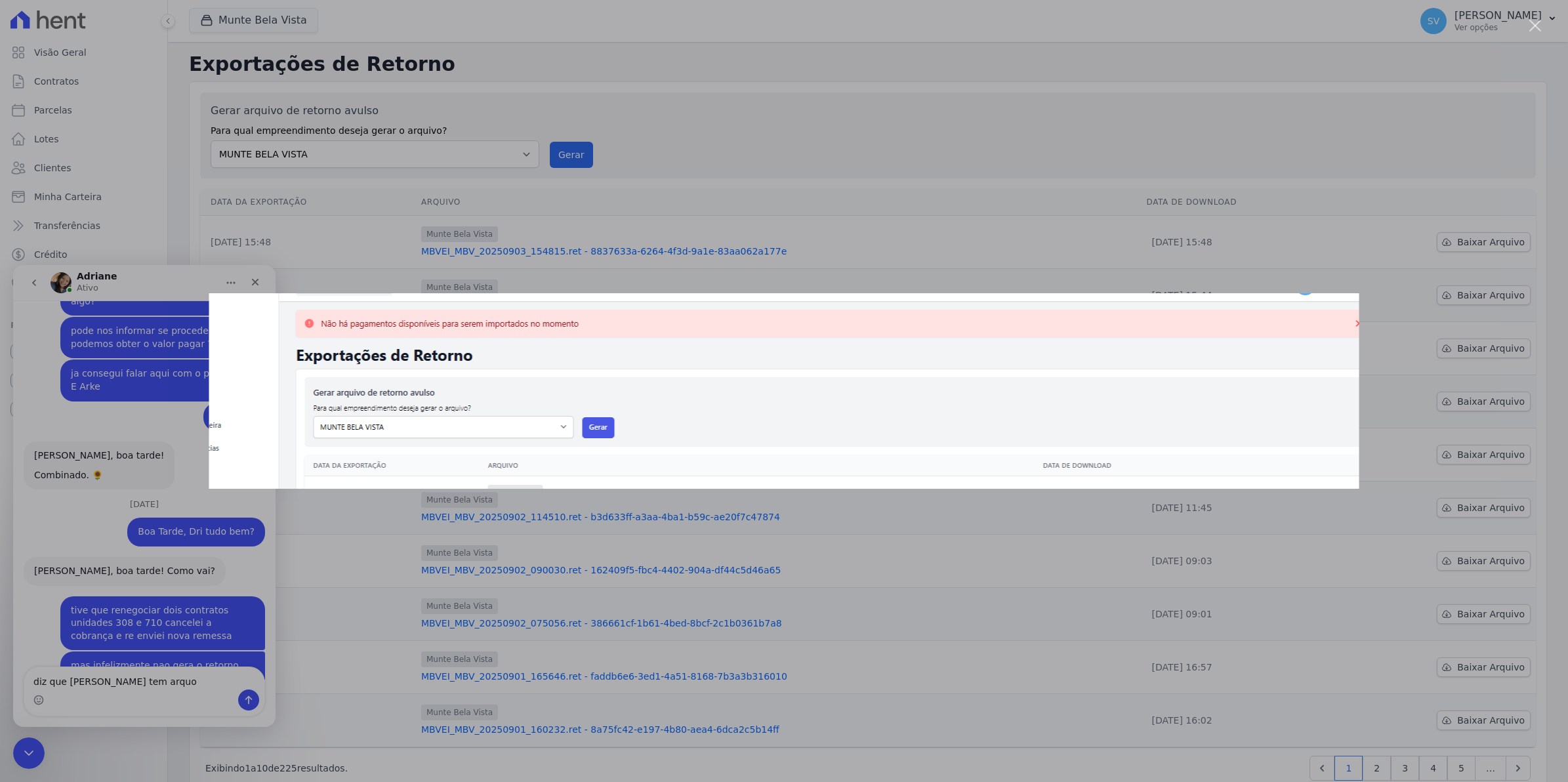
click at [862, 592] on div "Messenger da Intercom" at bounding box center [784, 391] width 1568 height 782
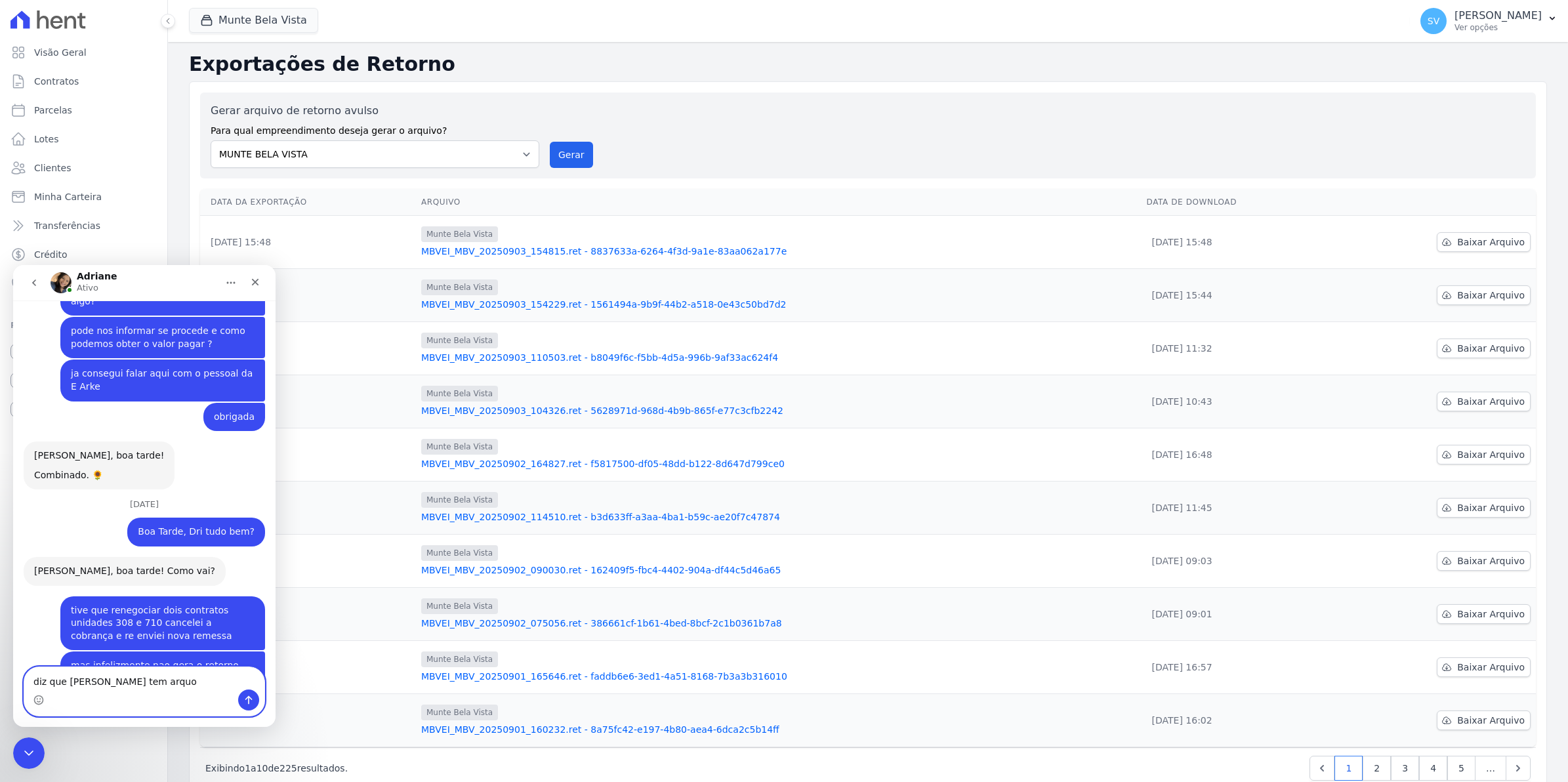
click at [158, 687] on textarea "diz que [PERSON_NAME] tem arquo" at bounding box center [144, 679] width 240 height 23
type textarea "d"
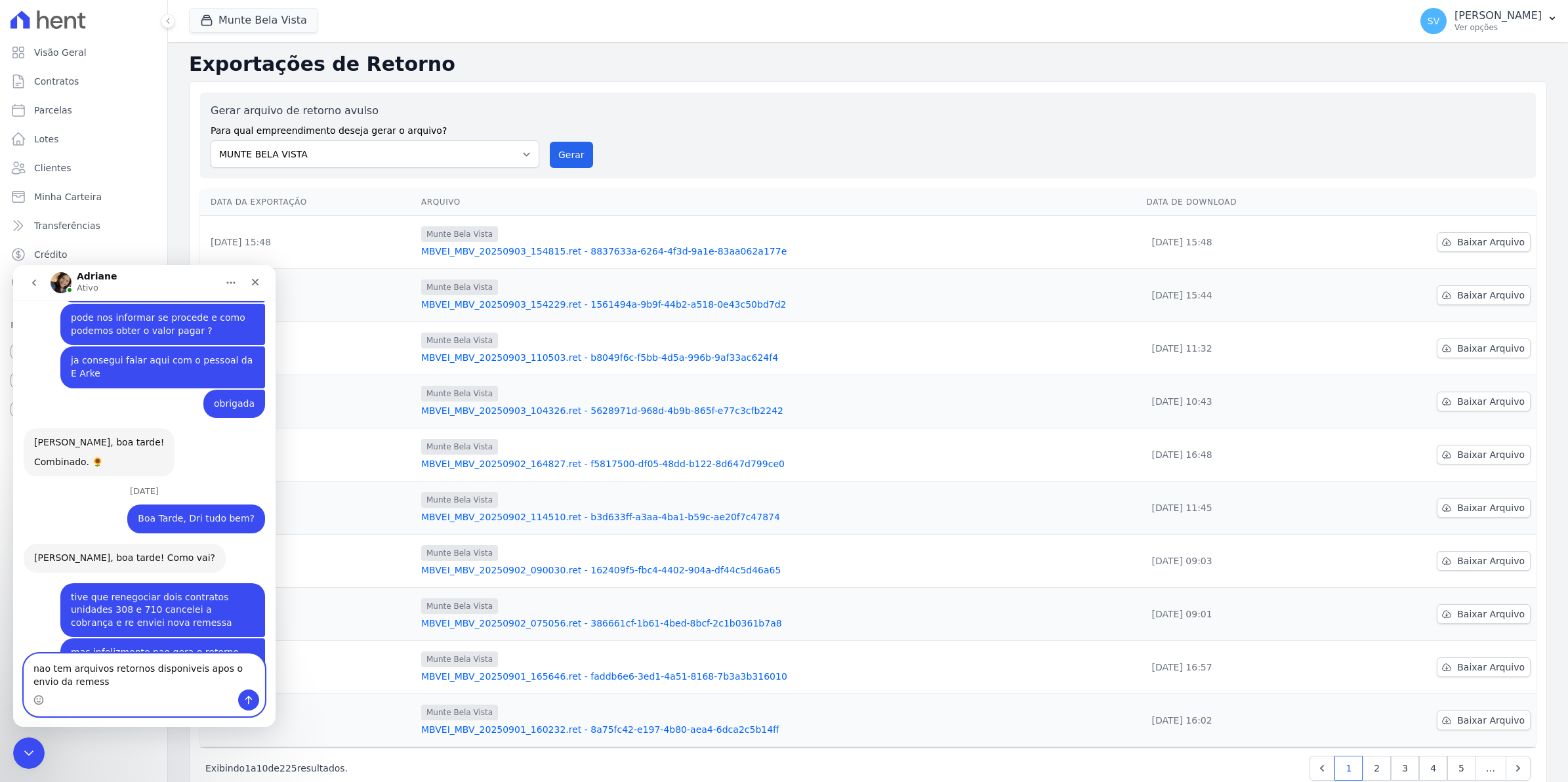
type textarea "nao tem arquivos retornos disponiveis apos o envio da remessa"
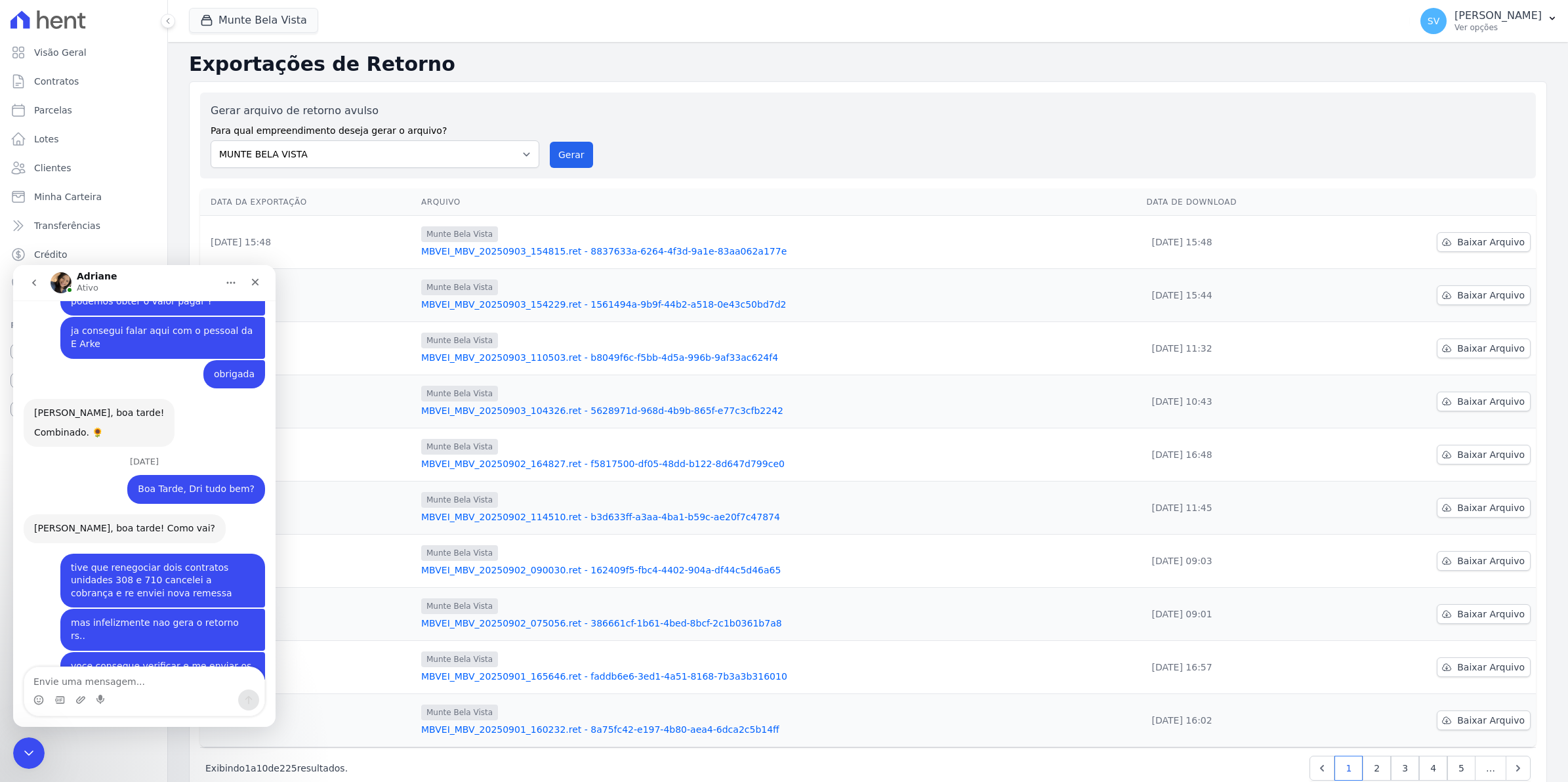
drag, startPoint x: 255, startPoint y: 290, endPoint x: 258, endPoint y: 305, distance: 15.3
click at [257, 296] on nav "[PERSON_NAME]" at bounding box center [144, 283] width 262 height 36
click at [256, 281] on icon "Fechar" at bounding box center [256, 282] width 7 height 8
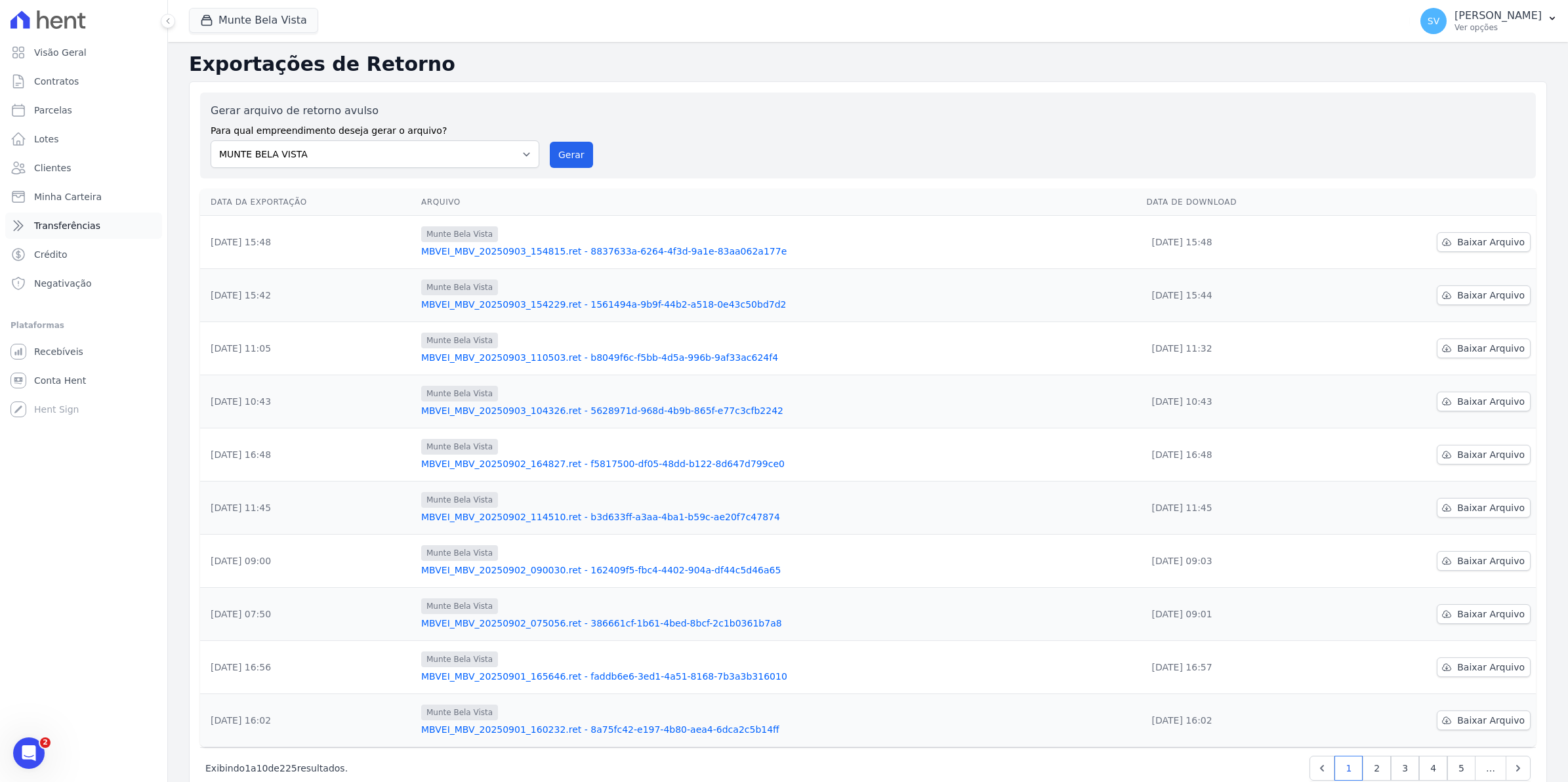
click at [67, 232] on link "Transferências" at bounding box center [83, 226] width 157 height 26
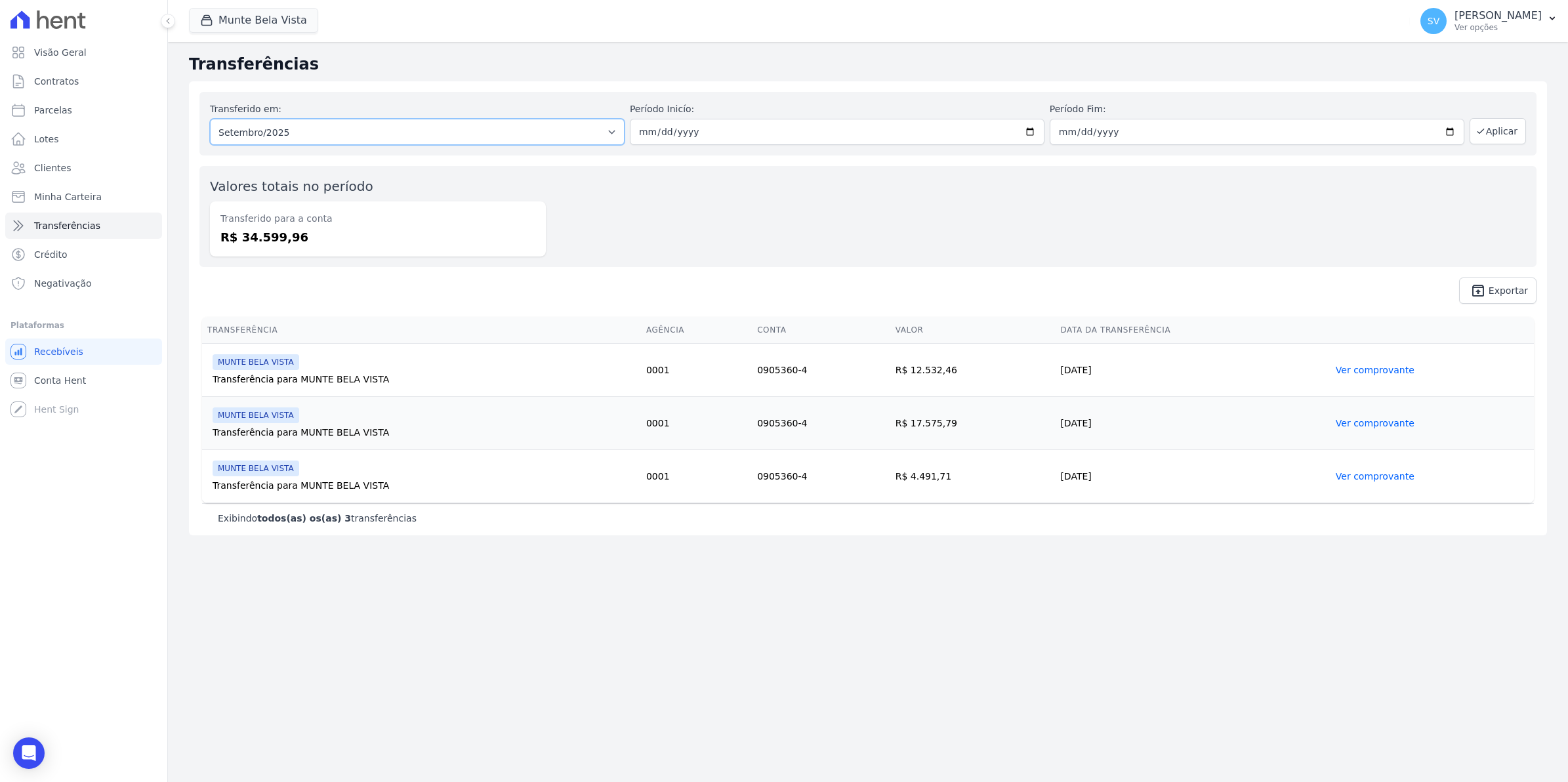
click at [623, 128] on select "Todos os meses Junho/2025 Julho/2025 Agosto/2025 Setembro/2025" at bounding box center [417, 132] width 414 height 26
click at [16, 233] on link "Transferências" at bounding box center [83, 226] width 157 height 26
click at [16, 228] on icon at bounding box center [19, 226] width 9 height 9
click at [61, 345] on span "Recebíveis" at bounding box center [58, 352] width 49 height 13
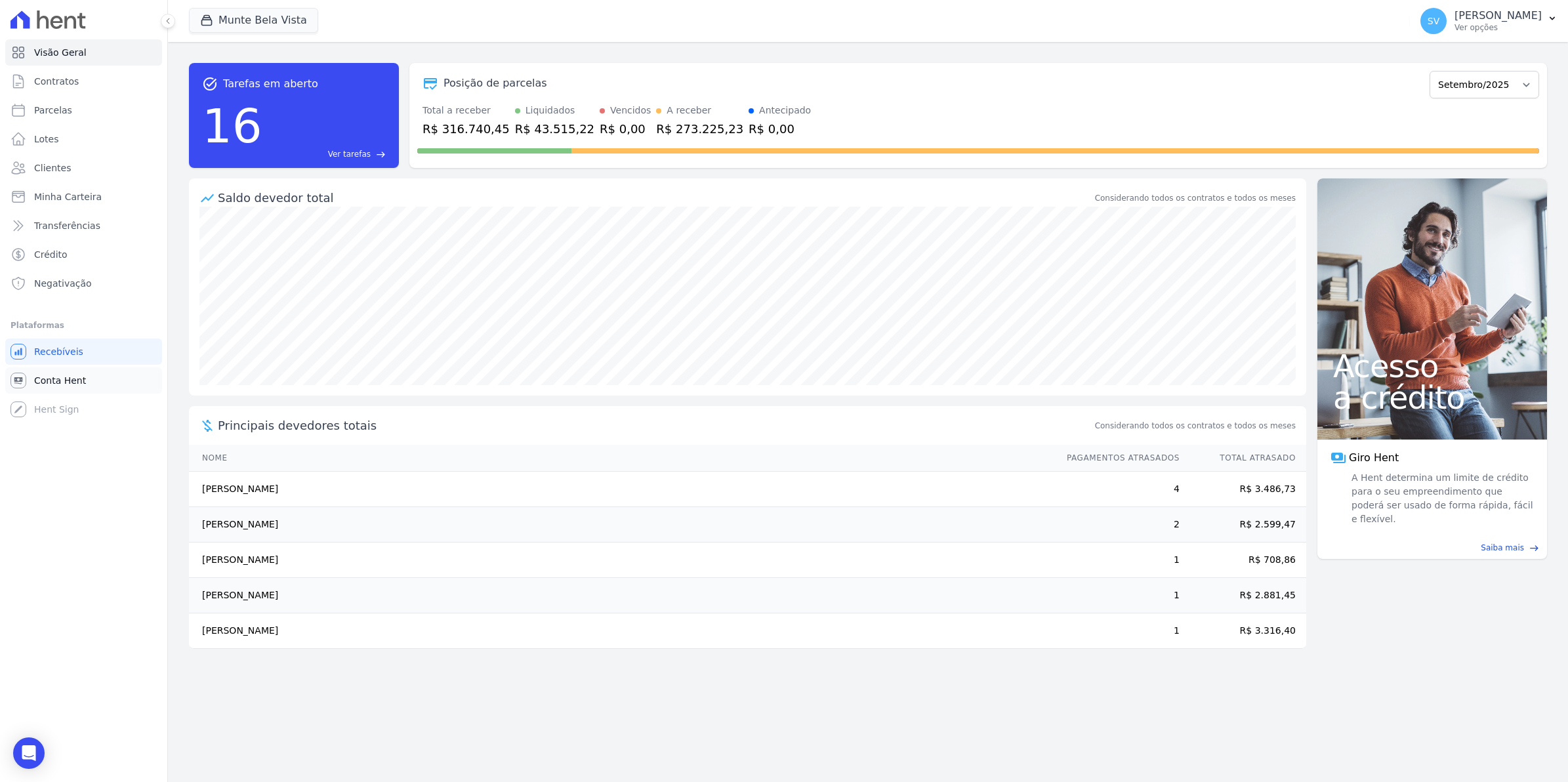
click at [45, 386] on span "Conta Hent" at bounding box center [59, 381] width 52 height 13
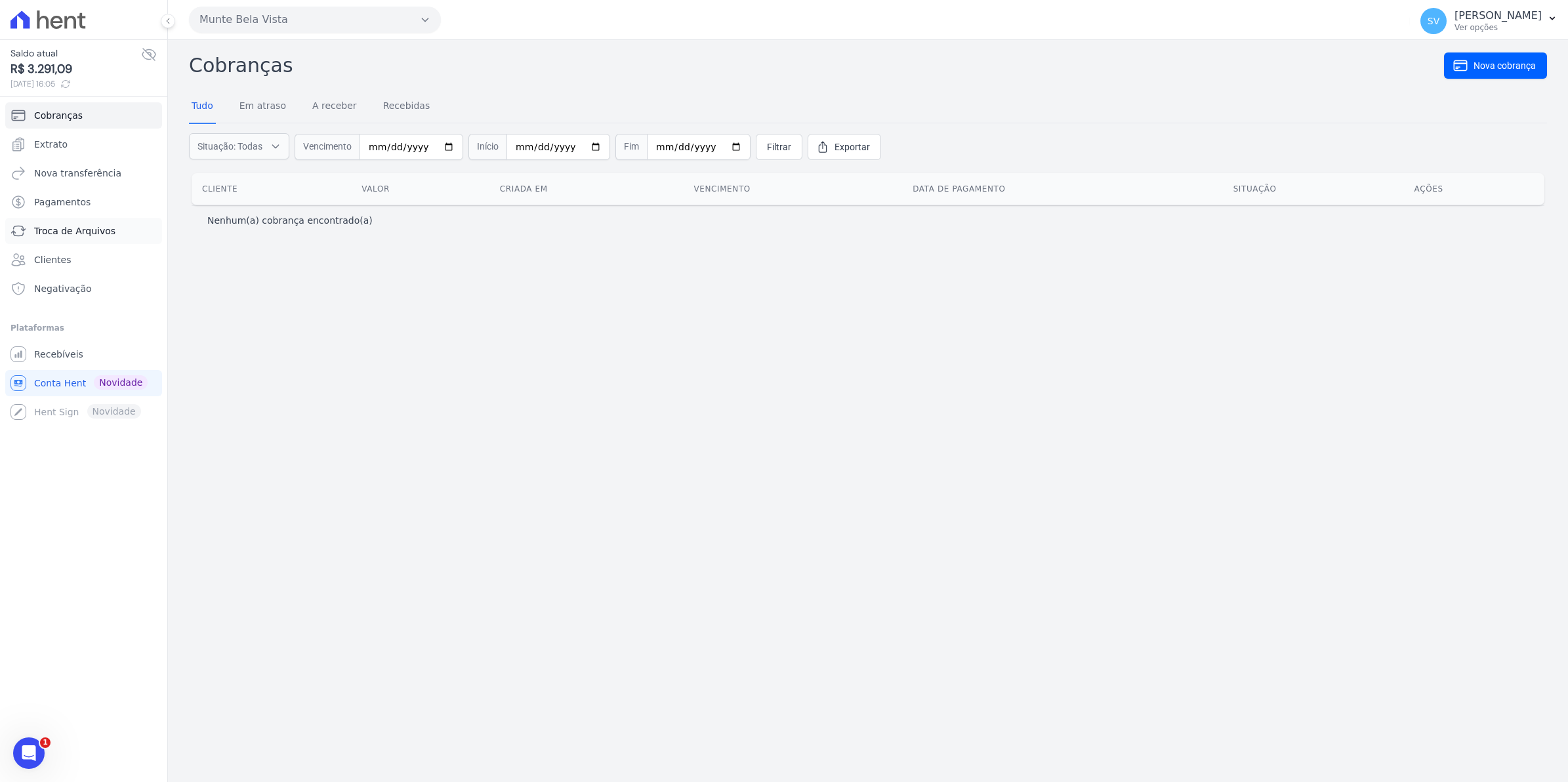
click at [51, 233] on span "Troca de Arquivos" at bounding box center [74, 231] width 82 height 13
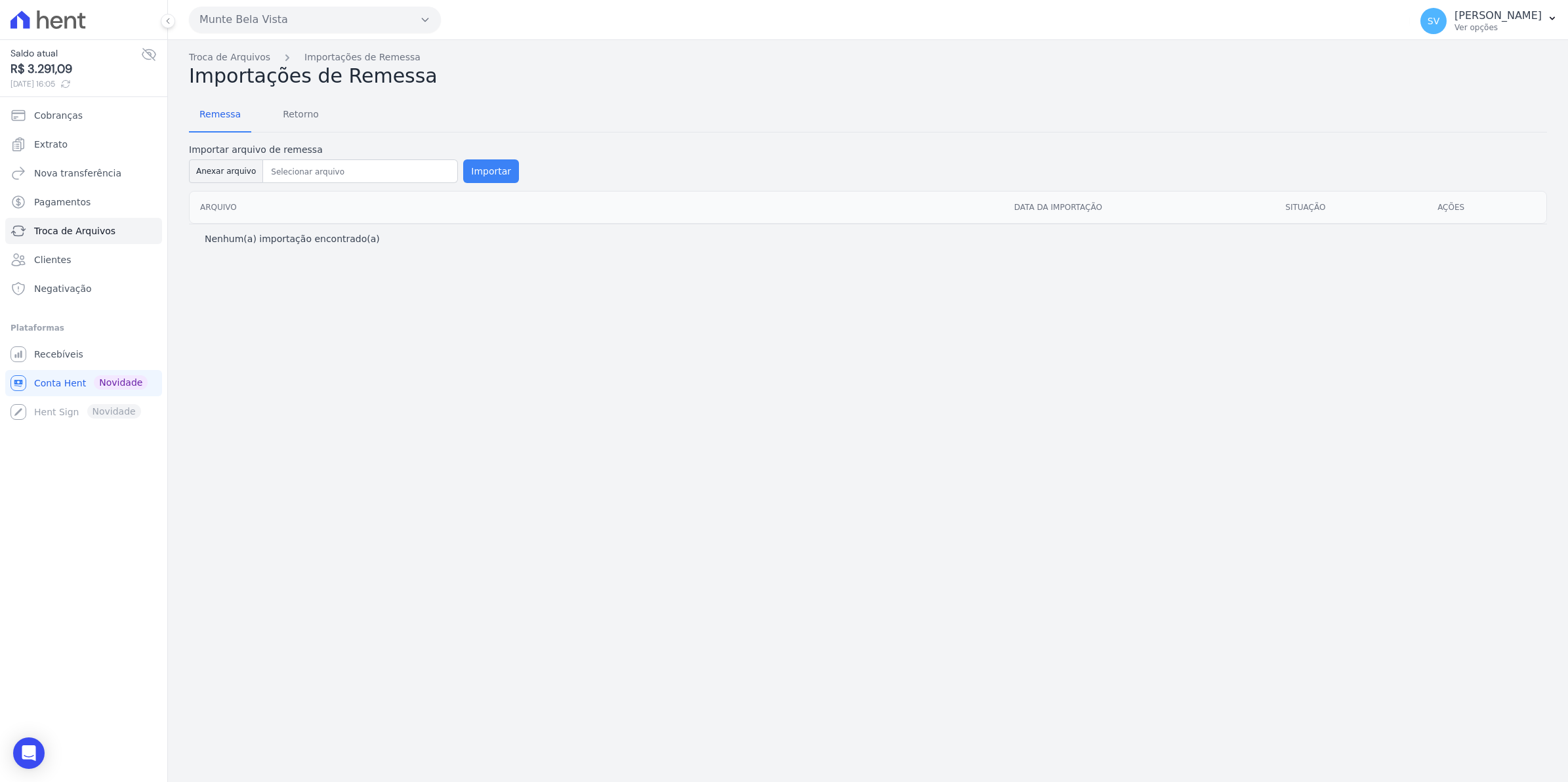
click at [492, 172] on button "Importar" at bounding box center [490, 171] width 55 height 23
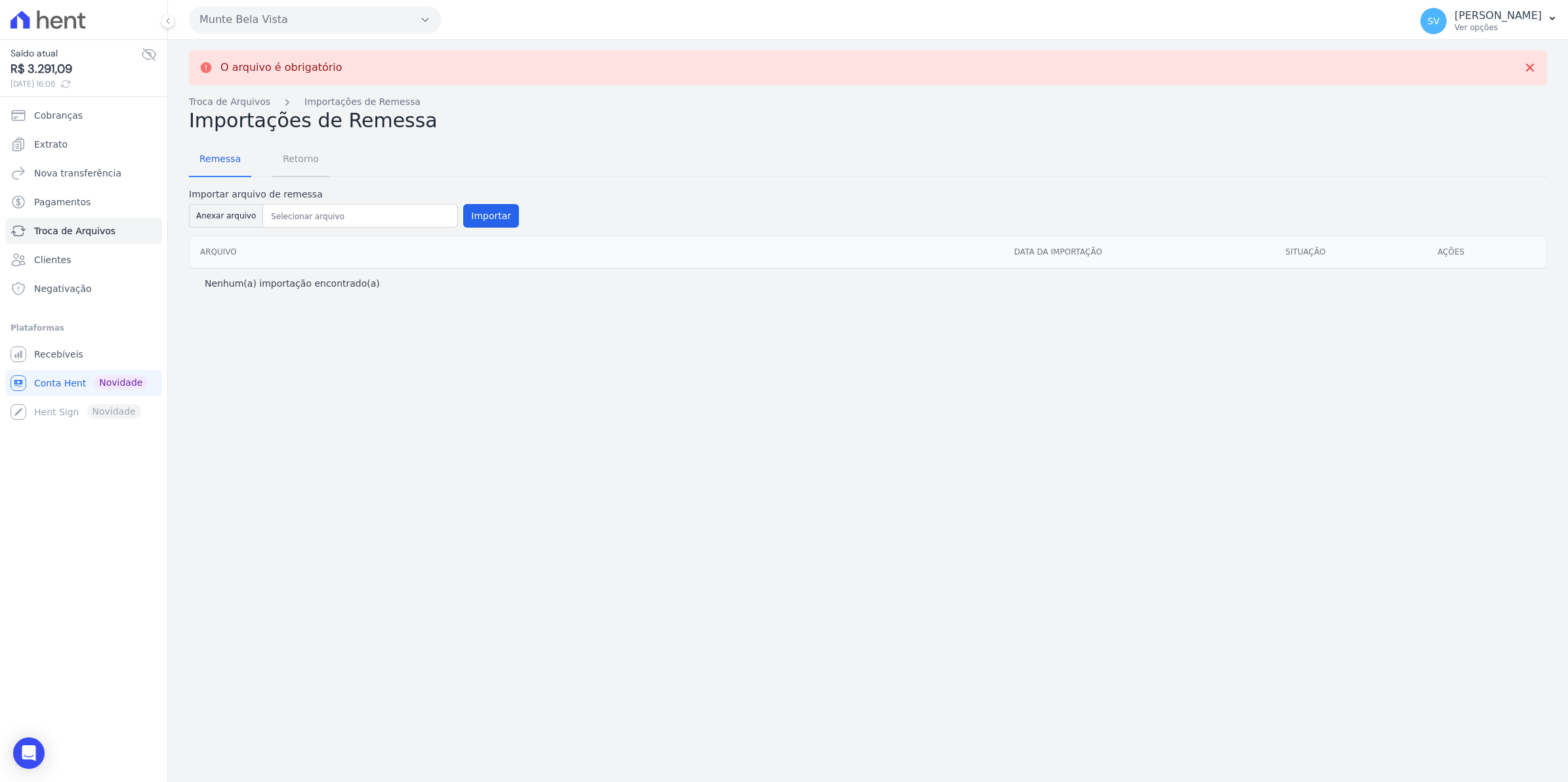
click at [286, 155] on span "Retorno" at bounding box center [300, 158] width 52 height 26
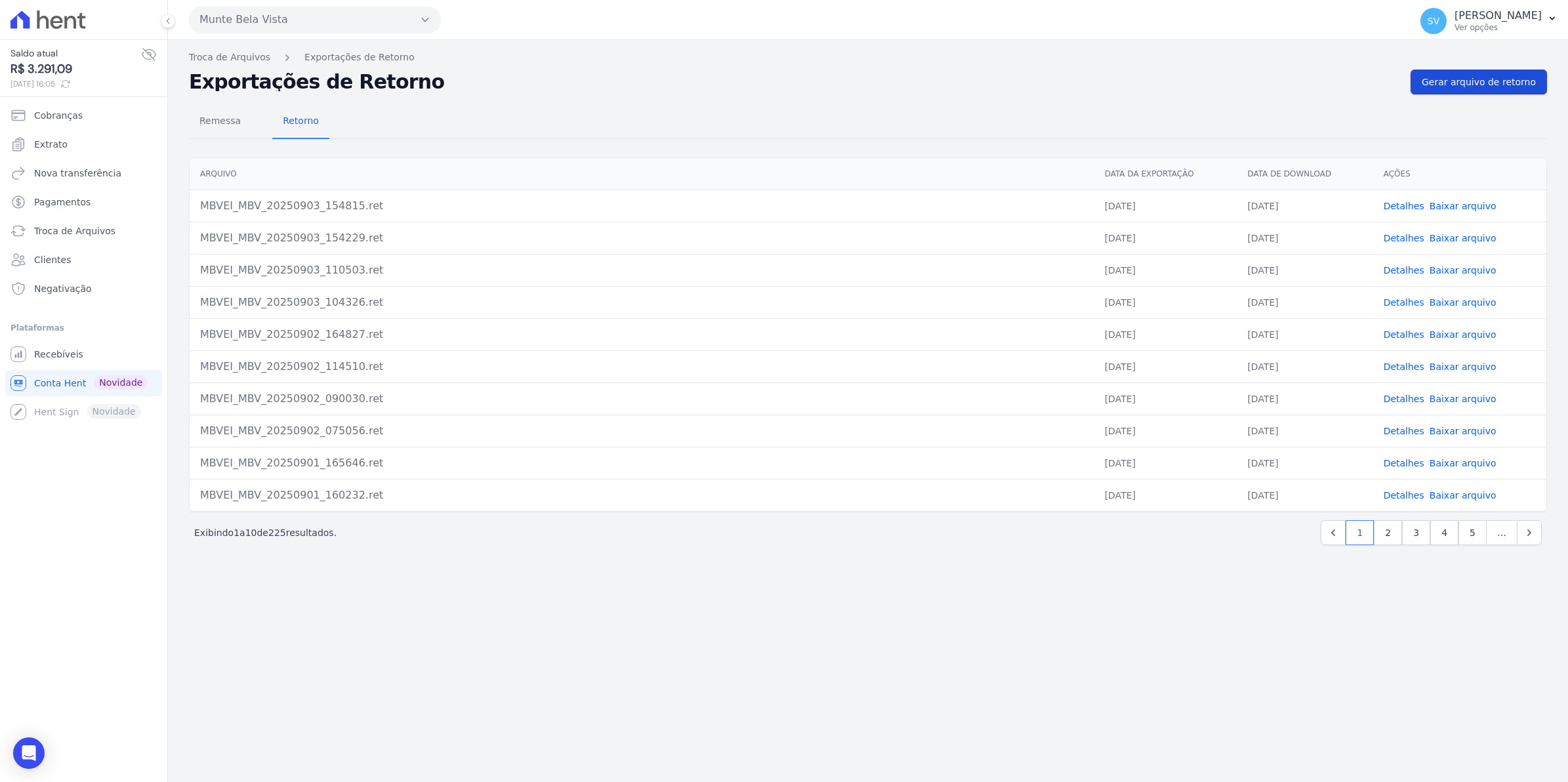
click at [1509, 86] on span "Gerar arquivo de retorno" at bounding box center [1479, 82] width 114 height 13
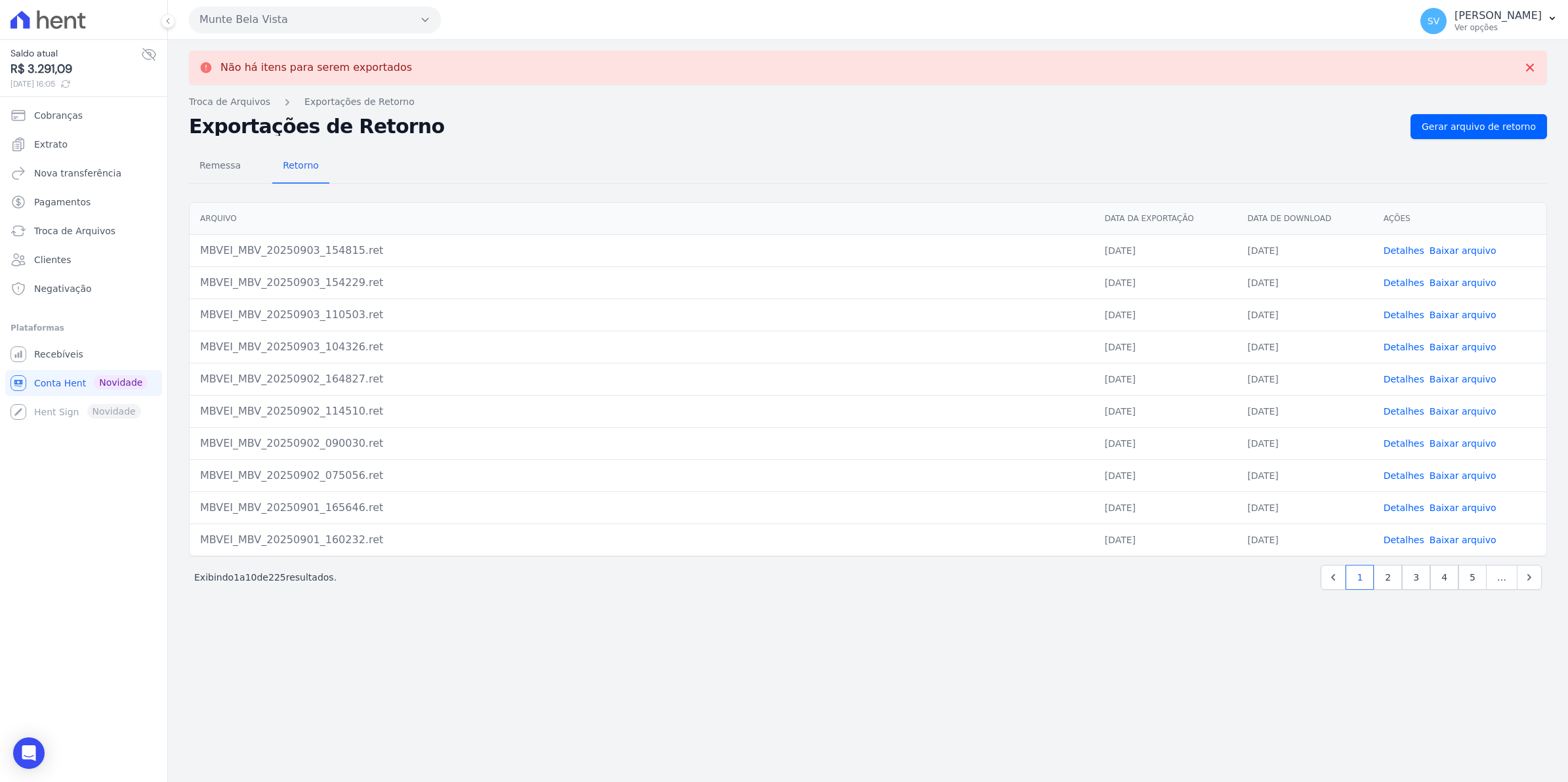
click at [1404, 251] on link "Detalhes" at bounding box center [1403, 250] width 40 height 10
click at [1409, 279] on link "Detalhes" at bounding box center [1403, 282] width 40 height 10
click at [295, 165] on span "Retorno" at bounding box center [300, 165] width 52 height 26
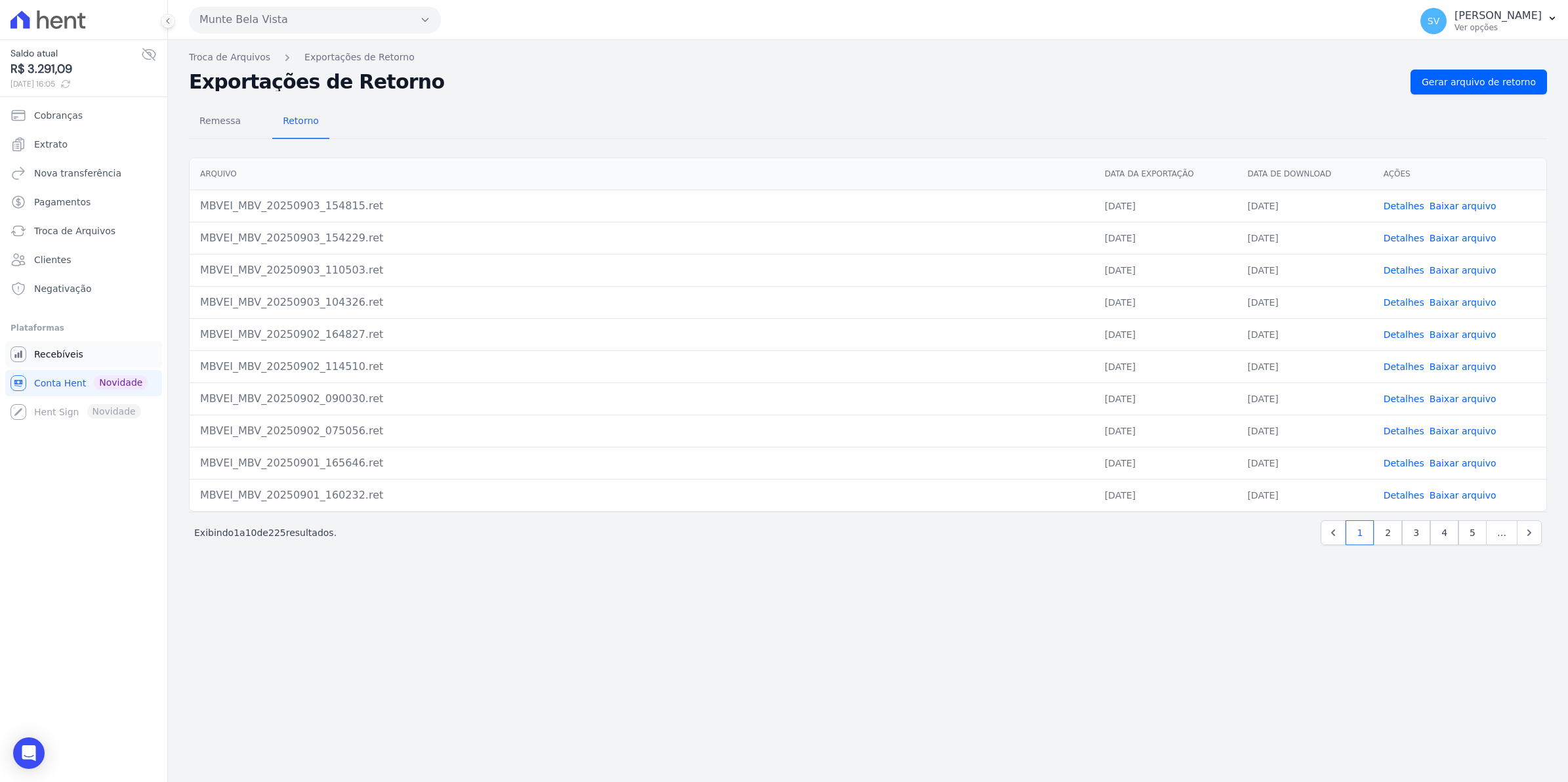
click at [57, 358] on span "Recebíveis" at bounding box center [58, 354] width 49 height 13
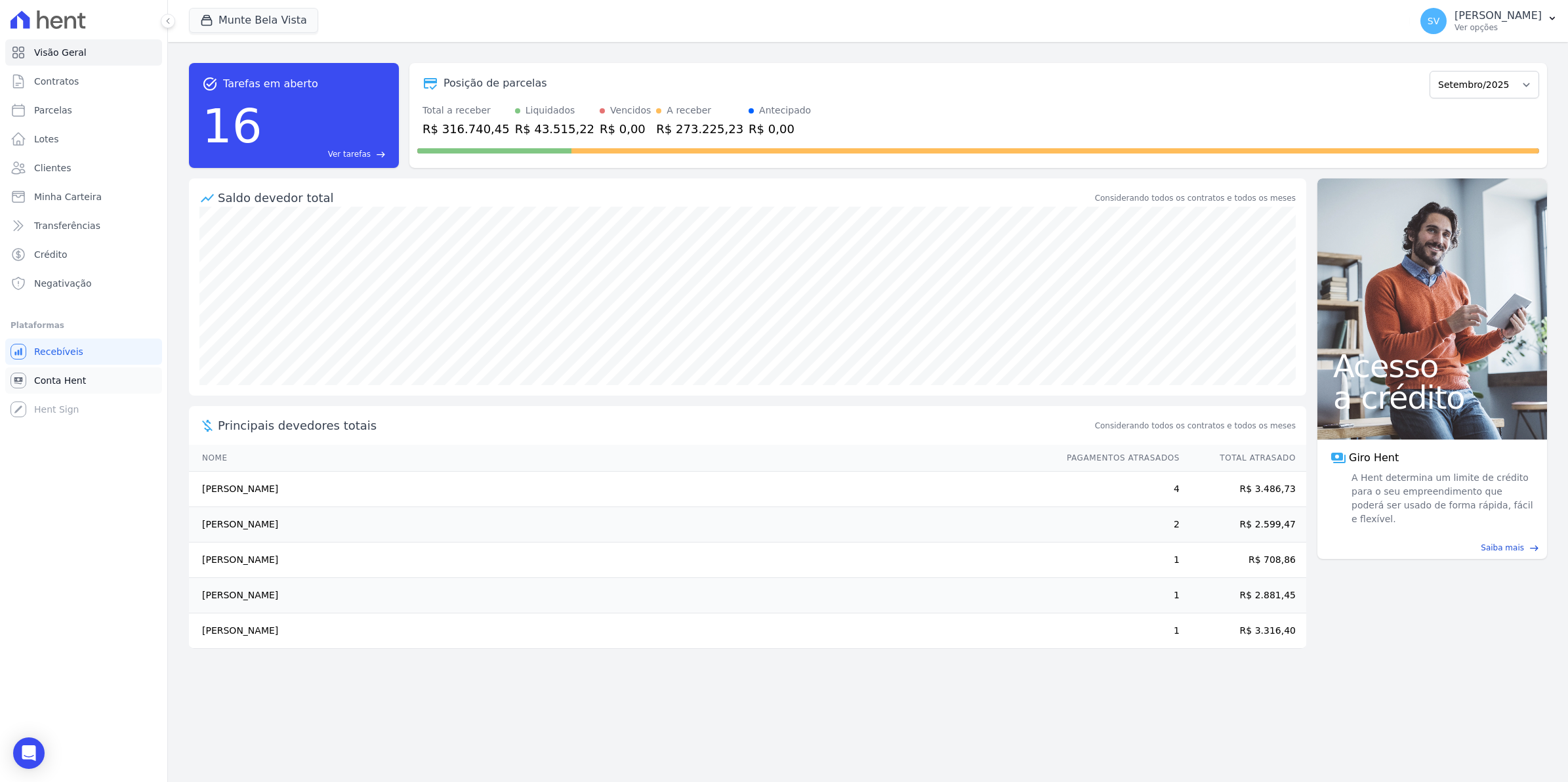
click at [75, 375] on span "Conta Hent" at bounding box center [59, 381] width 52 height 13
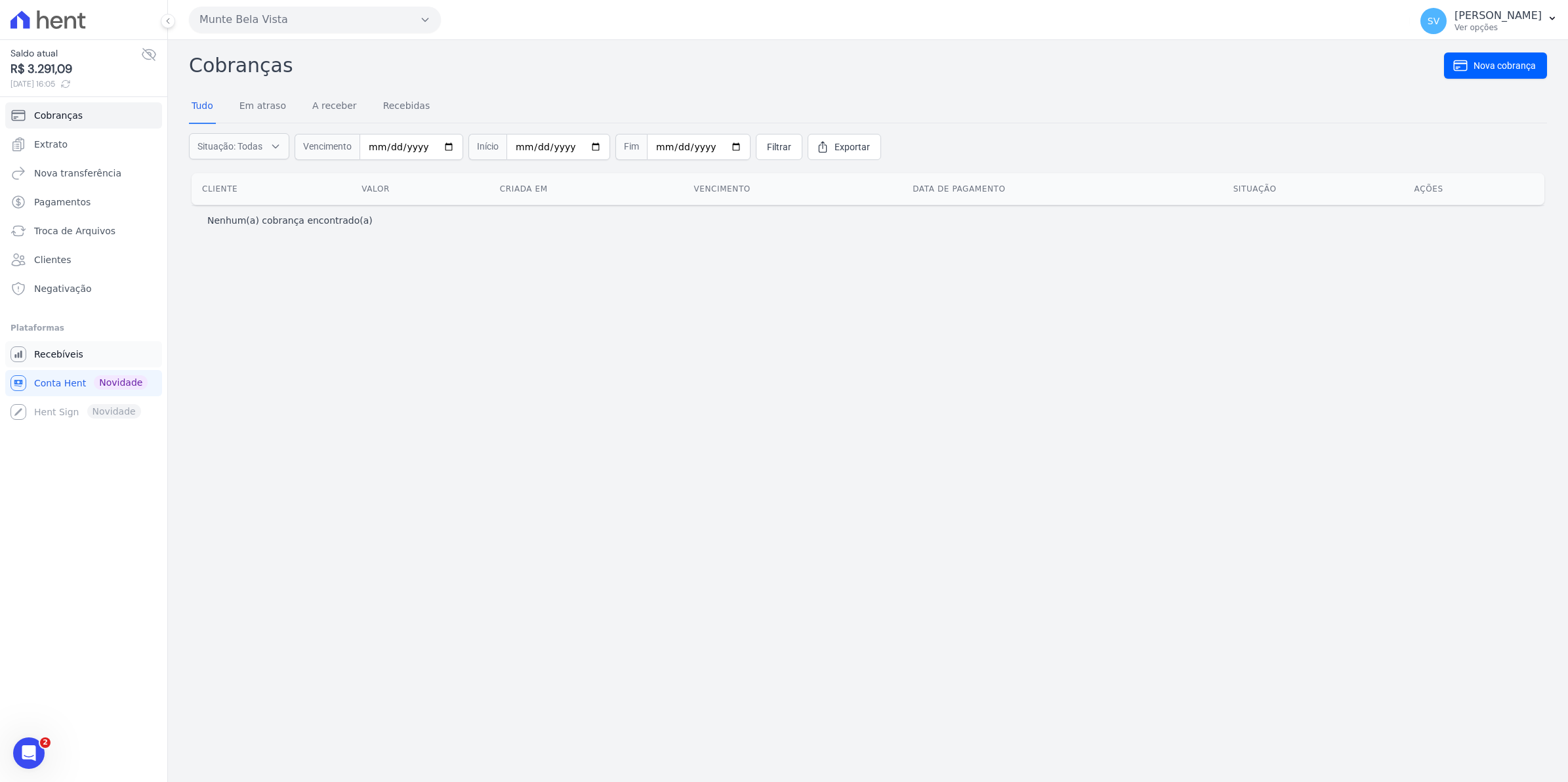
click at [50, 362] on link "Recebíveis" at bounding box center [83, 354] width 157 height 26
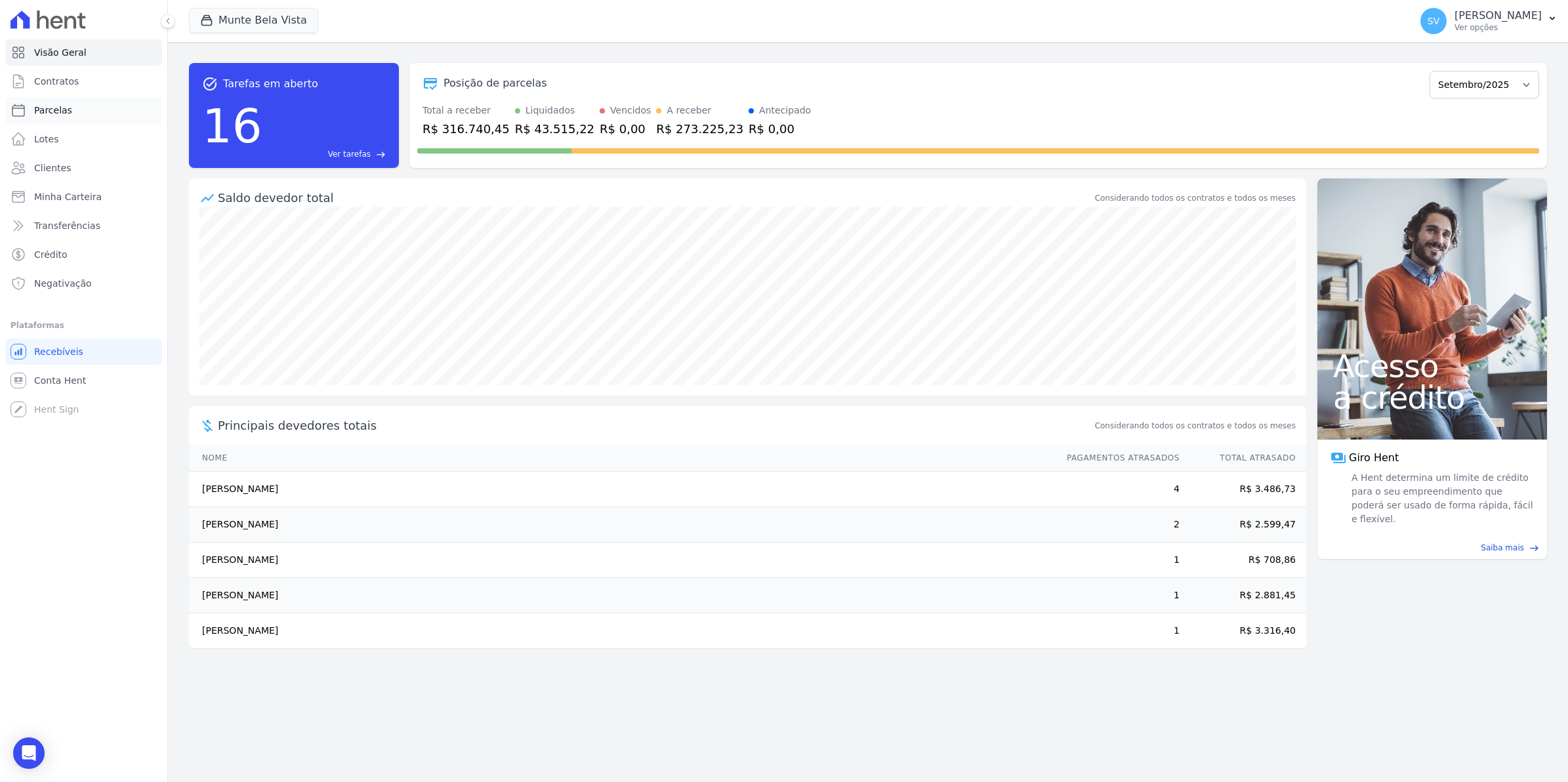
click at [55, 116] on span "Parcelas" at bounding box center [52, 111] width 38 height 13
select select
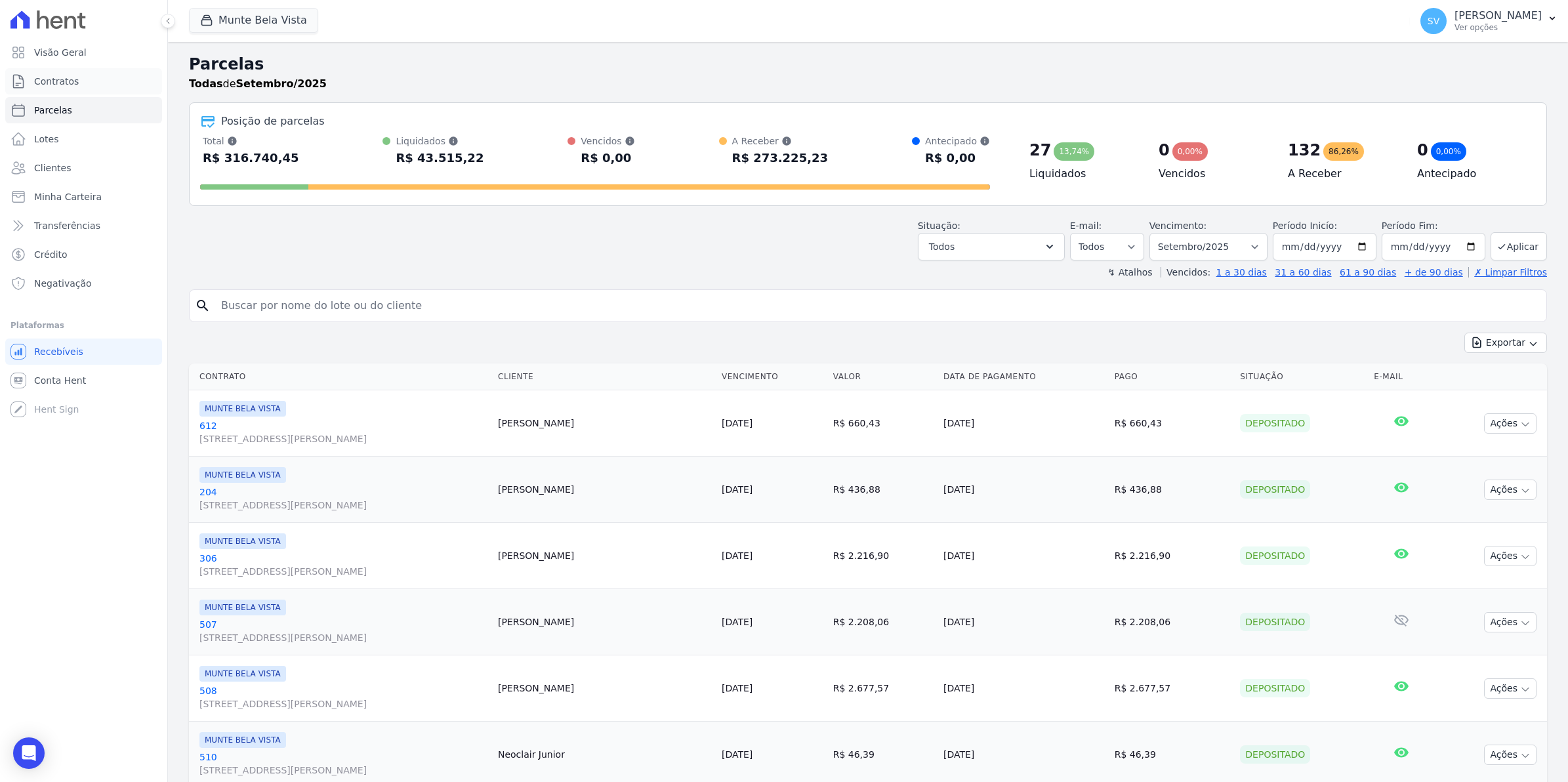
click at [52, 88] on link "Contratos" at bounding box center [83, 82] width 157 height 26
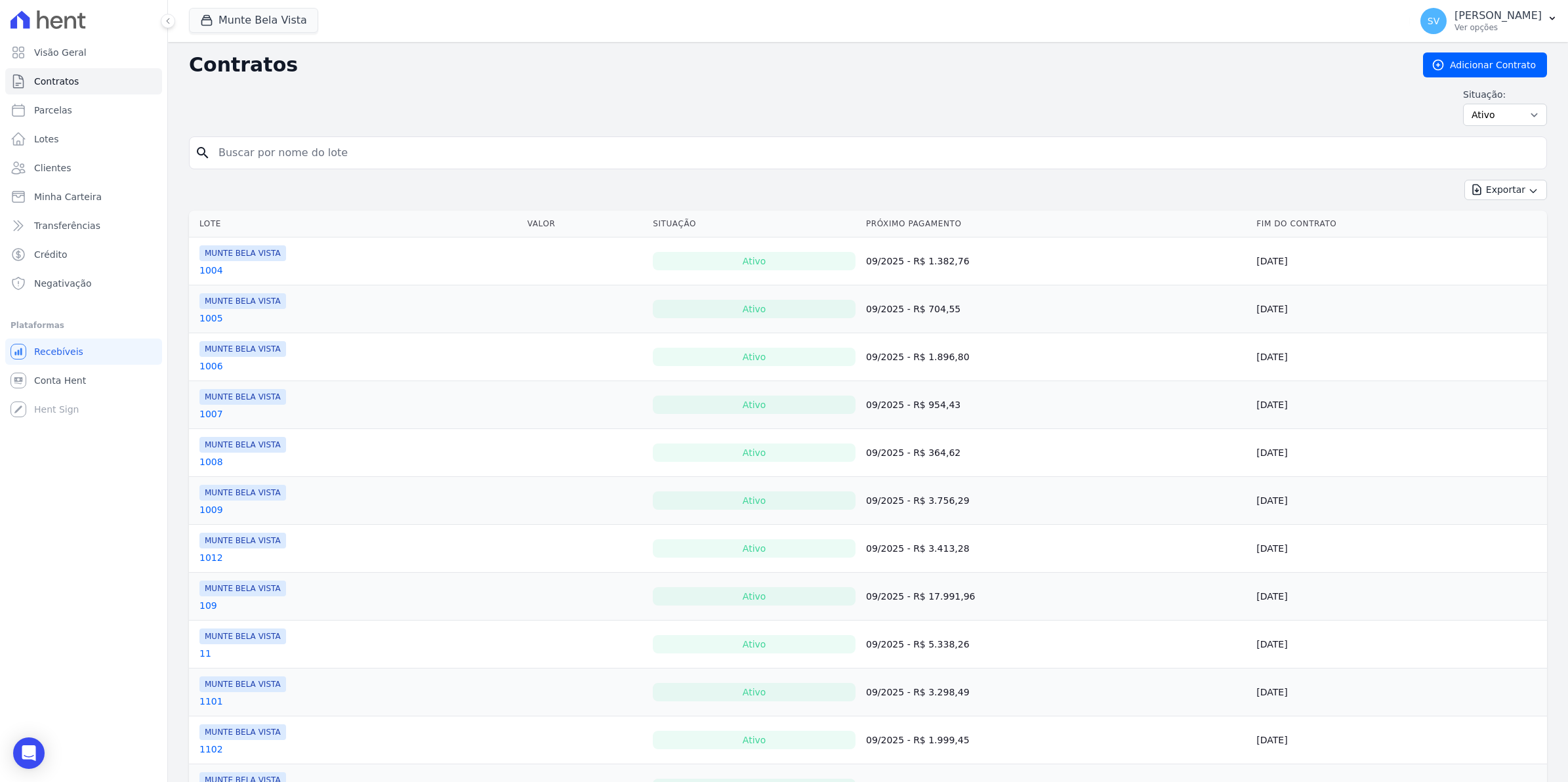
click at [226, 156] on input "search" at bounding box center [875, 153] width 1330 height 26
type input "710"
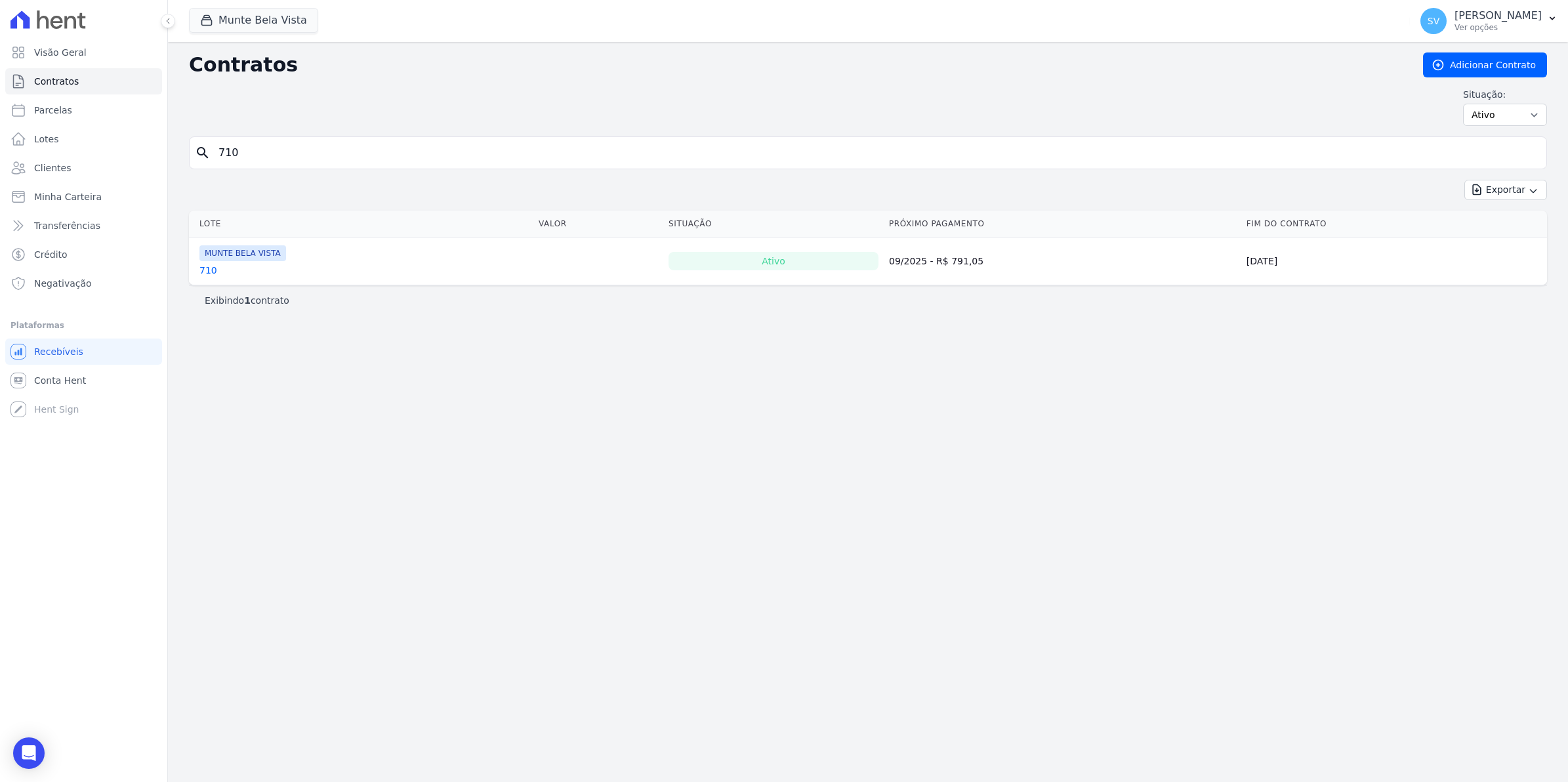
click at [202, 264] on link "710" at bounding box center [208, 270] width 18 height 13
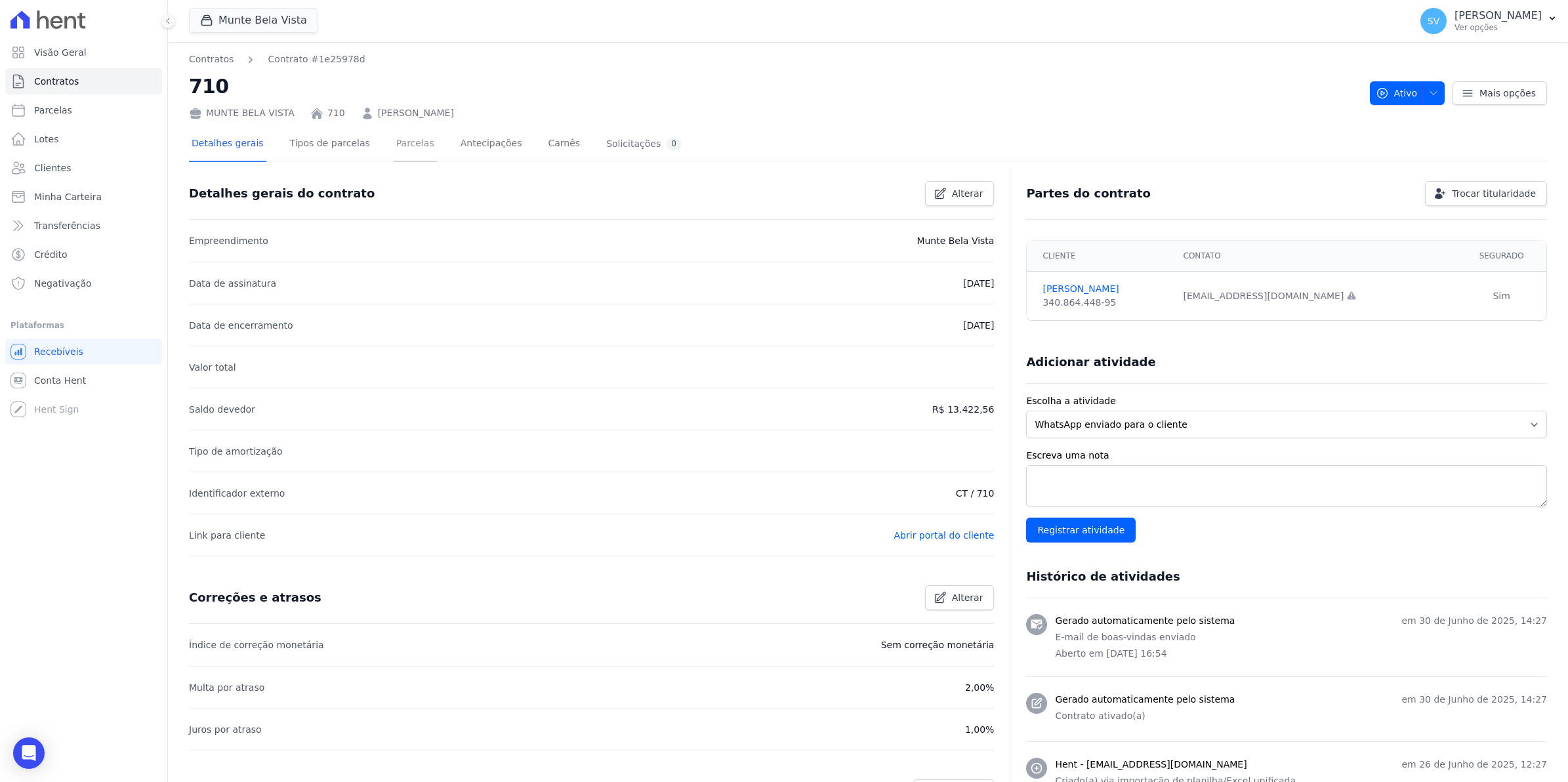
click at [406, 145] on link "Parcelas" at bounding box center [415, 144] width 43 height 35
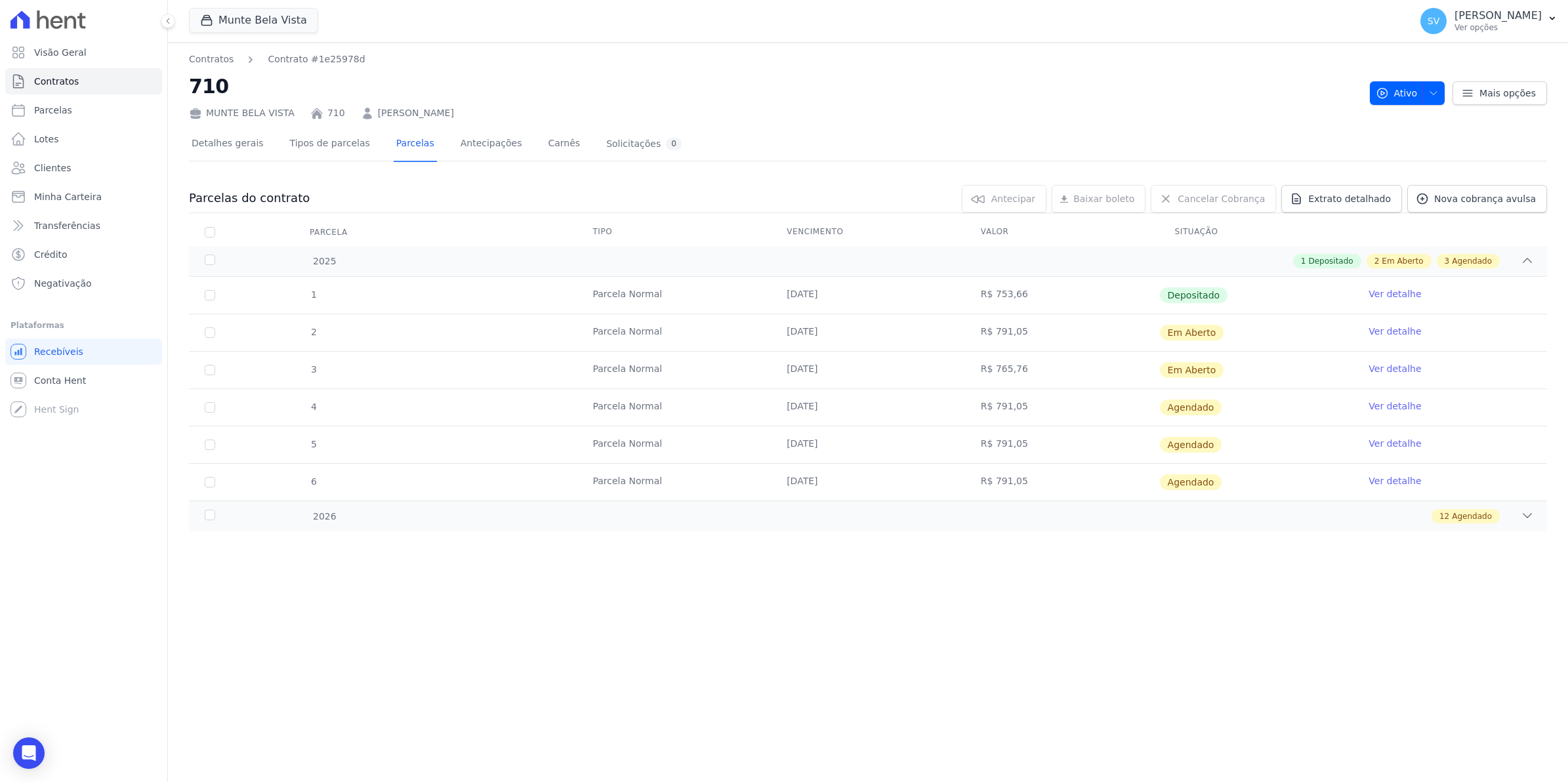
click at [1392, 329] on link "Ver detalhe" at bounding box center [1395, 331] width 52 height 13
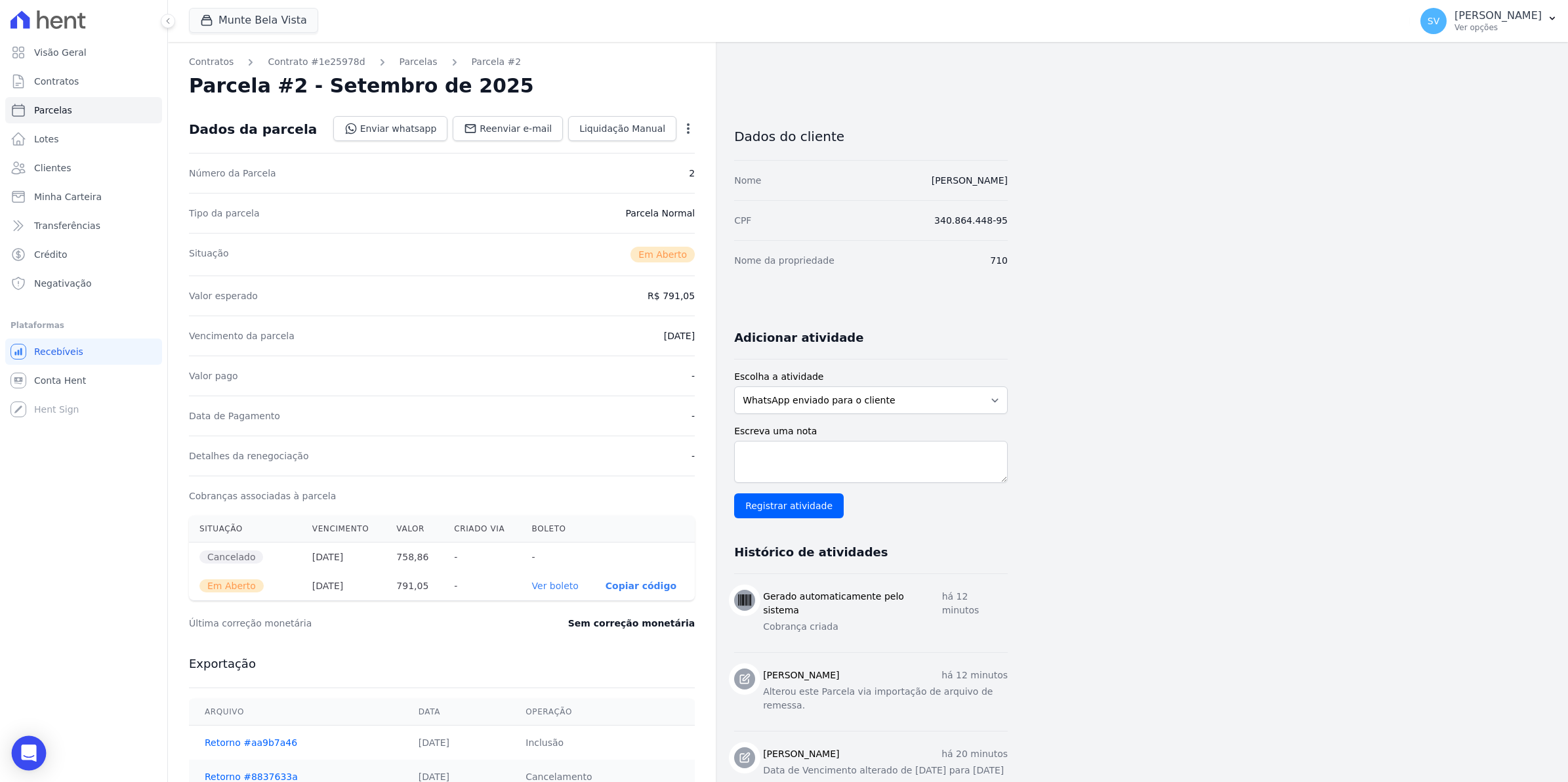
click at [27, 755] on icon "Open Intercom Messenger" at bounding box center [28, 753] width 15 height 17
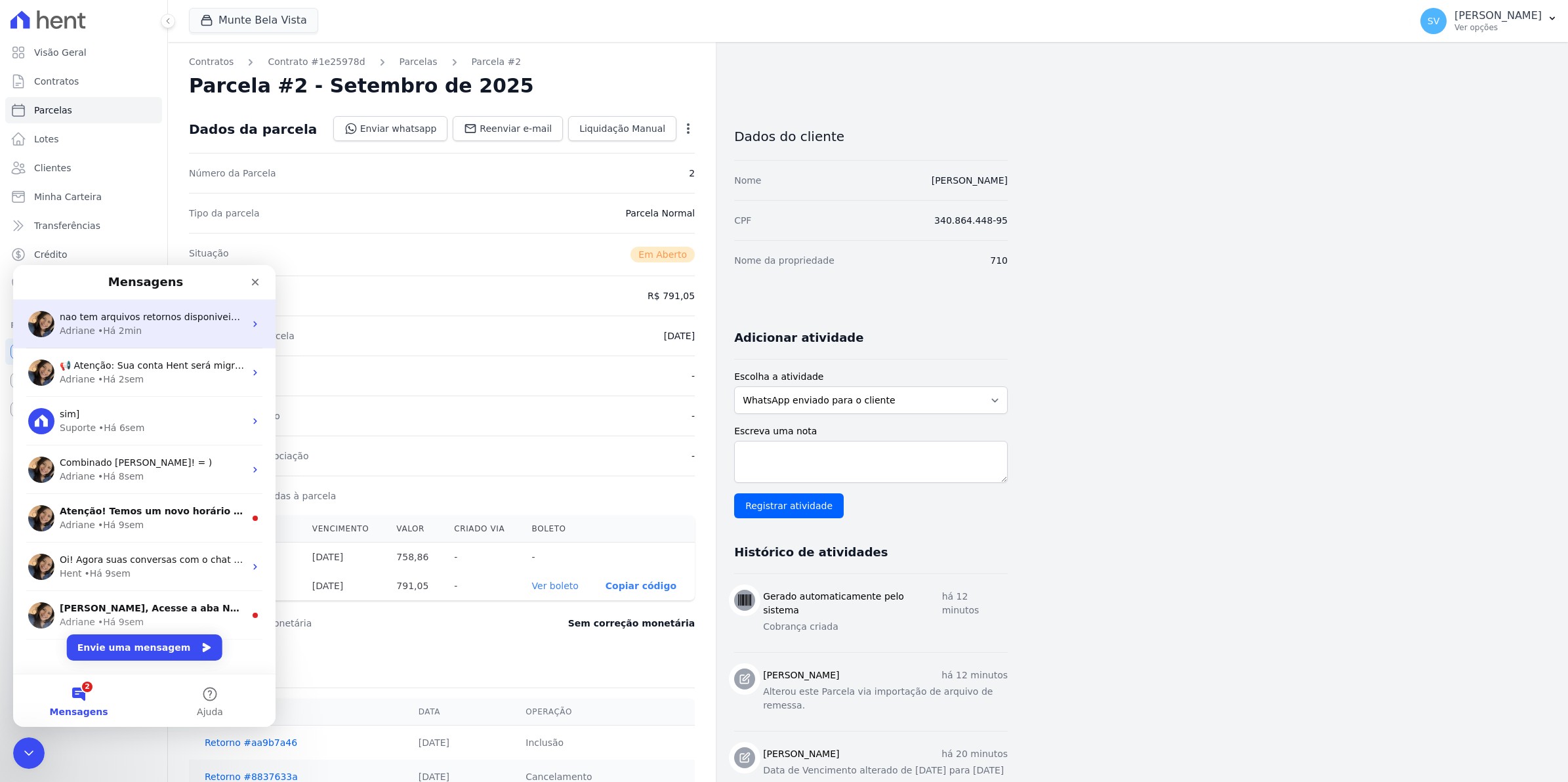
click at [140, 321] on span "nao tem arquivos retornos disponiveis apos o envio da remessa" at bounding box center [206, 316] width 293 height 10
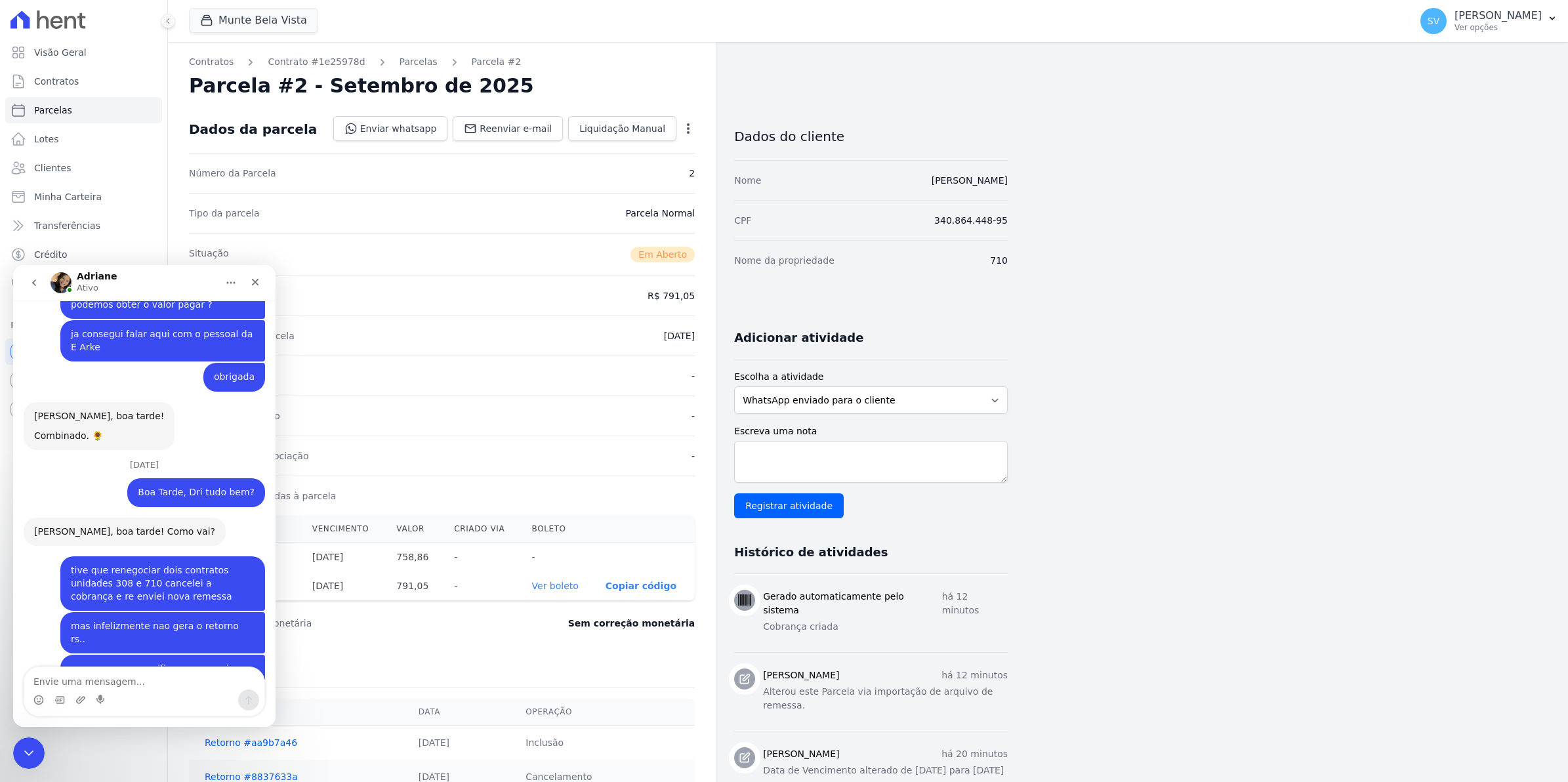
scroll to position [10731, 0]
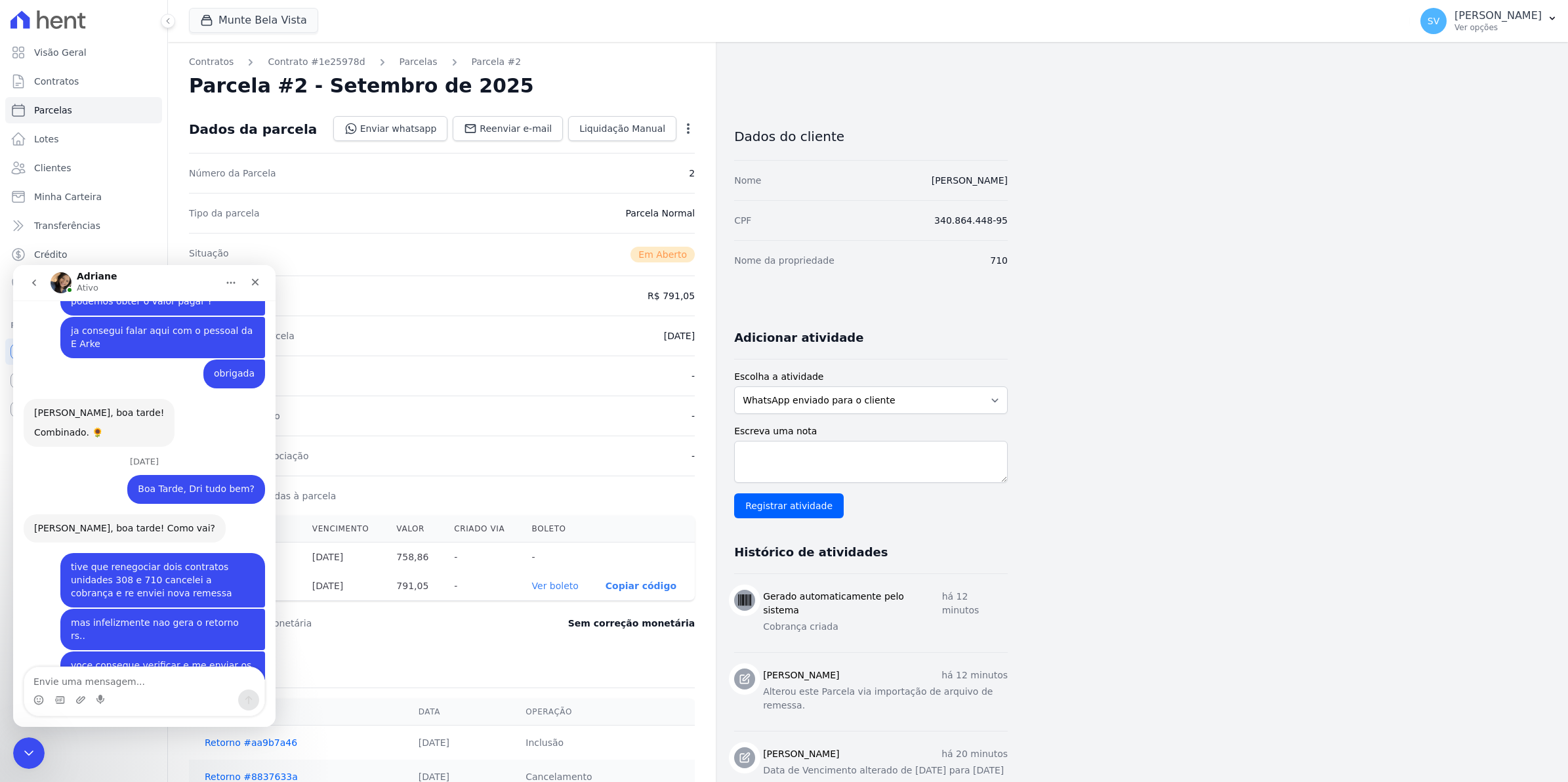
click at [68, 685] on textarea "Envie uma mensagem..." at bounding box center [144, 679] width 240 height 23
click at [256, 285] on icon "Fechar" at bounding box center [255, 281] width 10 height 10
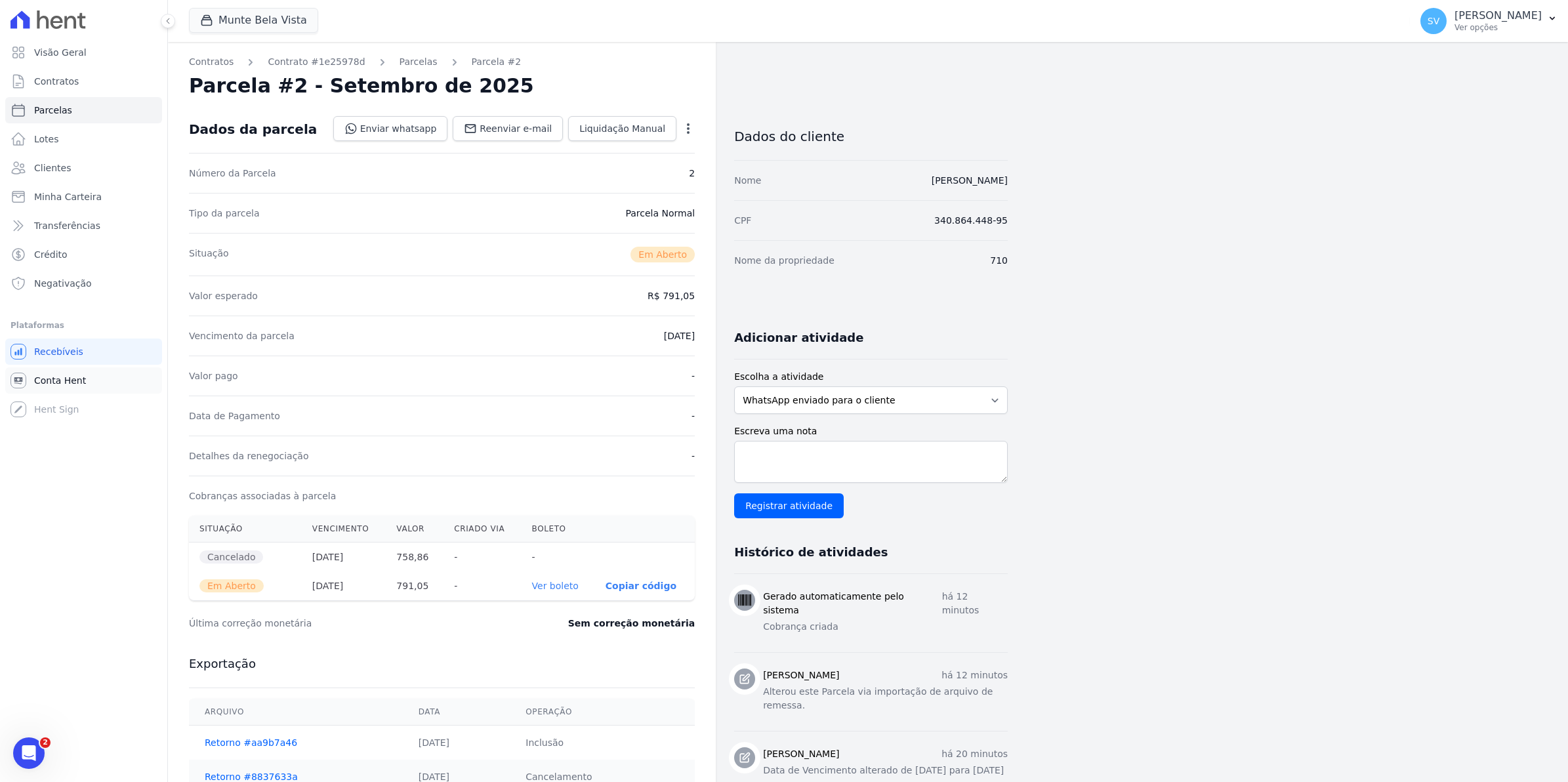
click at [40, 386] on span "Conta Hent" at bounding box center [59, 381] width 52 height 13
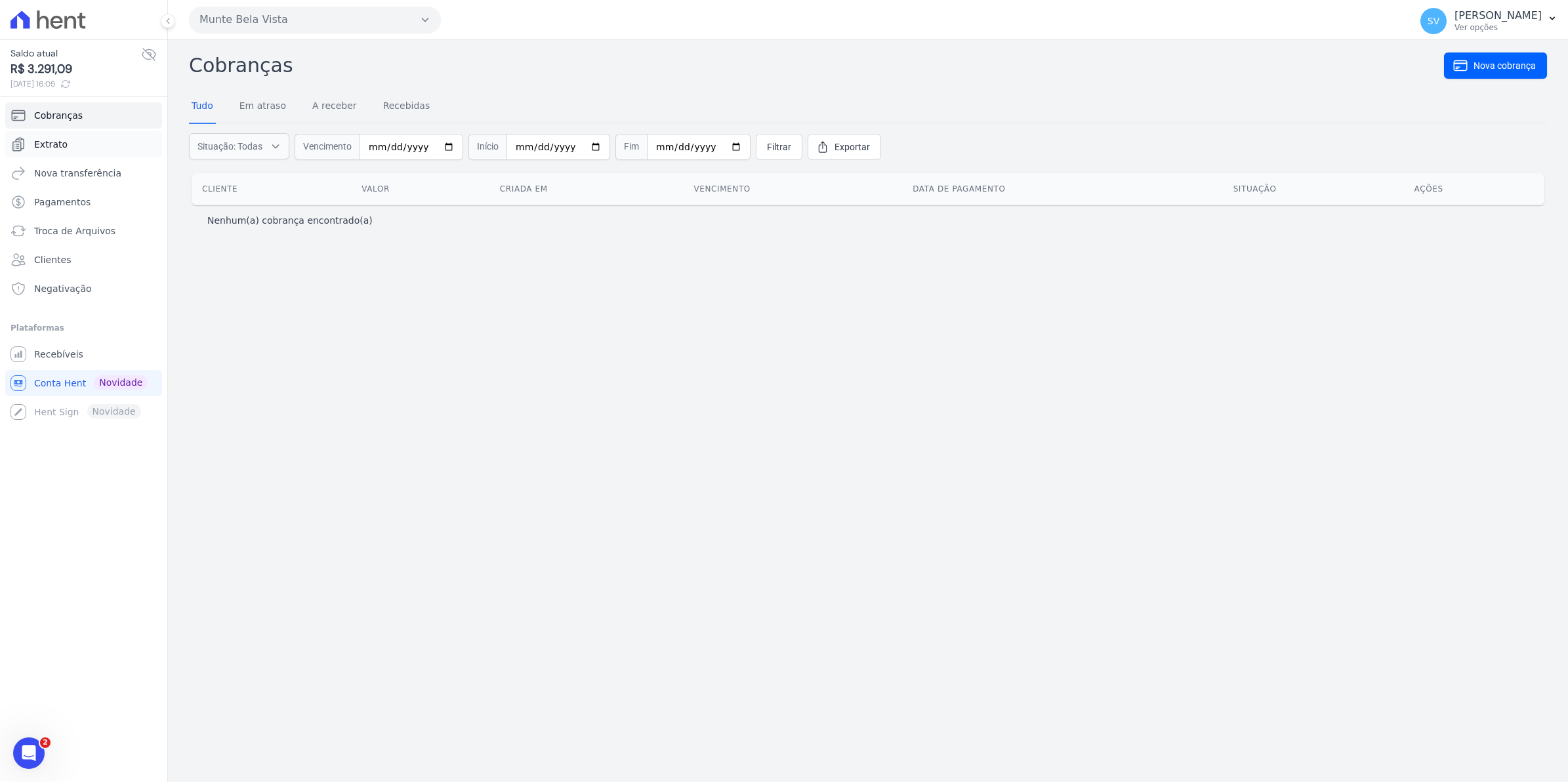
click at [42, 146] on span "Extrato" at bounding box center [51, 144] width 34 height 13
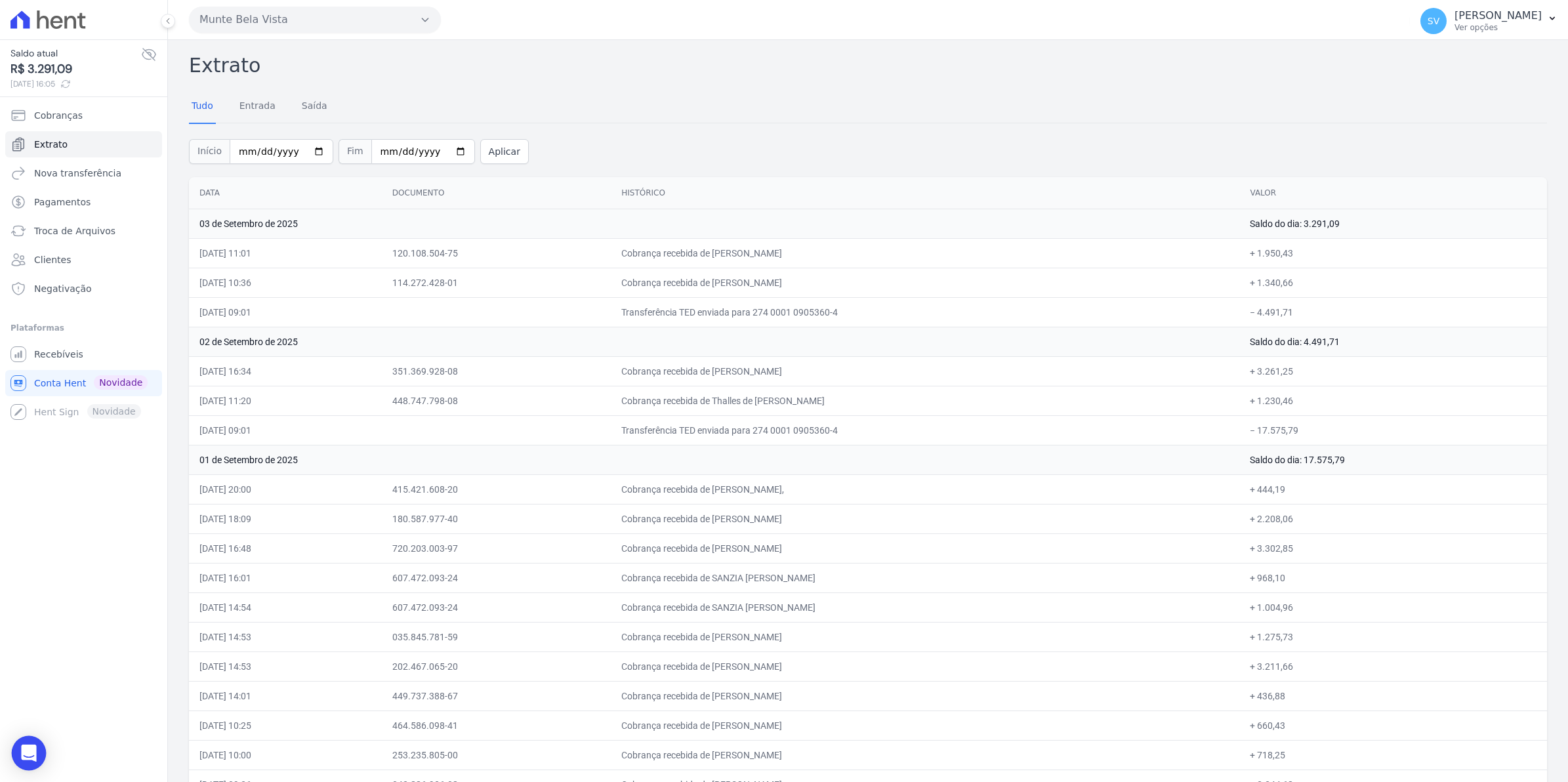
click at [21, 756] on div "Open Intercom Messenger" at bounding box center [29, 753] width 35 height 35
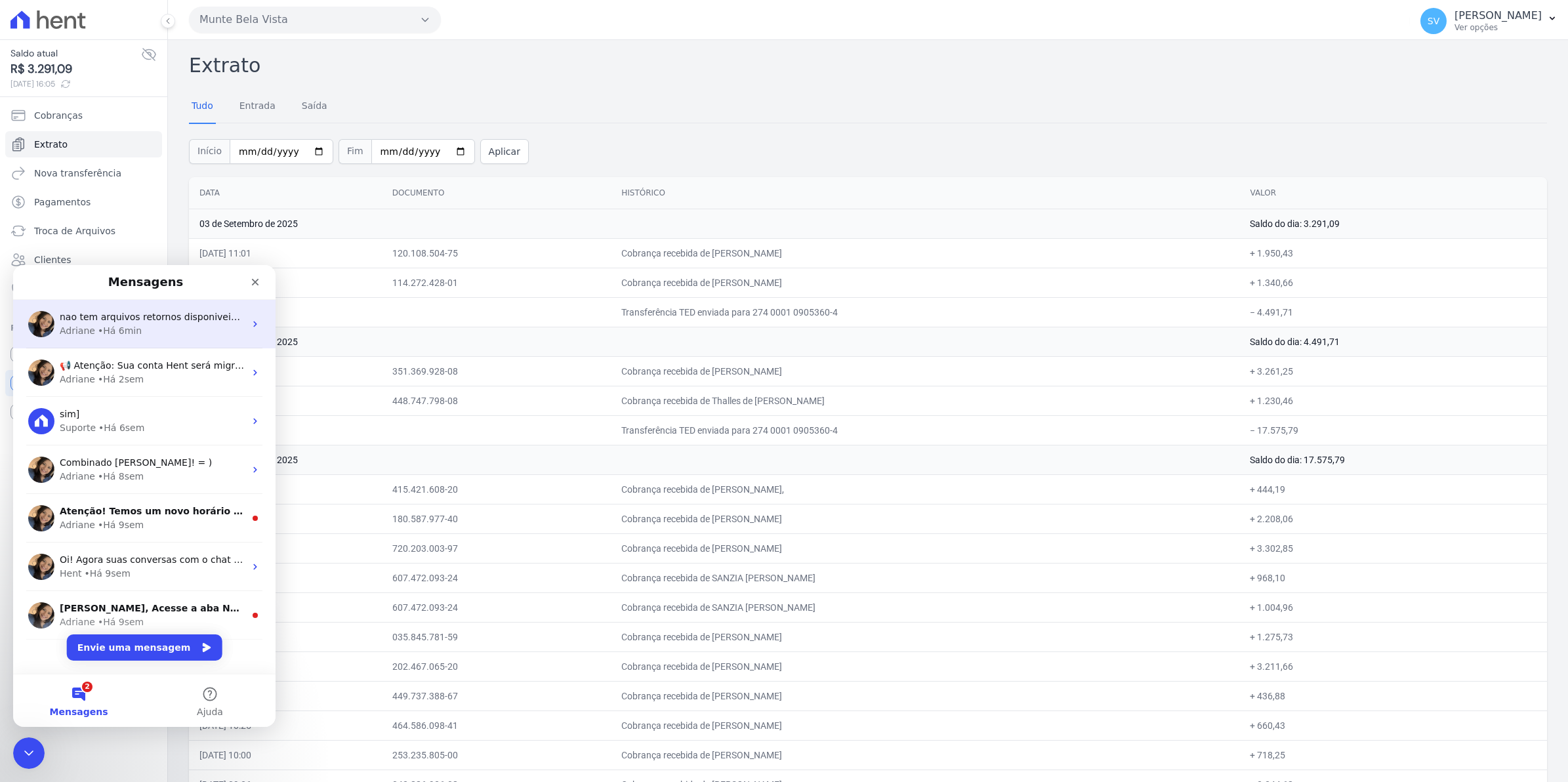
click at [97, 330] on div "• Há 6min" at bounding box center [119, 331] width 44 height 14
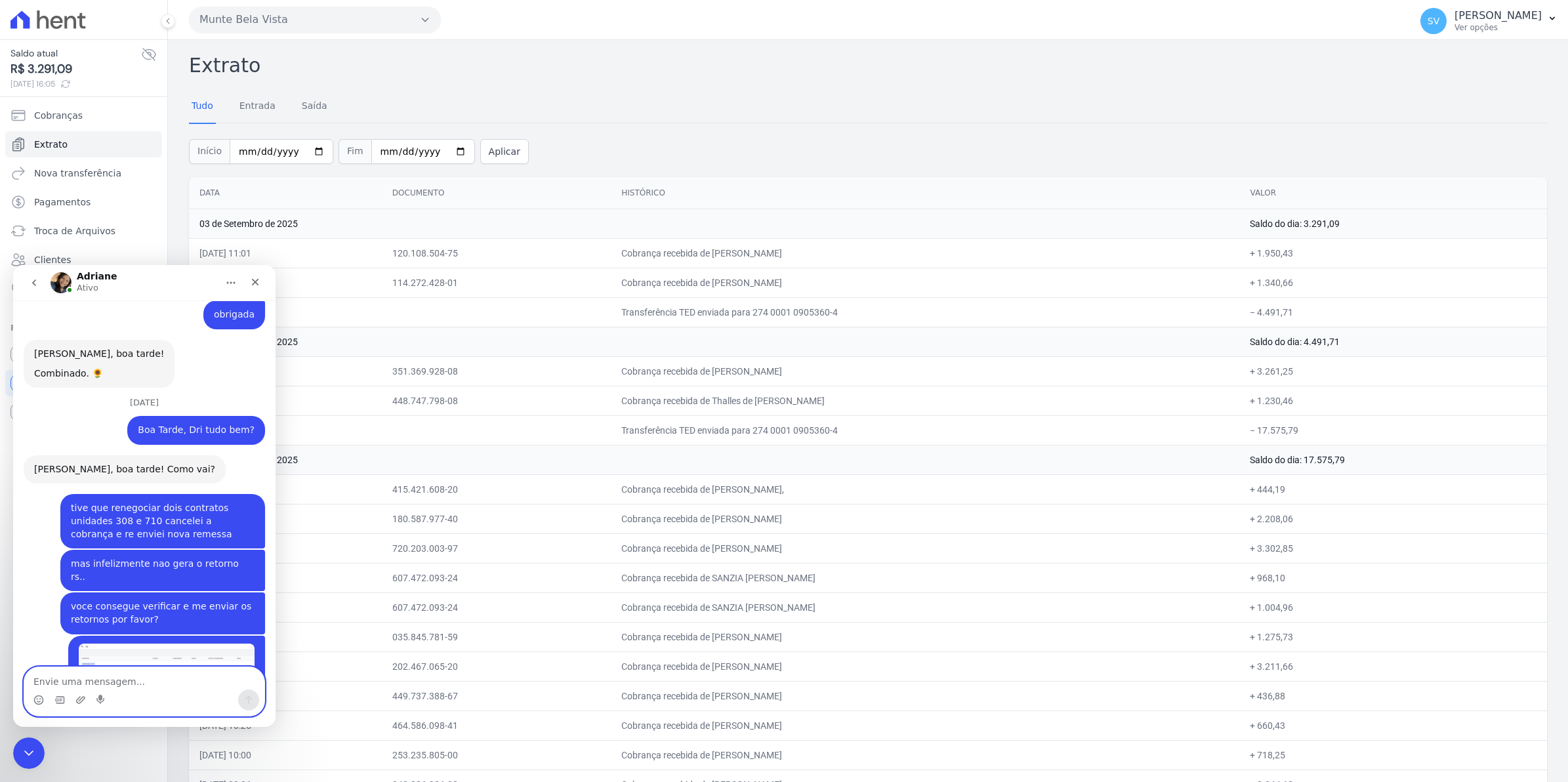
scroll to position [10796, 0]
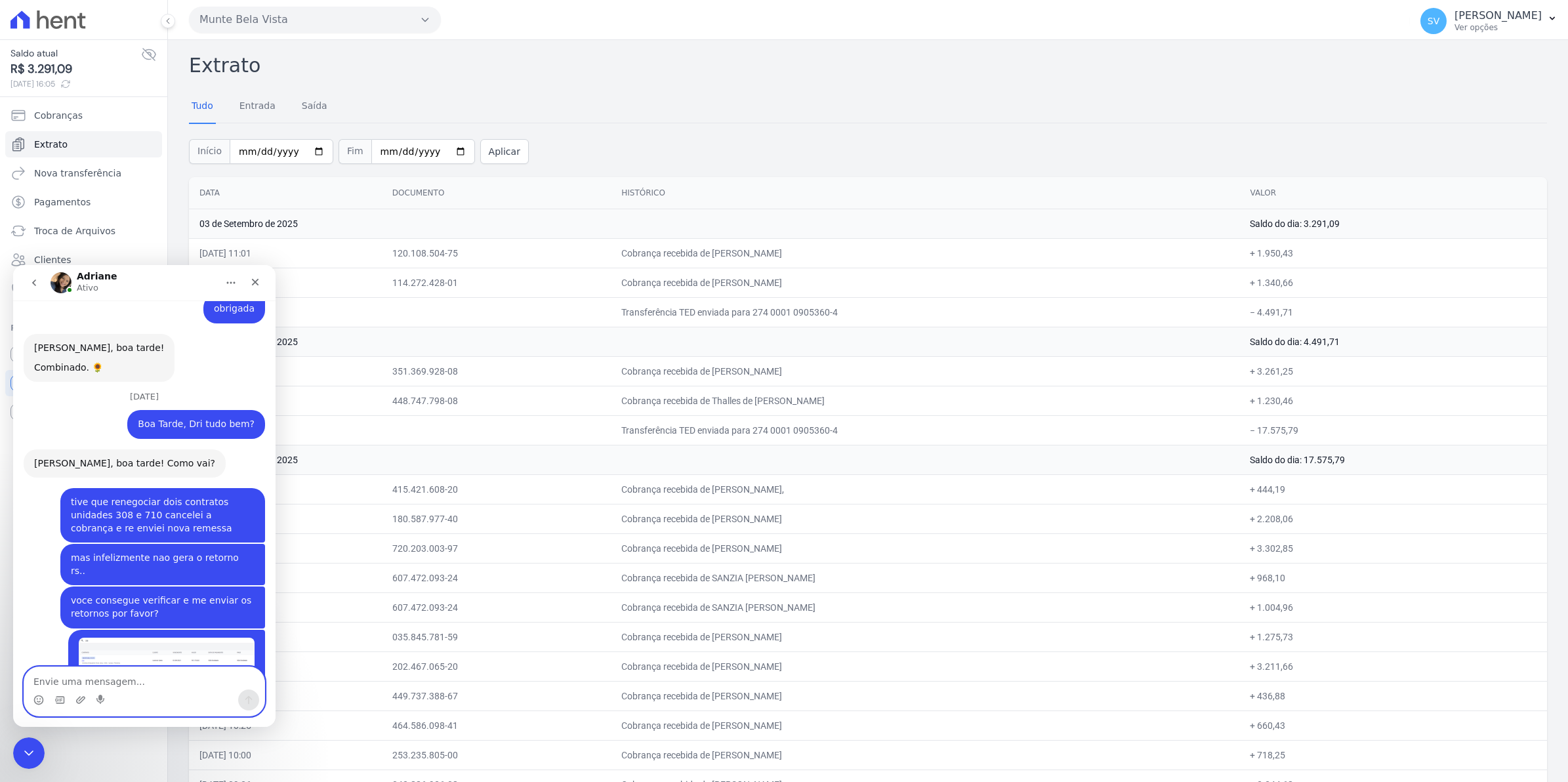
click at [112, 679] on textarea "Envie uma mensagem..." at bounding box center [144, 679] width 240 height 23
type textarea "sim"
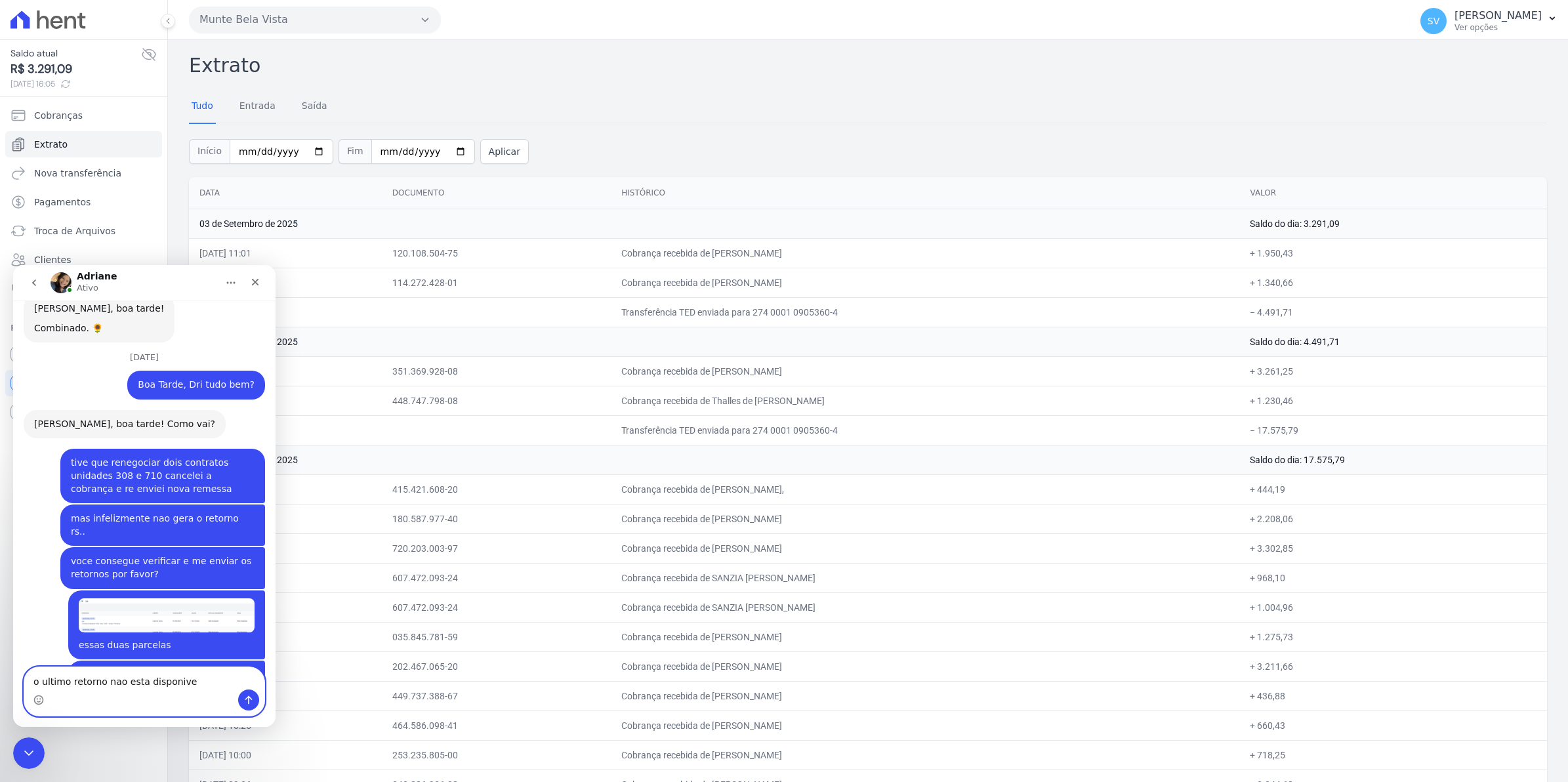
type textarea "o ultimo retorno nao esta disponivel"
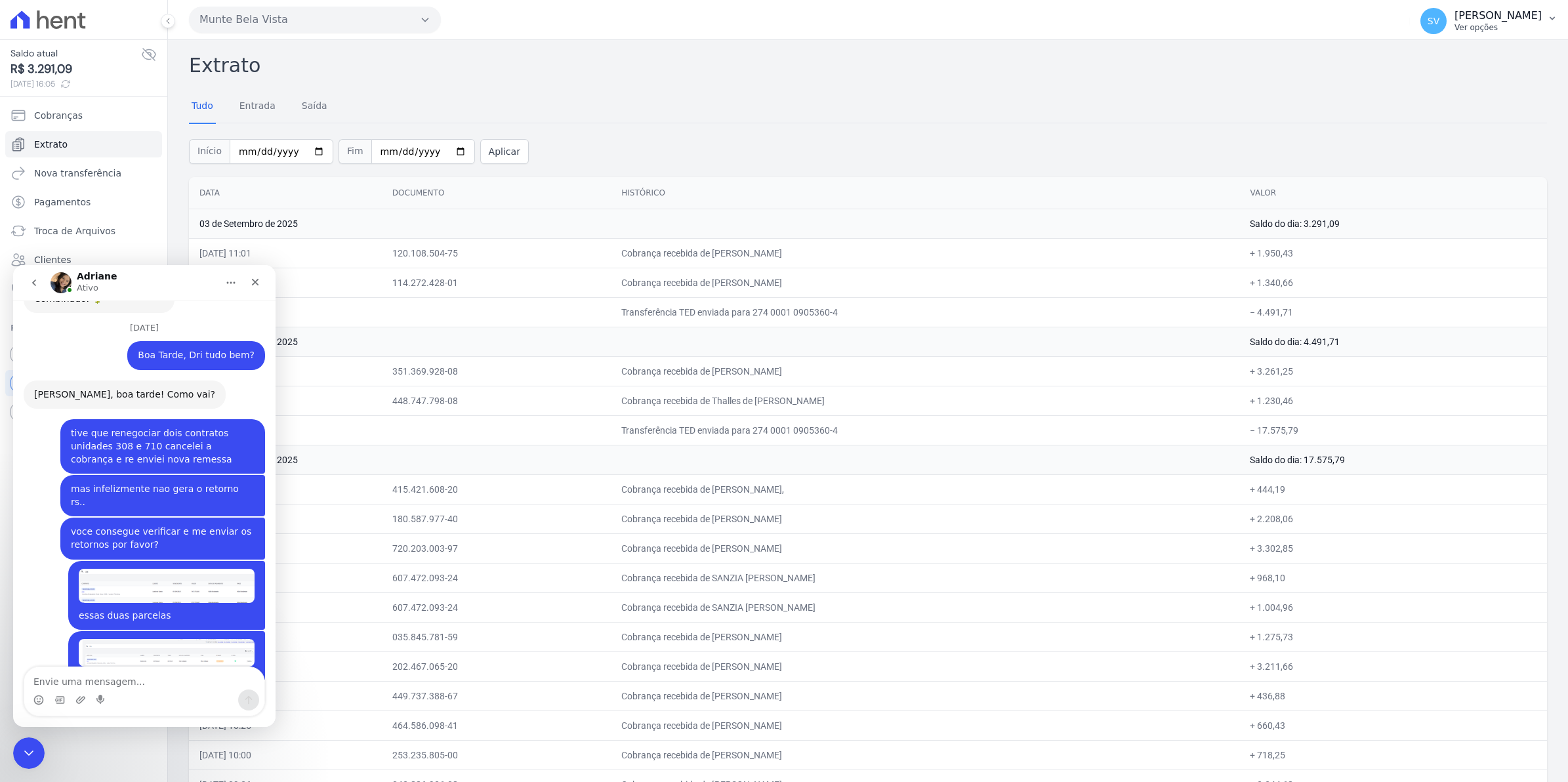
click at [1440, 21] on span "SV" at bounding box center [1433, 21] width 12 height 9
drag, startPoint x: 1064, startPoint y: 193, endPoint x: 923, endPoint y: 193, distance: 141.0
click at [1061, 193] on th "Histórico" at bounding box center [925, 193] width 629 height 32
click at [246, 279] on div "Fechar" at bounding box center [255, 281] width 23 height 23
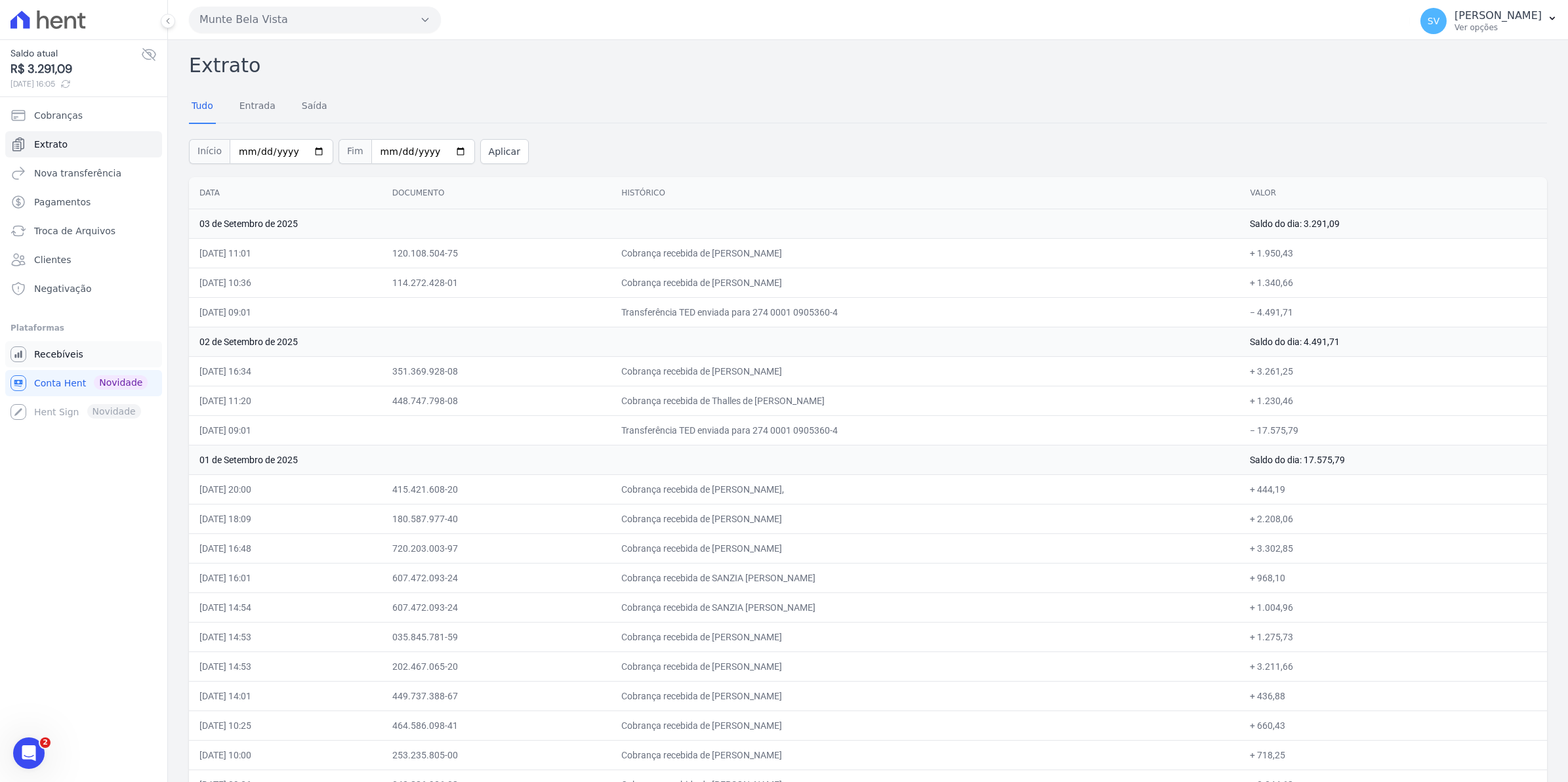
click at [53, 357] on span "Recebíveis" at bounding box center [58, 354] width 49 height 13
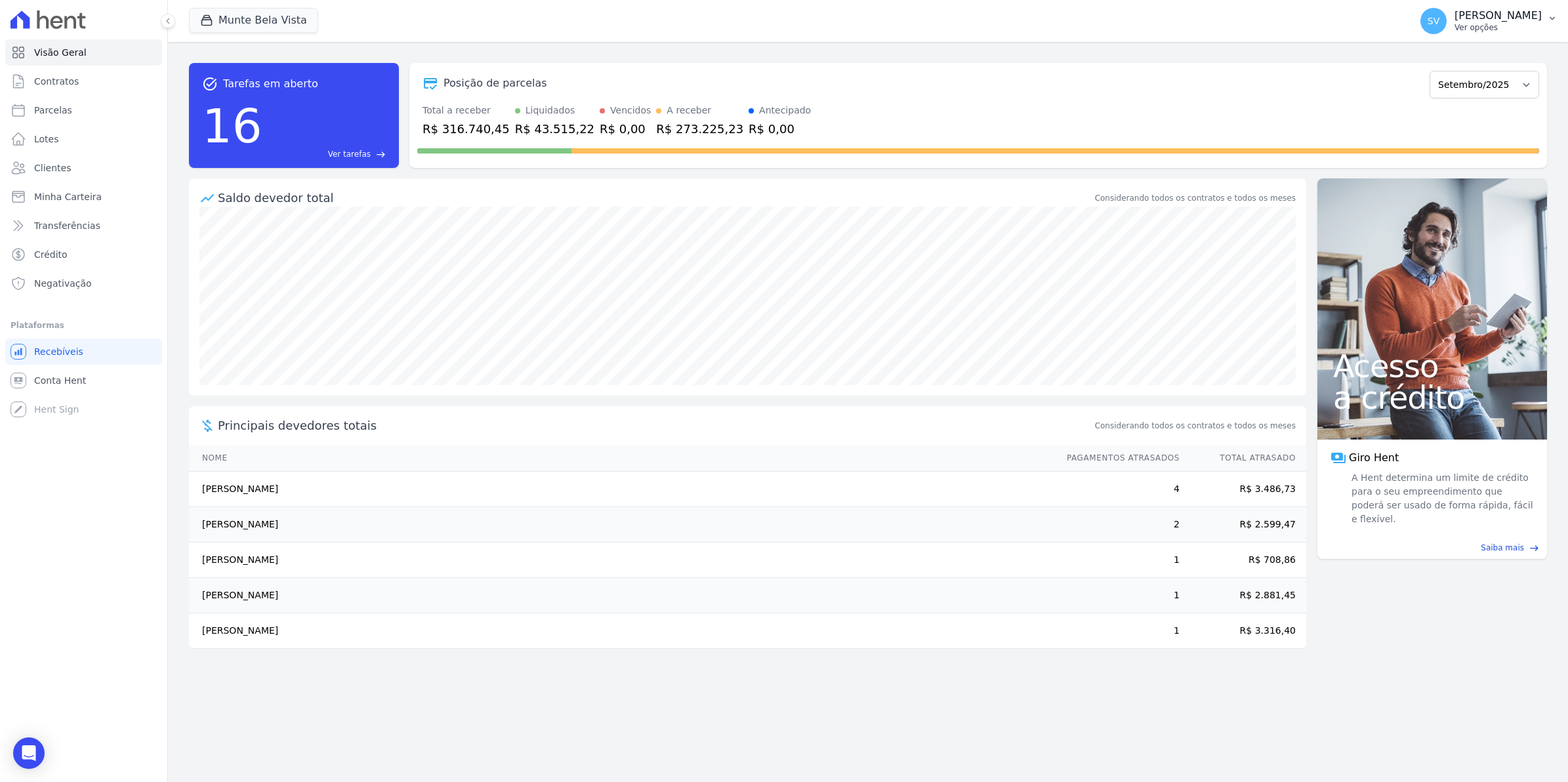
click at [1446, 34] on span "SV" at bounding box center [1433, 21] width 26 height 26
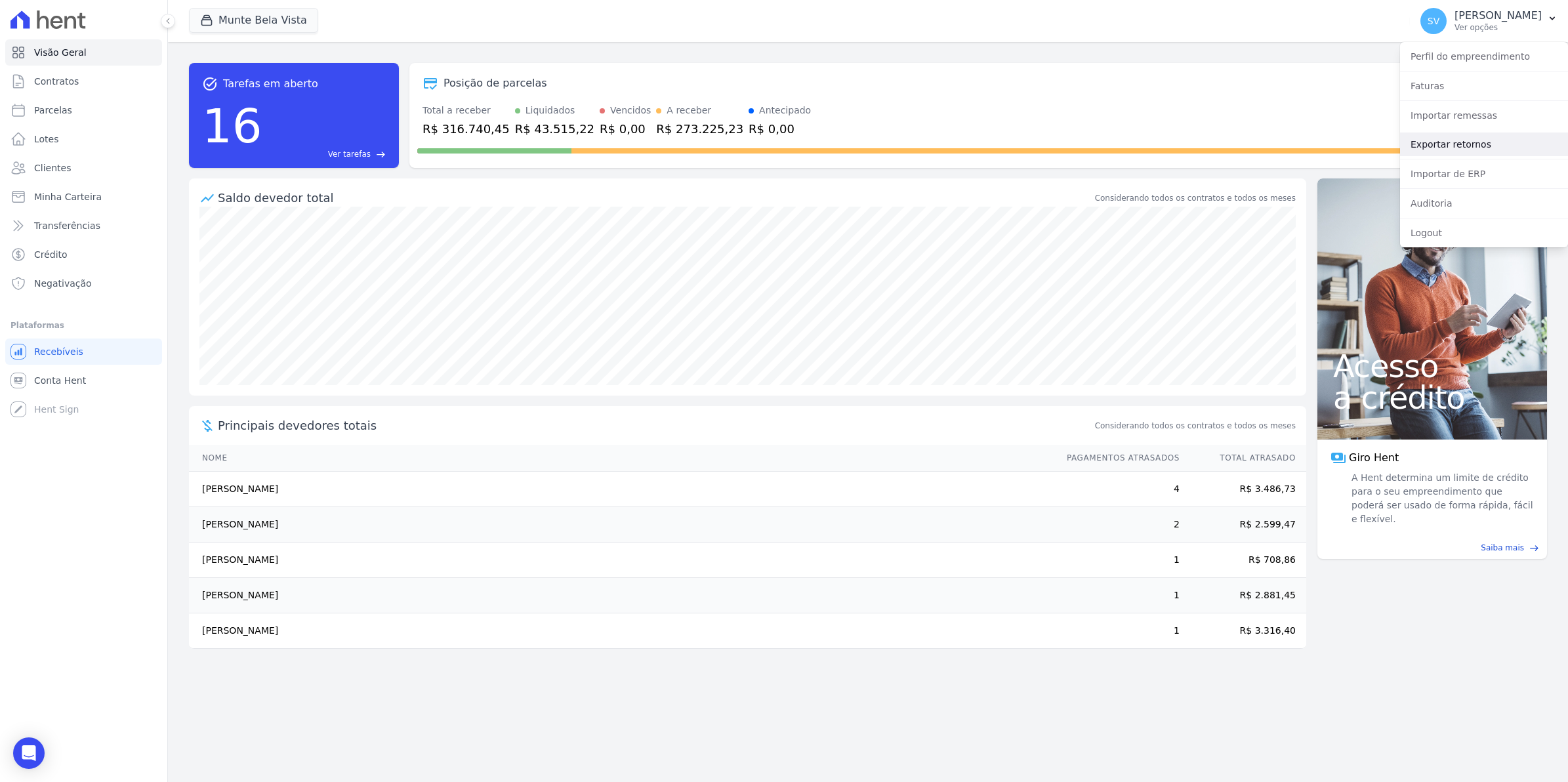
click at [1430, 152] on link "Exportar retornos" at bounding box center [1484, 143] width 168 height 23
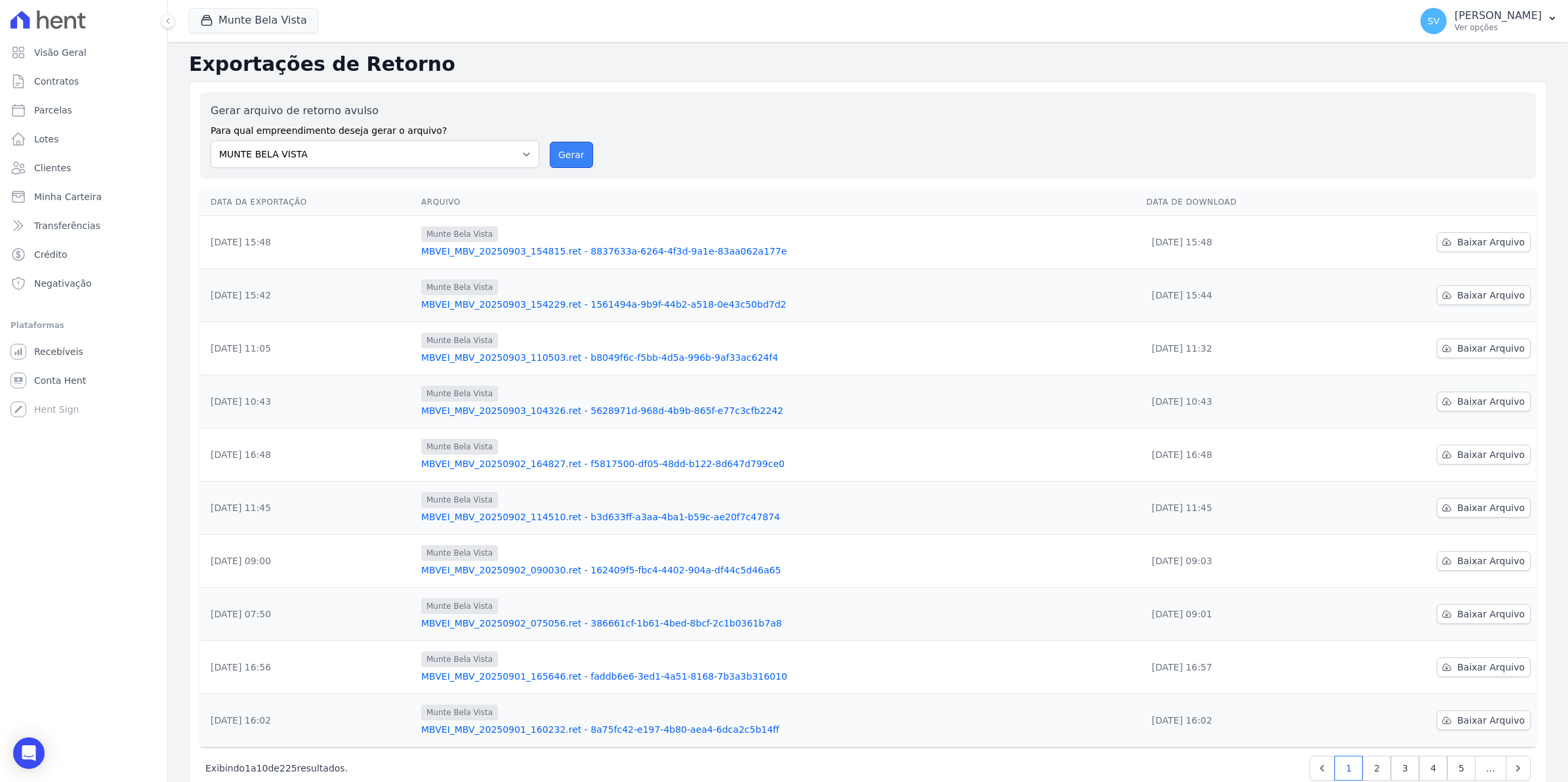
click at [558, 148] on button "Gerar" at bounding box center [572, 155] width 43 height 26
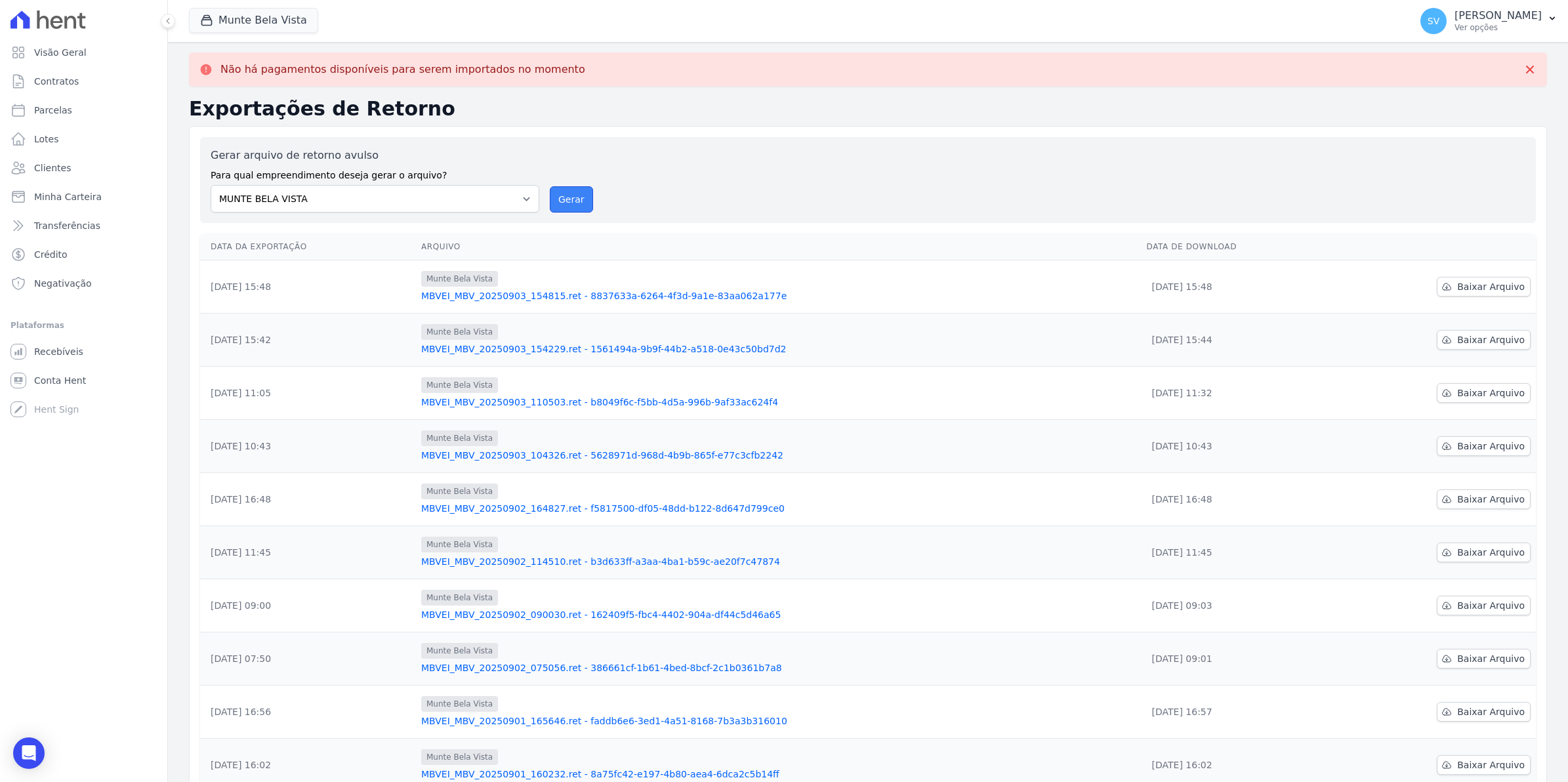
click at [568, 201] on button "Gerar" at bounding box center [572, 200] width 43 height 26
click at [1437, 23] on span "SV" at bounding box center [1433, 21] width 26 height 26
click at [1441, 146] on link "Exportar retornos" at bounding box center [1484, 143] width 168 height 23
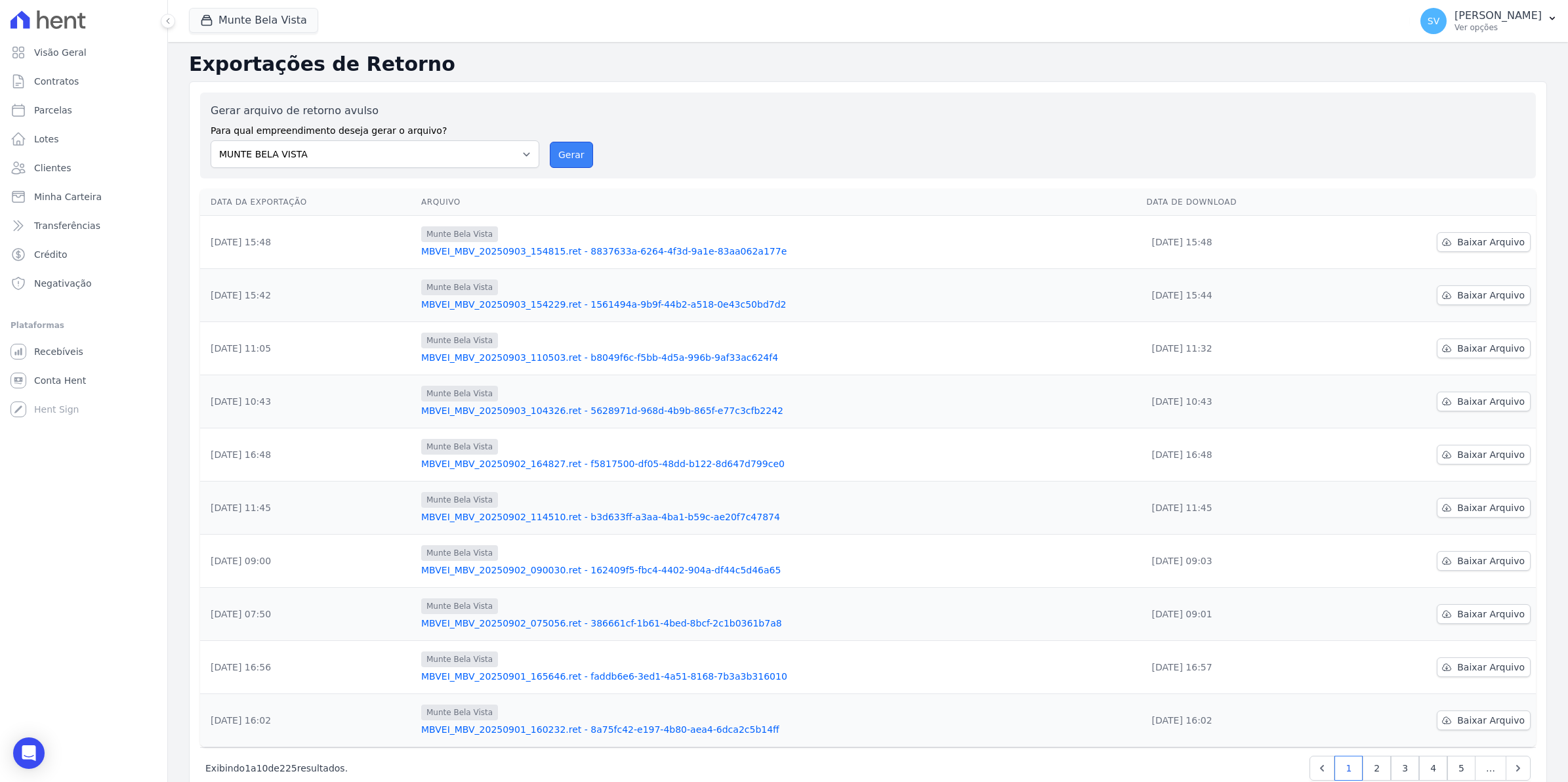
click at [559, 145] on button "Gerar" at bounding box center [572, 155] width 43 height 26
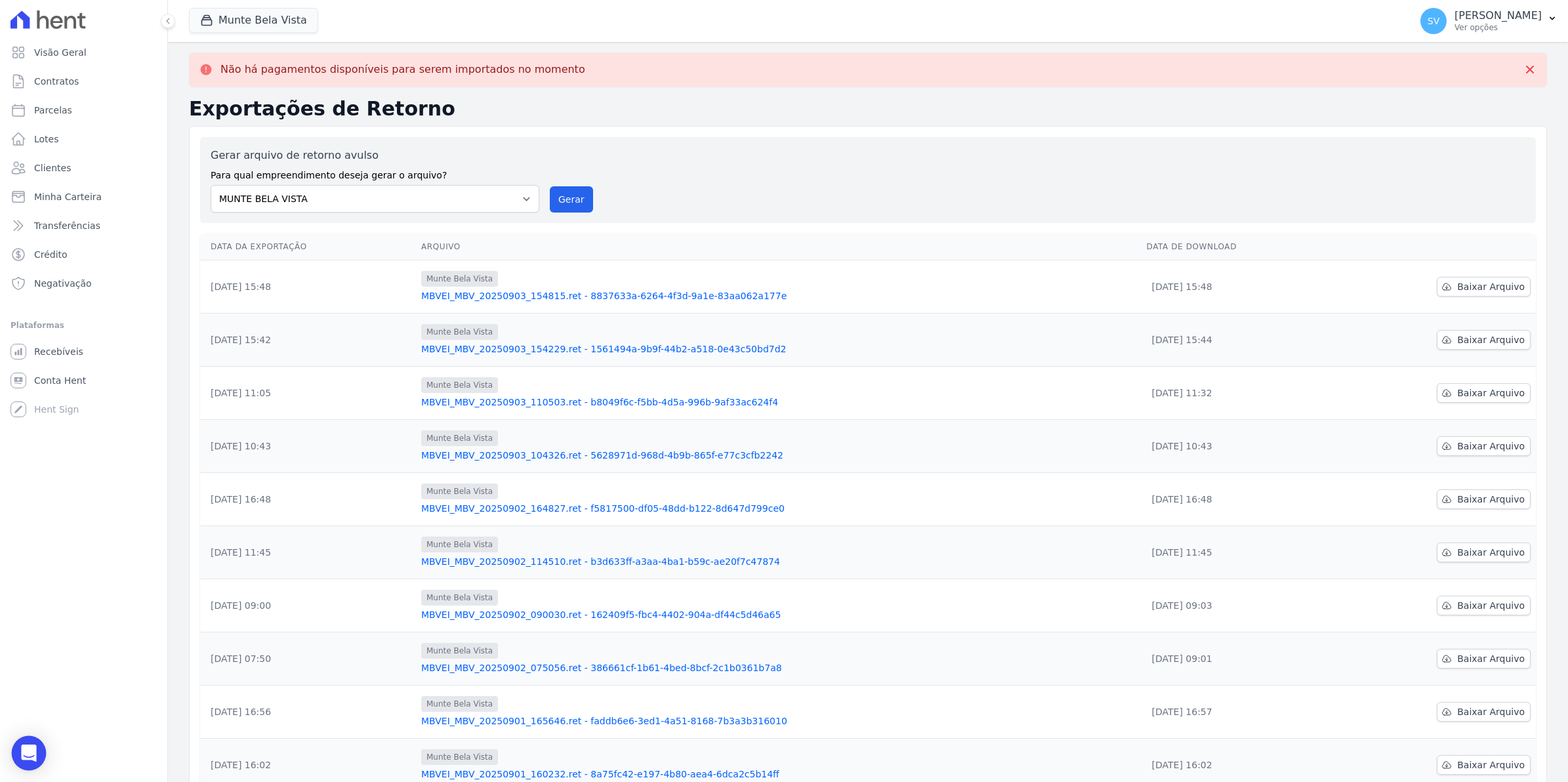
click at [22, 762] on div "Open Intercom Messenger" at bounding box center [29, 753] width 35 height 35
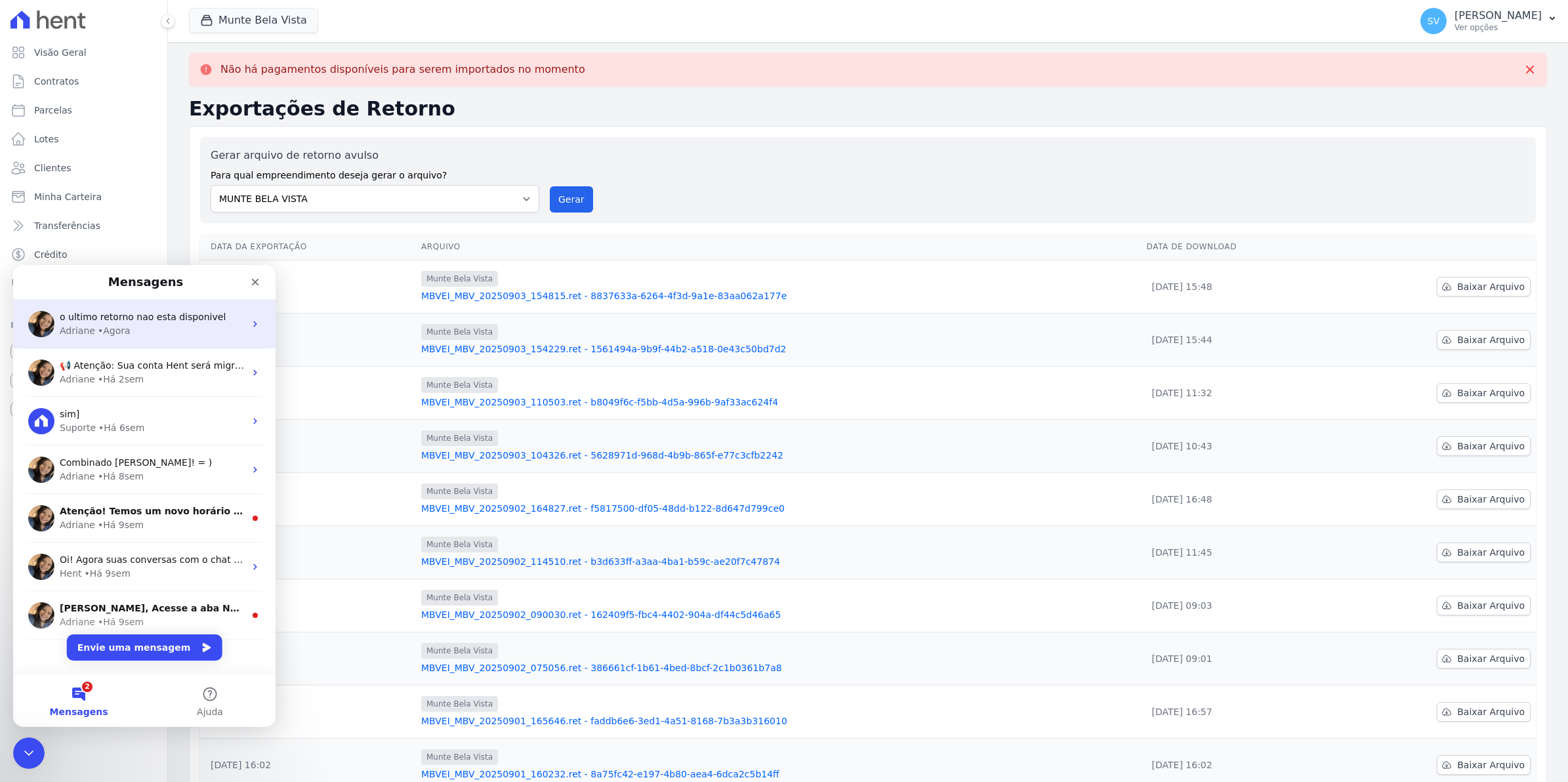
click at [169, 323] on div "o ultimo retorno nao esta disponivel [PERSON_NAME] • Agora" at bounding box center [152, 323] width 185 height 27
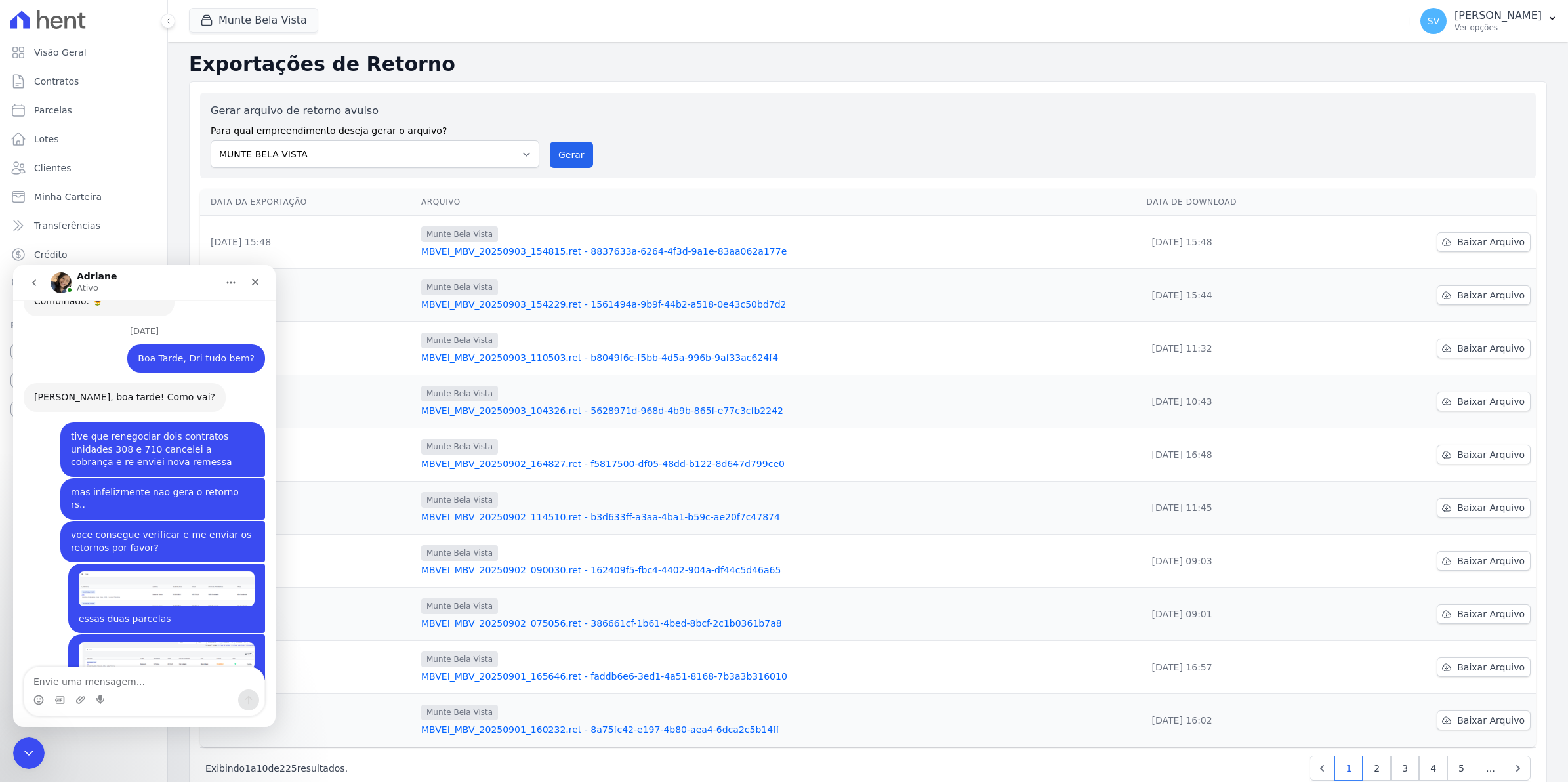
scroll to position [10762, 0]
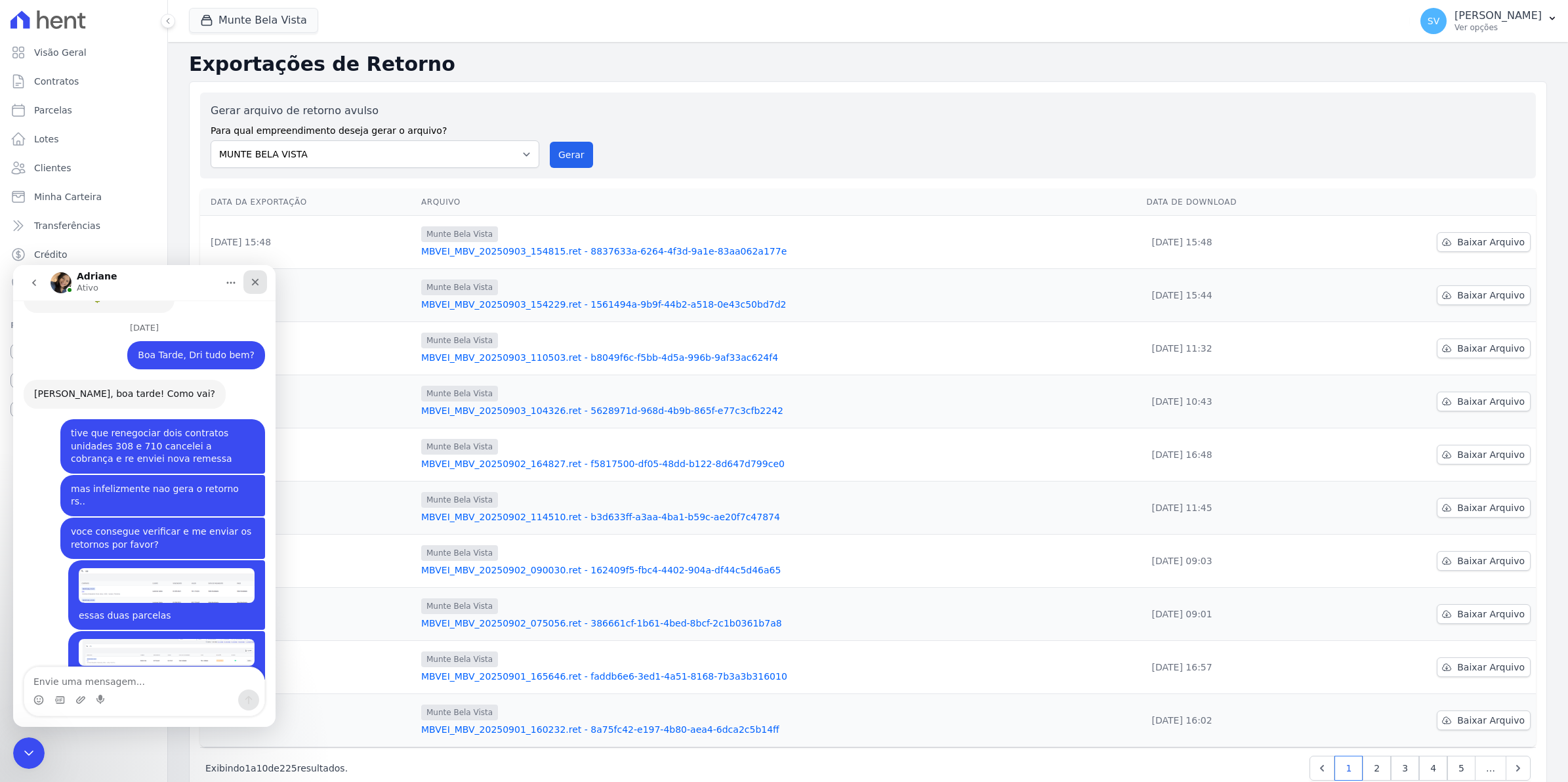
click at [254, 283] on icon "Fechar" at bounding box center [256, 282] width 7 height 8
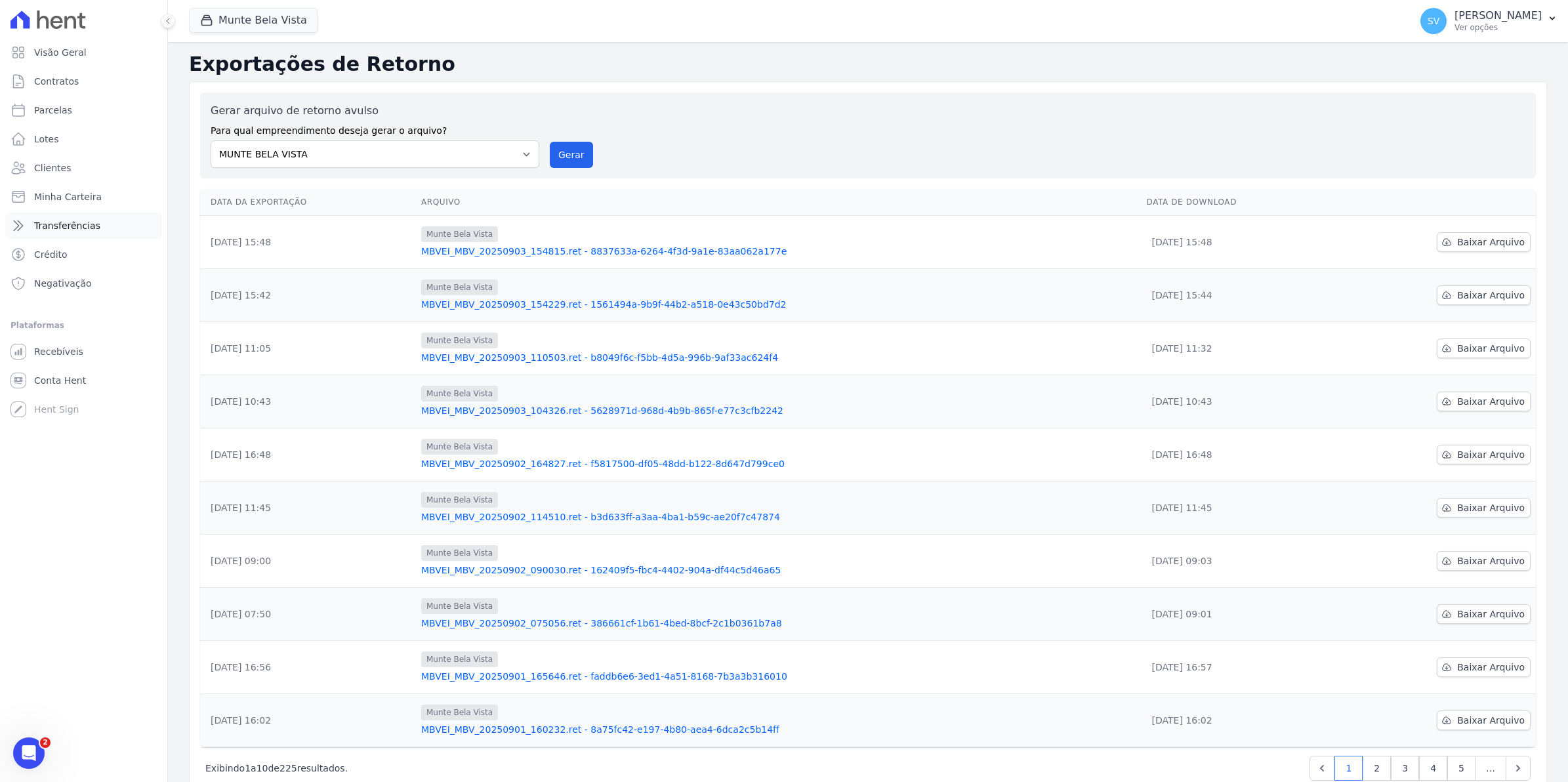
click at [67, 219] on span "Transferências" at bounding box center [67, 226] width 67 height 13
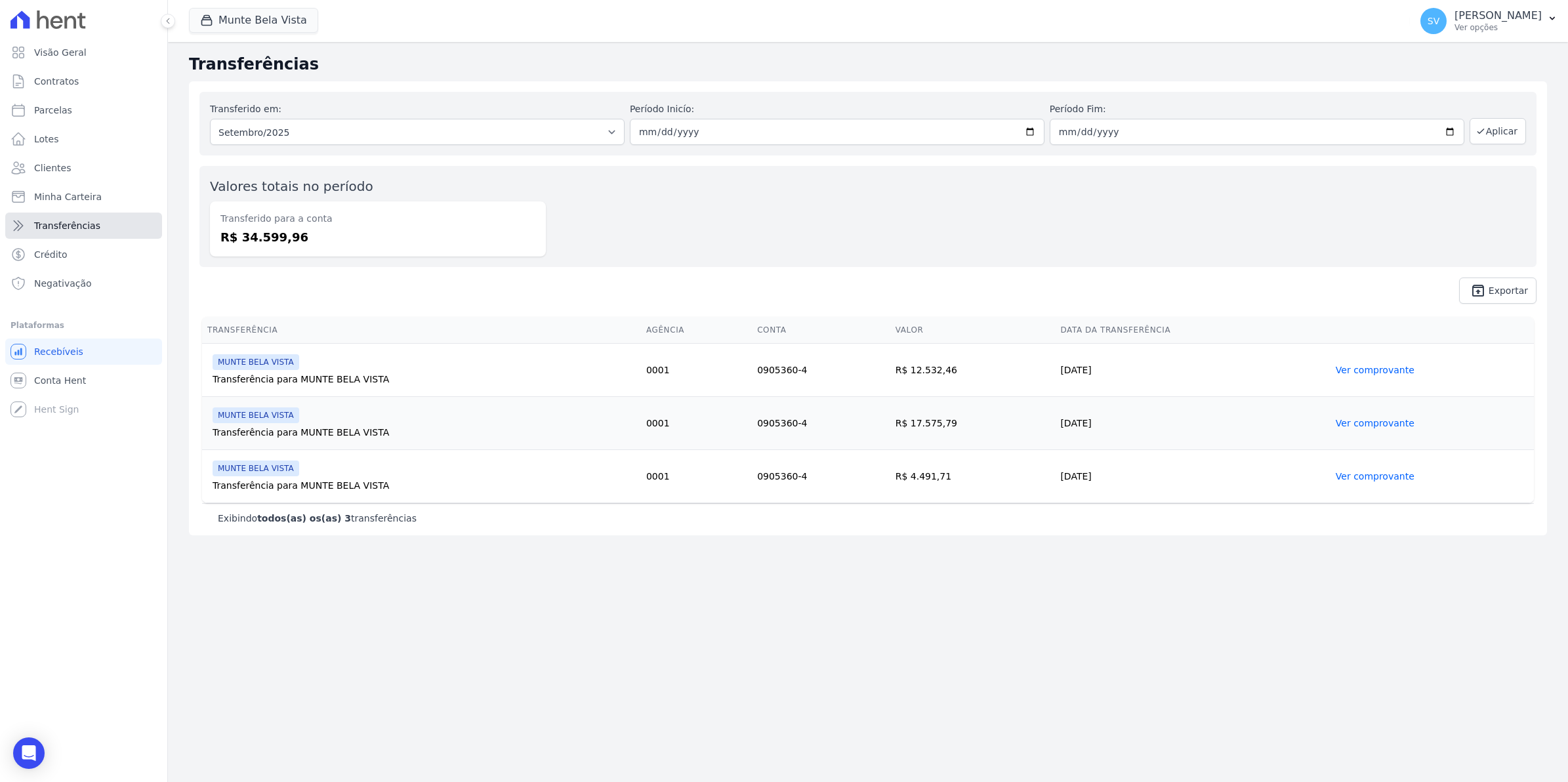
click at [14, 228] on icon at bounding box center [18, 225] width 16 height 16
click at [93, 224] on span "Transferências" at bounding box center [67, 226] width 67 height 13
click at [68, 381] on span "Conta Hent" at bounding box center [59, 381] width 52 height 13
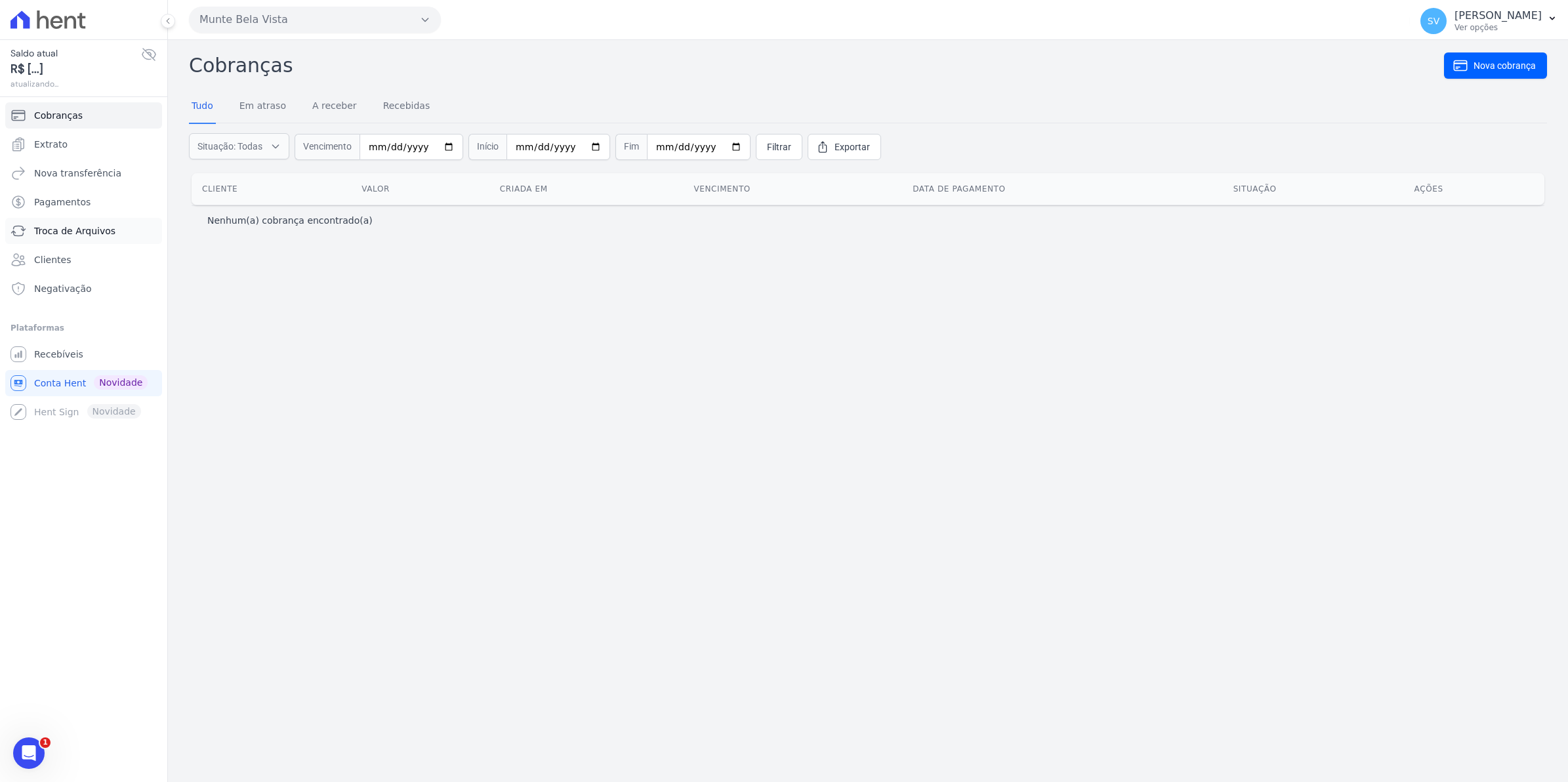
click at [47, 227] on span "Troca de Arquivos" at bounding box center [74, 231] width 82 height 13
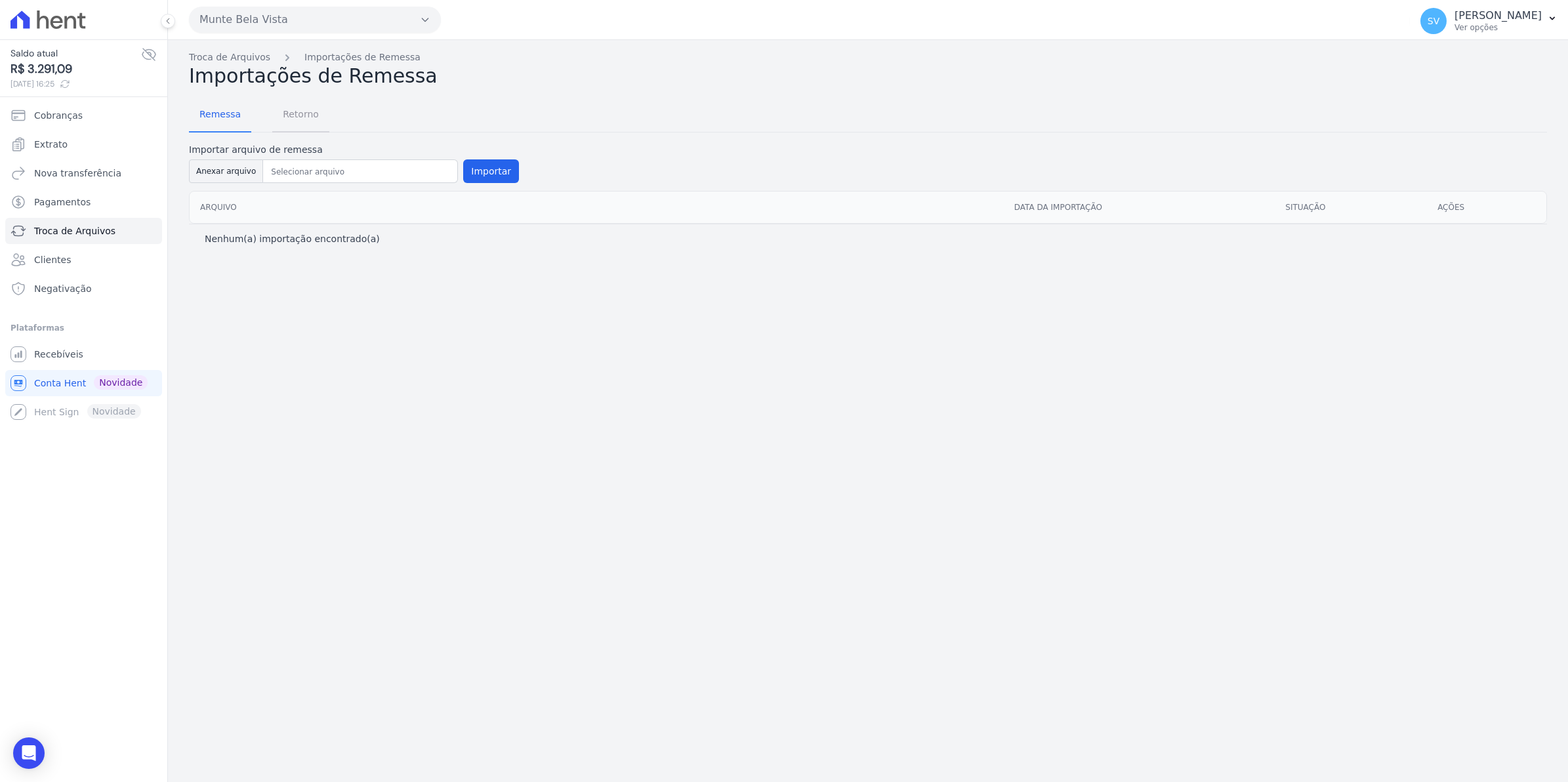
click at [291, 116] on span "Retorno" at bounding box center [300, 114] width 52 height 26
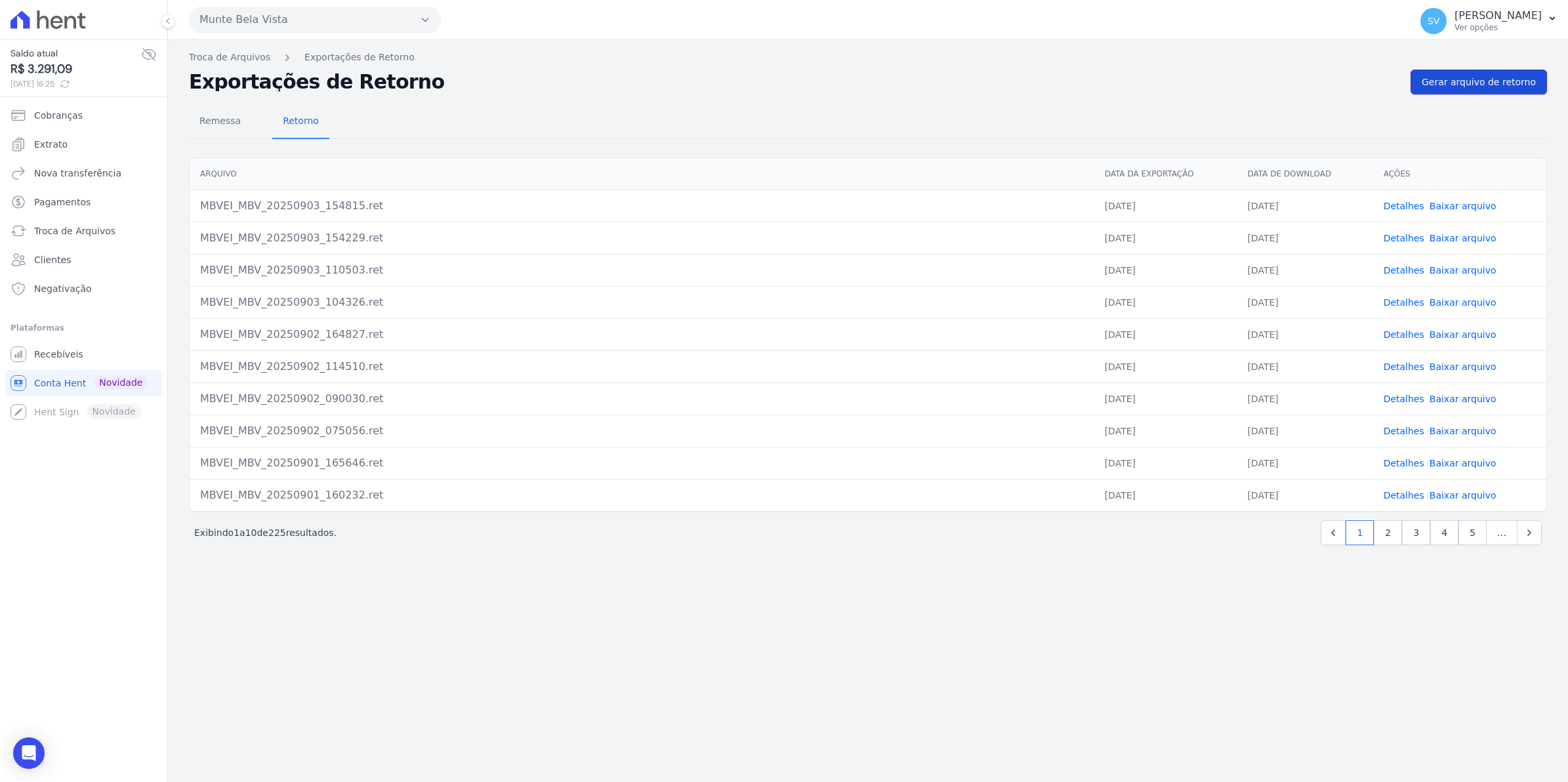
click at [1468, 78] on span "Gerar arquivo de retorno" at bounding box center [1479, 82] width 114 height 13
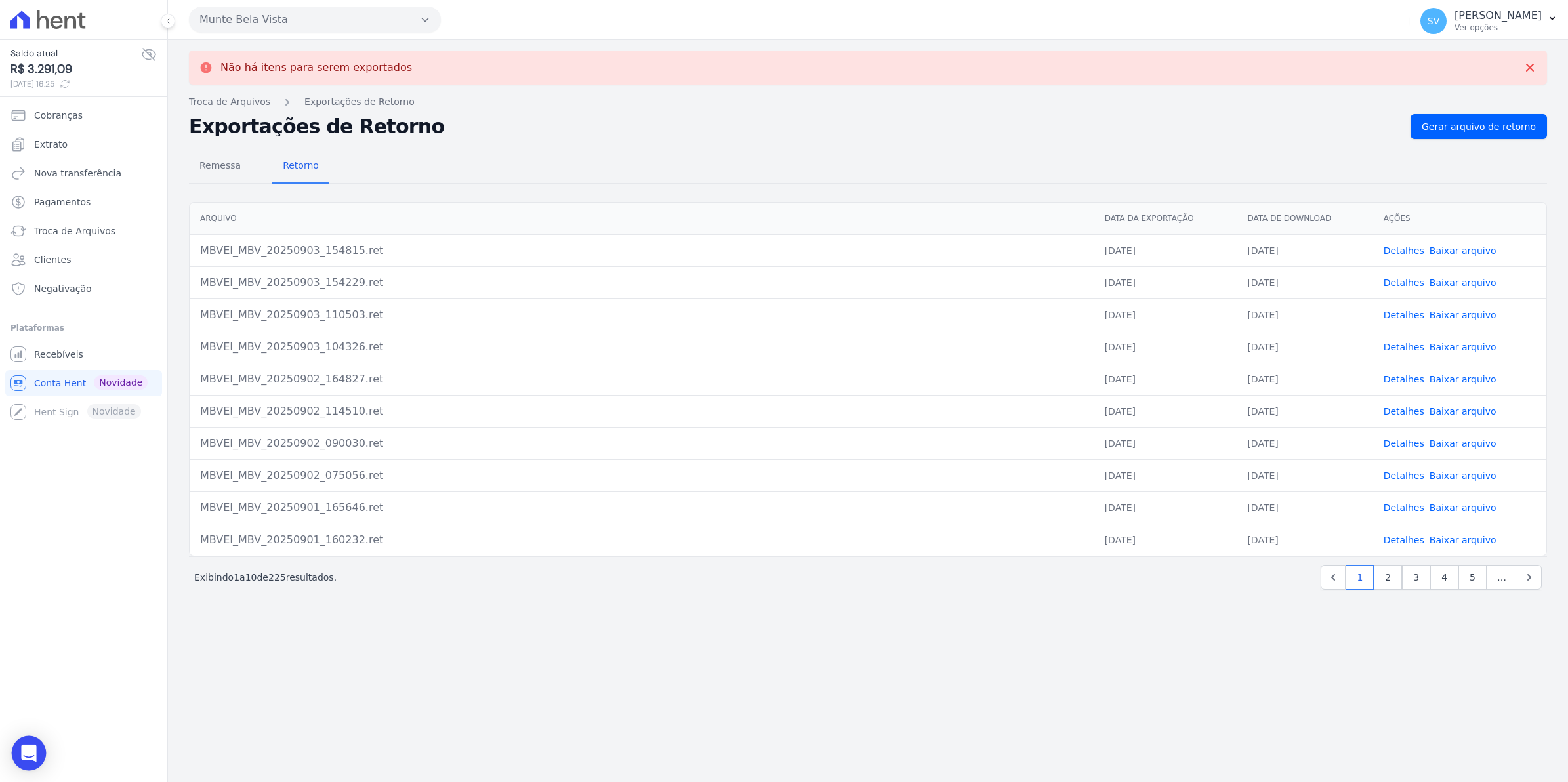
click at [30, 753] on icon "Open Intercom Messenger" at bounding box center [28, 753] width 15 height 17
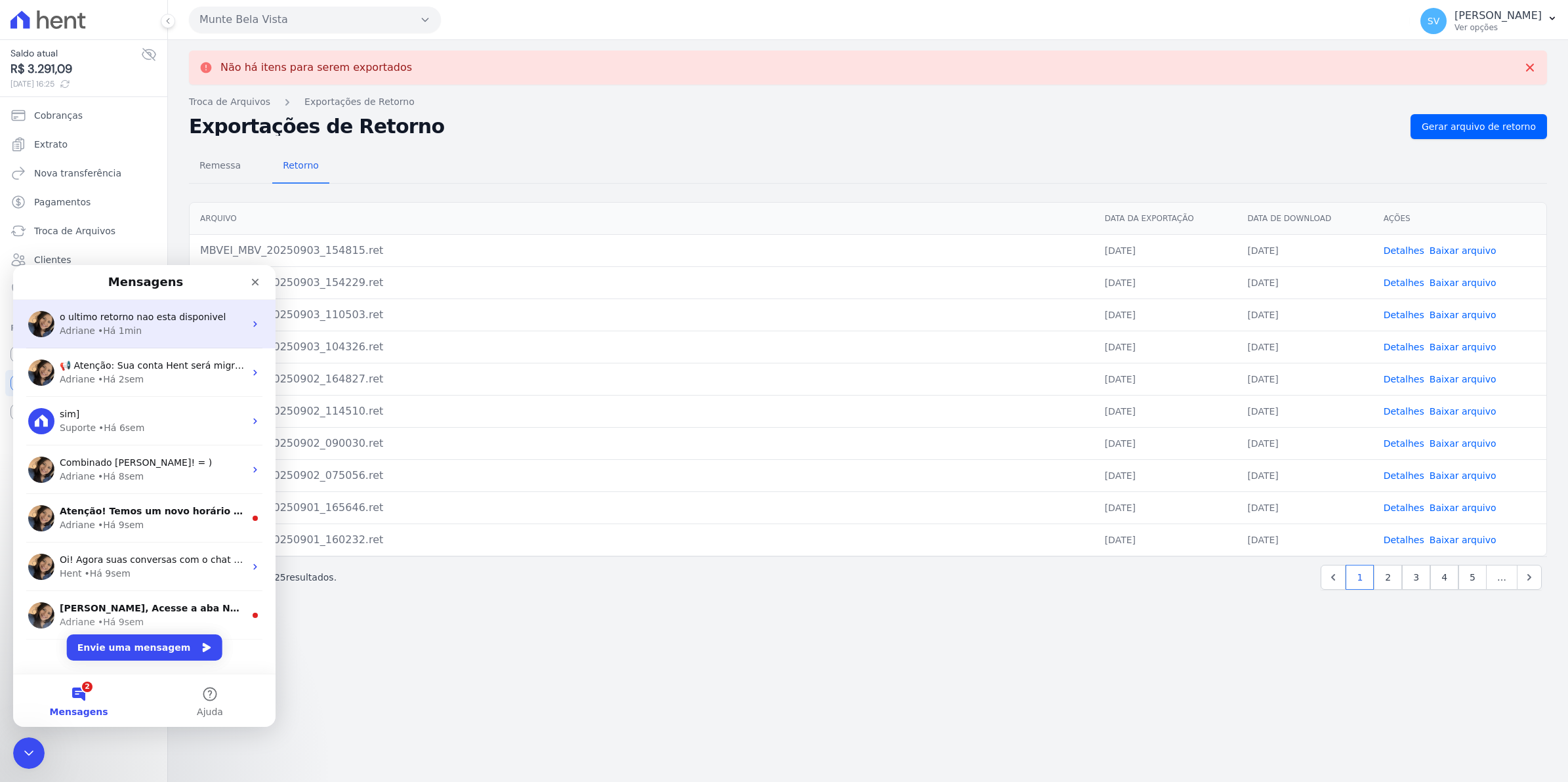
click at [149, 329] on div "Adriane • Há 1min" at bounding box center [152, 331] width 185 height 14
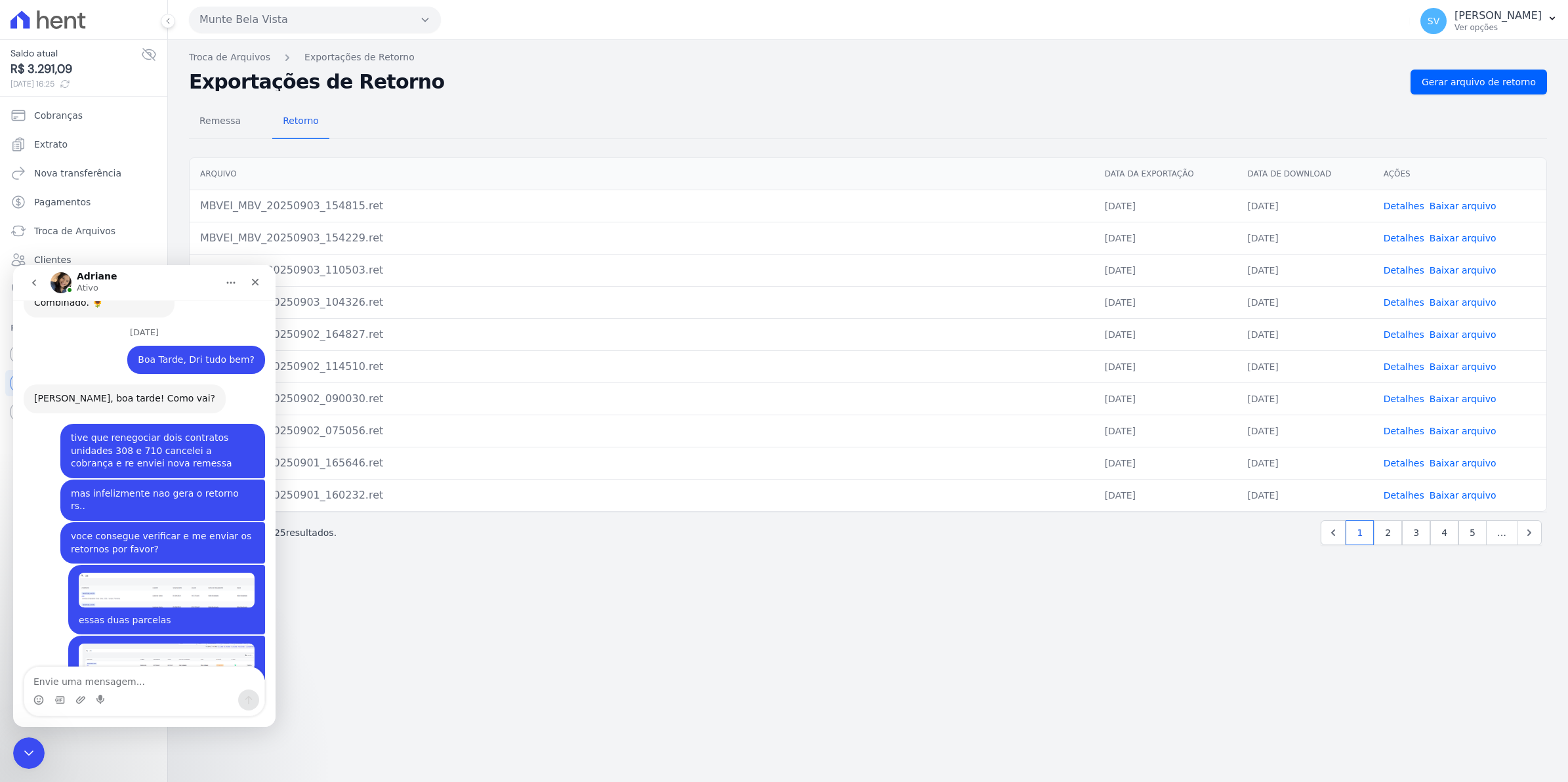
scroll to position [10762, 0]
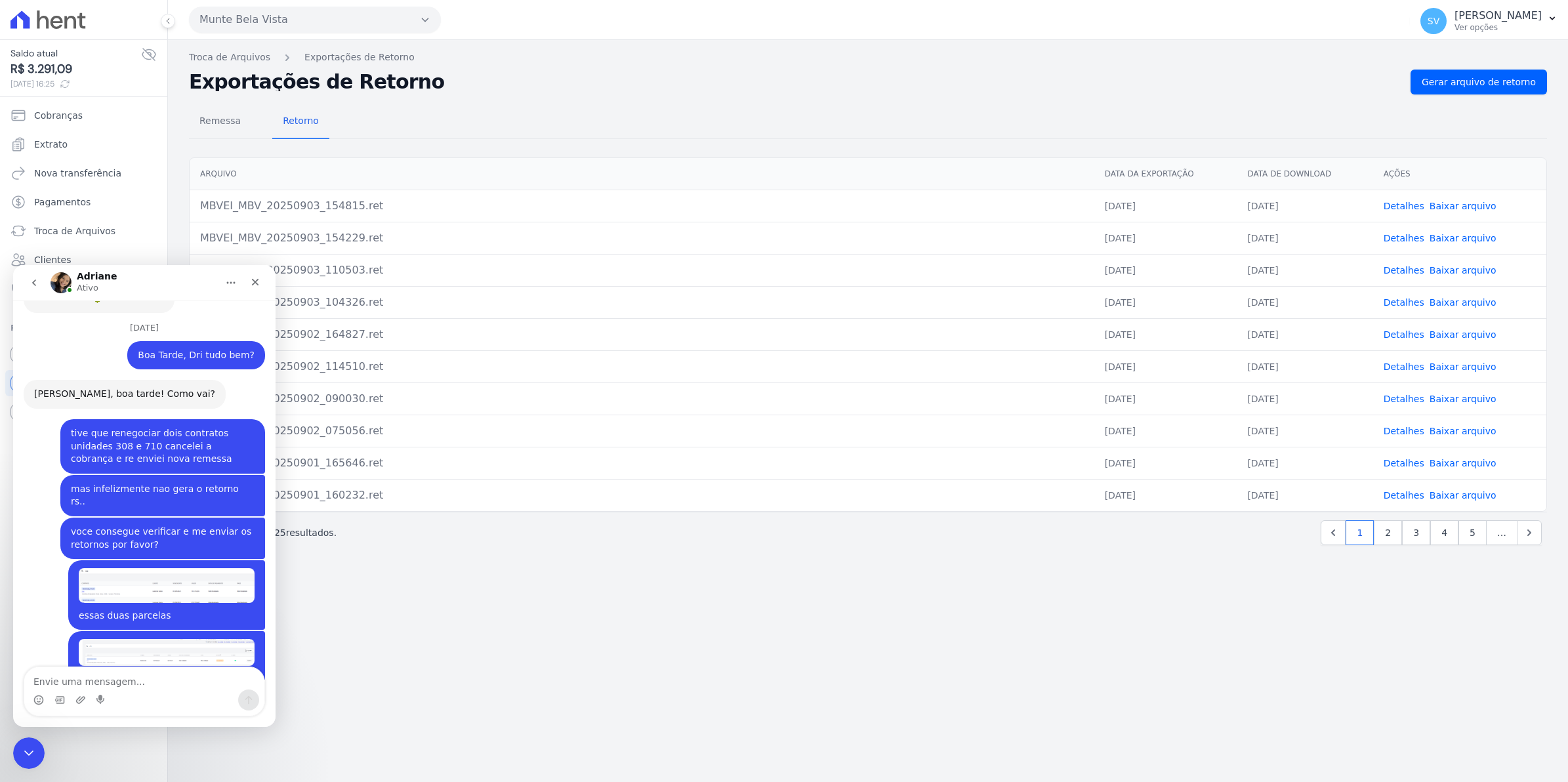
click at [87, 677] on textarea "Envie uma mensagem..." at bounding box center [144, 679] width 240 height 23
type textarea "d"
type textarea "a mensagem é que [PERSON_NAME] tem arquivo disponivel para"
click at [1522, 77] on span "Gerar arquivo de retorno" at bounding box center [1479, 82] width 114 height 13
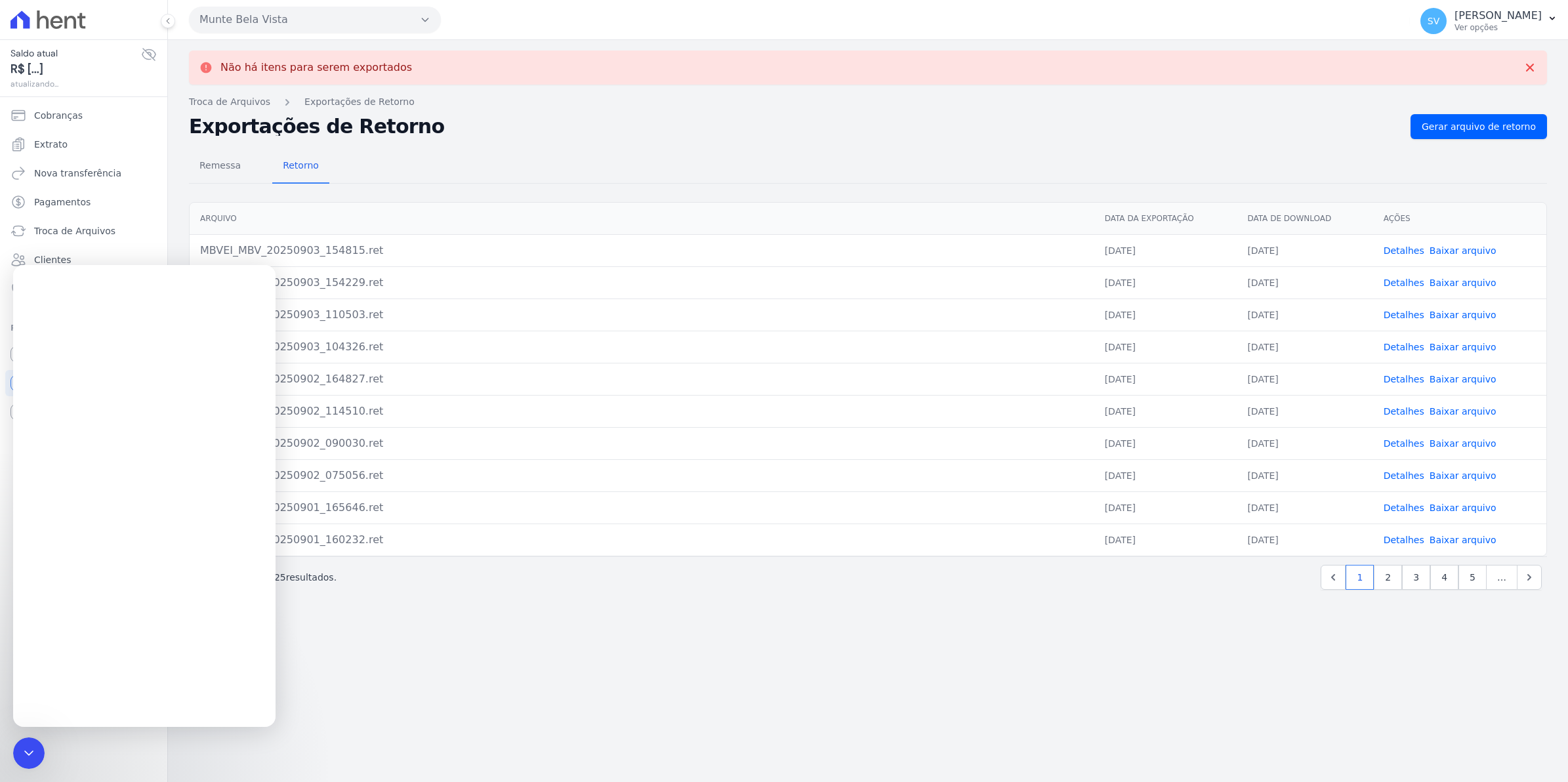
scroll to position [0, 0]
click at [545, 750] on div "Não há itens para serem exportados Troca de [GEOGRAPHIC_DATA] Exportações de Re…" at bounding box center [868, 412] width 1400 height 743
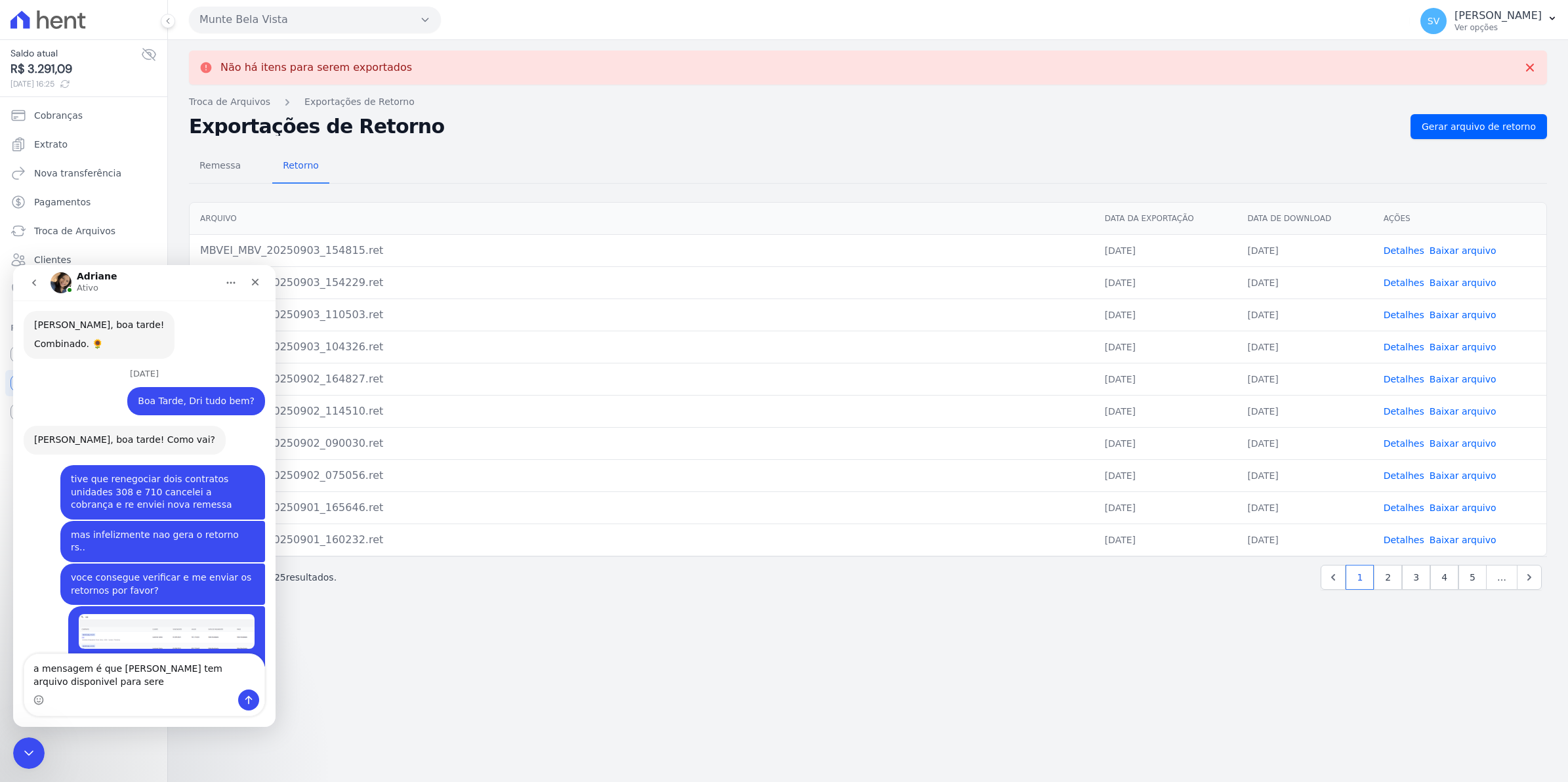
scroll to position [10775, 0]
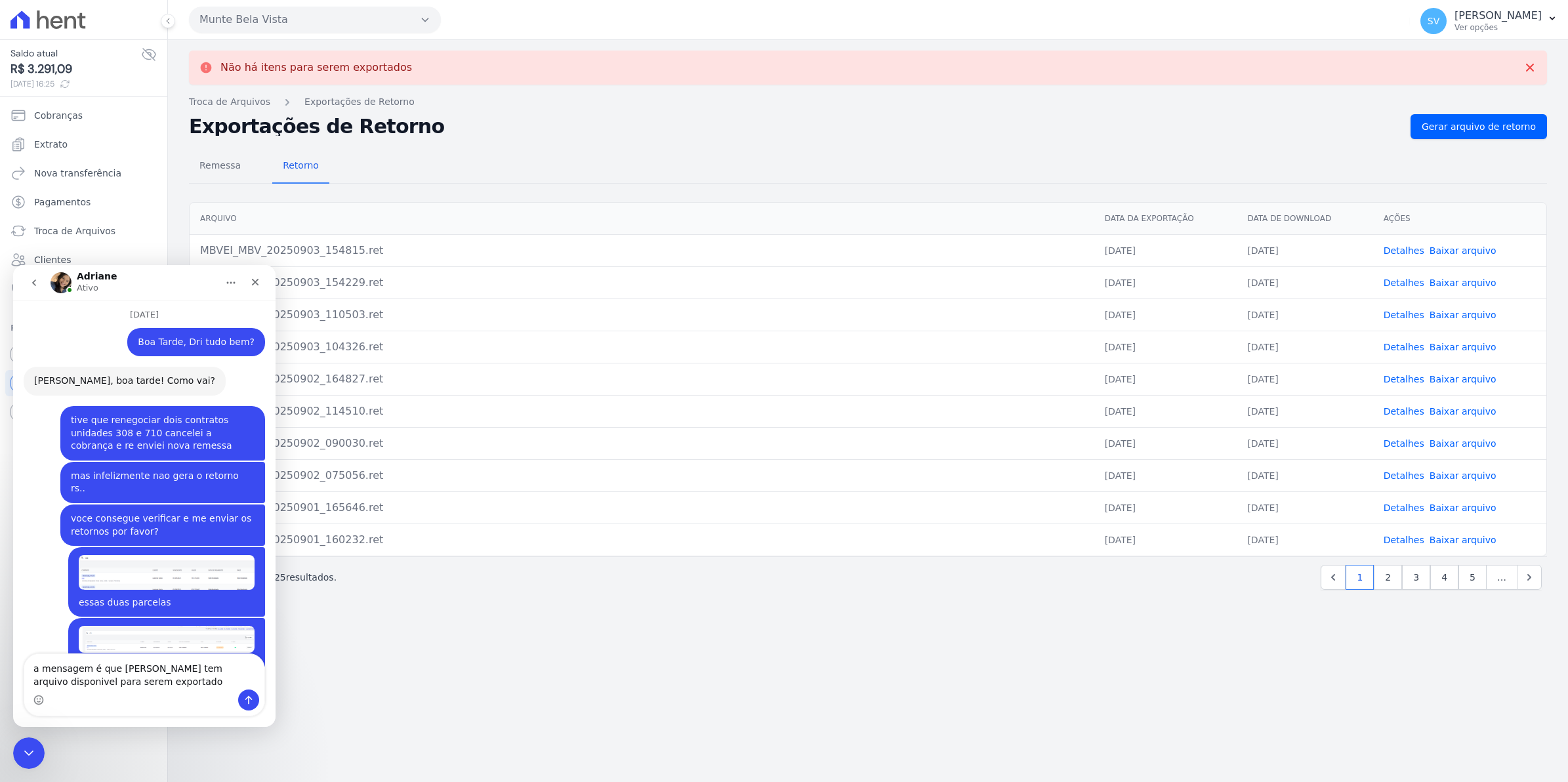
type textarea "a mensagem é que [PERSON_NAME] tem arquivo disponivel para serem exportados"
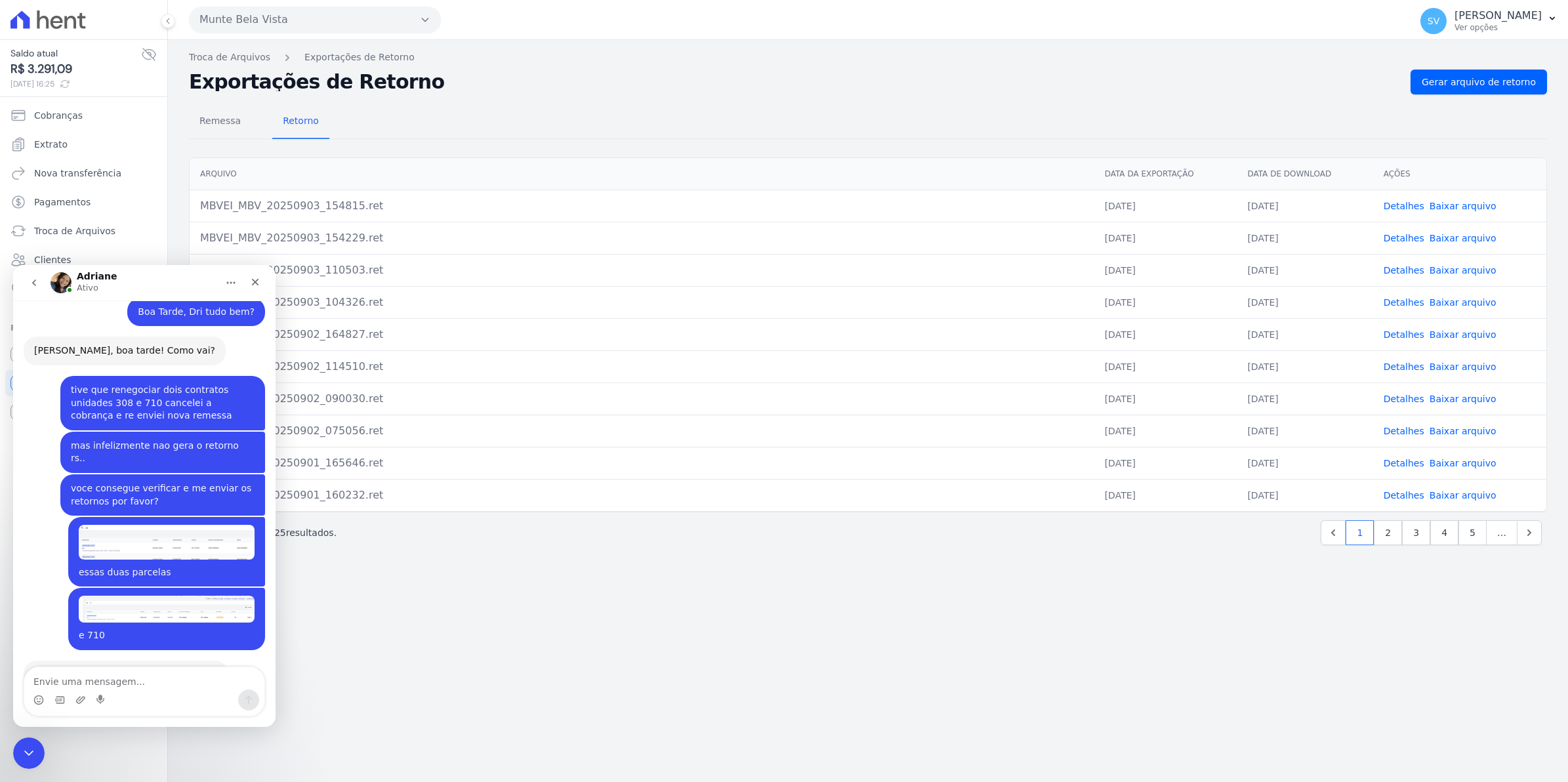
click at [860, 606] on div "Não há itens para serem exportados Troca de [GEOGRAPHIC_DATA] Exportações de Re…" at bounding box center [868, 412] width 1400 height 743
click at [247, 283] on div "Fechar" at bounding box center [255, 281] width 23 height 23
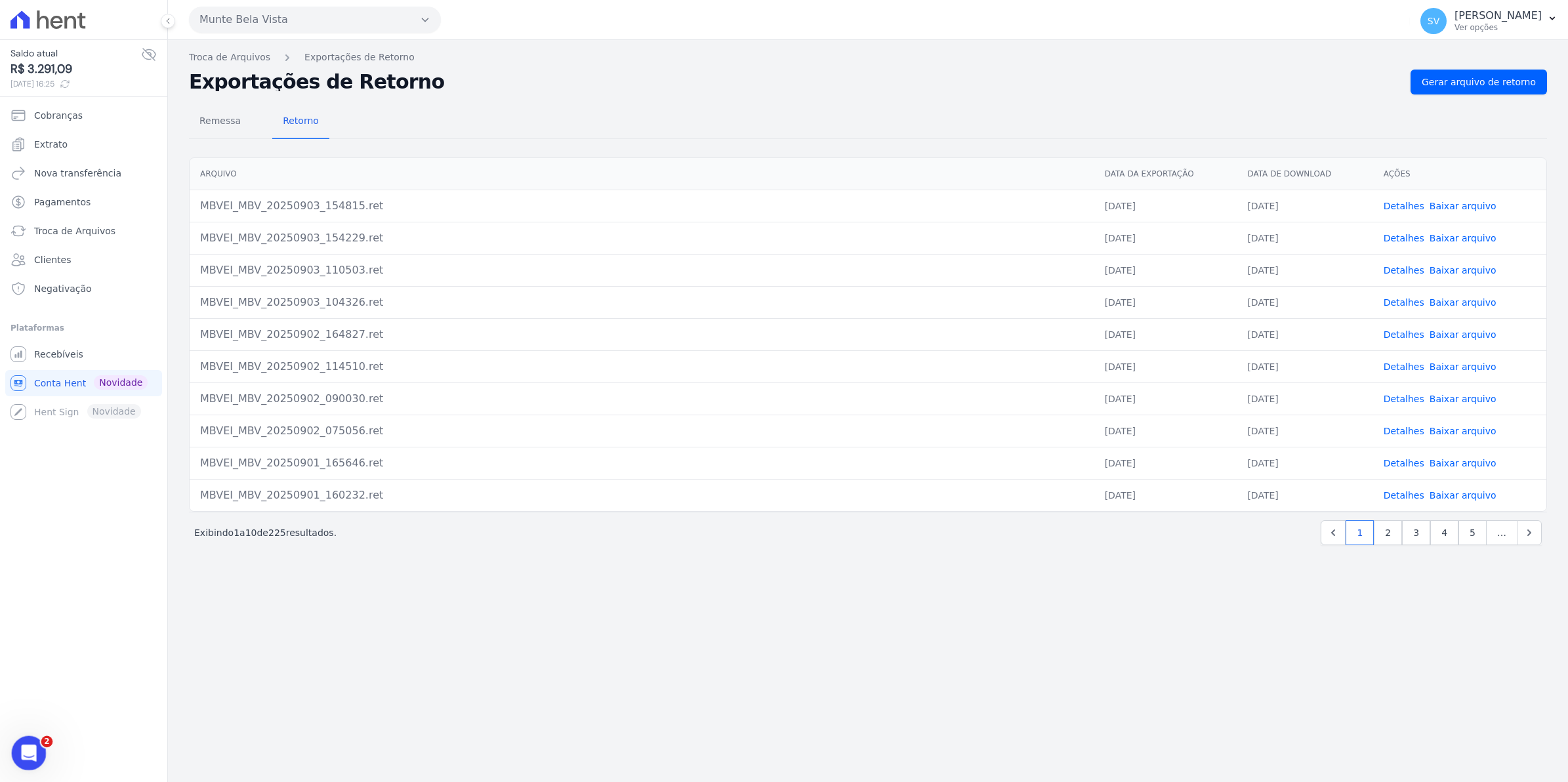
click at [12, 749] on div "Abertura do Messenger da Intercom" at bounding box center [27, 751] width 43 height 43
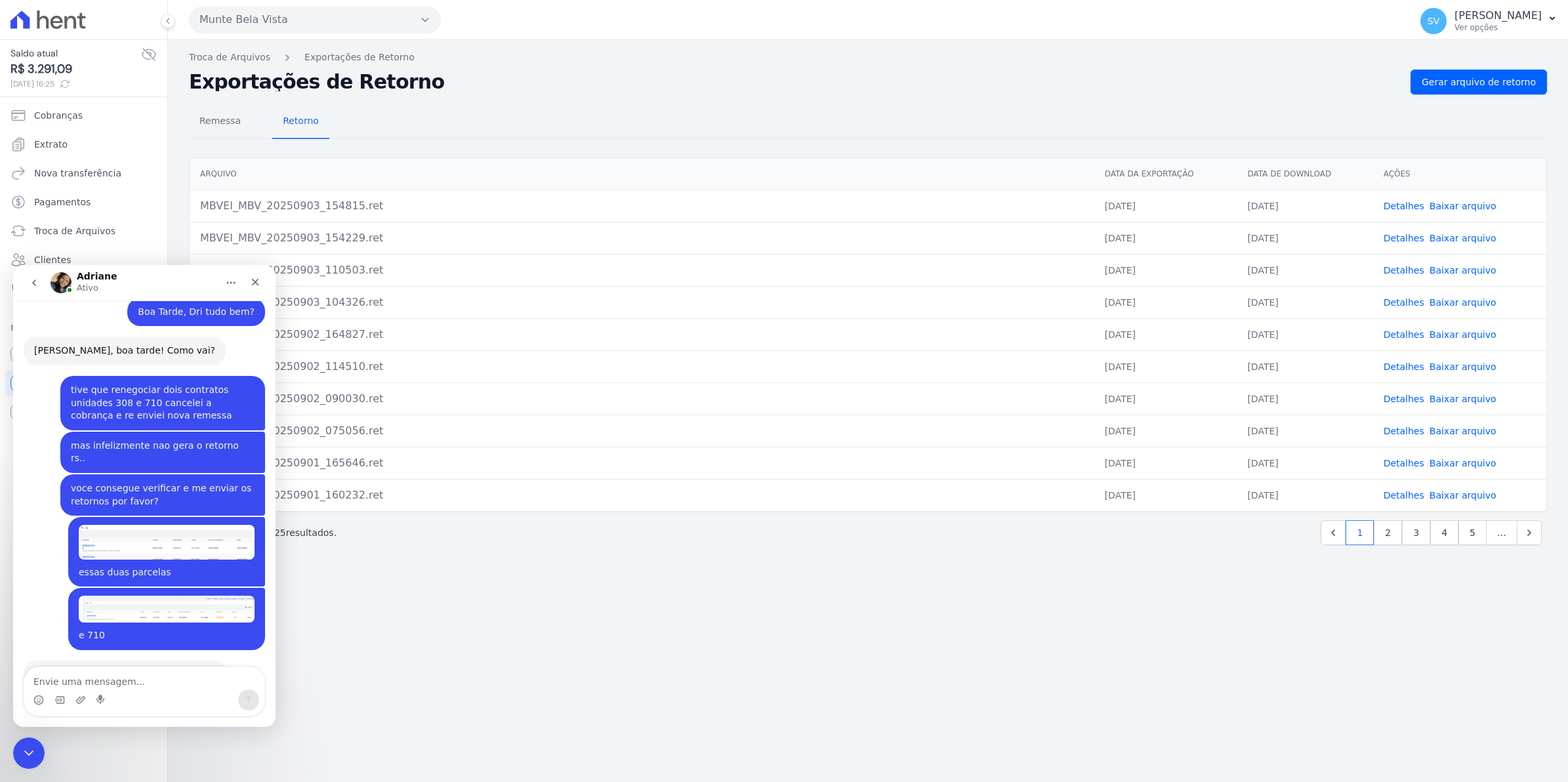
click at [109, 687] on textarea "Envie uma mensagem..." at bounding box center [144, 679] width 240 height 23
type textarea "d"
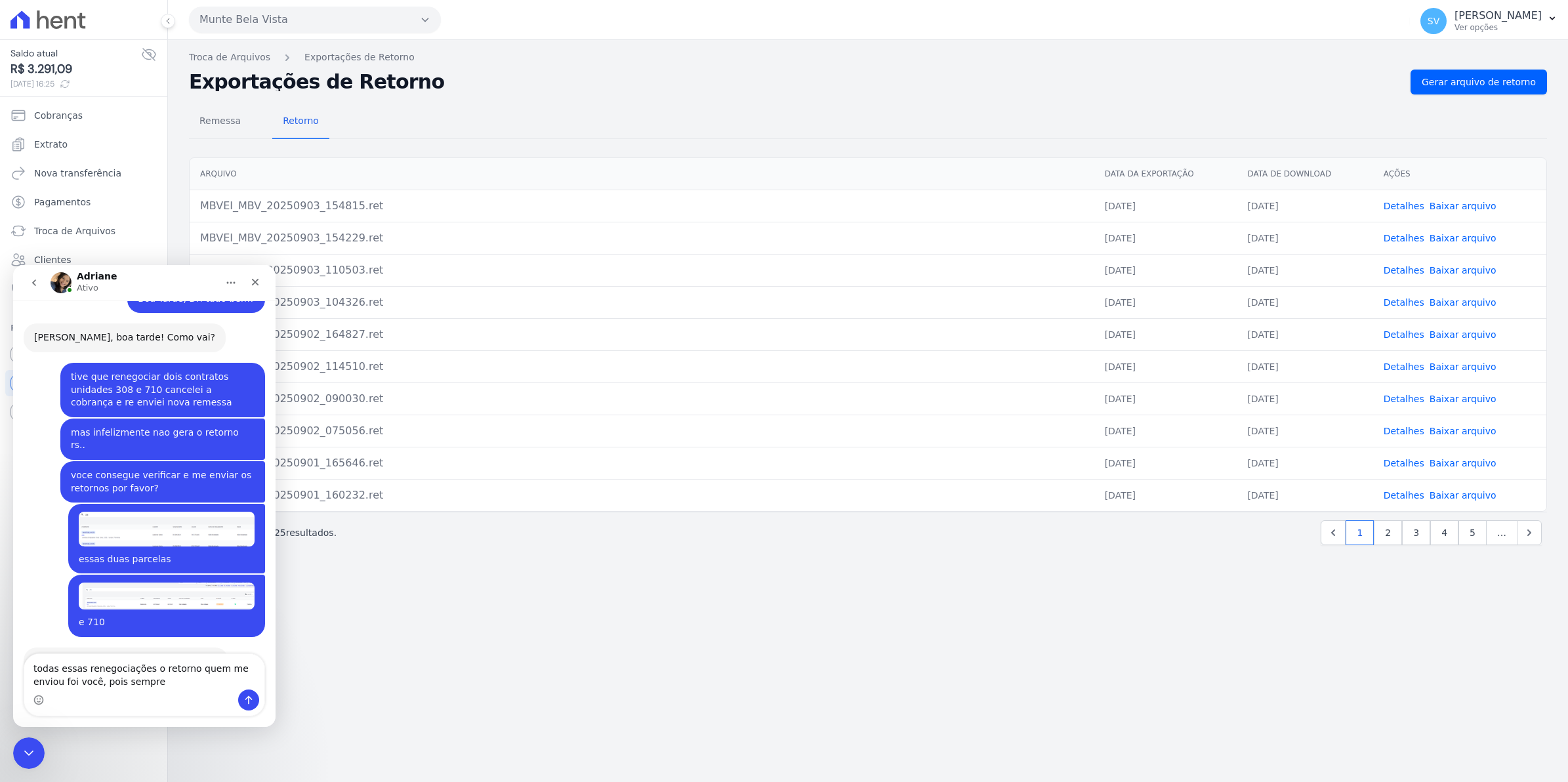
click at [138, 669] on textarea "todas essas renegociações o retorno quem me enviou foi você, pois sempre" at bounding box center [144, 672] width 240 height 36
click at [172, 685] on textarea "todas essas renegociações que realizei o retorno quem me enviou foi você, pois …" at bounding box center [144, 672] width 240 height 36
type textarea "todas essas renegociações que realizei o retorno quem me enviou foi você, pois …"
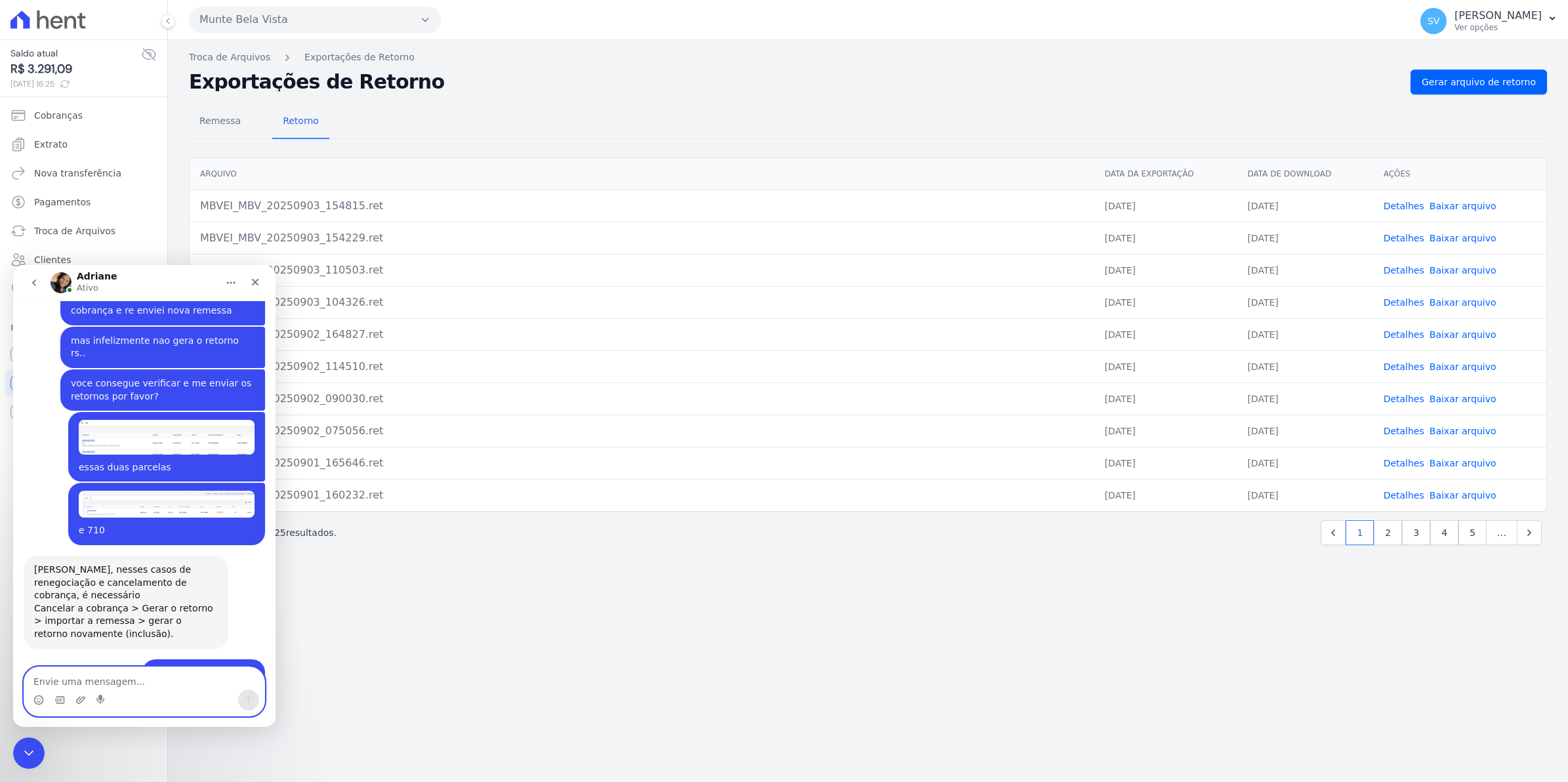
scroll to position [11136, 0]
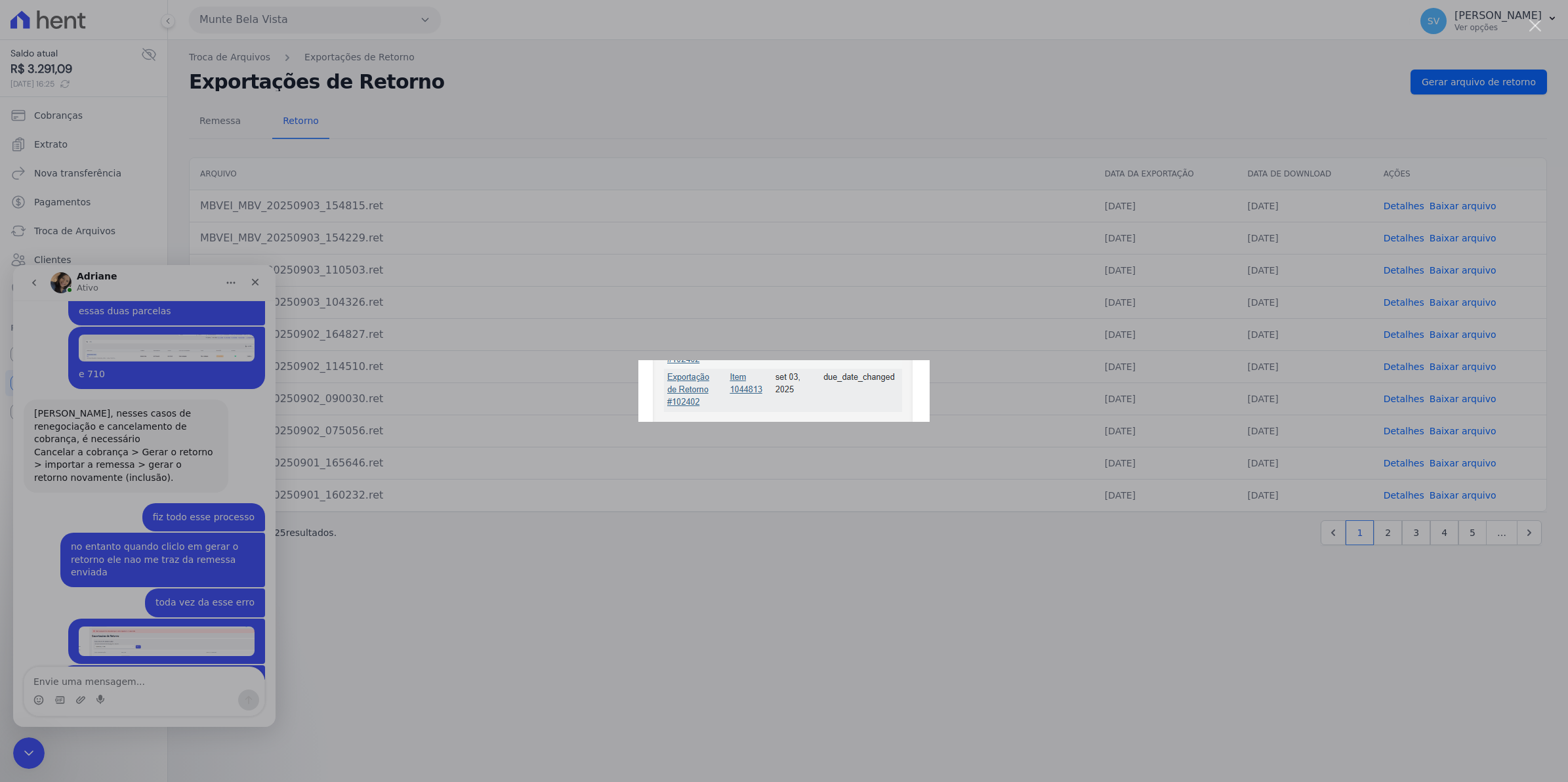
scroll to position [0, 0]
click at [169, 525] on div "Messenger da Intercom" at bounding box center [784, 391] width 1568 height 782
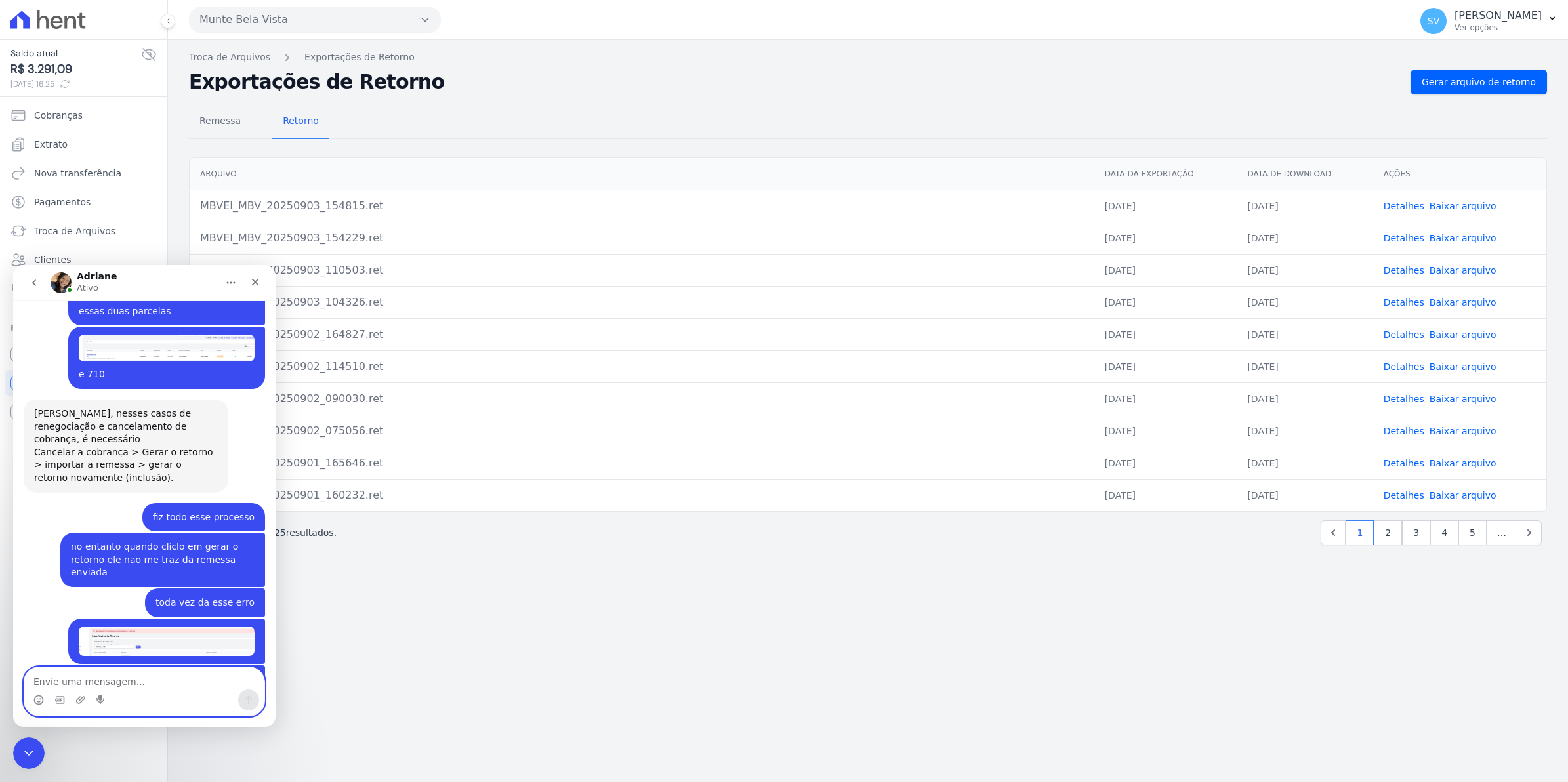
click at [97, 679] on textarea "Envie uma mensagem..." at bounding box center [144, 679] width 240 height 23
type textarea "T"
type textarea "alteramos na plataforma somente o vencimento"
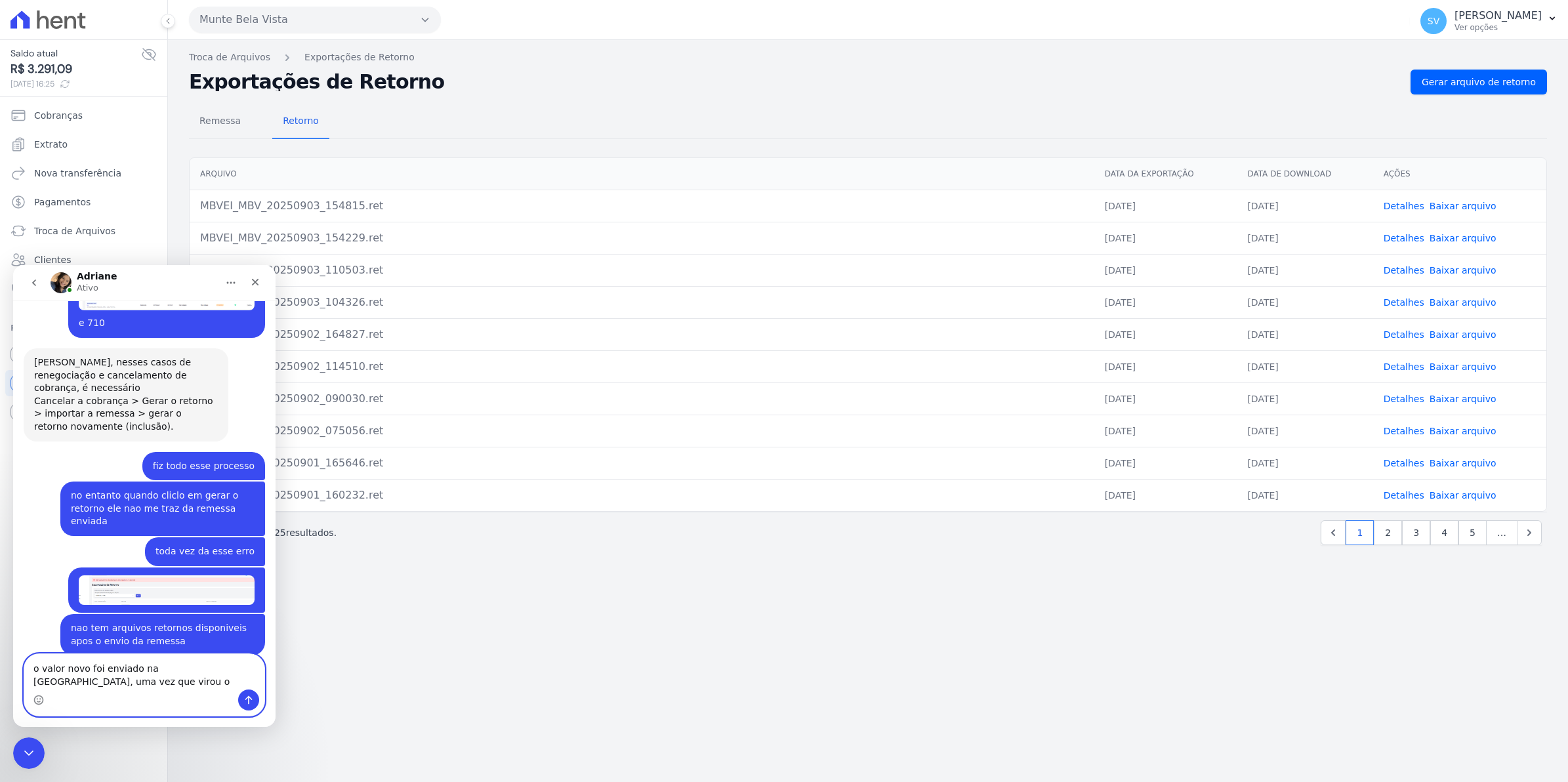
scroll to position [11201, 0]
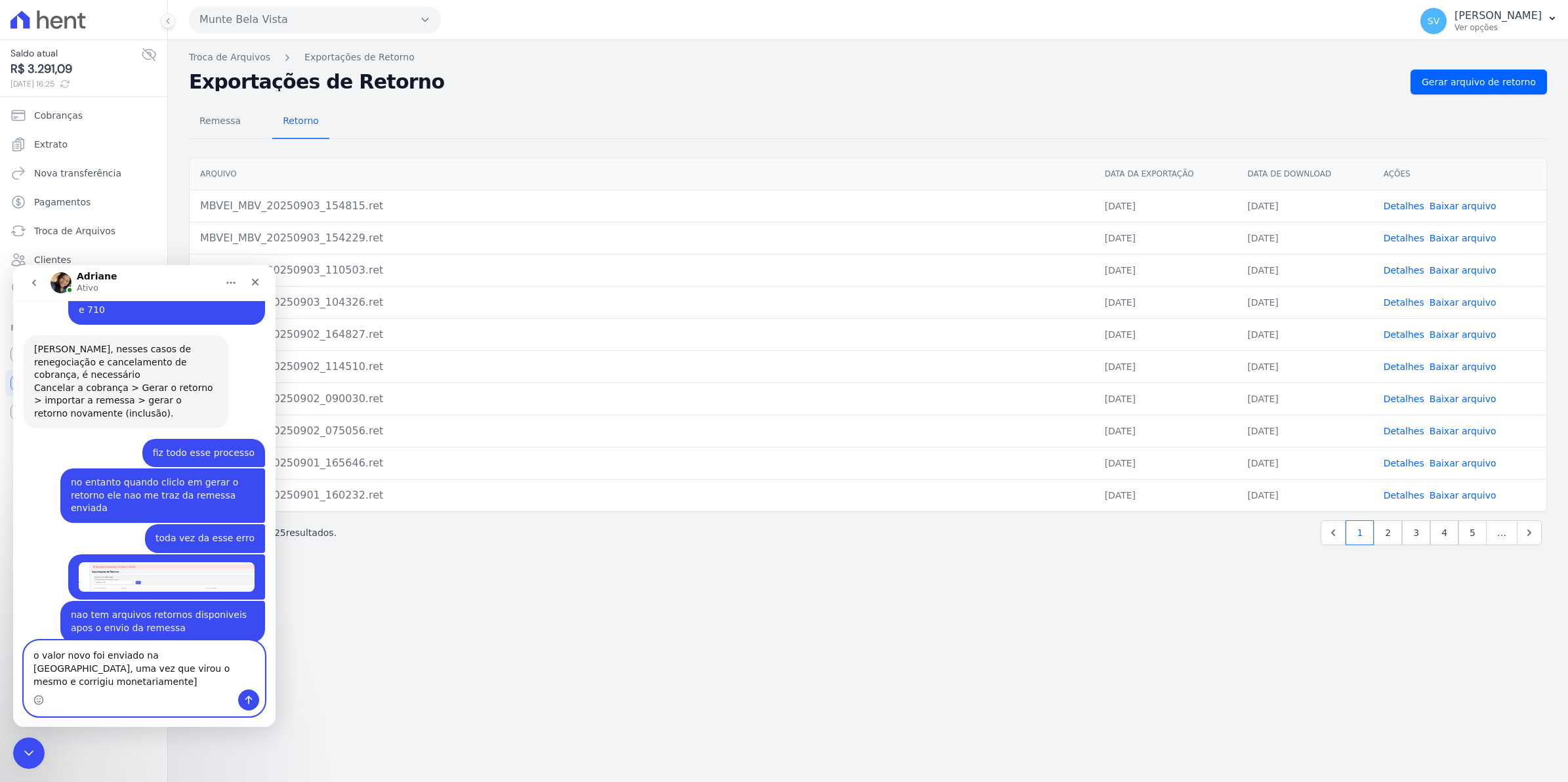
type textarea "o valor novo foi enviado na [GEOGRAPHIC_DATA], uma vez que virou o mesmo e corr…"
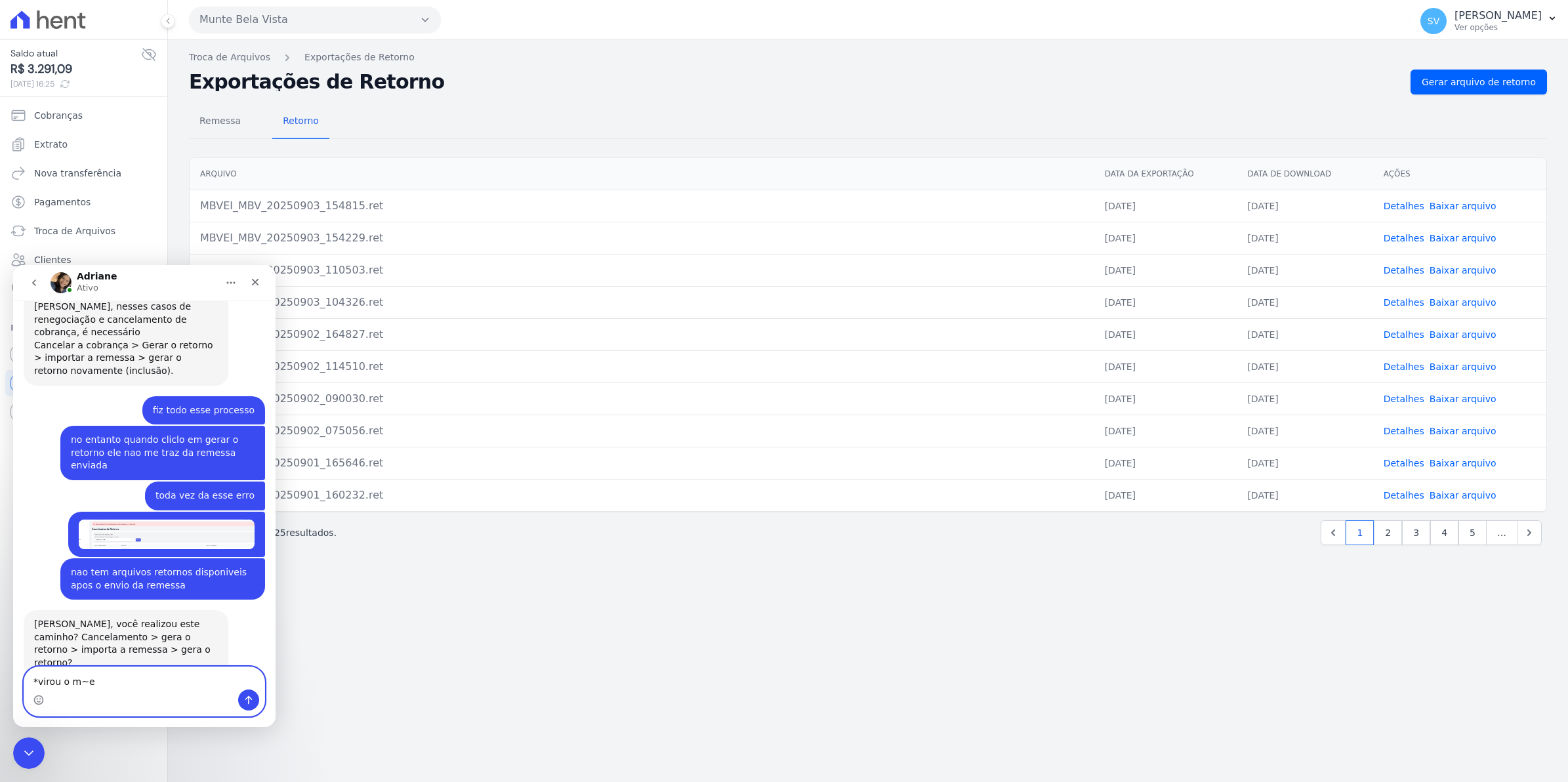
type textarea "*virou o m~es"
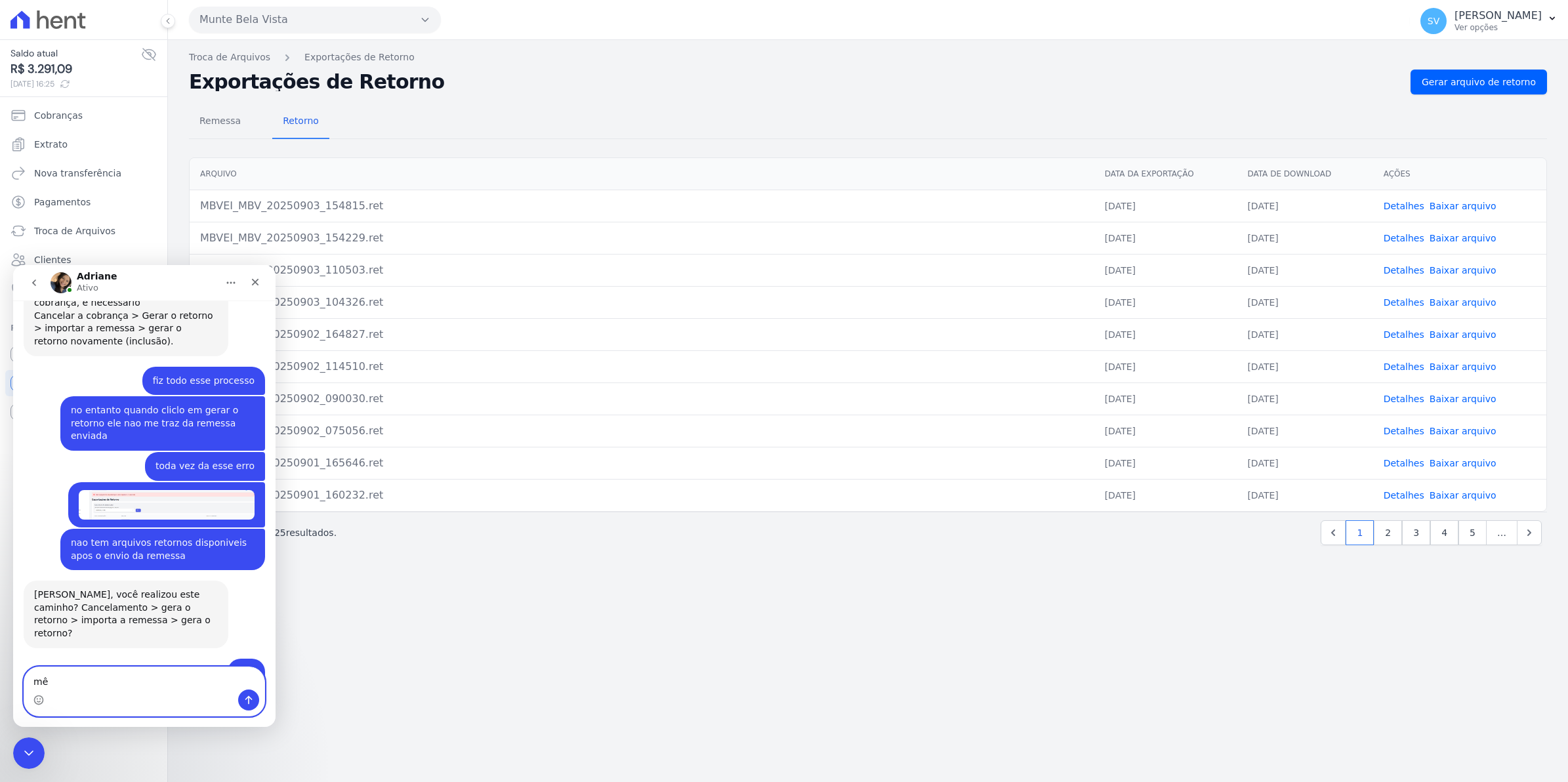
type textarea "mês"
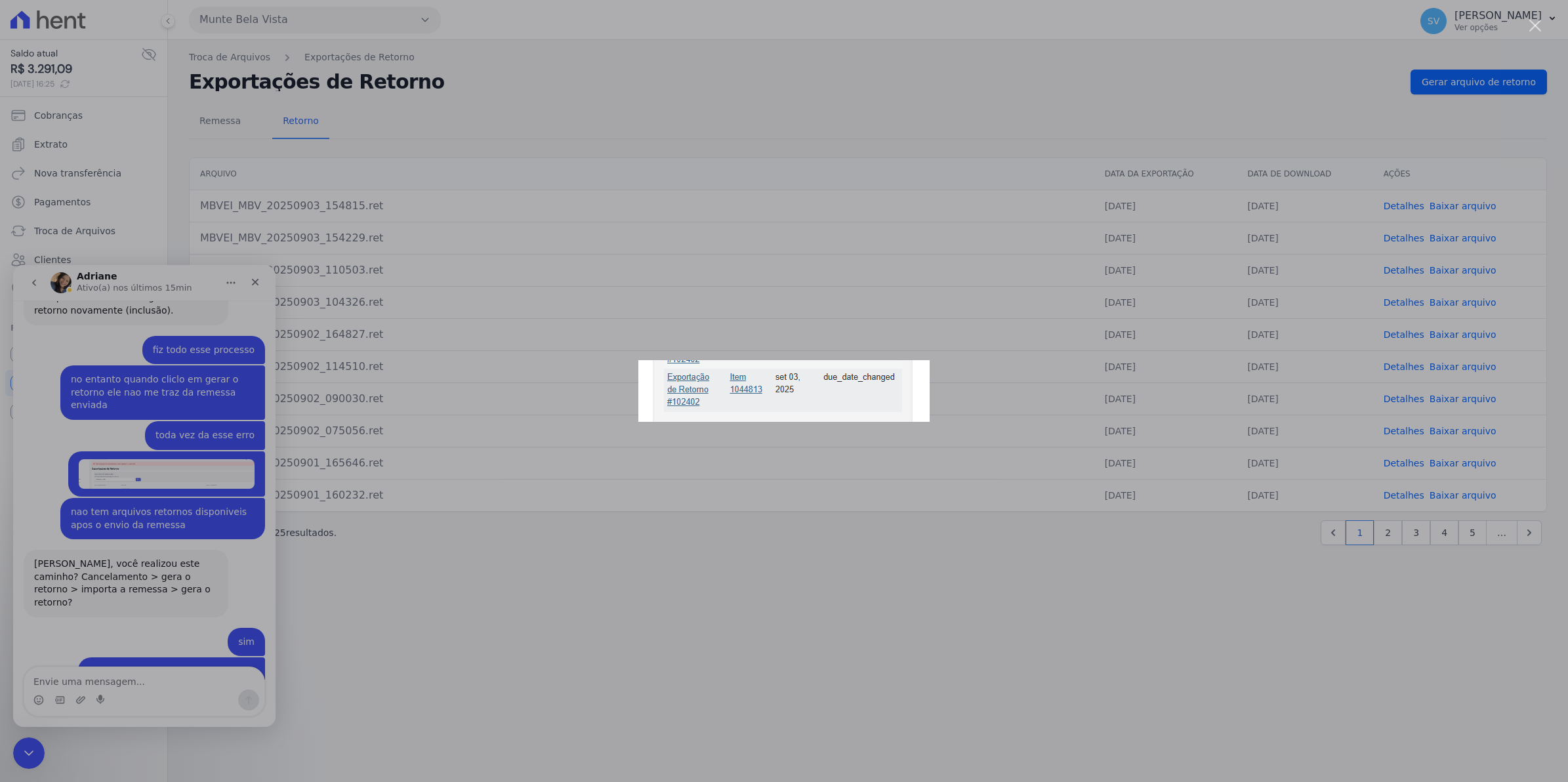
scroll to position [0, 0]
click at [269, 280] on div "Messenger da Intercom" at bounding box center [784, 391] width 1568 height 782
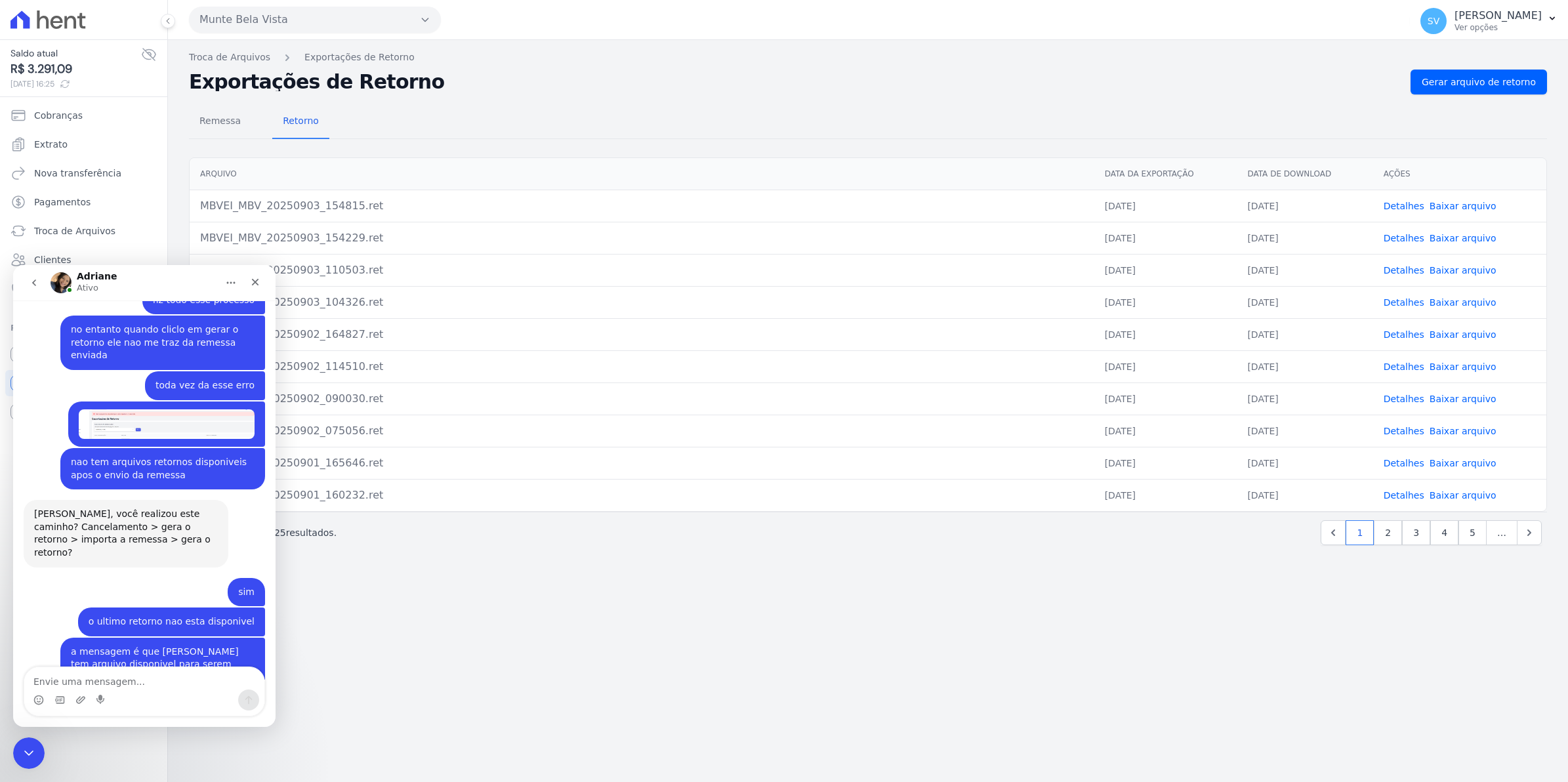
scroll to position [11424, 0]
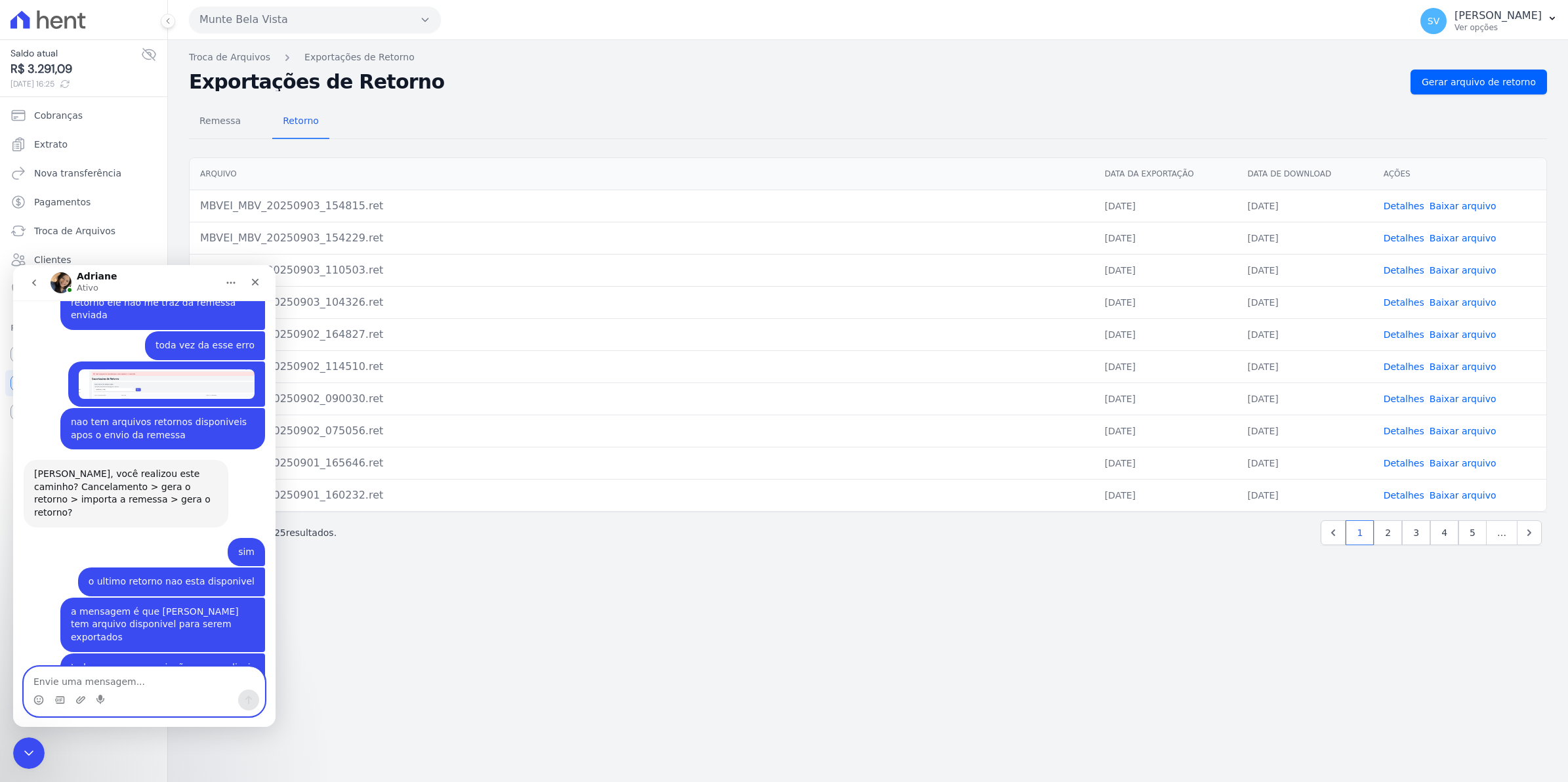
click at [99, 682] on textarea "Envie uma mensagem..." at bounding box center [144, 679] width 240 height 23
click at [294, 119] on span "Retorno" at bounding box center [300, 121] width 52 height 26
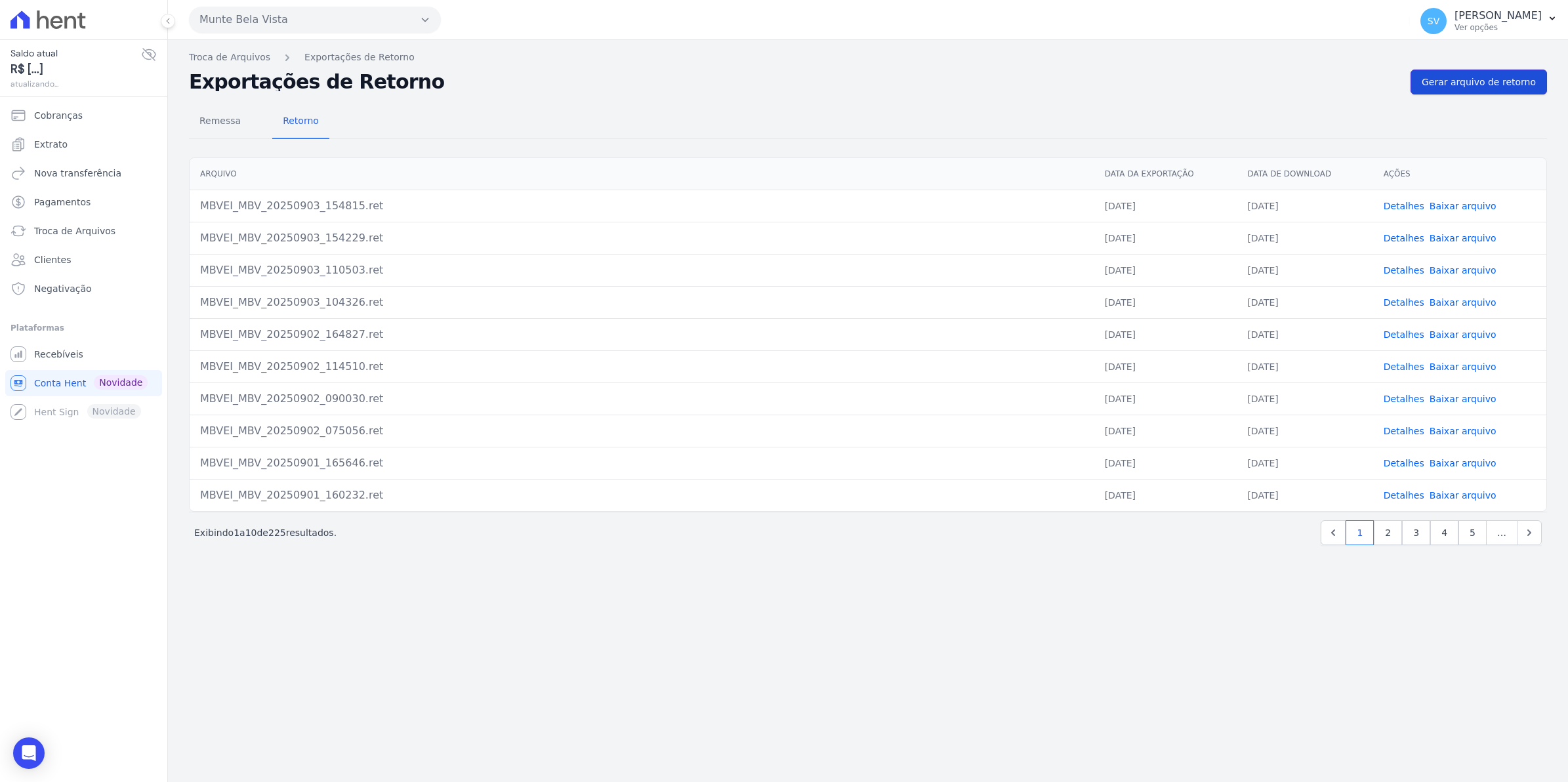
click at [1494, 81] on span "Gerar arquivo de retorno" at bounding box center [1479, 82] width 114 height 13
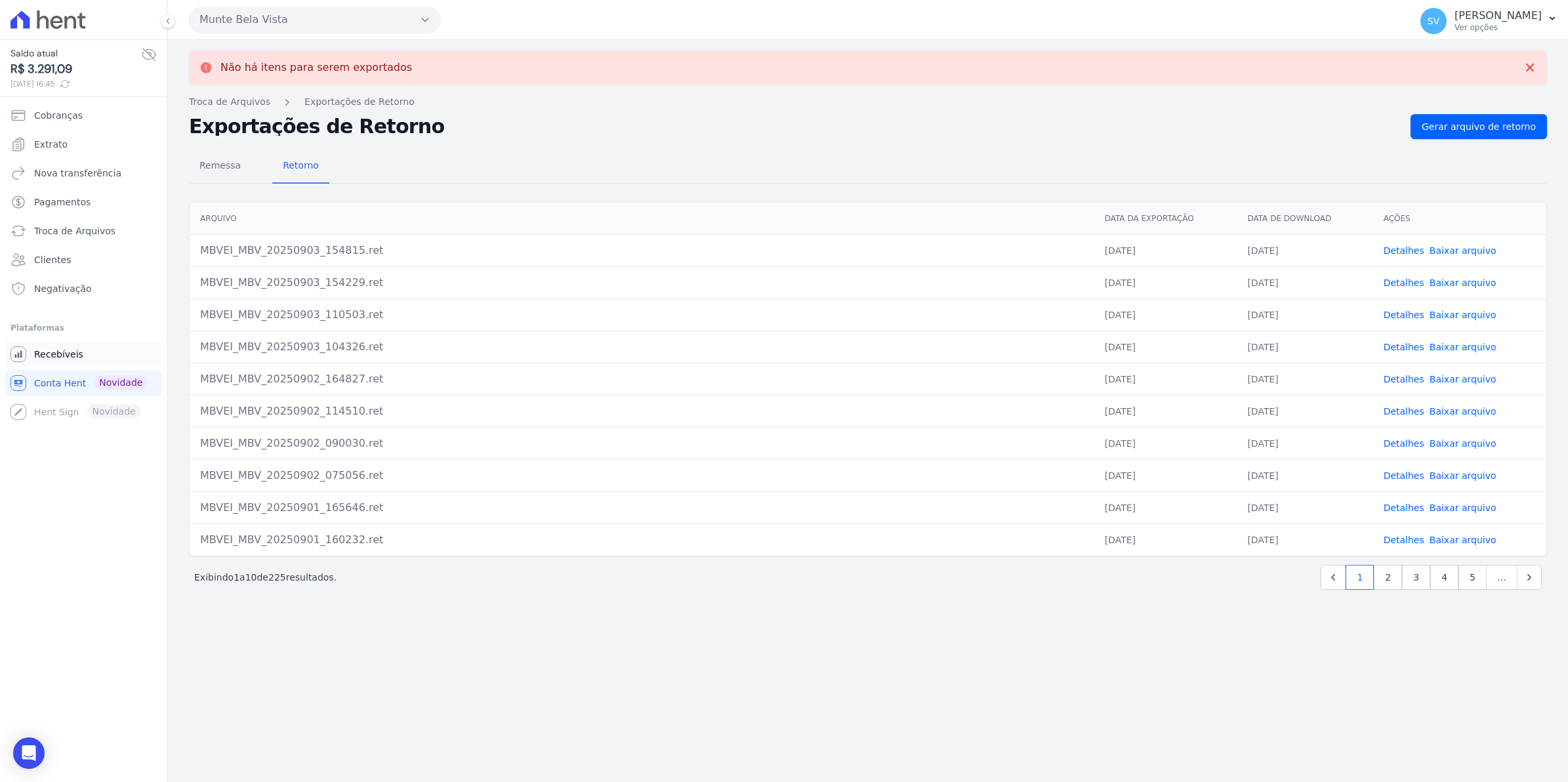
click at [53, 357] on span "Recebíveis" at bounding box center [58, 354] width 49 height 13
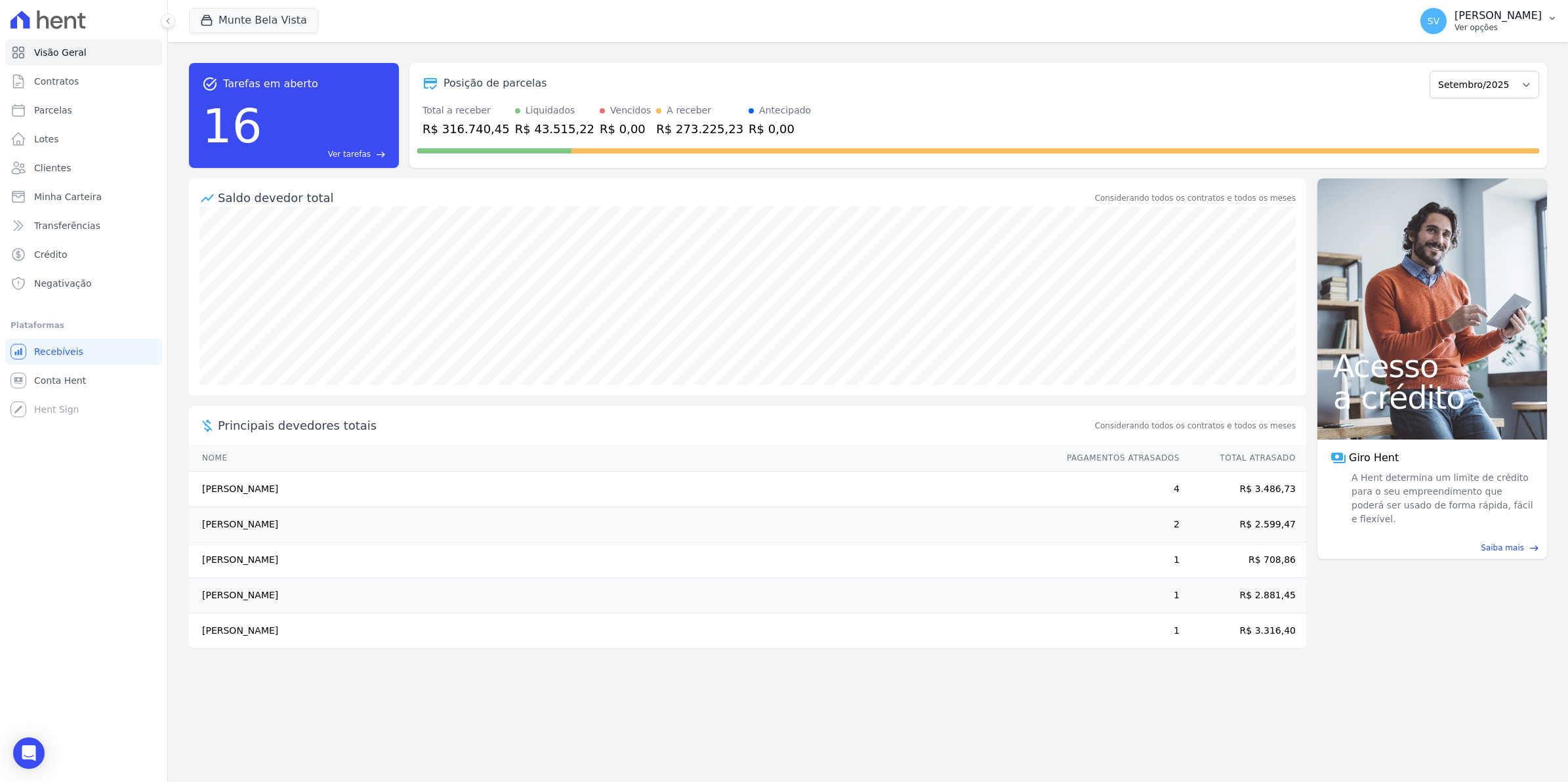
click at [1440, 20] on span "SV" at bounding box center [1433, 21] width 12 height 9
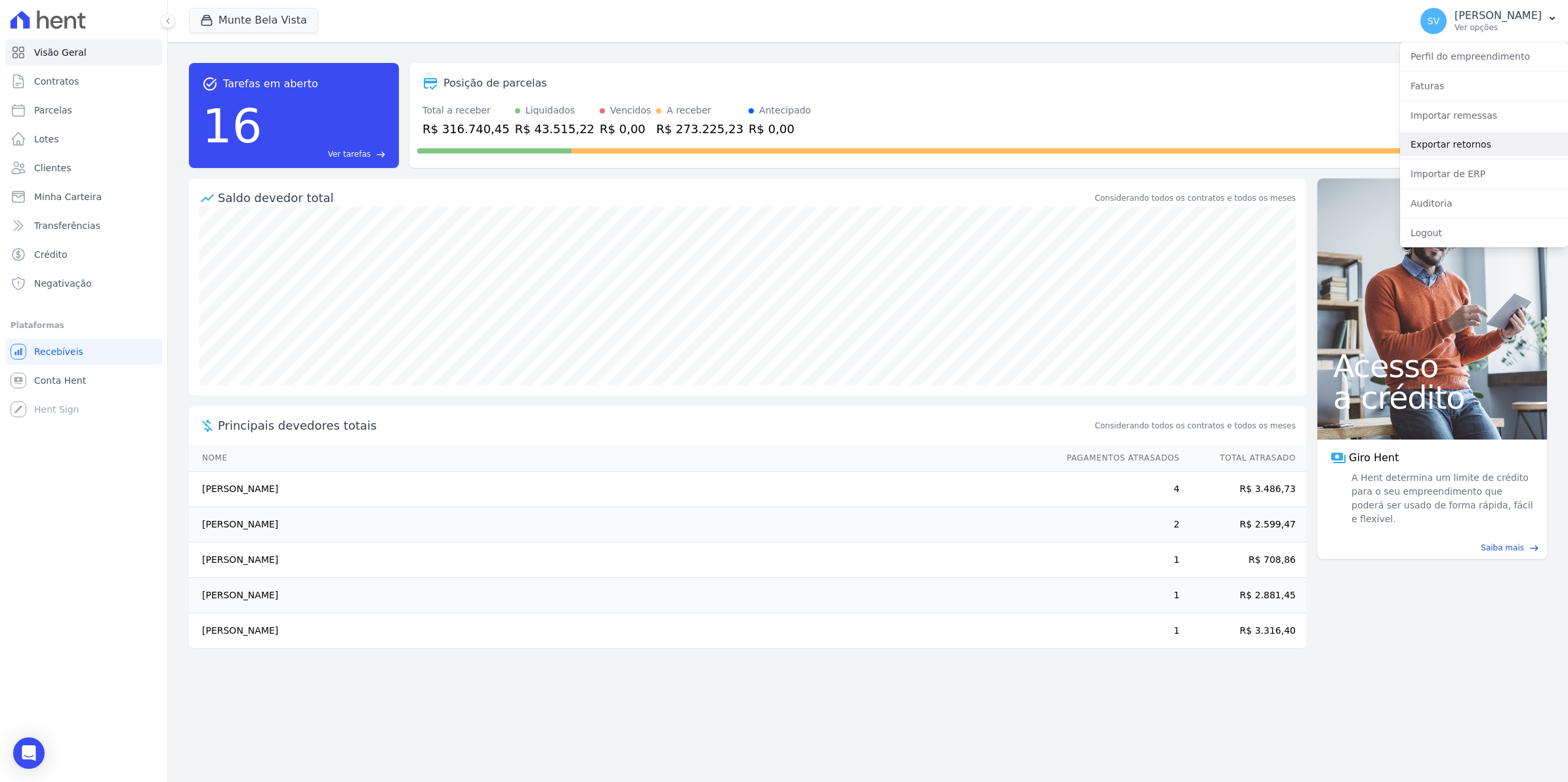
click at [1453, 150] on link "Exportar retornos" at bounding box center [1484, 143] width 168 height 23
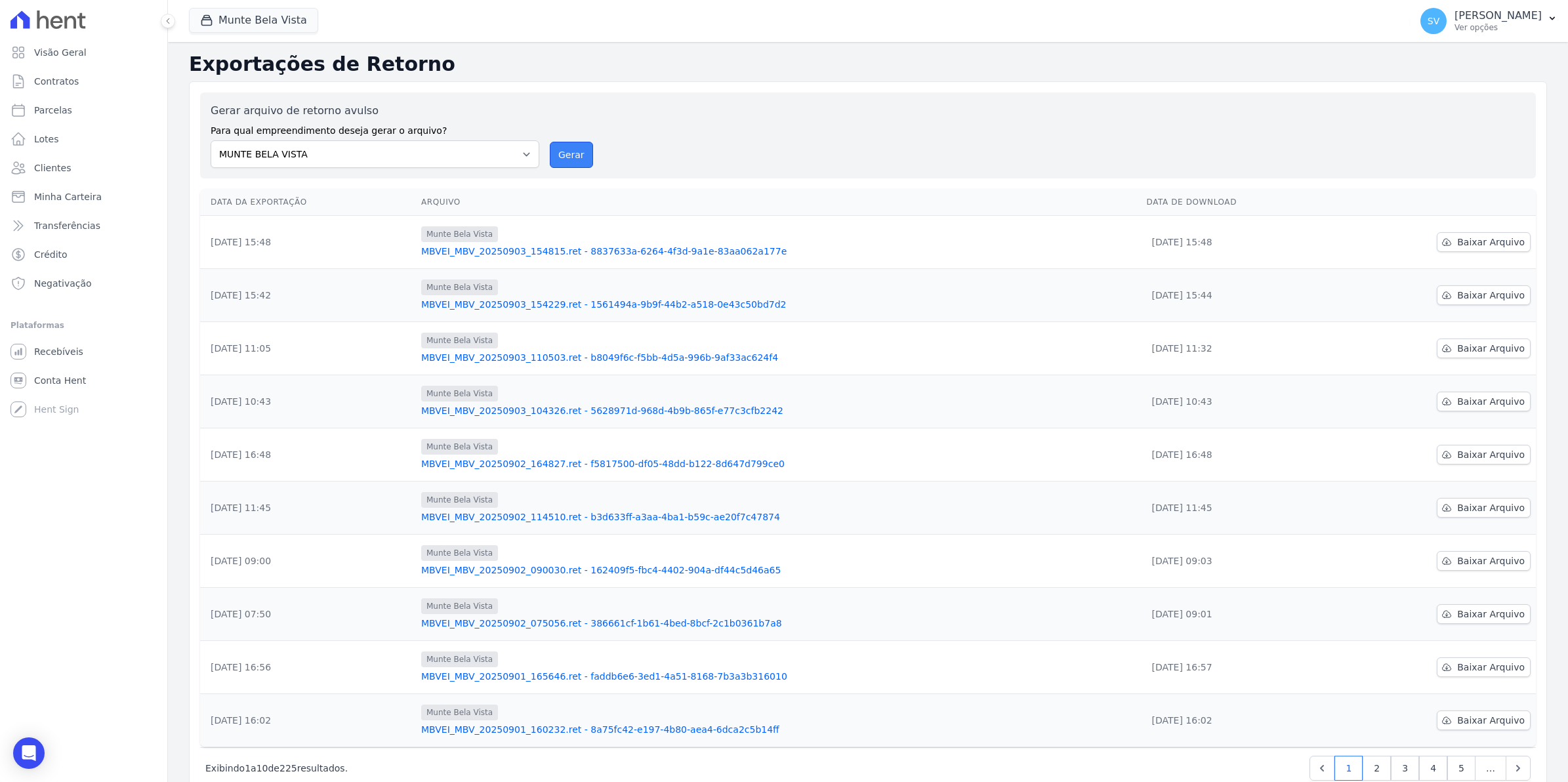
click at [563, 160] on button "Gerar" at bounding box center [572, 155] width 43 height 26
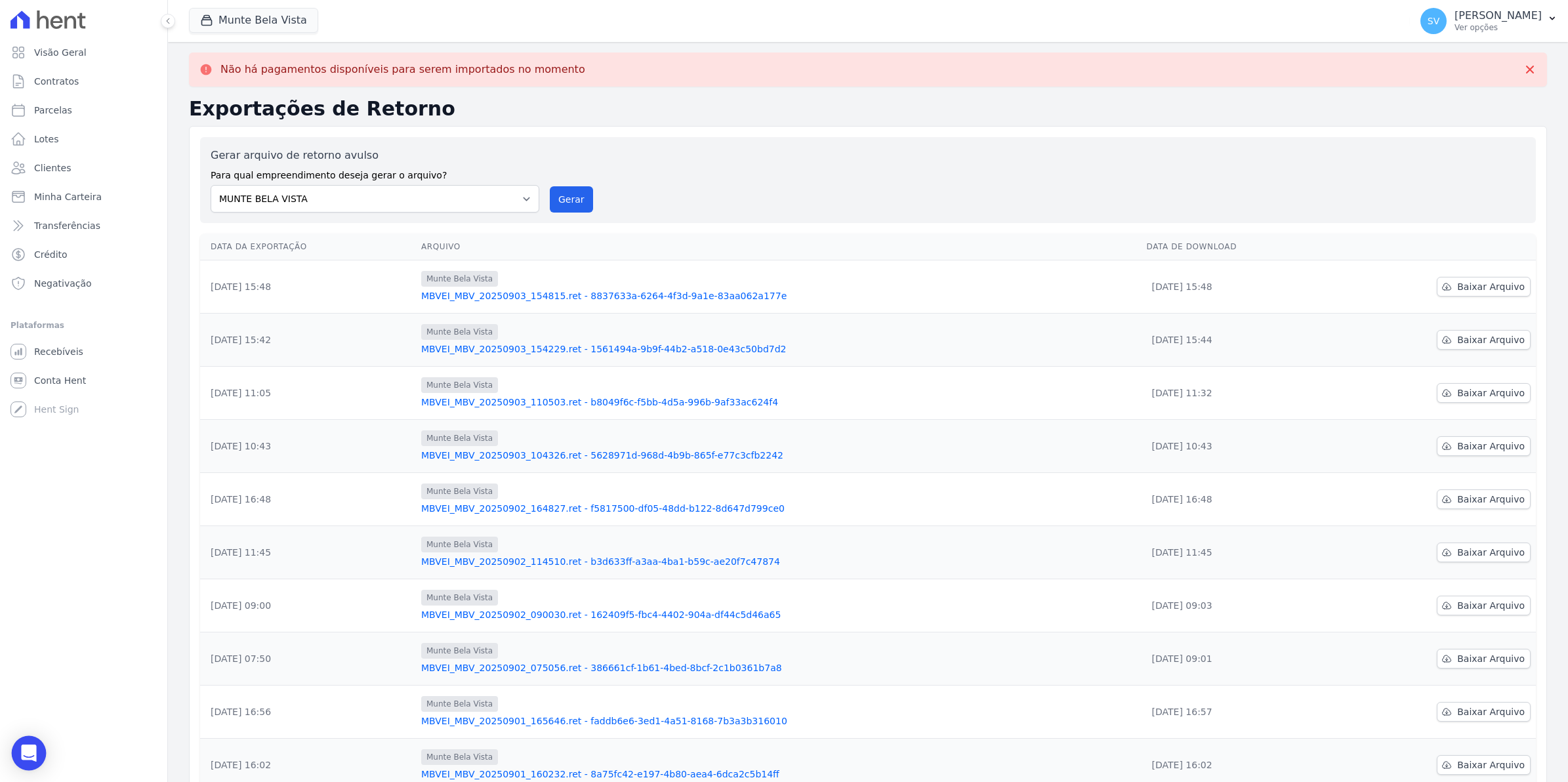
click at [29, 762] on div "Open Intercom Messenger" at bounding box center [29, 753] width 35 height 35
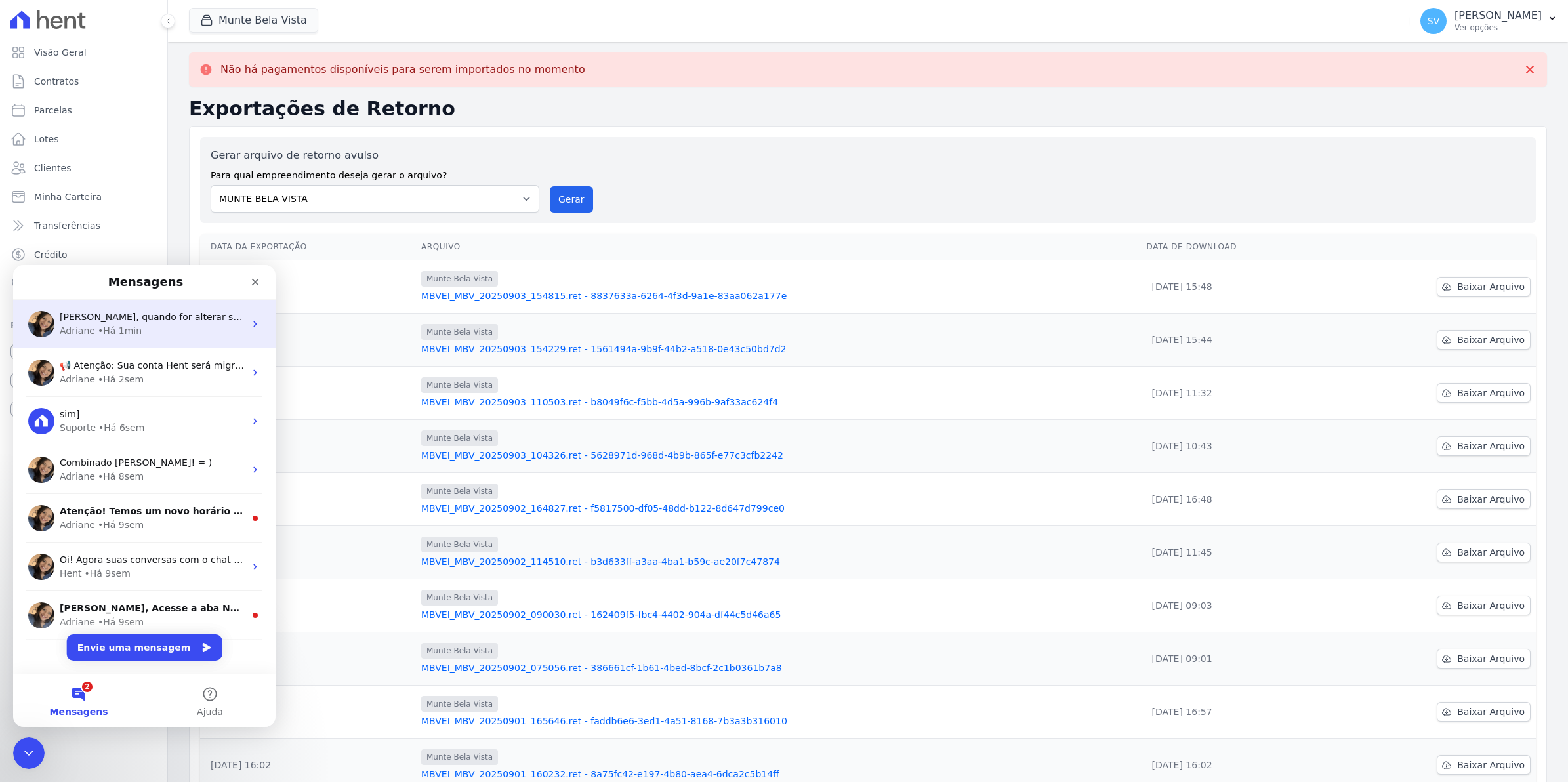
click at [154, 330] on div "Adriane • Há 1min" at bounding box center [152, 331] width 185 height 14
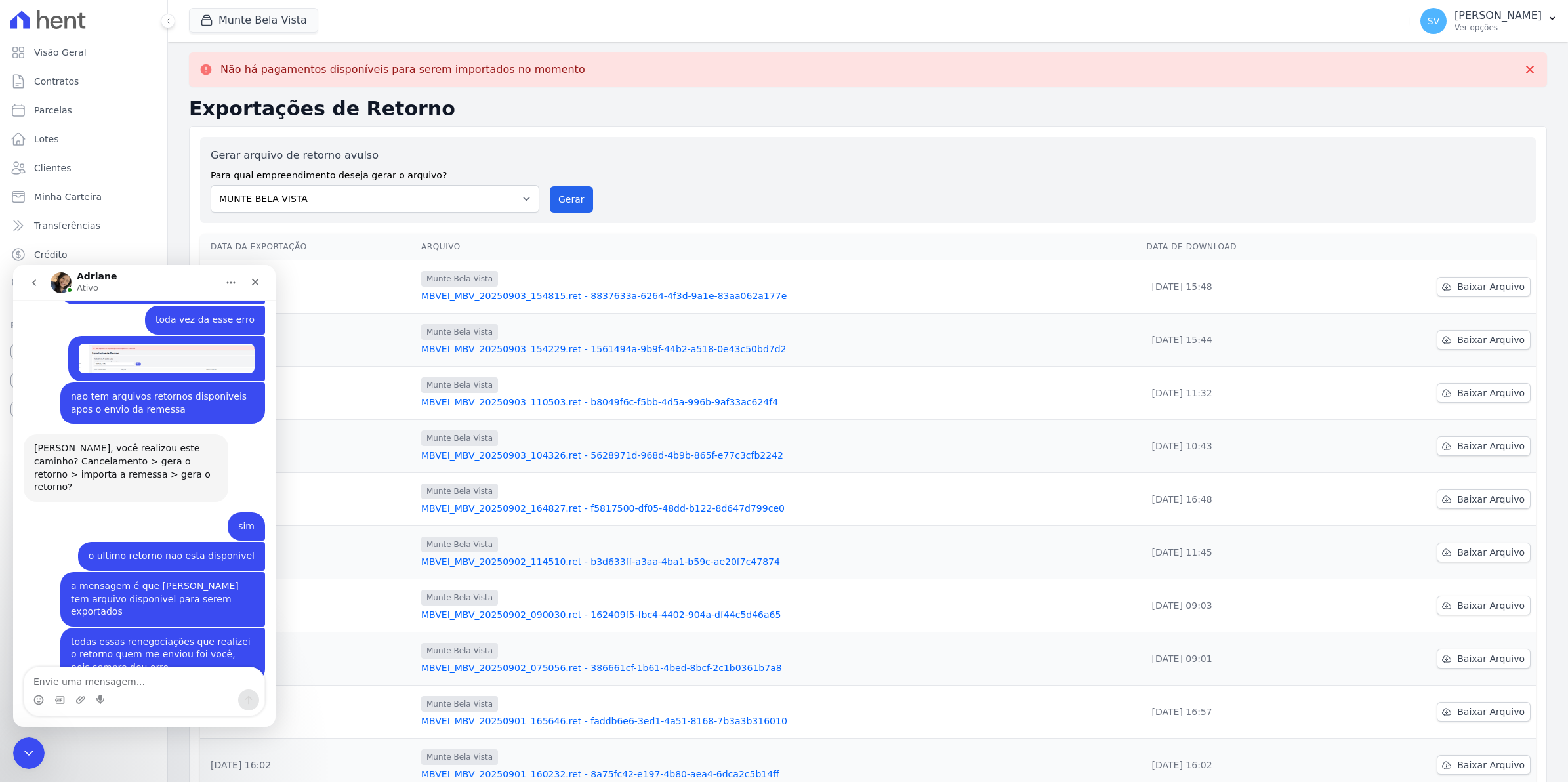
scroll to position [10875, 0]
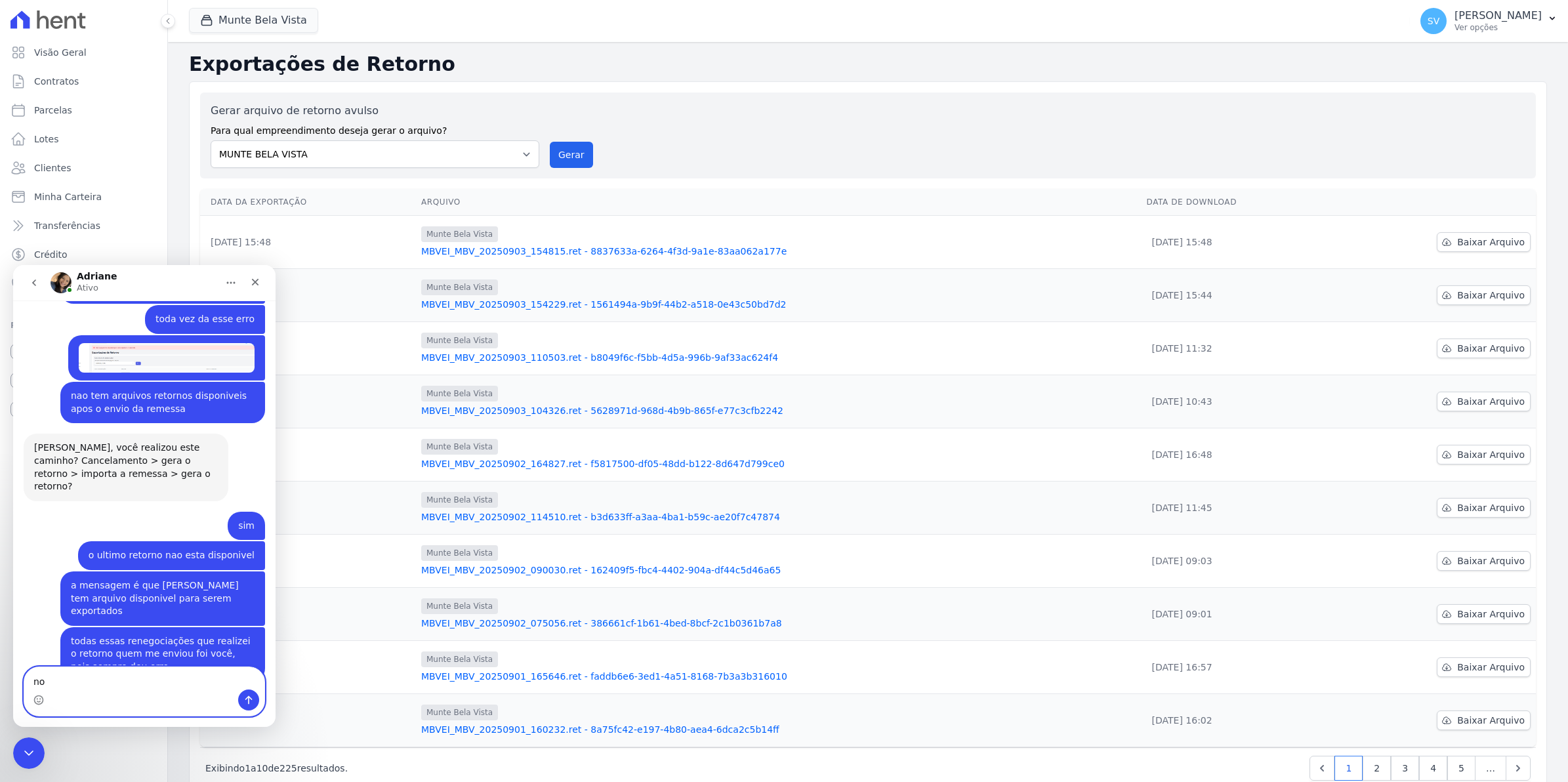
type textarea "n"
type textarea "M"
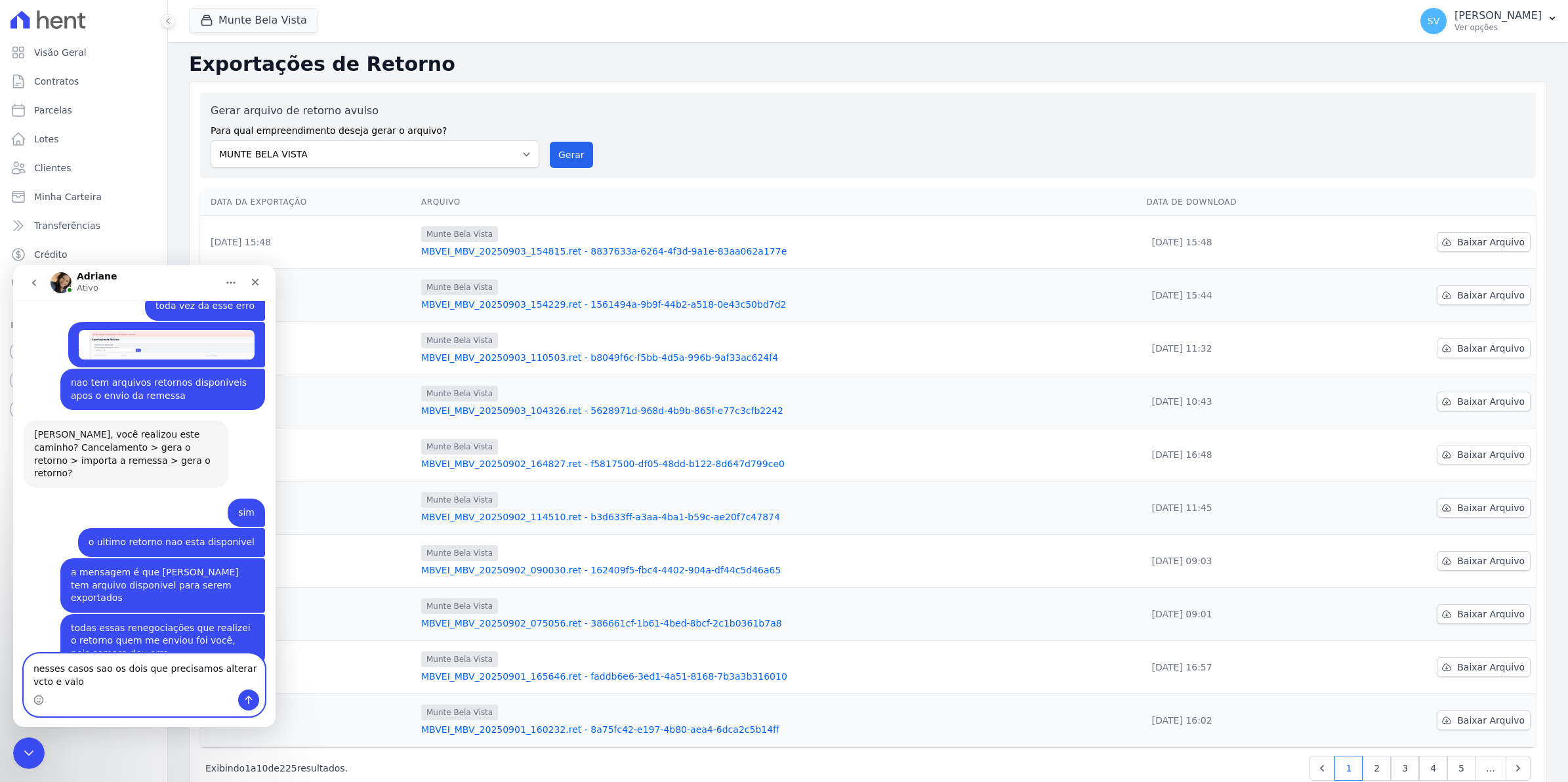
type textarea "nesses casos sao os dois que precisamos alterar vcto e valor"
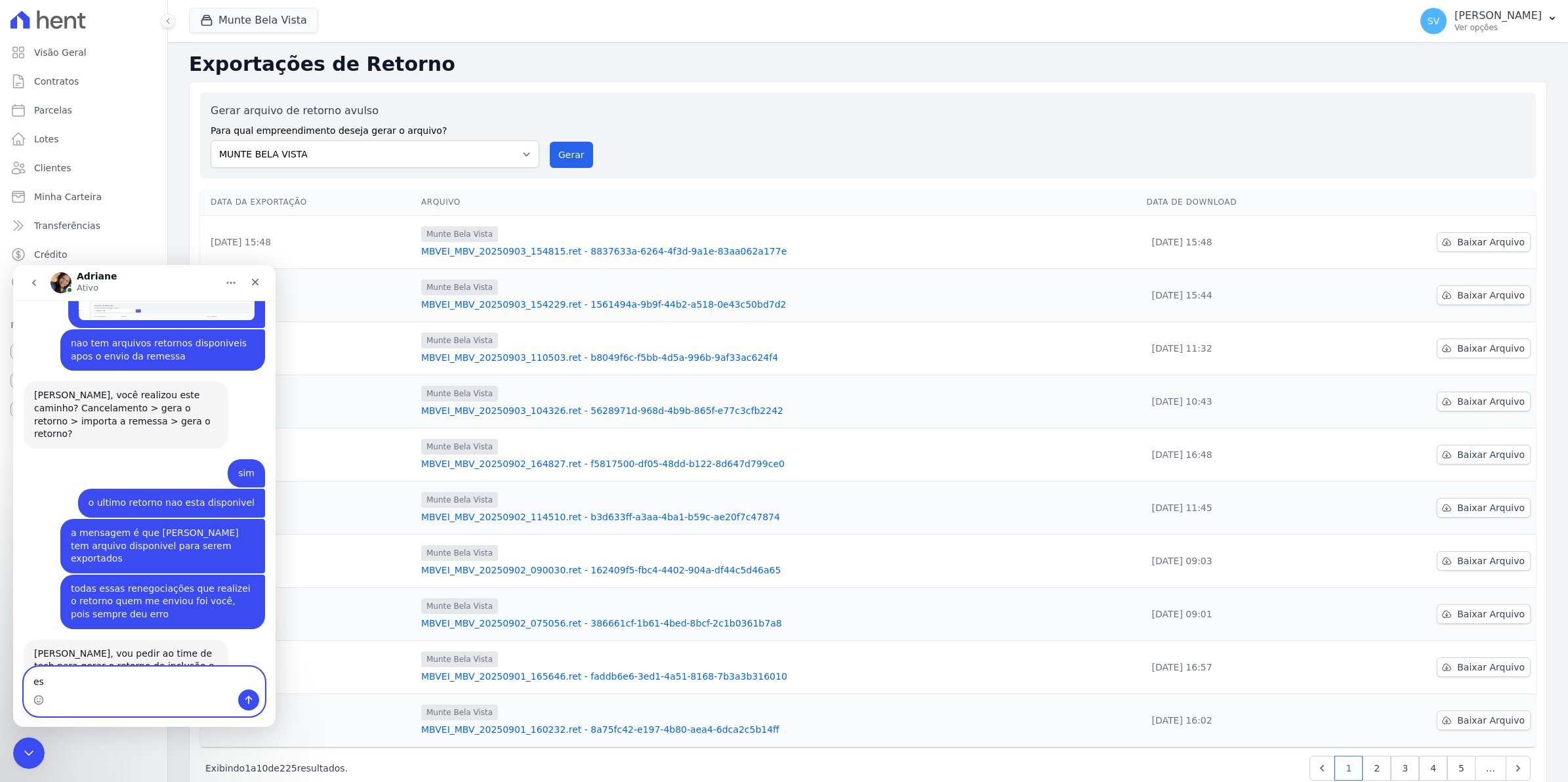
type textarea "e"
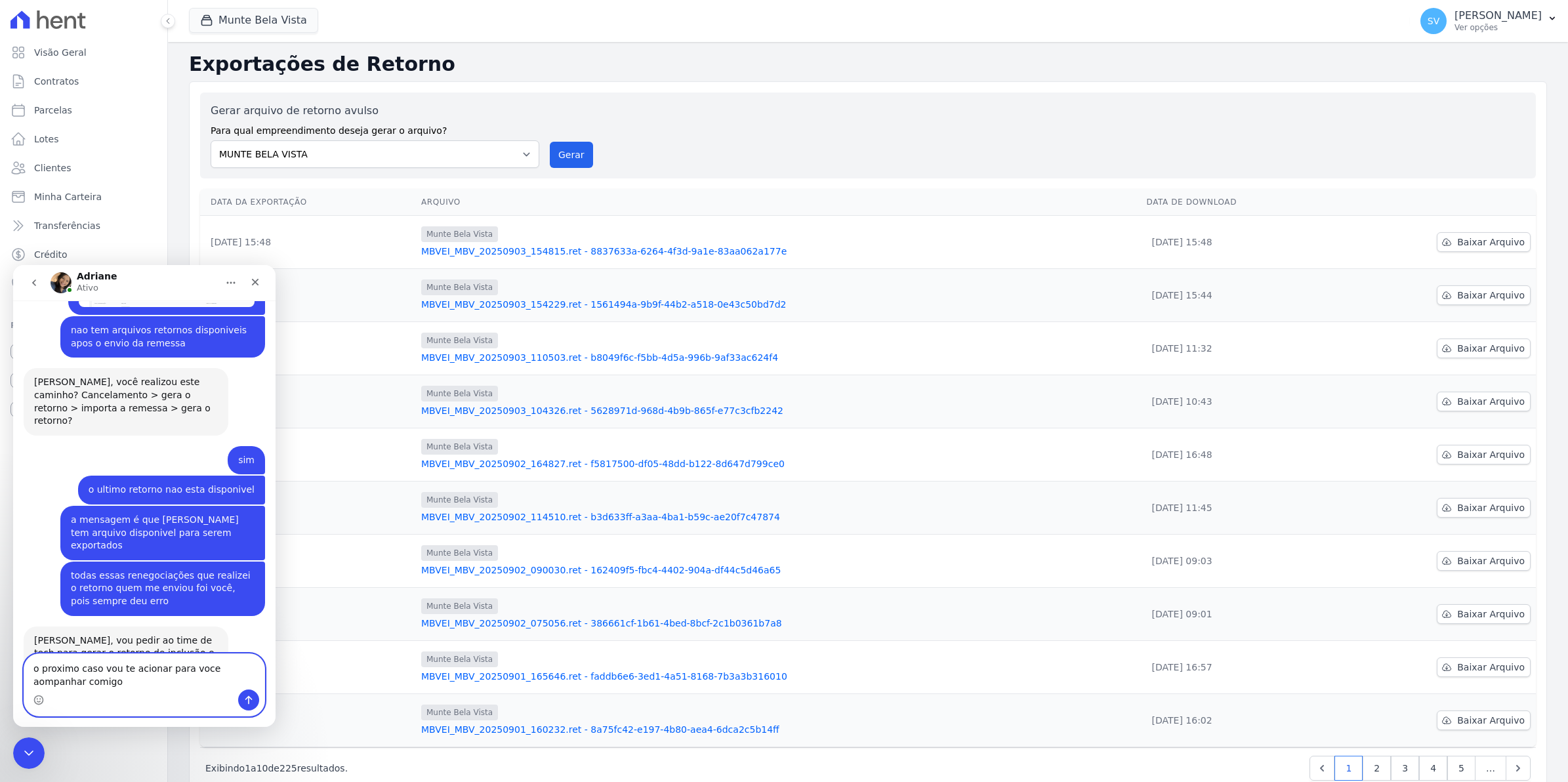
type textarea "o proximo caso vou te acionar para voce aompanhar comigo["
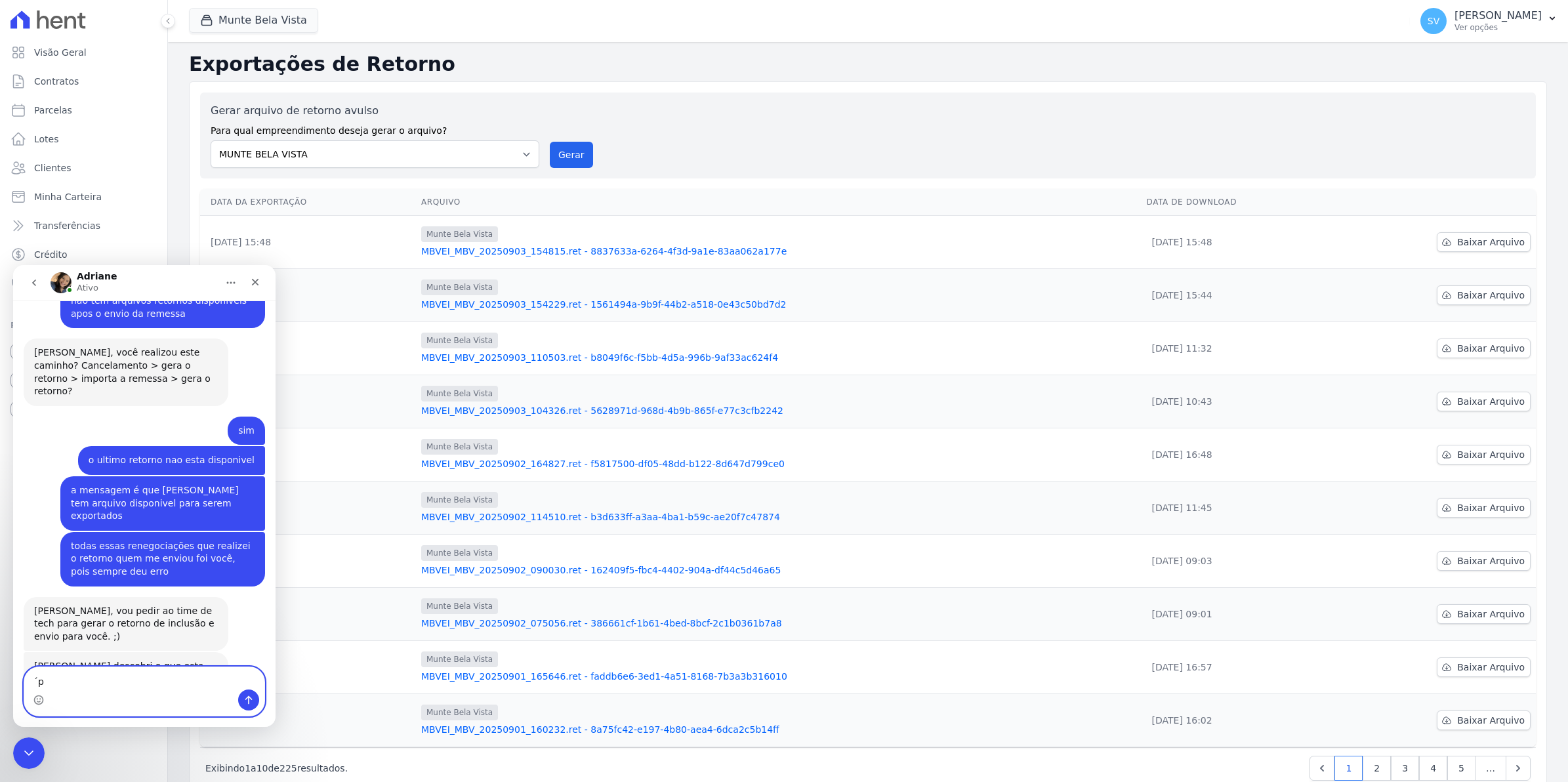
type textarea "´"
type textarea "p"
click at [254, 279] on icon "Fechar" at bounding box center [255, 281] width 10 height 10
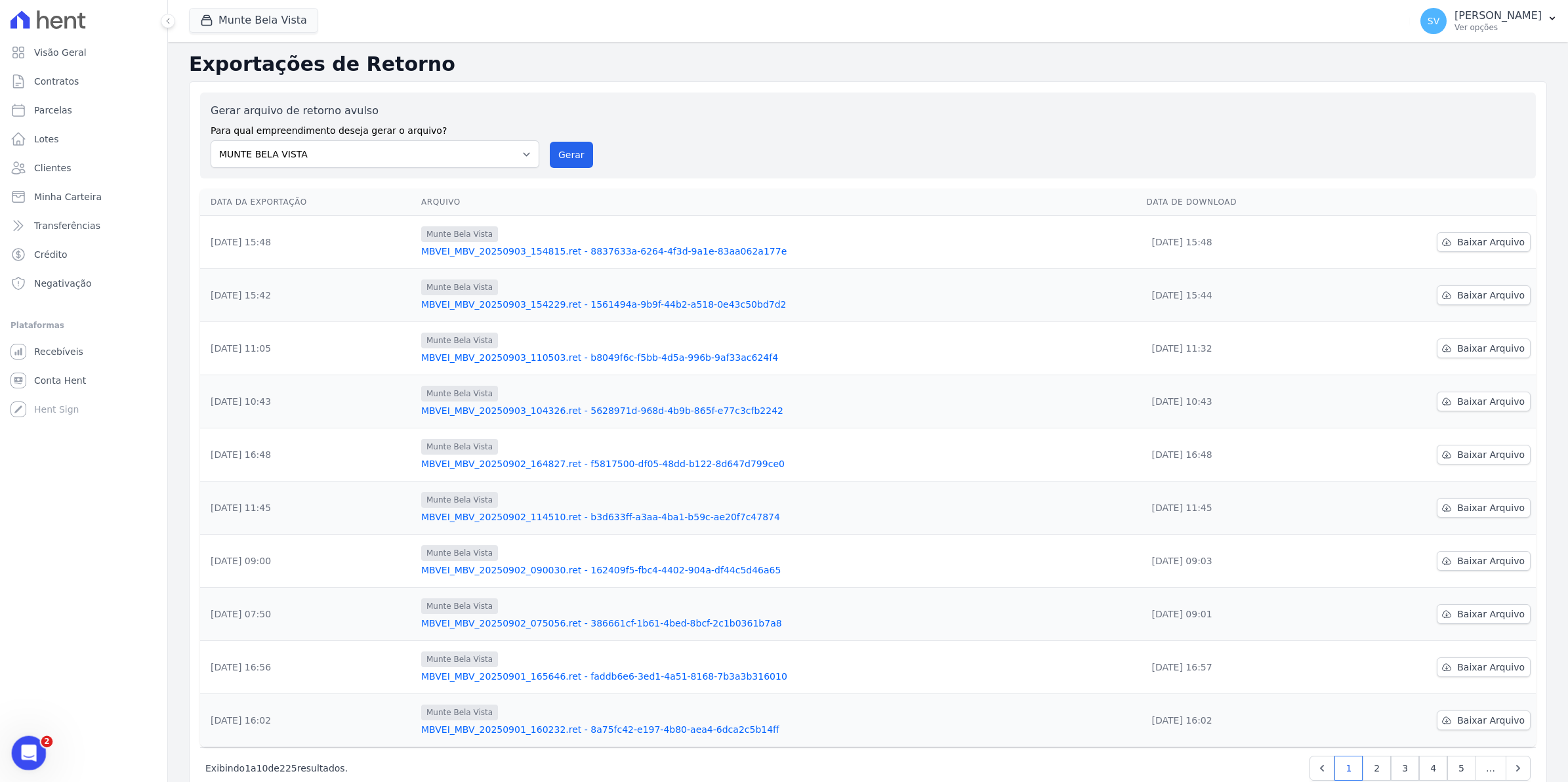
click at [14, 756] on div "Abertura do Messenger da Intercom" at bounding box center [27, 751] width 43 height 43
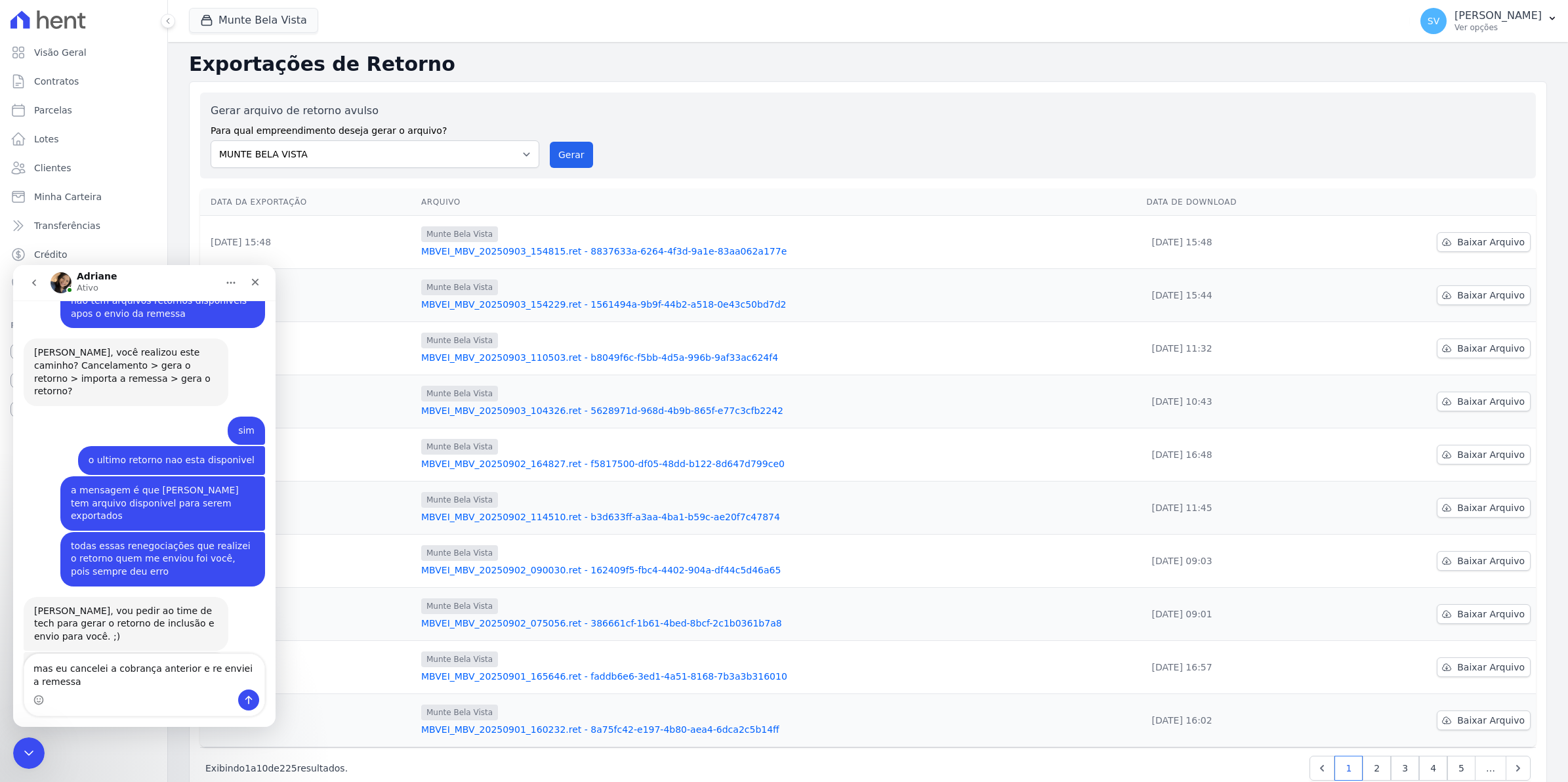
scroll to position [10983, 0]
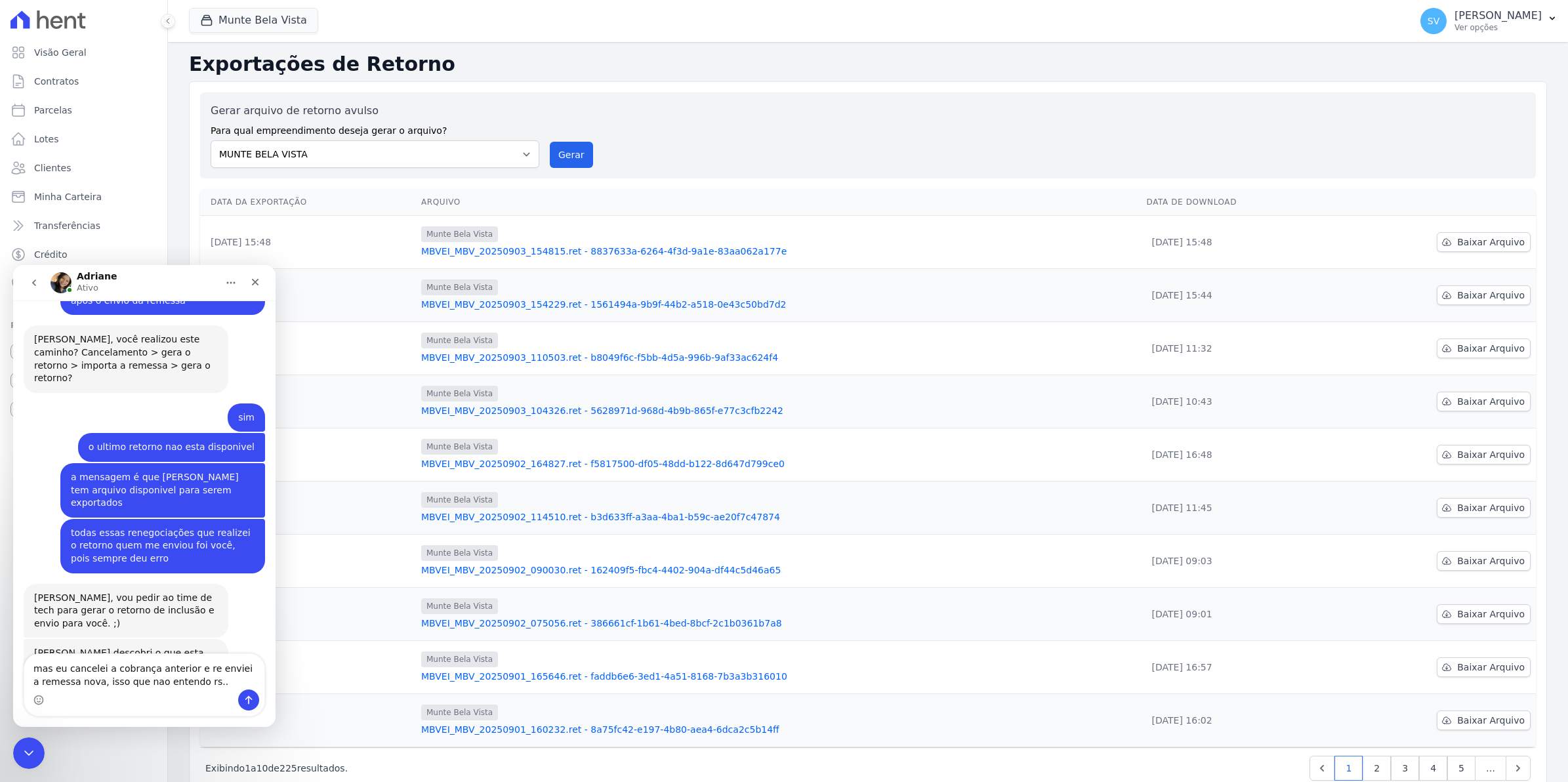
type textarea "mas eu cancelei a cobrança anterior e re enviei a remessa nova, isso que nao en…"
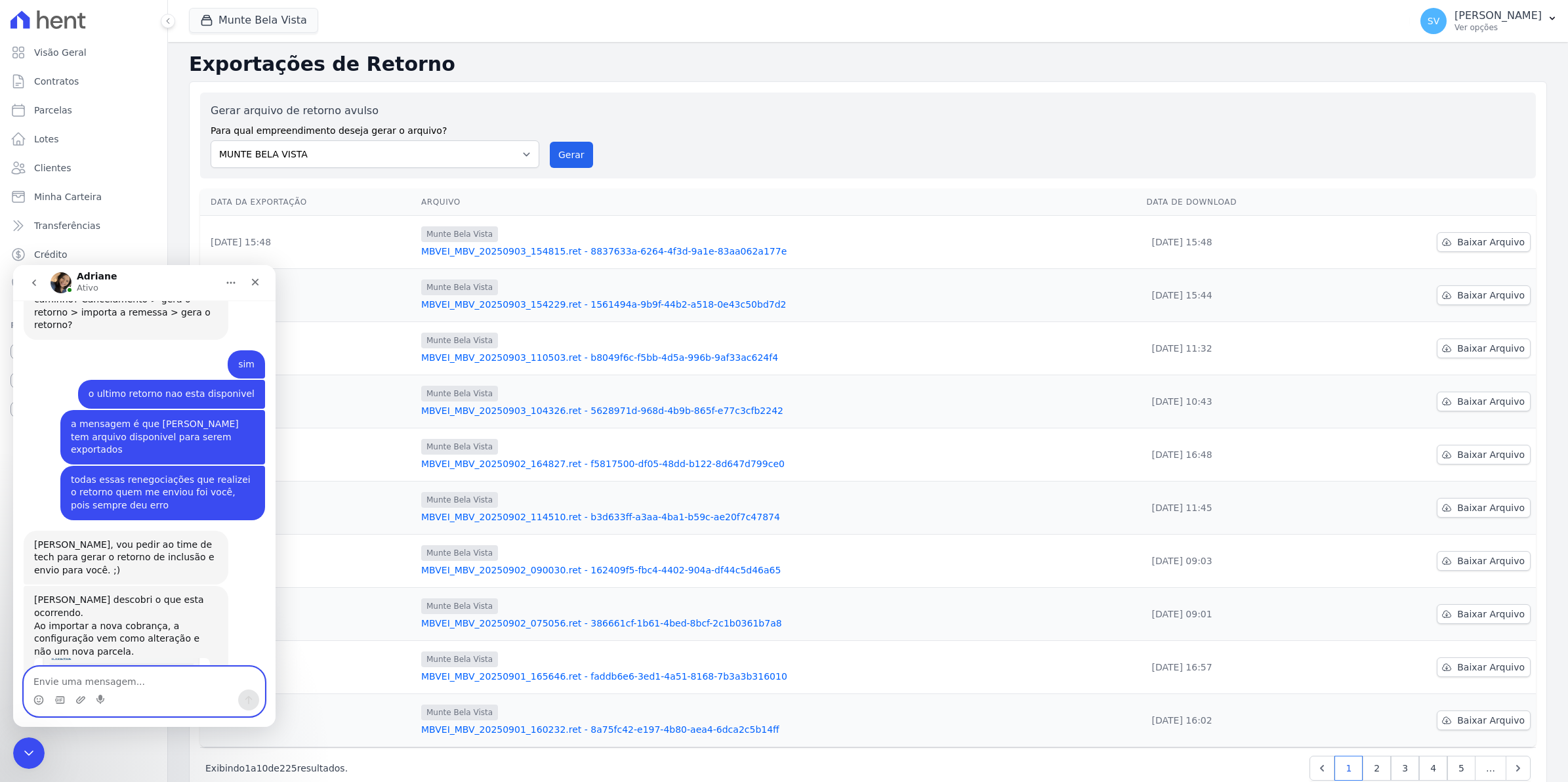
scroll to position [11220, 0]
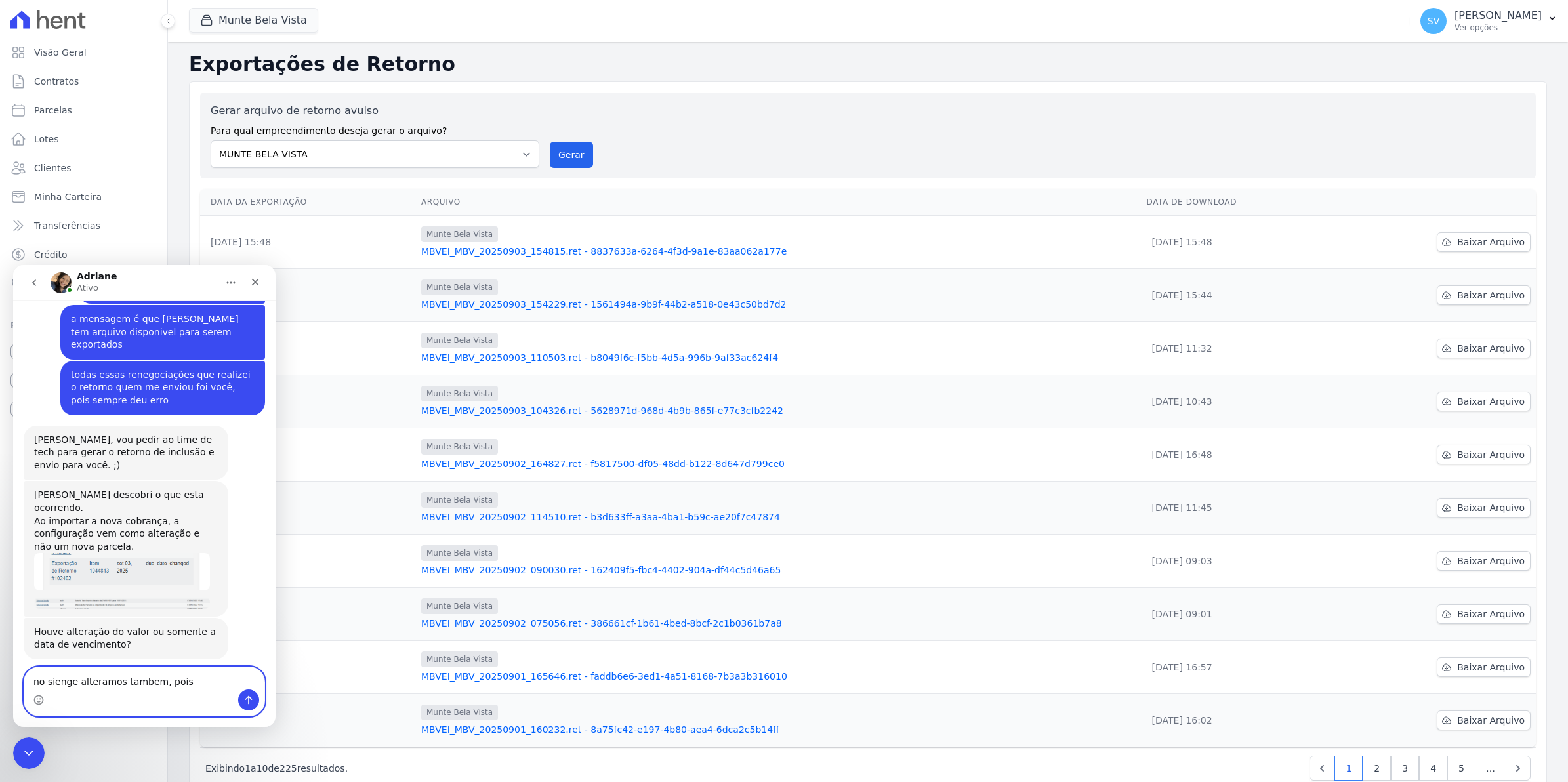
drag, startPoint x: 201, startPoint y: 679, endPoint x: -3, endPoint y: 659, distance: 205.0
click html "[PERSON_NAME] [DATE] BOM Dia Simone • Há 8sem [DATE] [PERSON_NAME] • Há 2sem sh…"
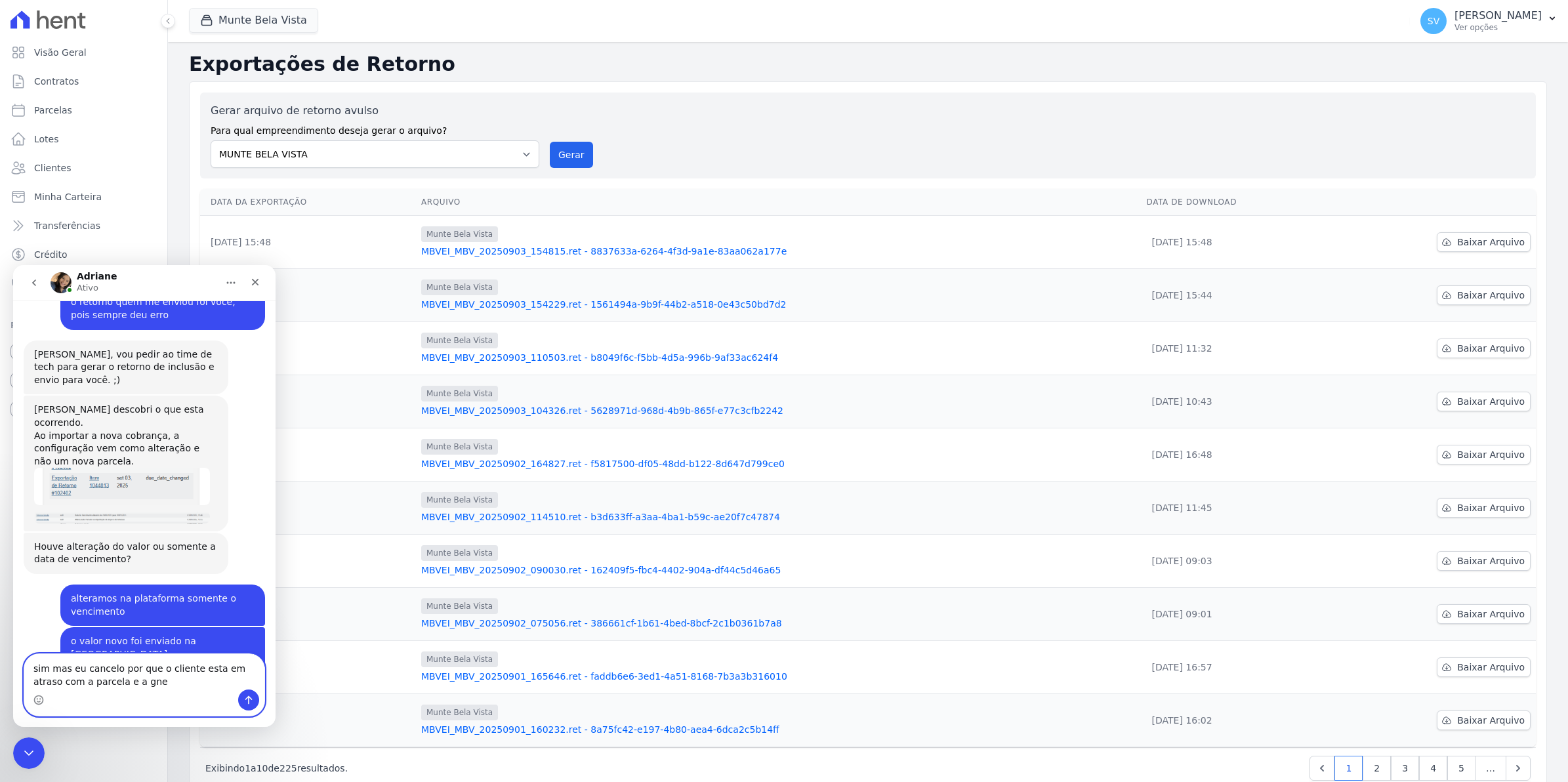
scroll to position [11337, 0]
type textarea "sim mas eu cancelo por que o cliente esta em atraso com a parcela e a gne"
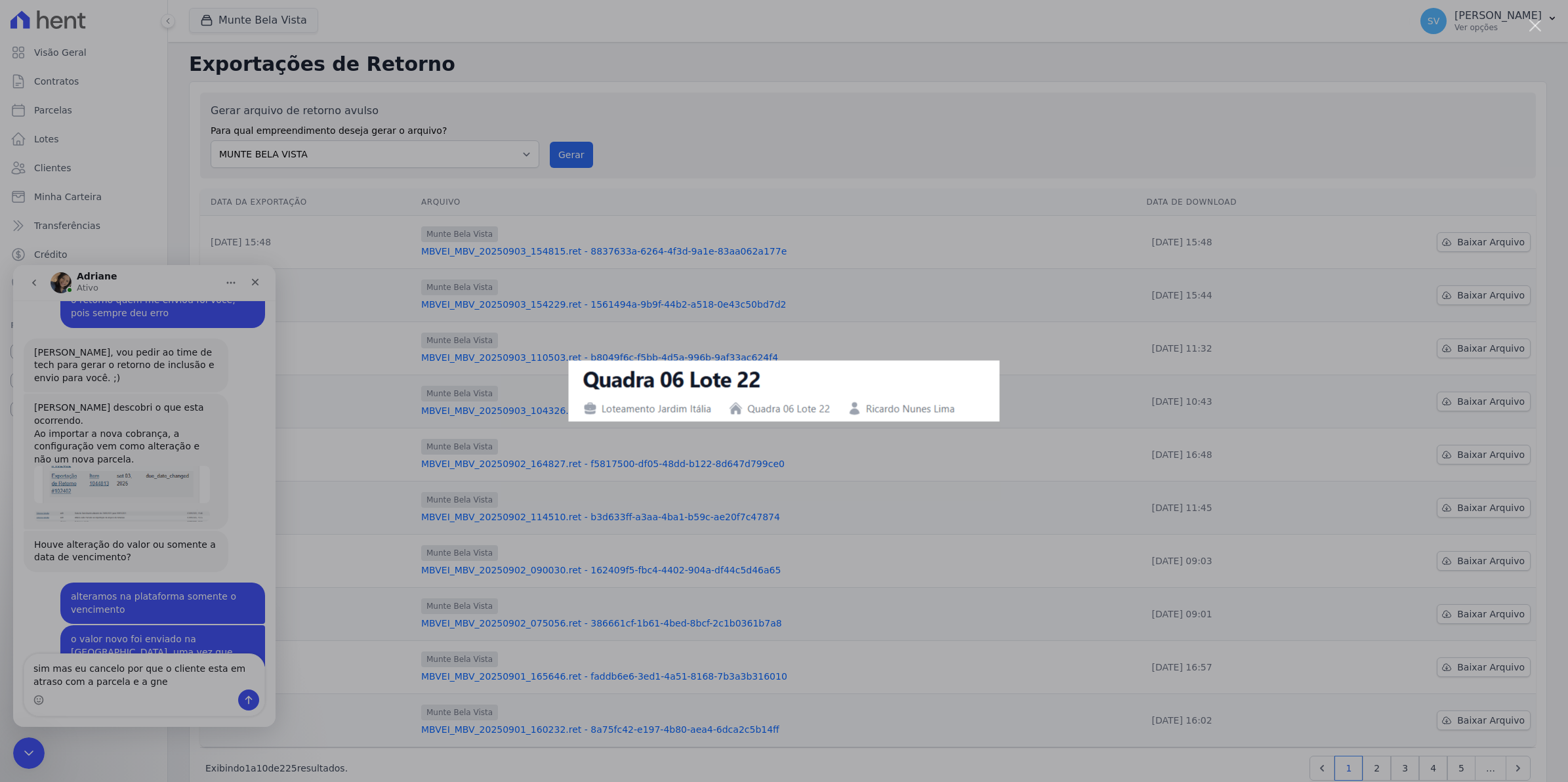
scroll to position [0, 0]
click at [237, 639] on div "Messenger da Intercom" at bounding box center [784, 391] width 1568 height 782
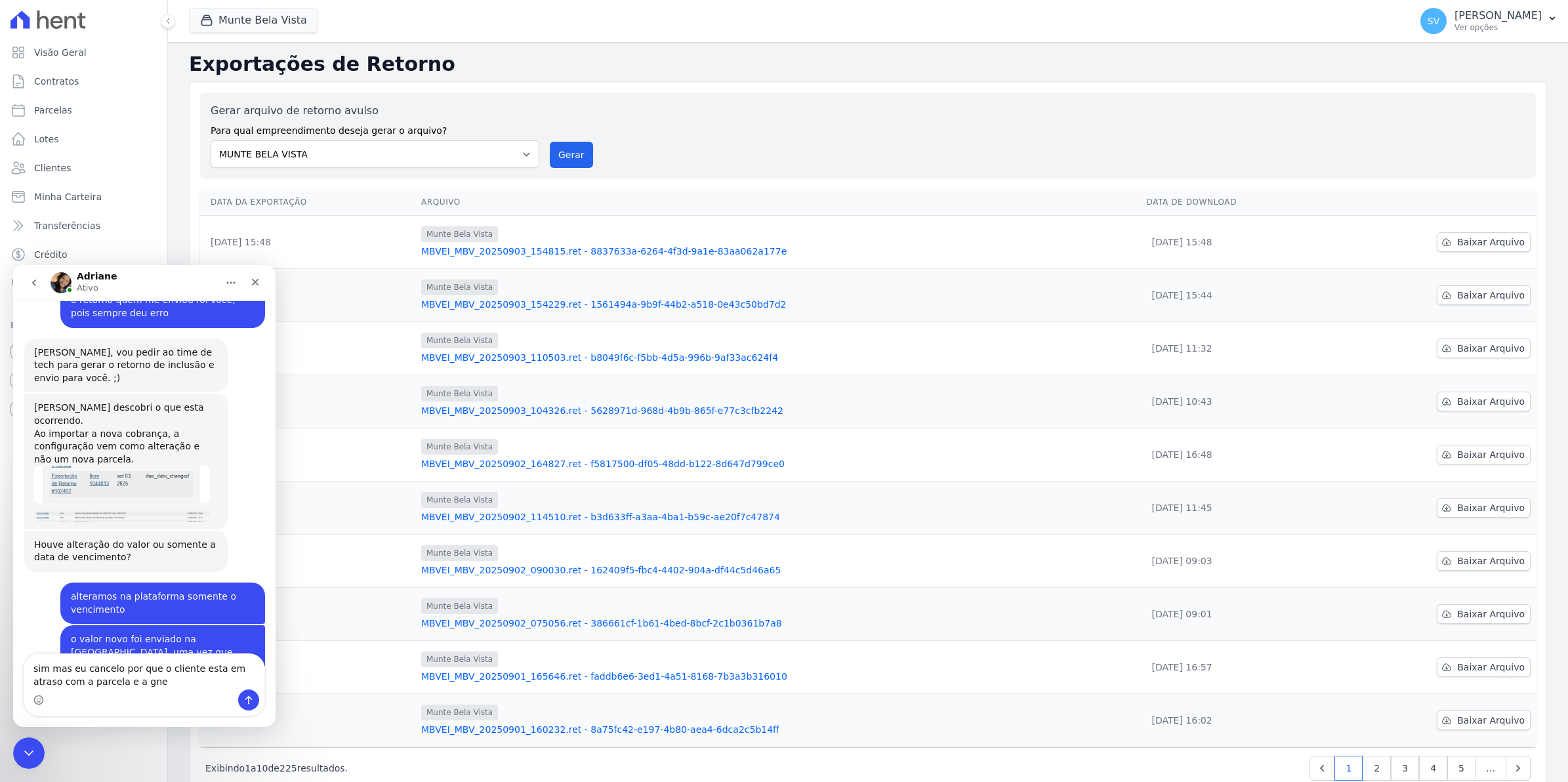
drag, startPoint x: 22, startPoint y: 670, endPoint x: 184, endPoint y: 693, distance: 163.6
click at [184, 693] on div "sim mas eu cancelo por que o cliente esta em atraso com a parcela e a gne sim m…" at bounding box center [144, 684] width 242 height 63
drag, startPoint x: 184, startPoint y: 693, endPoint x: 117, endPoint y: 594, distance: 119.5
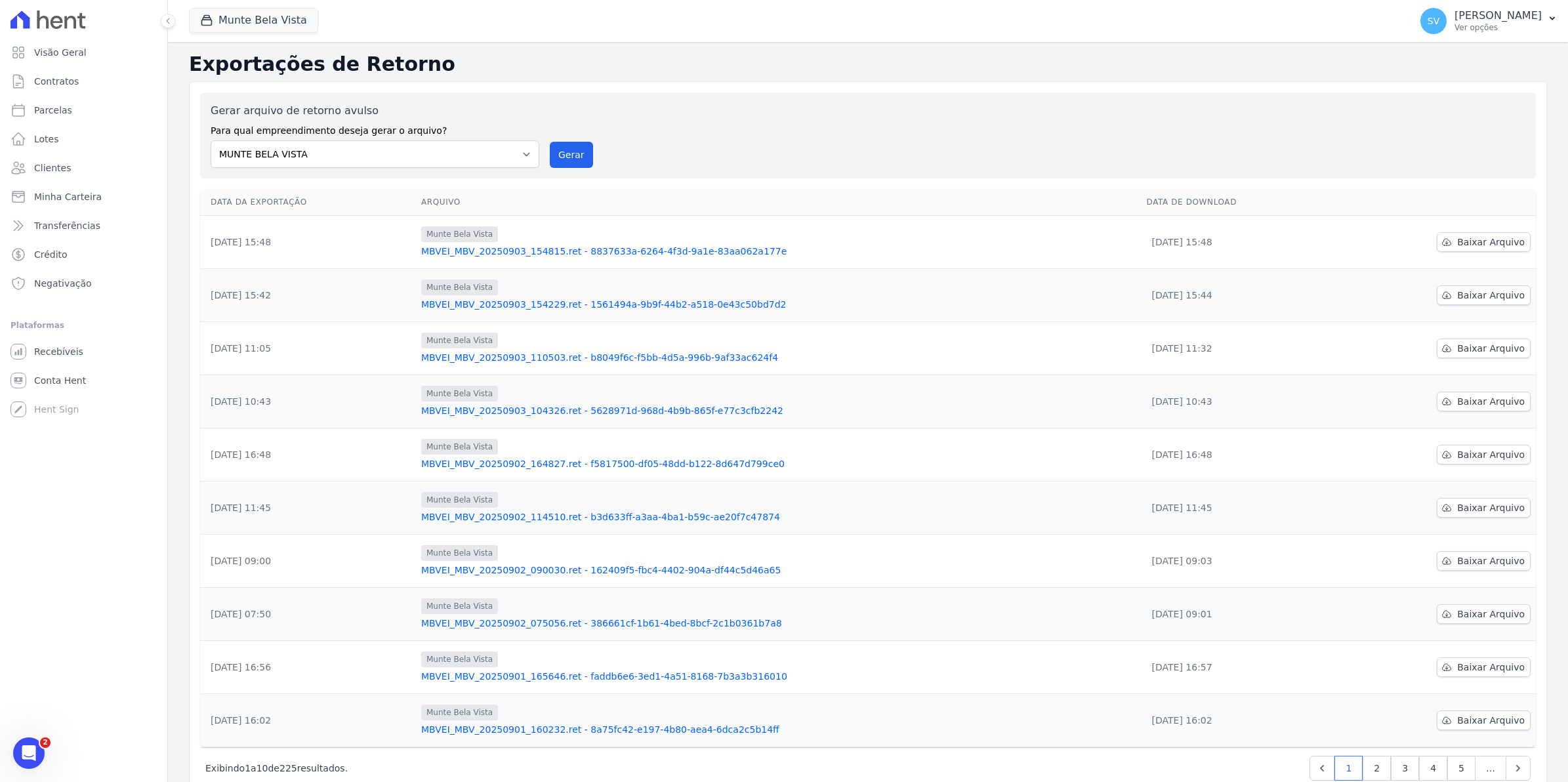
click at [45, 763] on div "Visão Geral Contratos [GEOGRAPHIC_DATA] Lotes Clientes Minha Carteira Transferê…" at bounding box center [83, 391] width 167 height 782
click at [18, 749] on icon "Abertura do Messenger da Intercom" at bounding box center [26, 751] width 22 height 22
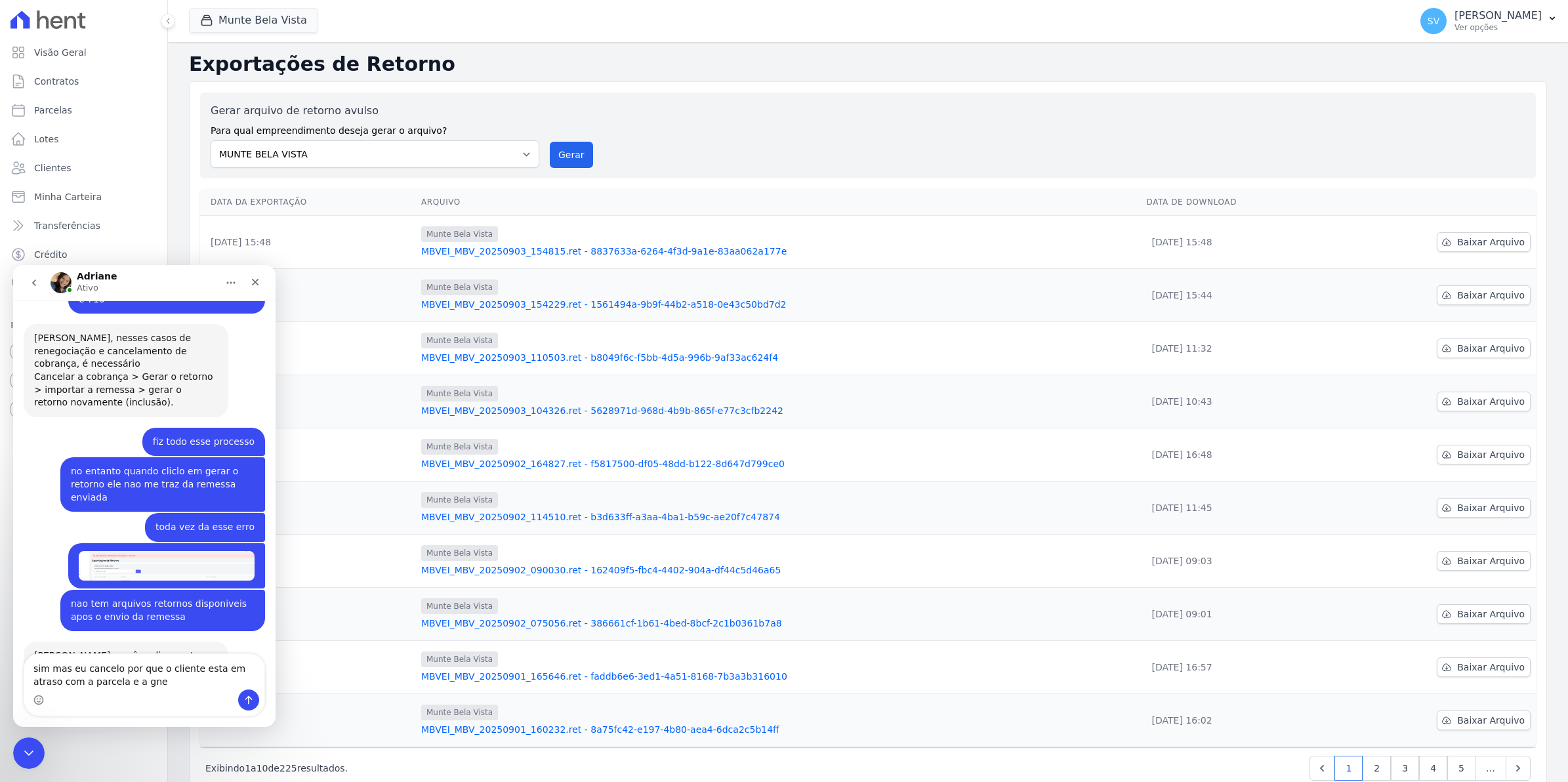
scroll to position [11337, 0]
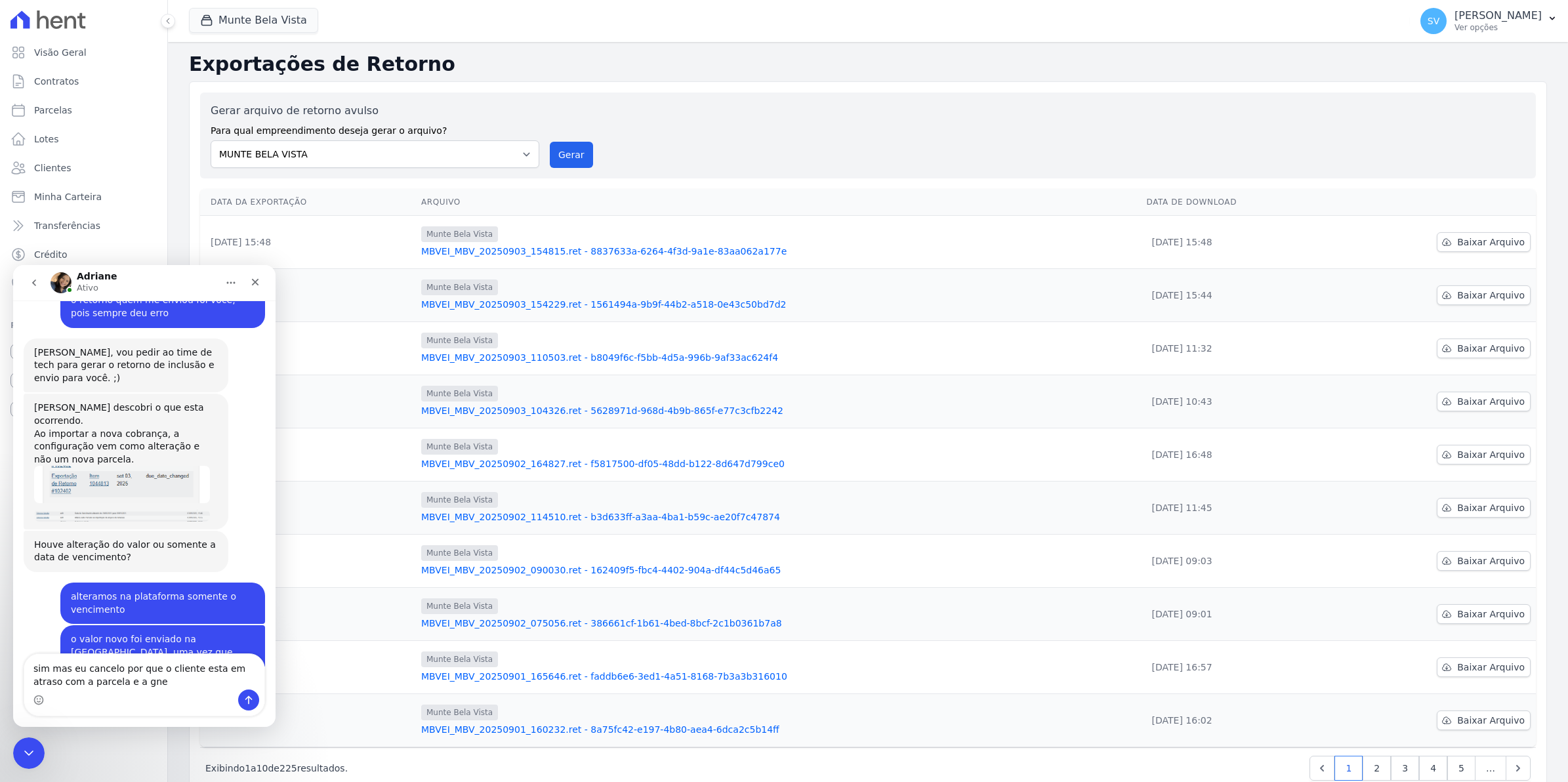
click at [133, 685] on textarea "sim mas eu cancelo por que o cliente esta em atraso com a parcela e a gne" at bounding box center [144, 672] width 240 height 36
type textarea "sim mas eu cancelo por que o cliente esta em atraso e renegociamos tambem no si…"
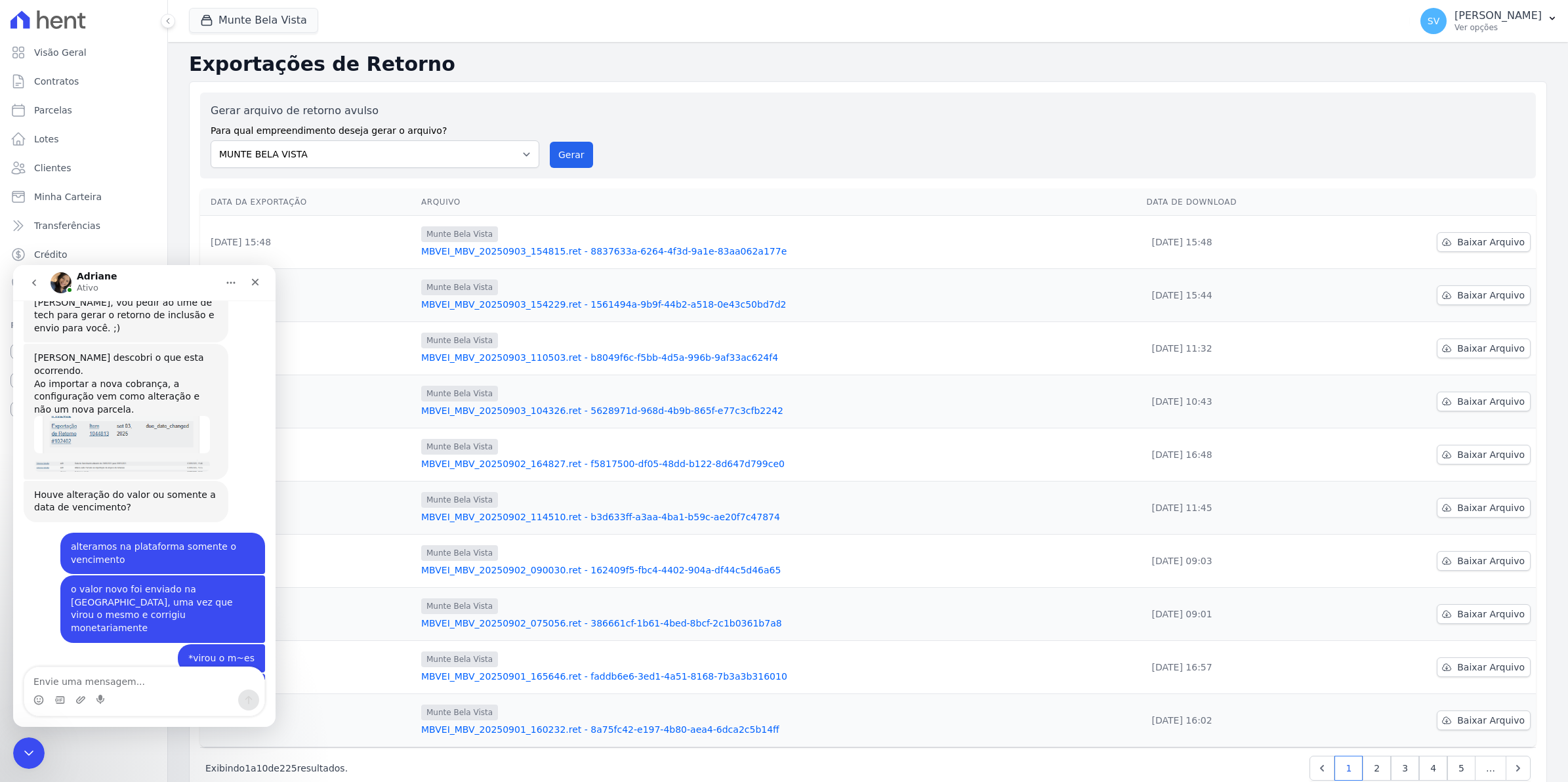
scroll to position [11390, 0]
type textarea "e"
type textarea "Dri esse empreendimento acima não é o nosso"
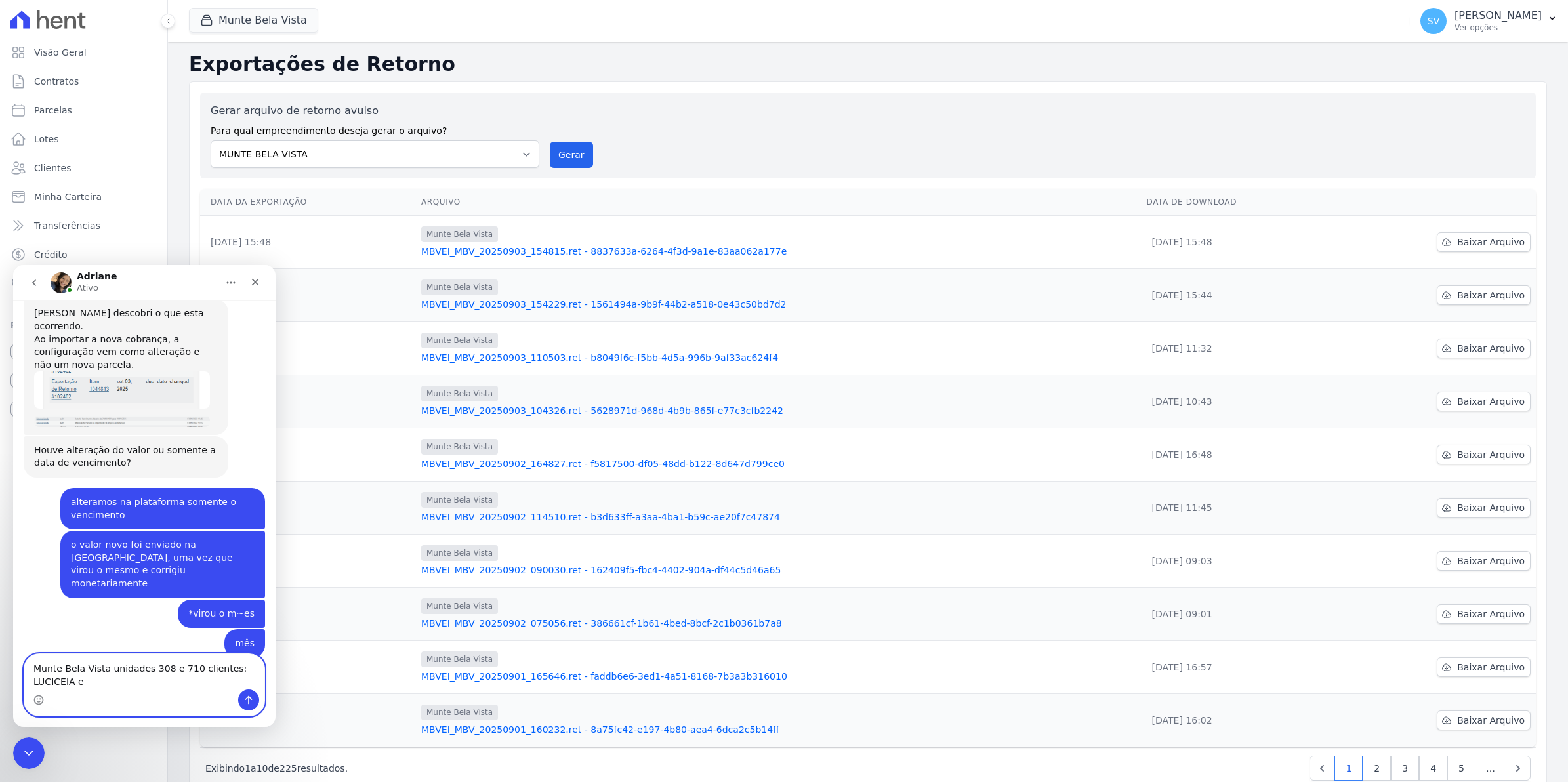
scroll to position [11445, 0]
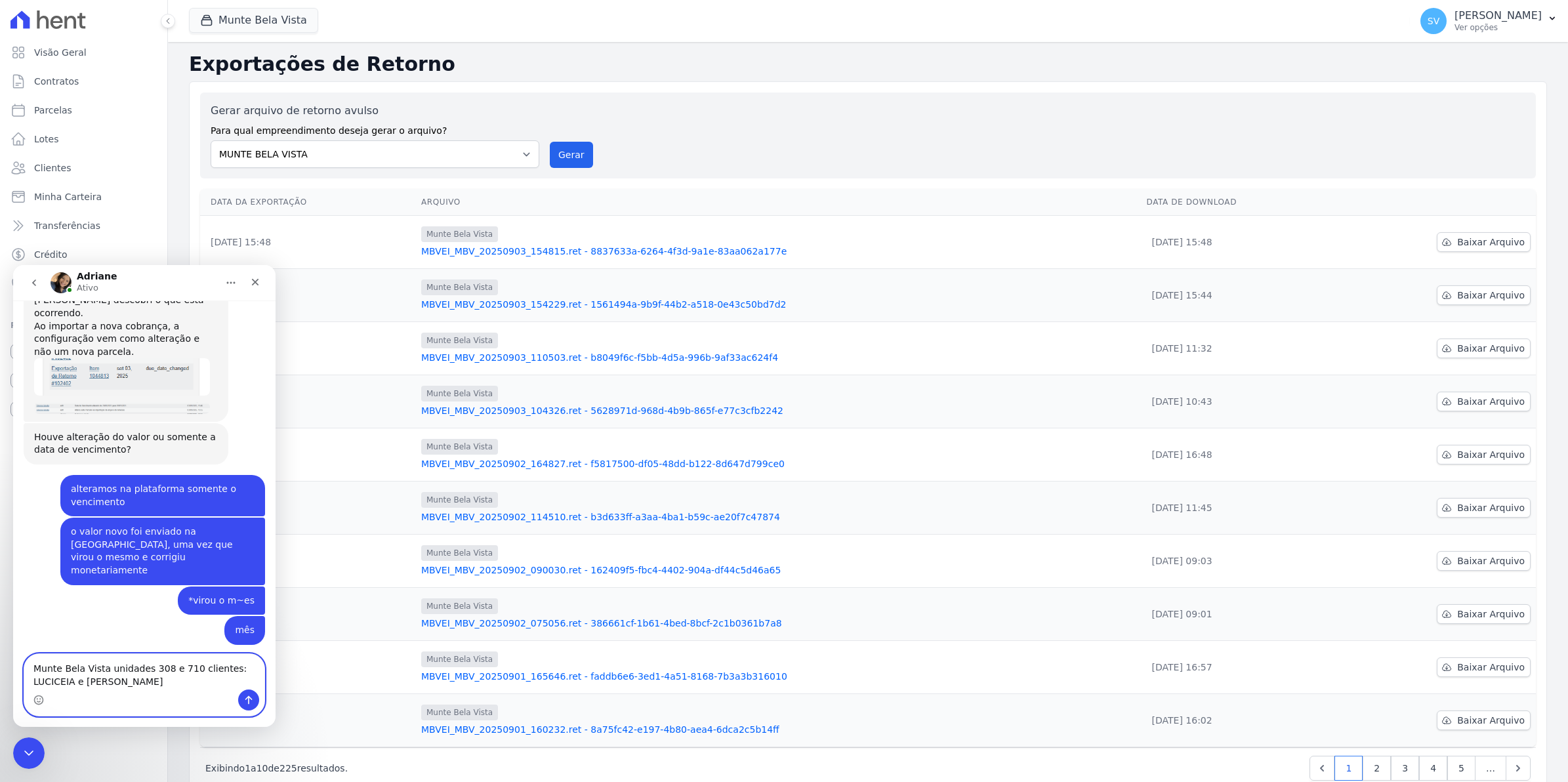
type textarea "Munte Bela Vista unidades 308 e 710 clientes: LUCICEIA e [PERSON_NAME]"
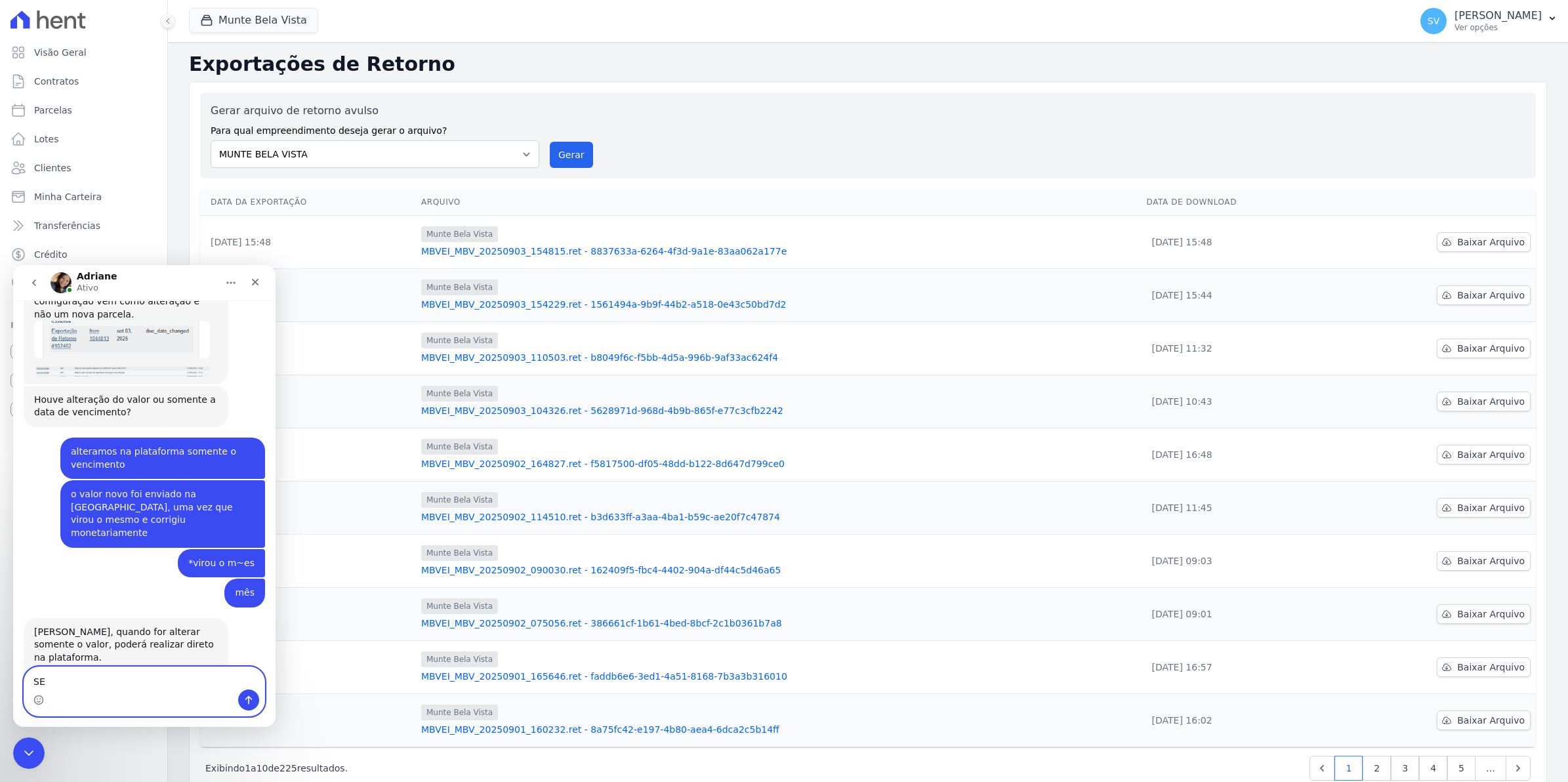
type textarea "S"
type textarea "sem problemas"
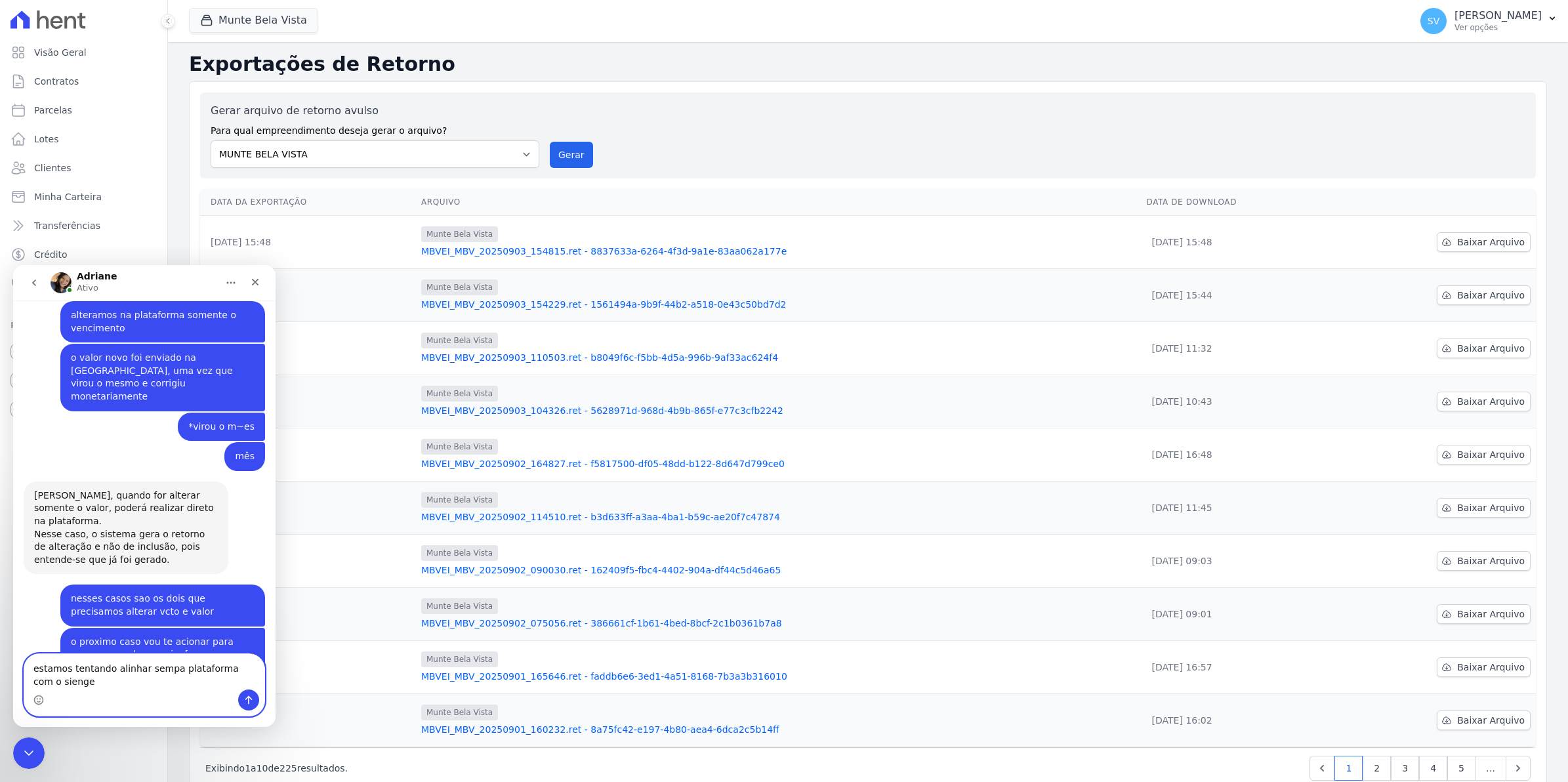
scroll to position [11662, 0]
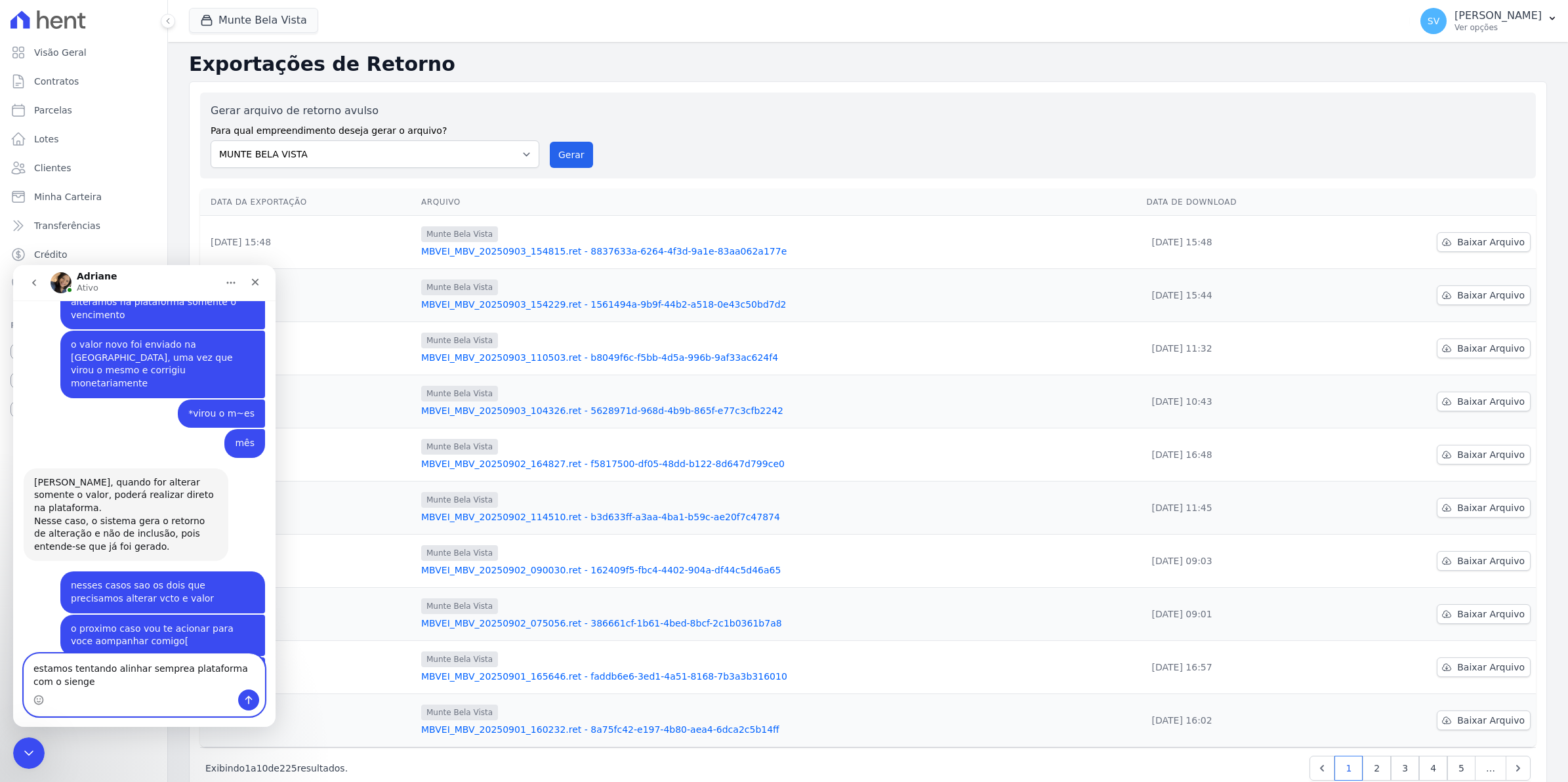
type textarea "estamos tentando alinhar sempre a plataforma com o sienge"
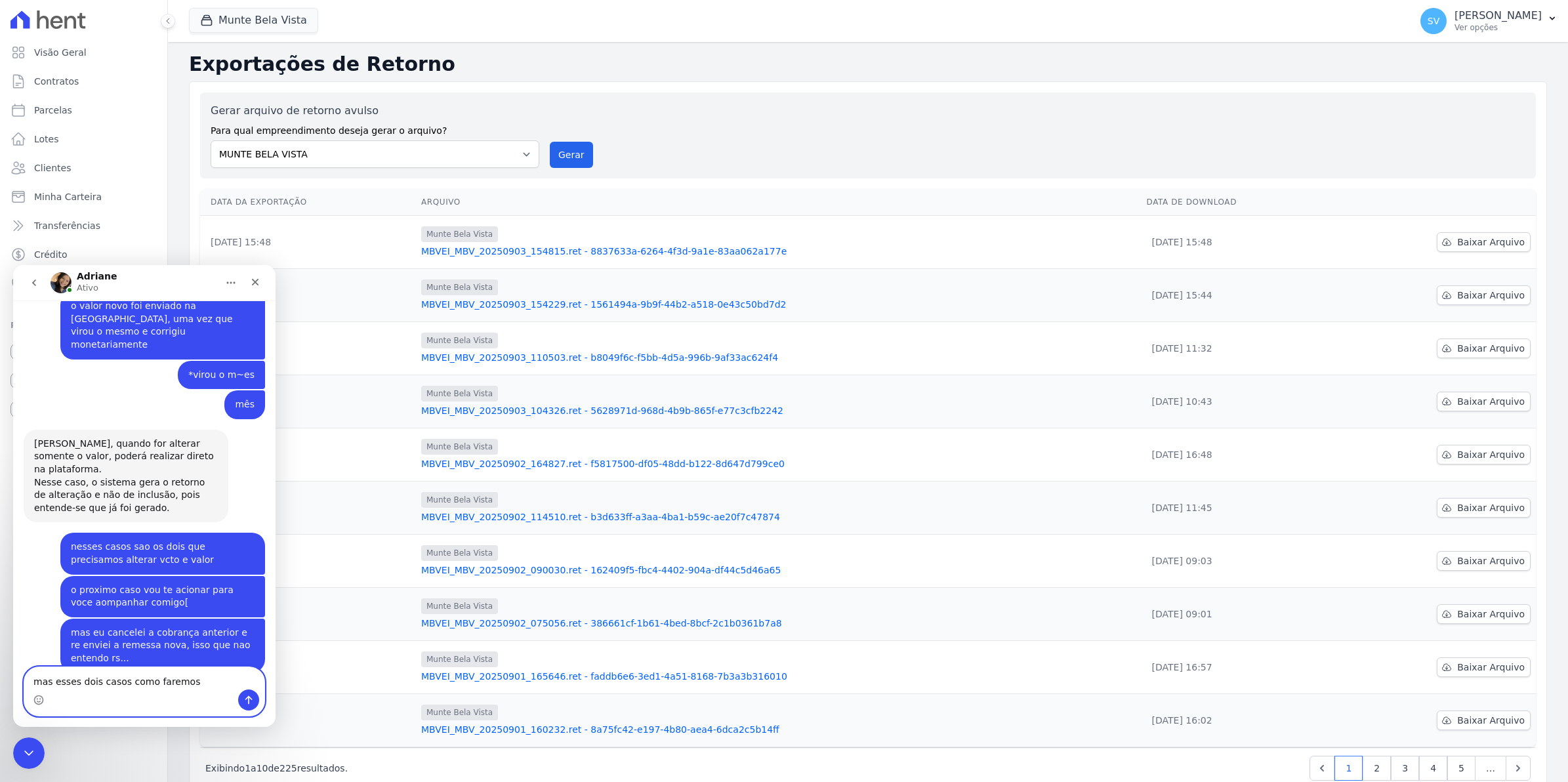
type textarea "mas esses dois casos como faremos?"
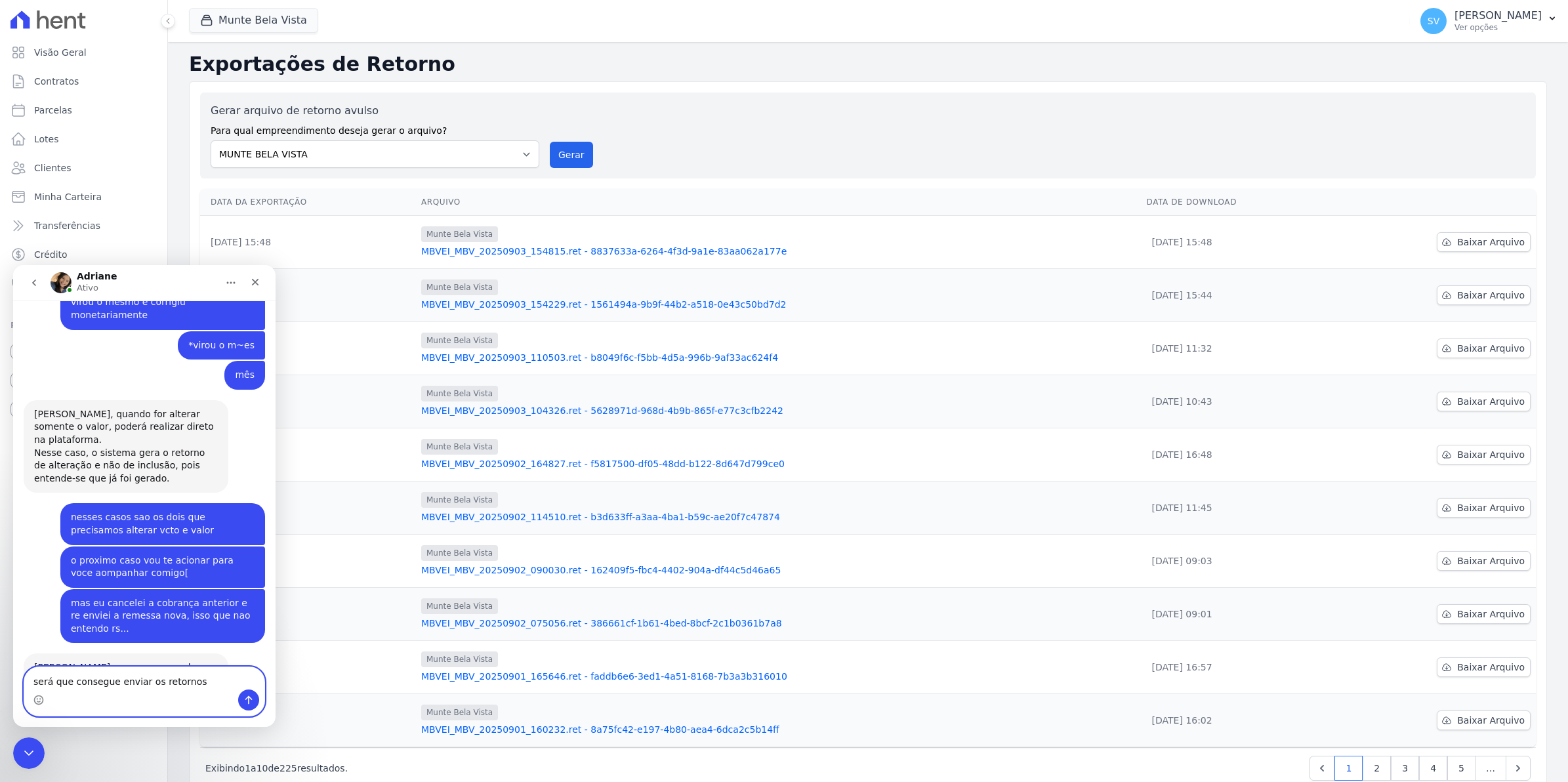
type textarea "será que consegue enviar os retornos?"
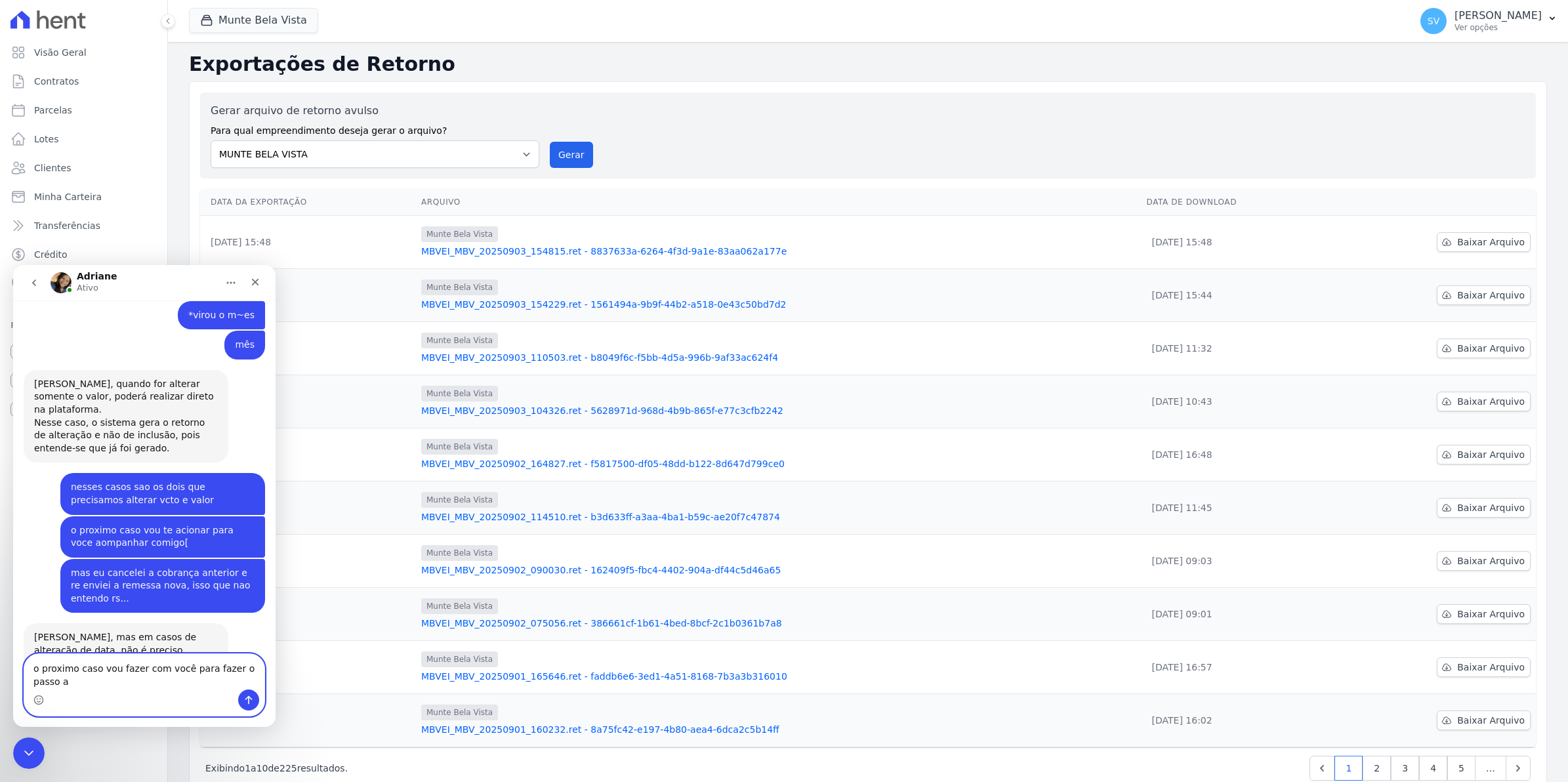
scroll to position [11774, 0]
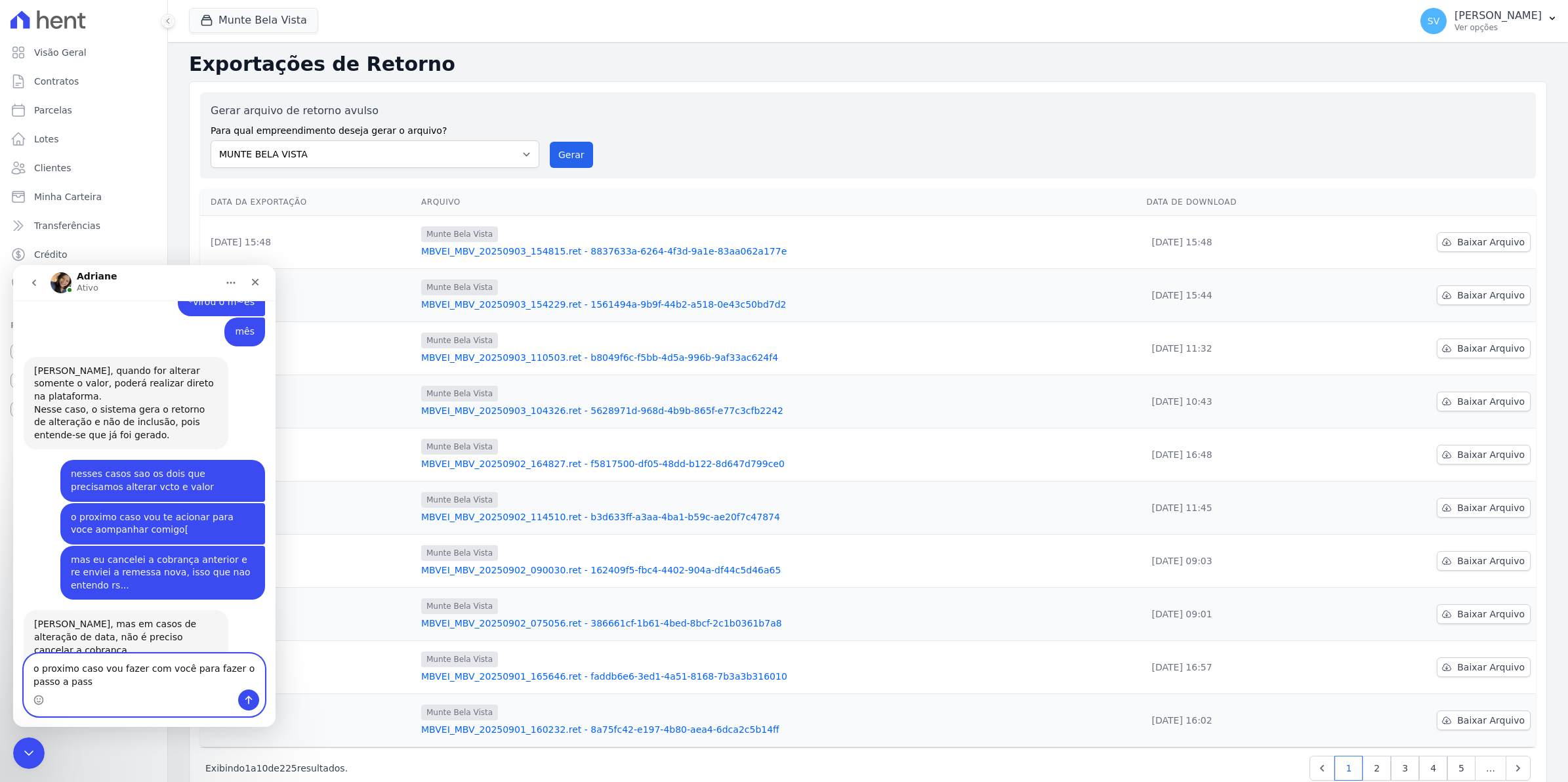
type textarea "o proximo caso vou fazer com você para fazer o passo a passo"
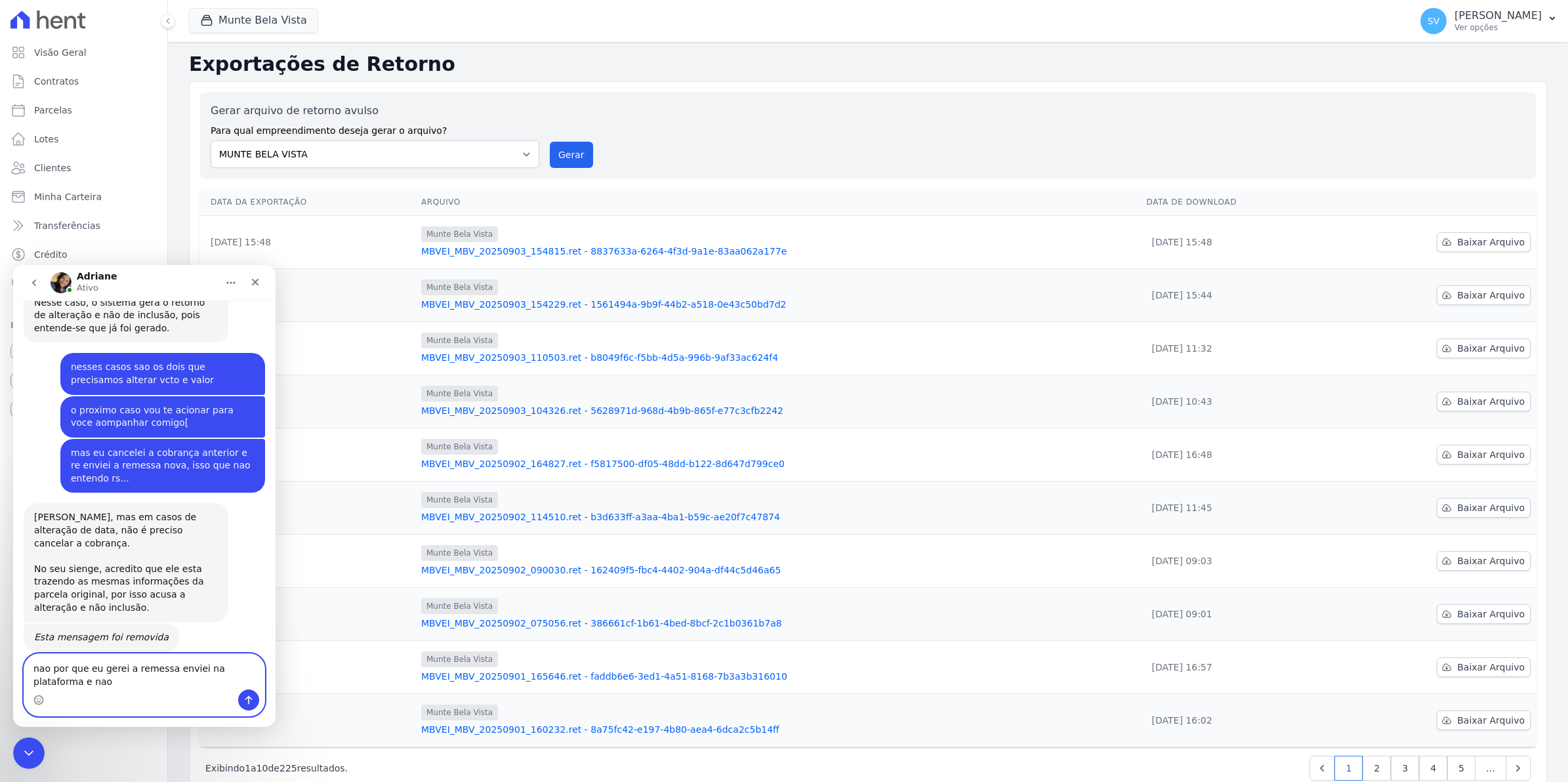
scroll to position [11924, 0]
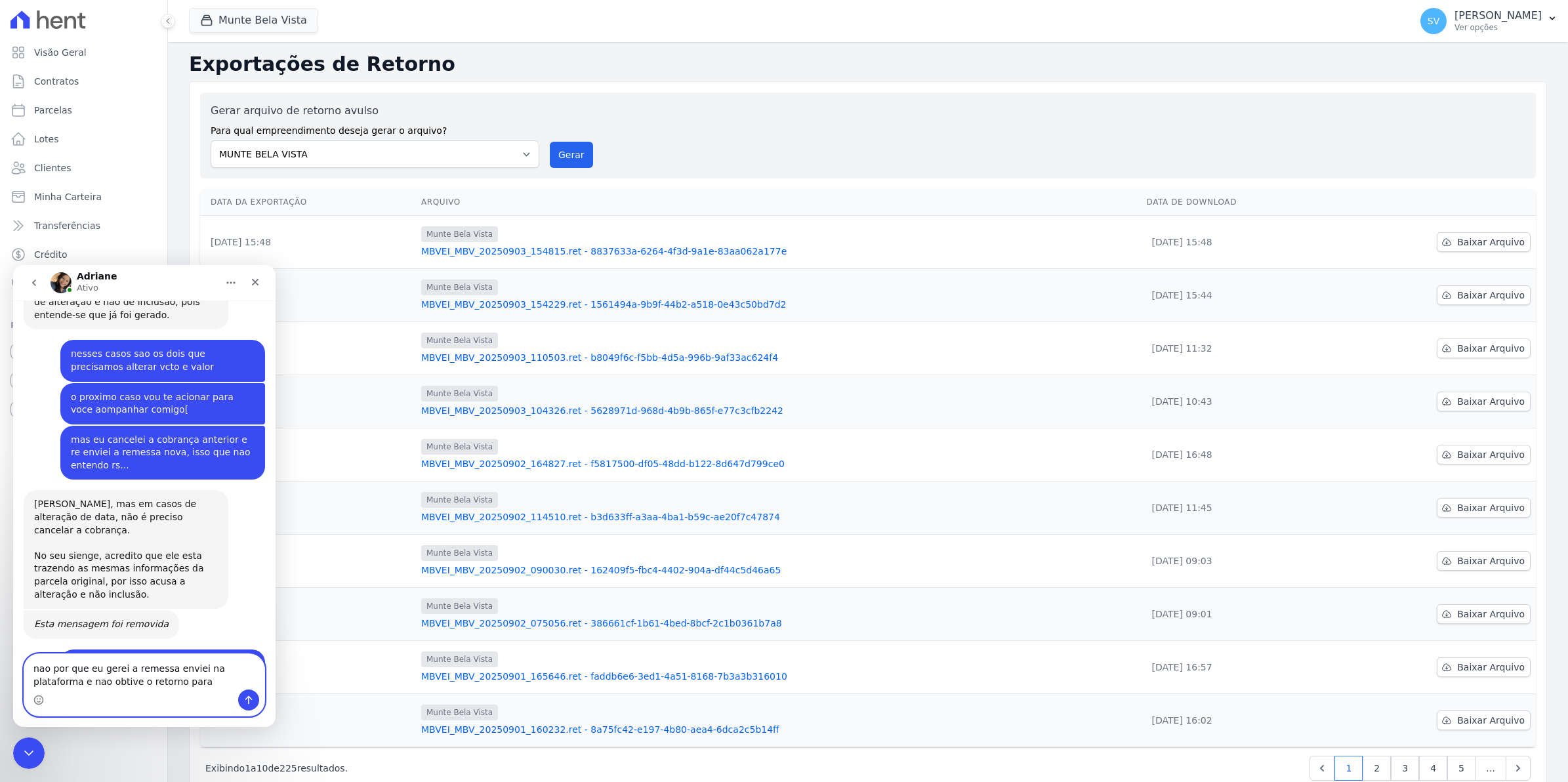
drag, startPoint x: 52, startPoint y: 665, endPoint x: -3, endPoint y: 657, distance: 55.6
click html "[PERSON_NAME] [DATE] BOM Dia Simone • Há 8sem [DATE] [PERSON_NAME] • Há 2sem sh…"
type textarea "sim fiz a leitura mas nao recebi o novo retorno da nova entrada"
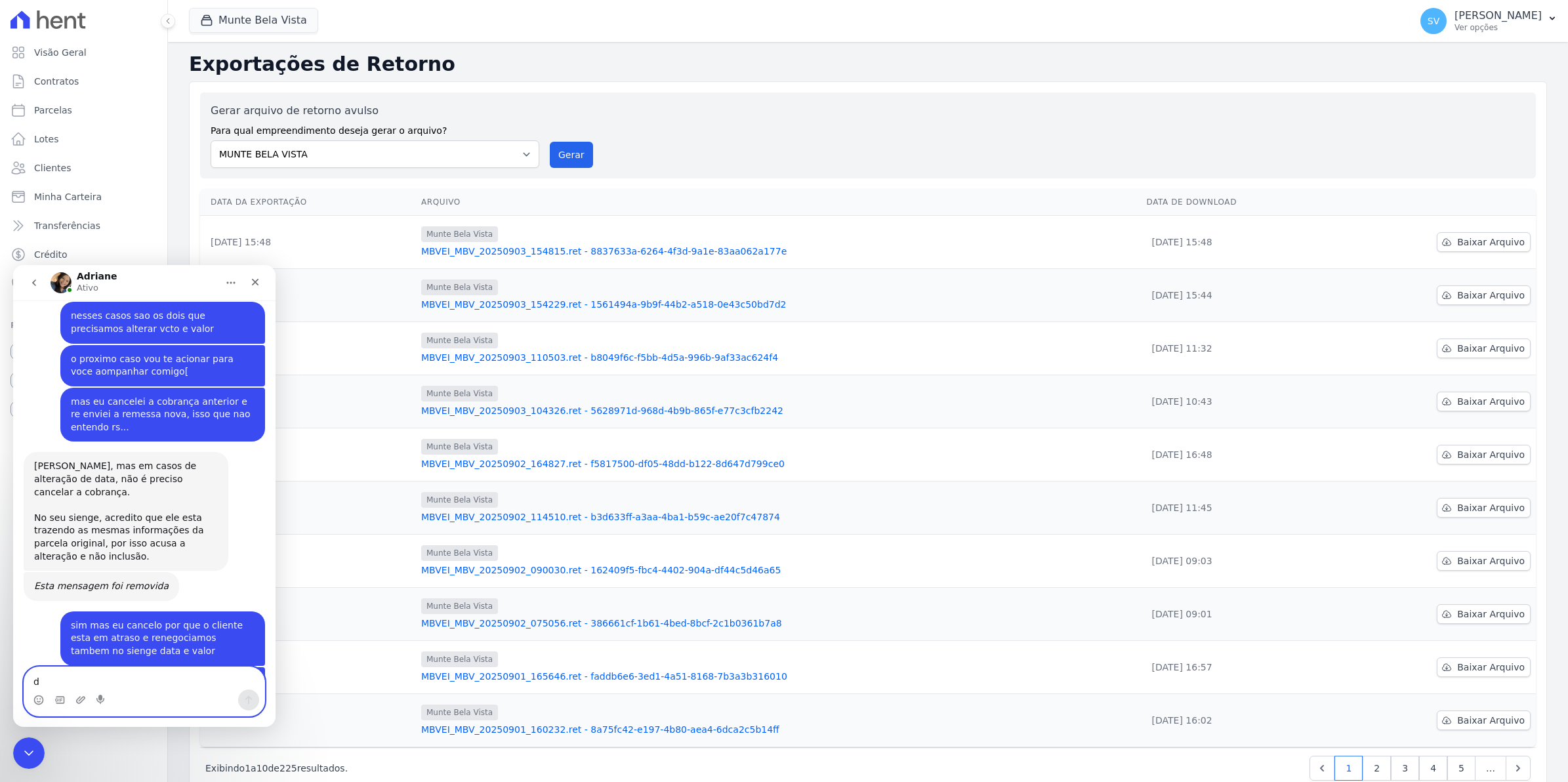
scroll to position [11963, 0]
type textarea "dessa forma a parcela está zerada"
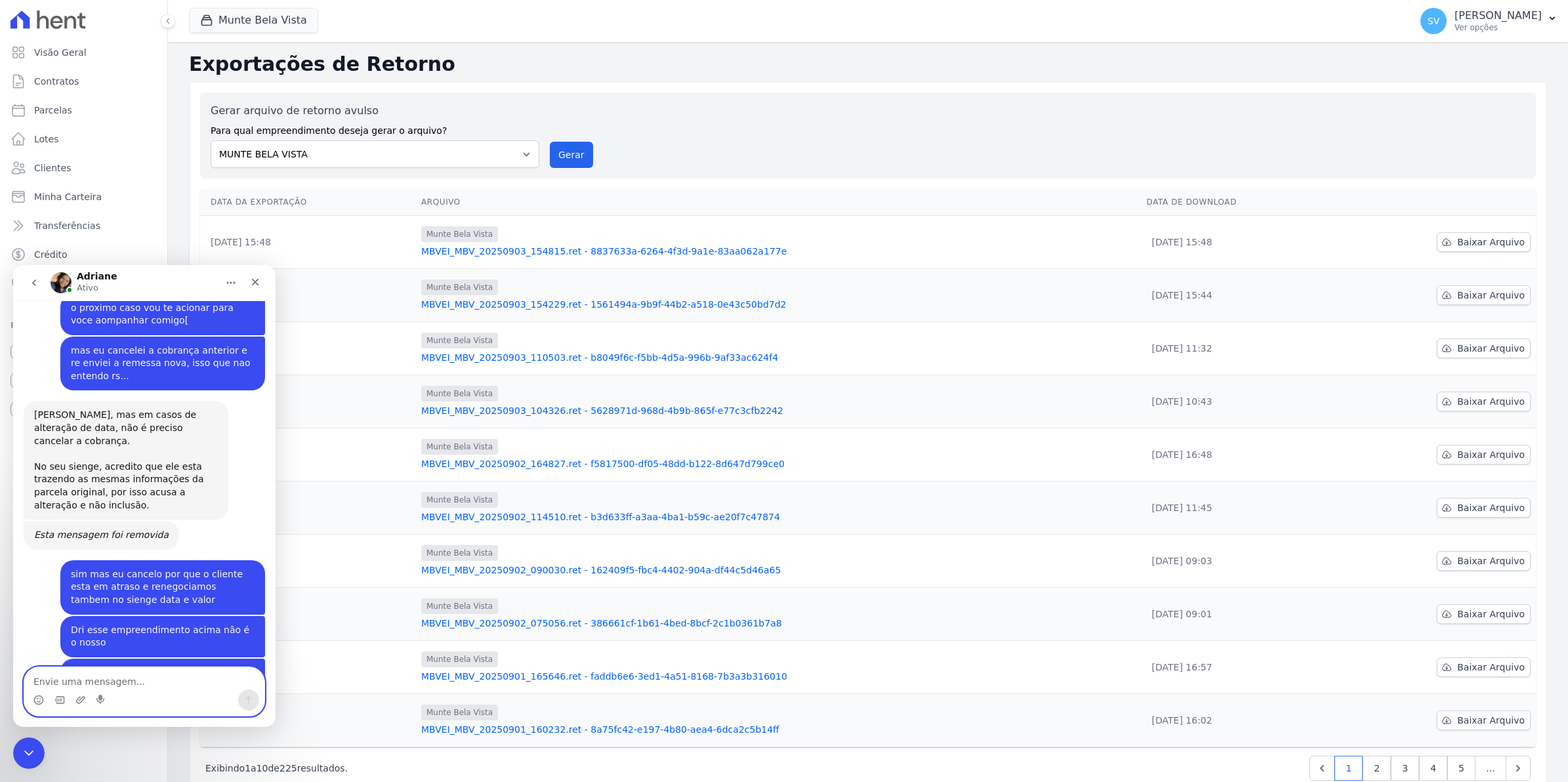
scroll to position [12043, 0]
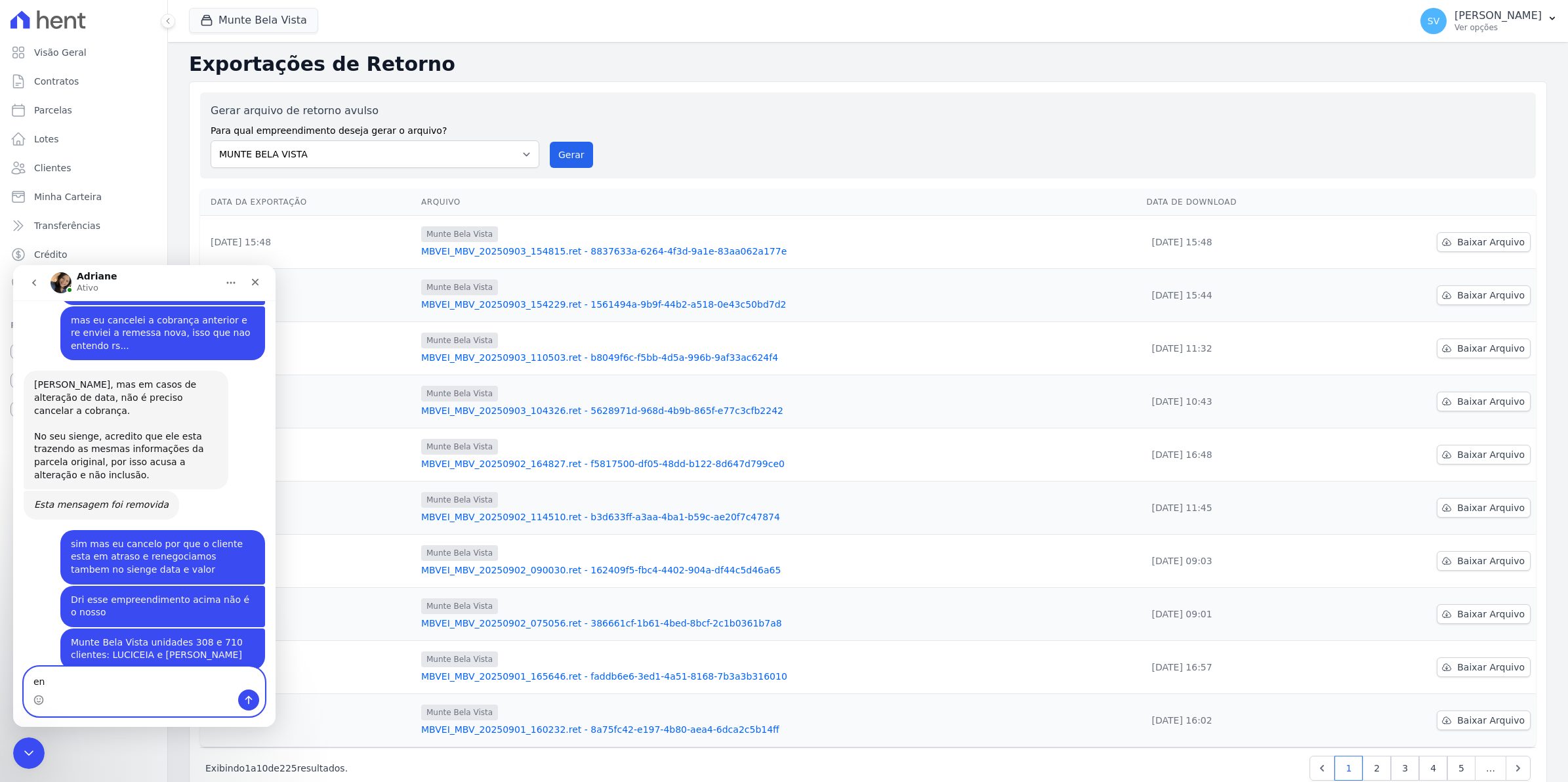
type textarea "e"
type textarea "por isso eu precisava do retorno"
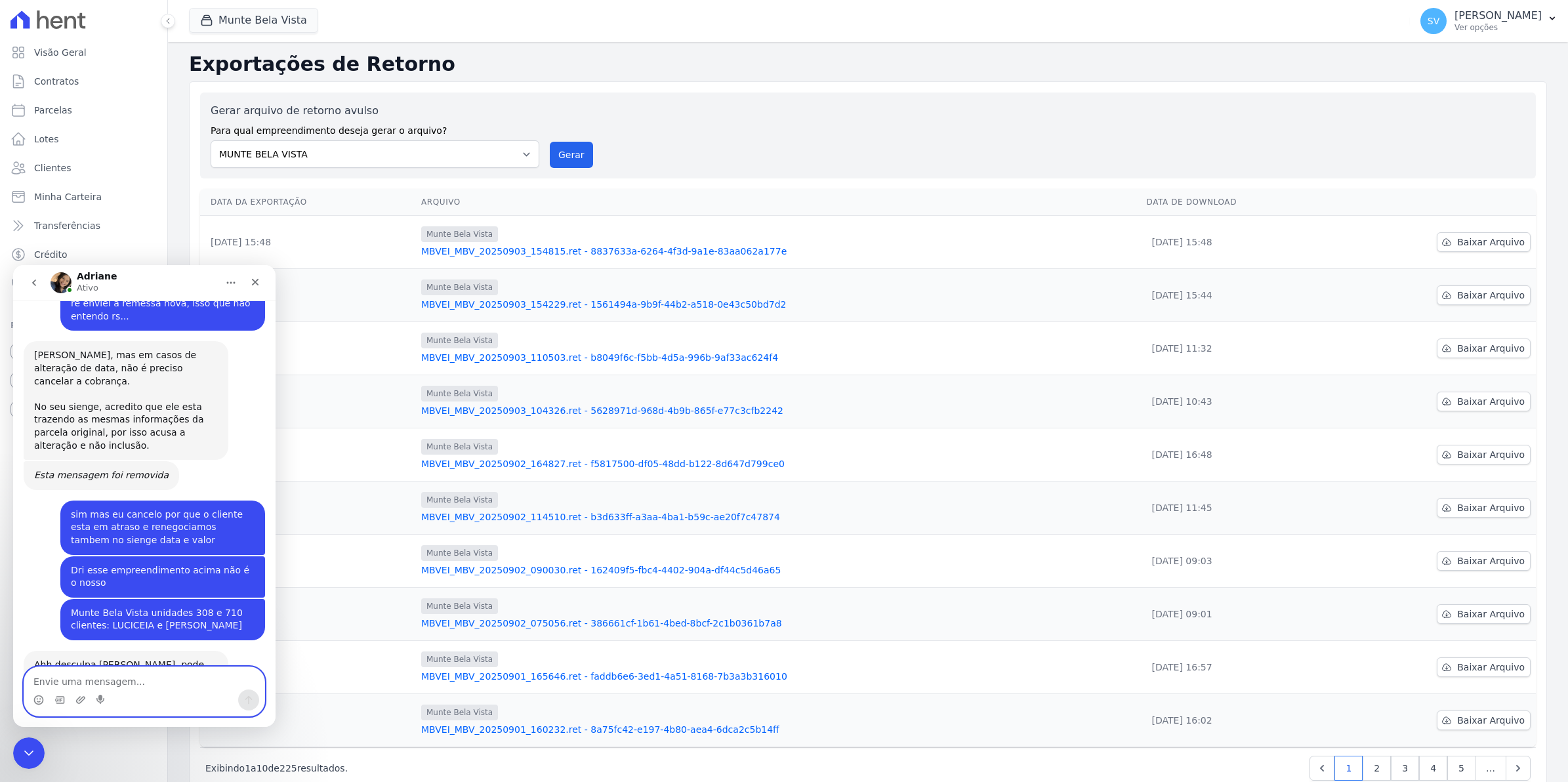
scroll to position [12100, 0]
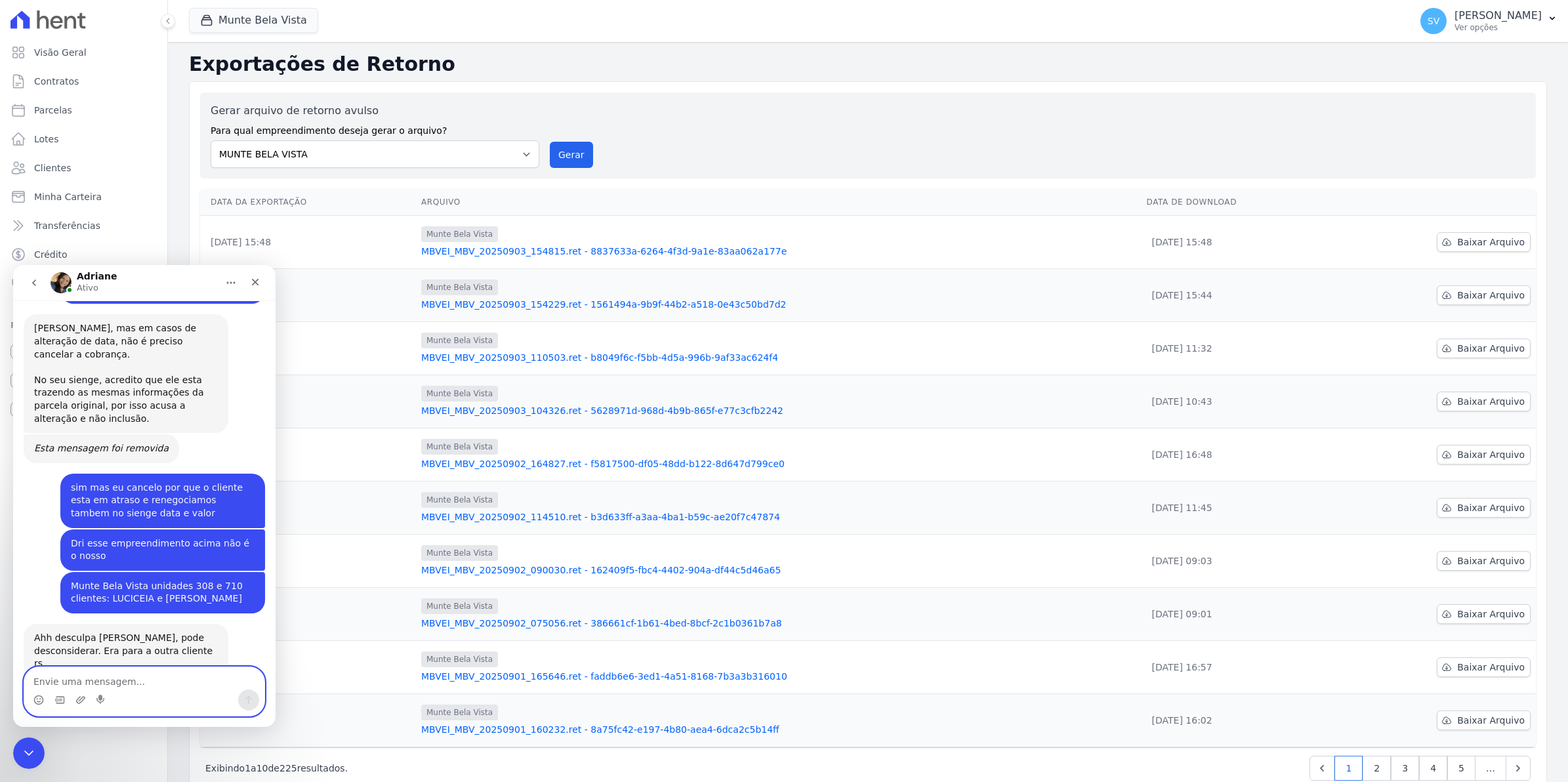
click at [189, 685] on textarea "Envie uma mensagem..." at bounding box center [144, 679] width 240 height 23
type textarea "cancelamento sum"
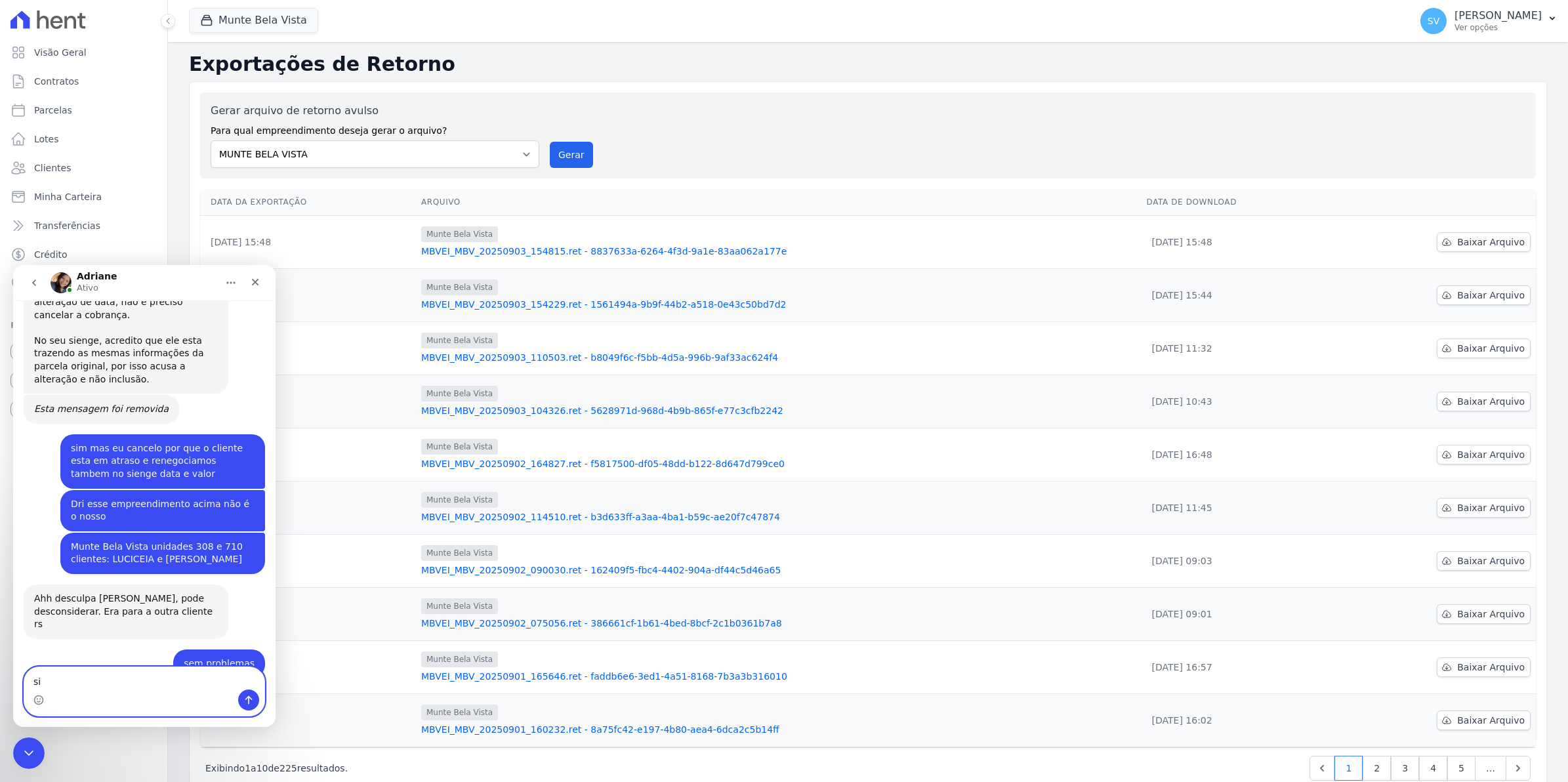
type textarea "sim"
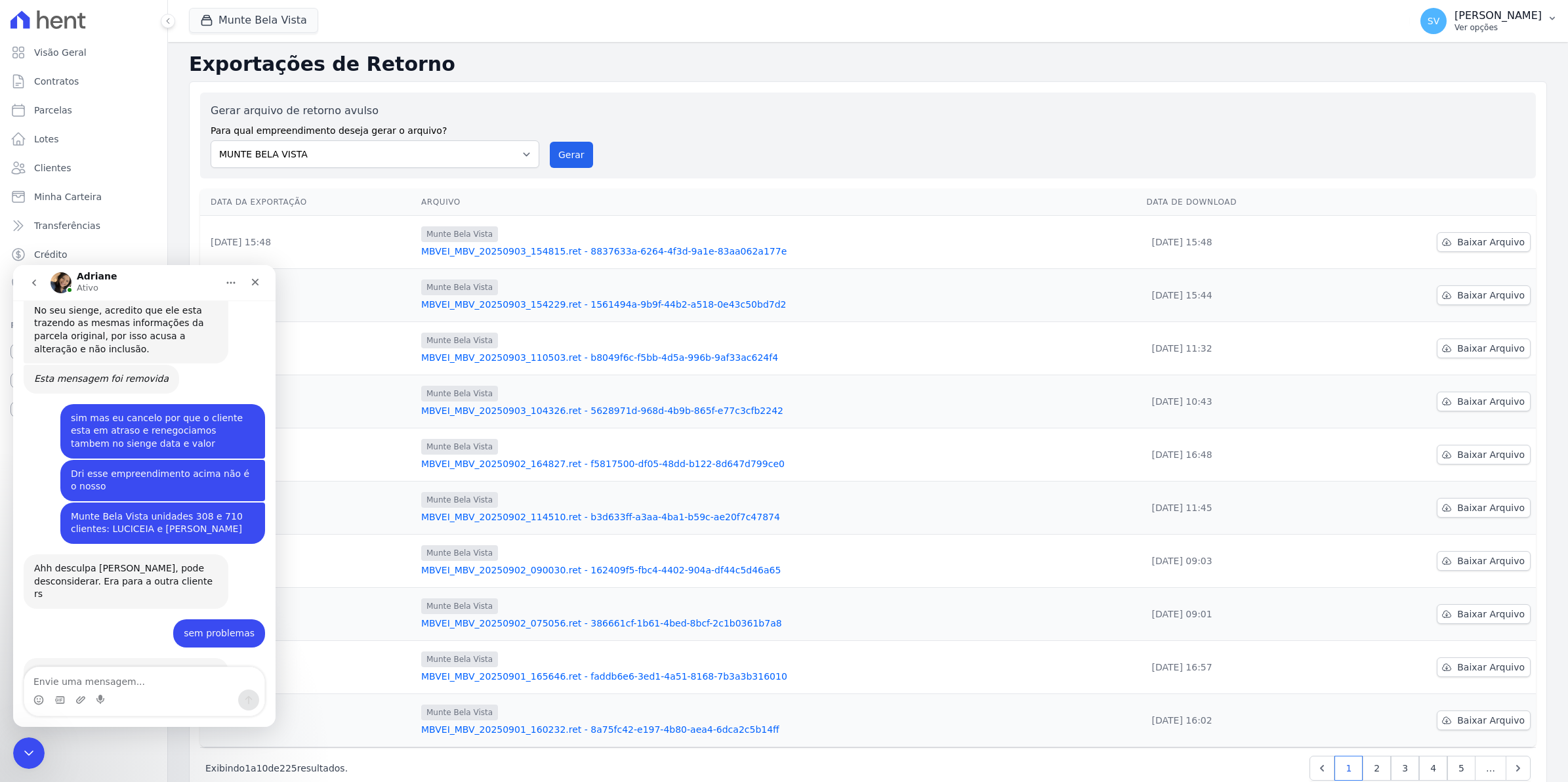
click at [1440, 20] on span "SV" at bounding box center [1433, 21] width 12 height 9
click at [1445, 146] on link "Exportar retornos" at bounding box center [1484, 143] width 168 height 23
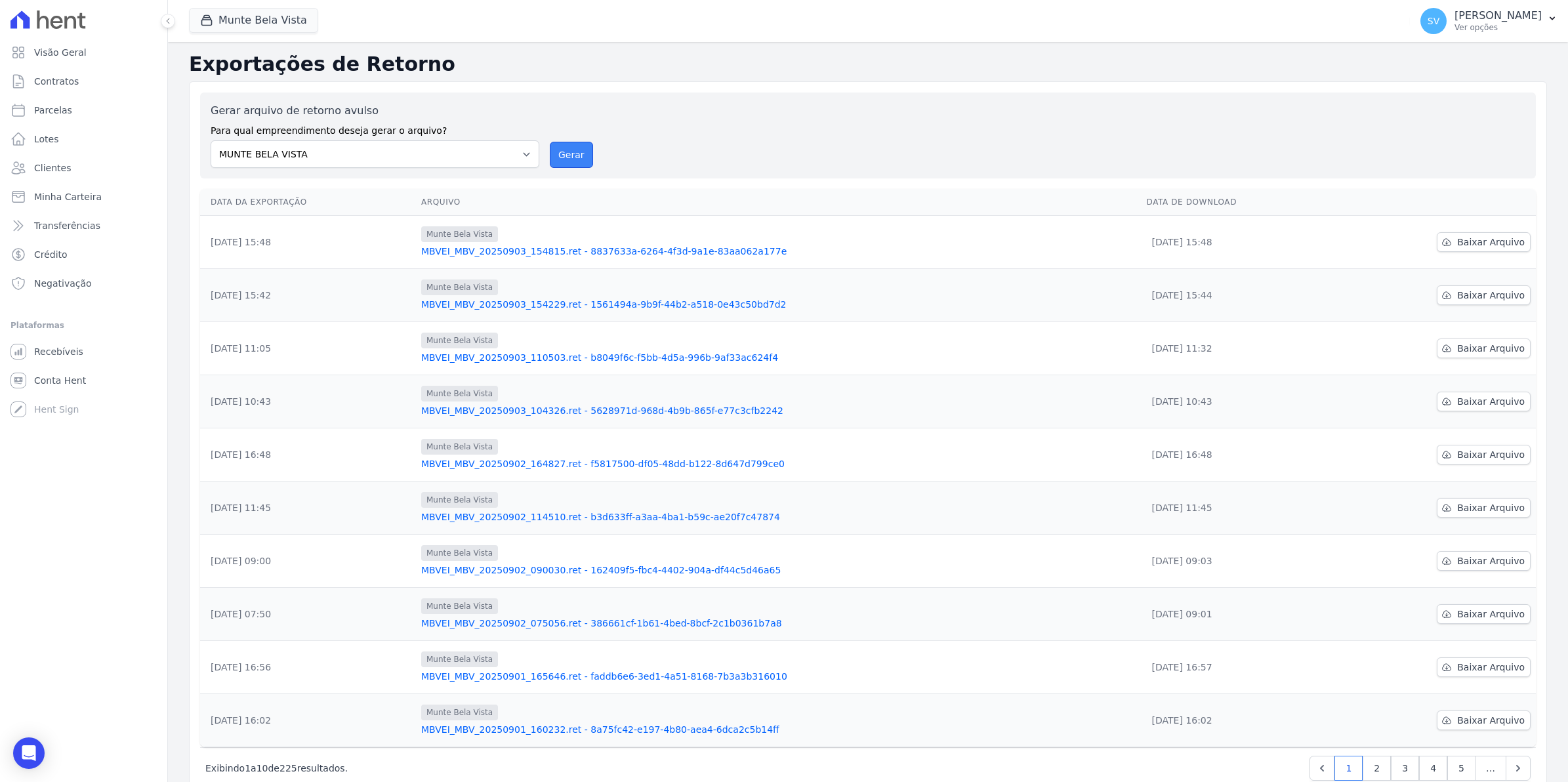
click at [552, 155] on button "Gerar" at bounding box center [572, 155] width 43 height 26
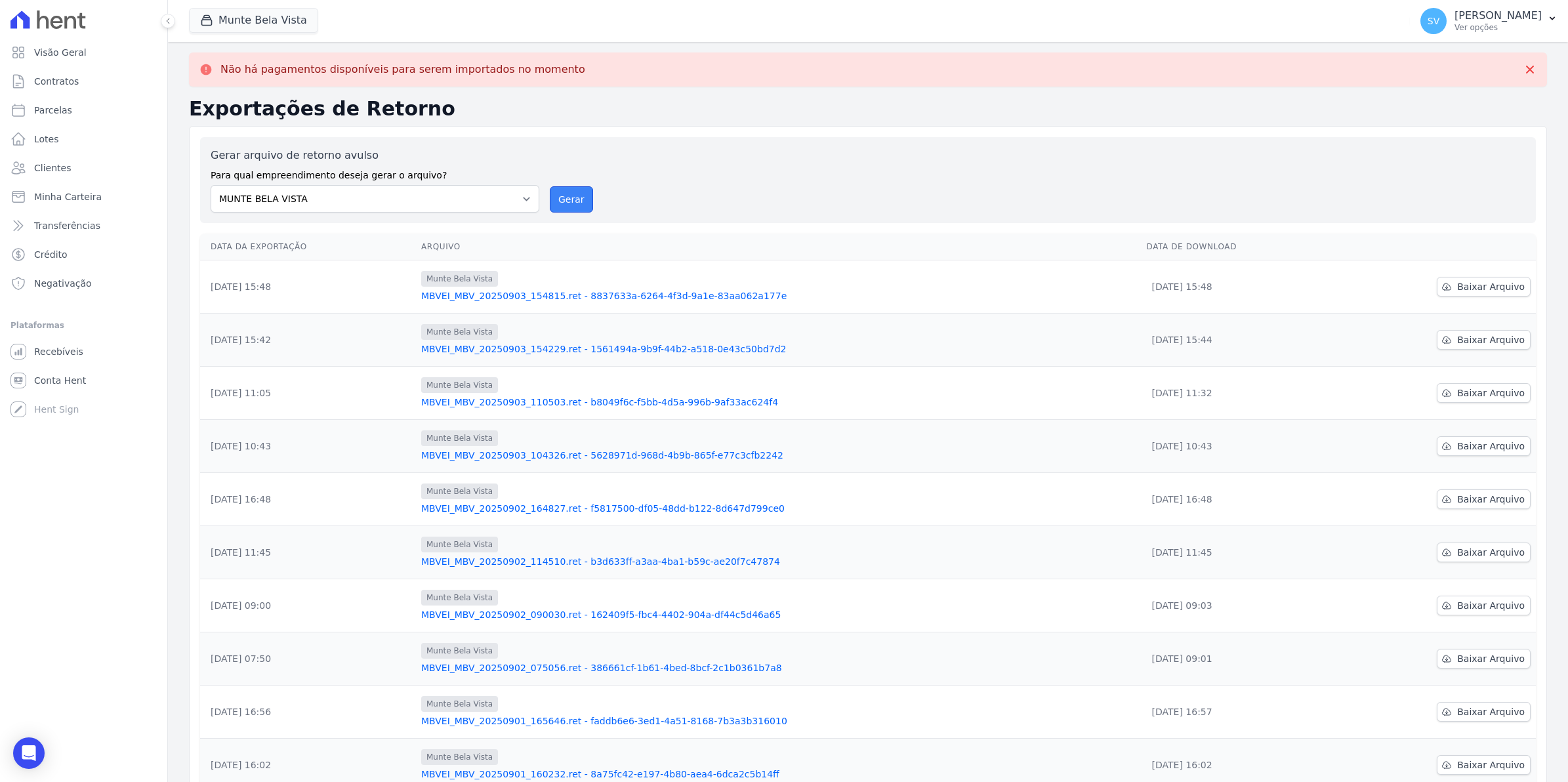
click at [568, 190] on button "Gerar" at bounding box center [572, 200] width 43 height 26
